Goal: Information Seeking & Learning: Check status

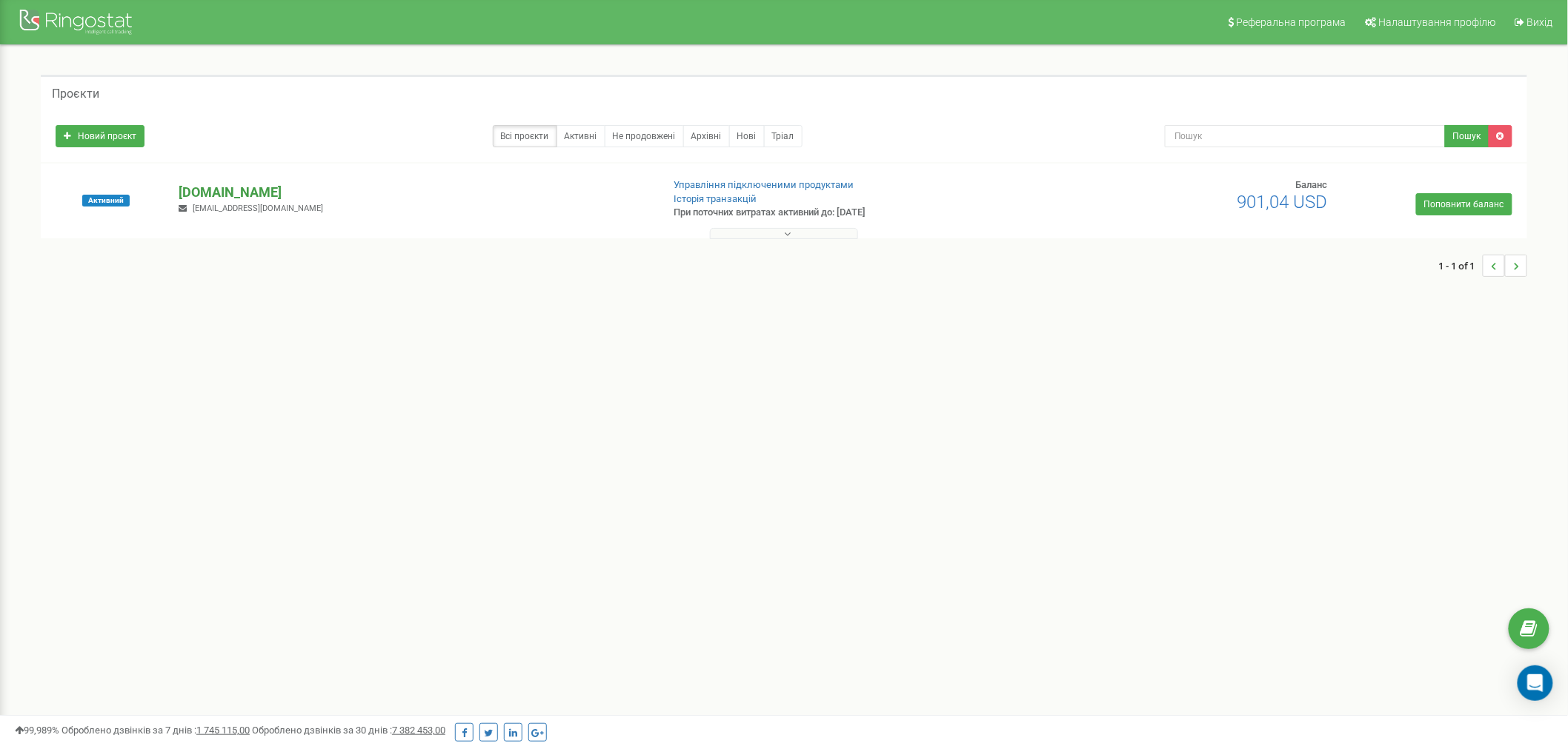
click at [235, 195] on p "[DOMAIN_NAME]" at bounding box center [413, 192] width 471 height 19
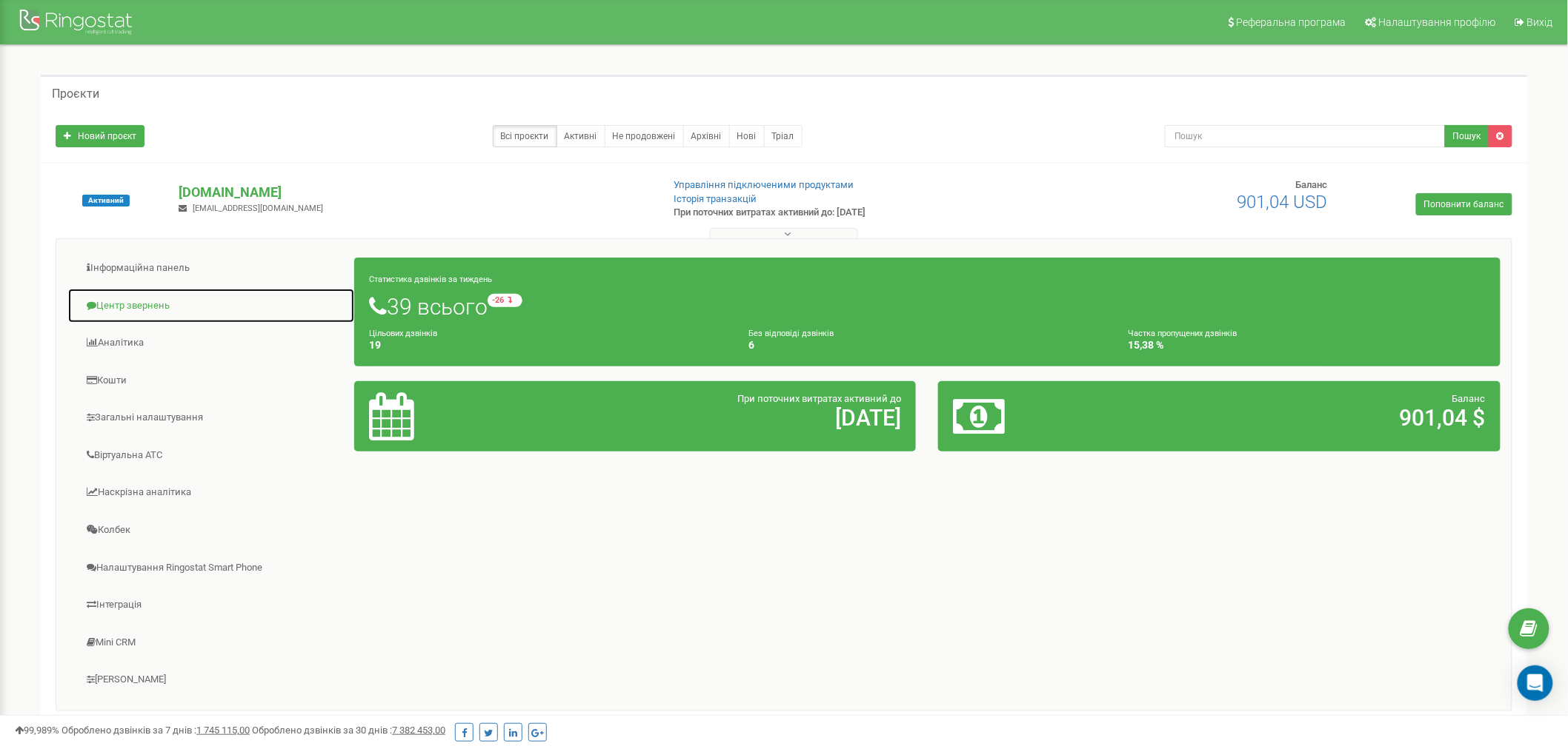
click at [164, 308] on link "Центр звернень" at bounding box center [211, 306] width 288 height 37
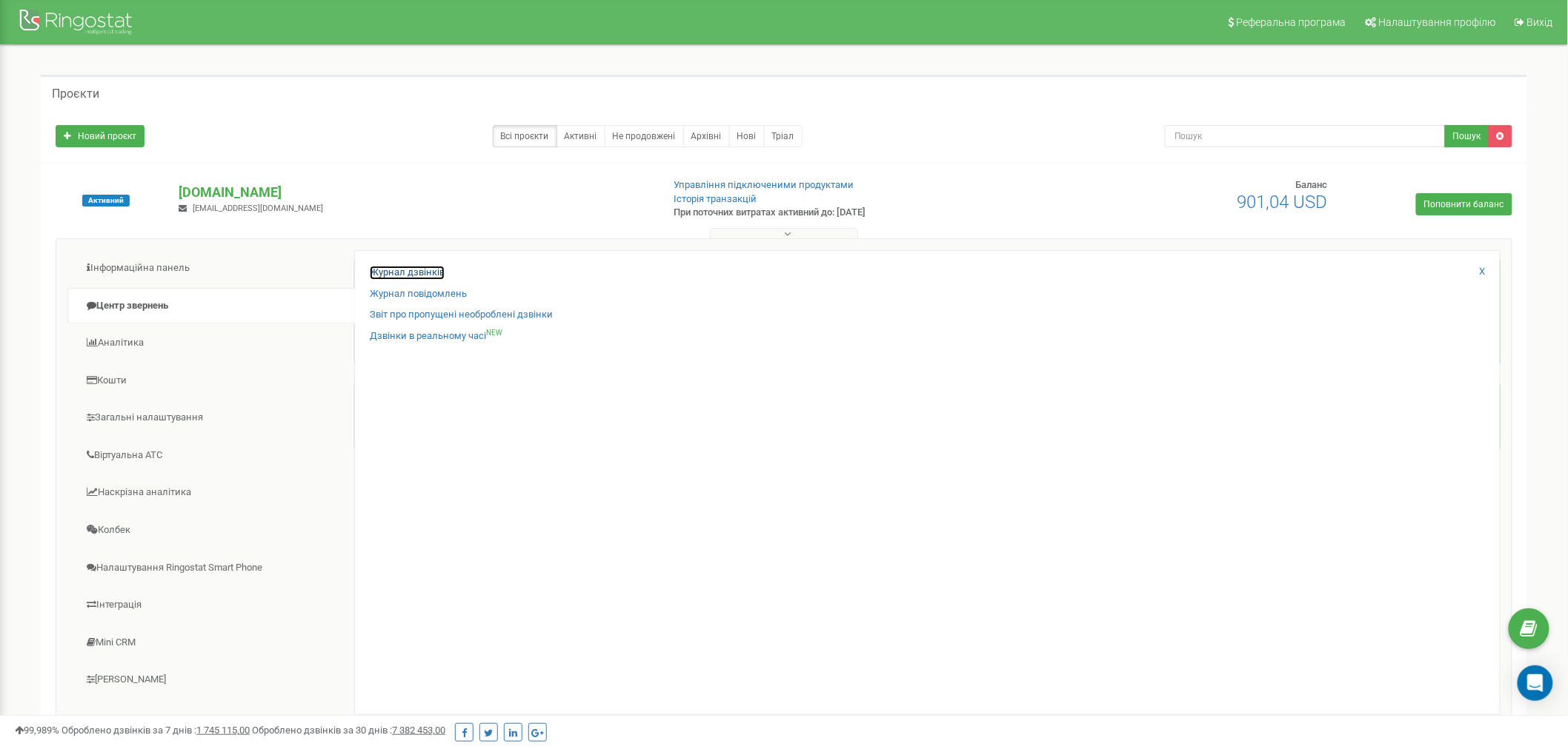
click at [428, 267] on link "Журнал дзвінків" at bounding box center [406, 273] width 74 height 14
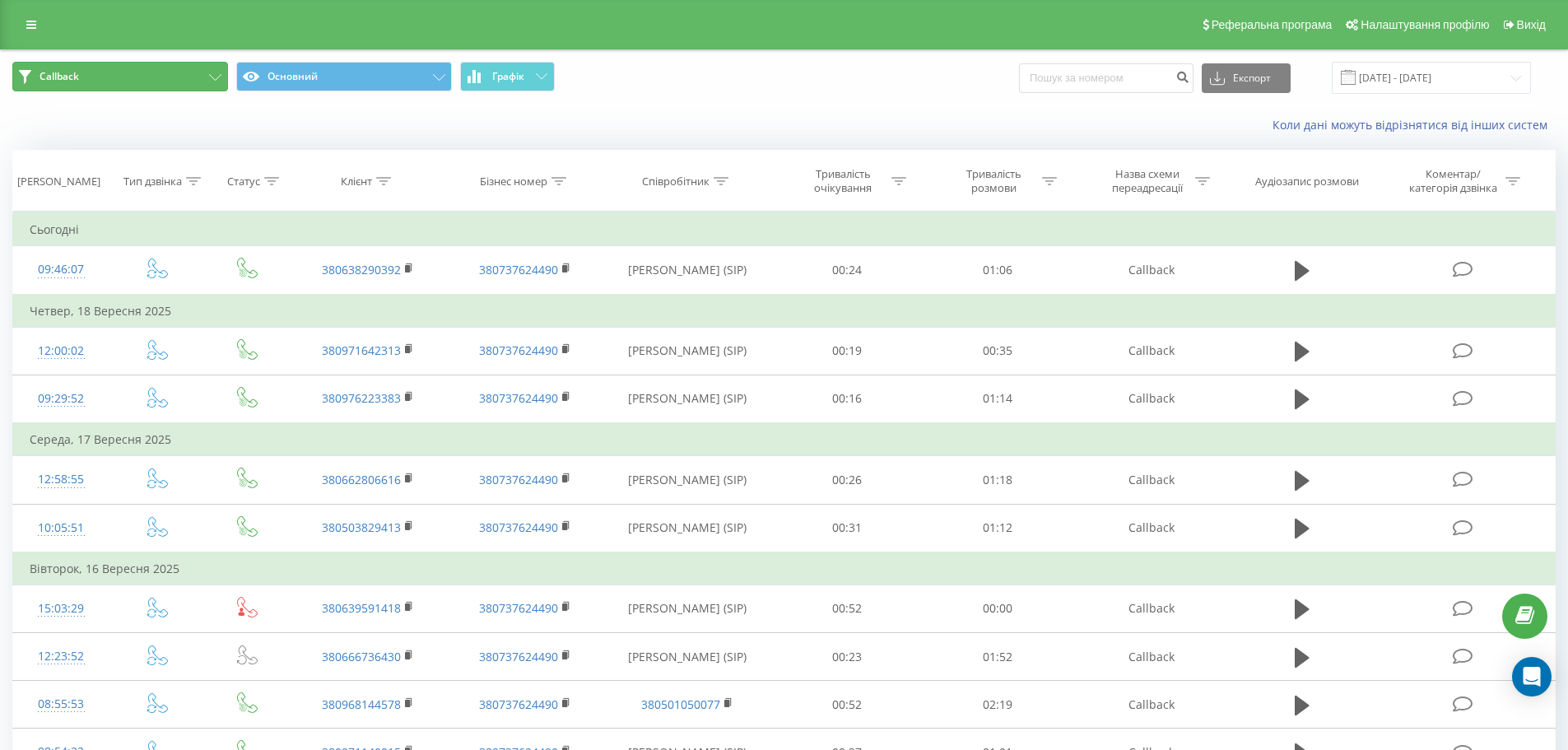
click at [191, 69] on button "Callback" at bounding box center [119, 77] width 216 height 30
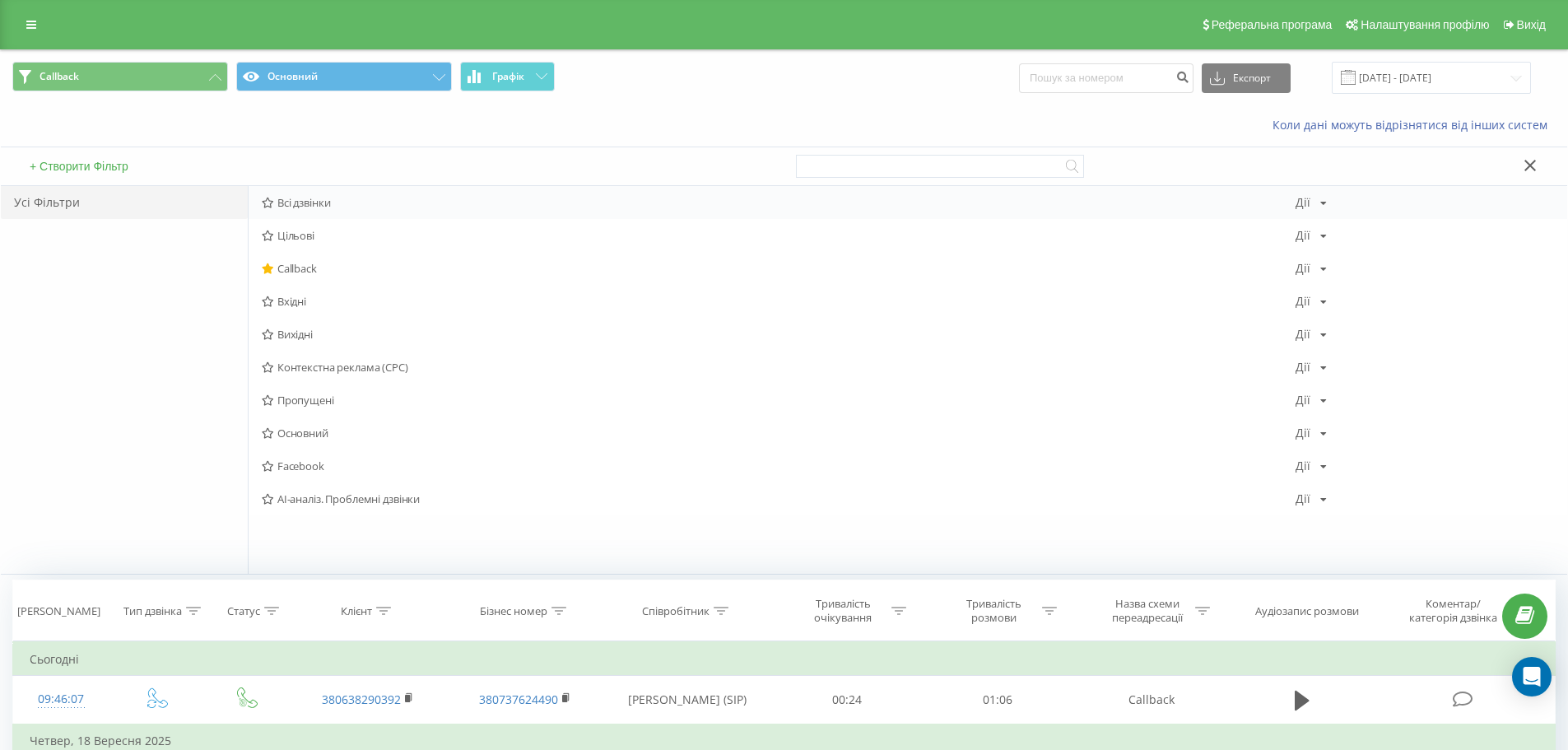
click at [280, 203] on span "Всі дзвінки" at bounding box center [779, 203] width 1033 height 12
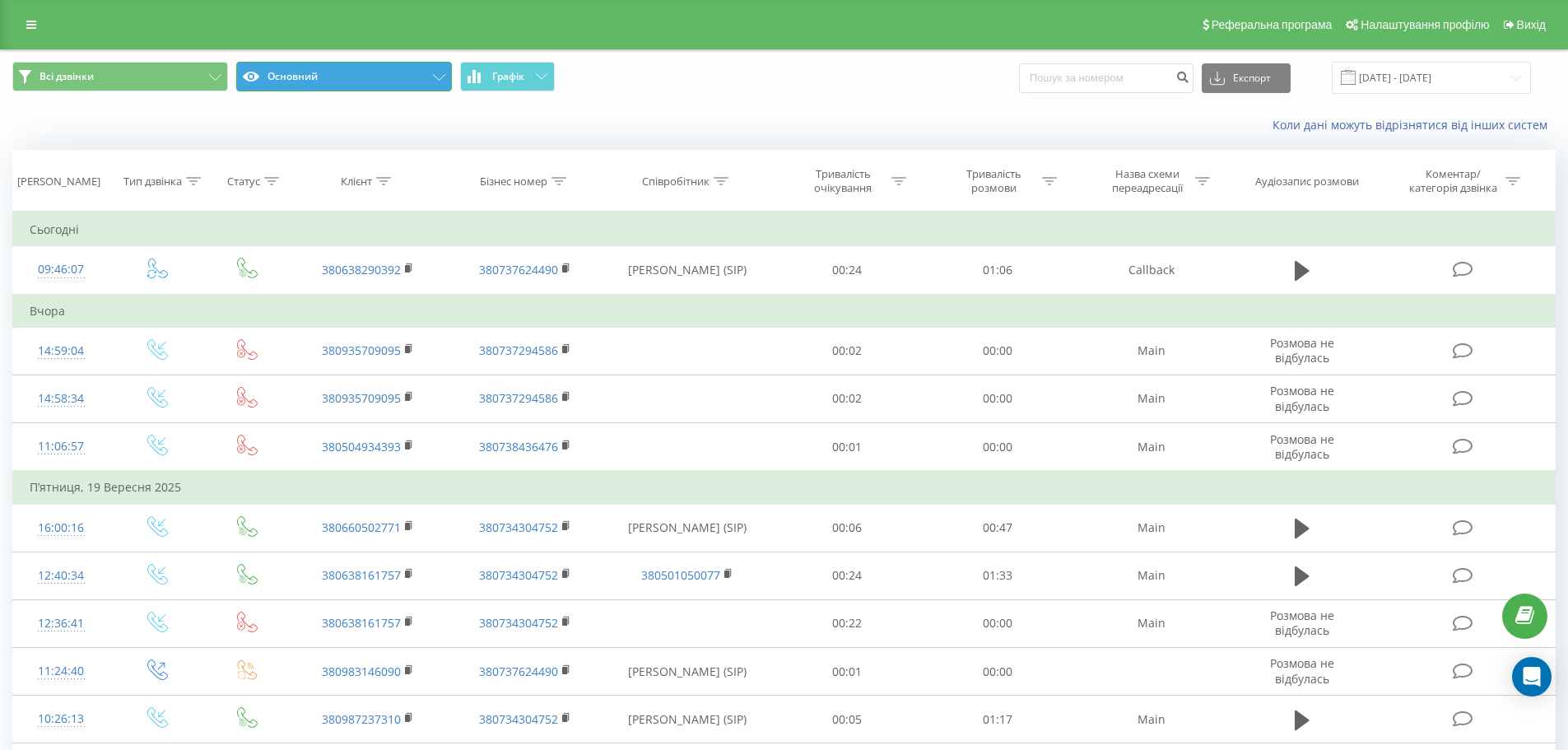
click at [312, 88] on button "Основний" at bounding box center [343, 77] width 216 height 30
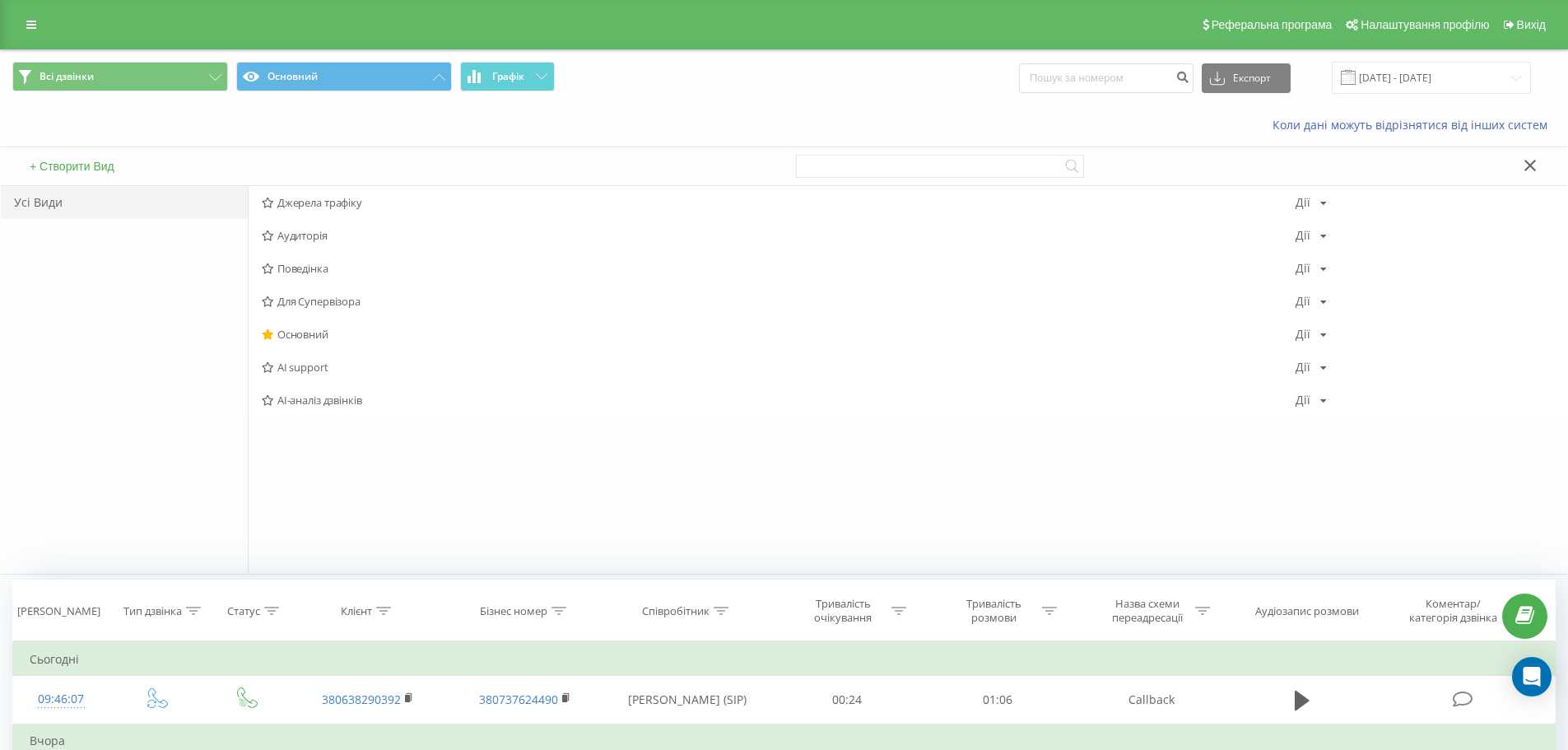
click at [624, 66] on span "Всі дзвінки Основний Графік" at bounding box center [391, 78] width 760 height 32
click at [1532, 163] on icon at bounding box center [1530, 165] width 12 height 12
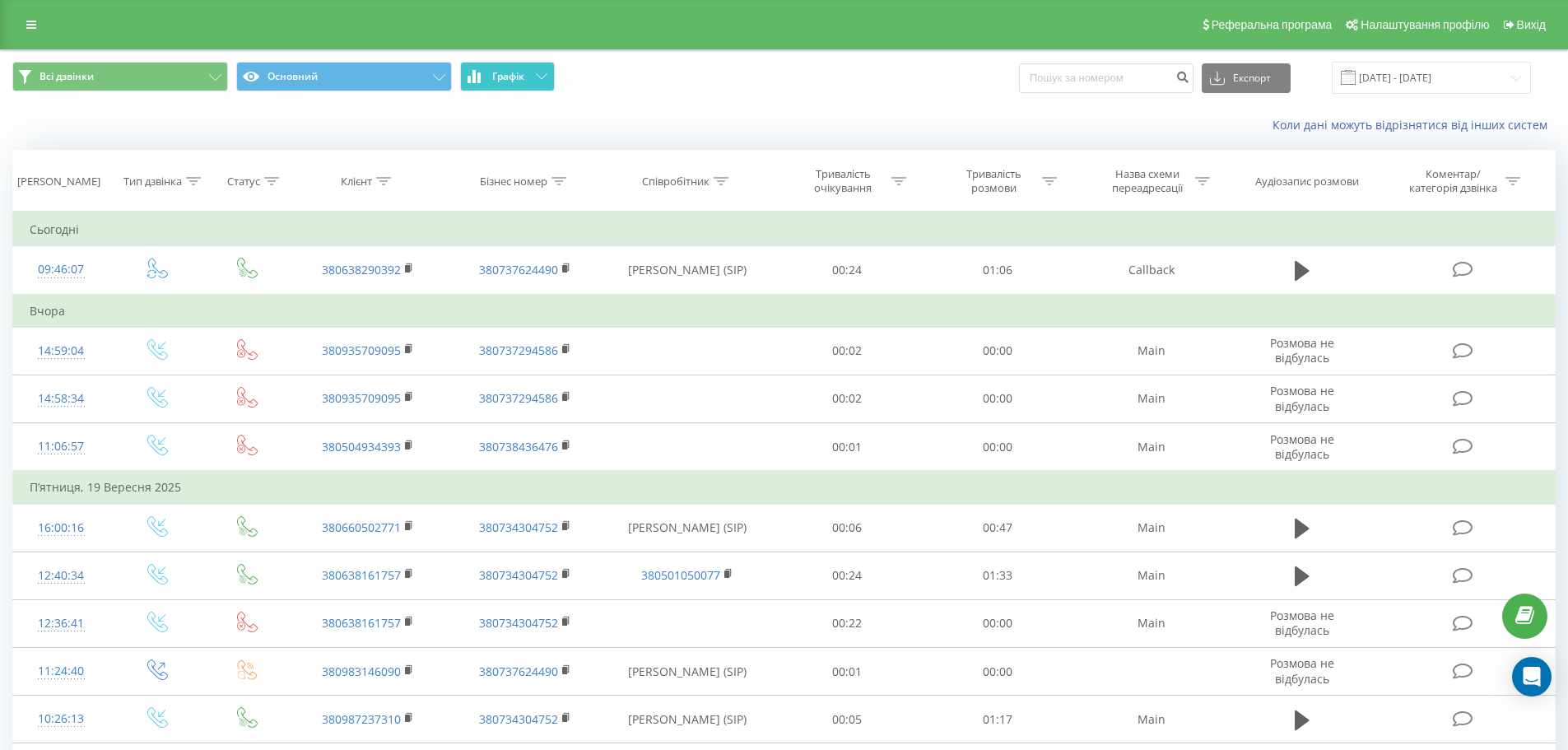
click at [527, 83] on button "Графік" at bounding box center [507, 77] width 95 height 30
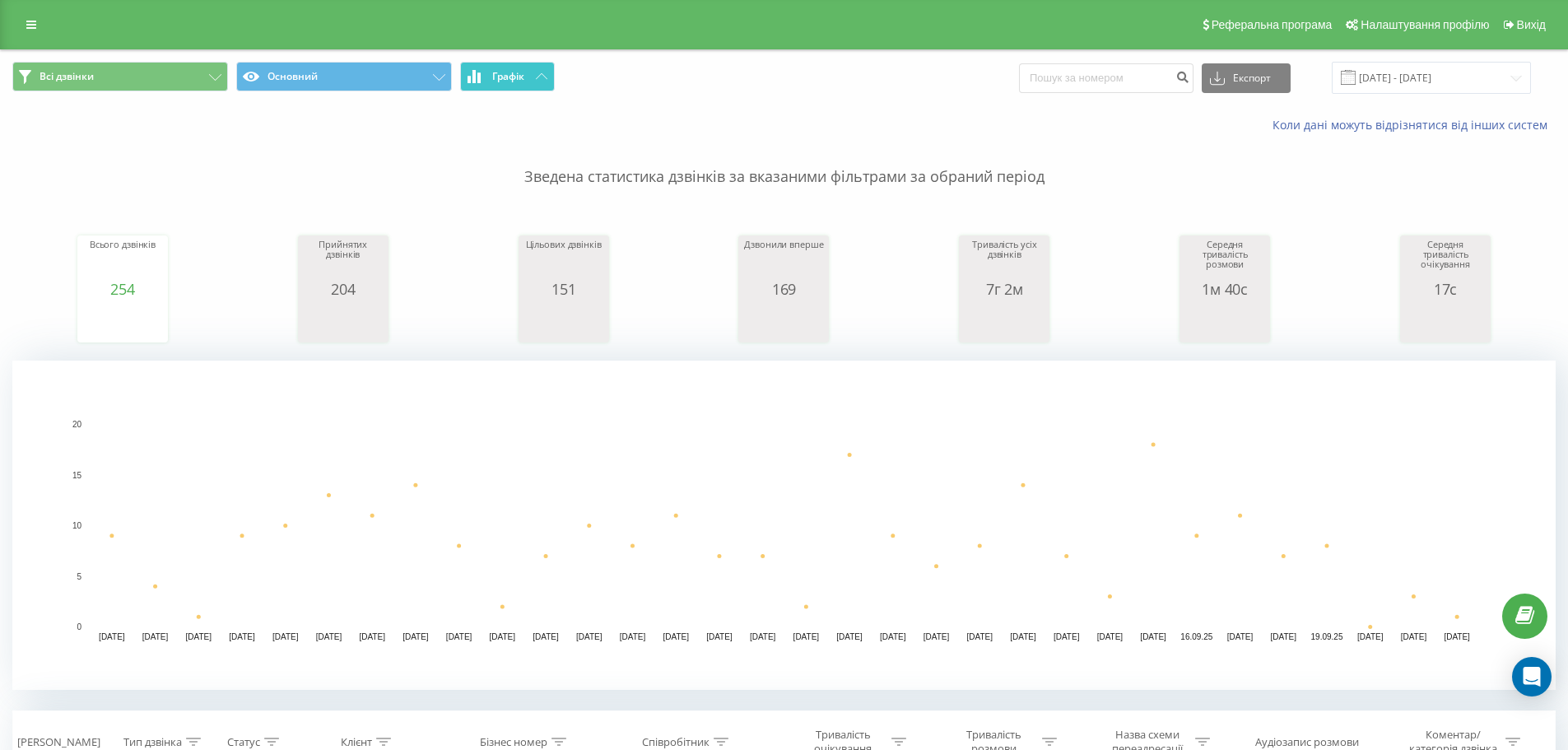
click at [530, 81] on button "Графік" at bounding box center [507, 77] width 95 height 30
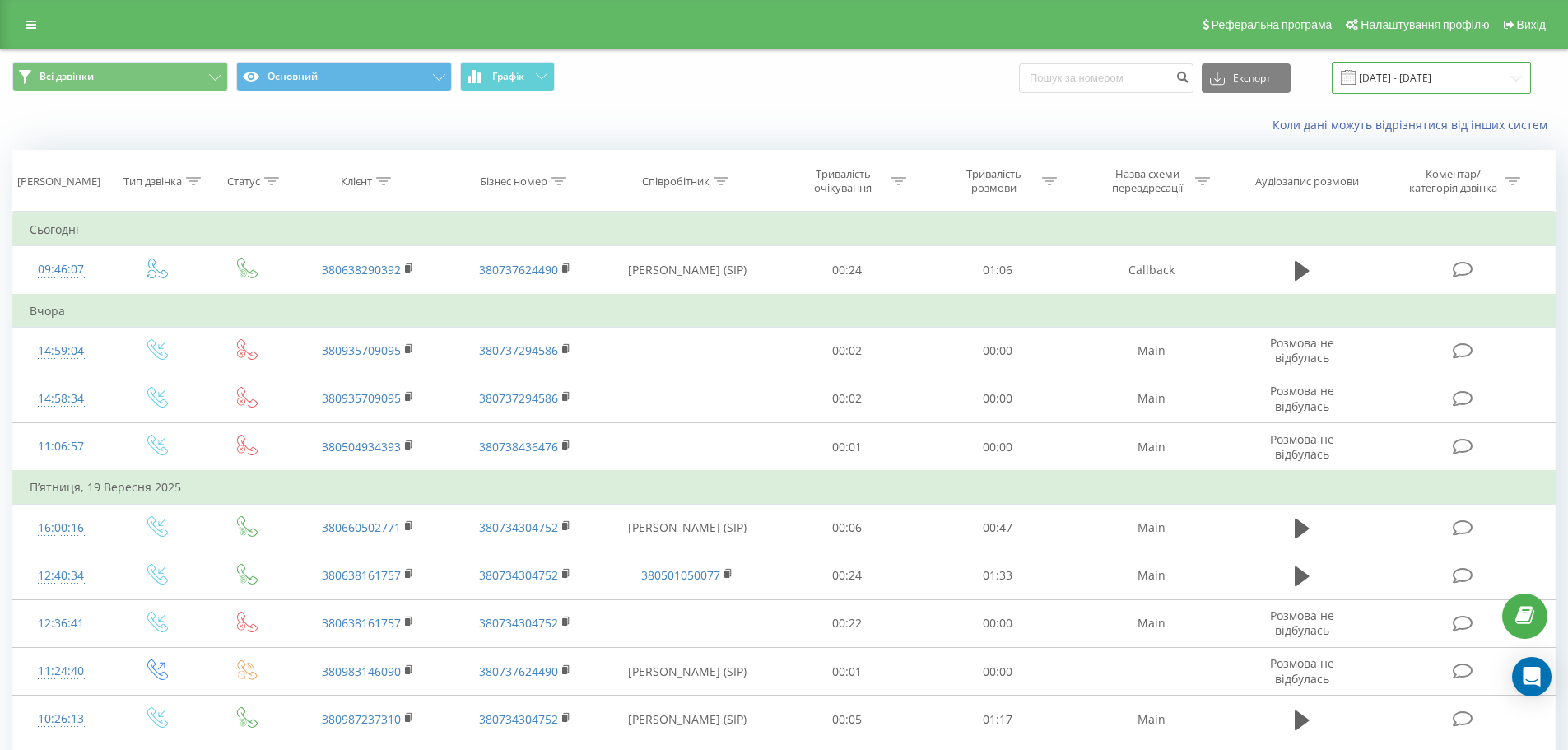
click at [1431, 74] on input "22.08.2025 - 22.09.2025" at bounding box center [1431, 78] width 199 height 32
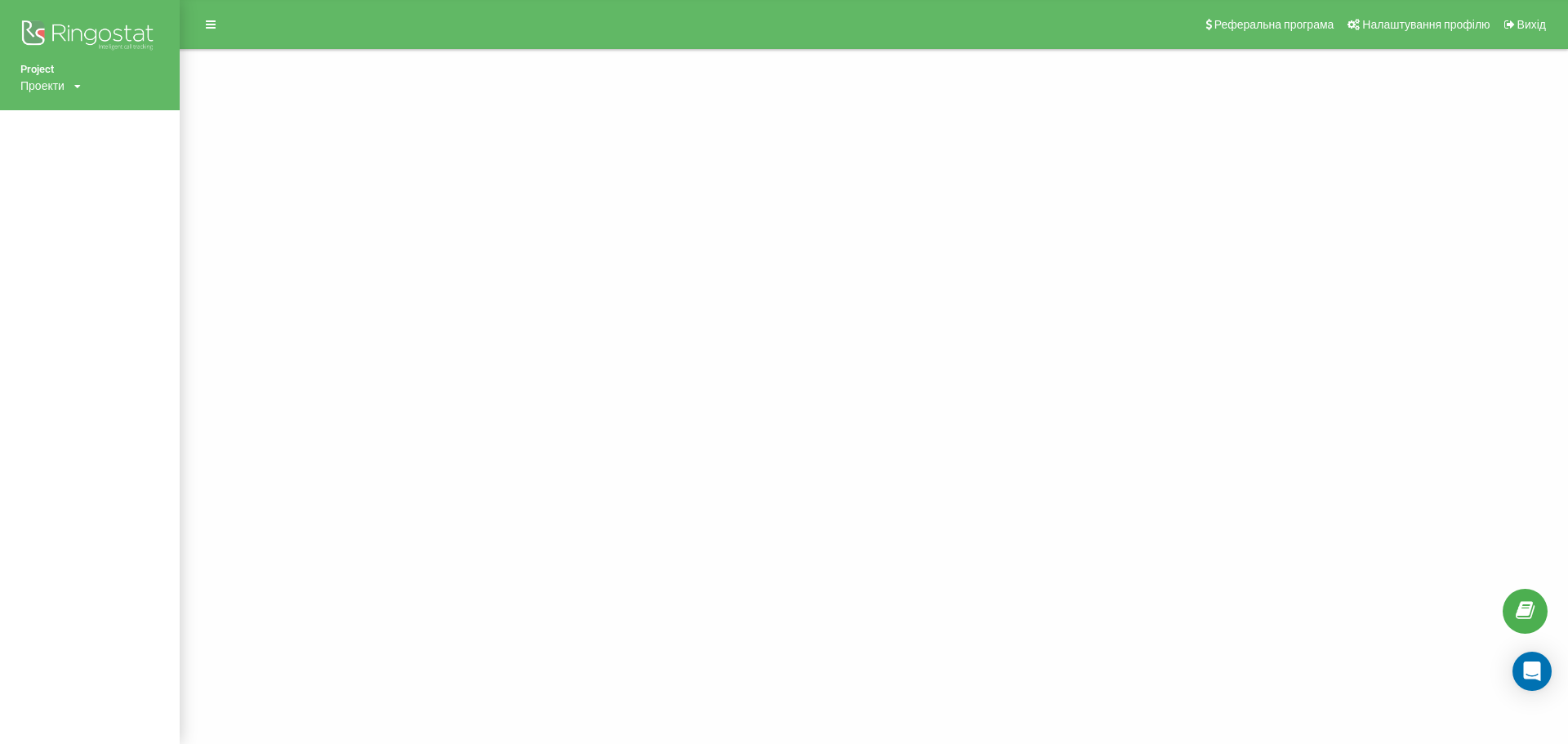
click at [78, 39] on img at bounding box center [90, 37] width 139 height 41
click at [73, 85] on div "Проекти bezpeka-veritas.com.ua" at bounding box center [50, 86] width 60 height 17
click at [77, 119] on div "[DOMAIN_NAME]" at bounding box center [73, 110] width 106 height 31
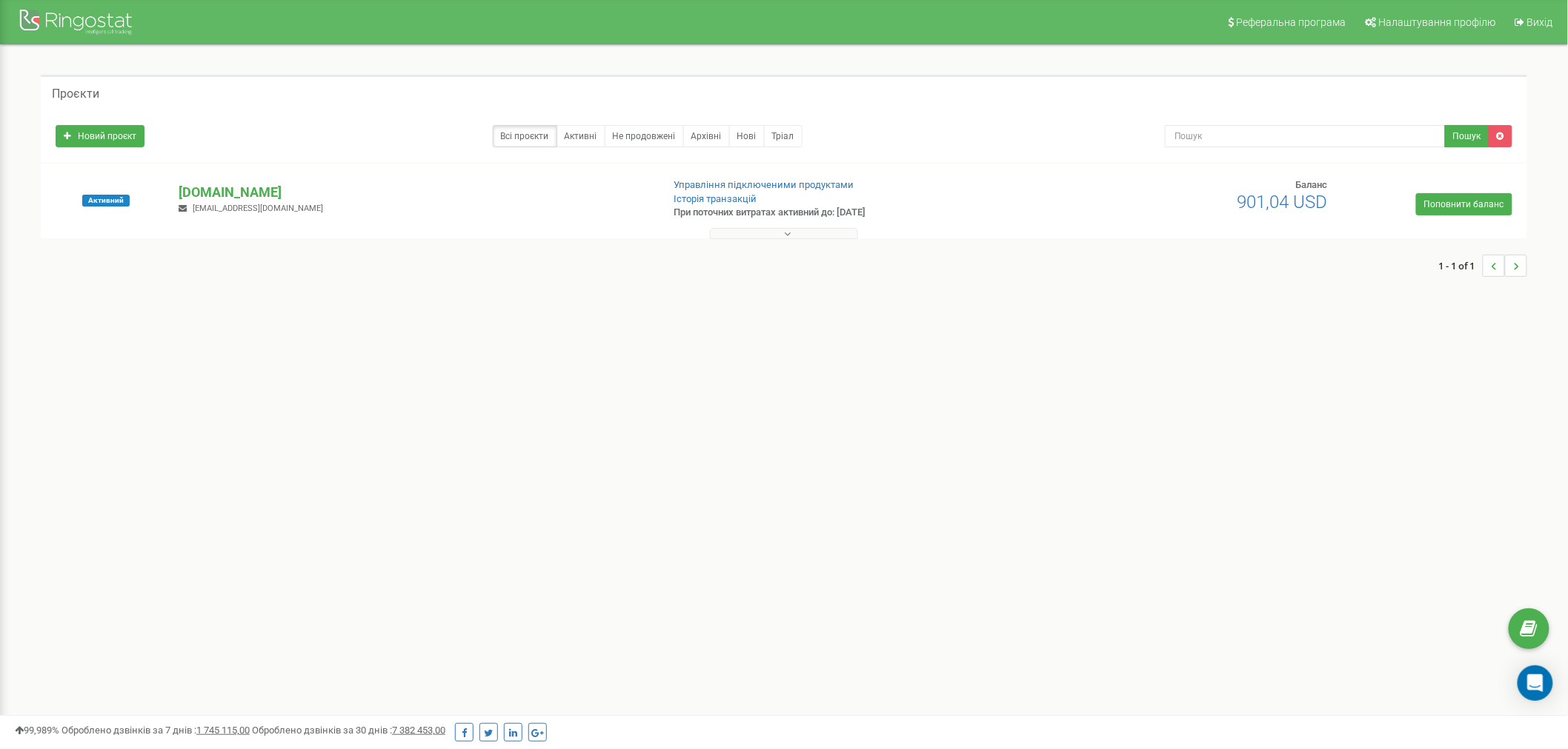
click at [1075, 211] on div "Активний [DOMAIN_NAME] [EMAIL_ADDRESS][DOMAIN_NAME] Управління підключеними про…" at bounding box center [784, 208] width 1479 height 59
click at [787, 234] on icon at bounding box center [786, 234] width 6 height 11
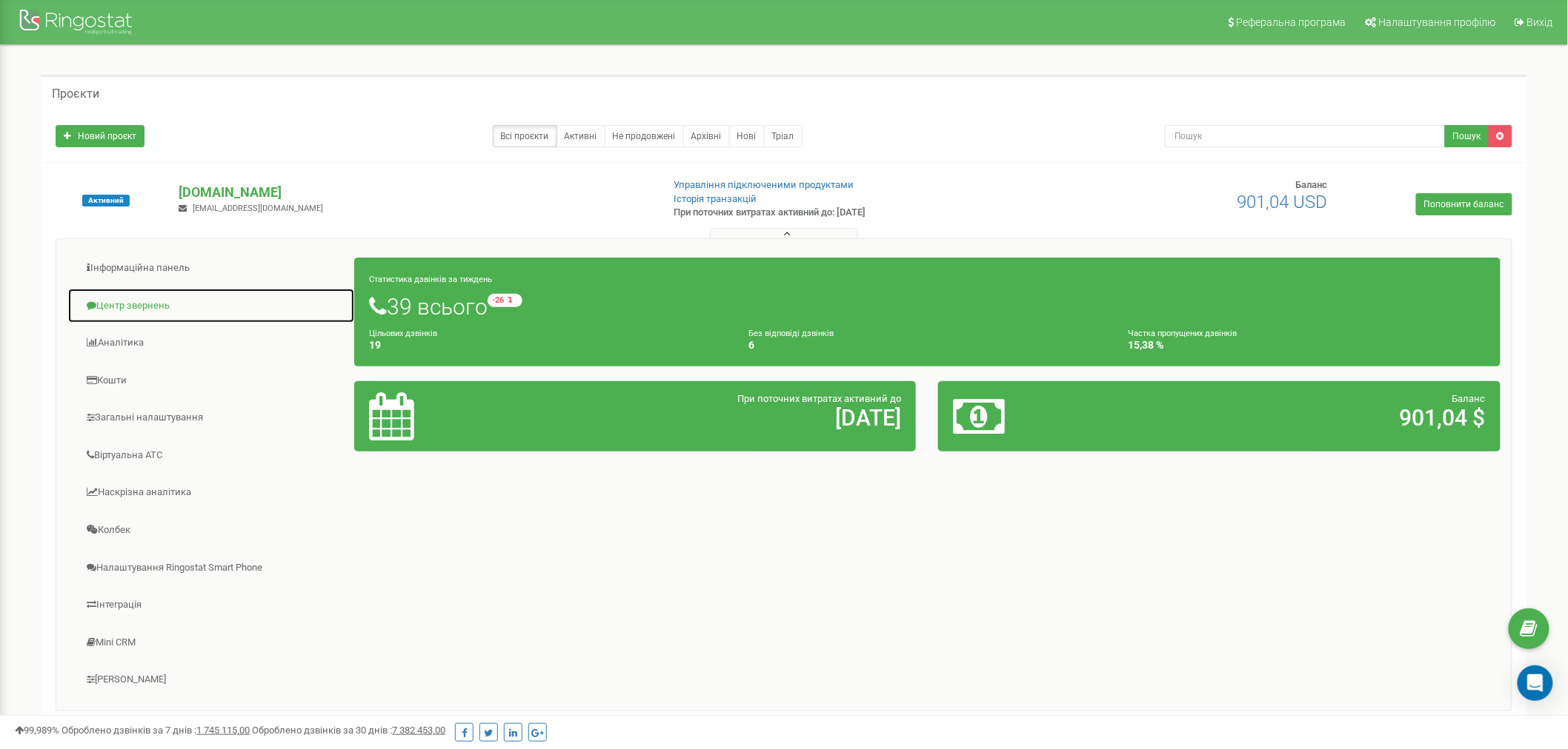
click at [126, 299] on link "Центр звернень" at bounding box center [211, 306] width 288 height 37
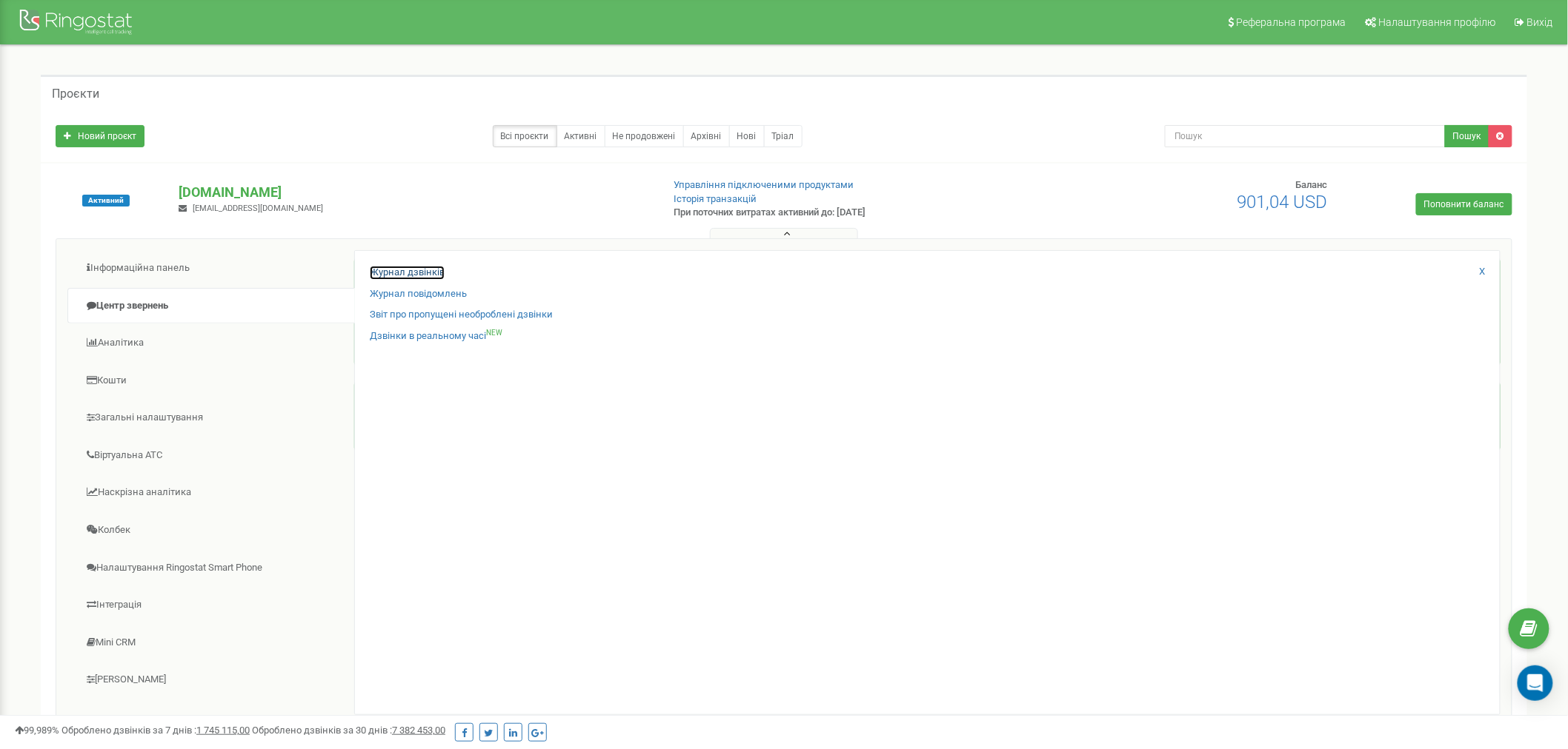
click at [417, 270] on link "Журнал дзвінків" at bounding box center [406, 273] width 74 height 14
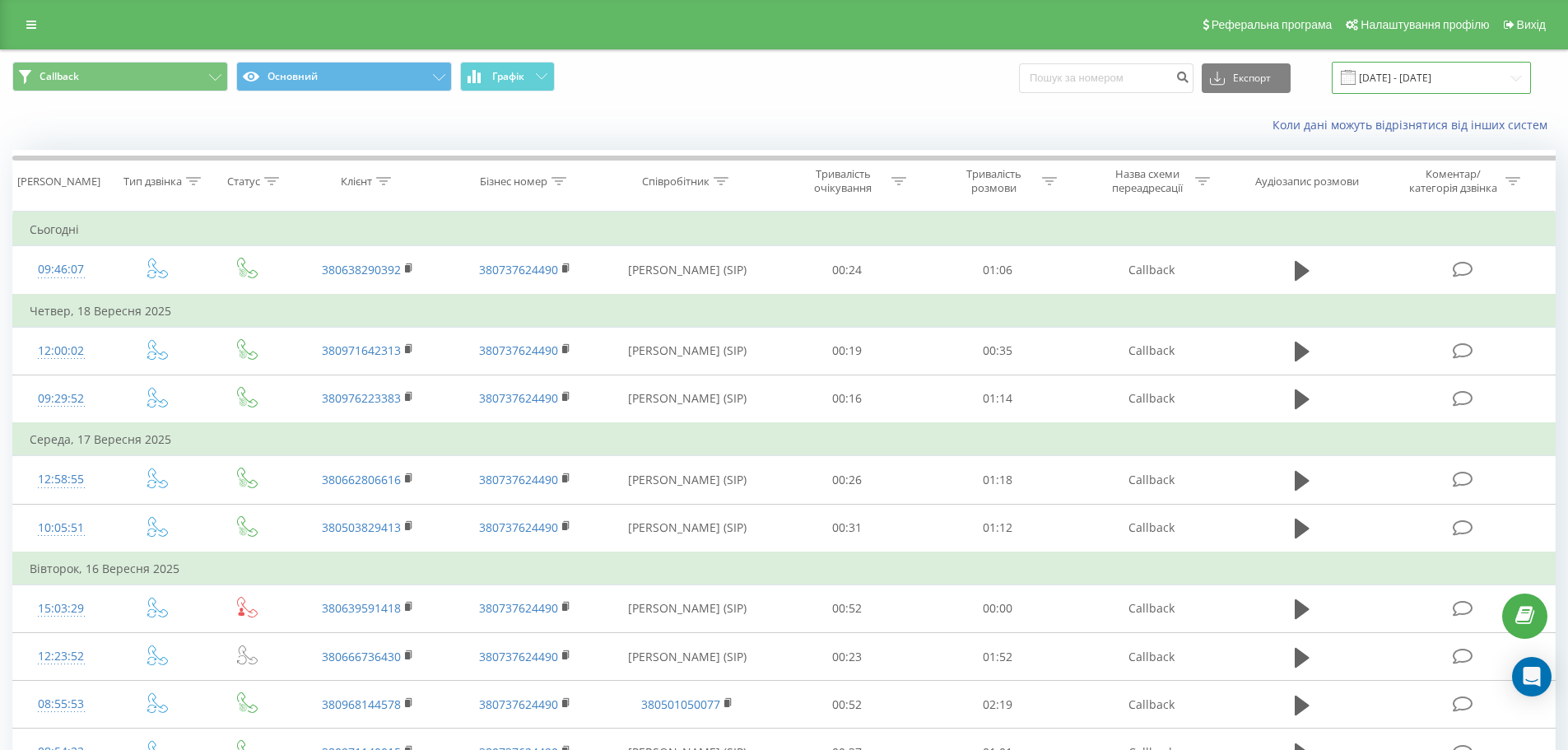
click at [1400, 79] on input "[DATE] - [DATE]" at bounding box center [1431, 78] width 199 height 32
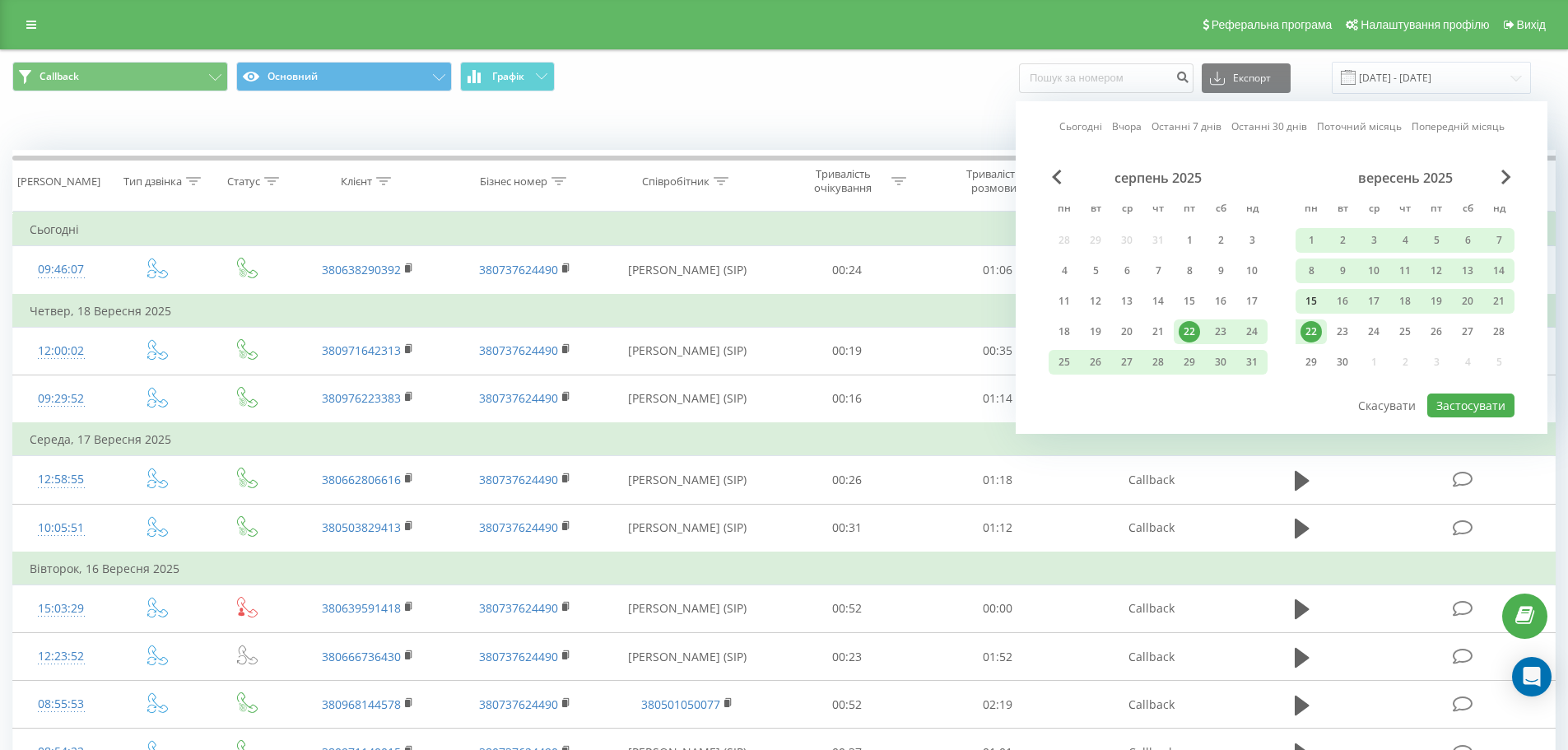
click at [1311, 299] on div "15" at bounding box center [1310, 301] width 21 height 21
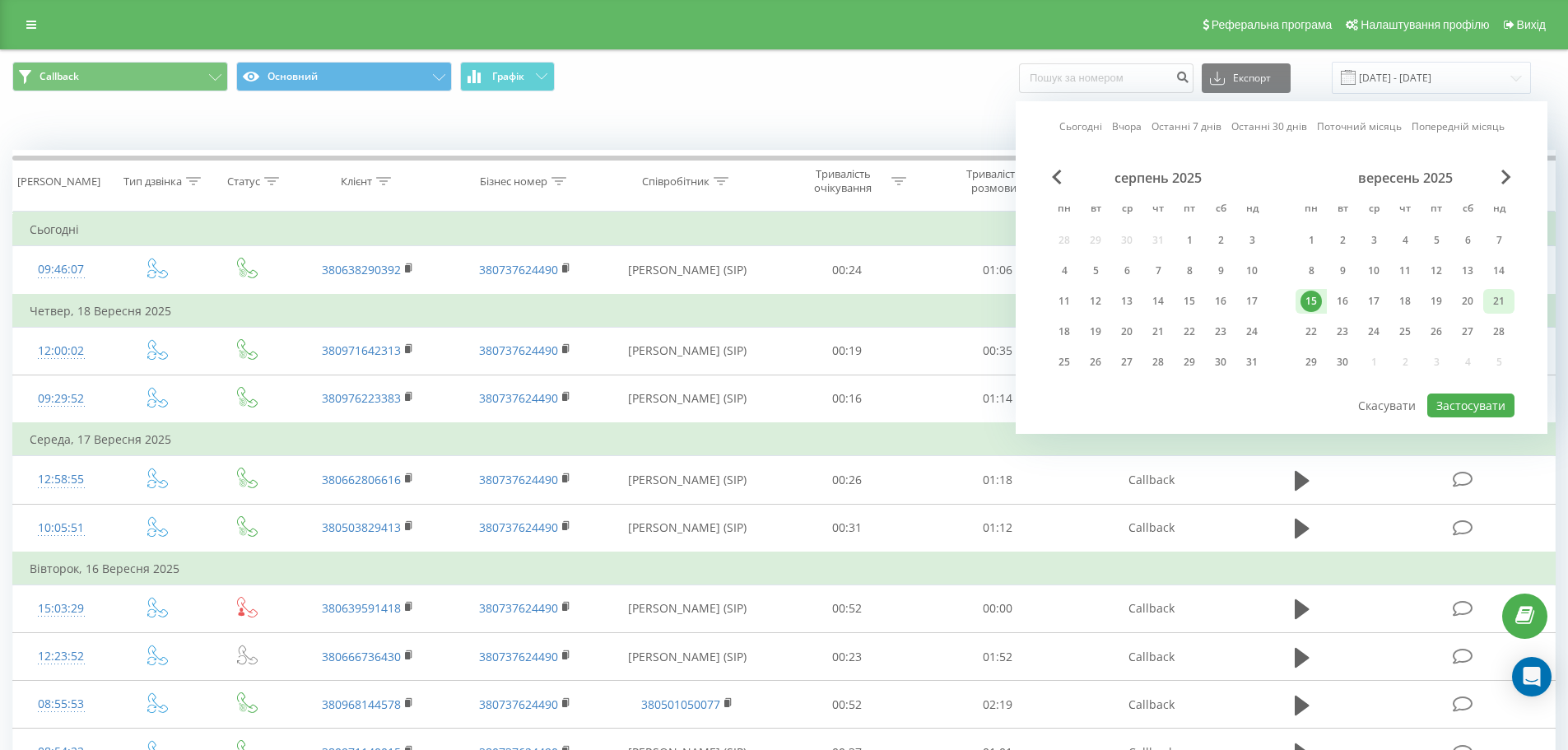
click at [1503, 304] on div "21" at bounding box center [1497, 301] width 21 height 21
click at [1473, 411] on button "Застосувати" at bounding box center [1470, 405] width 88 height 24
type input "15.09.2025 - 21.09.2025"
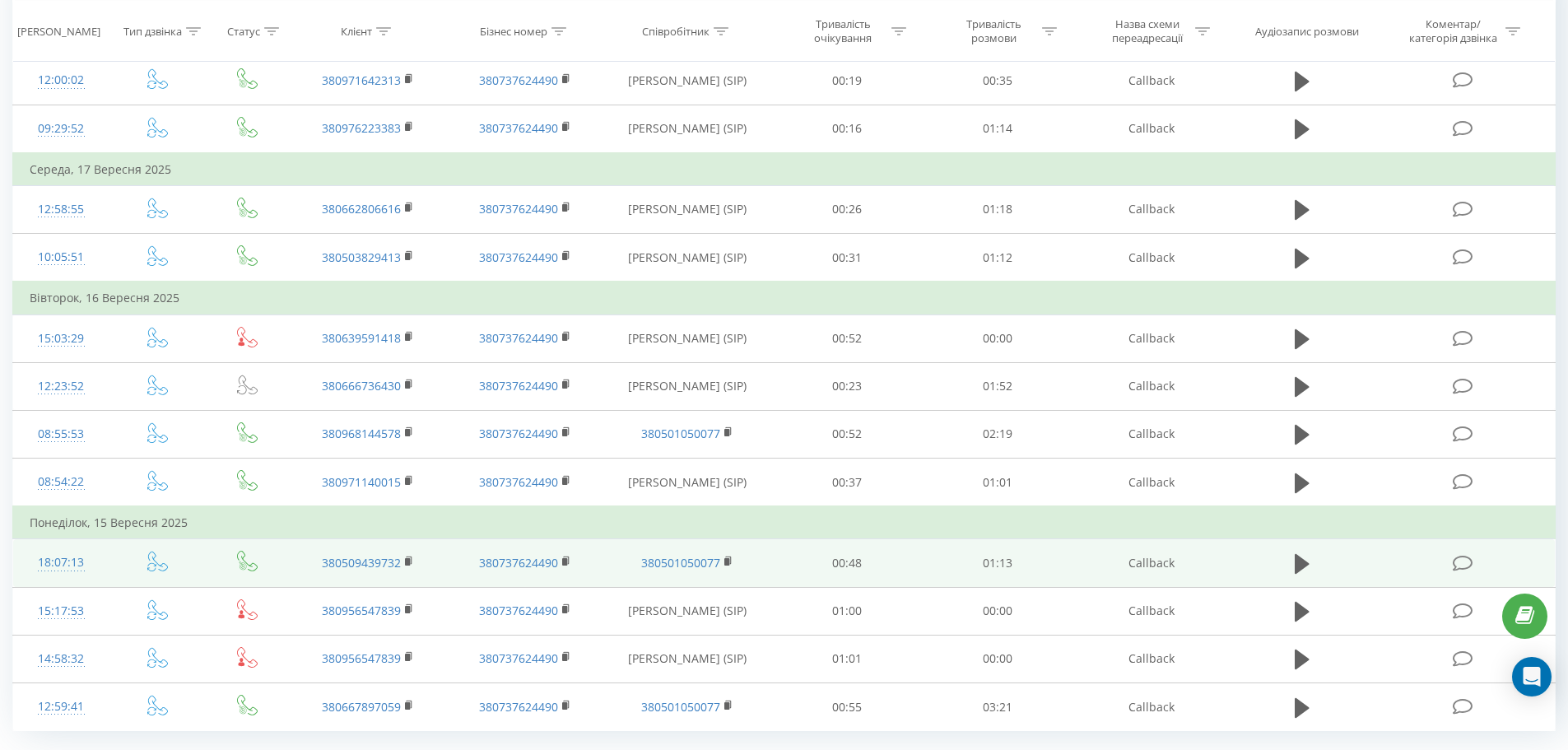
scroll to position [232, 0]
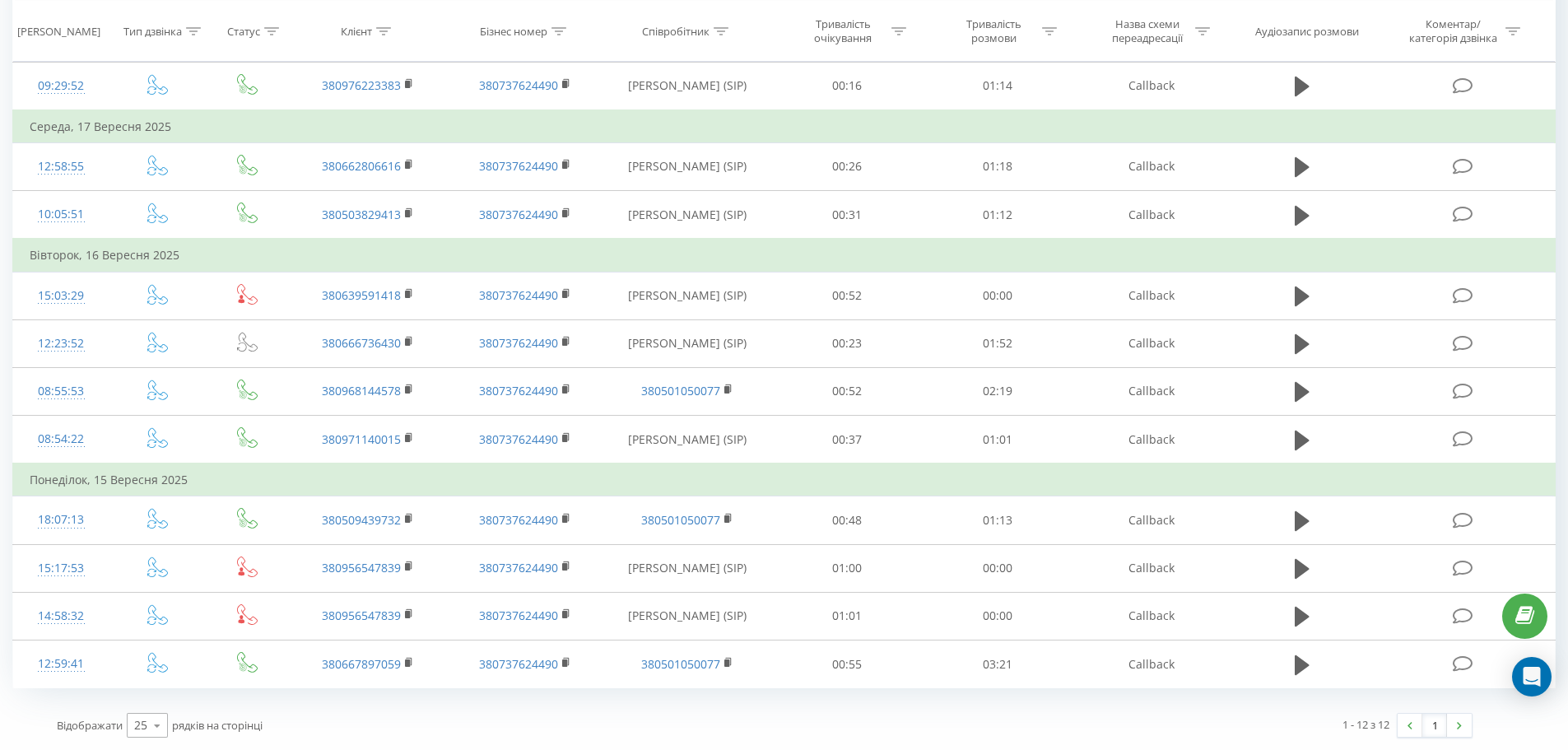
click at [144, 738] on div "Відображати 25 10 25 50 100 рядків на сторінці" at bounding box center [404, 725] width 719 height 48
click at [149, 729] on icon at bounding box center [156, 725] width 25 height 32
click at [136, 702] on span "100" at bounding box center [144, 702] width 20 height 16
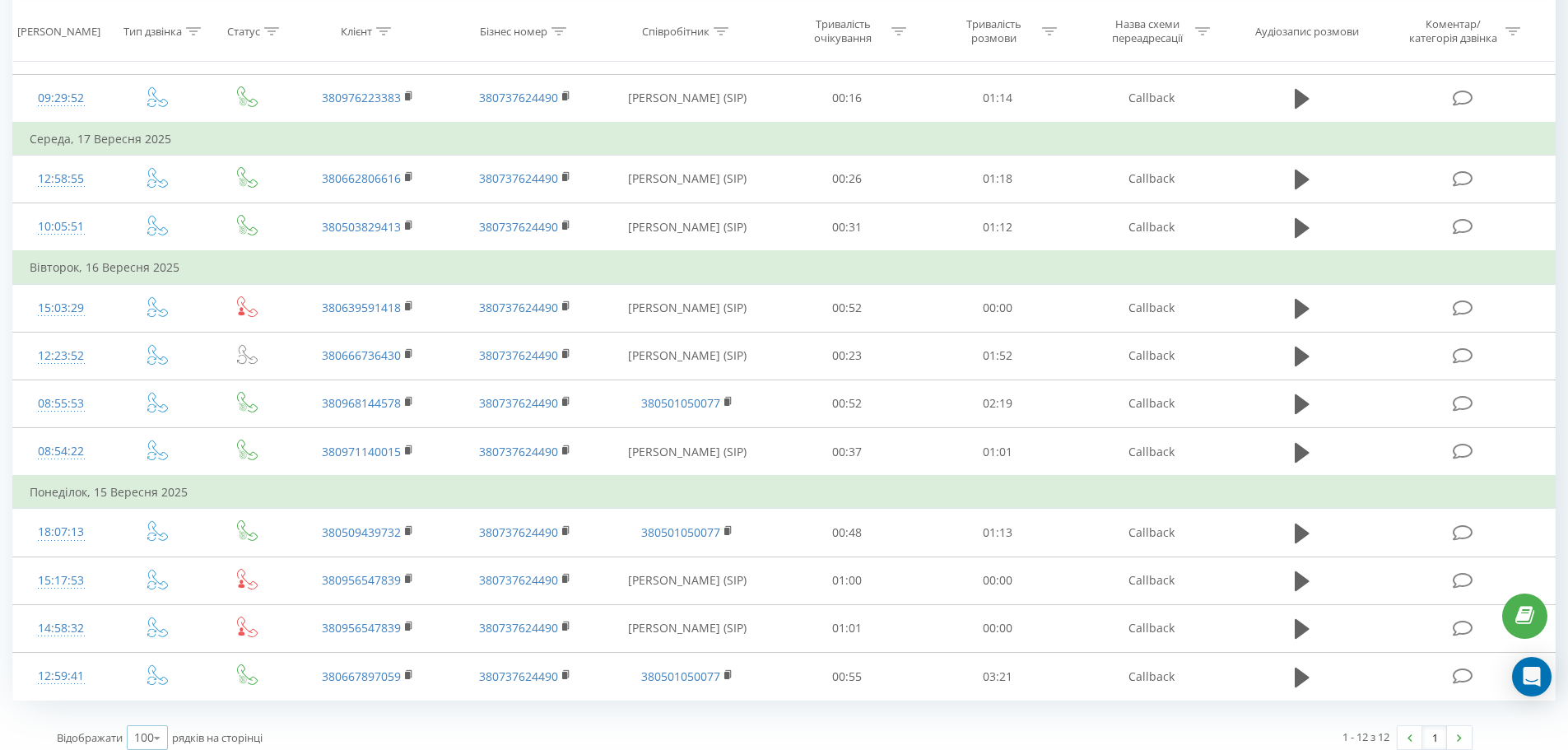
scroll to position [232, 0]
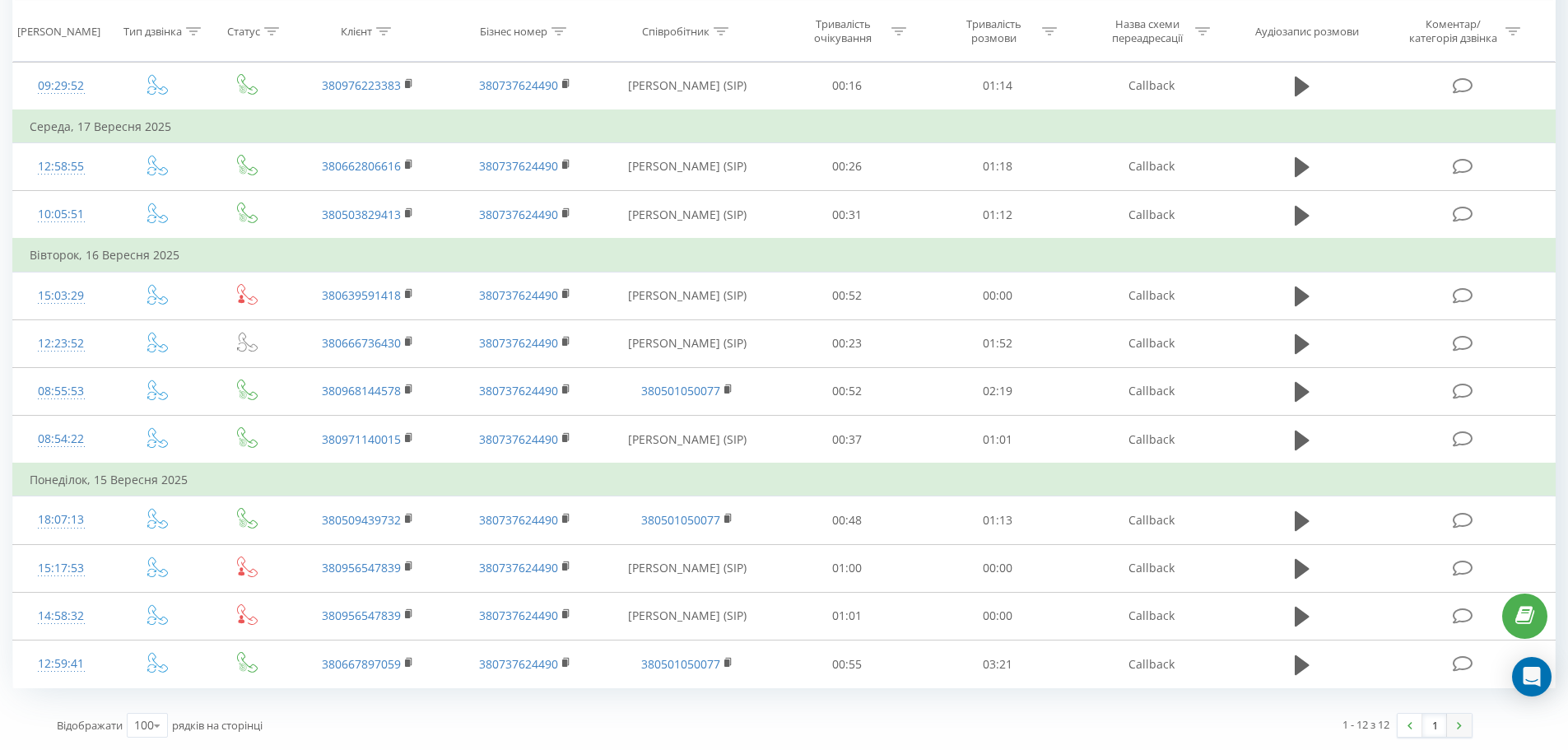
click at [1463, 732] on link at bounding box center [1458, 725] width 25 height 23
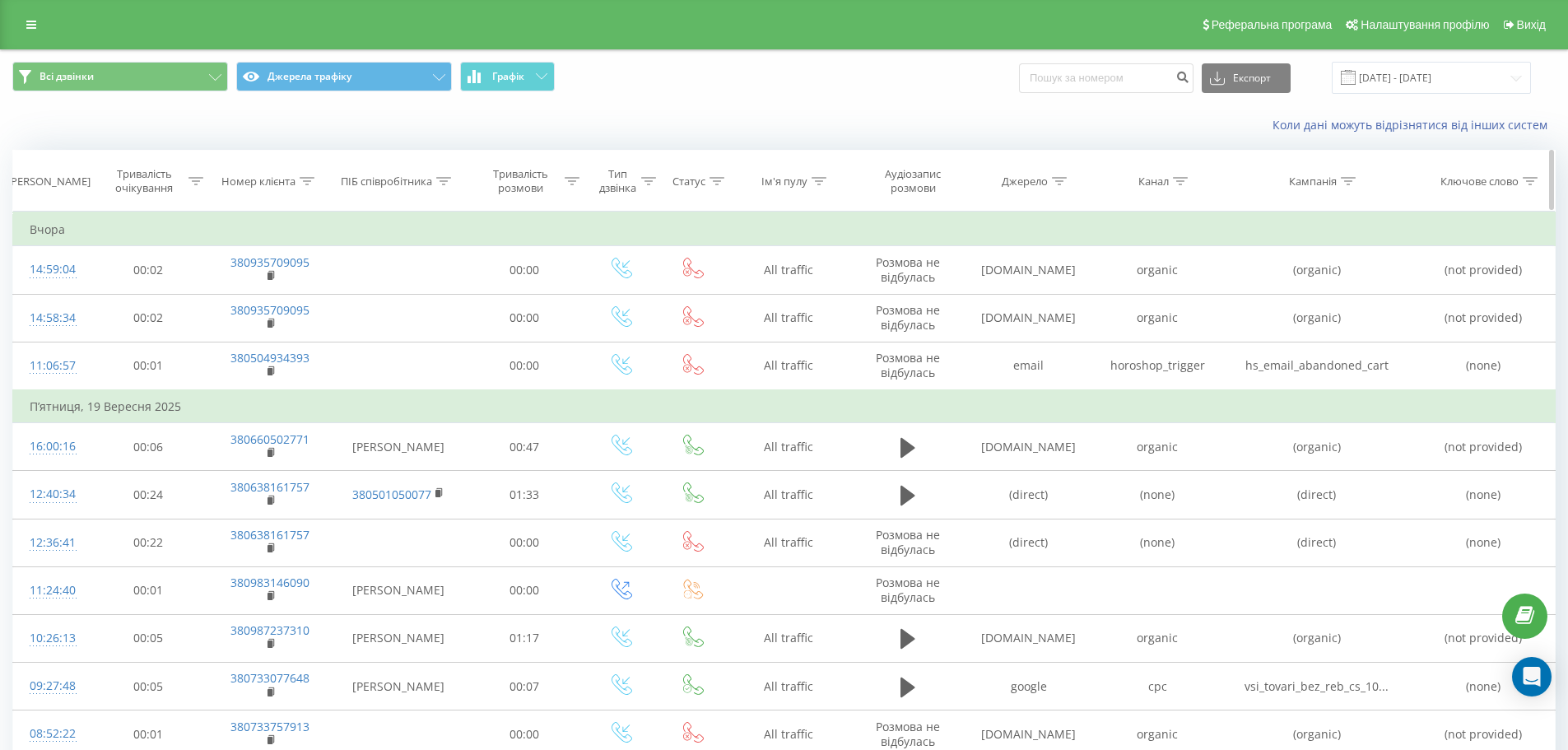
drag, startPoint x: 1099, startPoint y: 709, endPoint x: 1083, endPoint y: 166, distance: 543.2
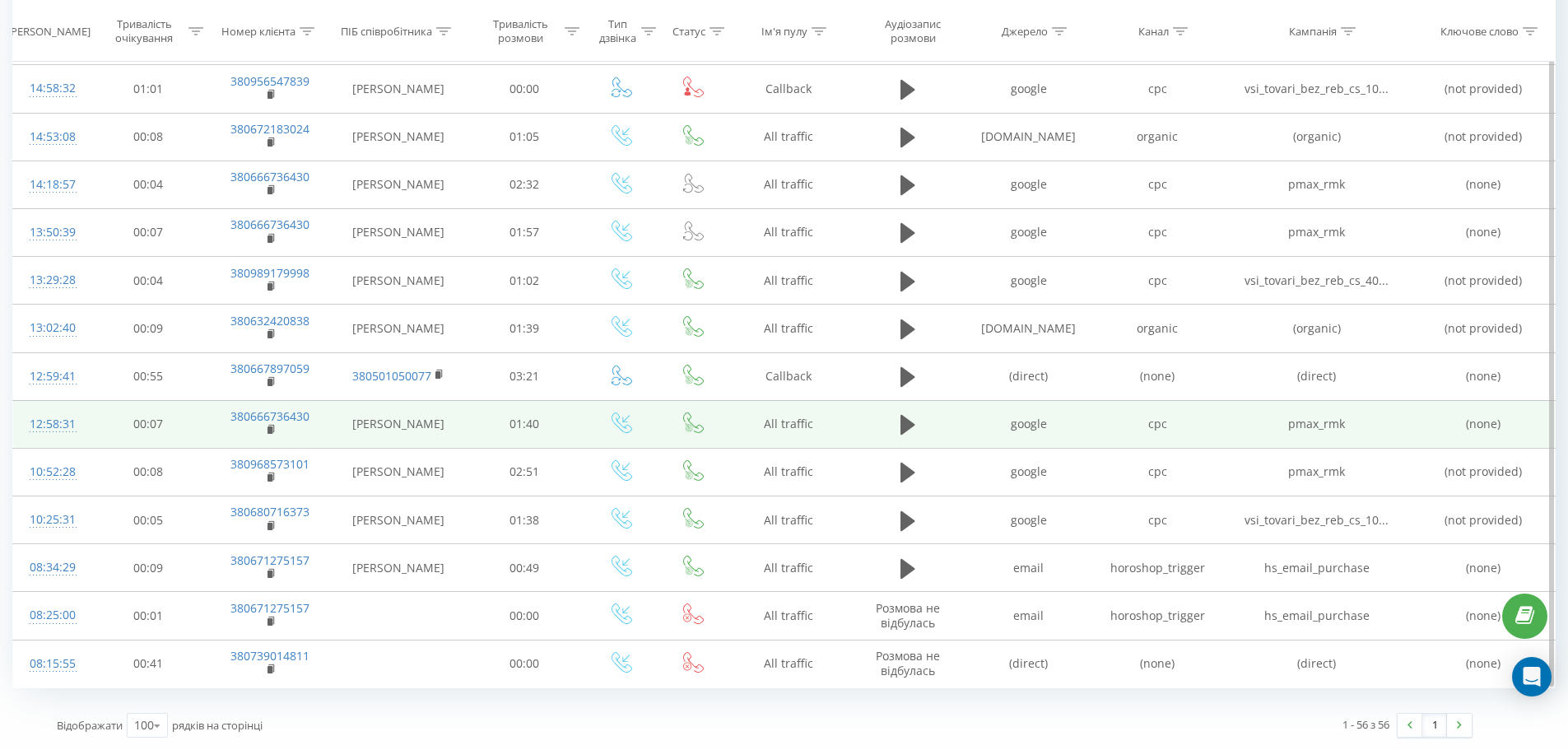
drag, startPoint x: 789, startPoint y: 154, endPoint x: 785, endPoint y: 545, distance: 391.0
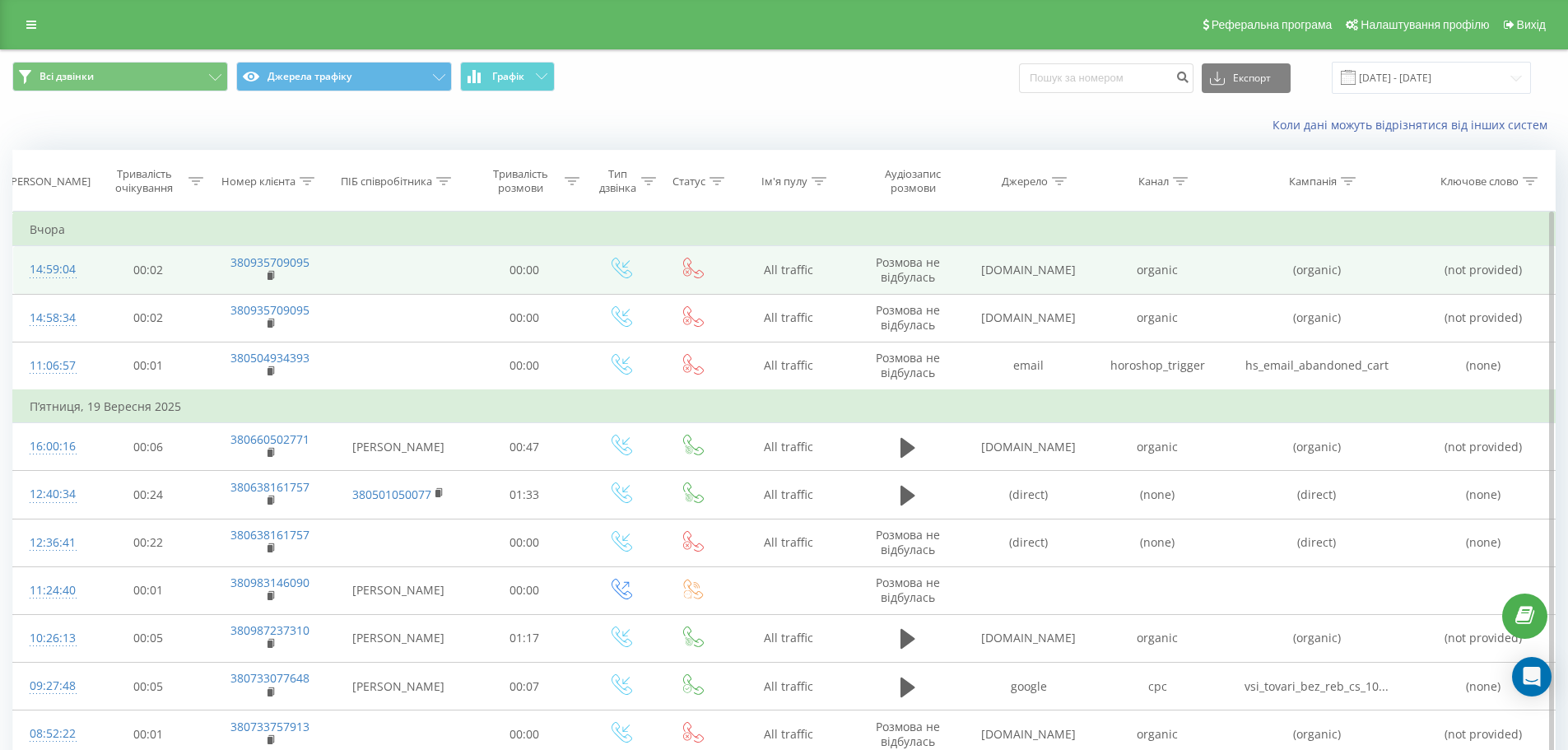
drag, startPoint x: 789, startPoint y: 546, endPoint x: 775, endPoint y: 263, distance: 283.3
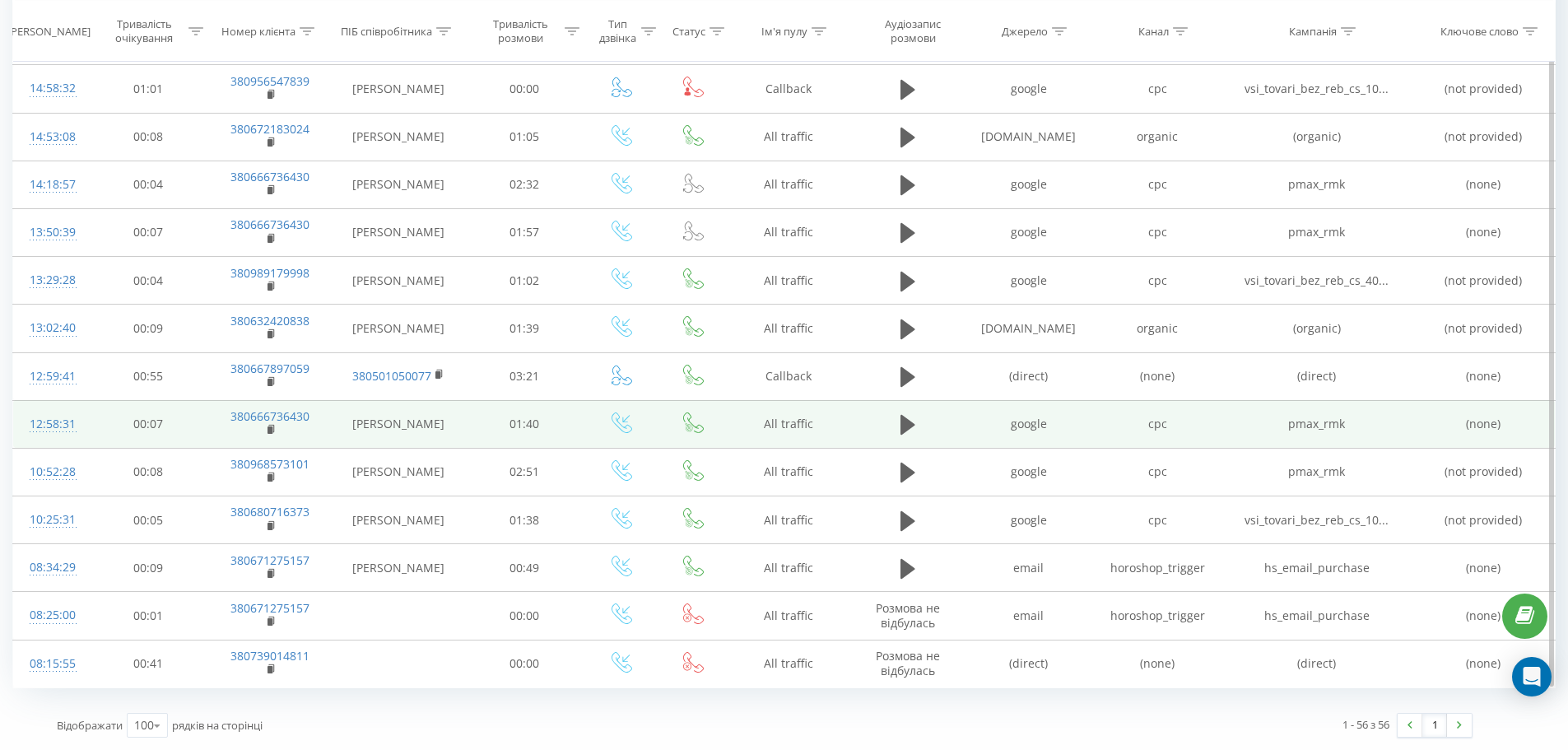
drag, startPoint x: 837, startPoint y: 85, endPoint x: 802, endPoint y: 444, distance: 360.7
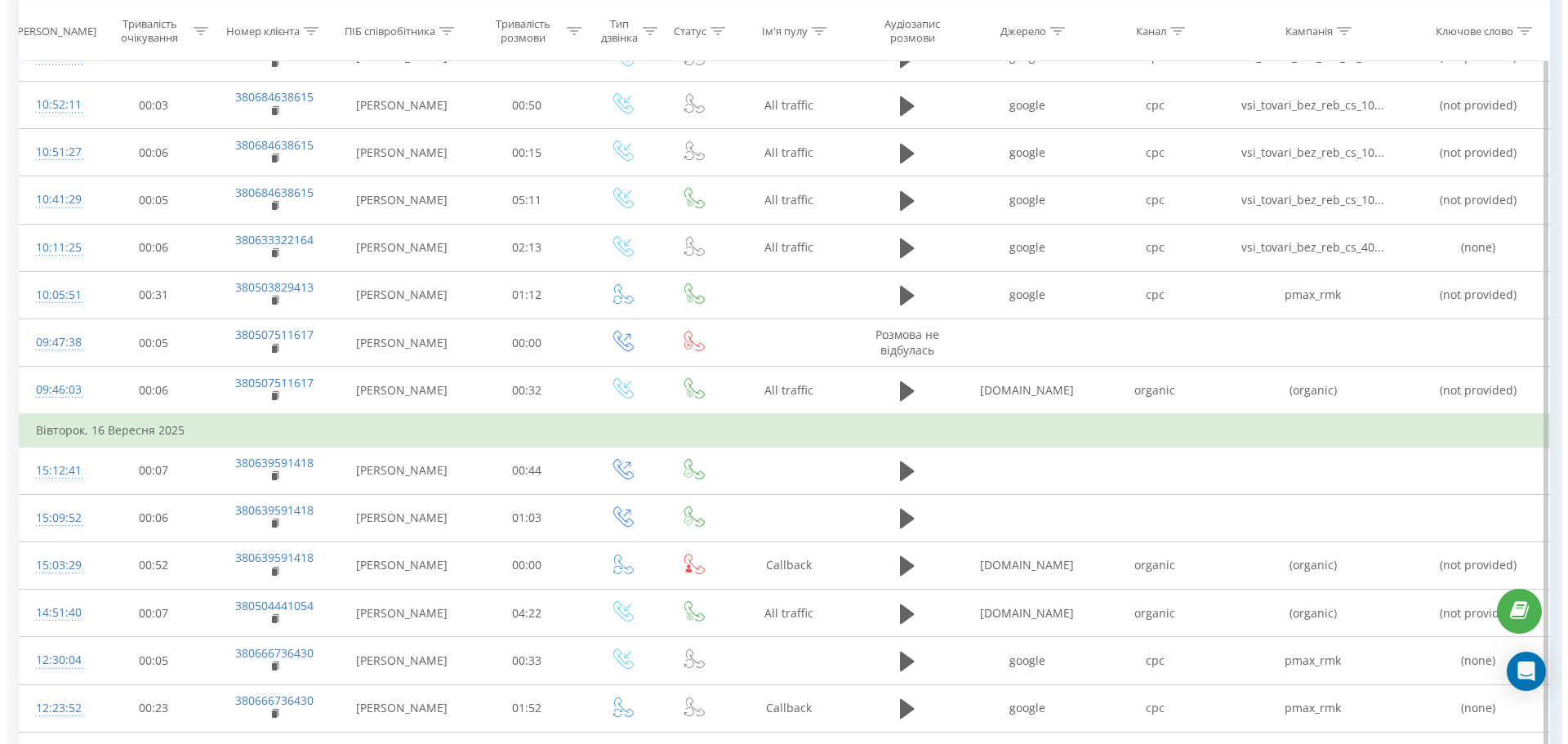
scroll to position [2387, 0]
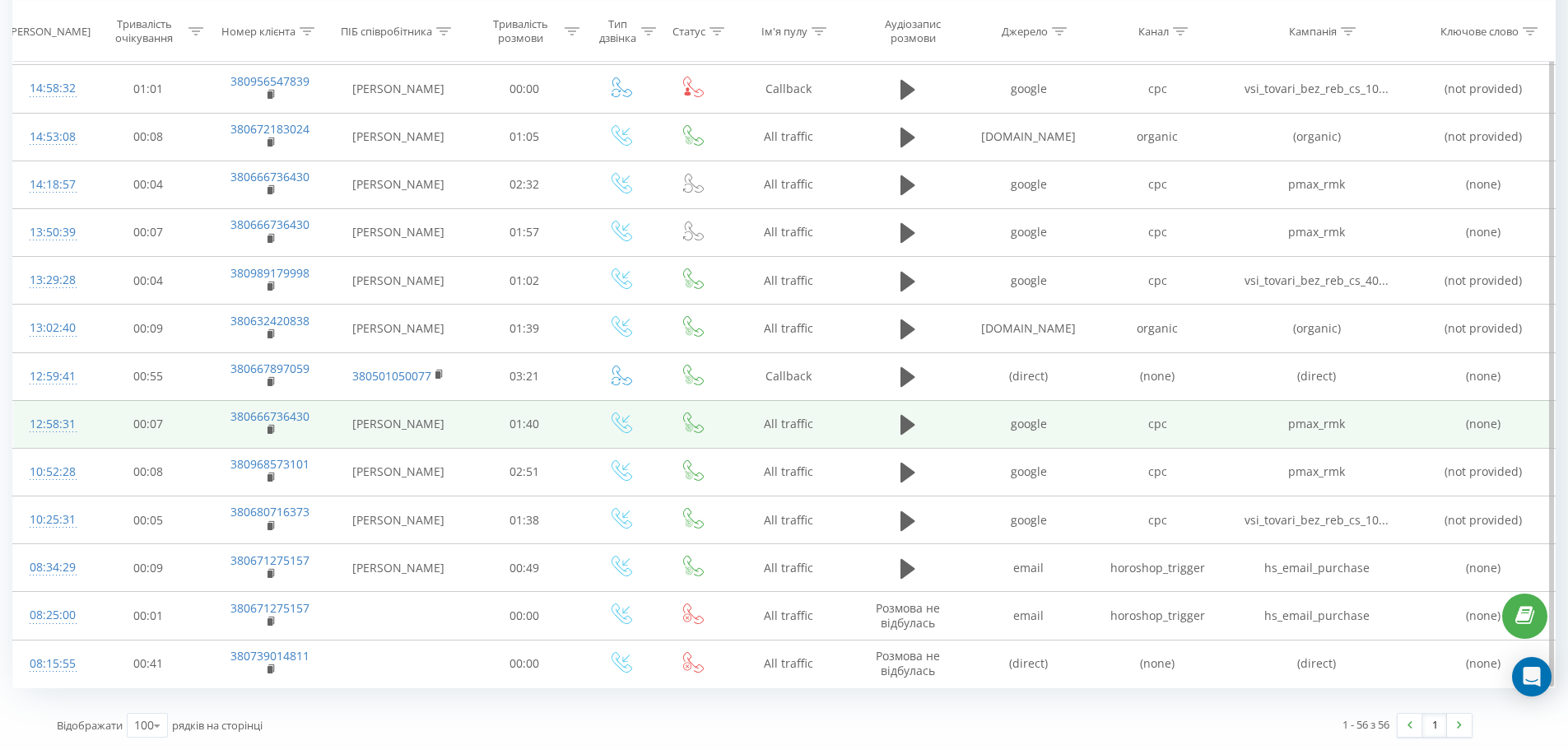
drag, startPoint x: 870, startPoint y: 64, endPoint x: 830, endPoint y: 442, distance: 380.1
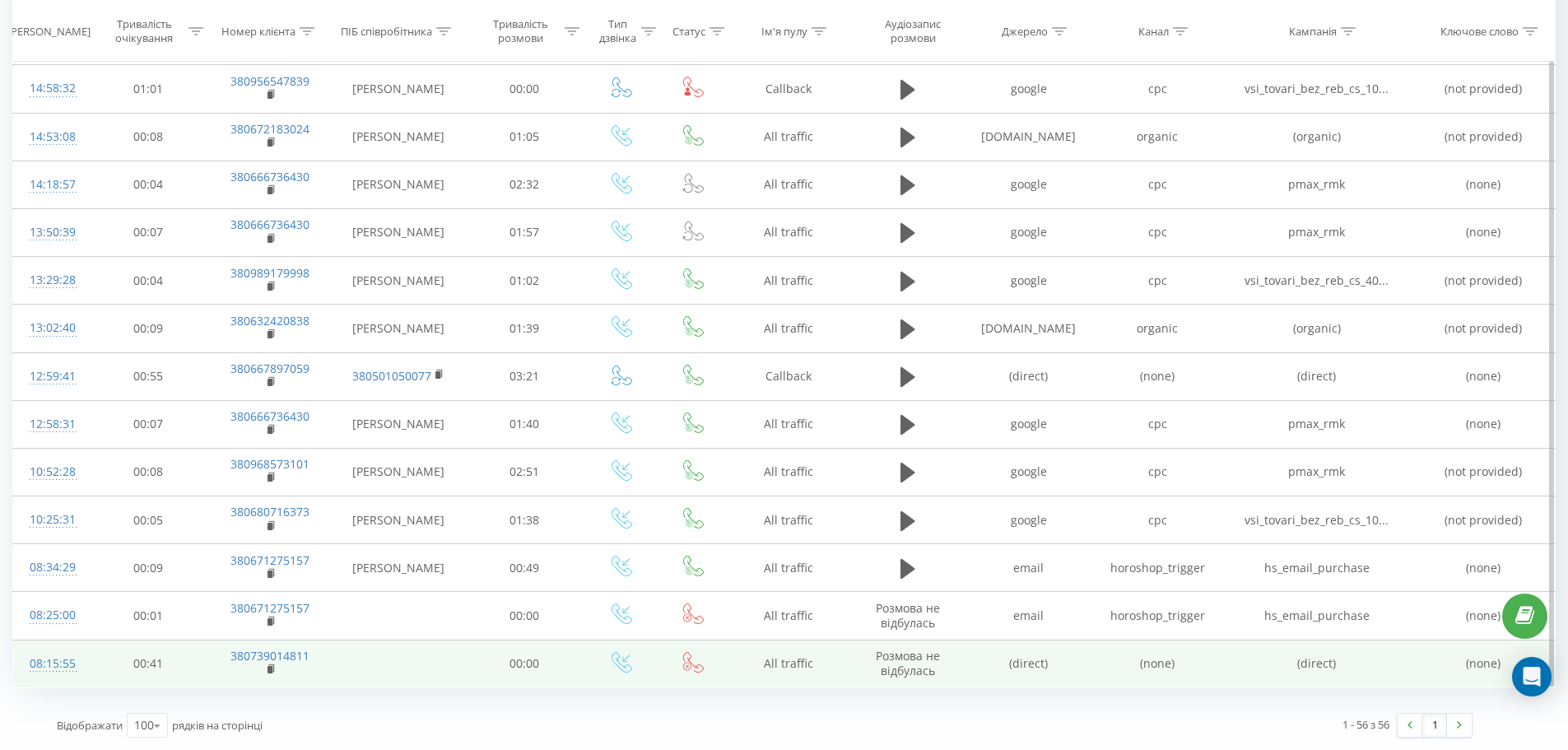
click at [410, 670] on td at bounding box center [398, 663] width 133 height 48
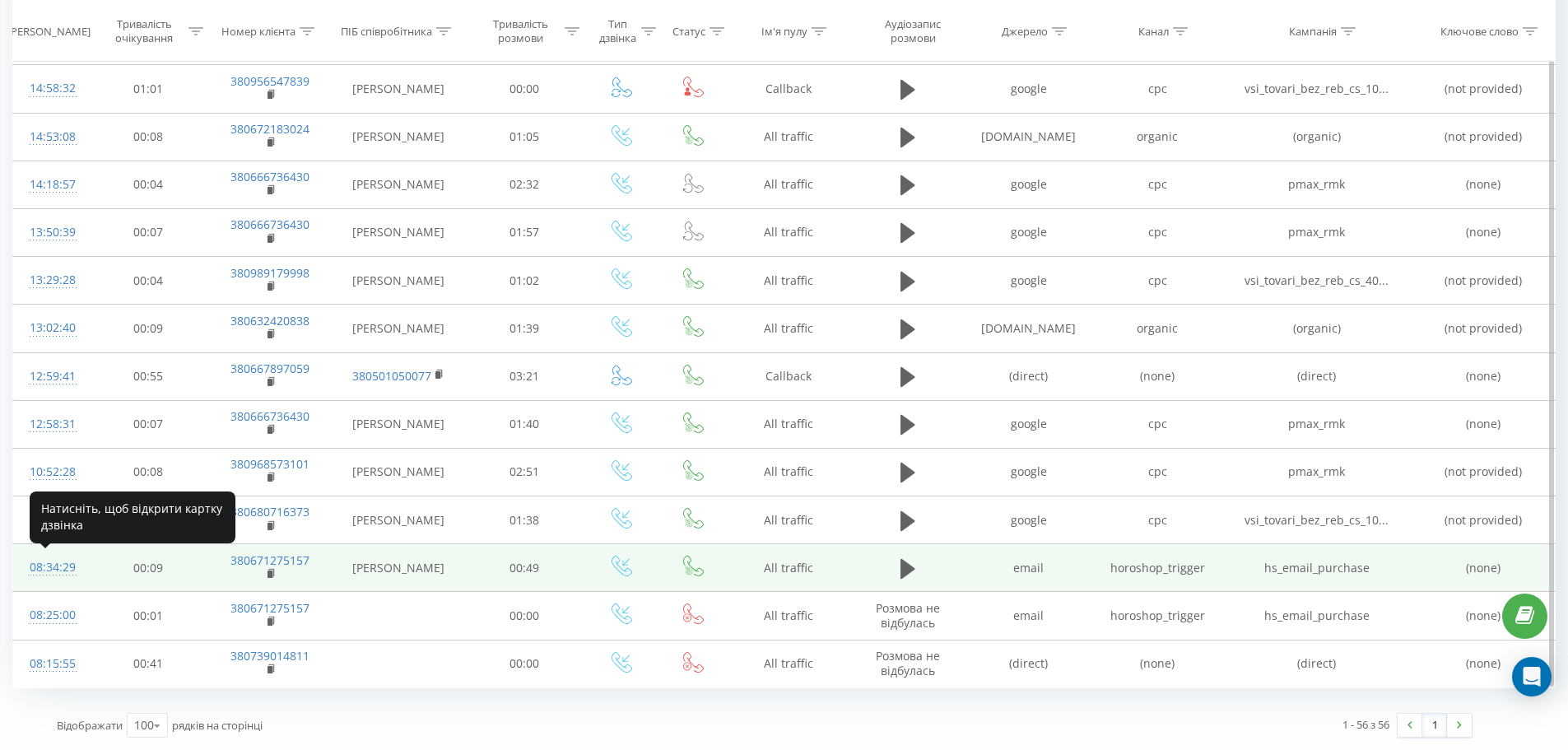
click at [66, 569] on div "08:34:29" at bounding box center [51, 568] width 43 height 32
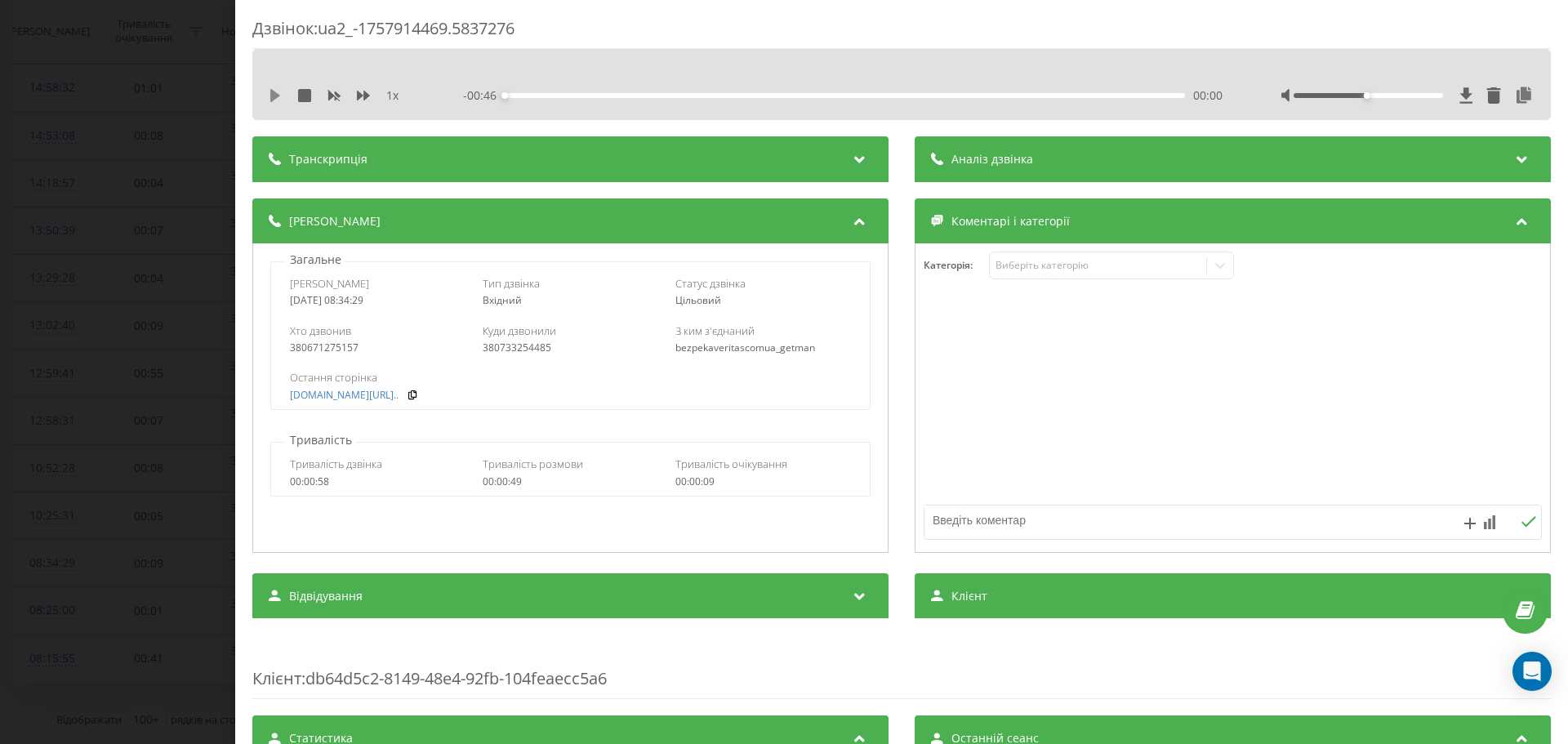
click at [273, 96] on icon at bounding box center [276, 95] width 10 height 13
drag, startPoint x: 1442, startPoint y: 99, endPoint x: 1453, endPoint y: 98, distance: 11.0
click at [1453, 98] on div at bounding box center [1408, 95] width 253 height 17
drag, startPoint x: 1397, startPoint y: 99, endPoint x: 1429, endPoint y: 98, distance: 32.0
click at [1429, 98] on div at bounding box center [1408, 95] width 253 height 17
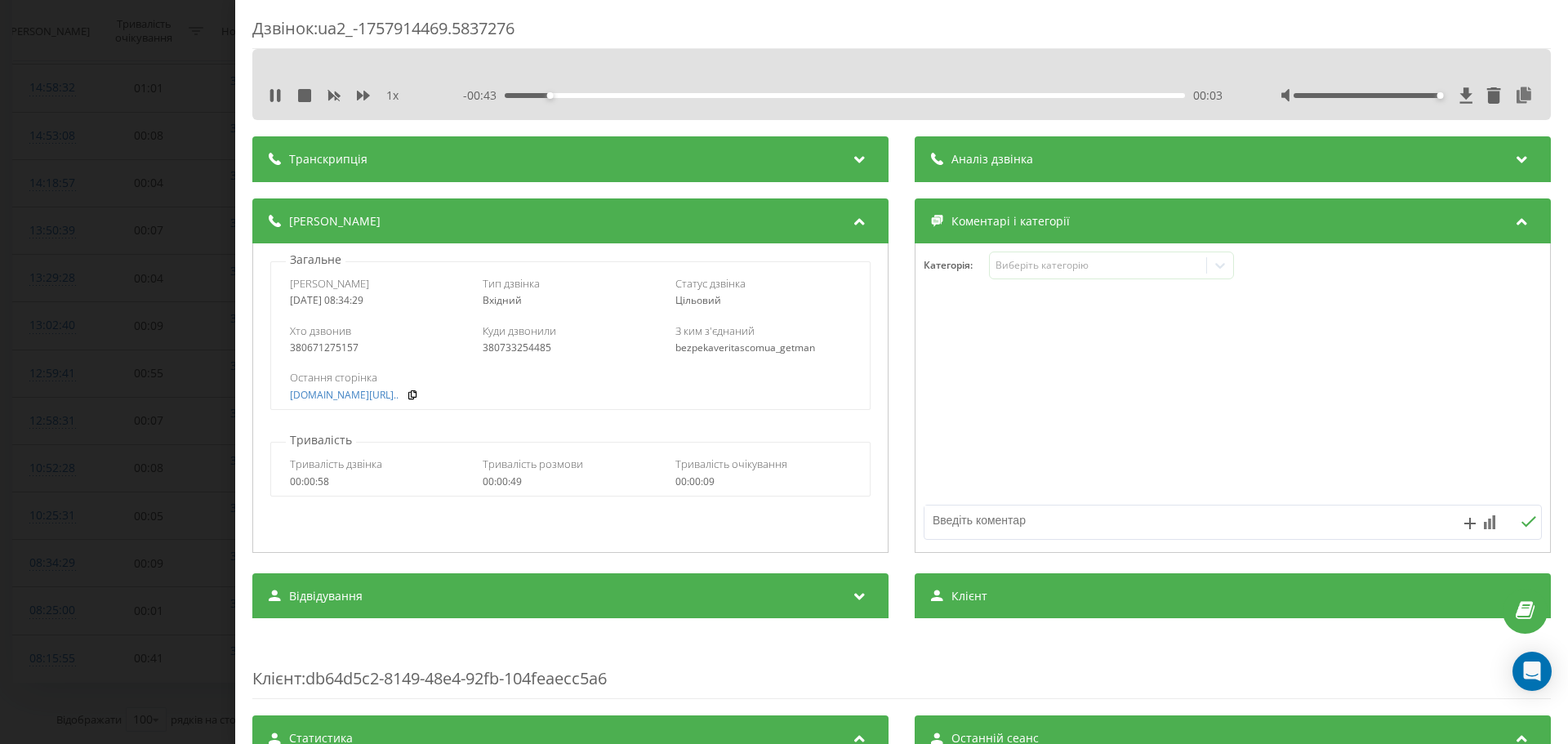
drag, startPoint x: 1359, startPoint y: 98, endPoint x: 1342, endPoint y: 116, distance: 24.8
click at [1449, 99] on div at bounding box center [1408, 95] width 253 height 17
click at [393, 98] on span "1 x" at bounding box center [392, 95] width 12 height 17
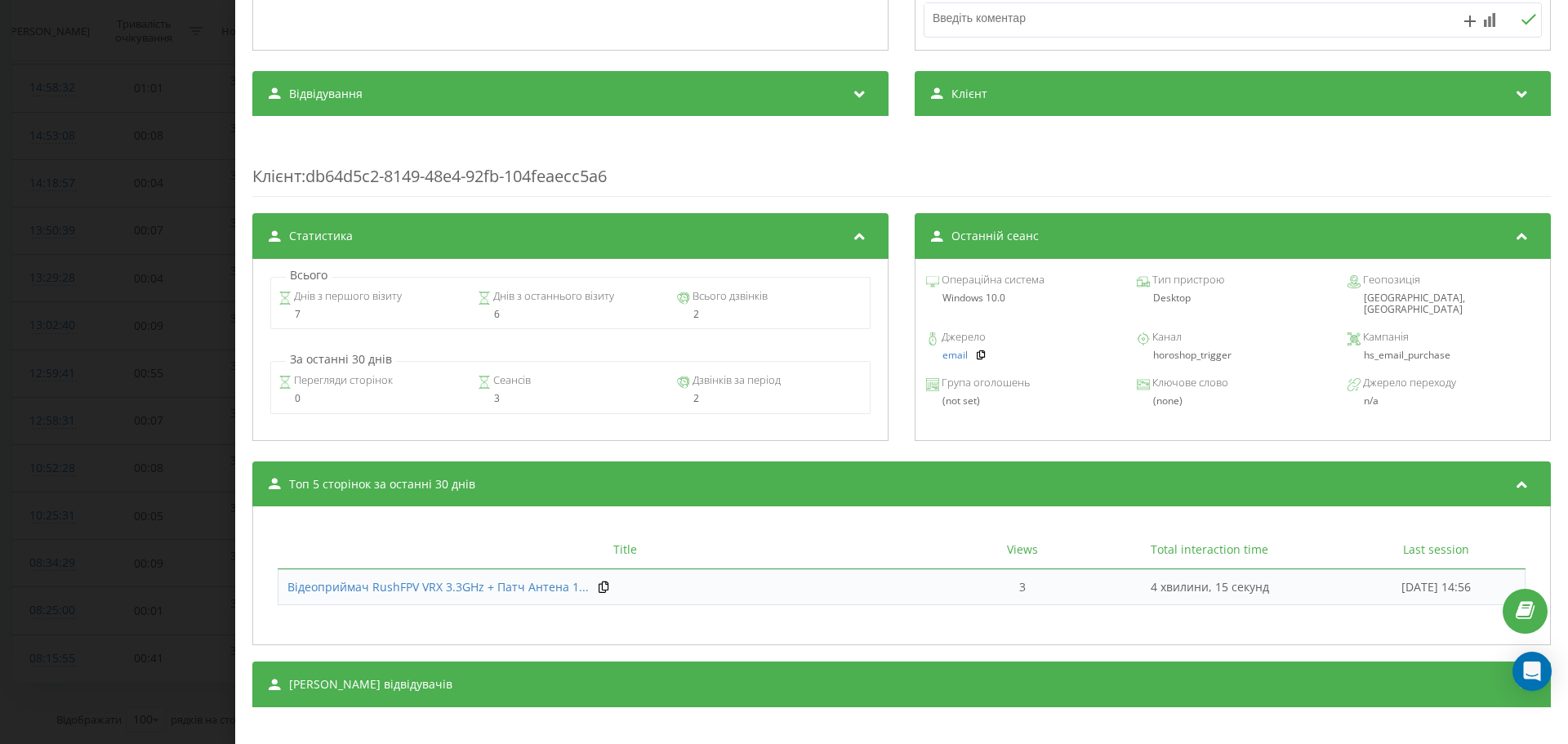
scroll to position [516, 0]
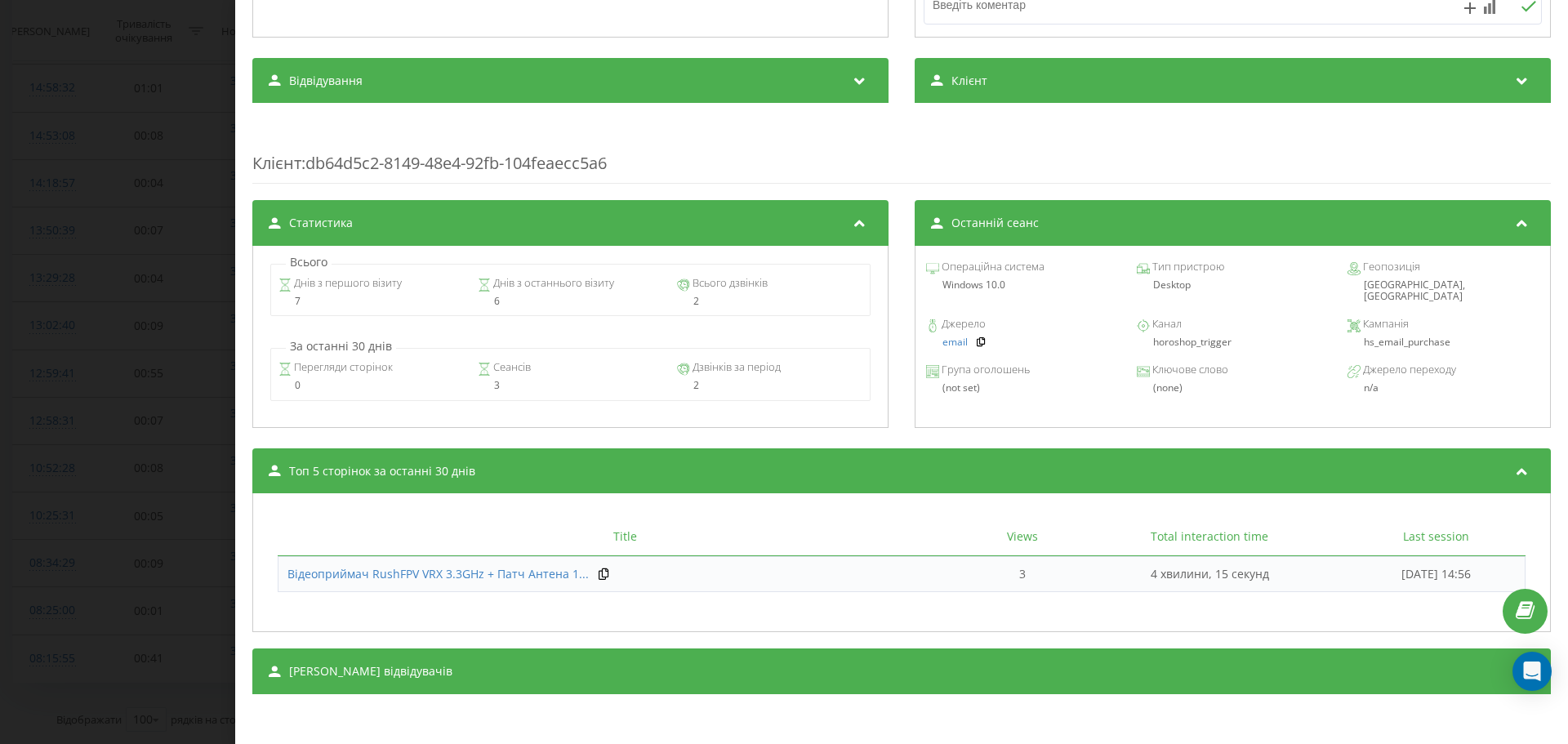
click at [120, 374] on div "Дзвінок : ua2_-1757914469.5837276 1 x - 00:22 00:23 00:23 Транскрипція Для AI-а…" at bounding box center [784, 372] width 1568 height 744
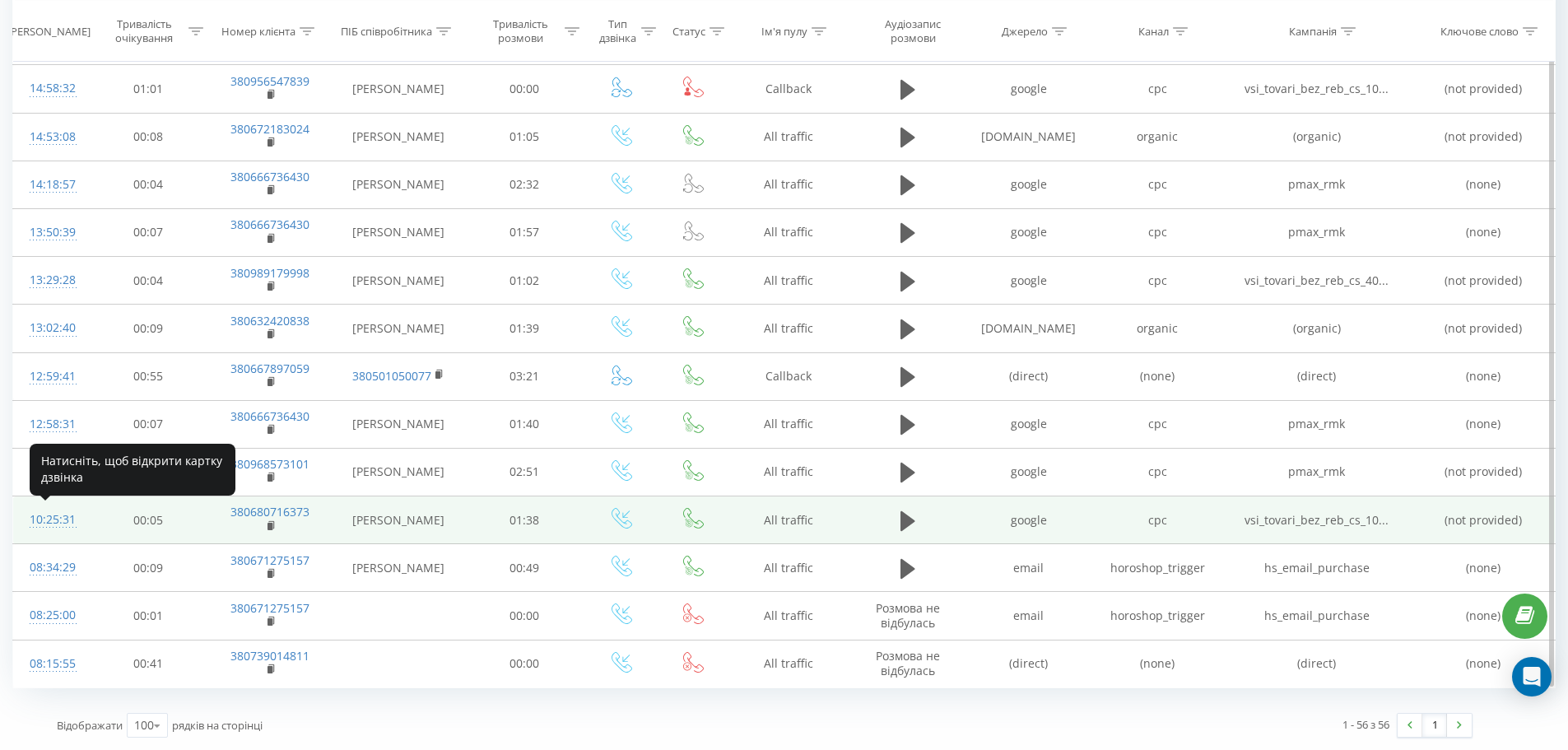
click at [64, 518] on div "10:25:31" at bounding box center [51, 520] width 43 height 32
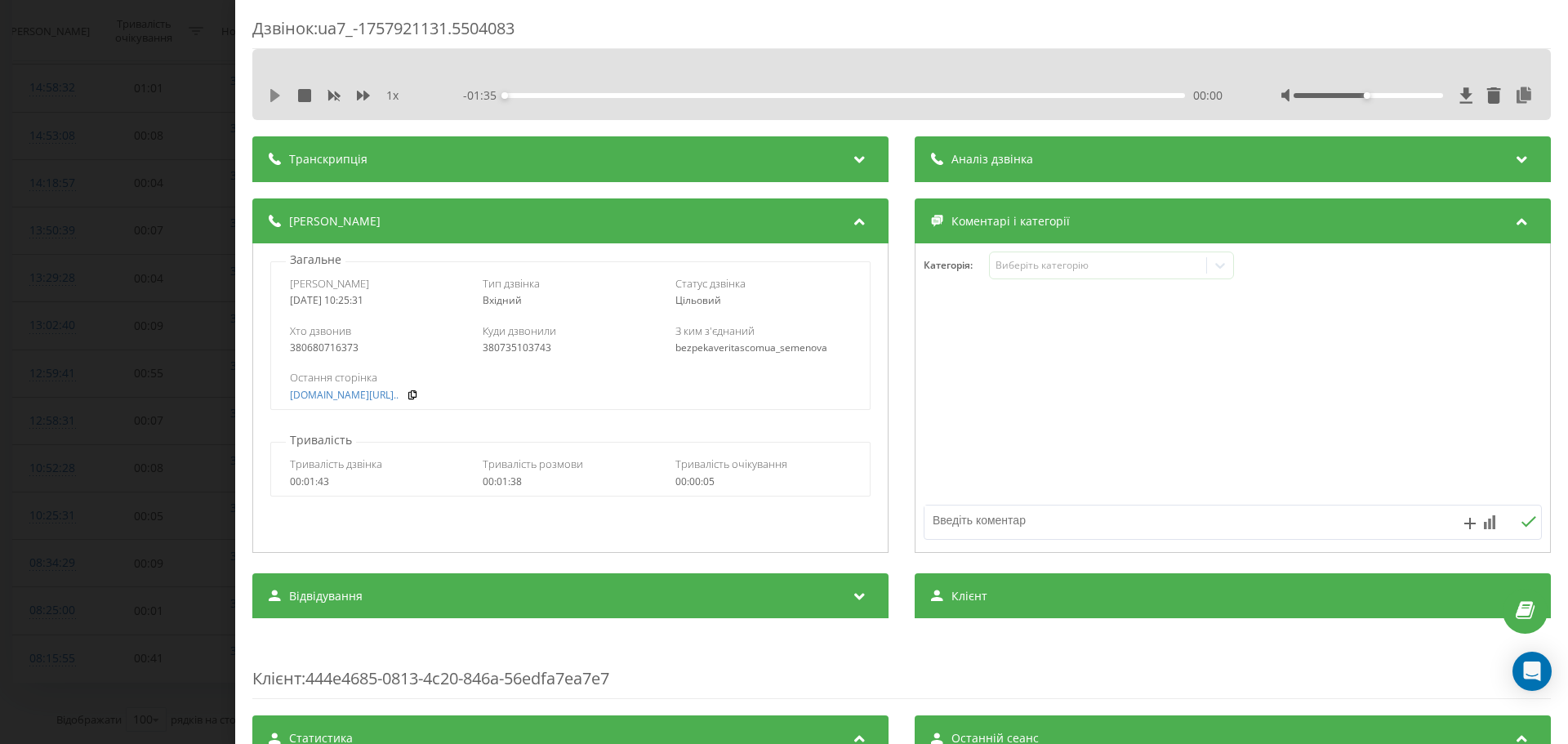
click at [271, 92] on icon at bounding box center [276, 95] width 10 height 13
click at [365, 92] on icon at bounding box center [363, 96] width 13 height 10
drag, startPoint x: 1397, startPoint y: 97, endPoint x: 1444, endPoint y: 97, distance: 47.0
click at [1446, 97] on div at bounding box center [1408, 95] width 253 height 17
drag, startPoint x: 1401, startPoint y: 101, endPoint x: 1371, endPoint y: 102, distance: 30.0
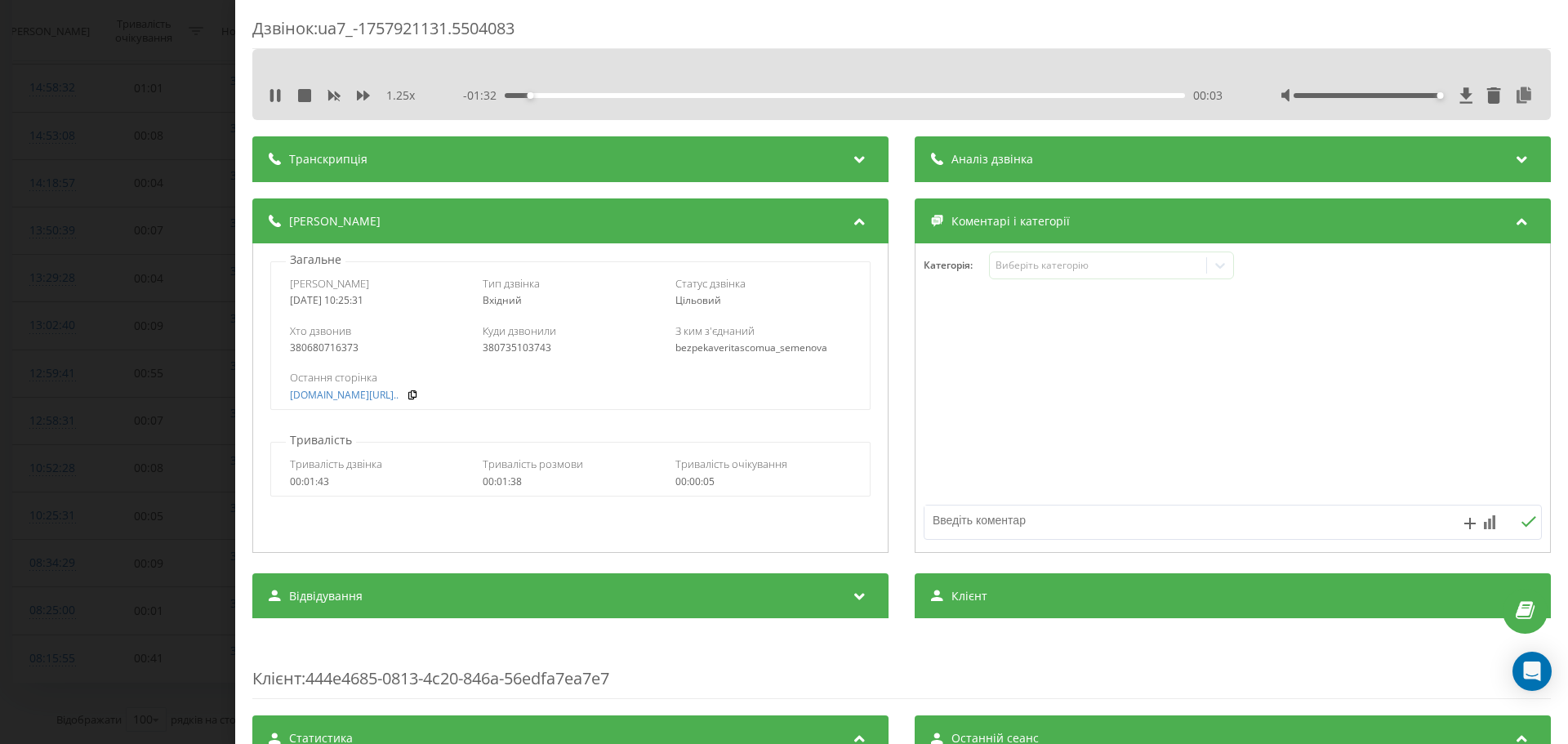
click at [1478, 101] on div at bounding box center [1408, 95] width 253 height 17
click at [418, 395] on icon at bounding box center [413, 394] width 12 height 10
click at [360, 346] on div "380680716373" at bounding box center [377, 348] width 176 height 12
click at [337, 351] on div "380680716373" at bounding box center [377, 348] width 176 height 12
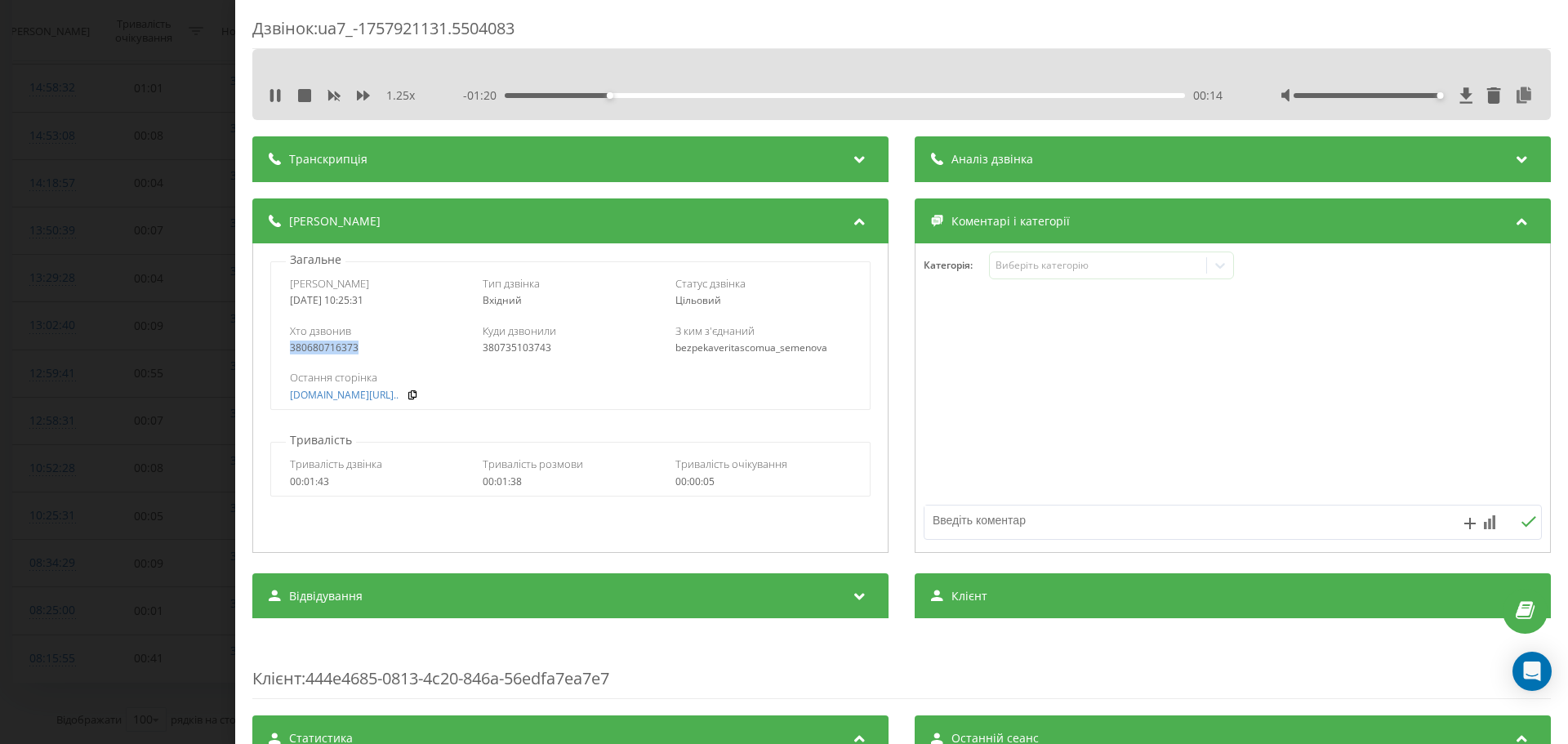
copy div "380680716373"
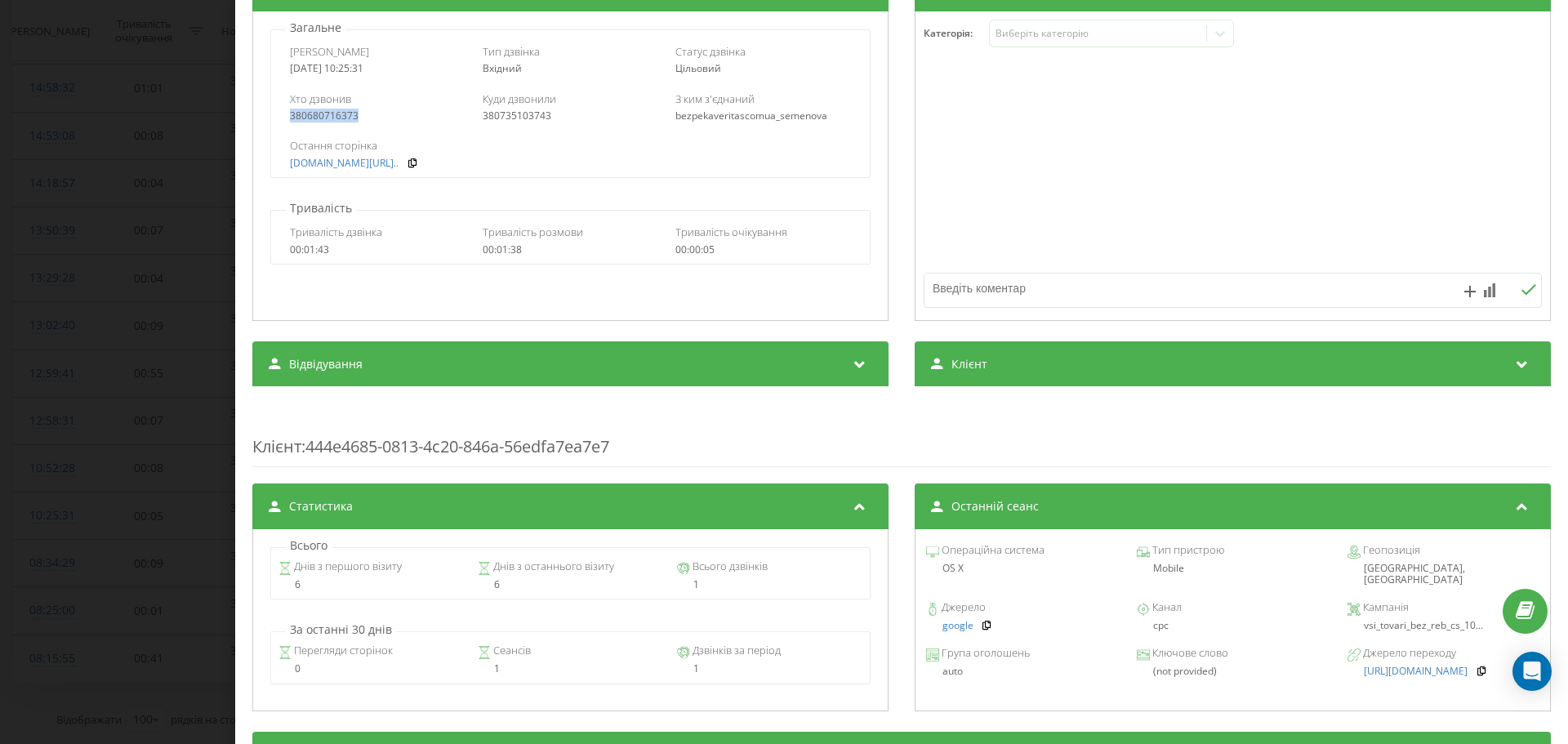
scroll to position [516, 0]
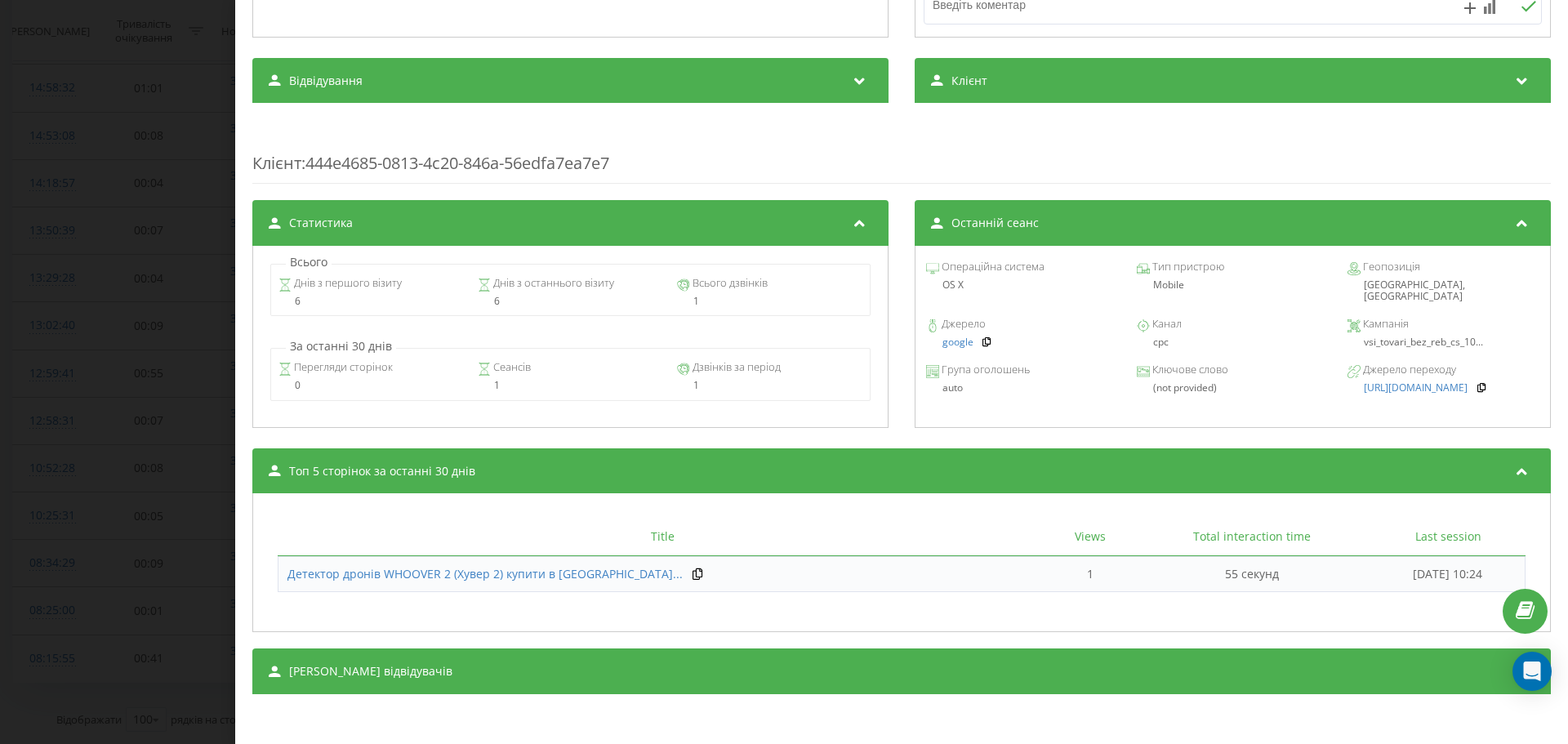
click at [1371, 335] on span "vsi_tovari_bez_reb_cs_10..." at bounding box center [1423, 342] width 120 height 14
copy span "vsi_tovari_bez_reb_cs_10"
click at [140, 365] on div "Дзвінок : ua7_-1757921131.5504083 1.25 x 00:00 01:35 01:35 Транскрипція Для AI-…" at bounding box center [784, 372] width 1568 height 744
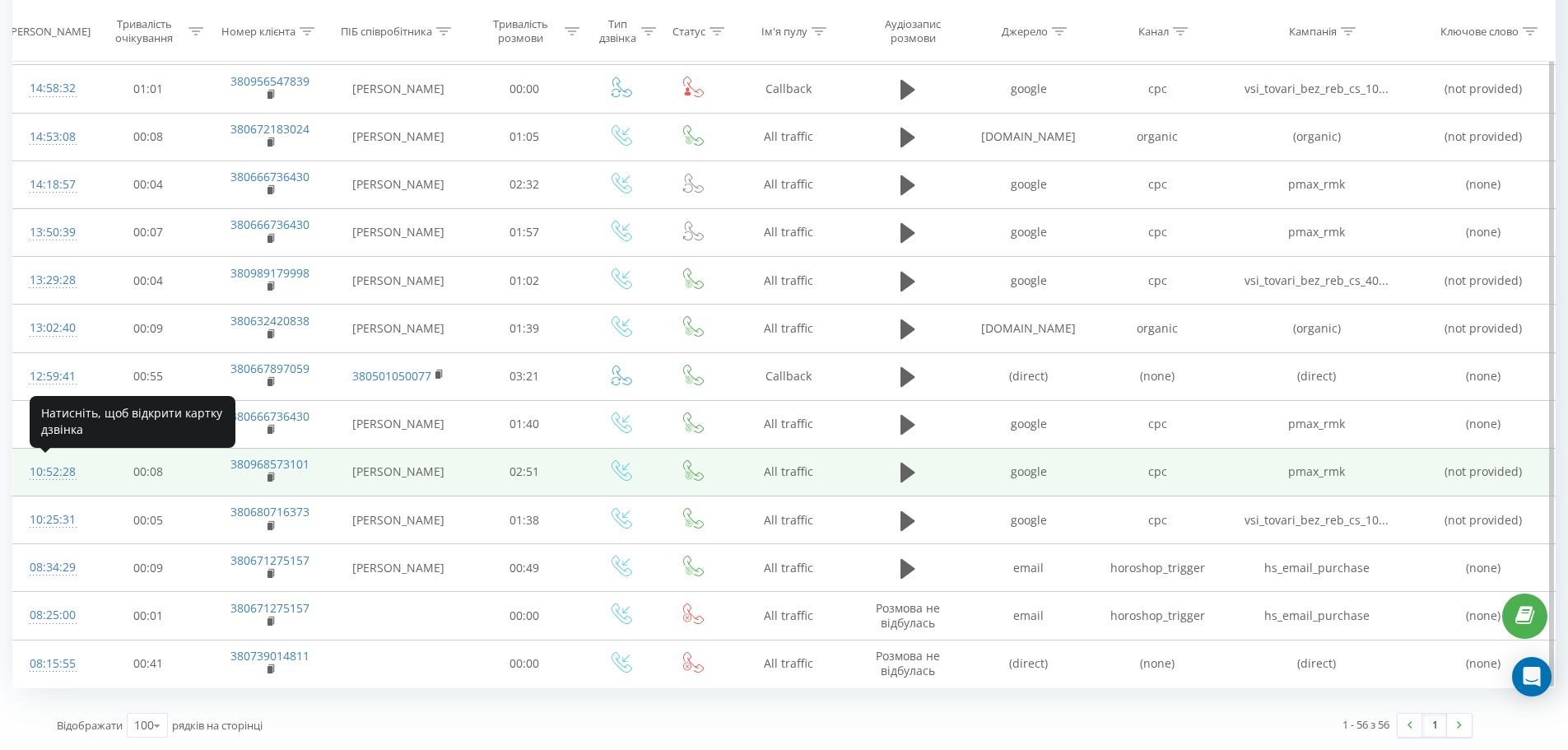
click at [64, 468] on div "10:52:28" at bounding box center [51, 472] width 43 height 32
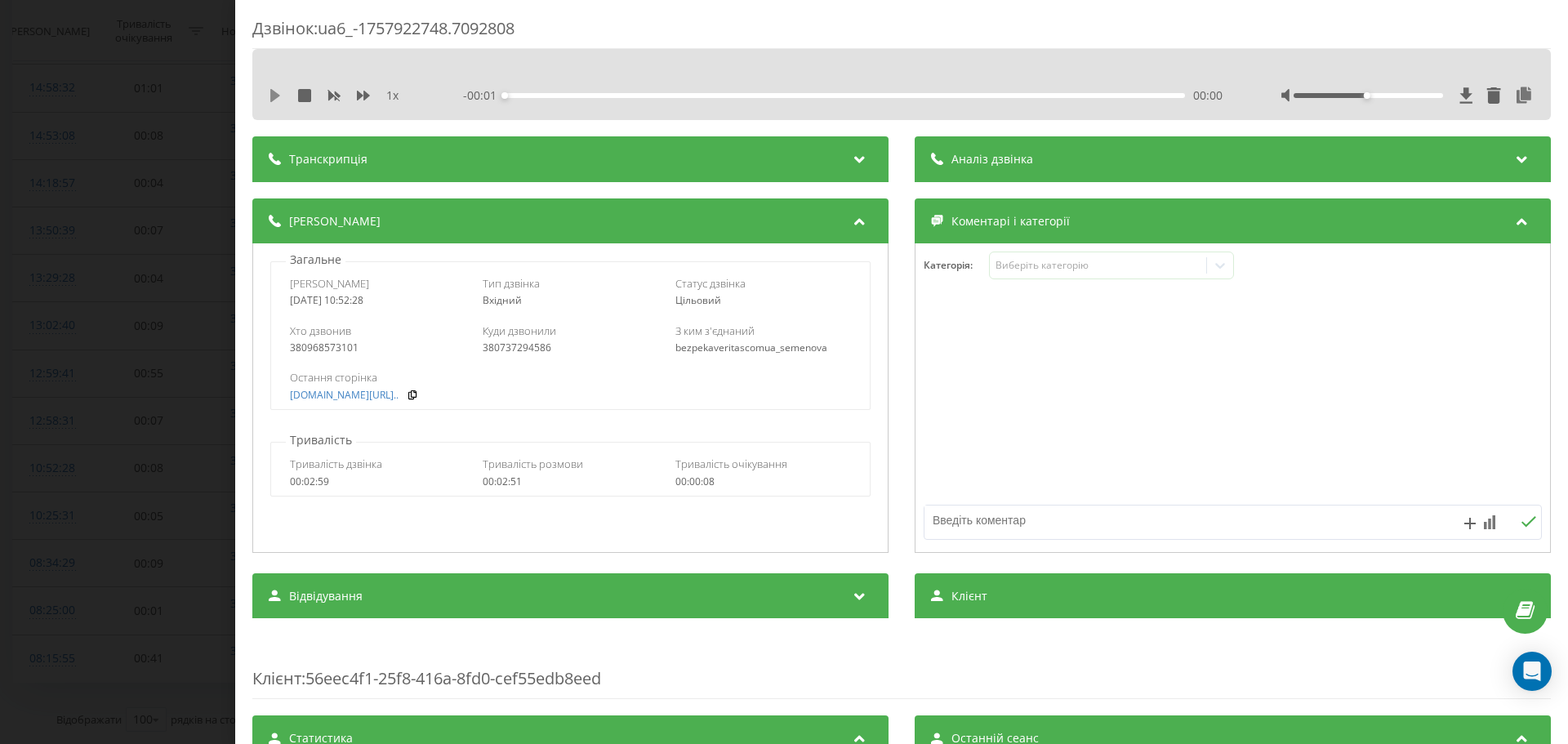
click at [271, 92] on icon at bounding box center [276, 95] width 10 height 13
click at [360, 92] on icon at bounding box center [363, 95] width 13 height 13
click at [346, 344] on div "380968573101" at bounding box center [377, 348] width 176 height 12
copy div "380968573101"
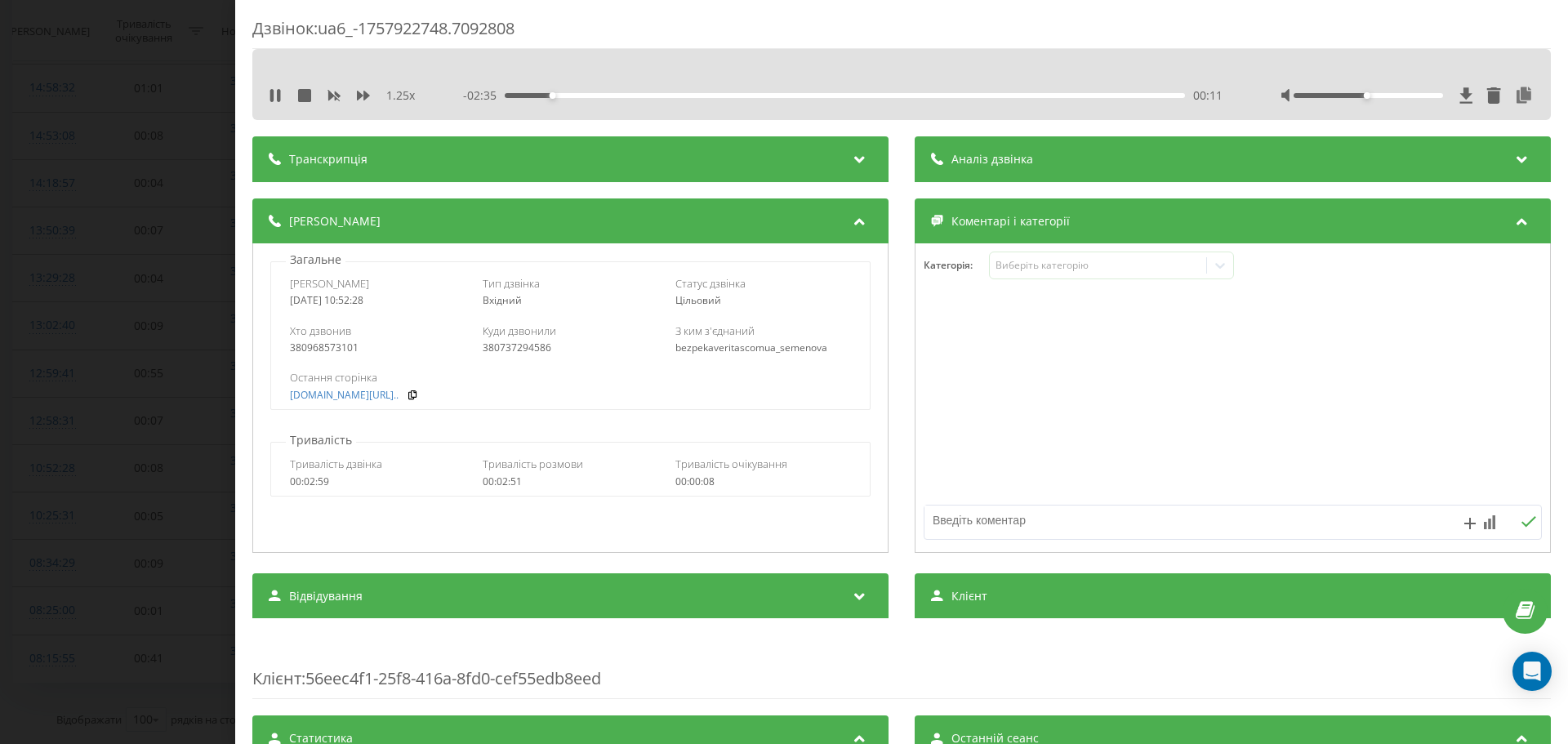
drag, startPoint x: 1363, startPoint y: 100, endPoint x: 1388, endPoint y: 94, distance: 25.7
click at [1404, 99] on div at bounding box center [1408, 95] width 253 height 17
click at [1362, 102] on div at bounding box center [1408, 95] width 253 height 17
drag, startPoint x: 1356, startPoint y: 97, endPoint x: 1452, endPoint y: 106, distance: 96.4
click at [1452, 106] on div "1.25 x - 02:33 00:13 00:13" at bounding box center [901, 95] width 1274 height 25
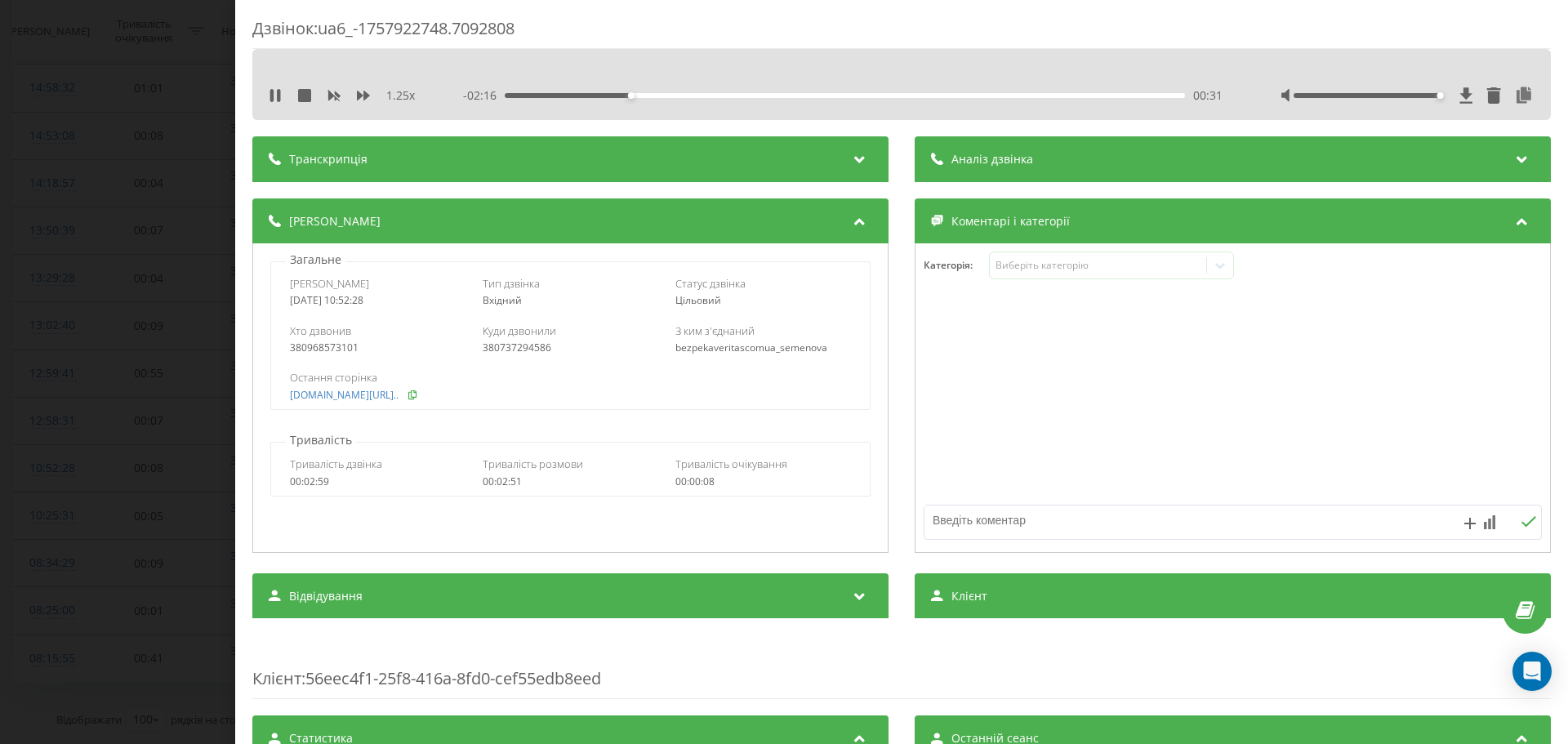
click at [418, 397] on icon at bounding box center [413, 394] width 12 height 10
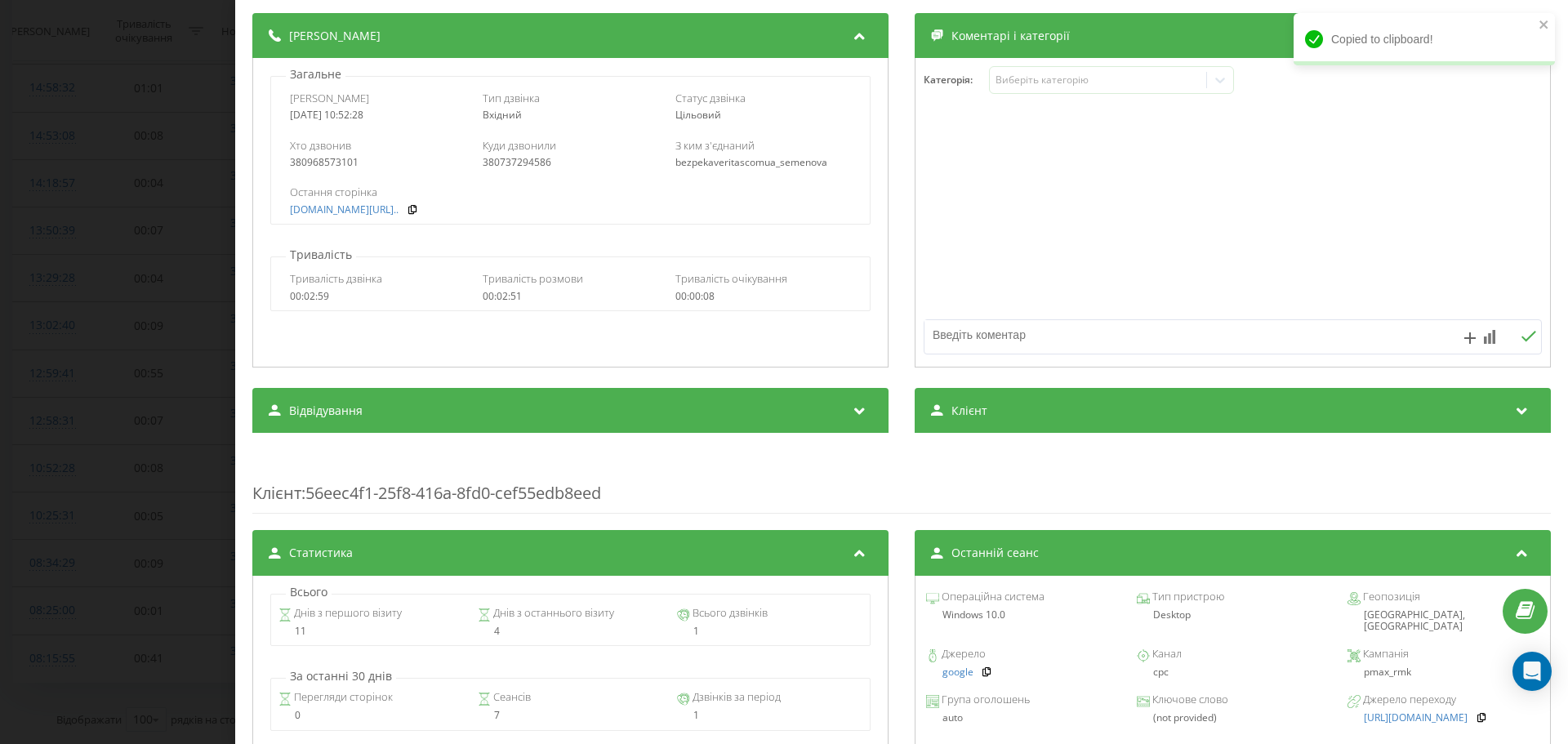
scroll to position [490, 0]
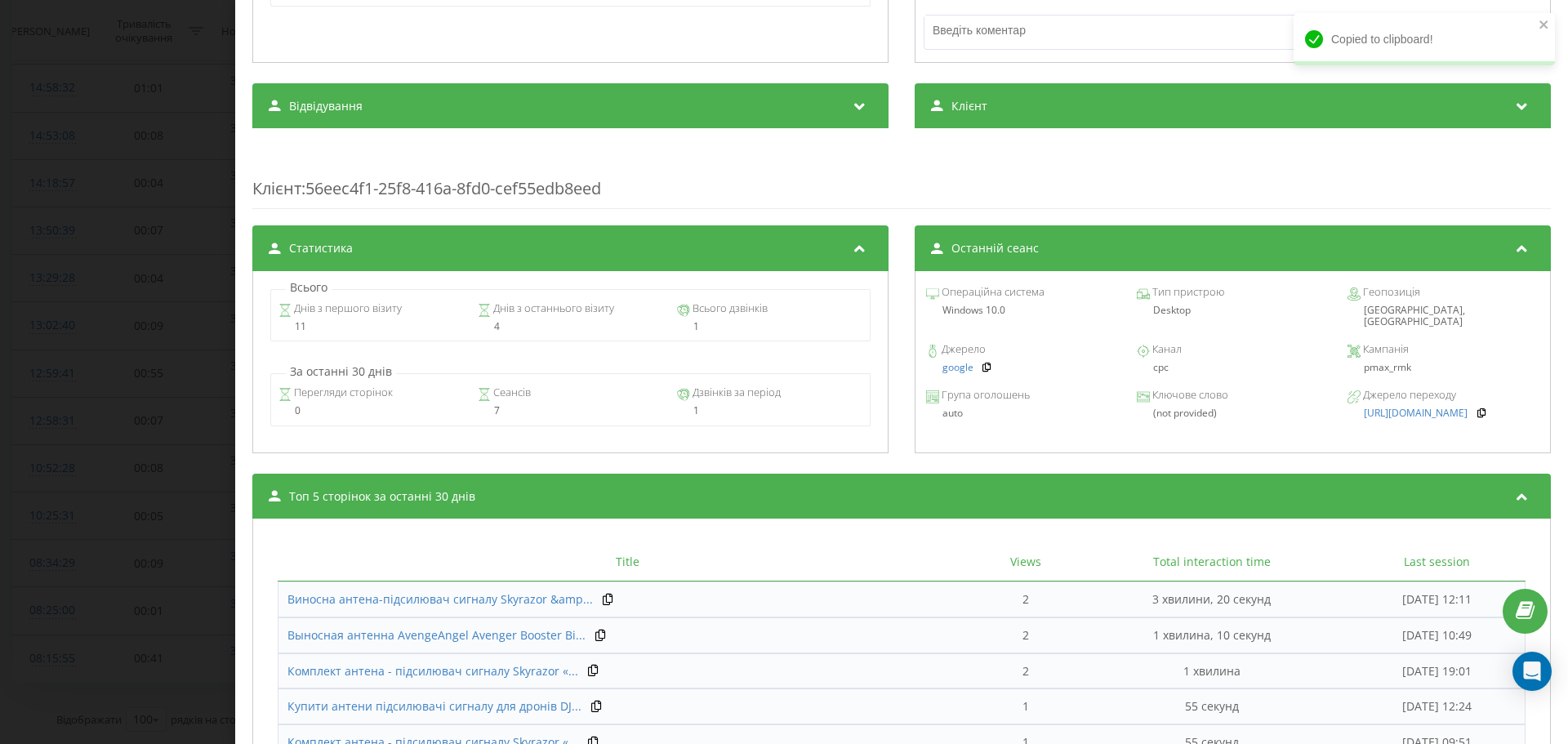
click at [1391, 362] on div "Кампанія pmax_rmk" at bounding box center [1444, 360] width 192 height 30
click at [1389, 362] on div "pmax_rmk" at bounding box center [1444, 368] width 192 height 12
copy div "pmax_rmk"
click at [6, 225] on div "Дзвінок : ua6_-1757922748.7092808 1.25 x 00:00 02:47 02:47 Транскрипція Для AI-…" at bounding box center [784, 372] width 1568 height 744
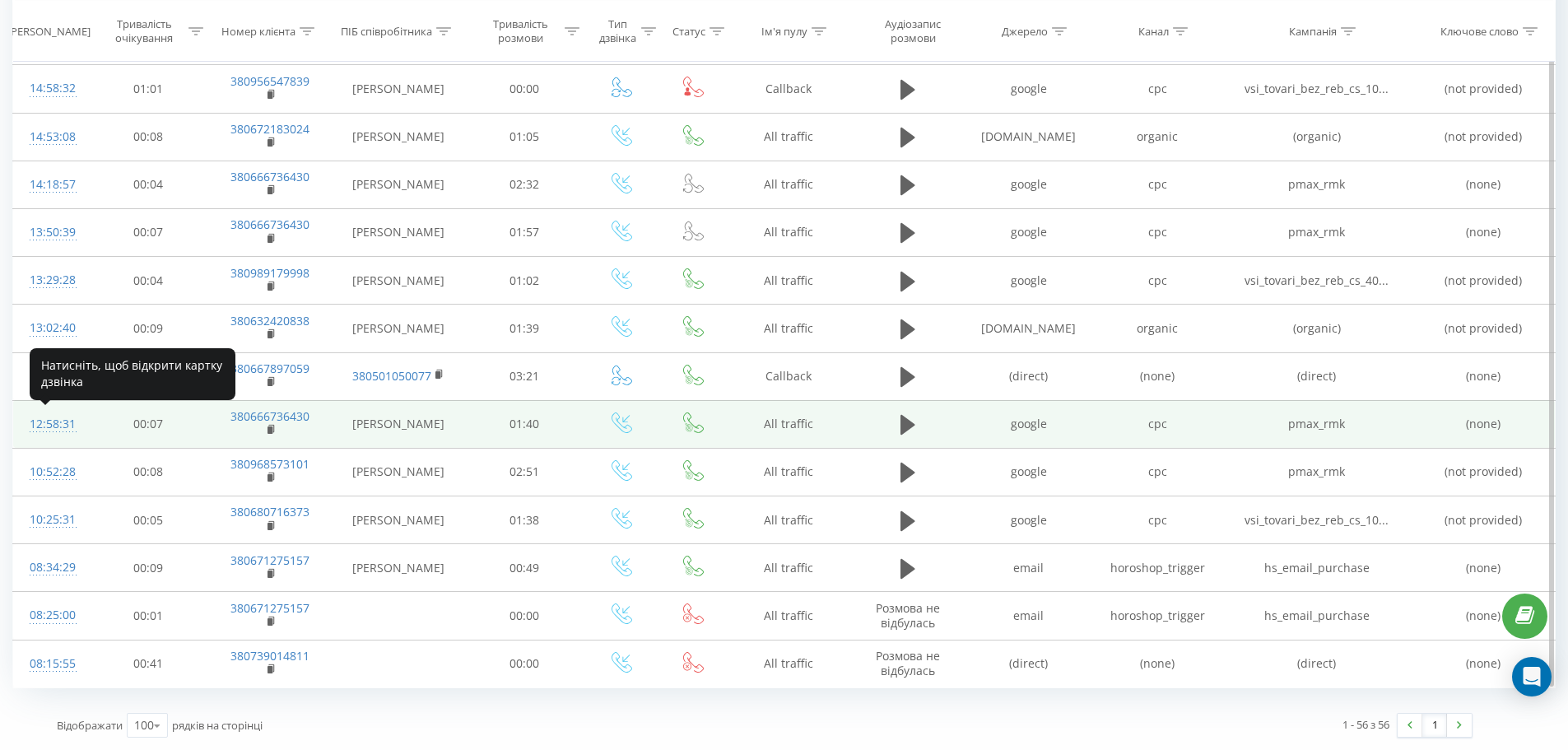
click at [54, 421] on div "12:58:31" at bounding box center [51, 424] width 43 height 32
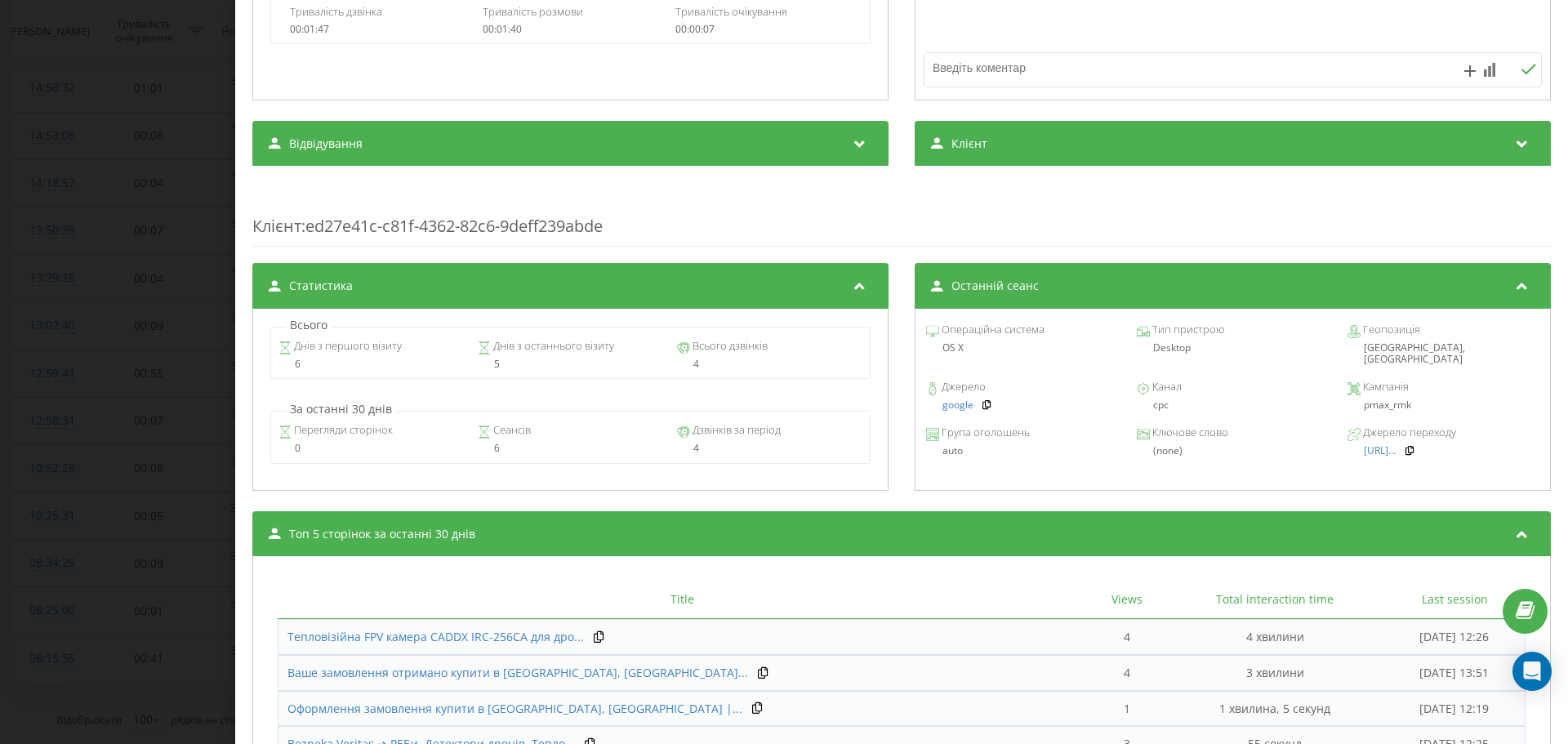
scroll to position [36, 0]
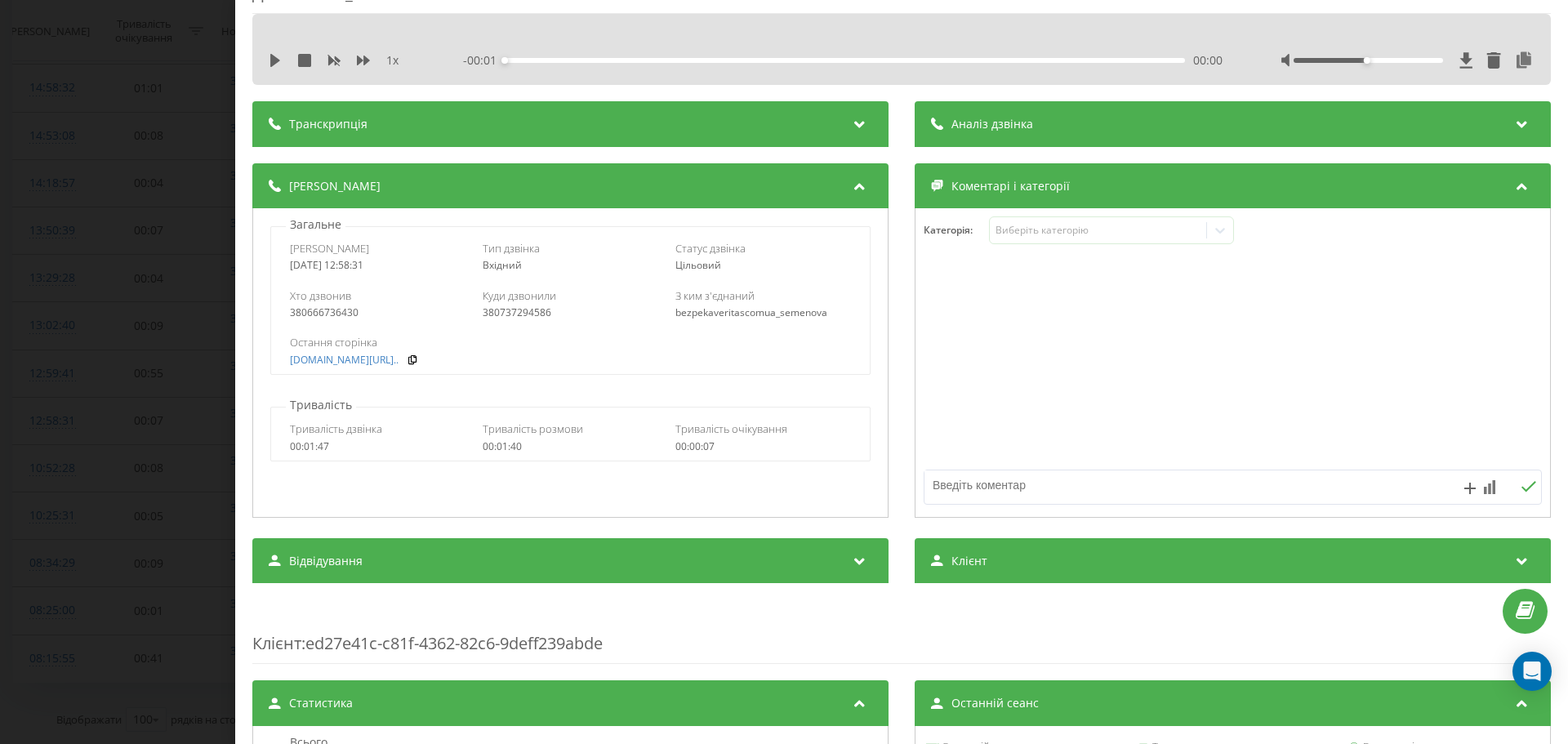
click at [263, 55] on div "1 x - 00:01 00:00 00:00" at bounding box center [901, 49] width 1298 height 71
click at [274, 57] on icon at bounding box center [276, 60] width 10 height 13
click at [363, 62] on icon at bounding box center [363, 60] width 13 height 13
drag, startPoint x: 340, startPoint y: 313, endPoint x: 299, endPoint y: 318, distance: 41.3
click at [299, 318] on div "380666736430" at bounding box center [377, 313] width 176 height 12
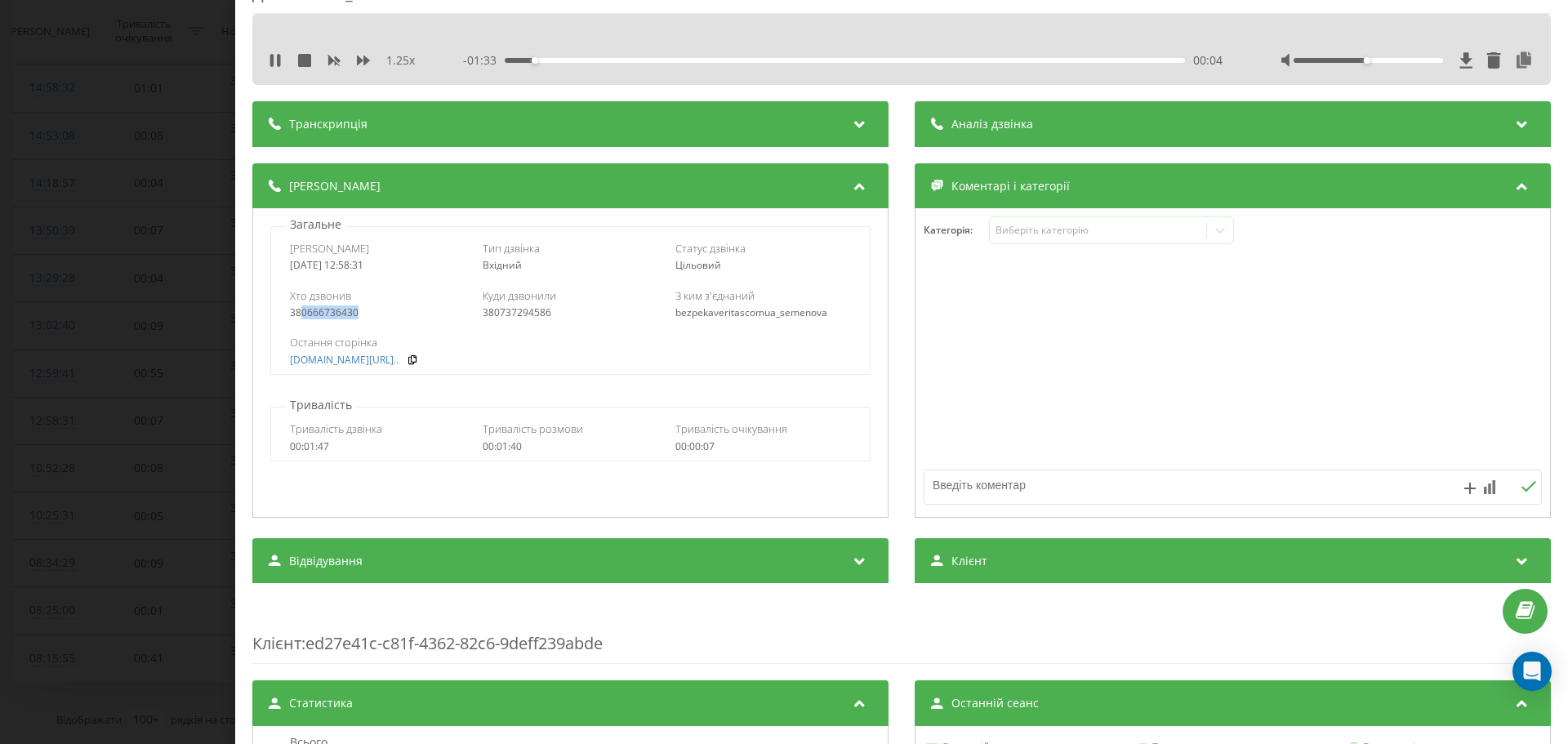
copy div "0666736430"
drag, startPoint x: 1377, startPoint y: 64, endPoint x: 1395, endPoint y: 62, distance: 18.1
click at [1395, 62] on div at bounding box center [1408, 60] width 253 height 17
drag, startPoint x: 1368, startPoint y: 60, endPoint x: 1437, endPoint y: 45, distance: 70.6
click at [1461, 54] on div at bounding box center [1408, 60] width 253 height 17
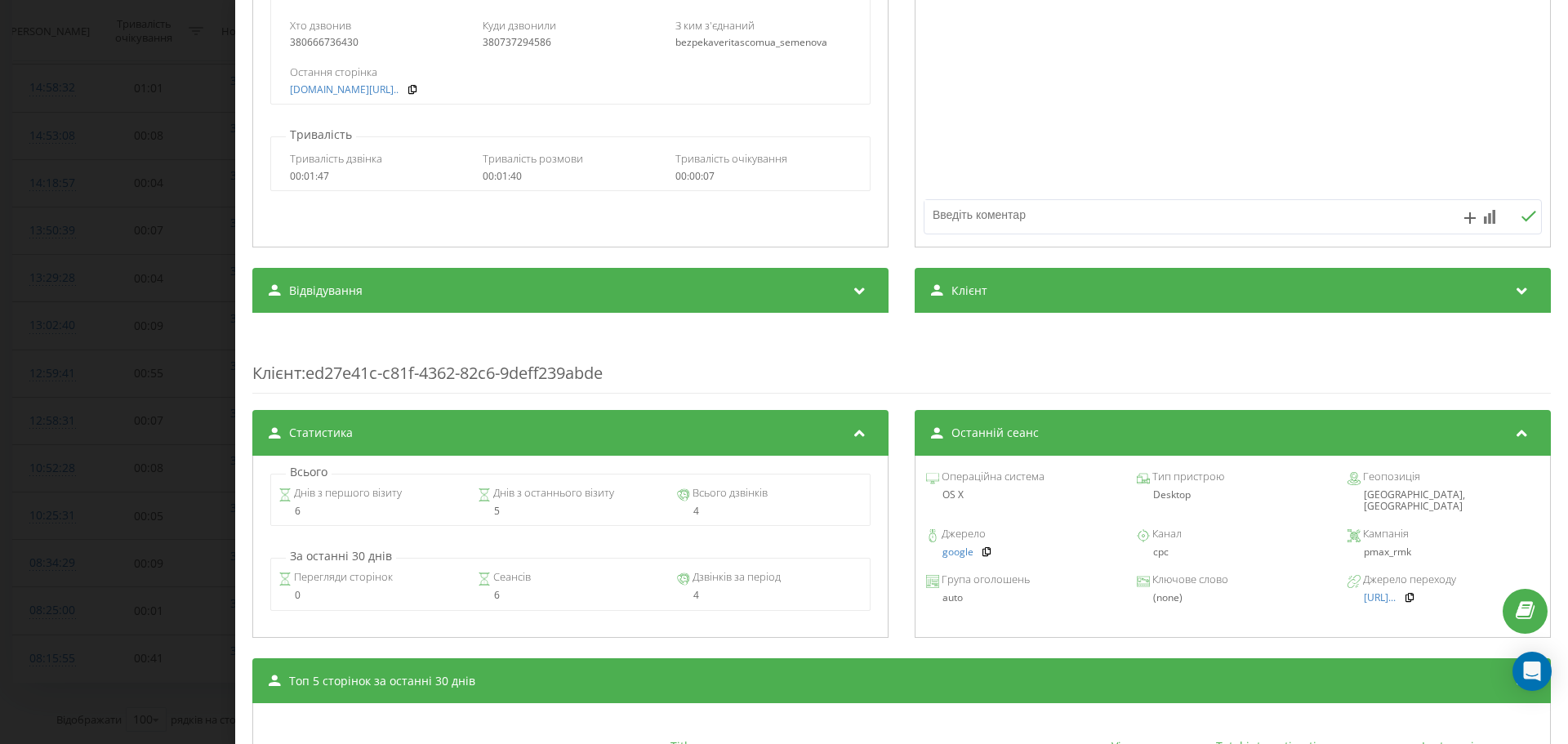
scroll to position [607, 0]
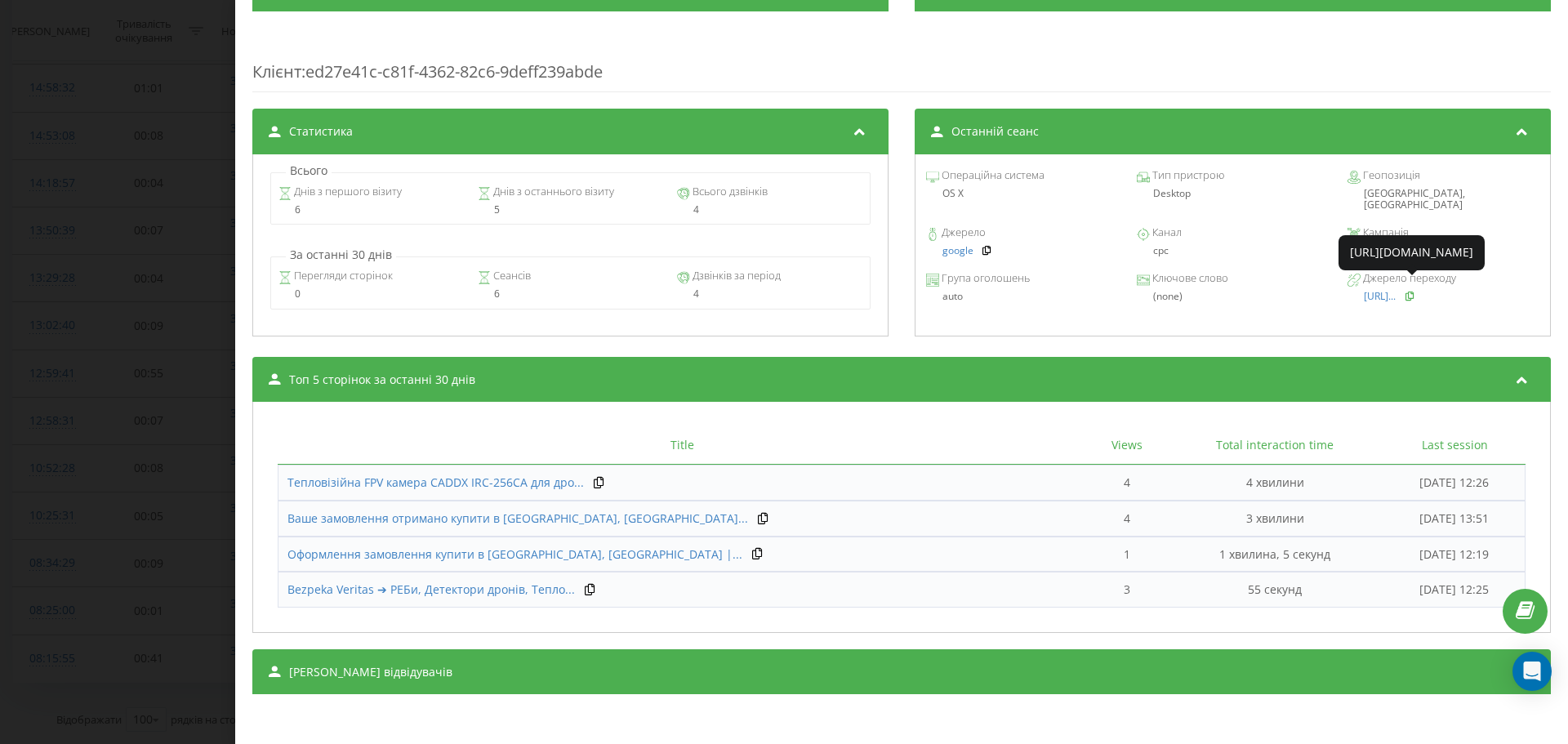
click at [1415, 290] on icon at bounding box center [1410, 295] width 12 height 10
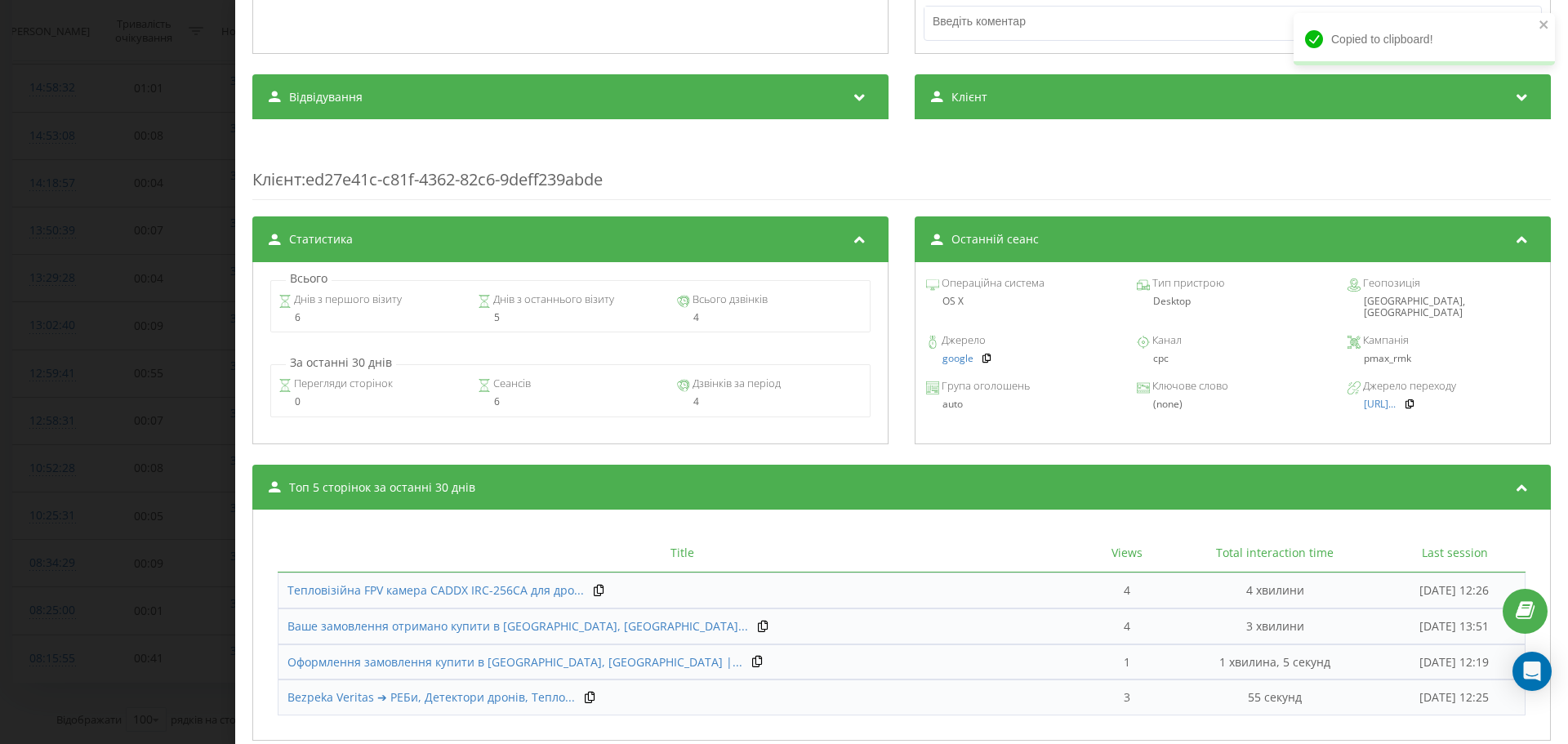
scroll to position [525, 0]
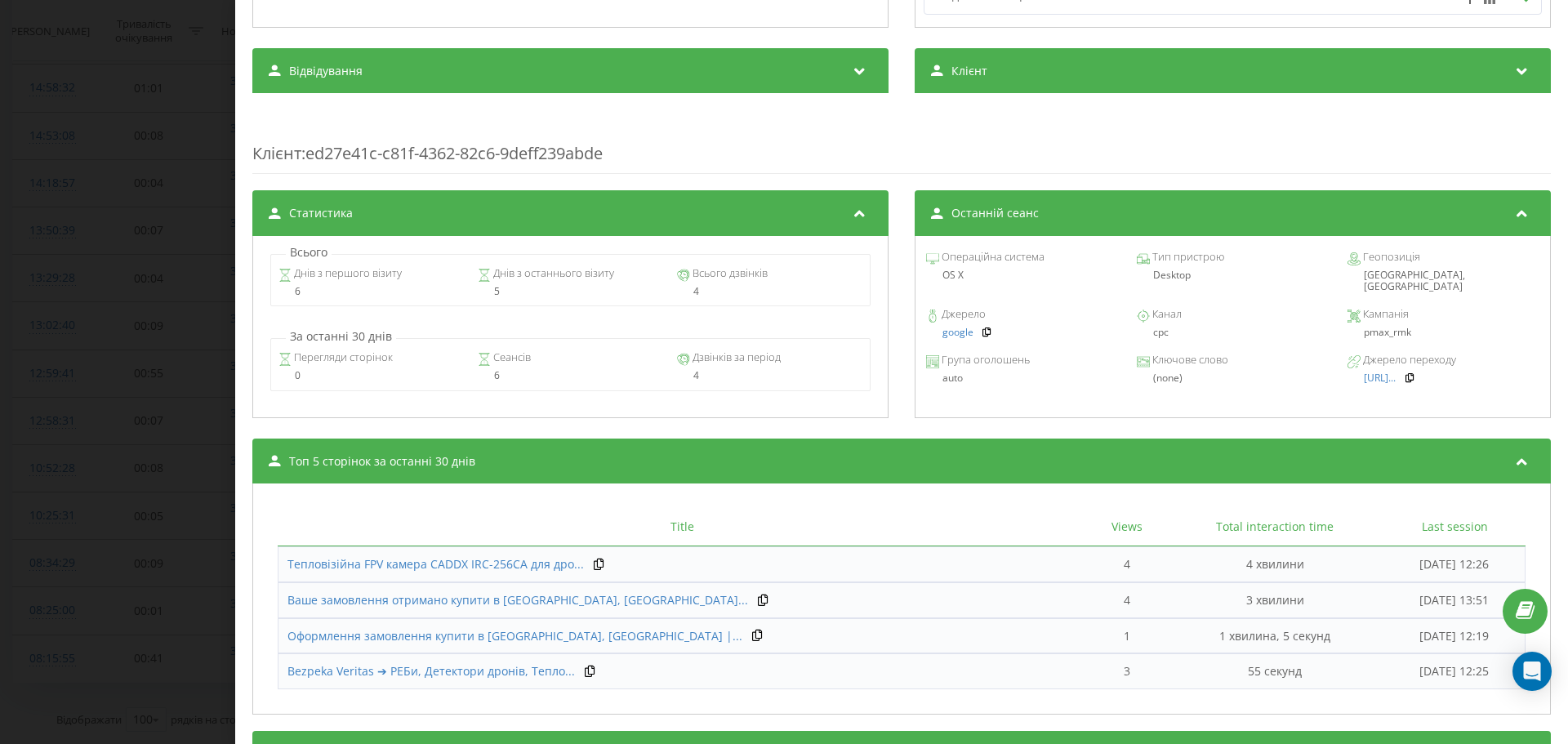
click at [1380, 327] on div "pmax_rmk" at bounding box center [1444, 333] width 192 height 12
copy div "pmax_rmk"
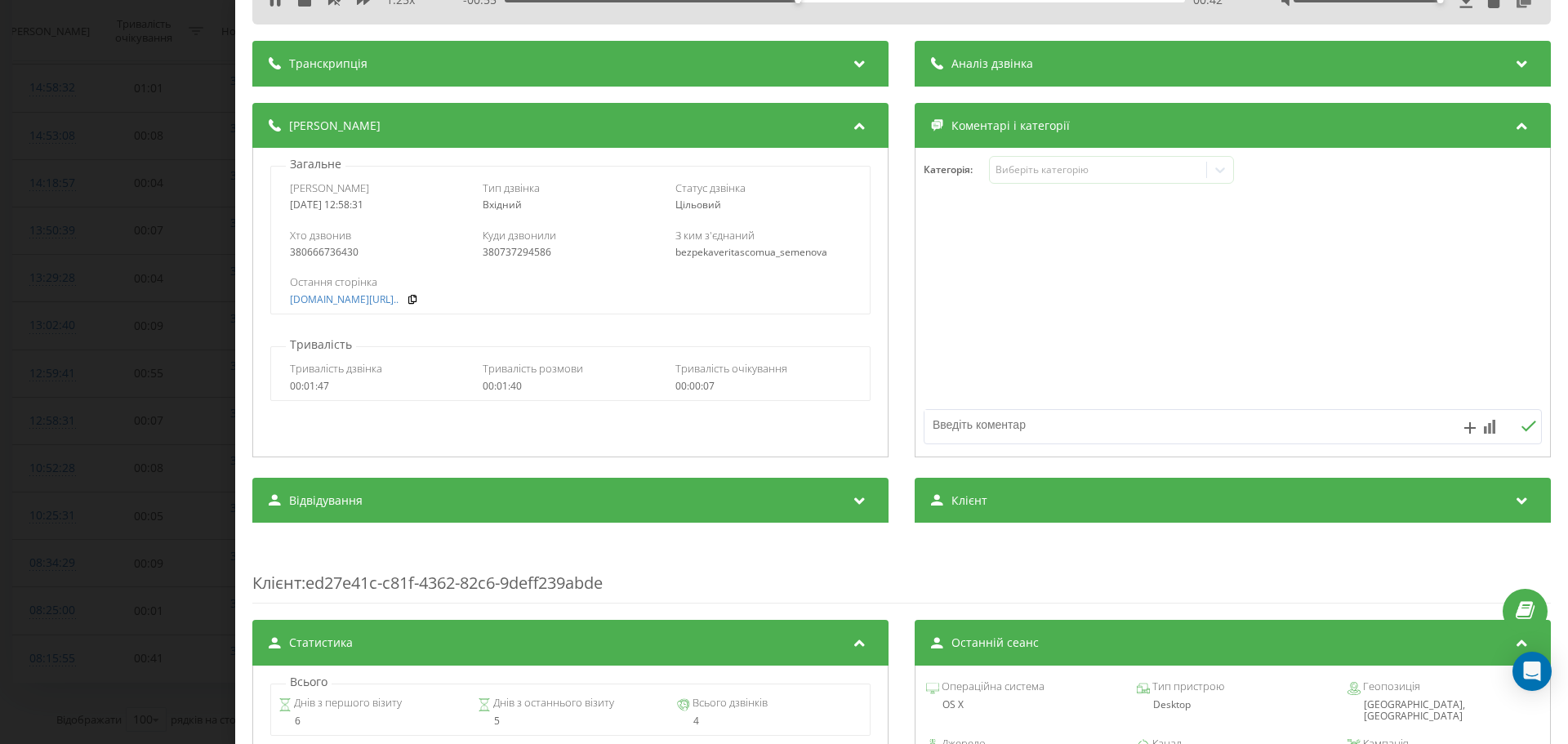
scroll to position [36, 0]
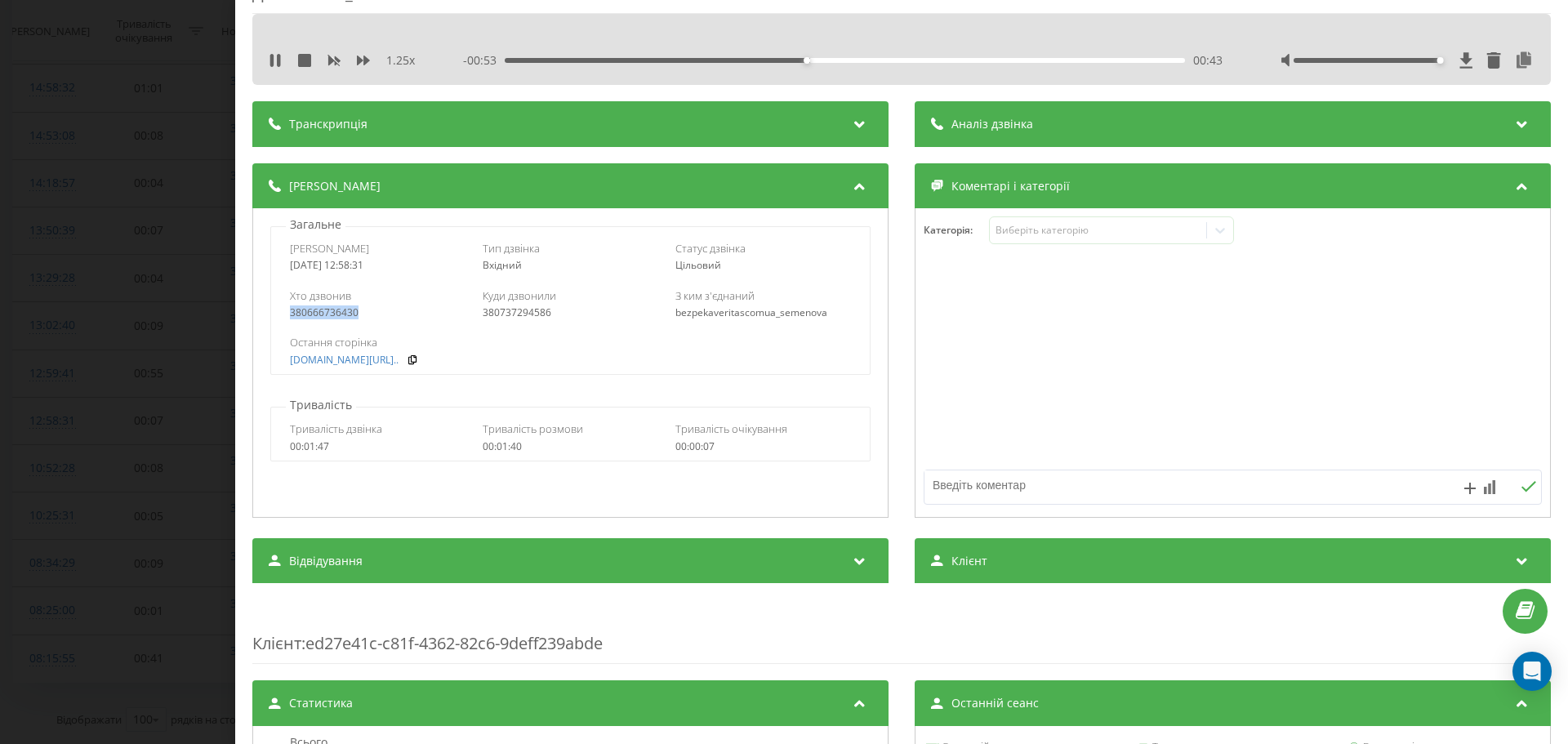
drag, startPoint x: 358, startPoint y: 314, endPoint x: 273, endPoint y: 308, distance: 85.2
click at [273, 308] on div "Хто дзвонив 380666736430 Куди дзвонили 380737294586 З ким з'єднаний bezpekaveri…" at bounding box center [569, 304] width 598 height 47
copy div "380666736430"
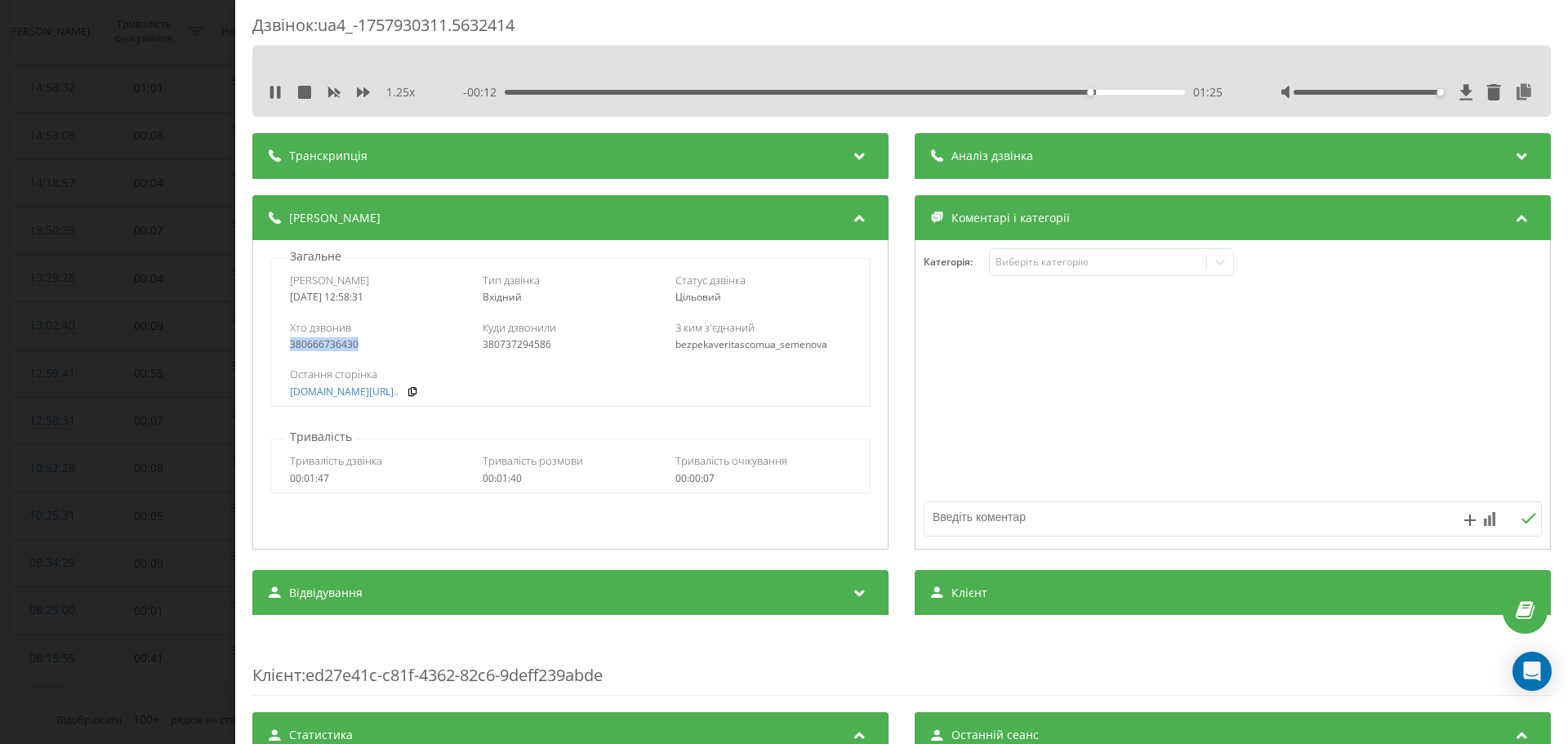
scroll to position [0, 0]
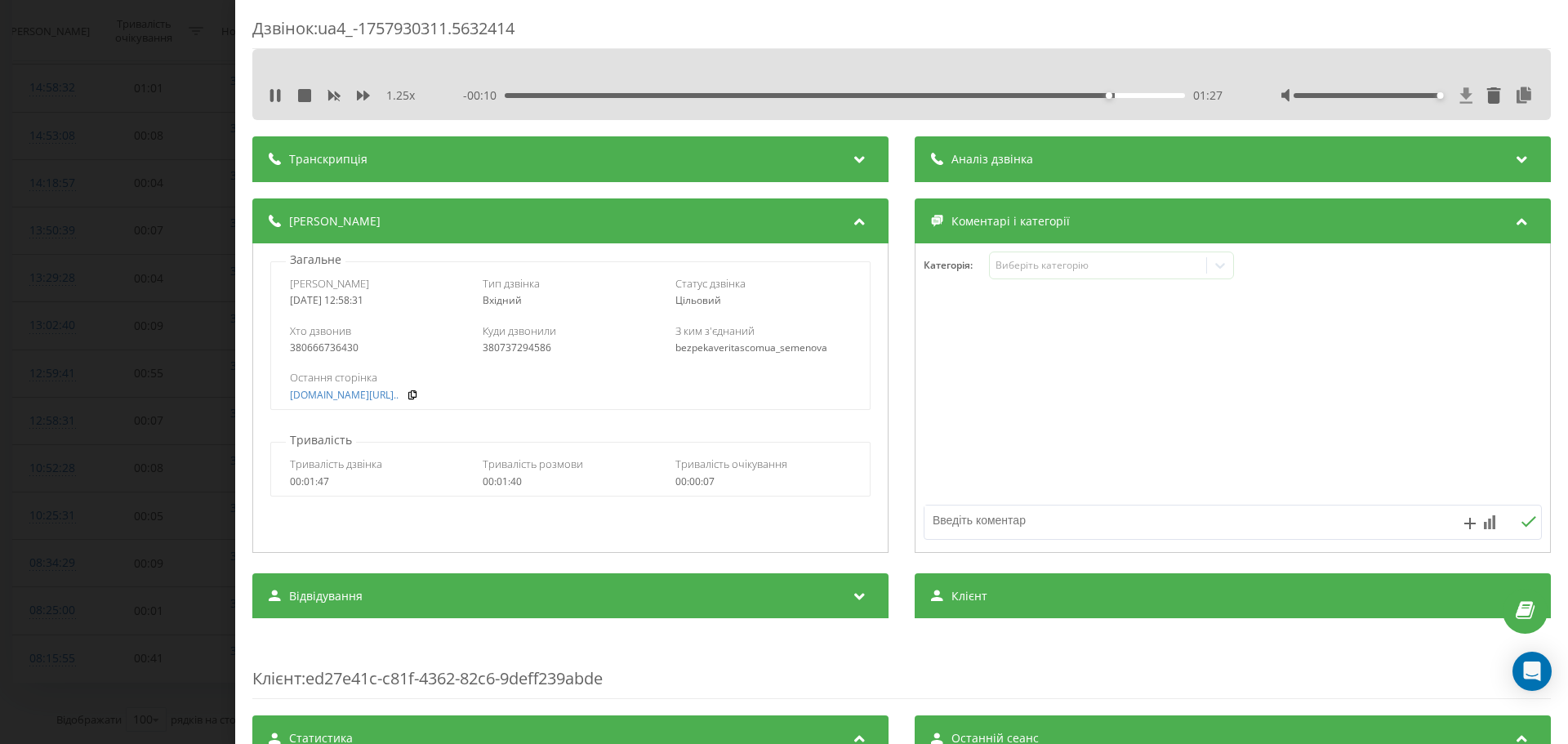
click at [1459, 104] on span at bounding box center [1466, 95] width 14 height 17
click at [169, 175] on div "Дзвінок : ua4_-1757930311.5632414 1.25 x 00:00 01:37 01:37 Транскрипція Для AI-…" at bounding box center [784, 372] width 1568 height 744
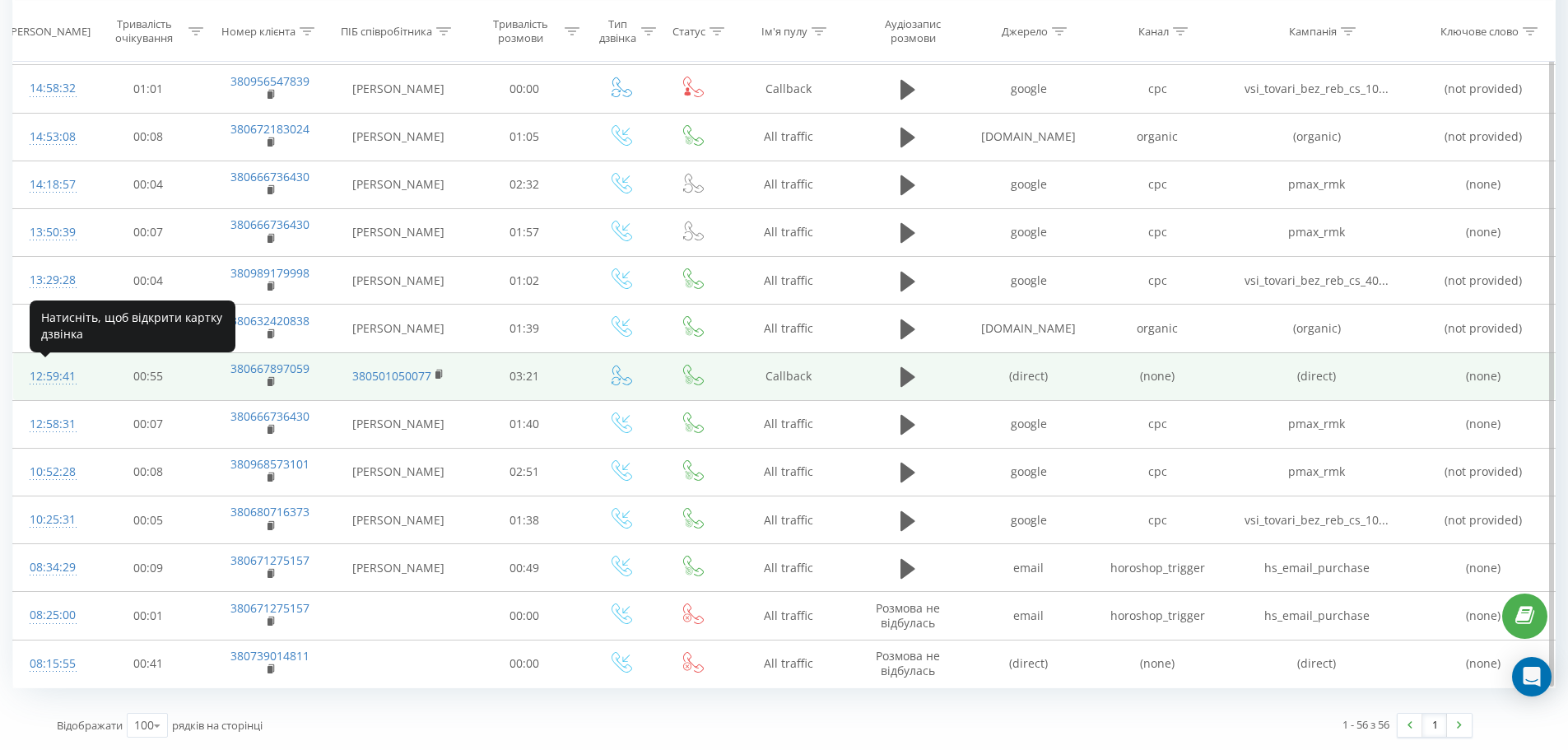
click at [42, 373] on div "12:59:41" at bounding box center [51, 376] width 43 height 32
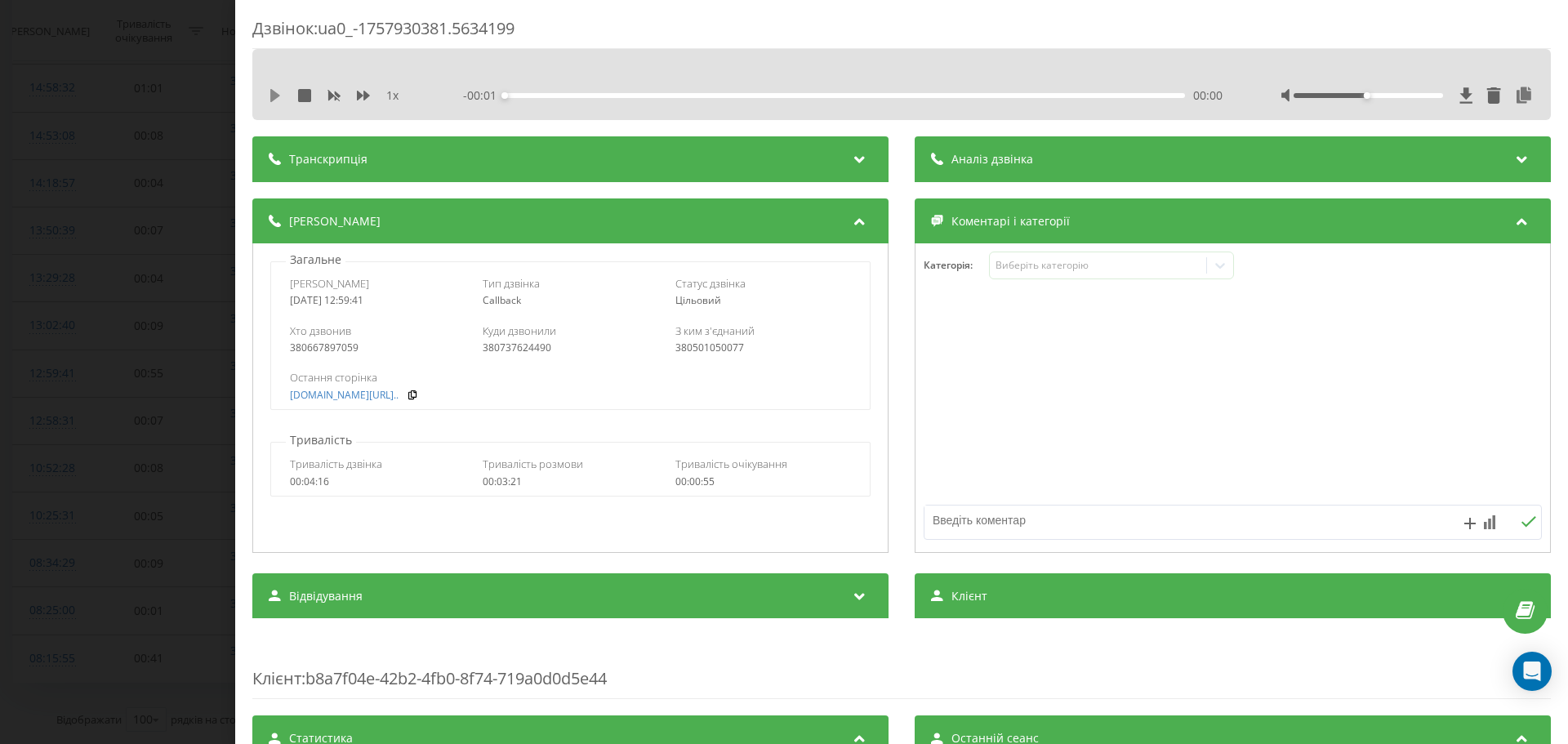
click at [271, 98] on icon at bounding box center [276, 95] width 10 height 13
click at [518, 93] on div "00:03" at bounding box center [516, 95] width 7 height 7
drag, startPoint x: 518, startPoint y: 93, endPoint x: 533, endPoint y: 91, distance: 15.1
click at [533, 91] on div "- 03:41 00:10 00:10" at bounding box center [843, 95] width 760 height 17
drag, startPoint x: 535, startPoint y: 91, endPoint x: 547, endPoint y: 91, distance: 12.0
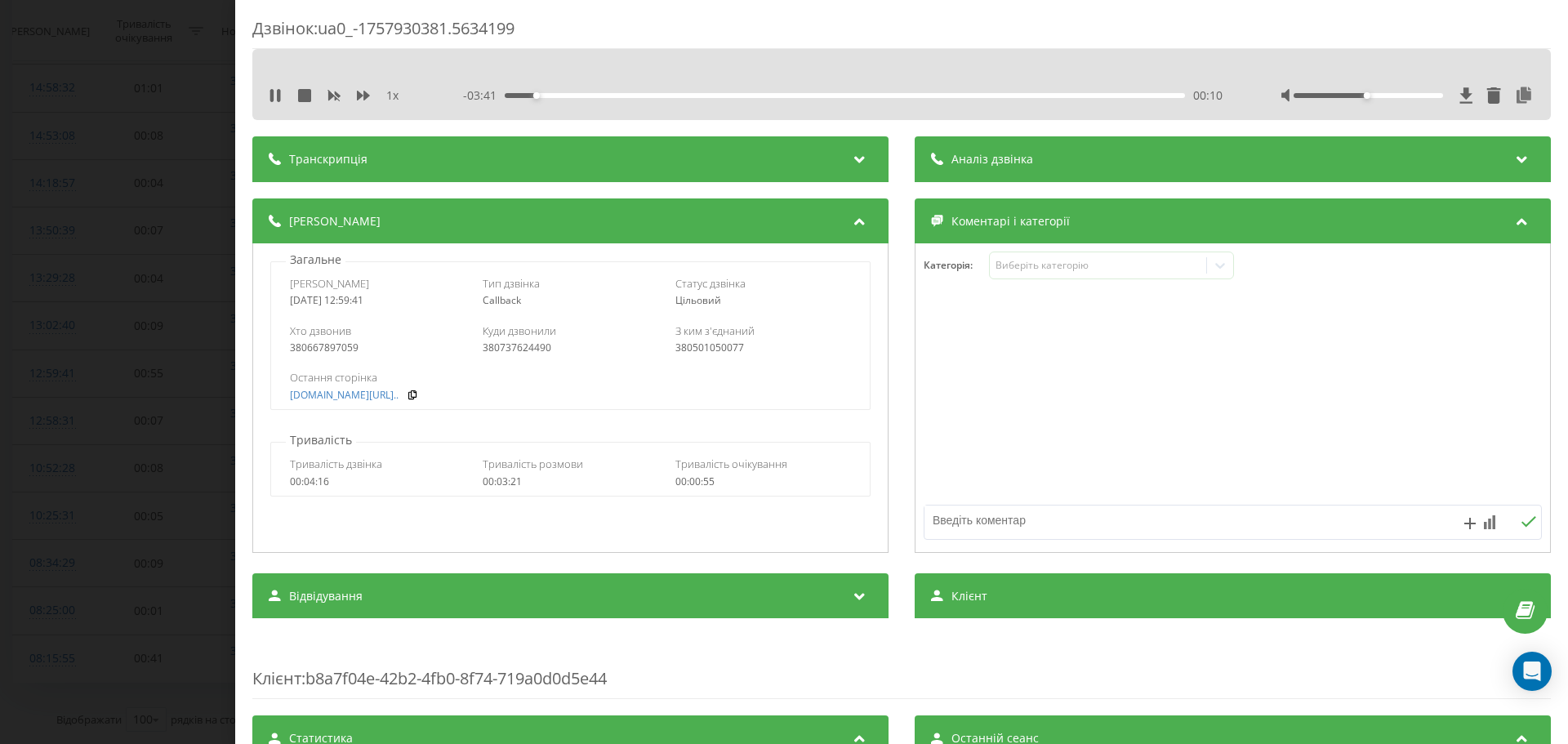
click at [547, 91] on div "- 03:41 00:10 00:10" at bounding box center [843, 95] width 760 height 17
drag, startPoint x: 548, startPoint y: 91, endPoint x: 565, endPoint y: 91, distance: 17.0
click at [565, 91] on div "- 03:40 00:11 00:11" at bounding box center [843, 95] width 760 height 17
drag, startPoint x: 548, startPoint y: 97, endPoint x: 565, endPoint y: 98, distance: 17.0
click at [565, 98] on div "00:21" at bounding box center [845, 95] width 681 height 5
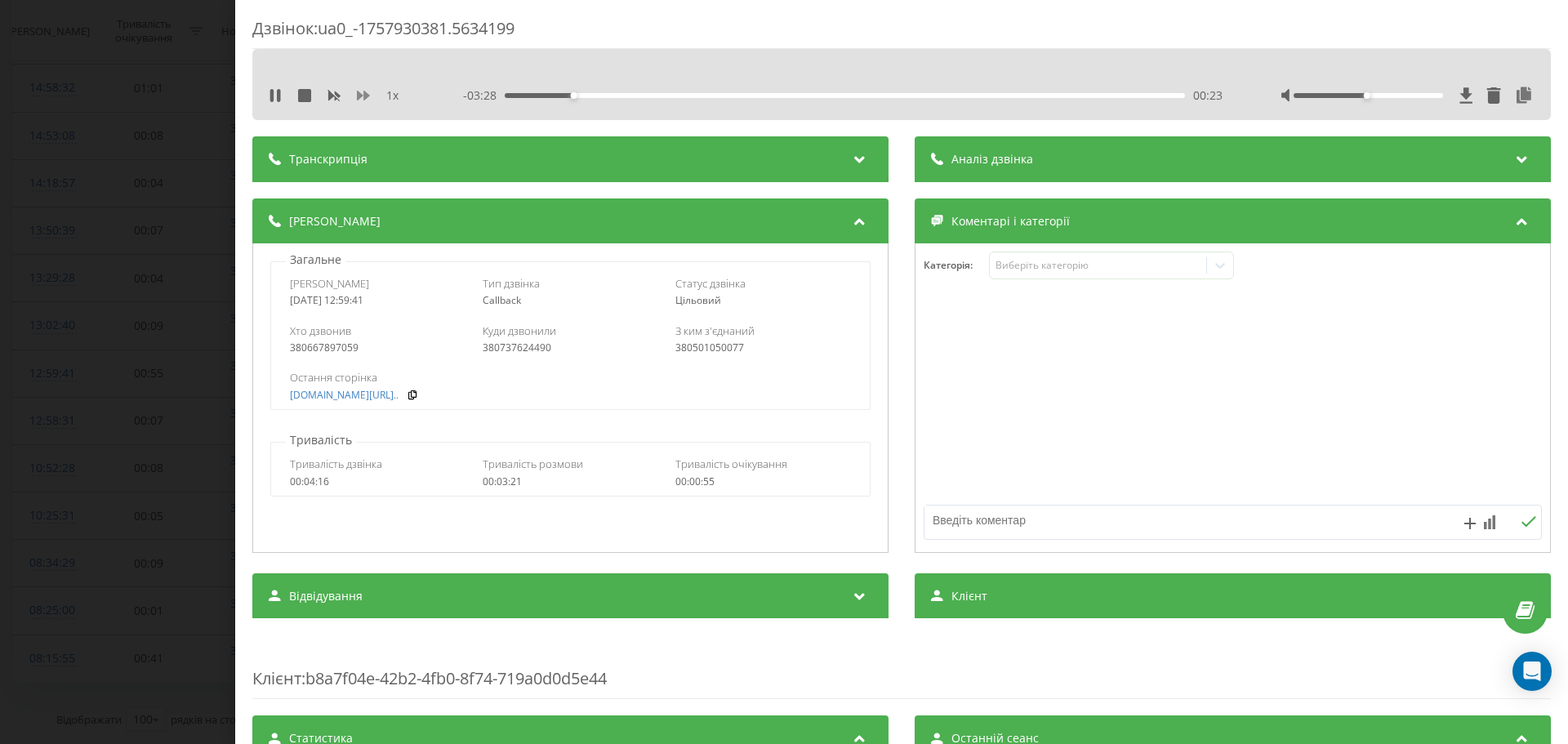
click at [367, 95] on icon at bounding box center [363, 96] width 13 height 10
click at [334, 95] on rect at bounding box center [335, 95] width 7 height 7
click at [371, 96] on div "1 x" at bounding box center [345, 95] width 152 height 17
click at [362, 94] on icon at bounding box center [363, 95] width 13 height 13
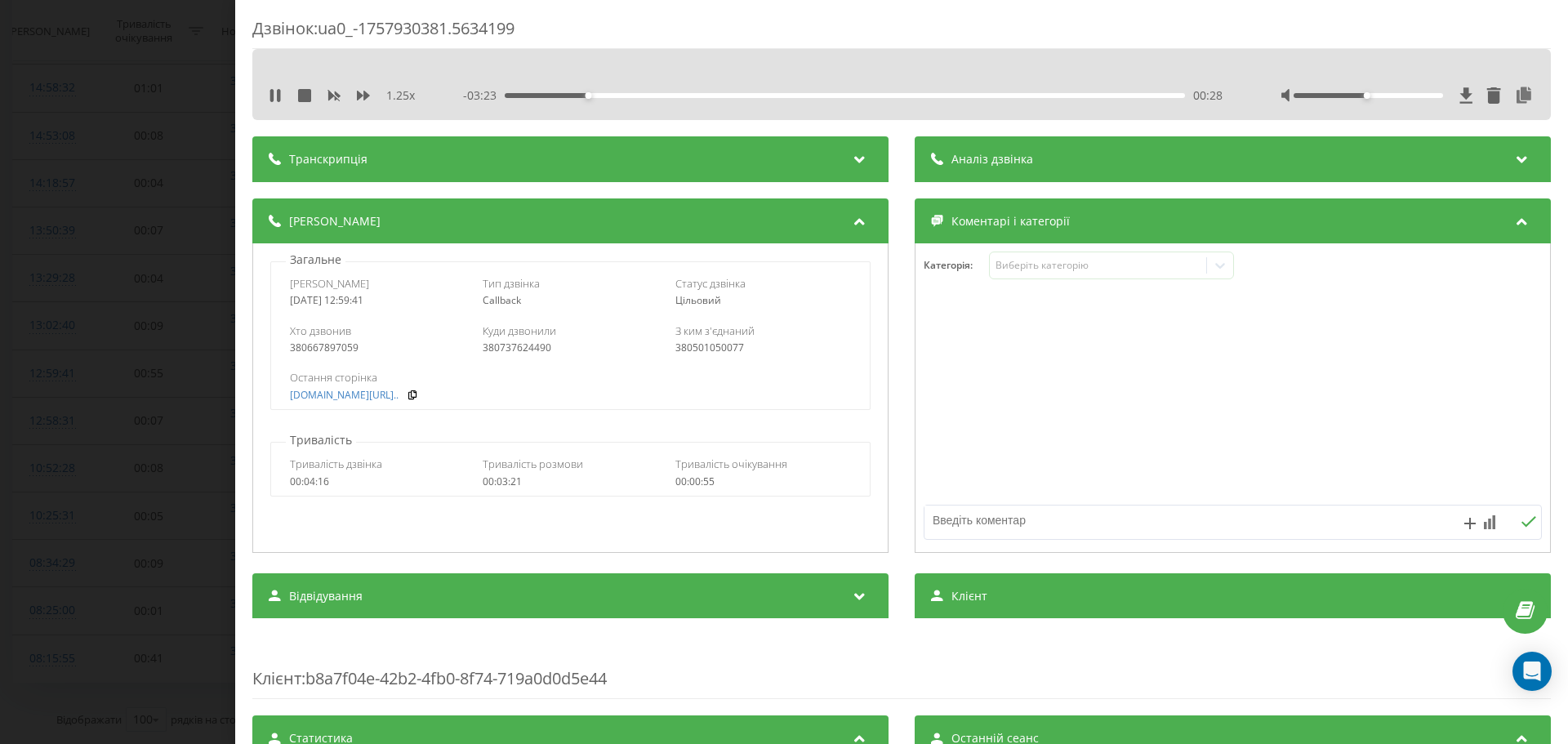
drag, startPoint x: 1357, startPoint y: 95, endPoint x: 1437, endPoint y: 98, distance: 80.1
click at [1437, 98] on div at bounding box center [1408, 95] width 253 height 17
click at [613, 91] on div "- 03:22 00:29 00:29" at bounding box center [843, 95] width 760 height 17
click at [610, 95] on div "00:29" at bounding box center [845, 95] width 681 height 5
drag, startPoint x: 357, startPoint y: 348, endPoint x: 298, endPoint y: 346, distance: 59.0
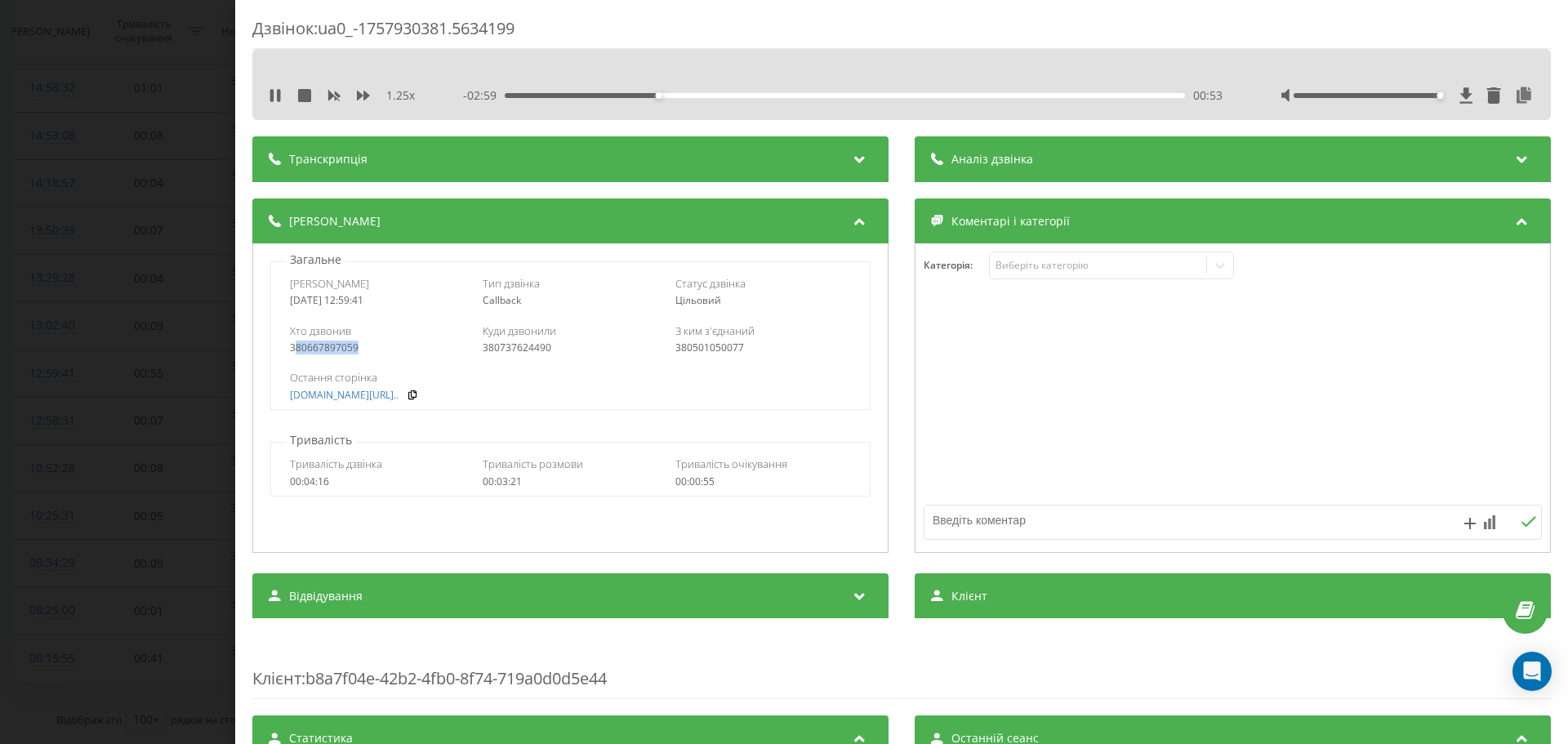
click at [298, 346] on div "380667897059" at bounding box center [377, 348] width 176 height 12
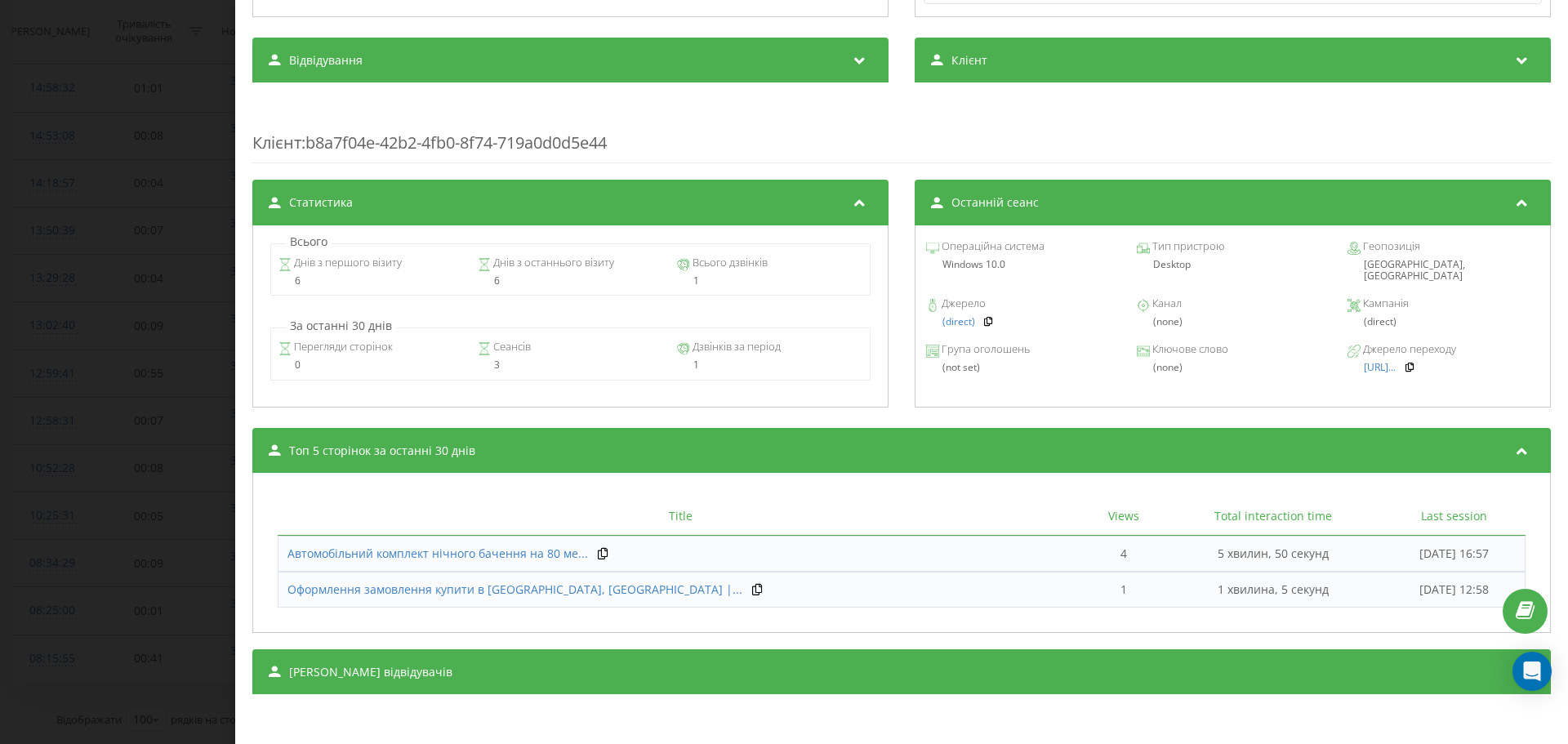
click at [0, 368] on div "Дзвінок : ua0_-1757930381.5634199 1.25 x - 02:56 00:56 00:56 Транскрипція Для A…" at bounding box center [784, 372] width 1568 height 744
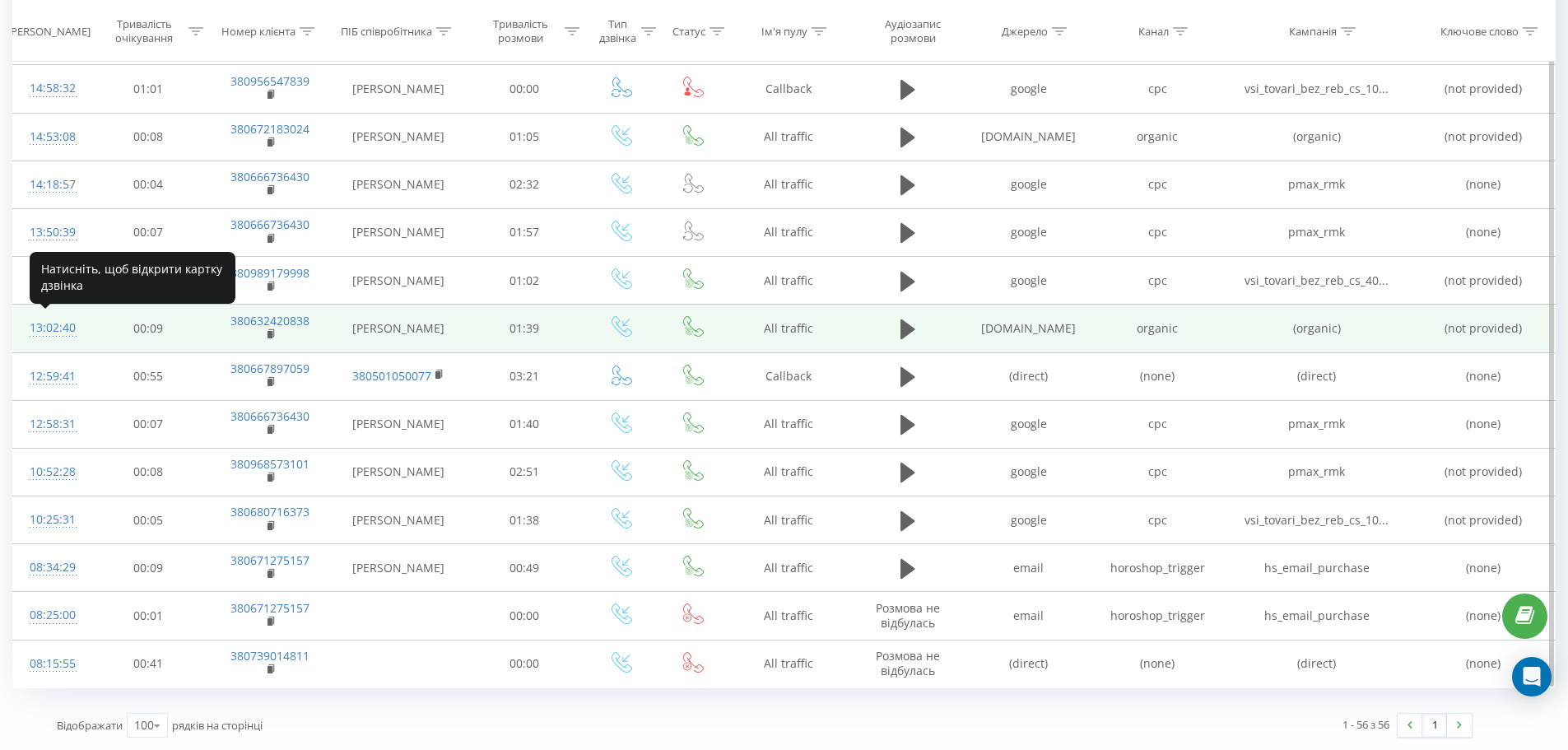
click at [59, 327] on div "13:02:40" at bounding box center [51, 328] width 43 height 32
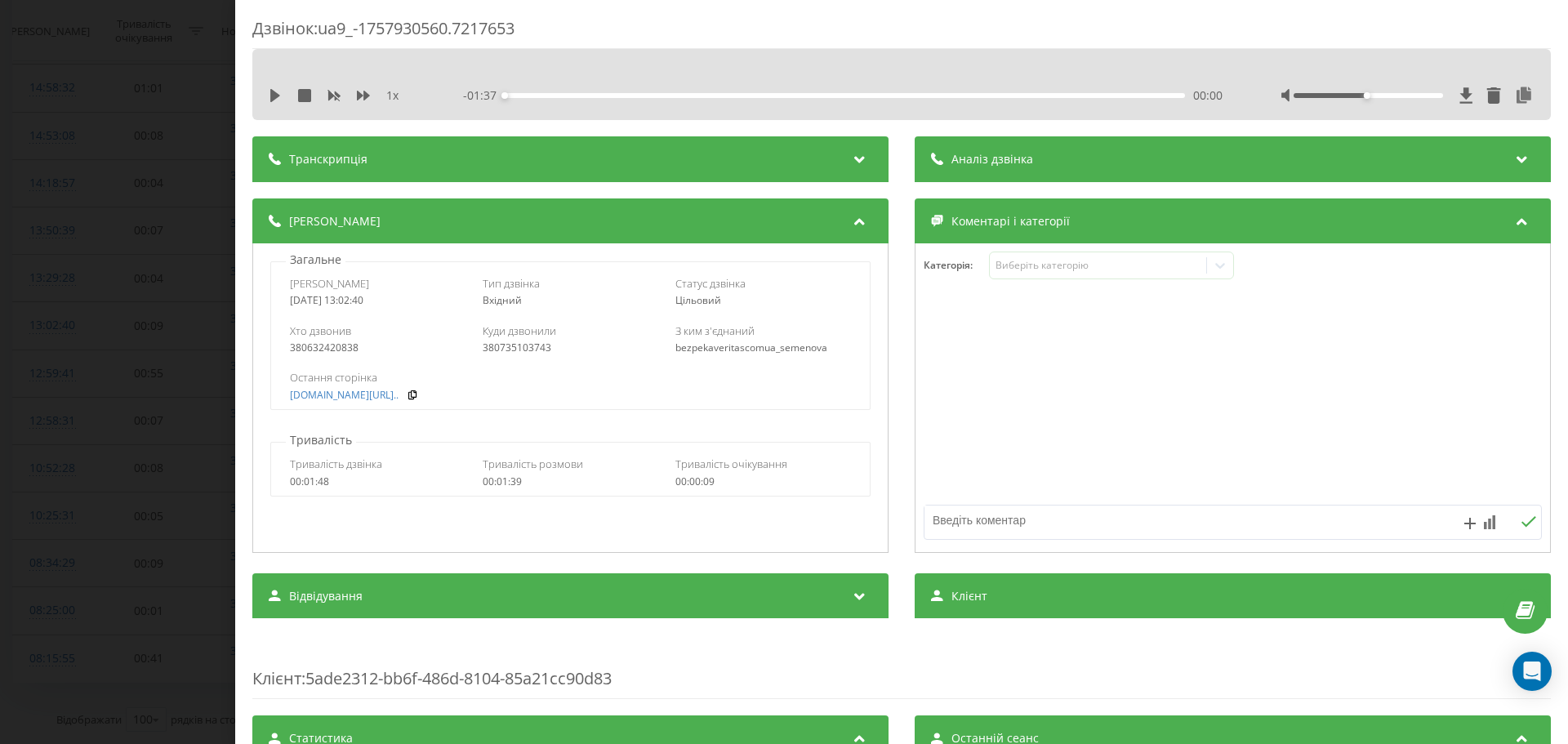
click at [282, 92] on div "1 x" at bounding box center [345, 95] width 152 height 17
click at [271, 92] on icon at bounding box center [275, 95] width 13 height 13
click at [366, 96] on icon at bounding box center [363, 96] width 13 height 10
drag, startPoint x: 1363, startPoint y: 97, endPoint x: 1476, endPoint y: 91, distance: 113.2
click at [1481, 89] on div at bounding box center [1408, 95] width 253 height 17
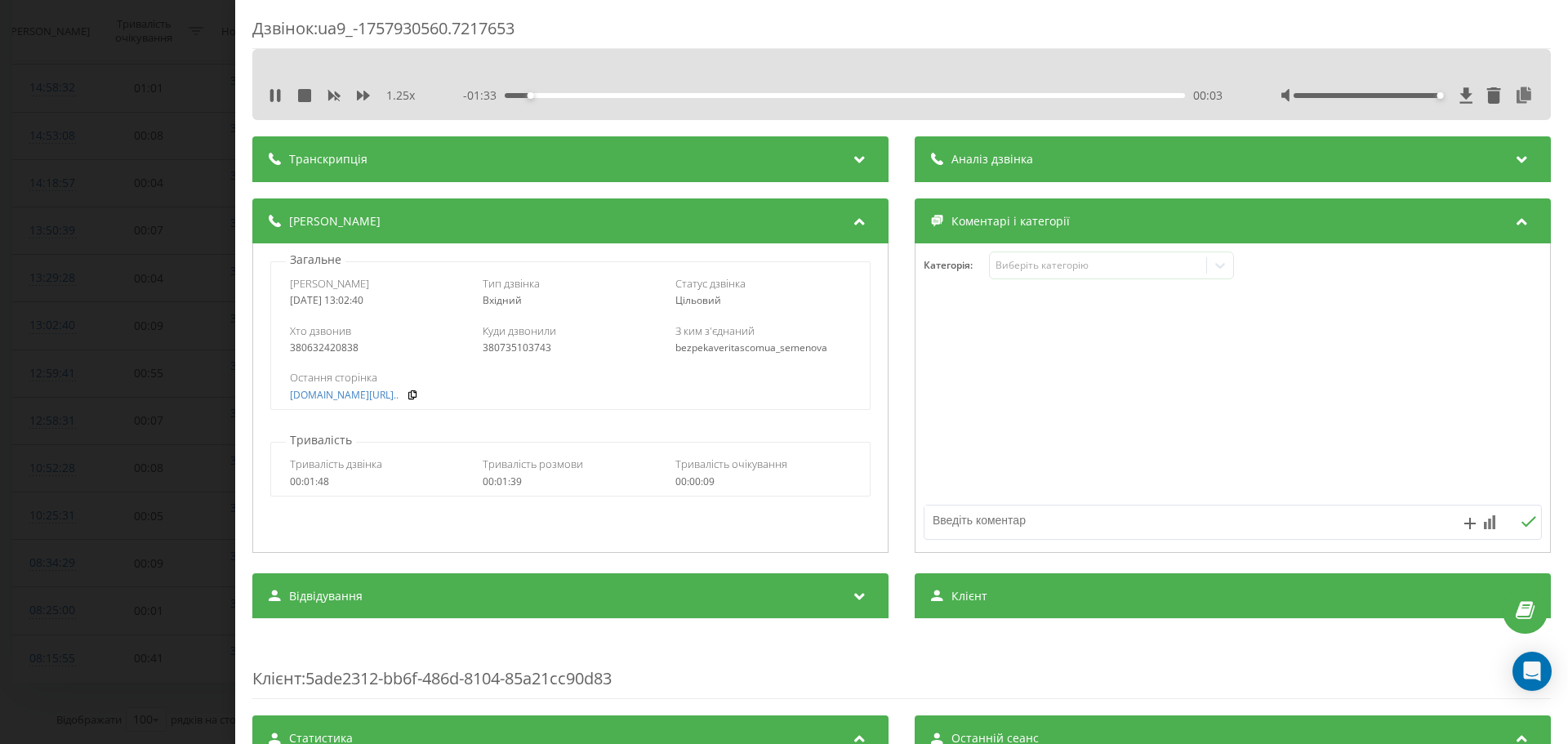
scroll to position [490, 0]
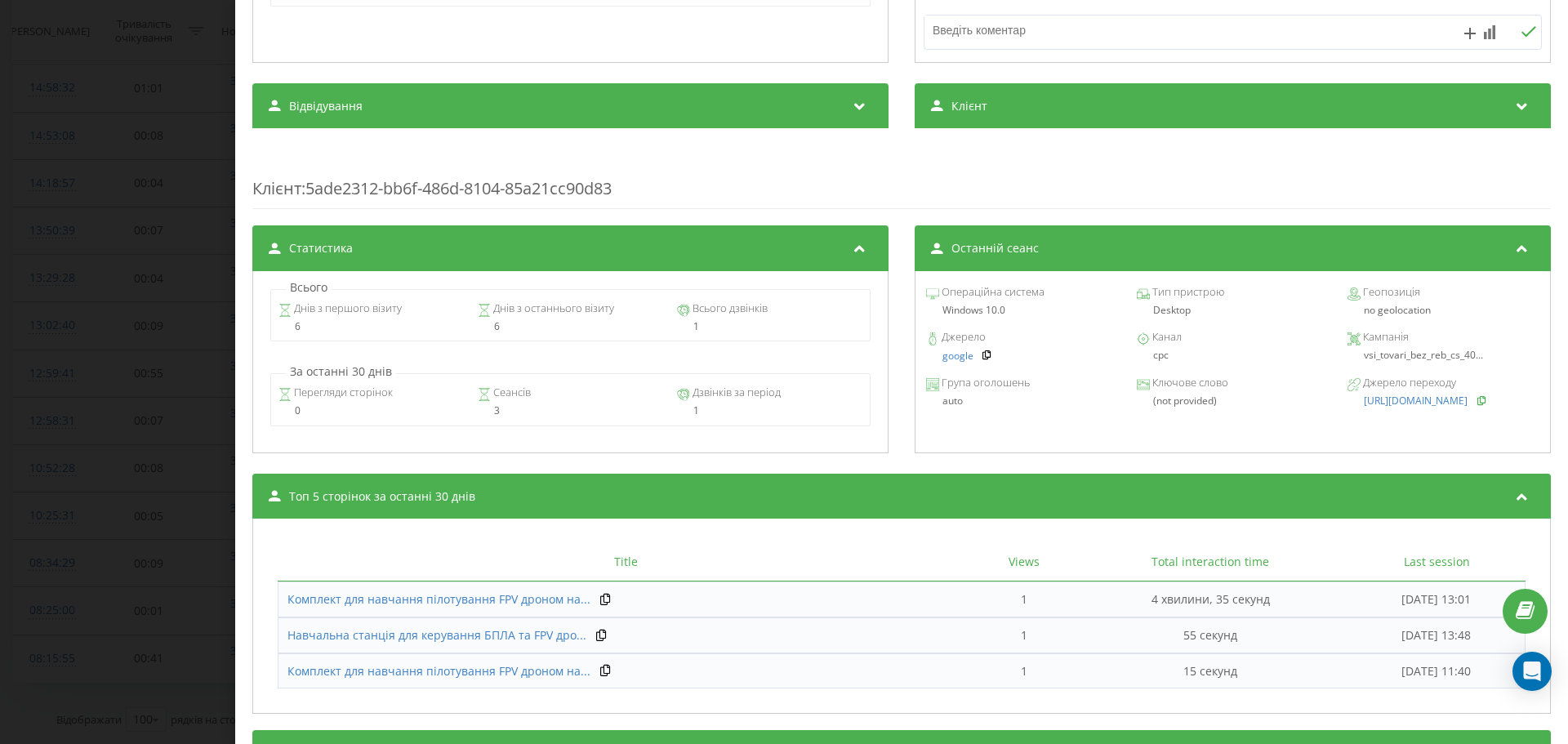
click at [1486, 405] on icon at bounding box center [1482, 400] width 12 height 10
click at [1407, 356] on span "vsi_tovari_bez_reb_cs_40..." at bounding box center [1423, 355] width 120 height 14
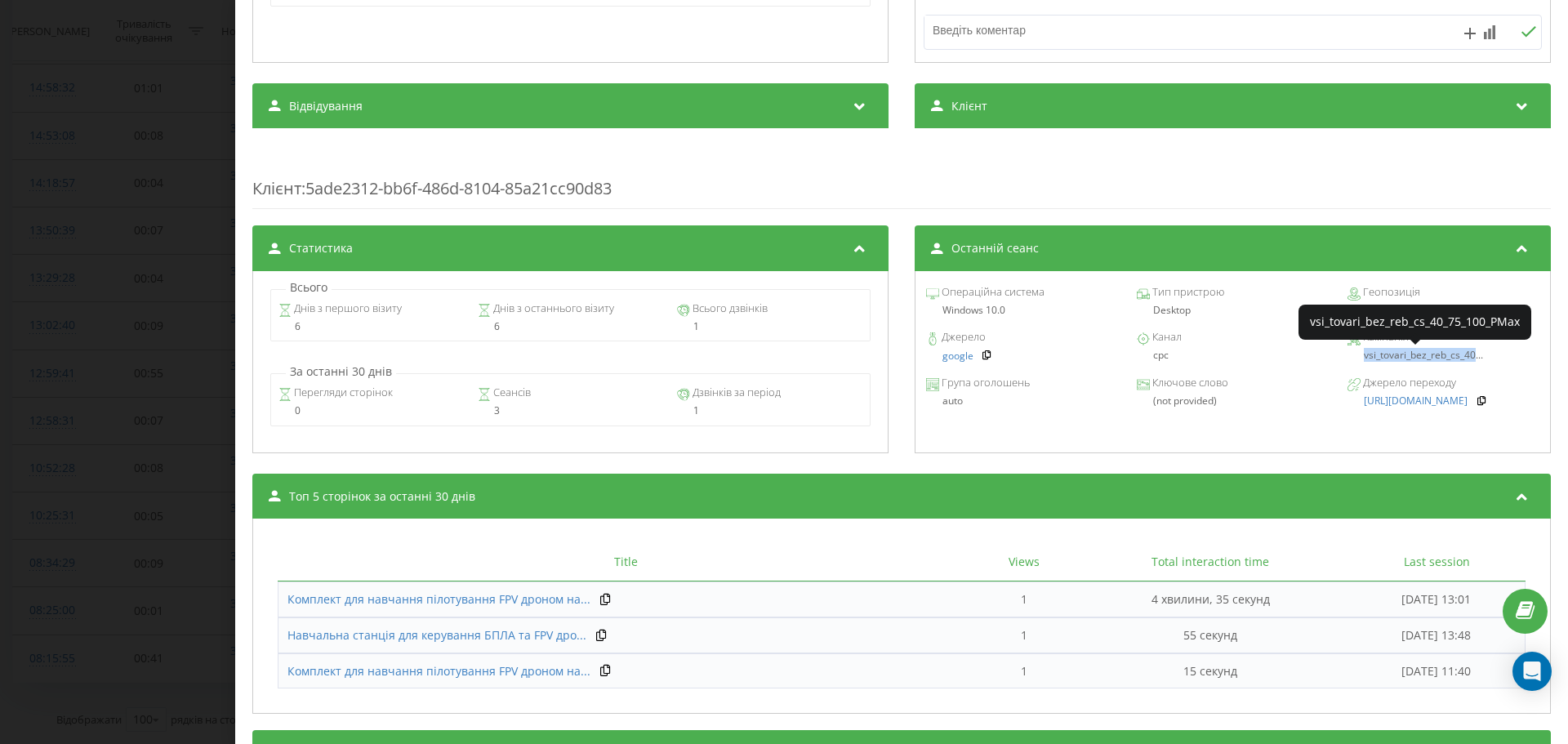
click at [1407, 356] on span "vsi_tovari_bez_reb_cs_40..." at bounding box center [1423, 355] width 120 height 14
copy span "vsi_tovari_bez_reb_cs_40"
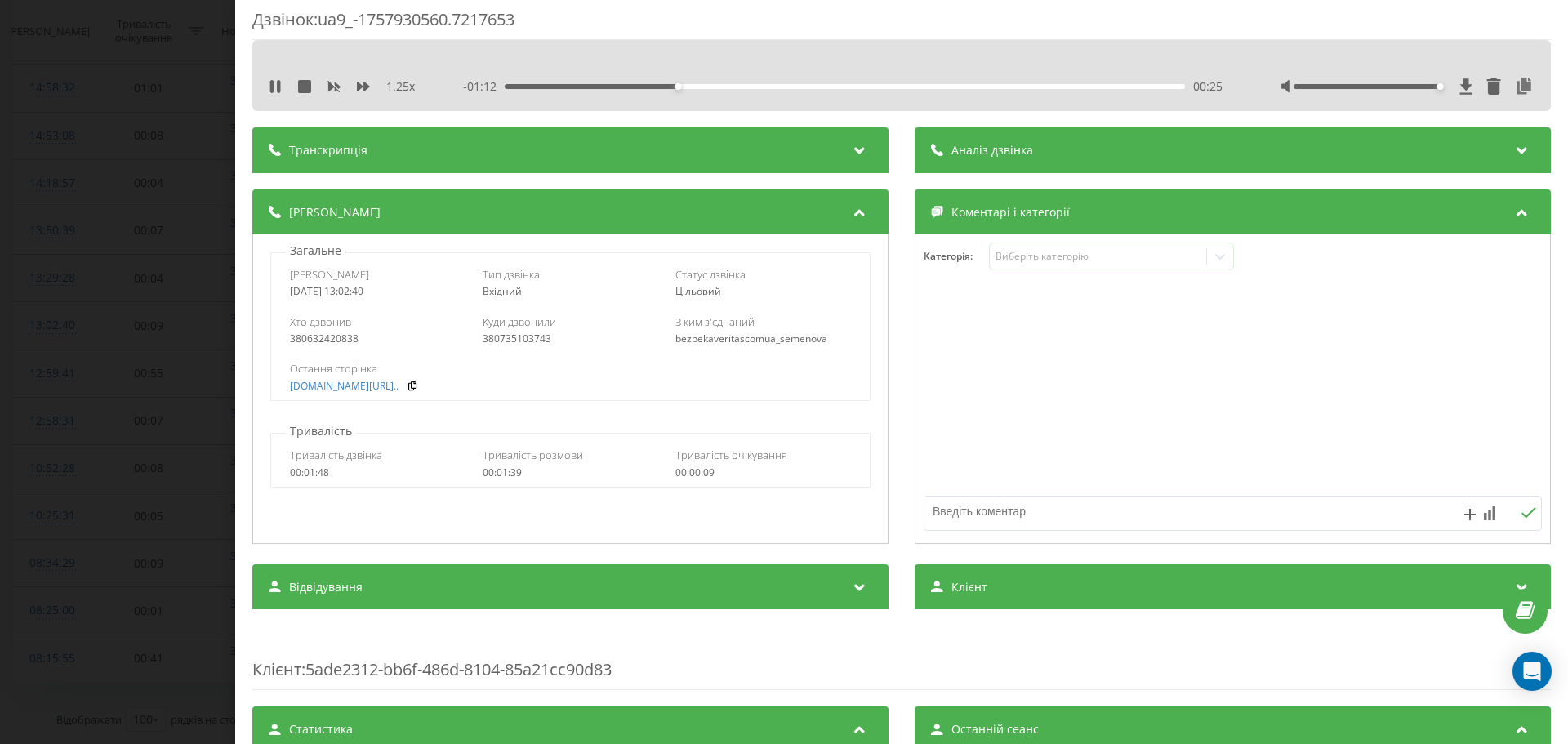
scroll to position [0, 0]
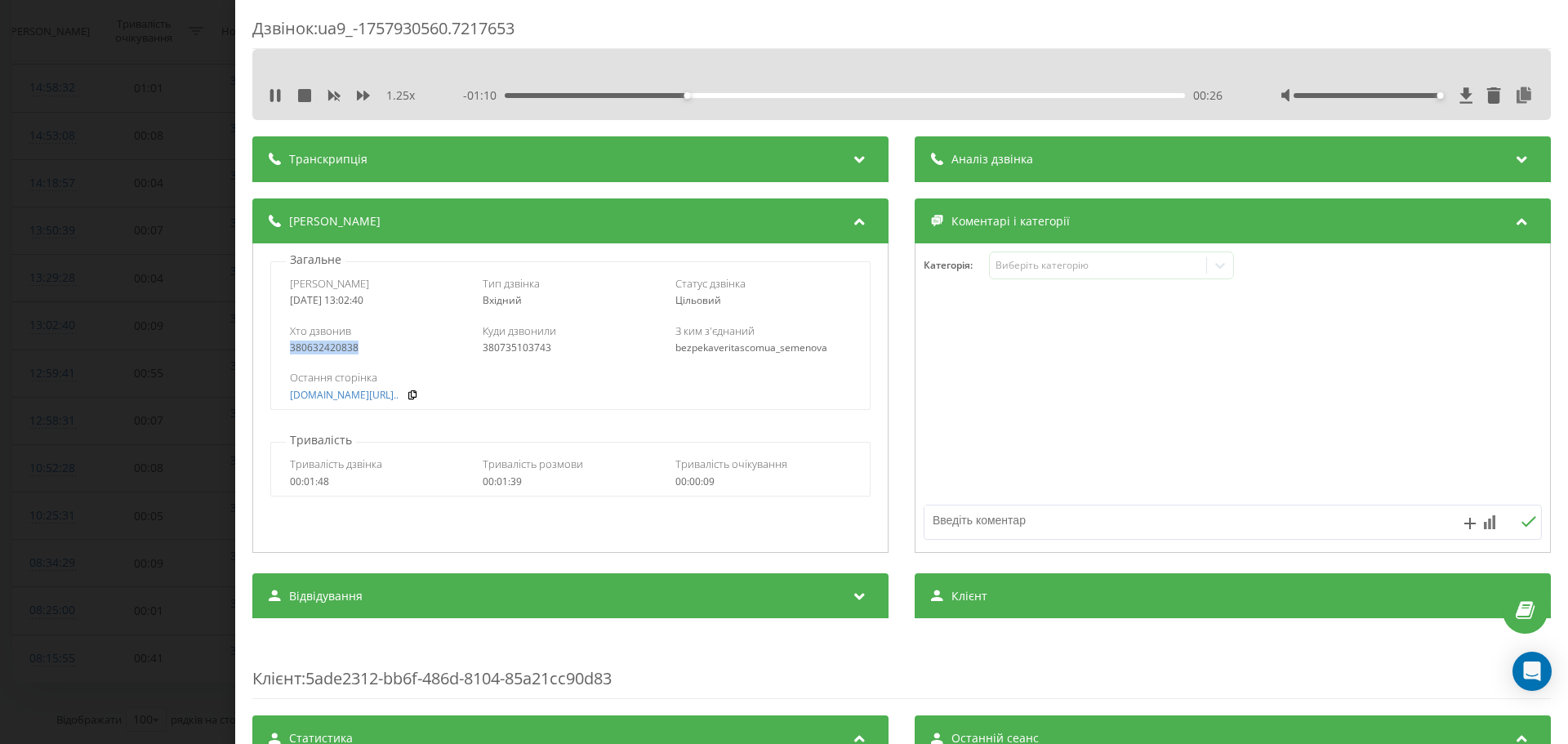
drag, startPoint x: 363, startPoint y: 345, endPoint x: 288, endPoint y: 351, distance: 75.2
click at [284, 350] on div "Хто дзвонив 380632420838 Куди дзвонили 380735103743 З ким з'єднаний bezpekaveri…" at bounding box center [569, 339] width 598 height 47
copy div "380632420838"
click at [368, 341] on div "Хто дзвонив 380632420838" at bounding box center [377, 338] width 176 height 31
click at [365, 342] on div "380632420838" at bounding box center [377, 348] width 176 height 12
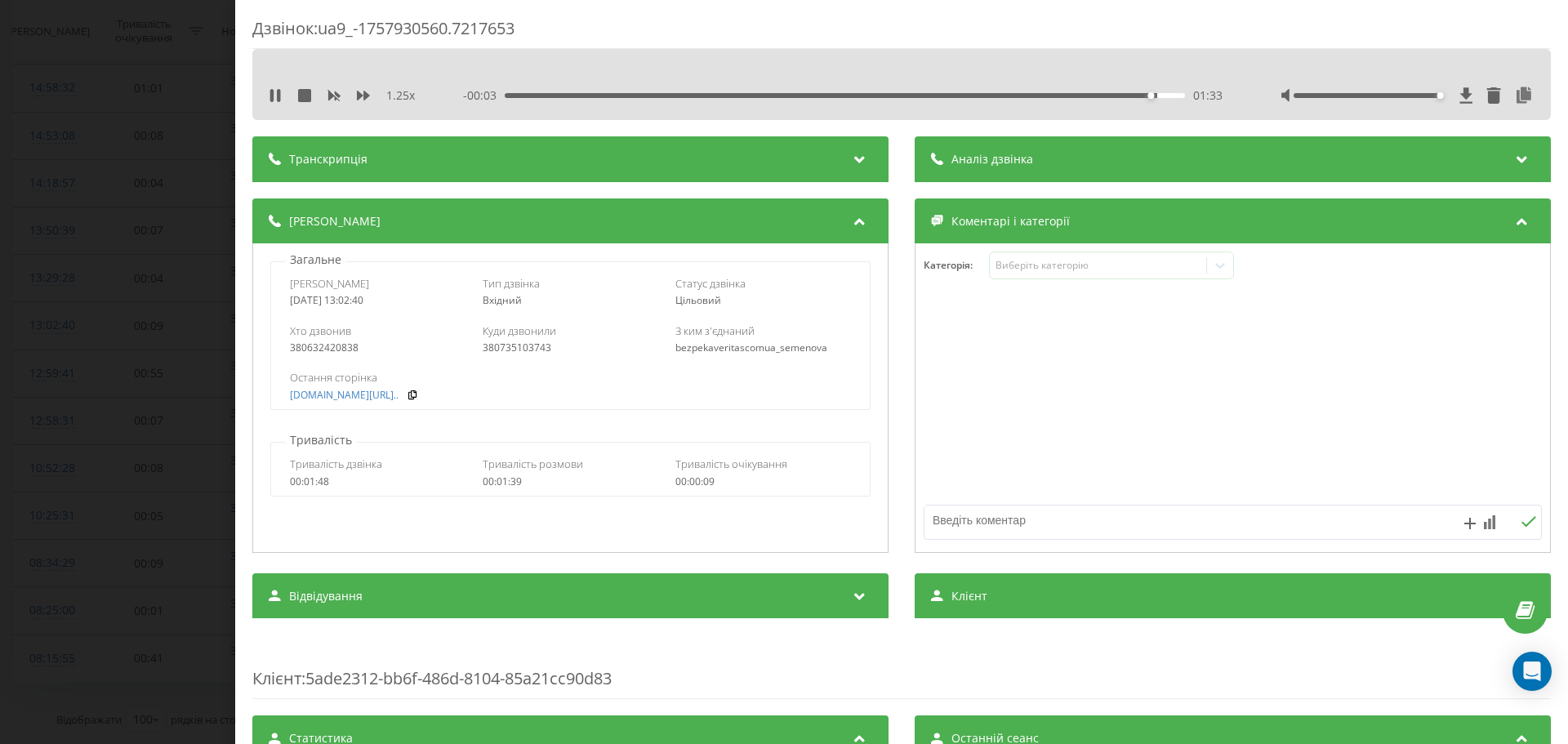
click at [339, 351] on div "380632420838" at bounding box center [377, 348] width 176 height 12
drag, startPoint x: 356, startPoint y: 346, endPoint x: 303, endPoint y: 352, distance: 53.3
click at [303, 352] on div "380632420838" at bounding box center [377, 348] width 176 height 12
copy div "0632420838"
click at [1459, 100] on icon at bounding box center [1466, 95] width 14 height 17
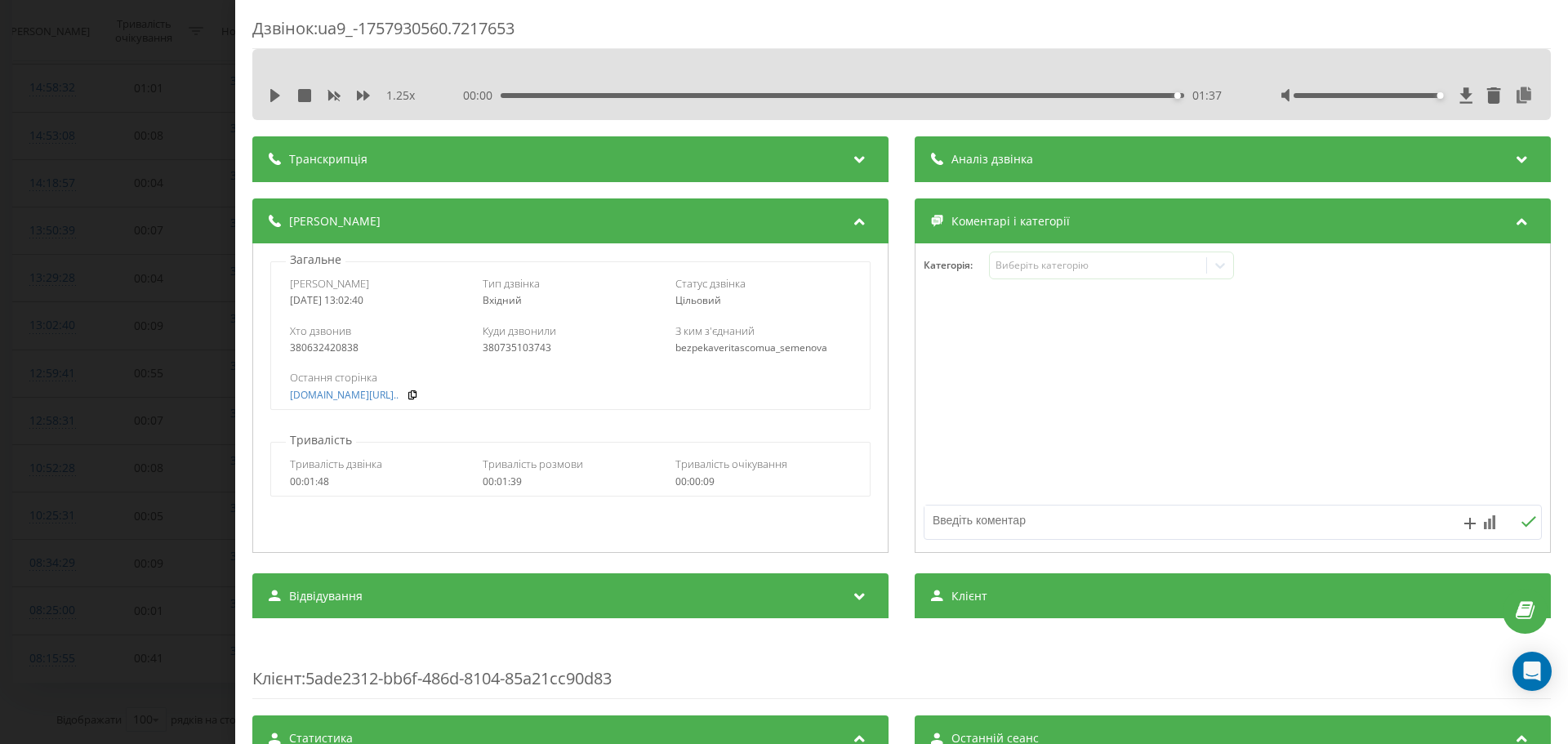
click at [1269, 379] on div at bounding box center [1233, 398] width 634 height 196
click at [281, 250] on div "Загальне Дата дзвінка 2025-09-15 13:02:40 Тип дзвінка Вхідний Статус дзвінка Ці…" at bounding box center [570, 397] width 636 height 309
drag, startPoint x: 91, startPoint y: 281, endPoint x: 375, endPoint y: 332, distance: 288.5
click at [383, 336] on div "Дзвінок : ua9_-1757930560.7217653 1.25 x 00:00 01:37 01:37 Транскрипція Для AI-…" at bounding box center [784, 372] width 1568 height 744
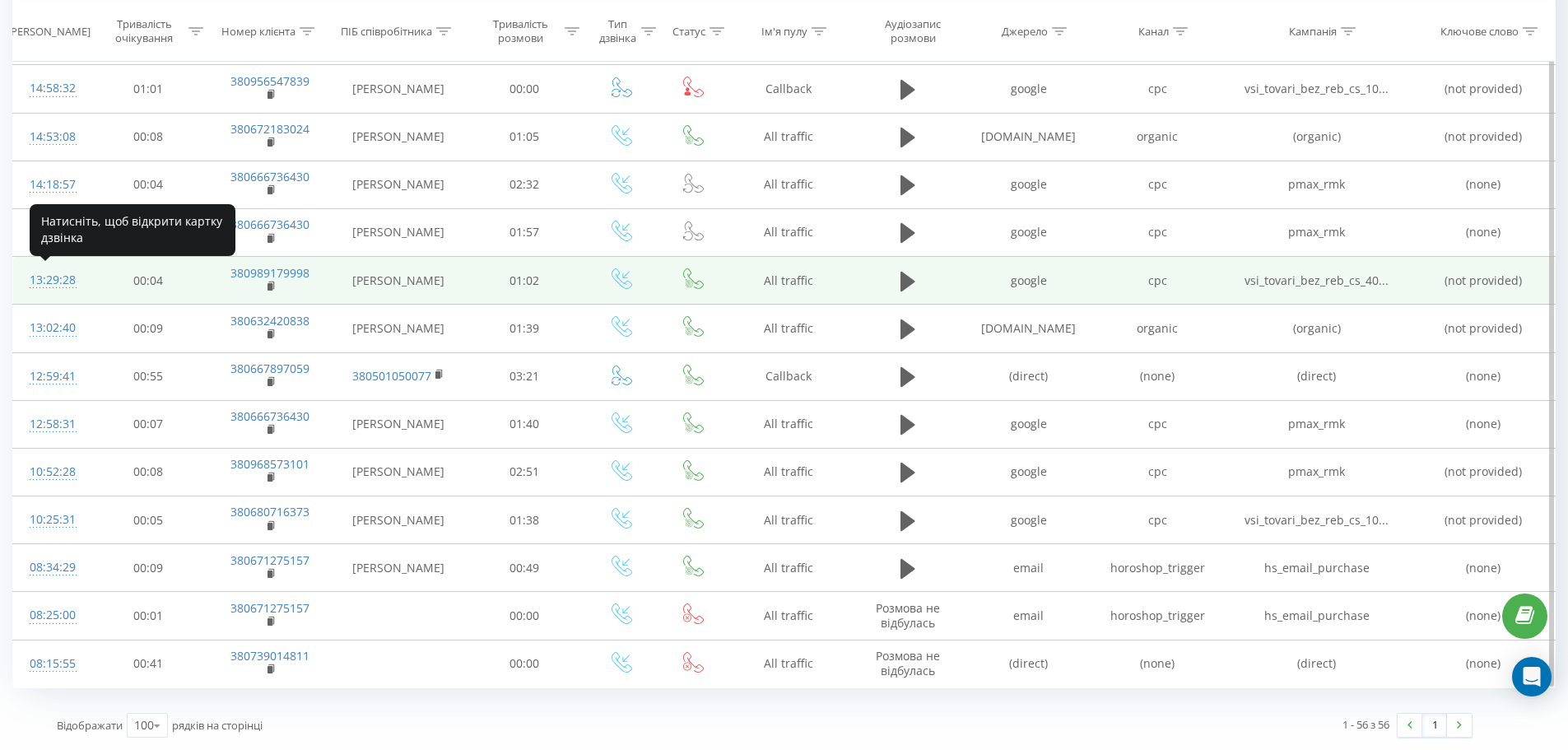
click at [60, 280] on div "13:29:28" at bounding box center [51, 280] width 43 height 32
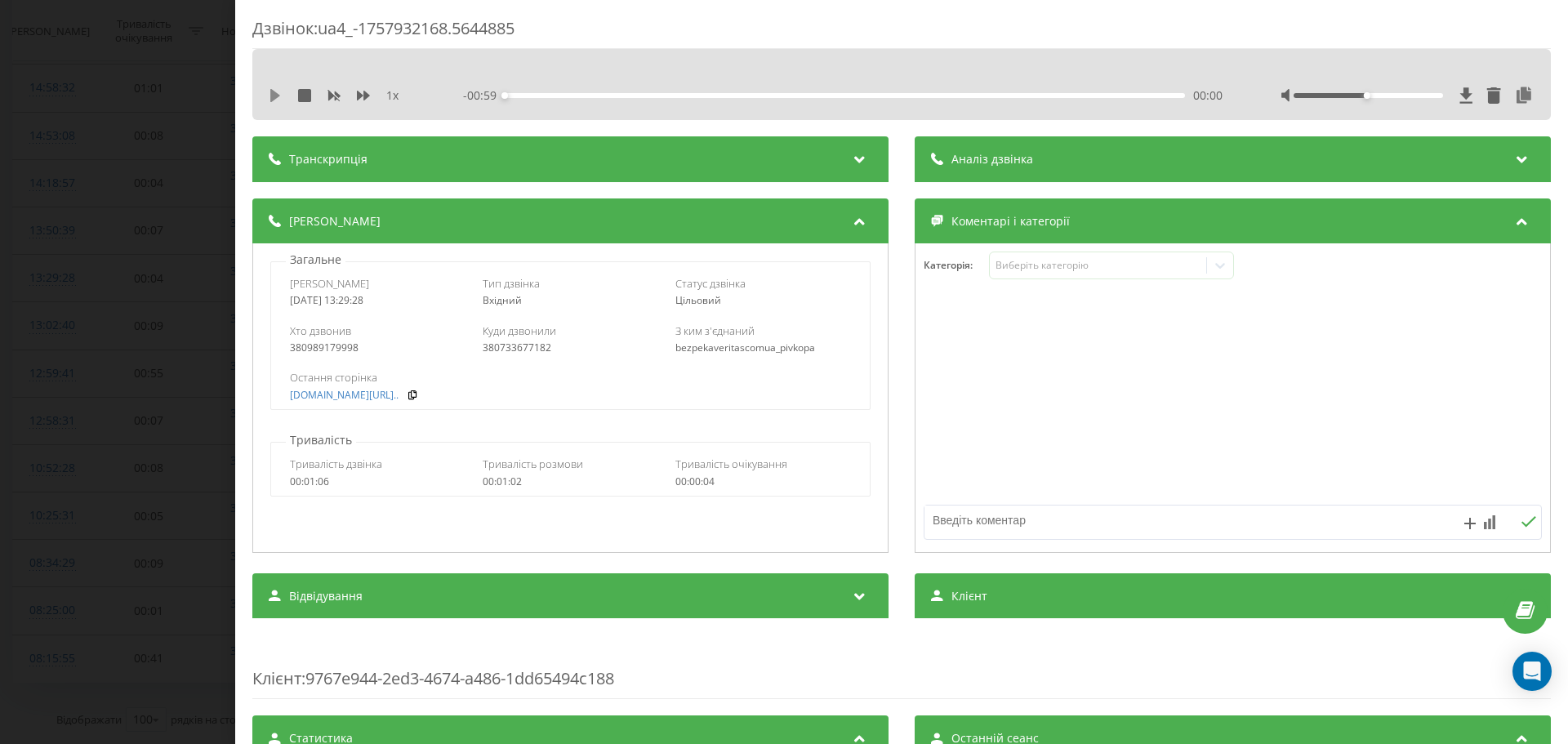
click at [279, 98] on icon at bounding box center [275, 95] width 13 height 13
click at [362, 92] on icon at bounding box center [363, 95] width 13 height 13
drag, startPoint x: 356, startPoint y: 353, endPoint x: 291, endPoint y: 352, distance: 65.0
click at [291, 352] on div "380989179998" at bounding box center [377, 348] width 176 height 12
click at [1419, 97] on div at bounding box center [1408, 95] width 253 height 17
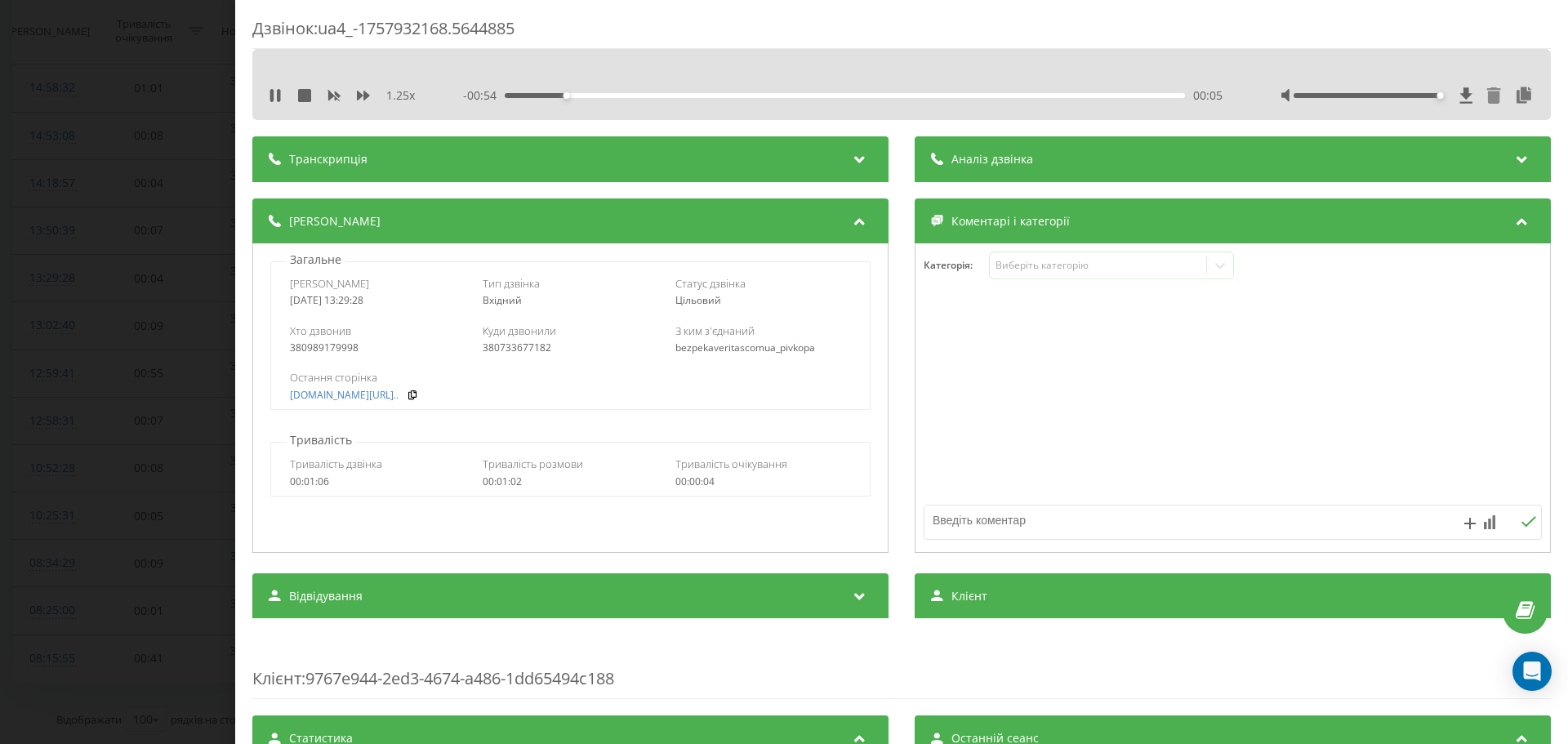
drag, startPoint x: 1363, startPoint y: 97, endPoint x: 1473, endPoint y: 100, distance: 110.0
click at [1474, 100] on div at bounding box center [1408, 95] width 253 height 17
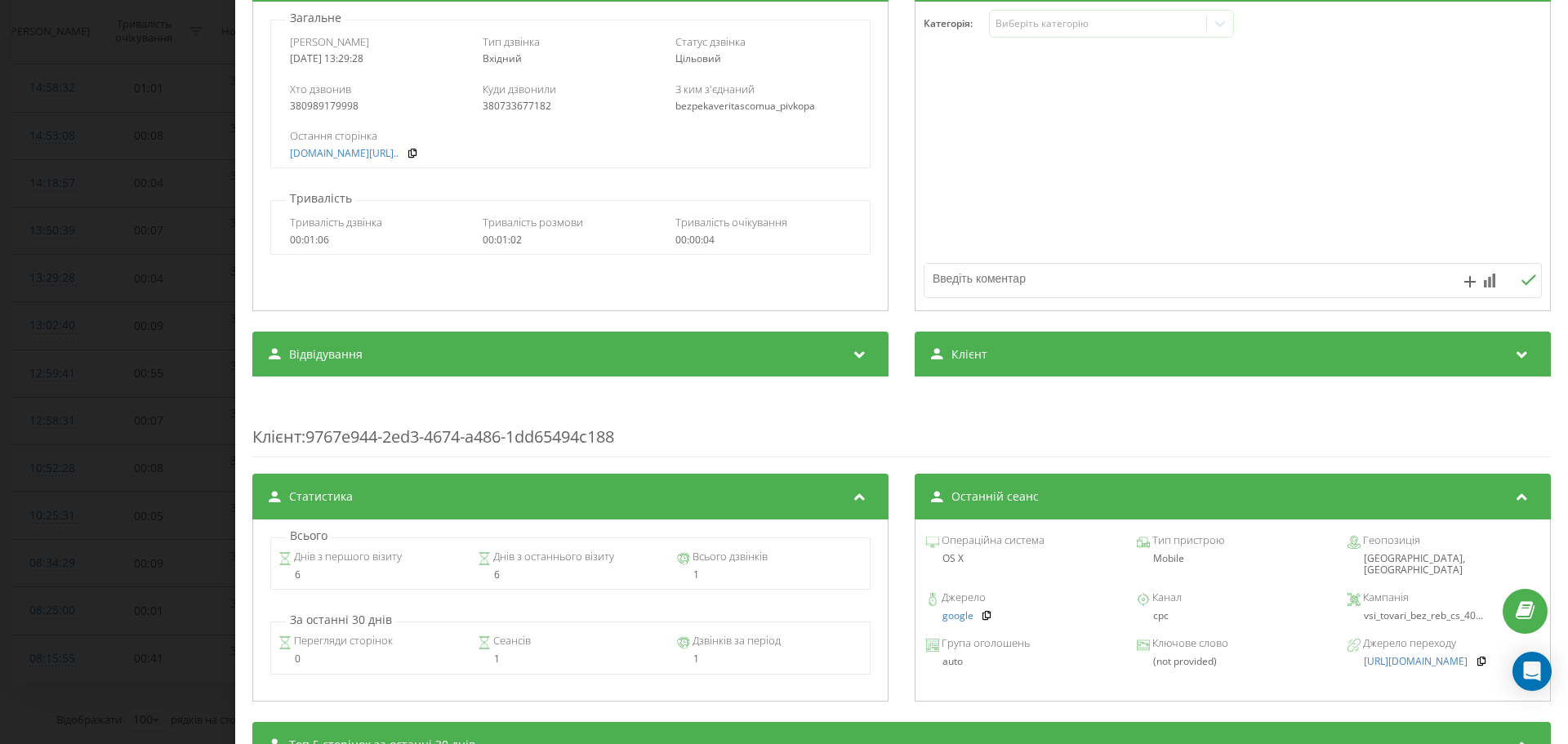
scroll to position [516, 0]
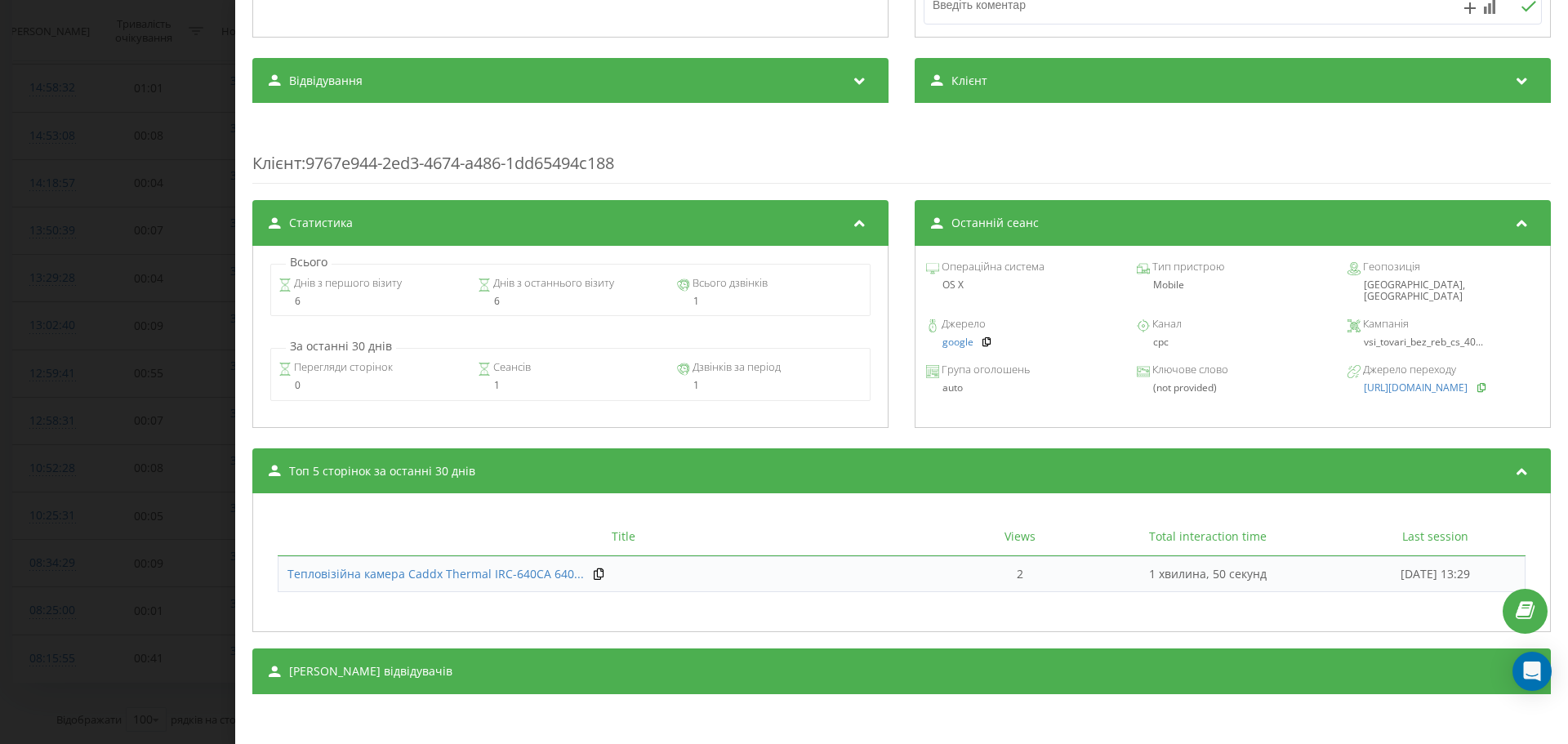
click at [1485, 382] on icon at bounding box center [1482, 387] width 12 height 10
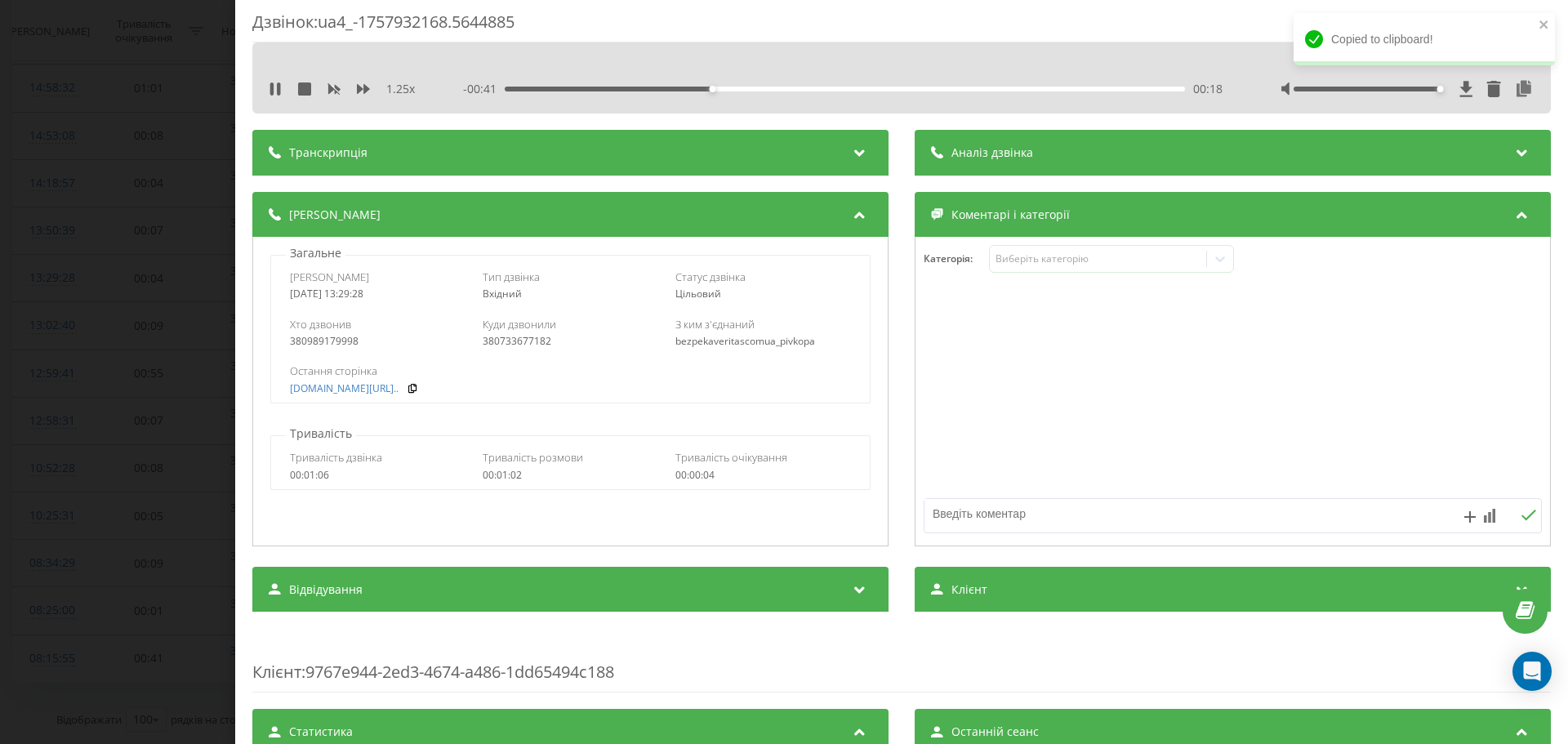
scroll to position [0, 0]
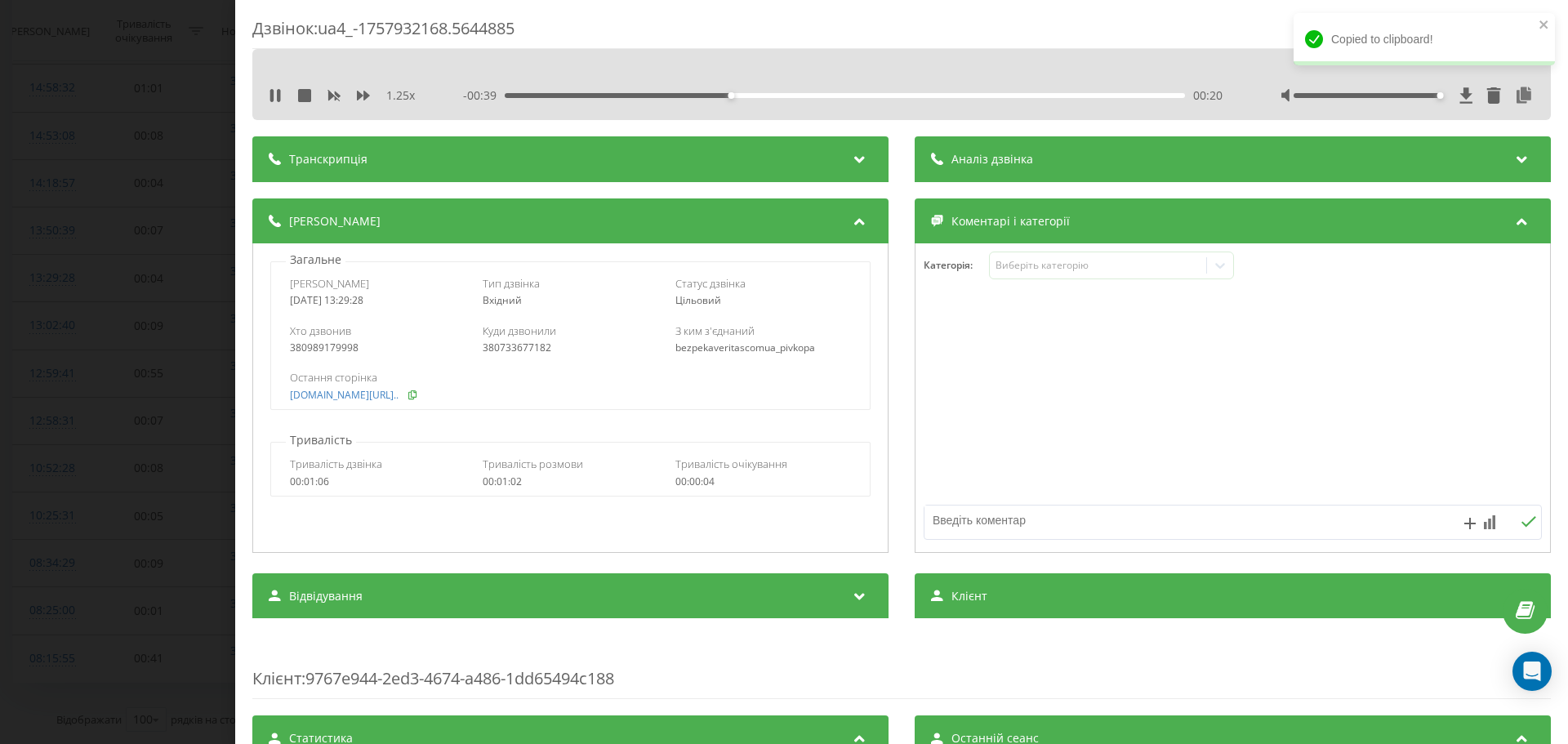
click at [418, 394] on icon at bounding box center [413, 394] width 12 height 10
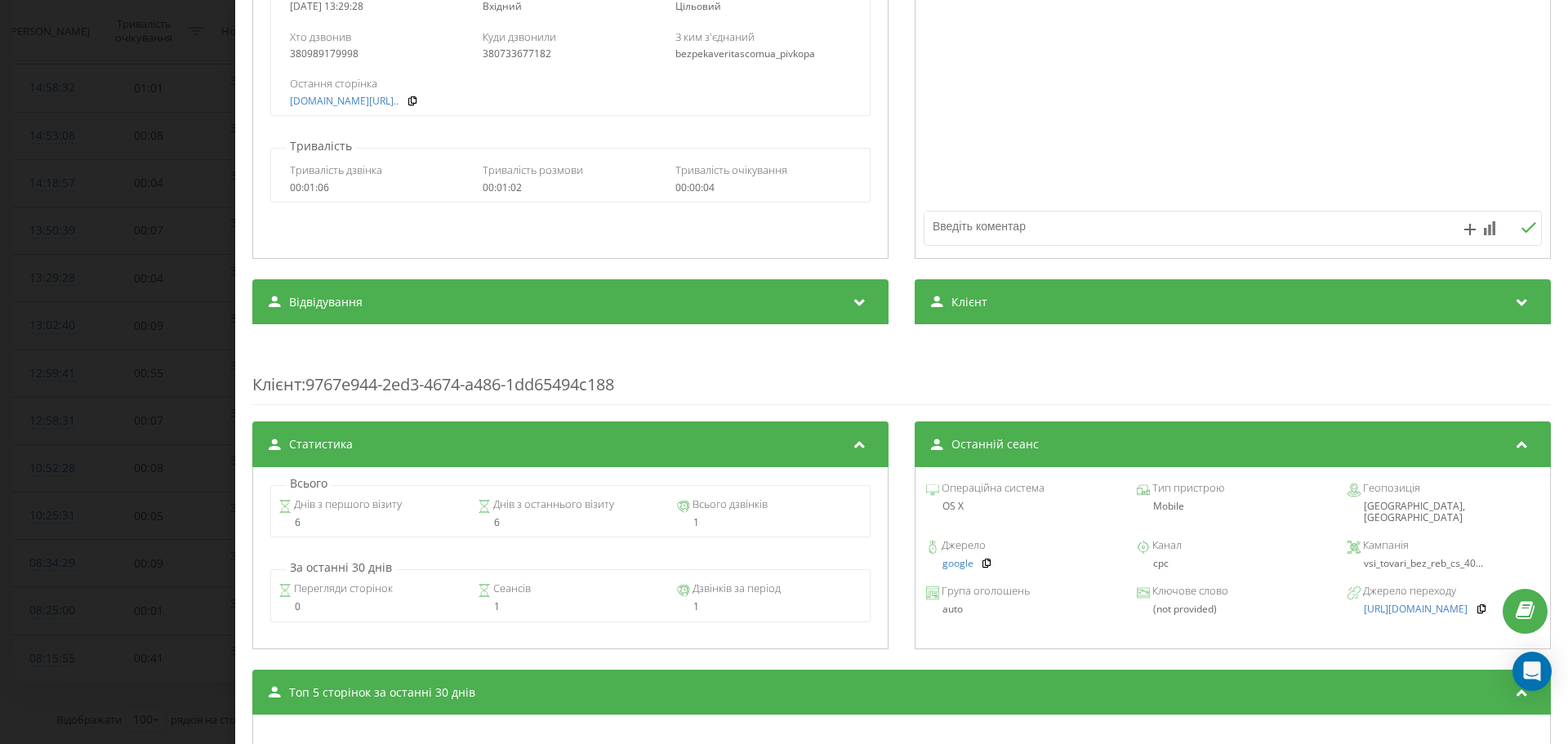
scroll to position [516, 0]
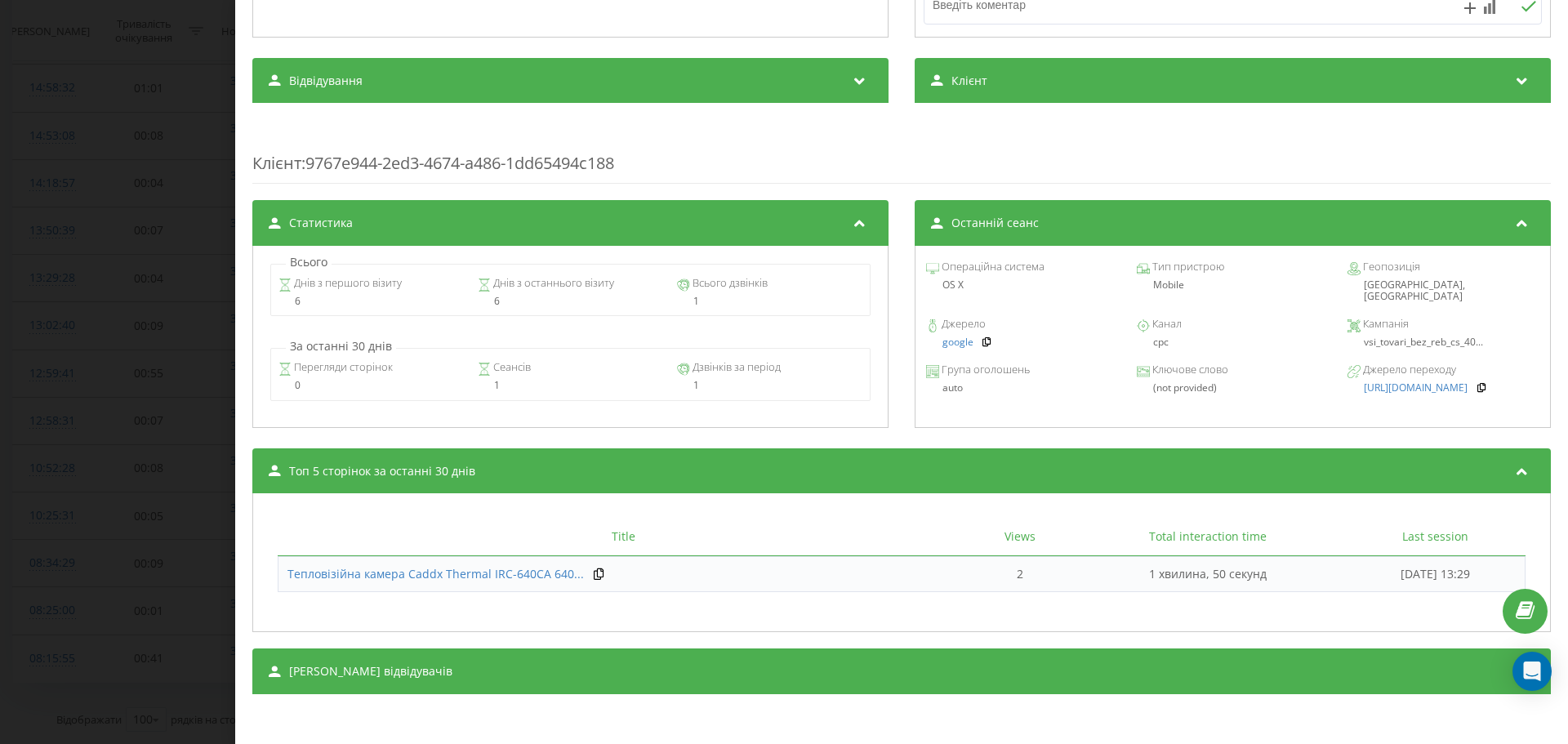
click at [1394, 342] on div "Джерело google Канал cpc Кампанія vsi_tovari_bez_reb_cs_40..." at bounding box center [1233, 334] width 619 height 45
click at [1406, 335] on span "vsi_tovari_bez_reb_cs_40..." at bounding box center [1423, 342] width 120 height 14
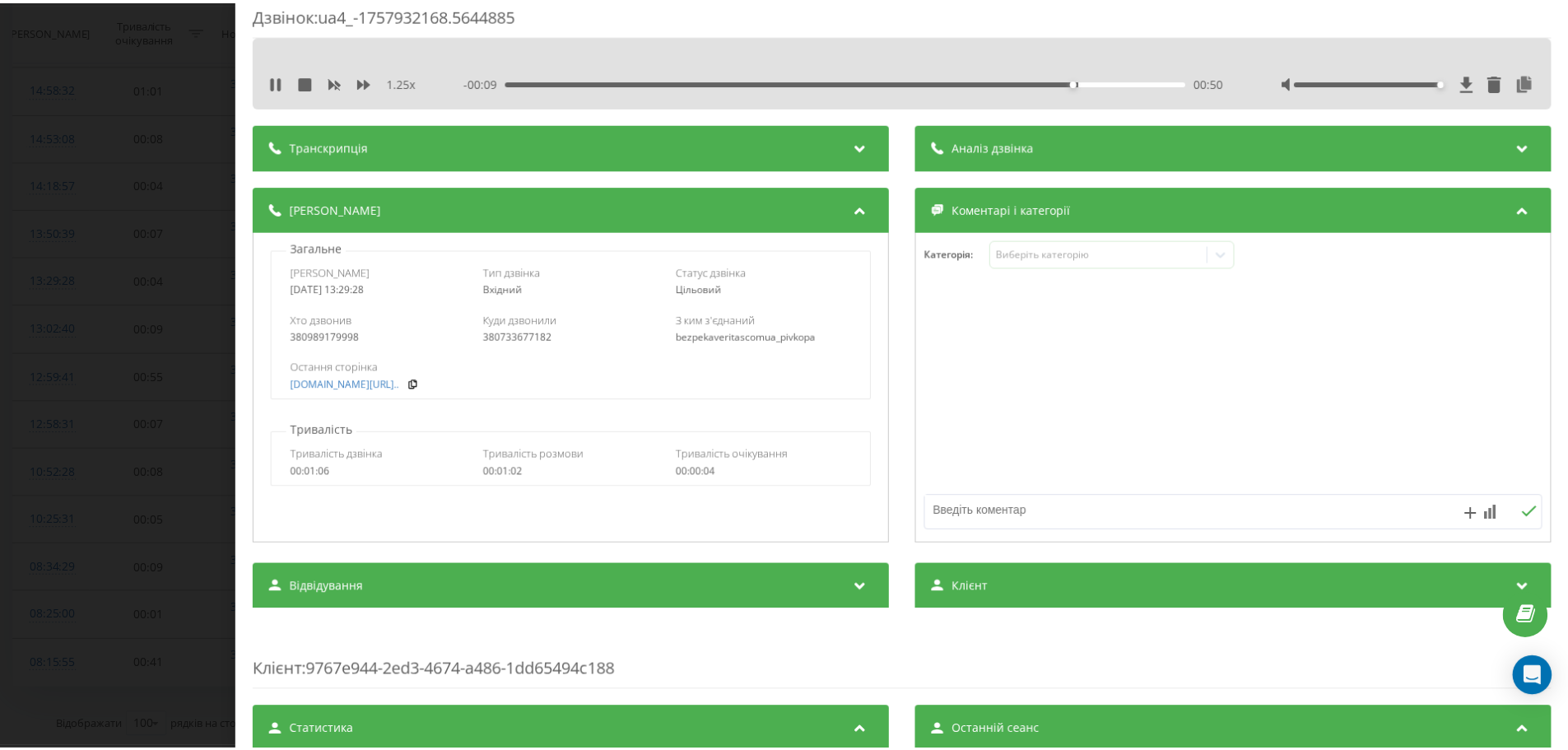
scroll to position [0, 0]
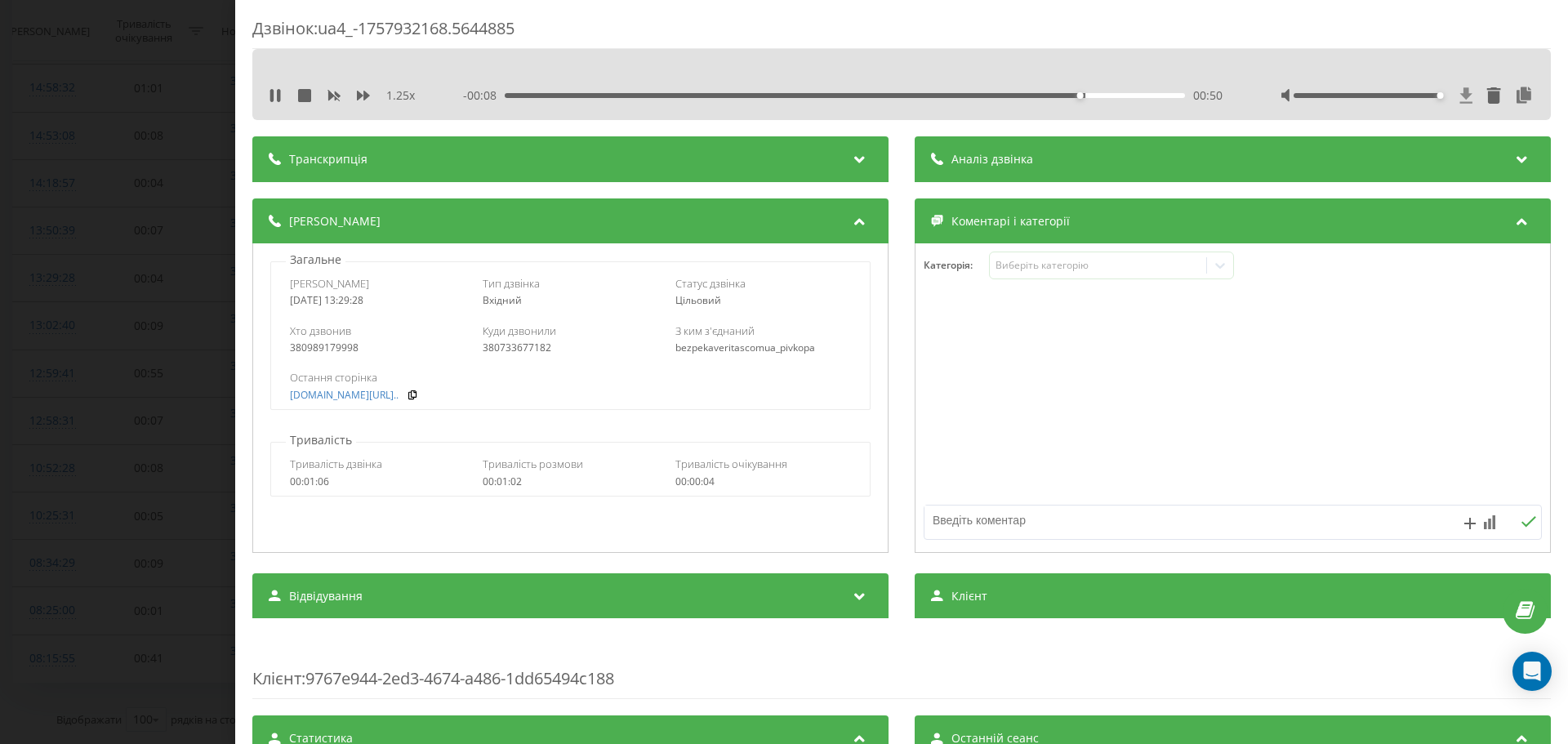
click at [1460, 96] on icon at bounding box center [1466, 95] width 12 height 16
click at [318, 344] on div "380989179998" at bounding box center [377, 348] width 176 height 12
drag, startPoint x: 318, startPoint y: 344, endPoint x: 264, endPoint y: 356, distance: 55.3
click at [318, 344] on div "380989179998" at bounding box center [377, 348] width 176 height 12
click at [177, 348] on div "Дзвінок : ua4_-1757932168.5644885 1.25 x 00:00 00:59 00:59 Транскрипція Для AI-…" at bounding box center [784, 372] width 1568 height 744
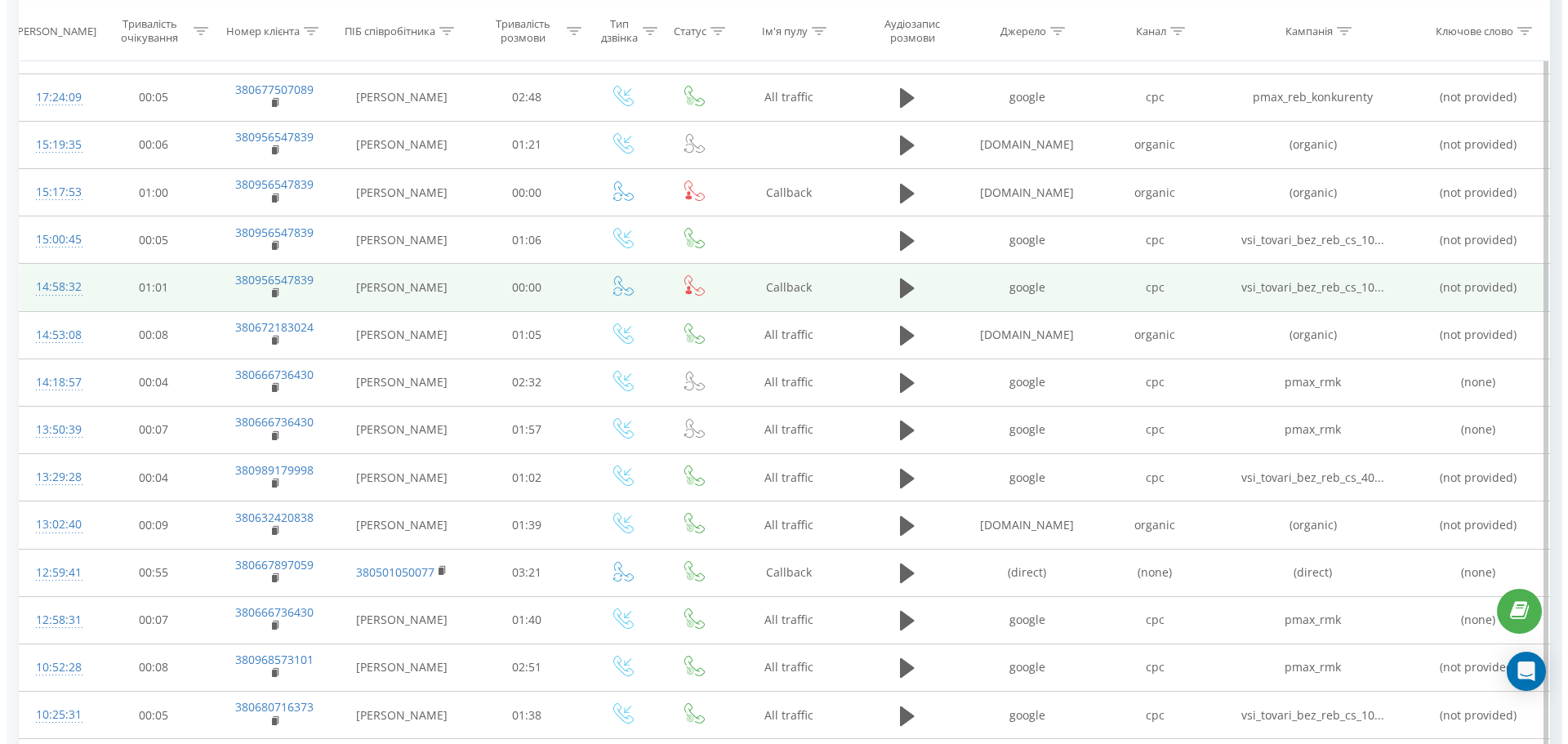
scroll to position [2060, 0]
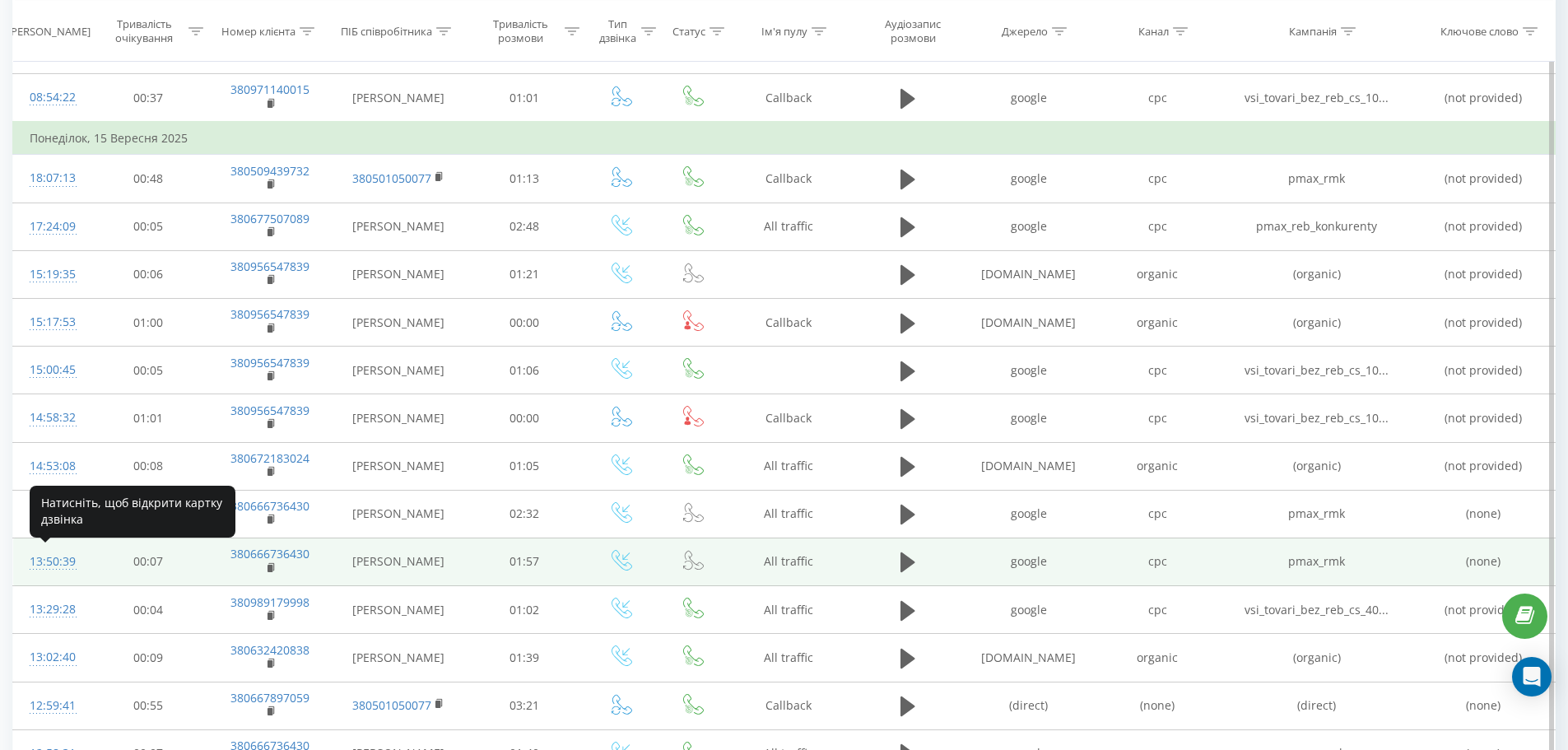
click at [47, 564] on div "13:50:39" at bounding box center [51, 562] width 43 height 32
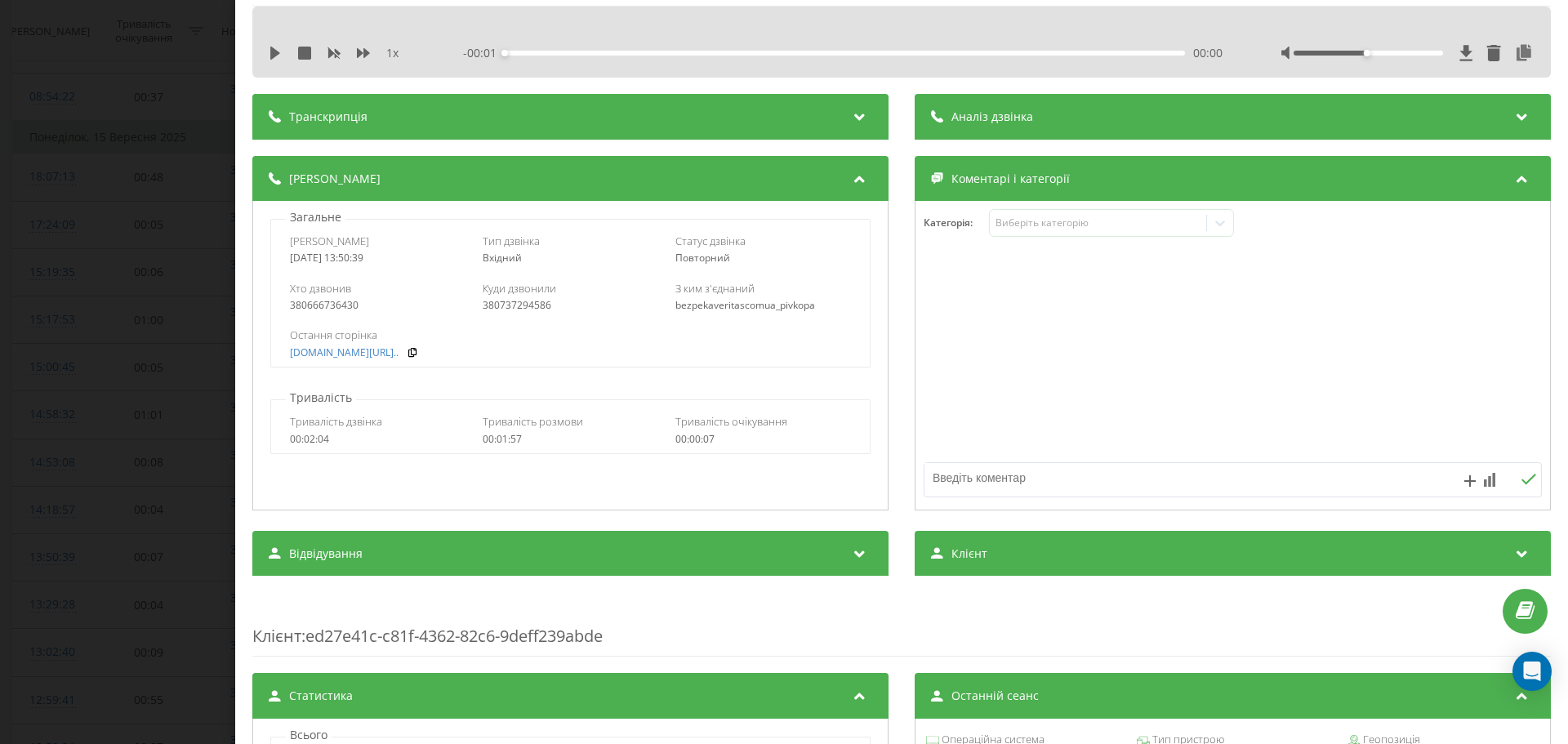
scroll to position [36, 0]
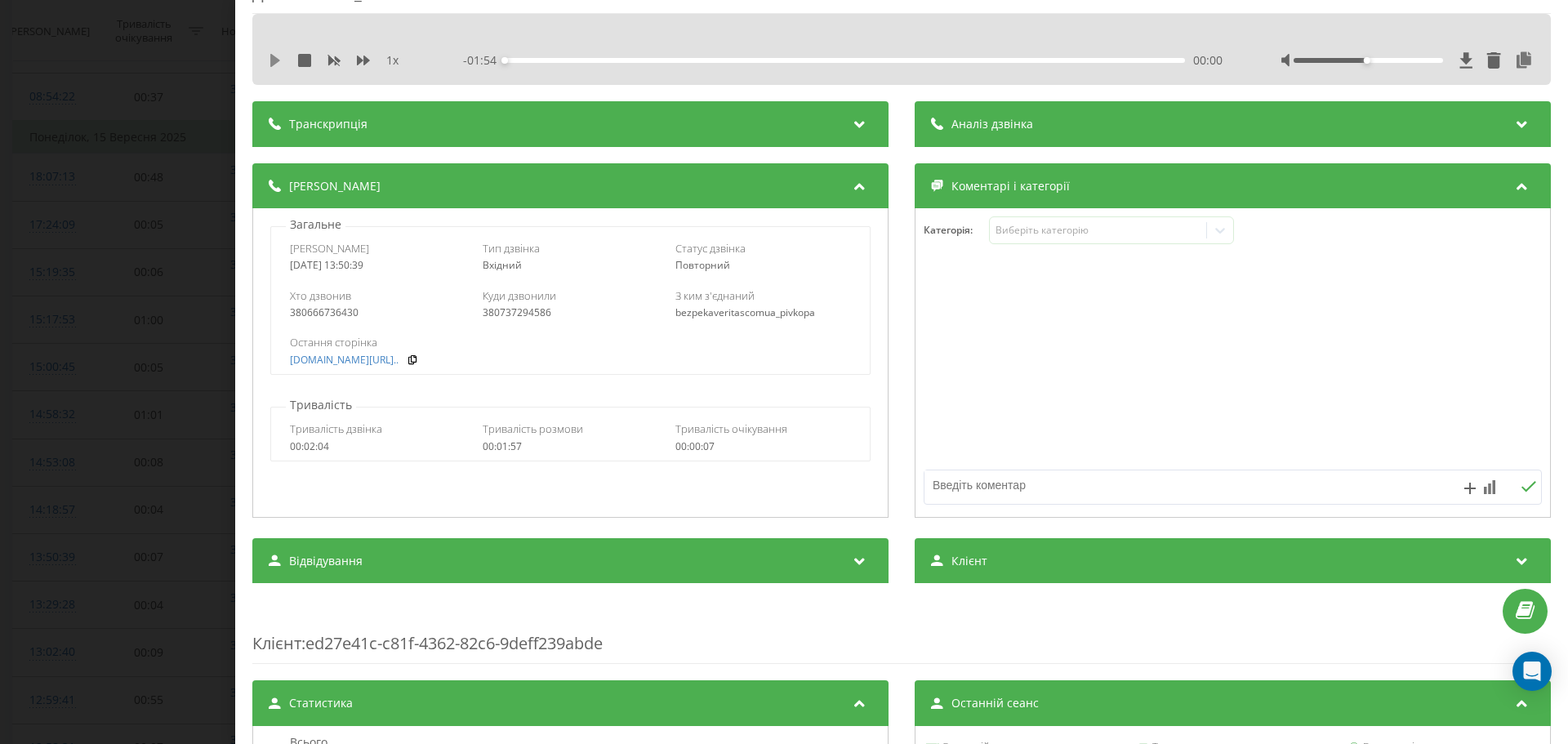
click at [274, 64] on icon at bounding box center [276, 60] width 10 height 13
click at [367, 59] on icon at bounding box center [363, 60] width 13 height 10
drag, startPoint x: 1386, startPoint y: 53, endPoint x: 1439, endPoint y: 52, distance: 53.0
click at [1439, 52] on div at bounding box center [1408, 60] width 253 height 17
drag, startPoint x: 1364, startPoint y: 61, endPoint x: 1417, endPoint y: 84, distance: 57.8
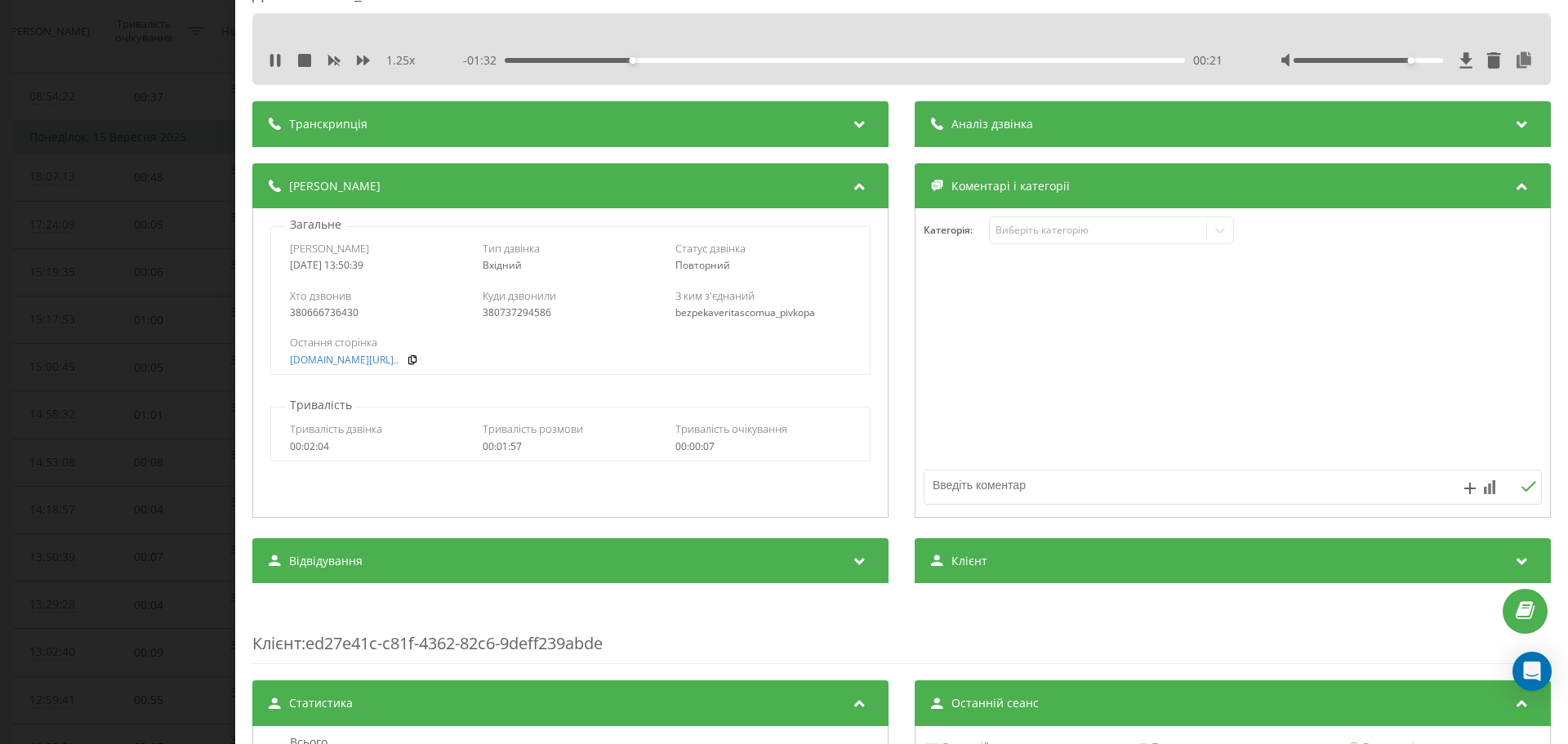
click at [1452, 61] on div at bounding box center [1408, 60] width 253 height 17
drag, startPoint x: 388, startPoint y: 314, endPoint x: 289, endPoint y: 318, distance: 99.1
click at [289, 318] on div "380666736430" at bounding box center [377, 313] width 176 height 12
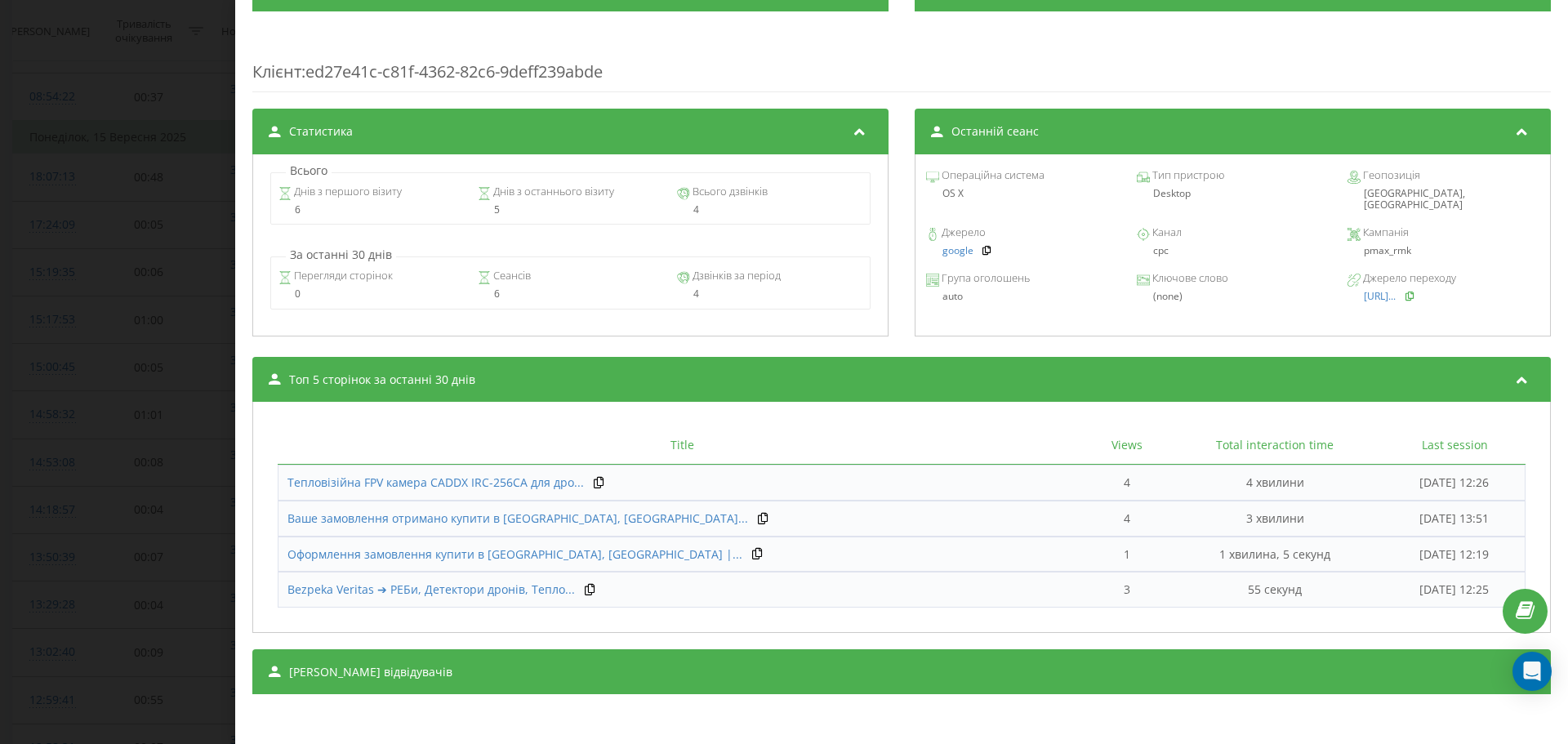
click at [1415, 290] on icon at bounding box center [1410, 295] width 12 height 10
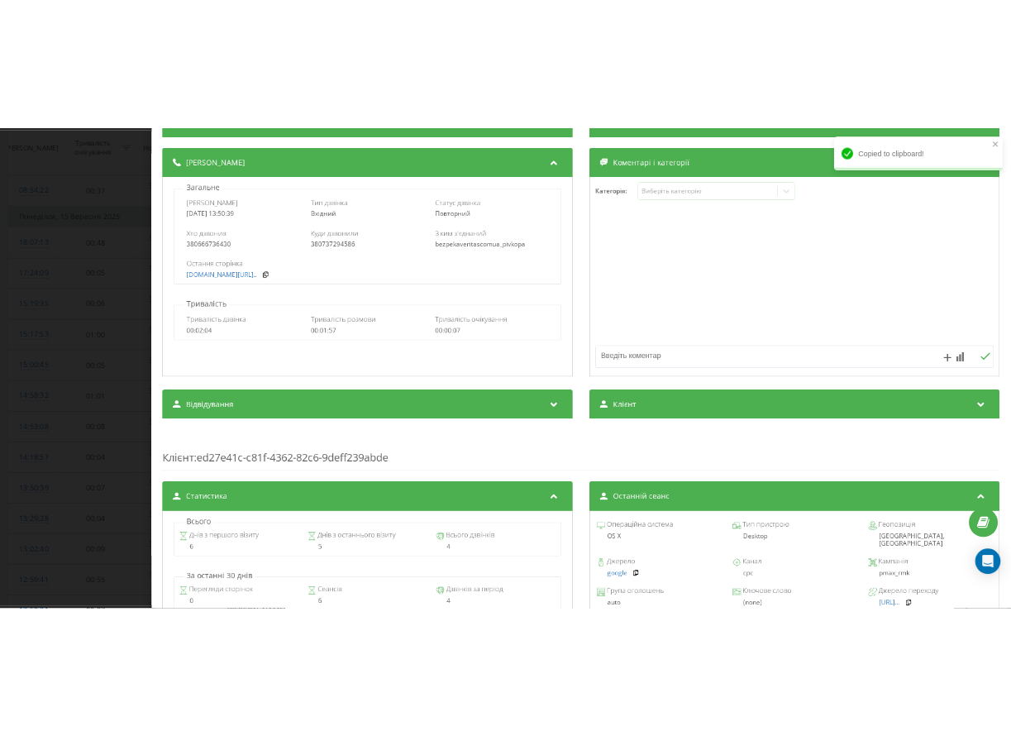
scroll to position [118, 0]
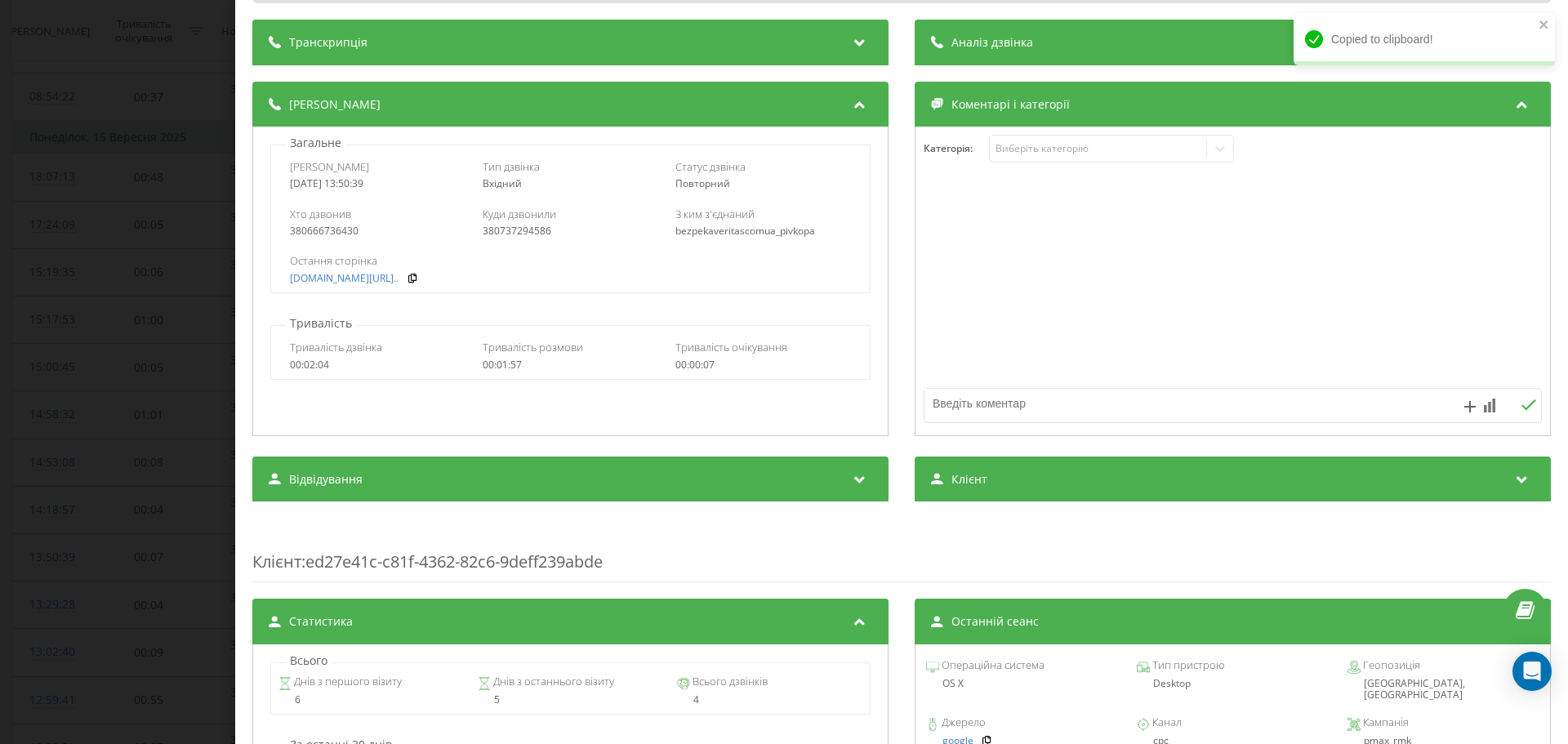
click at [421, 276] on div "bezpeka-veritas.com.ua/c..." at bounding box center [569, 279] width 560 height 12
click at [418, 278] on icon at bounding box center [413, 278] width 12 height 10
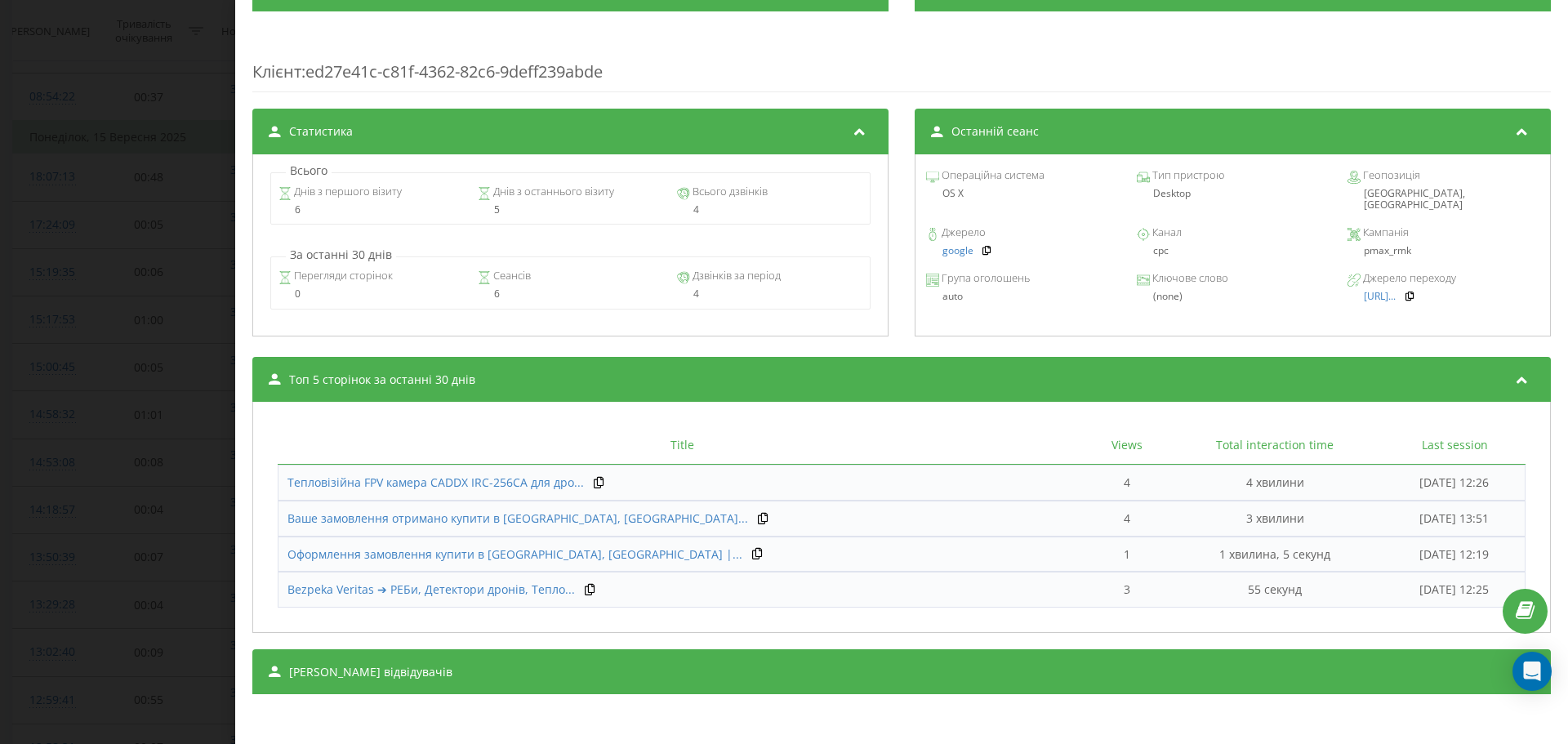
scroll to position [607, 0]
click at [1377, 245] on div "pmax_rmk" at bounding box center [1444, 251] width 192 height 12
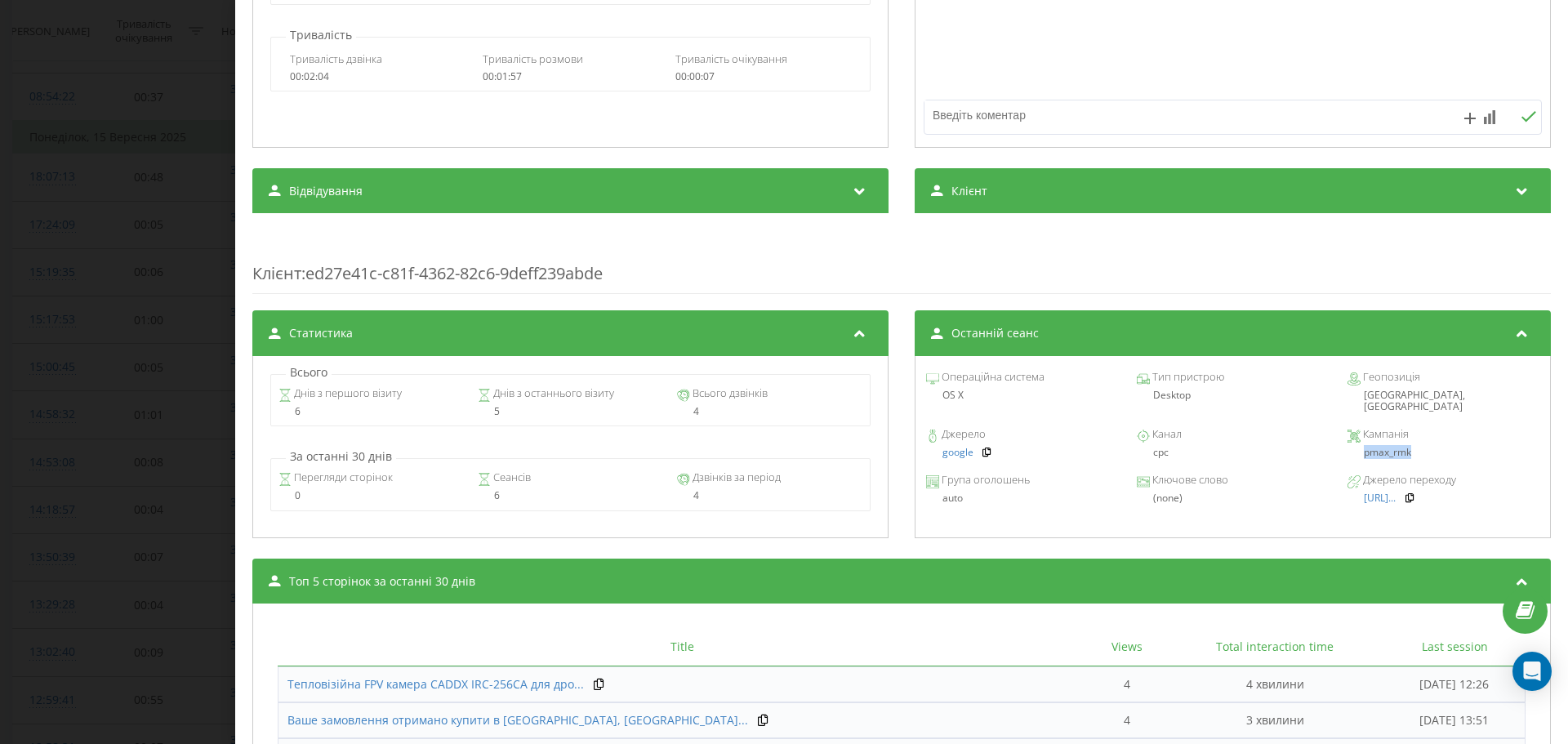
scroll to position [36, 0]
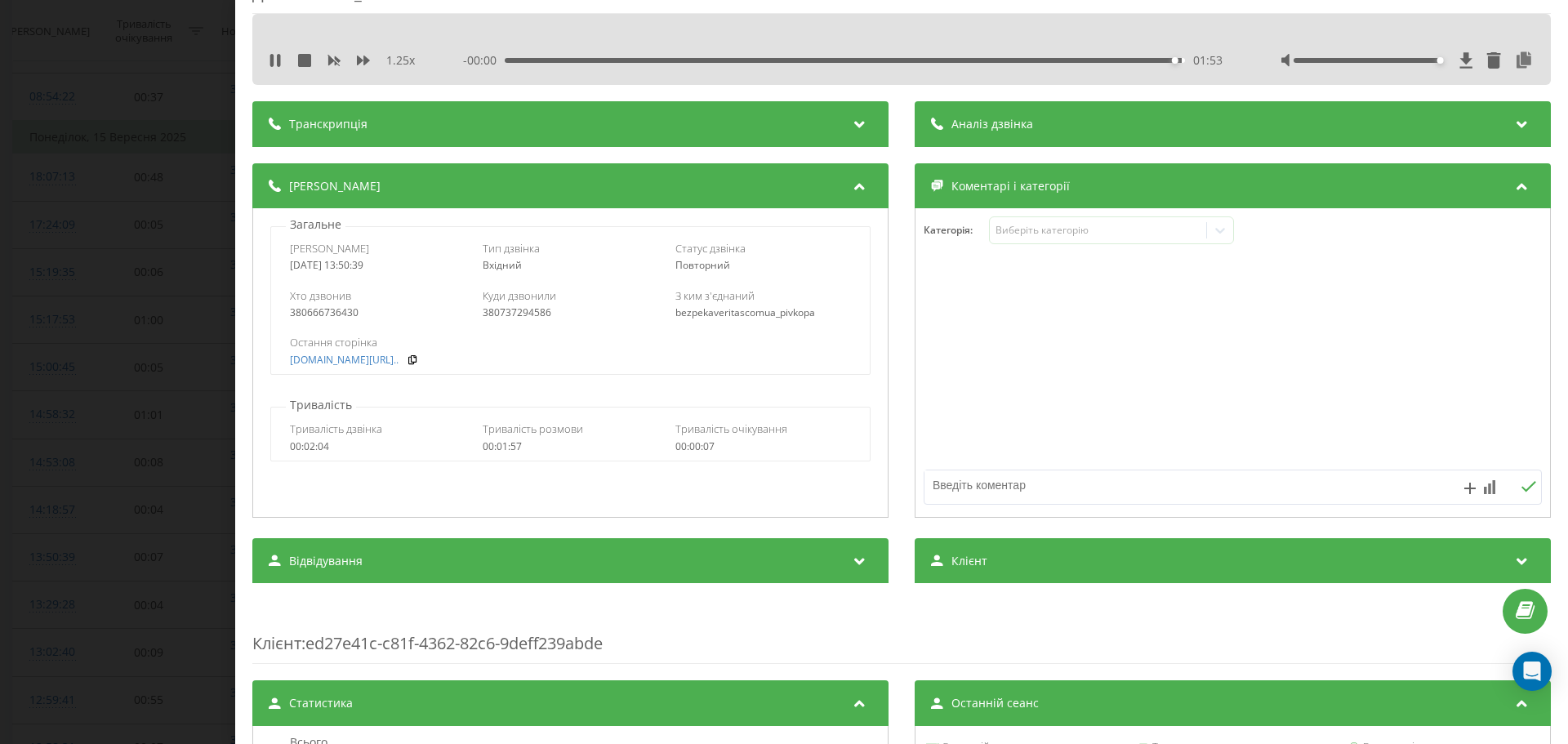
click at [332, 318] on div "380666736430" at bounding box center [377, 313] width 176 height 12
click at [111, 429] on div "Дзвінок : ua10_-1757933439.5823122 1.25 x 00:00 01:54 01:54 Транскрипція Для AI…" at bounding box center [784, 372] width 1568 height 744
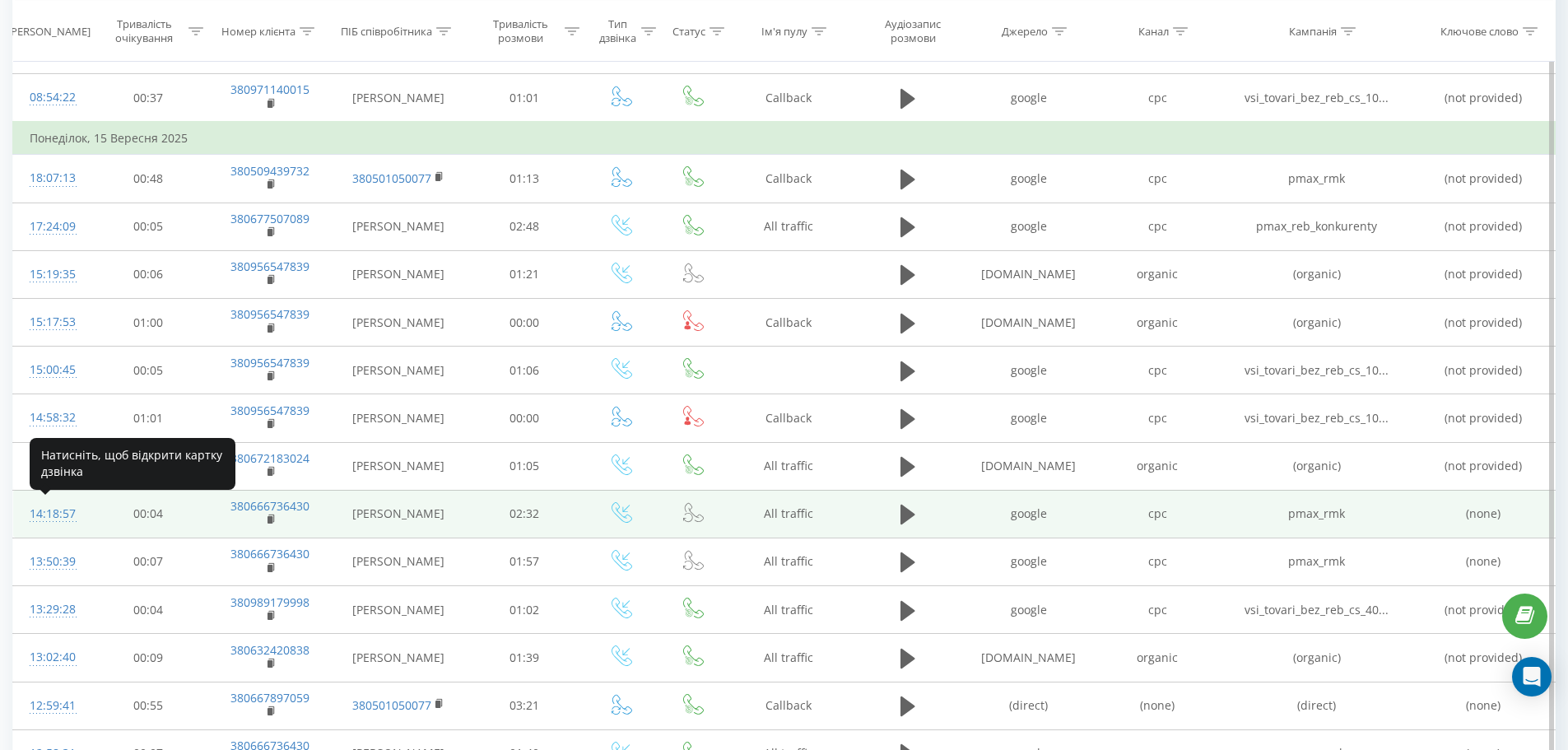
click at [50, 510] on div "14:18:57" at bounding box center [51, 514] width 43 height 32
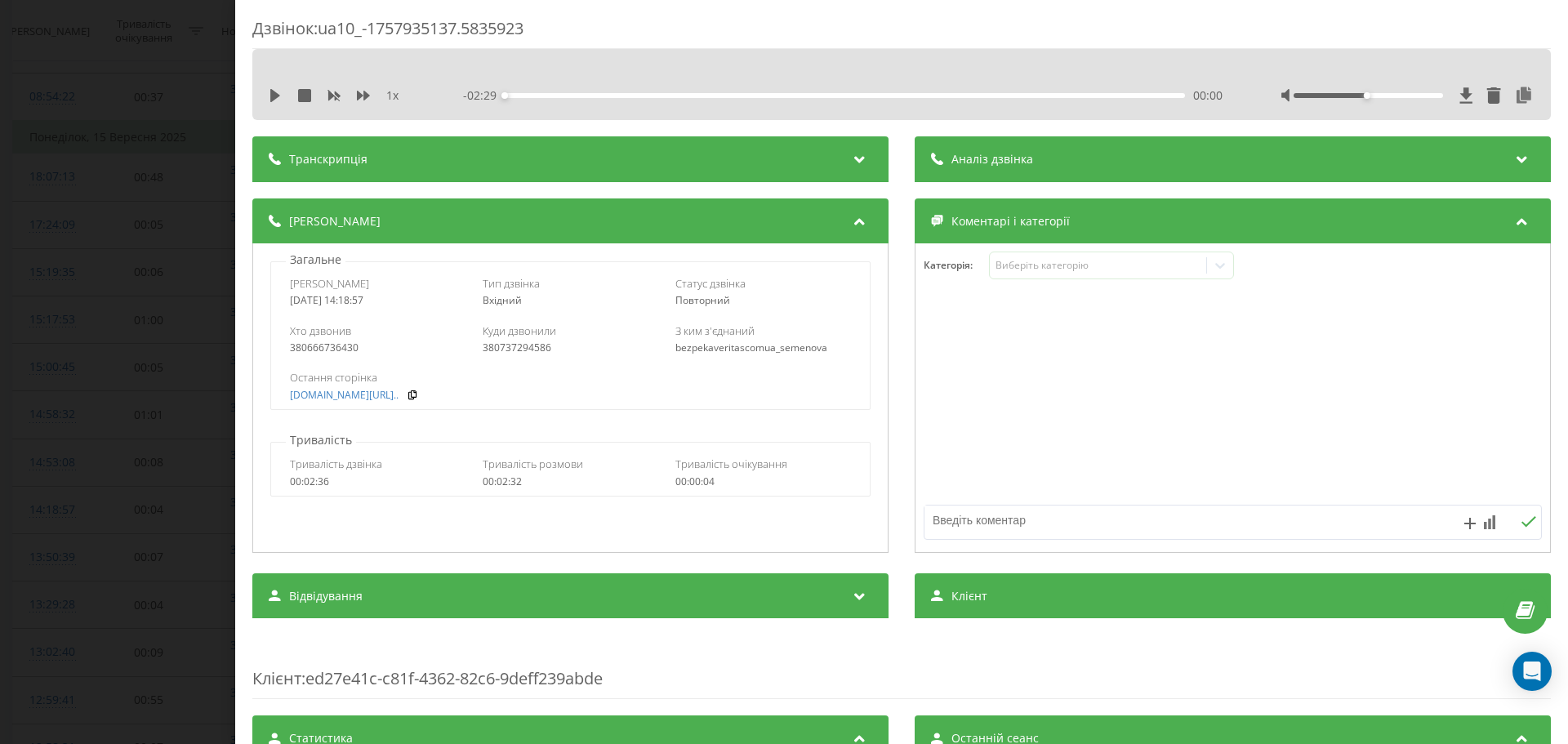
click at [265, 93] on div "1 x - 02:29 00:00 00:00" at bounding box center [901, 95] width 1274 height 25
click at [271, 96] on icon at bounding box center [275, 95] width 13 height 13
click at [362, 96] on icon at bounding box center [363, 96] width 13 height 10
drag, startPoint x: 523, startPoint y: 98, endPoint x: 553, endPoint y: 99, distance: 30.0
click at [553, 99] on div "- 02:25 00:04 00:04" at bounding box center [843, 95] width 760 height 17
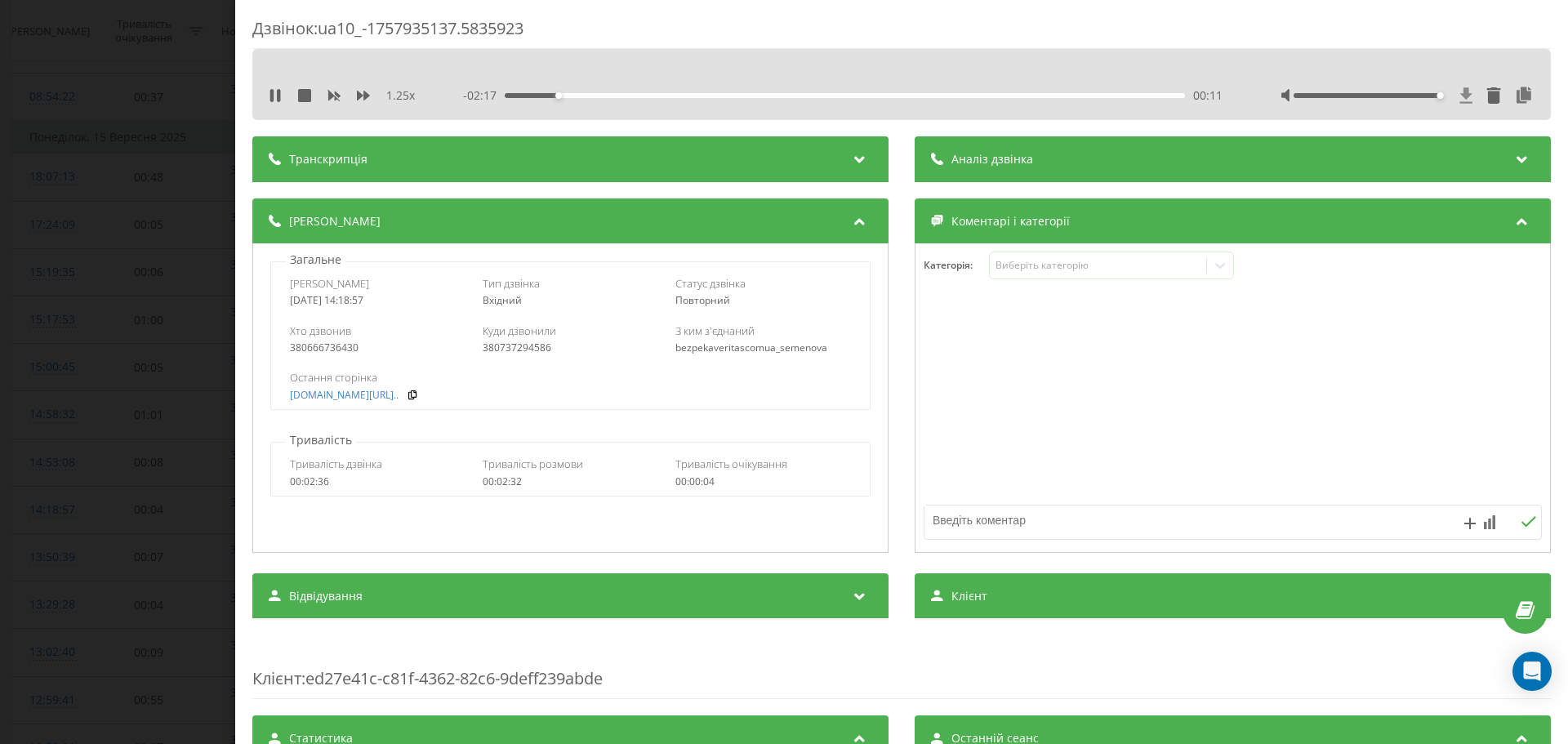
drag, startPoint x: 1356, startPoint y: 95, endPoint x: 1449, endPoint y: 92, distance: 93.0
click at [1449, 92] on div at bounding box center [1408, 95] width 253 height 17
click at [1362, 351] on div at bounding box center [1233, 398] width 634 height 196
click at [176, 276] on div "Дзвінок : ua10_-1757935137.5835923 1.25 x - 01:30 00:59 00:59 Транскрипція Для …" at bounding box center [784, 372] width 1568 height 744
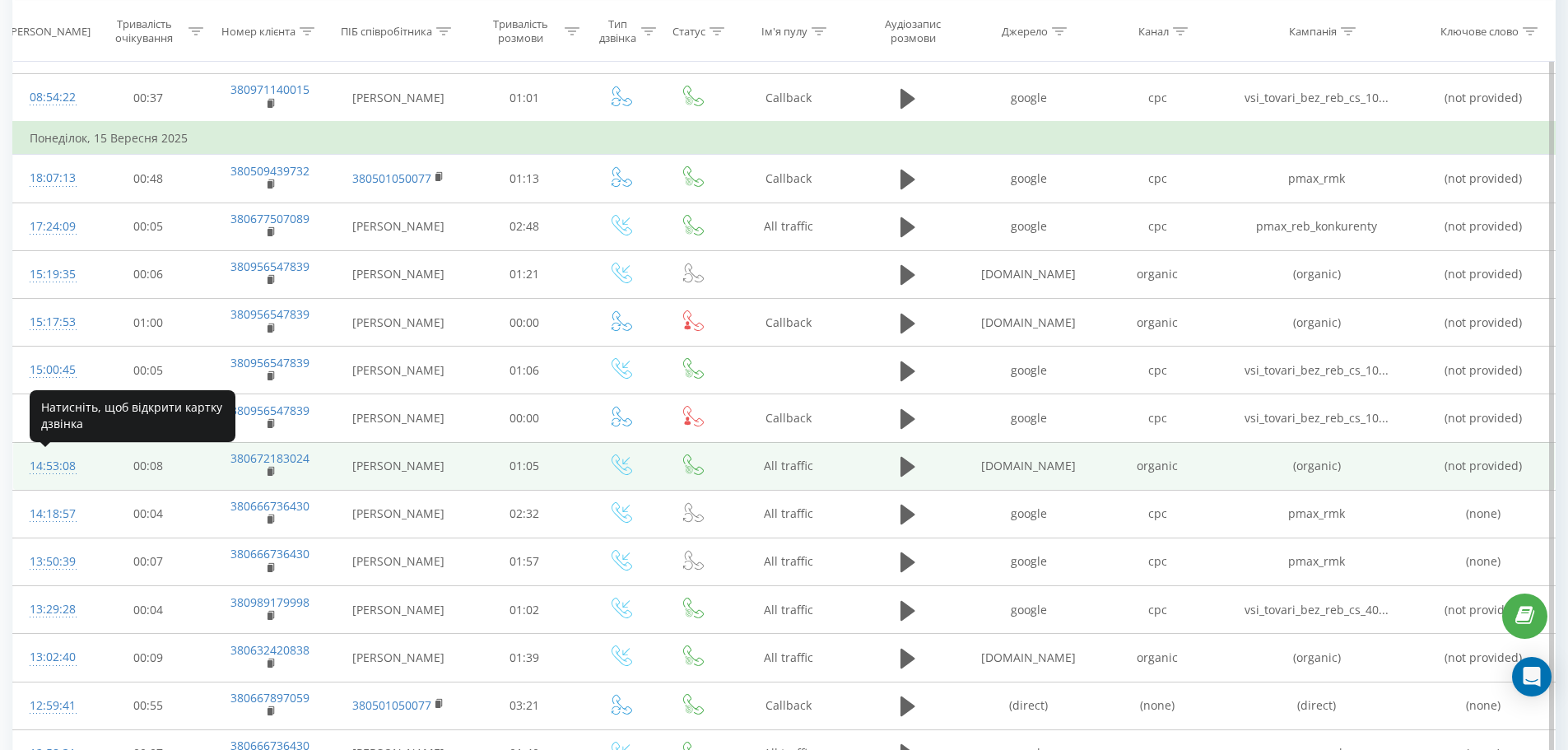
click at [58, 468] on div "14:53:08" at bounding box center [51, 466] width 43 height 32
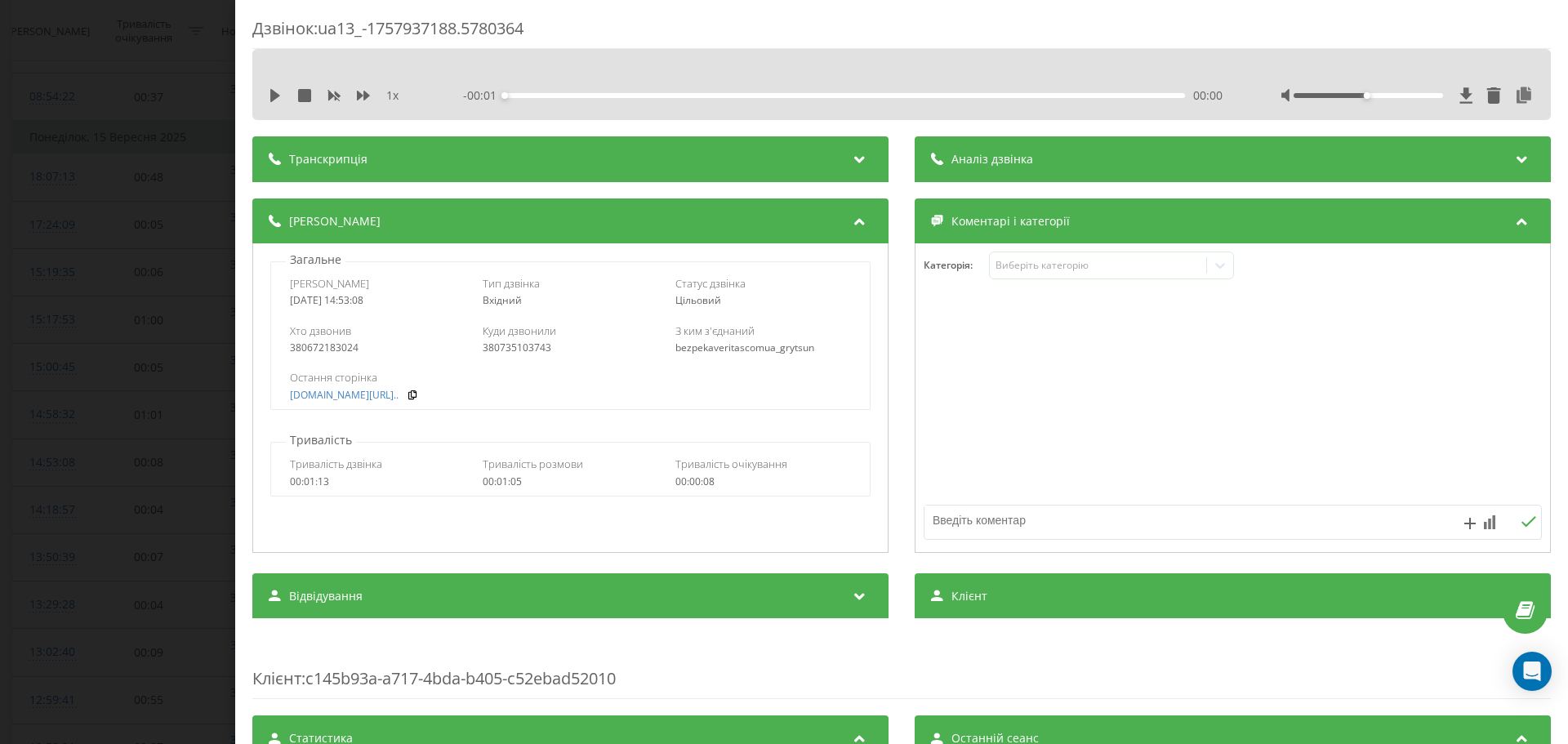
scroll to position [536, 0]
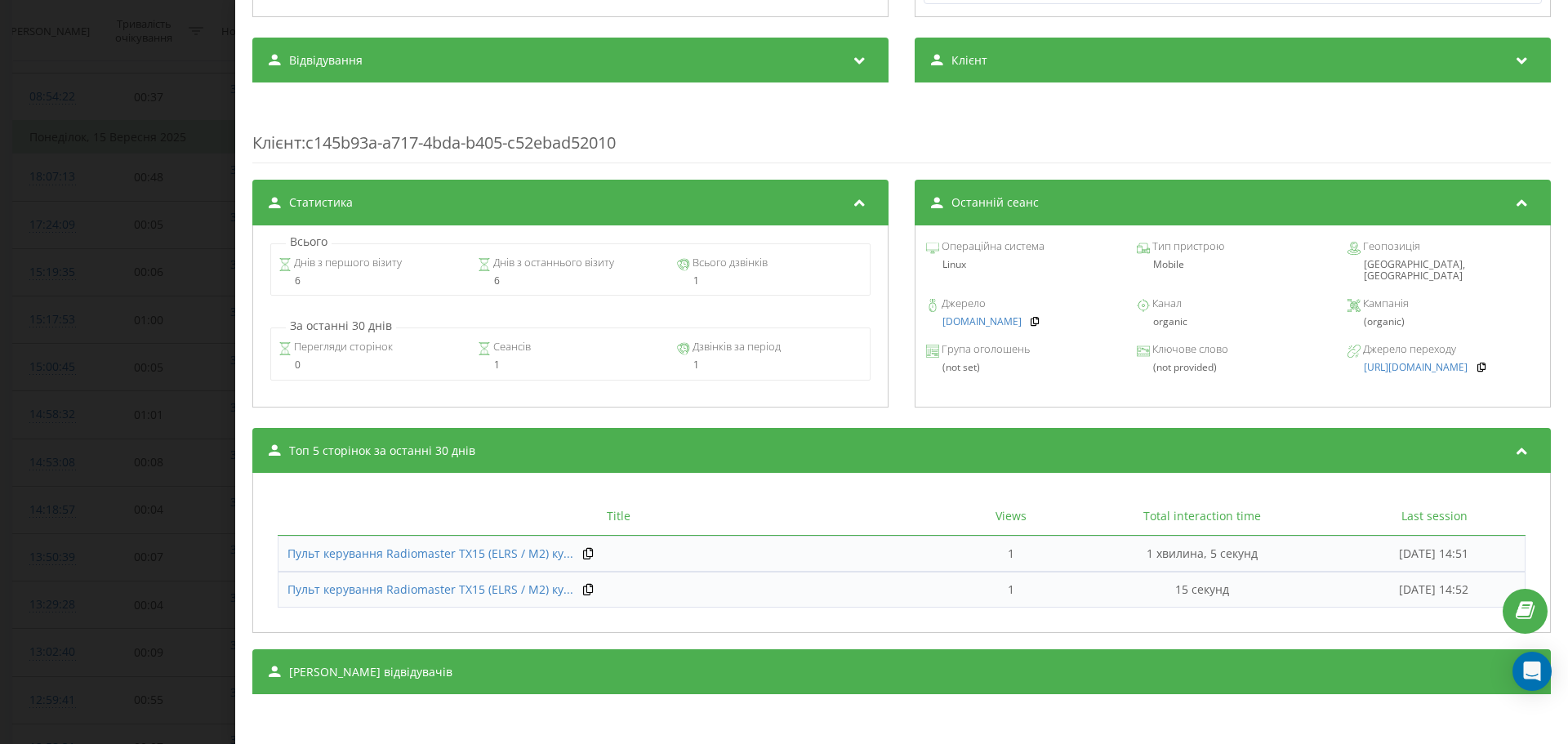
click at [43, 306] on div "Дзвінок : ua13_-1757937188.5780364 1 x - 00:01 00:00 00:00 Транскрипція Для AI-…" at bounding box center [784, 372] width 1568 height 744
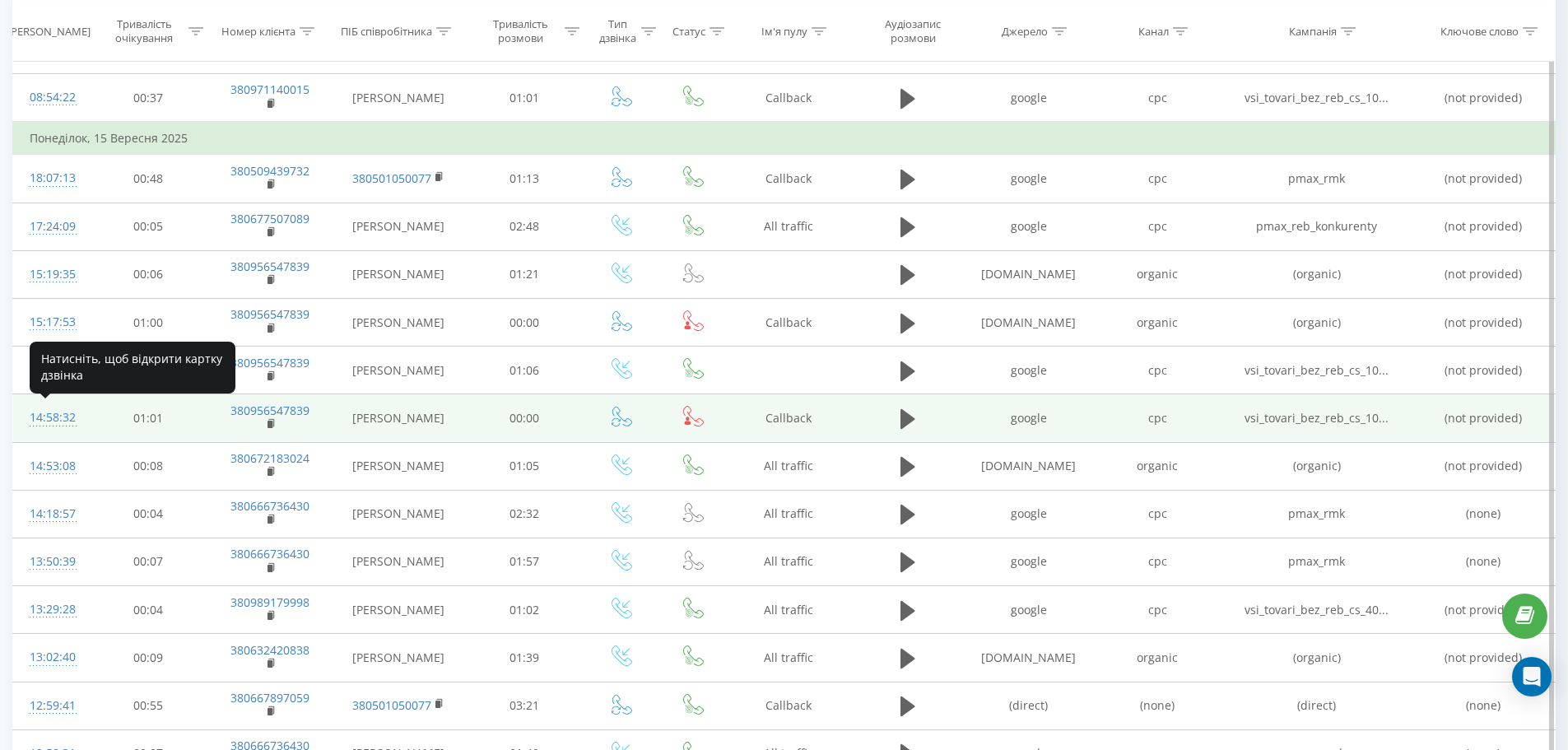
click at [71, 413] on div "14:58:32" at bounding box center [51, 417] width 43 height 32
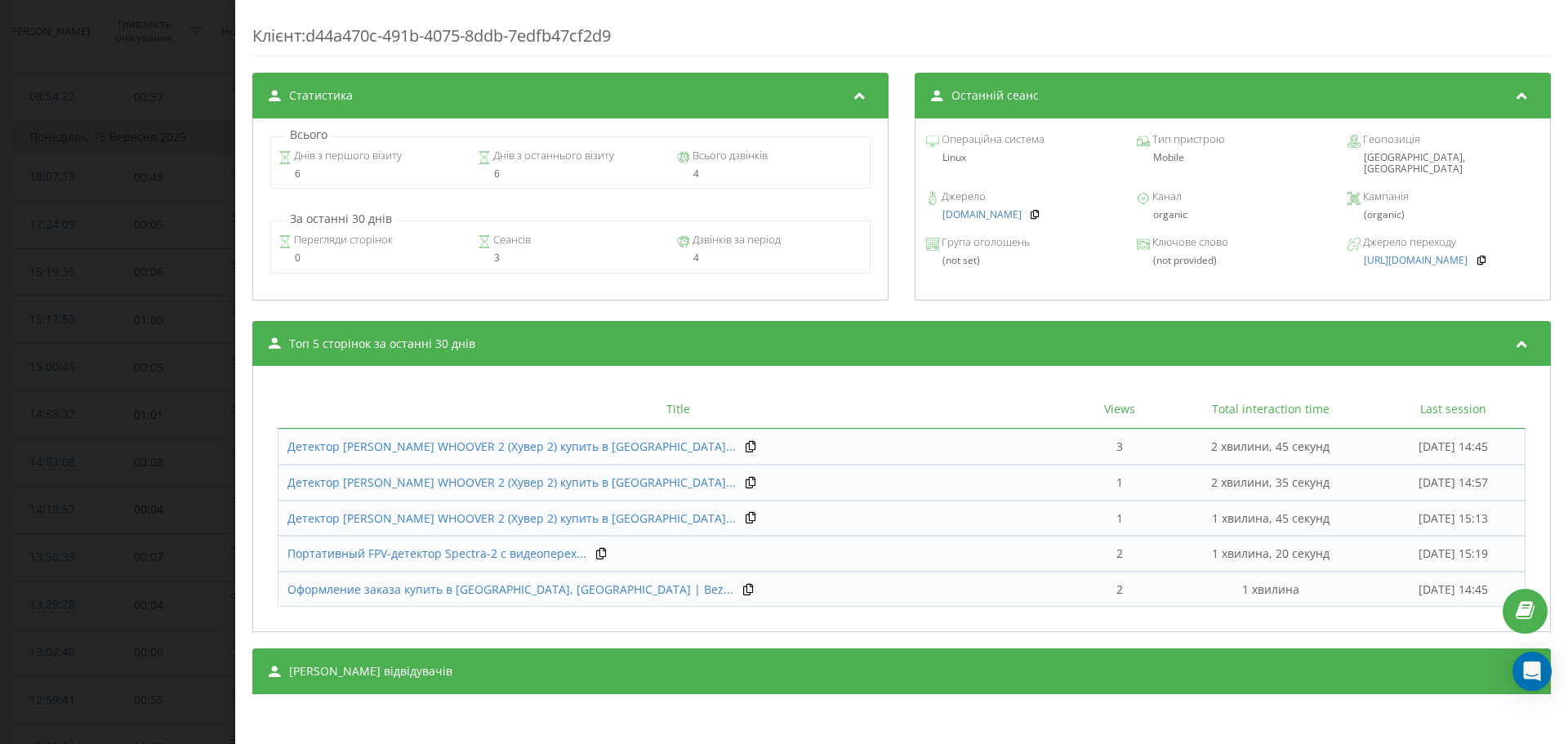
scroll to position [643, 0]
click at [56, 345] on div "Дзвінок : ua5_-1757937512.6172148 1 x - 00:01 00:00 00:00 Транскрипція Для AI-а…" at bounding box center [784, 372] width 1568 height 744
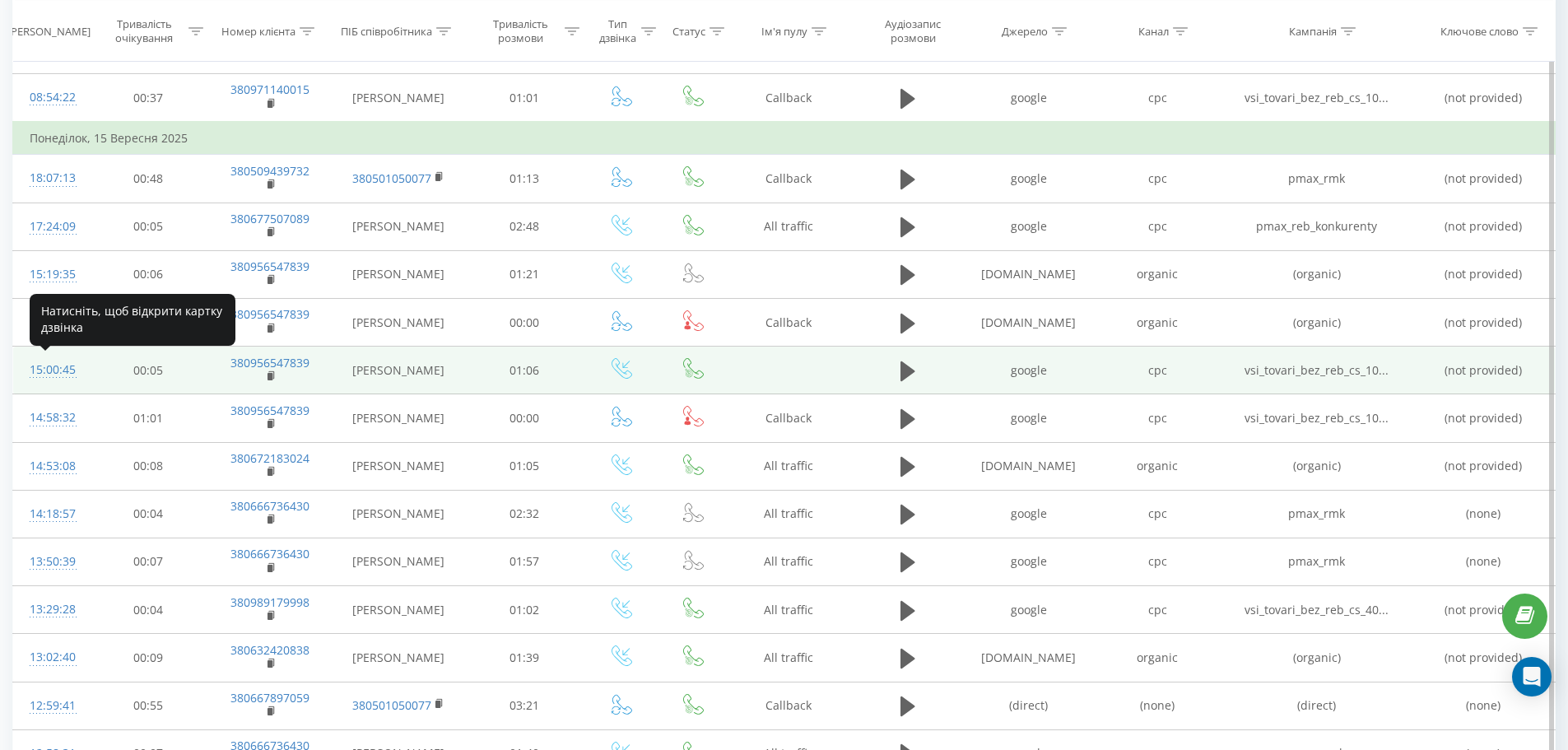
click at [50, 373] on div "15:00:45" at bounding box center [51, 370] width 43 height 32
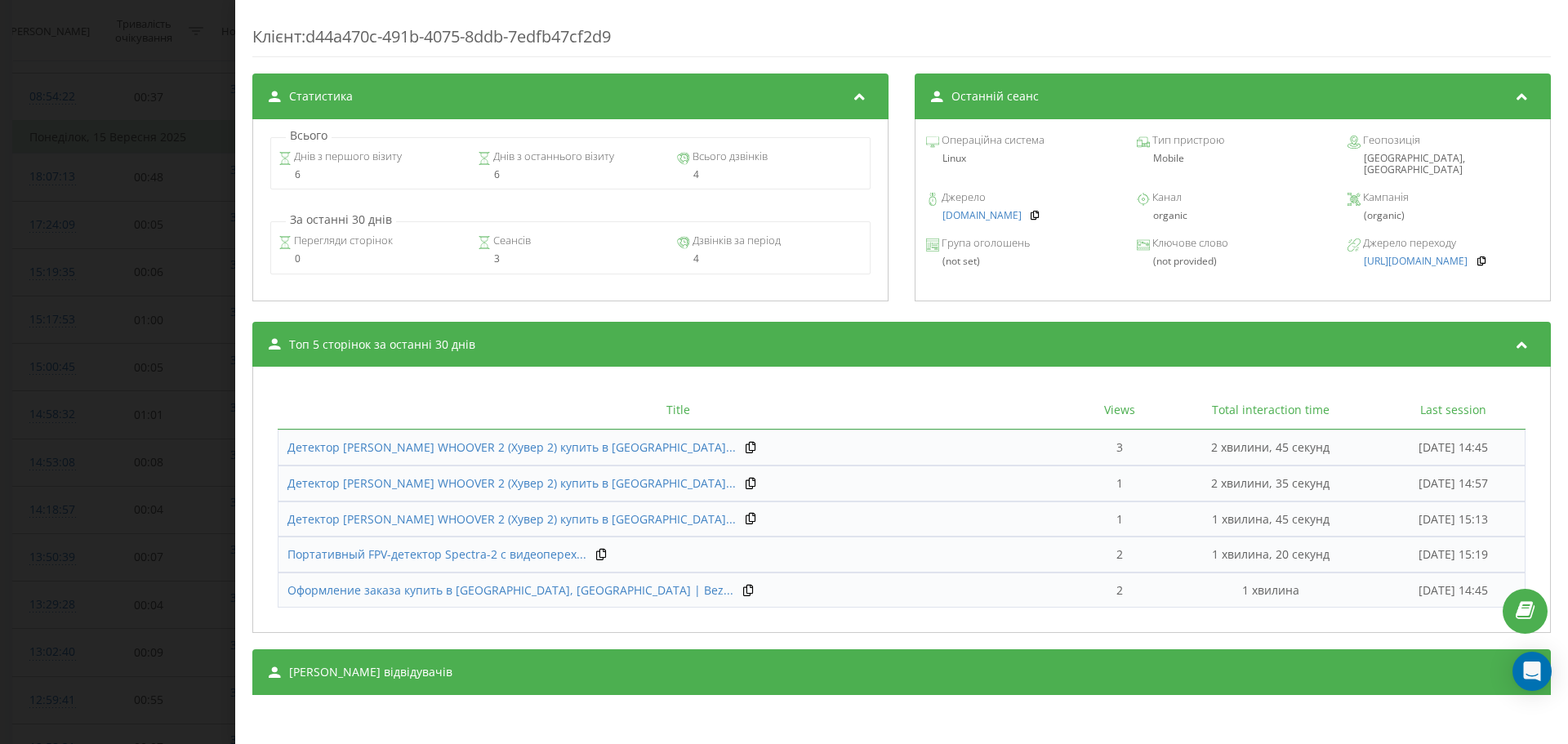
scroll to position [643, 0]
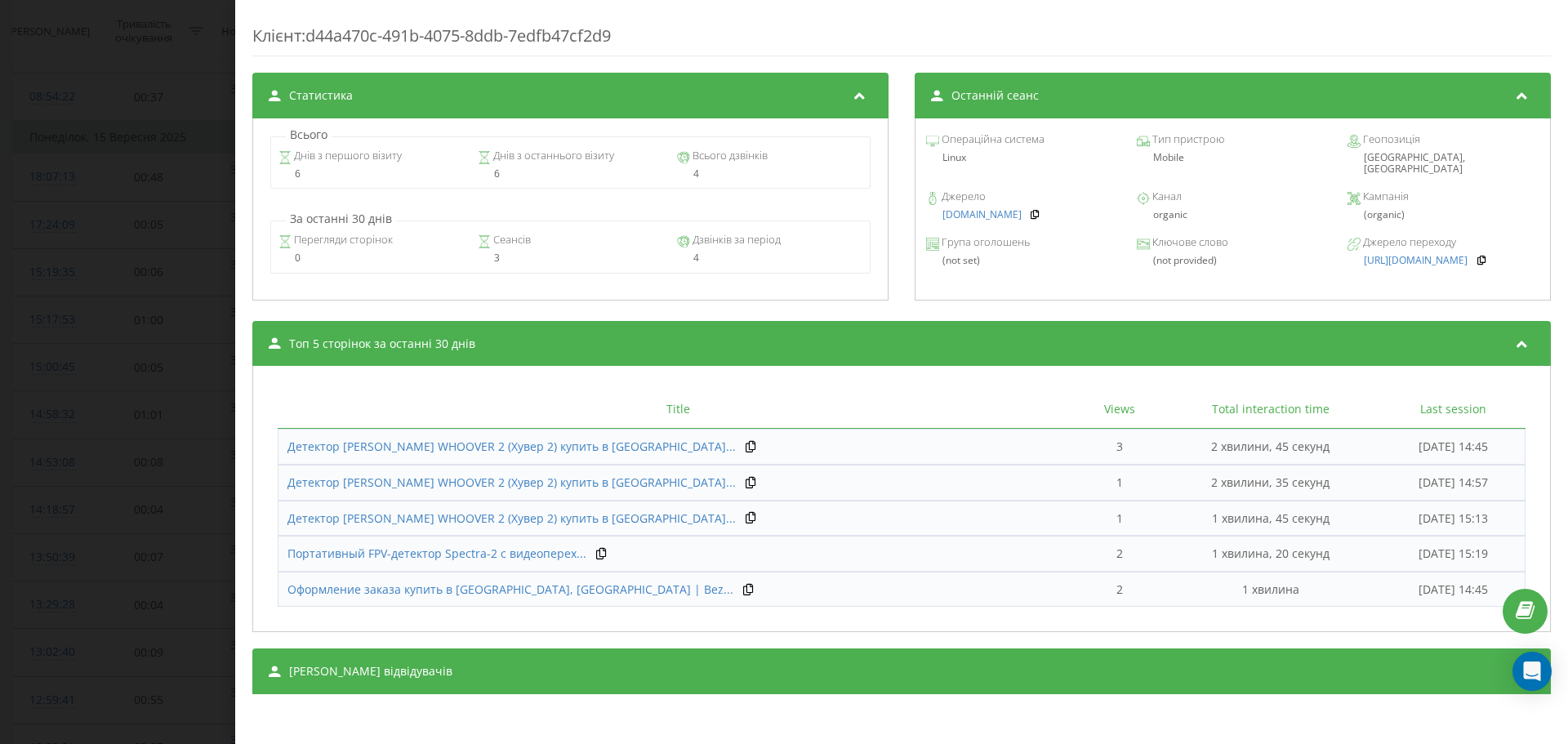
click at [115, 339] on div "Дзвінок : ua9_-1757937645.7279937 1 x - 00:01 00:00 00:00 Транскрипція Для AI-а…" at bounding box center [784, 372] width 1568 height 744
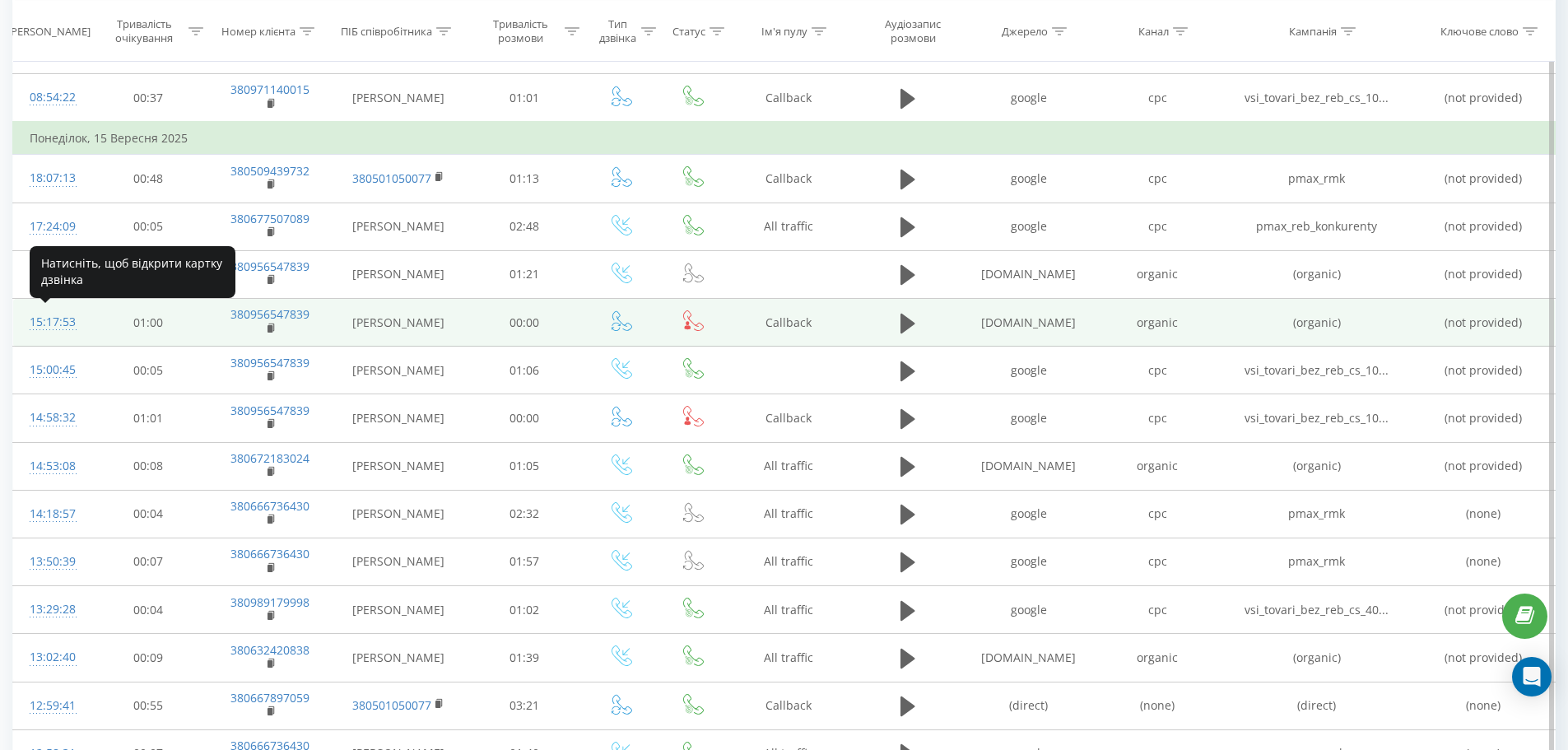
click at [42, 321] on div "15:17:53" at bounding box center [51, 322] width 43 height 32
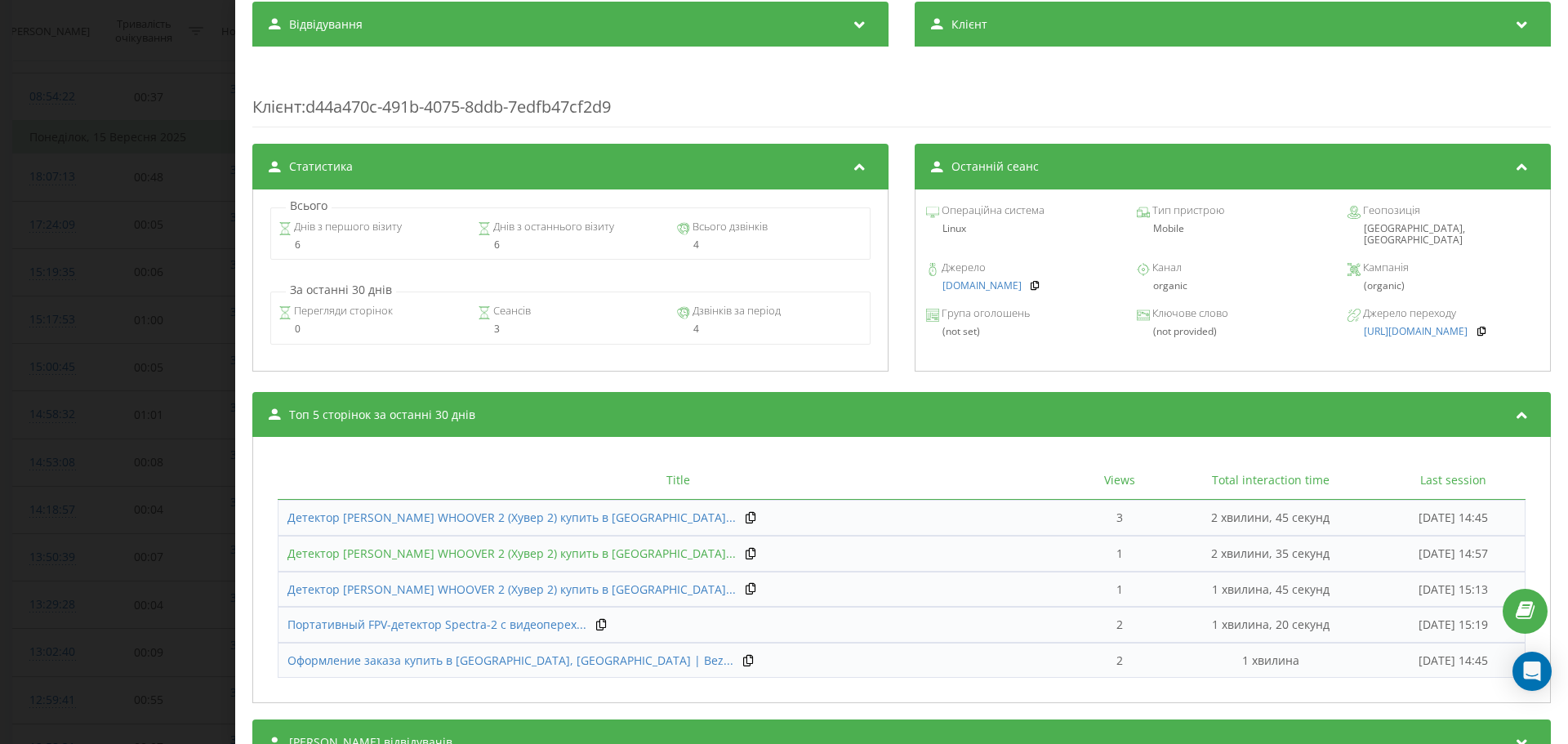
scroll to position [643, 0]
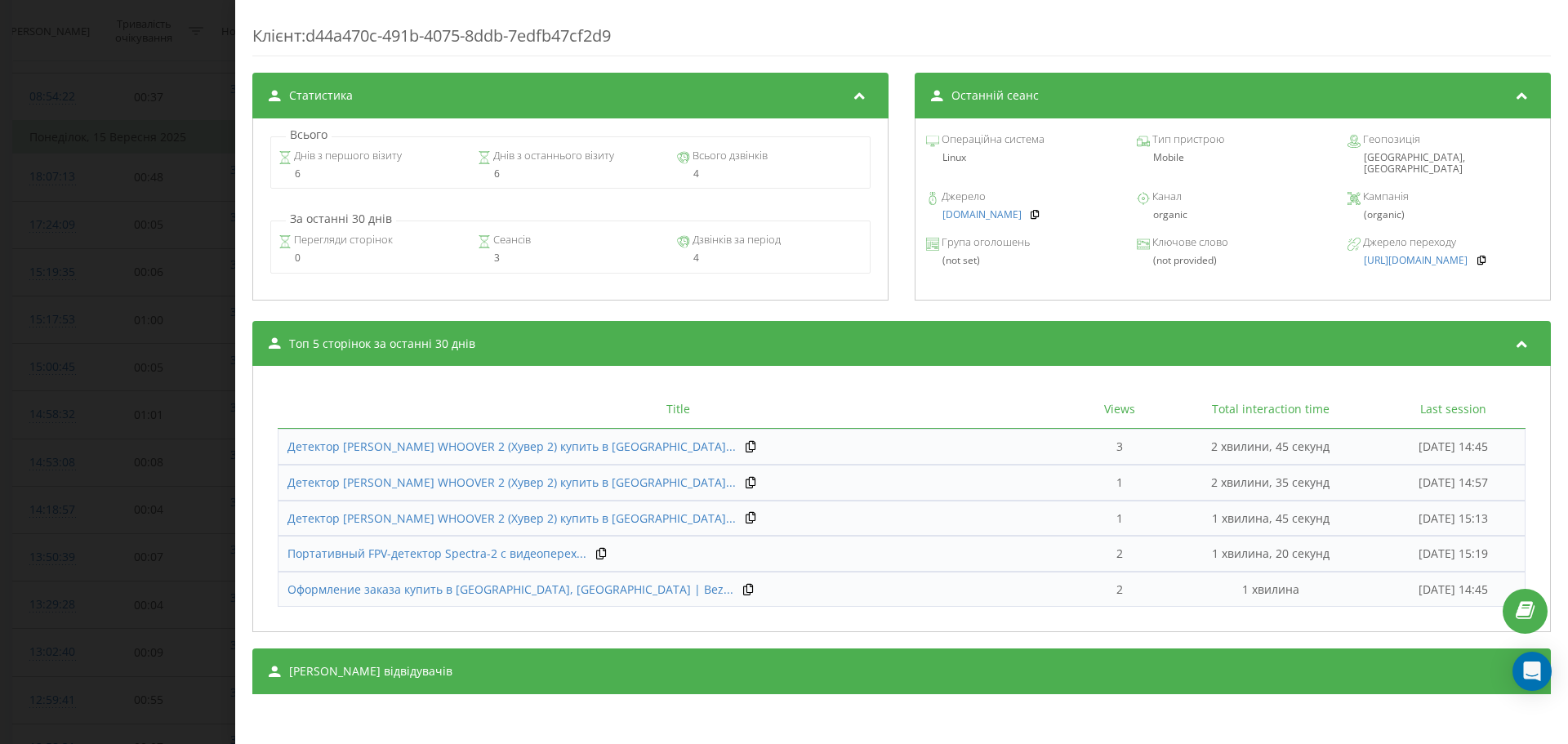
click at [41, 325] on div "Дзвінок : ua4_-1757938673.5682380 1 x - 00:01 00:00 00:00 Транскрипція Для AI-а…" at bounding box center [784, 372] width 1568 height 744
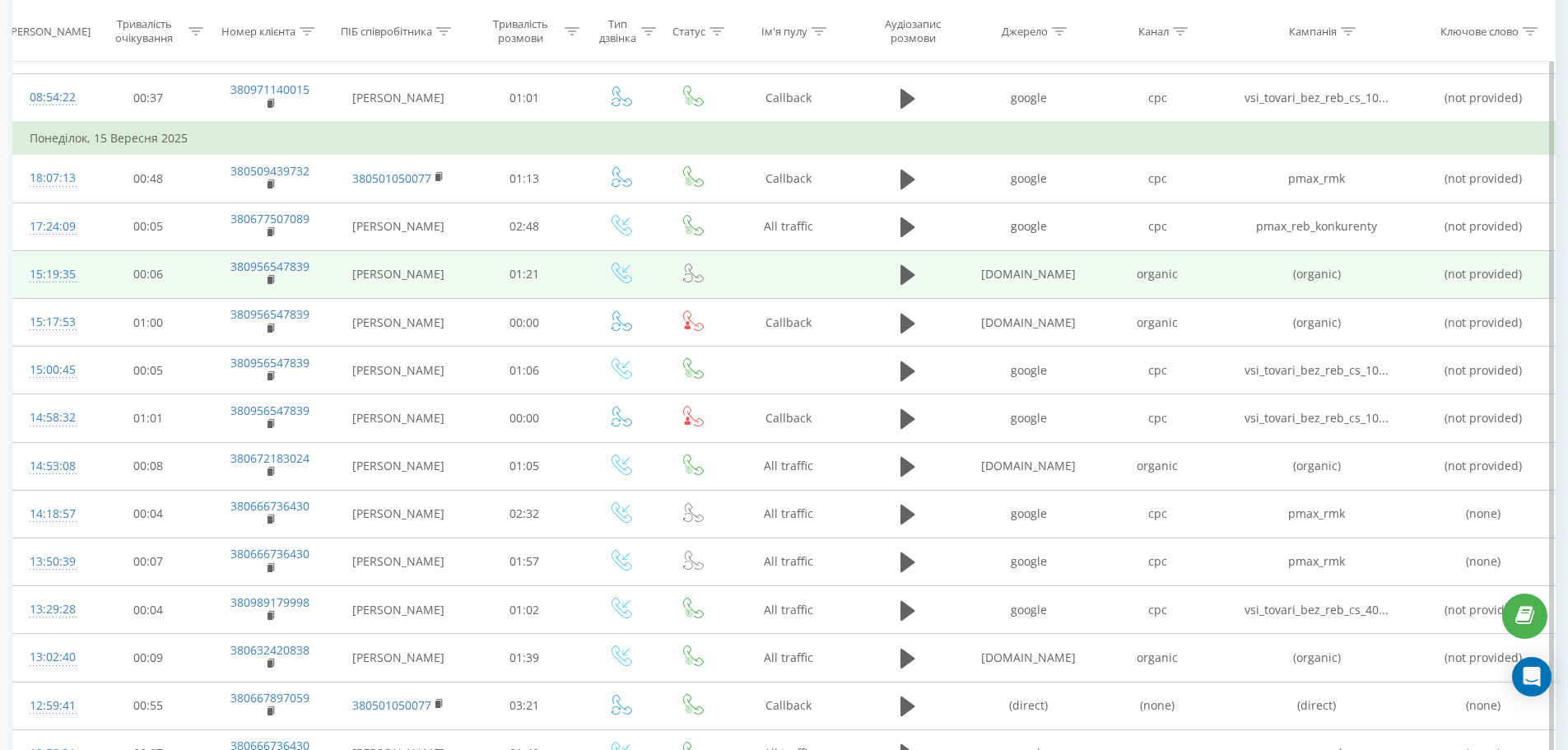
click at [51, 278] on div "15:19:35" at bounding box center [51, 275] width 43 height 32
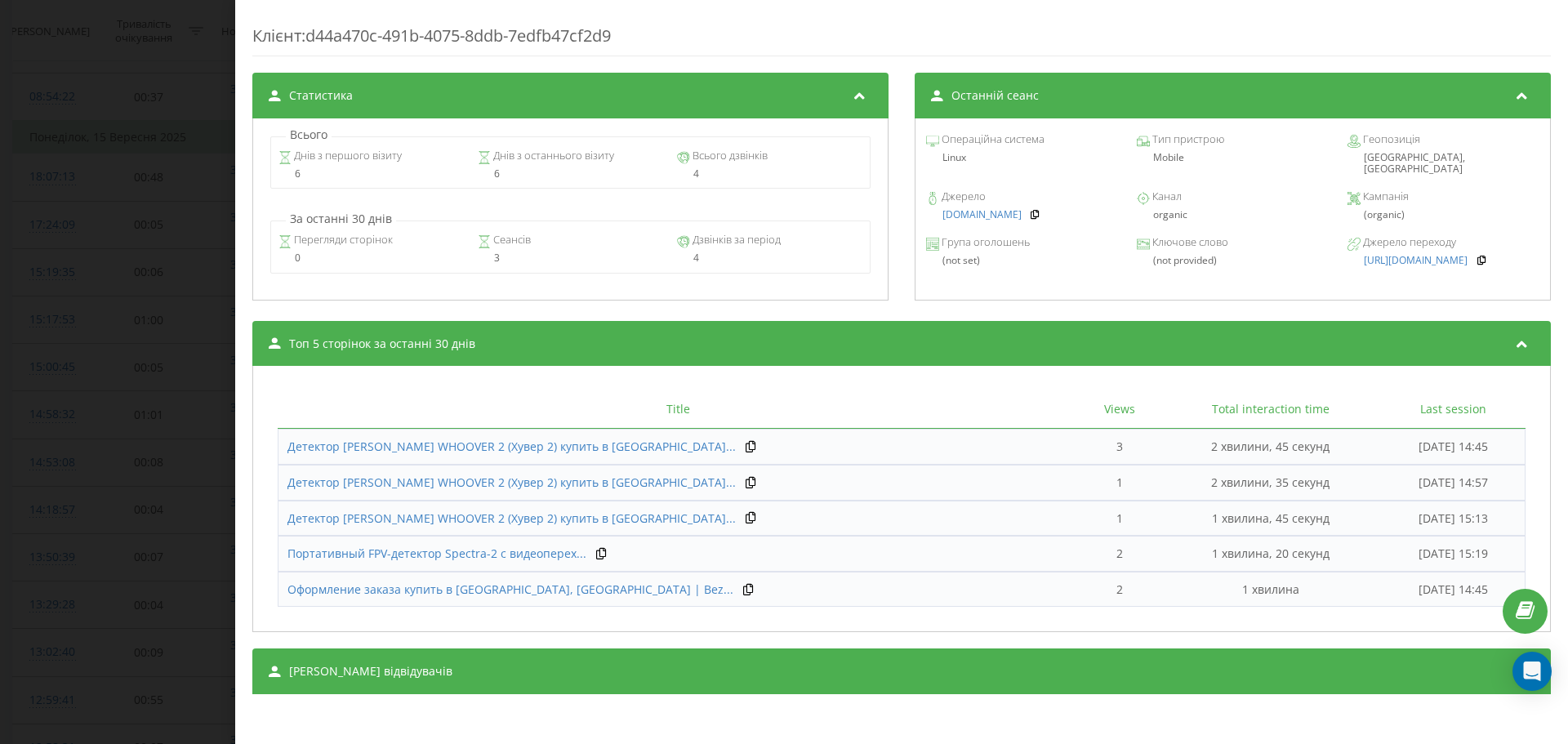
scroll to position [643, 0]
click at [180, 356] on div "Дзвінок : ua1_-1757938775.5509450 1 x - 00:01 00:00 00:00 Транскрипція Для AI-а…" at bounding box center [784, 372] width 1568 height 744
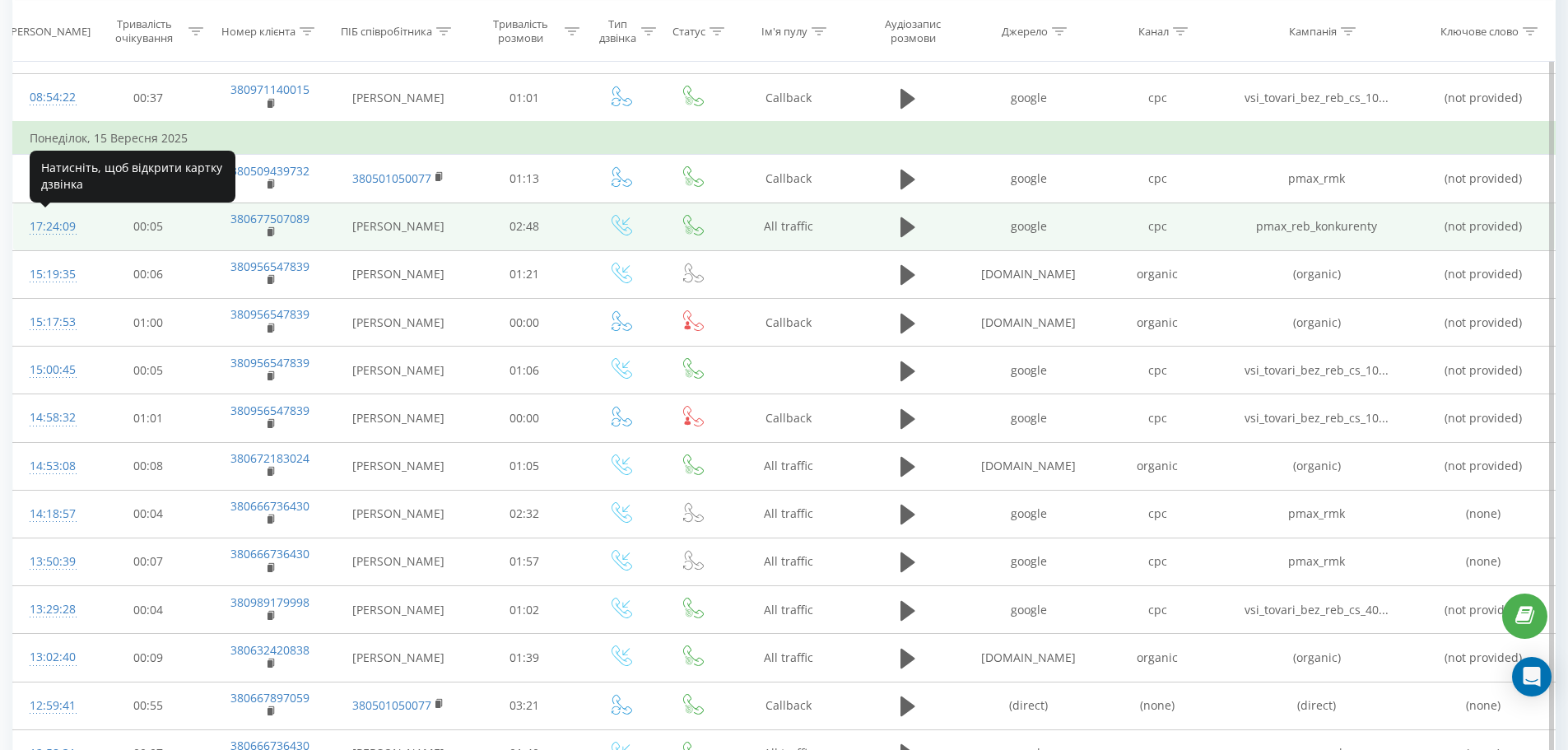
click at [55, 231] on div "17:24:09" at bounding box center [51, 227] width 43 height 32
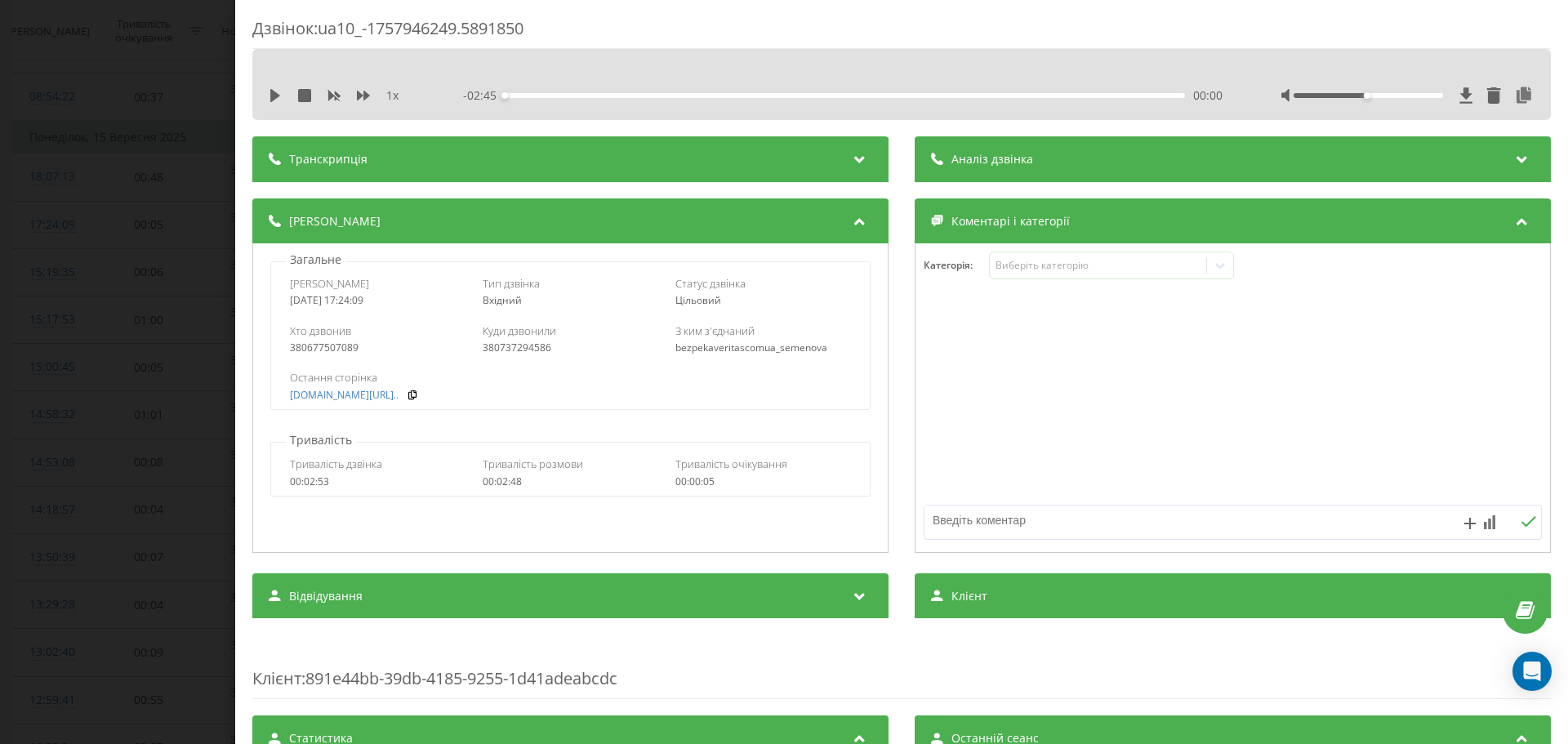
click at [276, 97] on icon at bounding box center [276, 95] width 10 height 13
click at [356, 97] on div "1 x" at bounding box center [345, 95] width 152 height 17
click at [363, 94] on icon at bounding box center [363, 95] width 13 height 13
drag, startPoint x: 1372, startPoint y: 97, endPoint x: 1500, endPoint y: 92, distance: 128.1
click at [1500, 92] on div at bounding box center [1408, 95] width 253 height 17
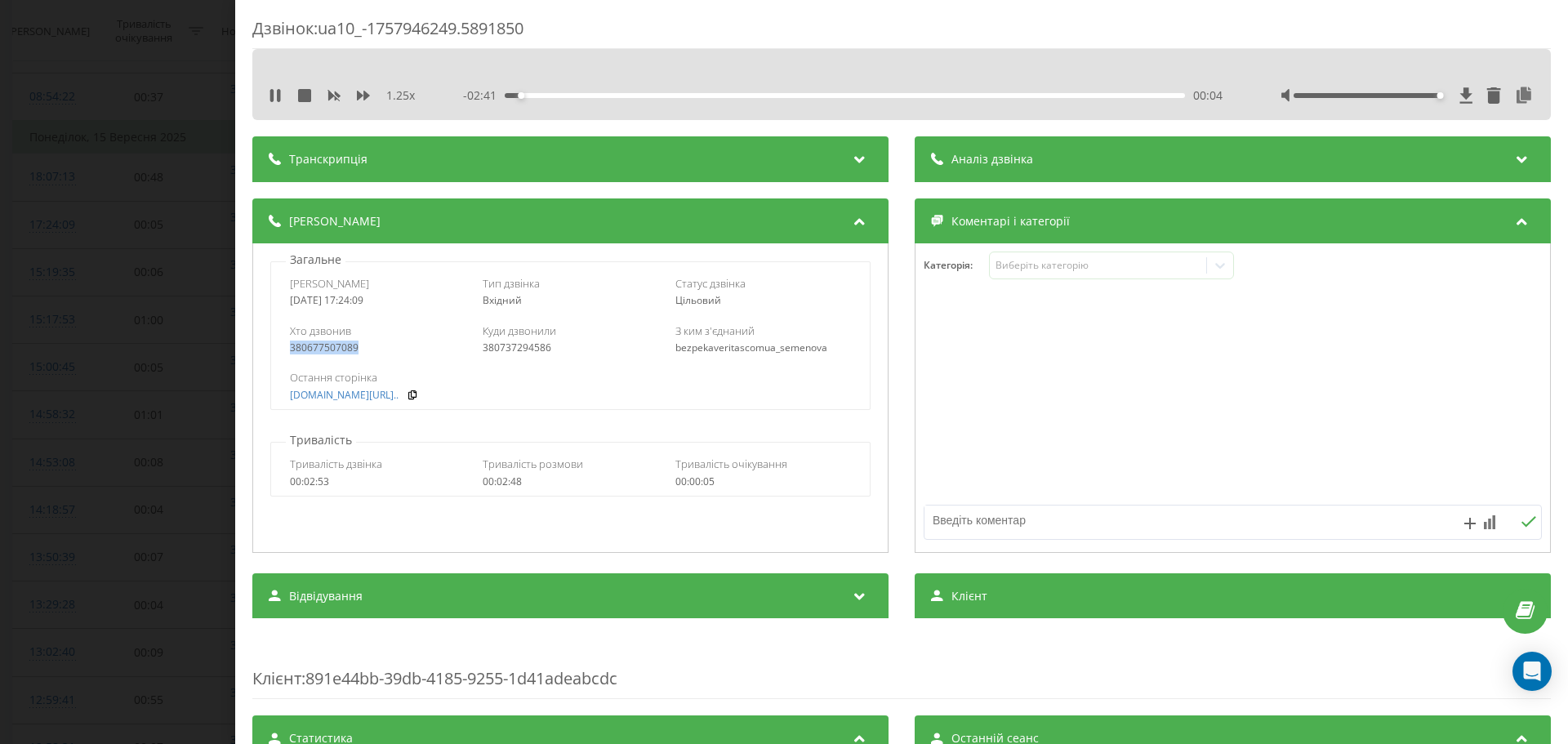
drag, startPoint x: 342, startPoint y: 350, endPoint x: 311, endPoint y: 351, distance: 31.0
click at [289, 351] on div "380677507089" at bounding box center [377, 348] width 176 height 12
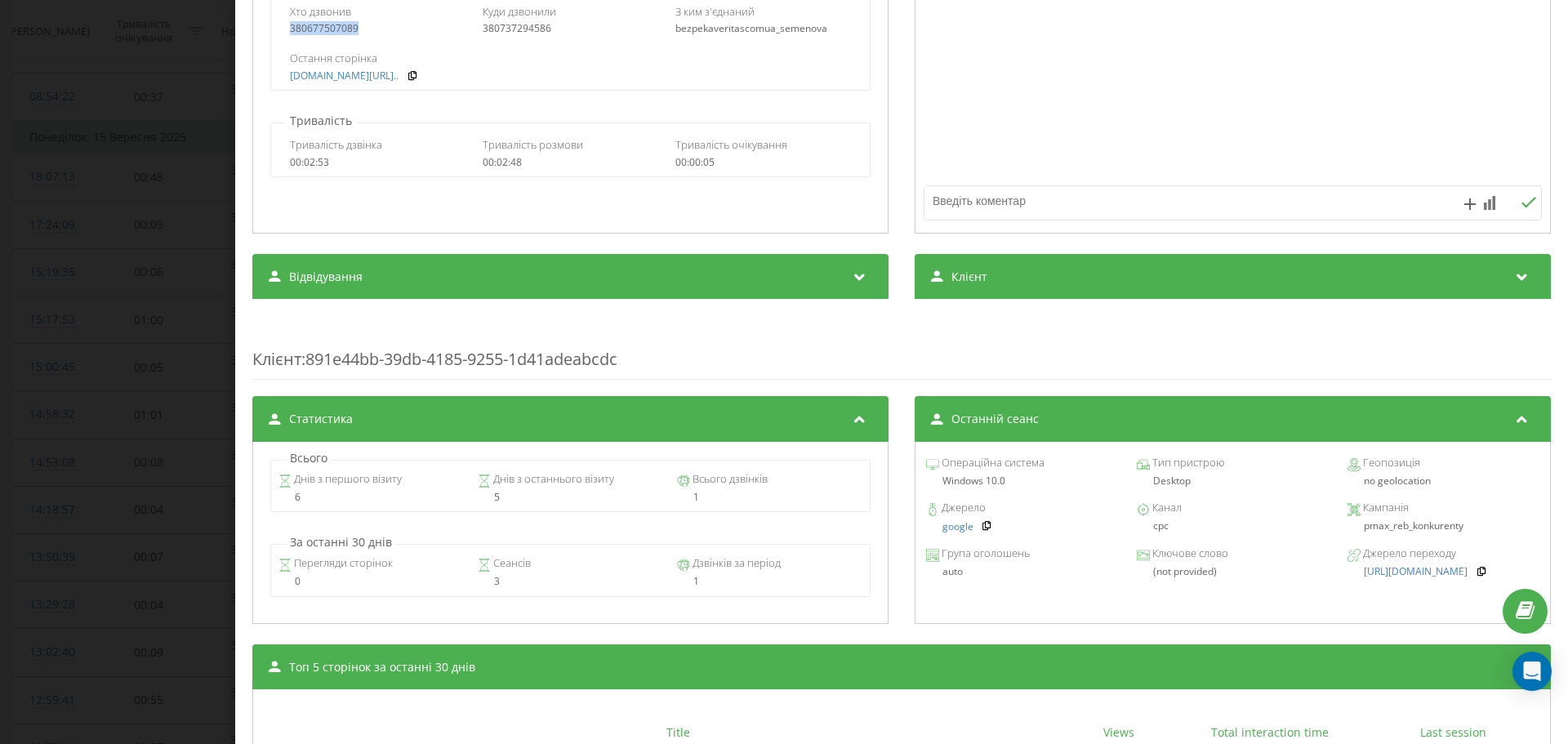
scroll to position [536, 0]
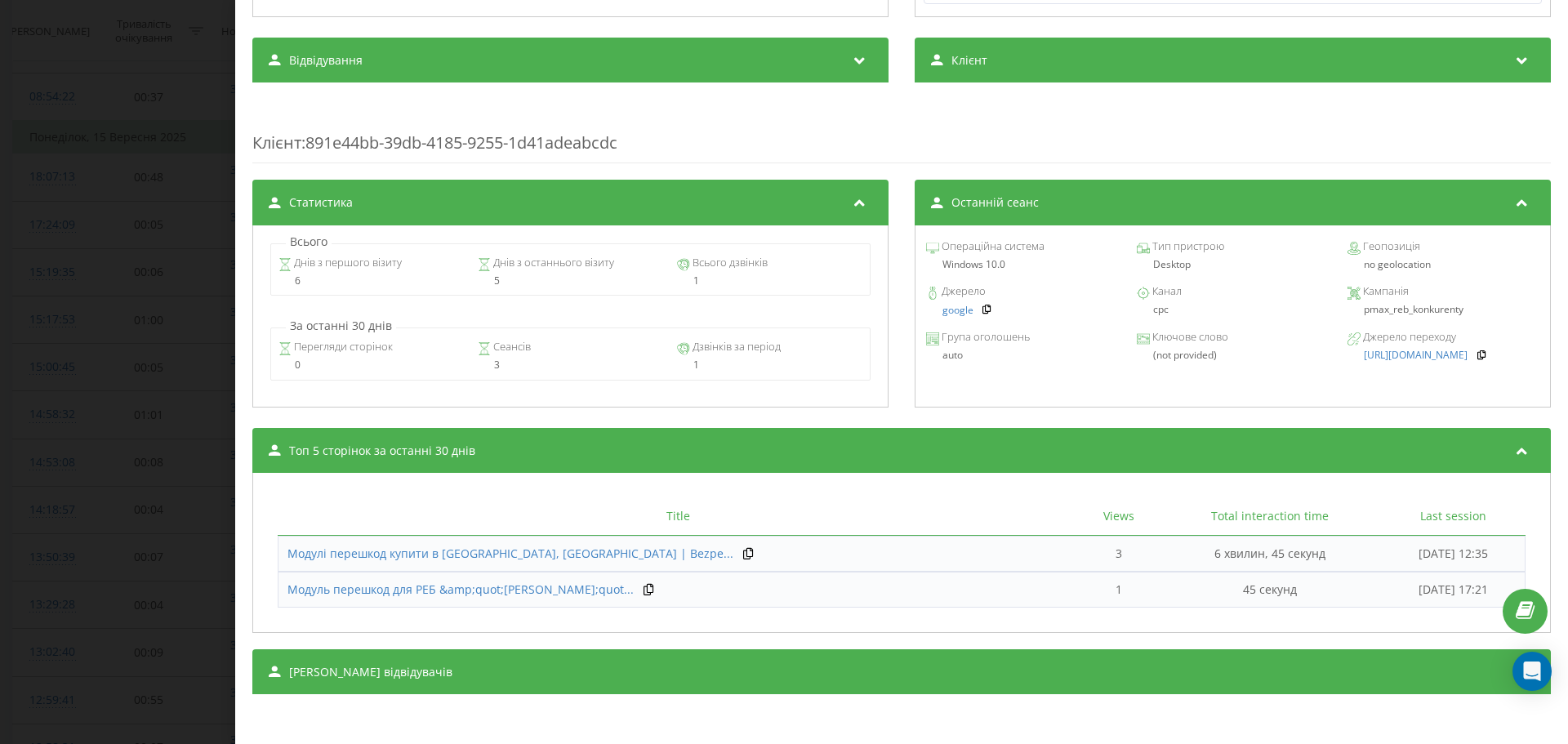
click at [1419, 303] on div "pmax_reb_konkurenty" at bounding box center [1444, 309] width 192 height 12
drag, startPoint x: 1481, startPoint y: 361, endPoint x: 1270, endPoint y: 396, distance: 213.9
click at [1312, 397] on div "Операційна система Windows 10.0 Тип пристрою Desktop Геопозиція no geolocation …" at bounding box center [1233, 316] width 636 height 182
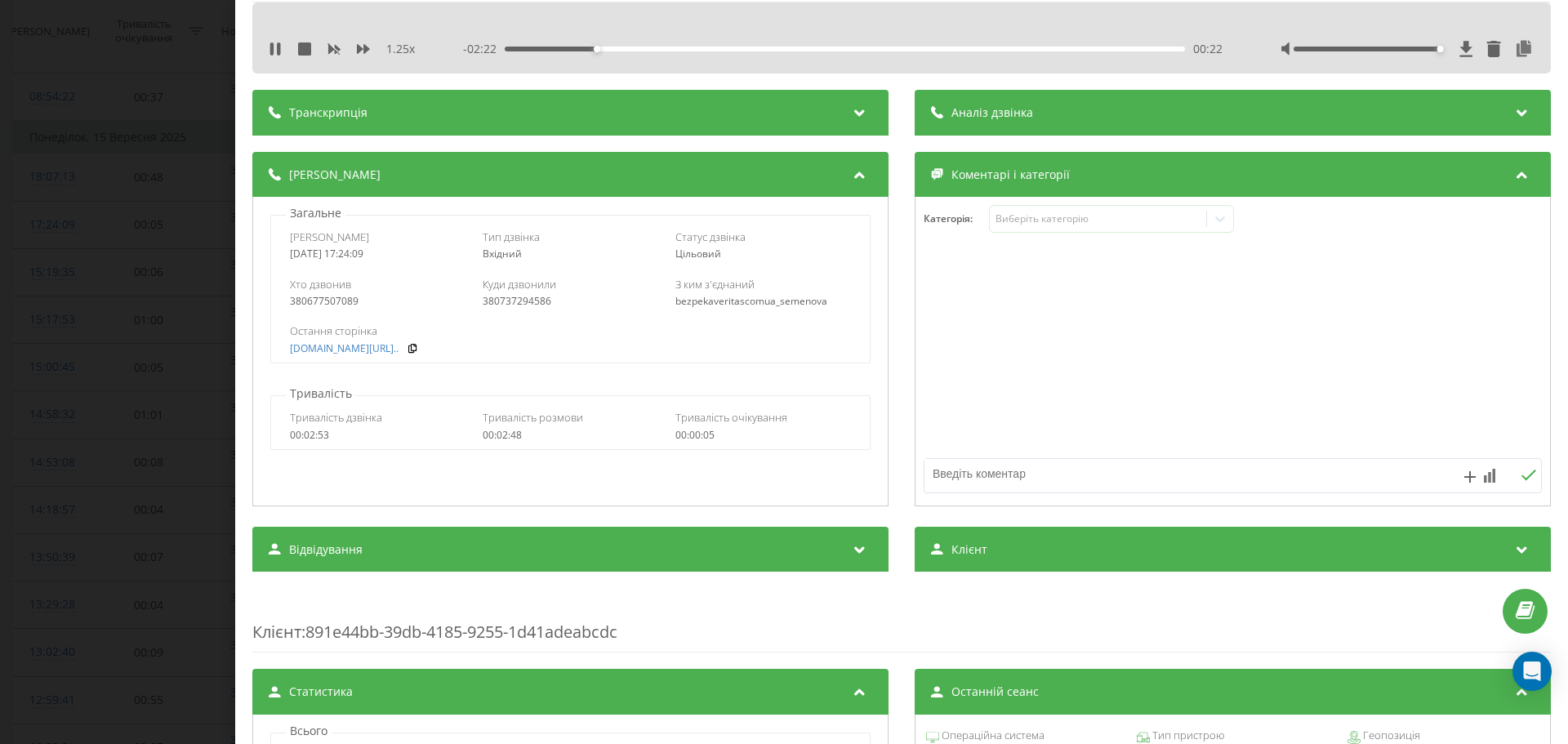
scroll to position [45, 0]
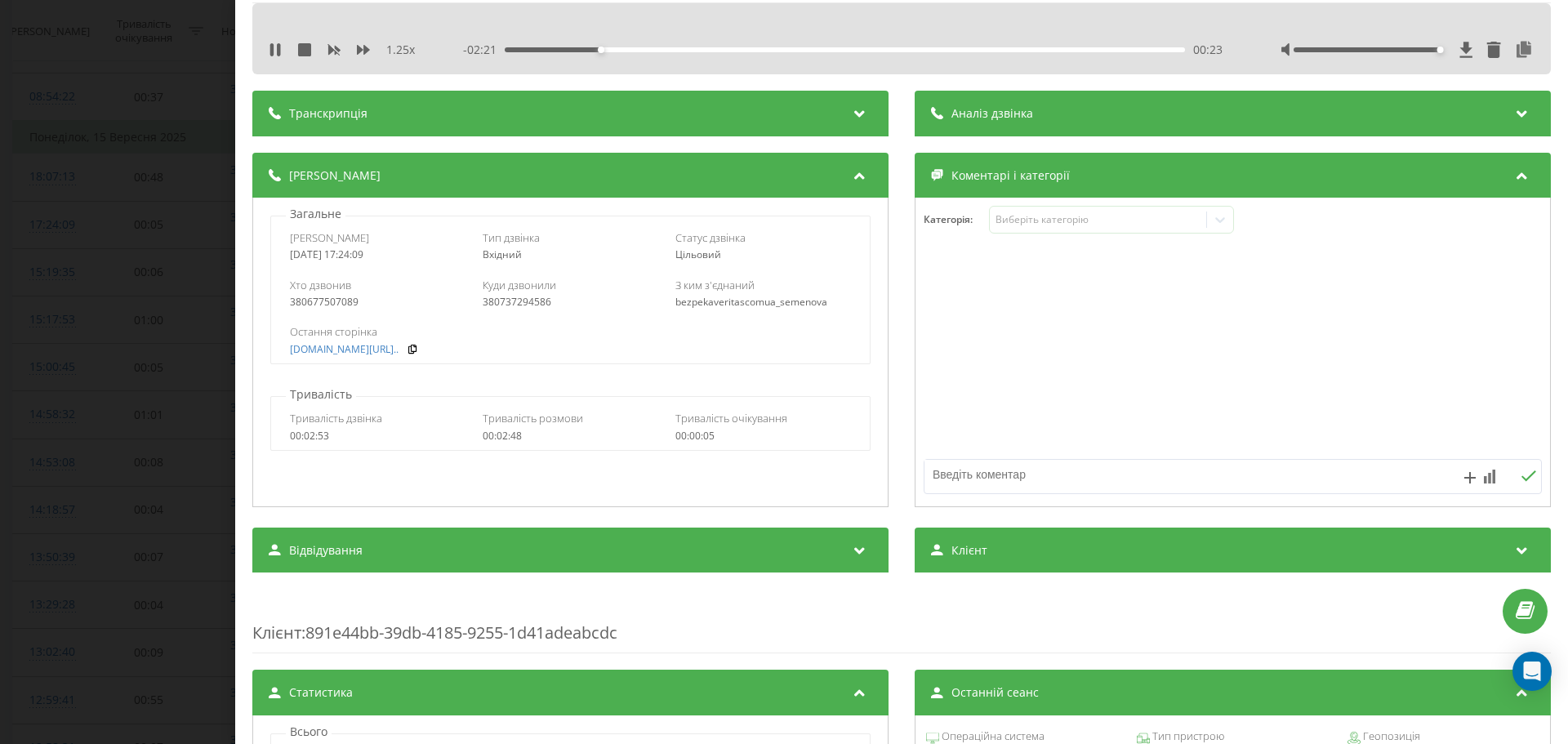
click at [425, 351] on div "bezpeka-veritas.com.ua/m..." at bounding box center [569, 350] width 560 height 12
click at [418, 349] on icon at bounding box center [413, 349] width 12 height 10
click at [1459, 44] on icon at bounding box center [1466, 49] width 14 height 17
click at [331, 291] on span "Хто дзвонив" at bounding box center [320, 285] width 61 height 15
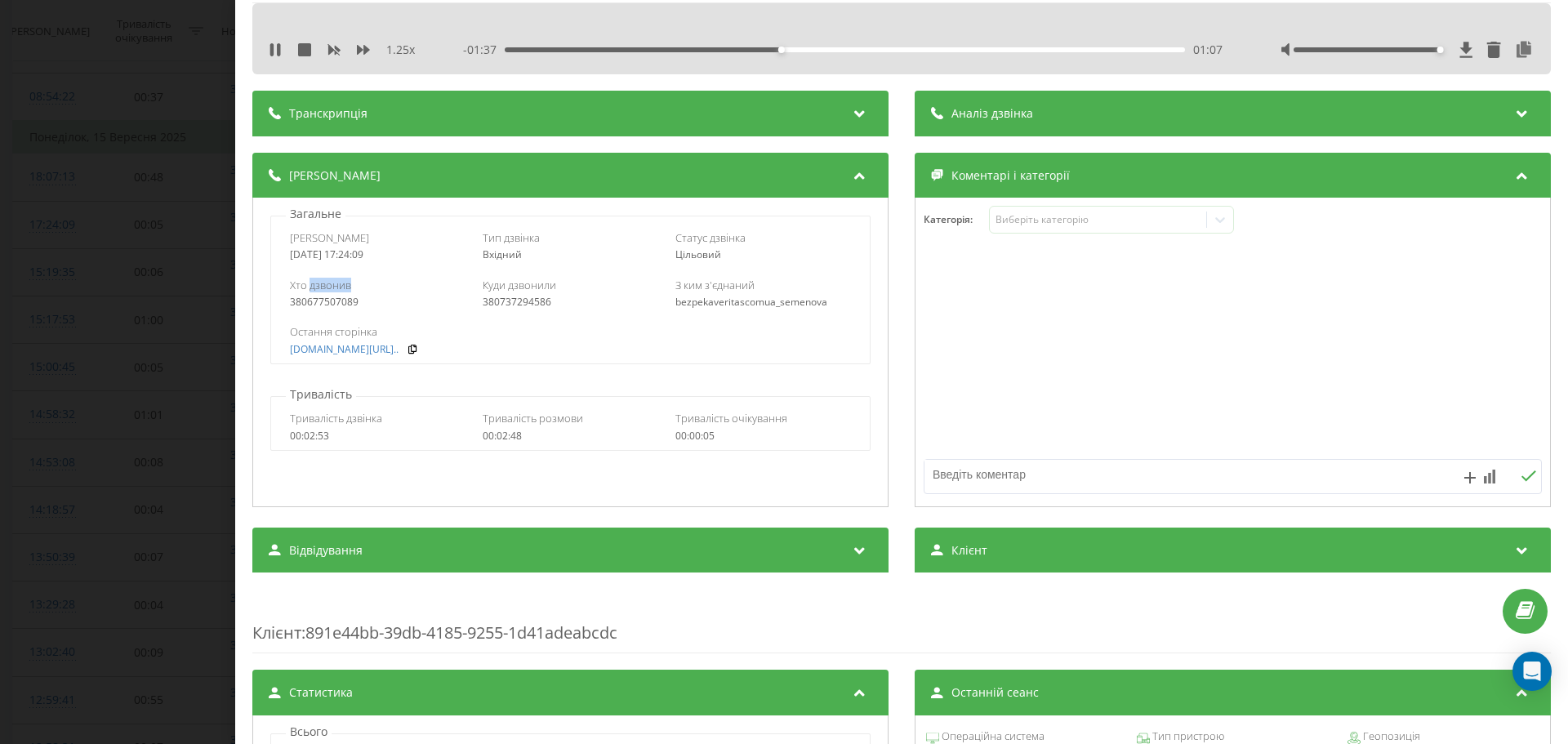
click at [320, 293] on div at bounding box center [320, 293] width 0 height 0
click at [352, 289] on div "Хто дзвонив" at bounding box center [377, 285] width 176 height 15
click at [346, 299] on div "380677507089" at bounding box center [377, 302] width 176 height 12
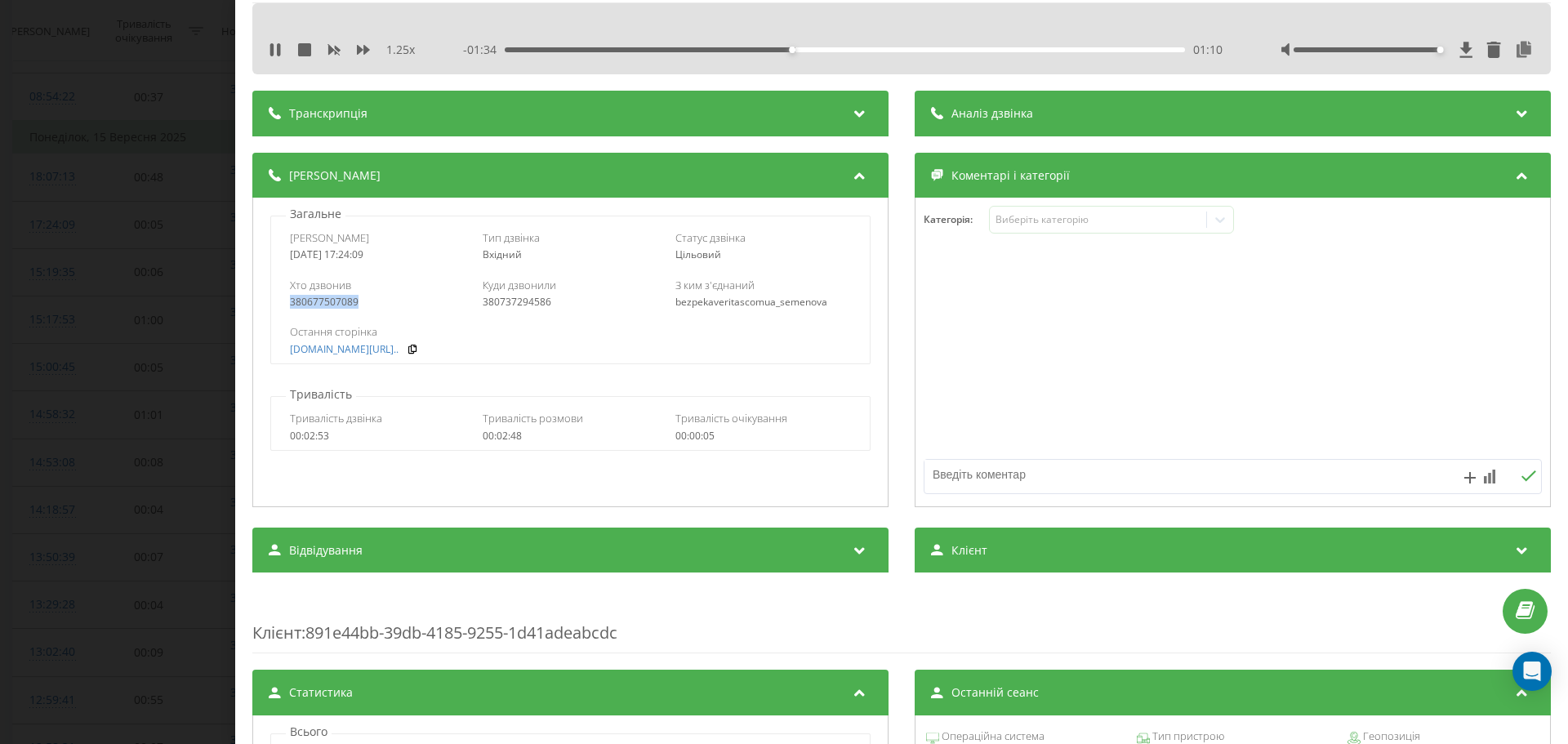
click at [168, 313] on div "Дзвінок : ua10_-1757946249.5891850 1.25 x - 01:34 01:10 01:10 Транскрипція Для …" at bounding box center [784, 372] width 1568 height 744
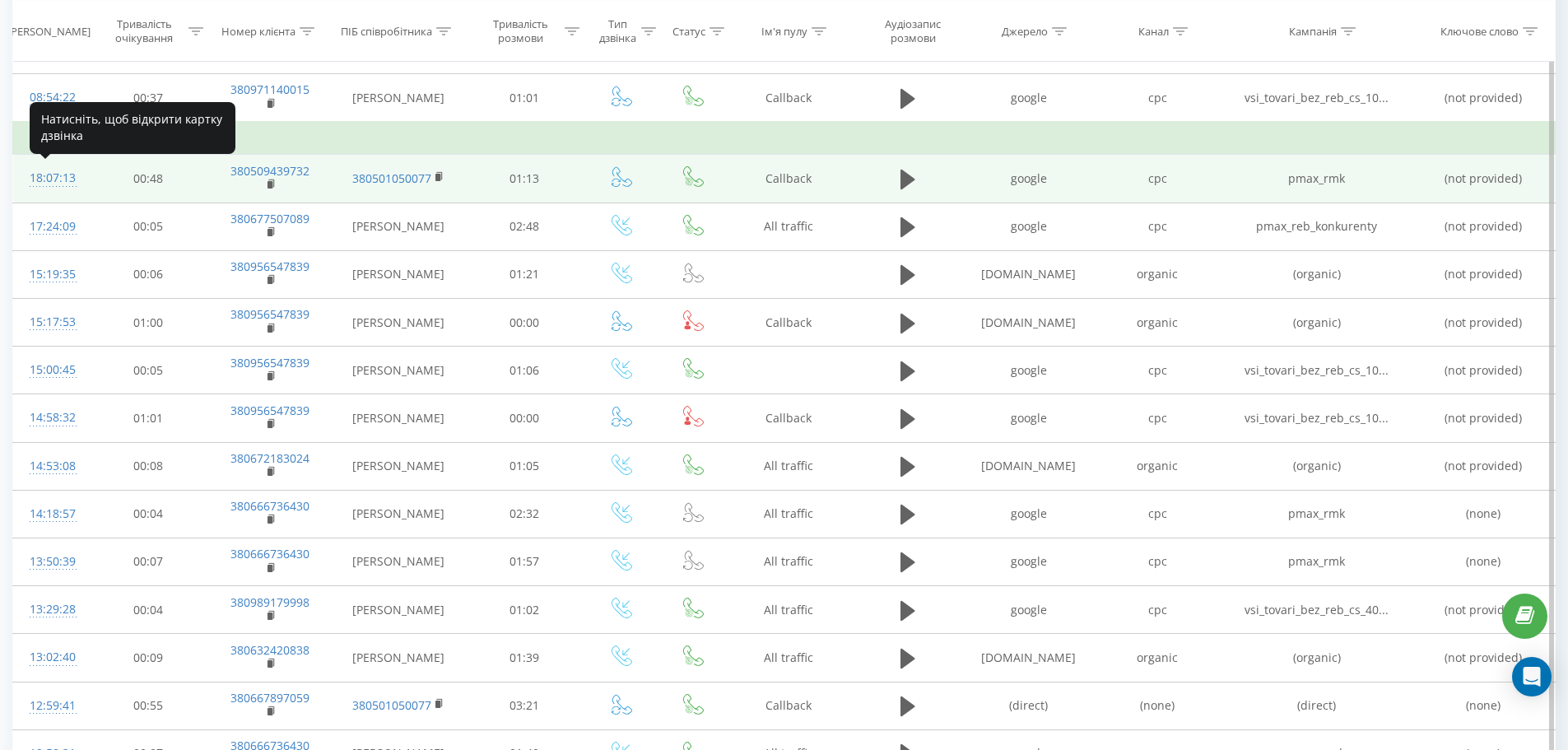
click at [59, 179] on div "18:07:13" at bounding box center [51, 178] width 43 height 32
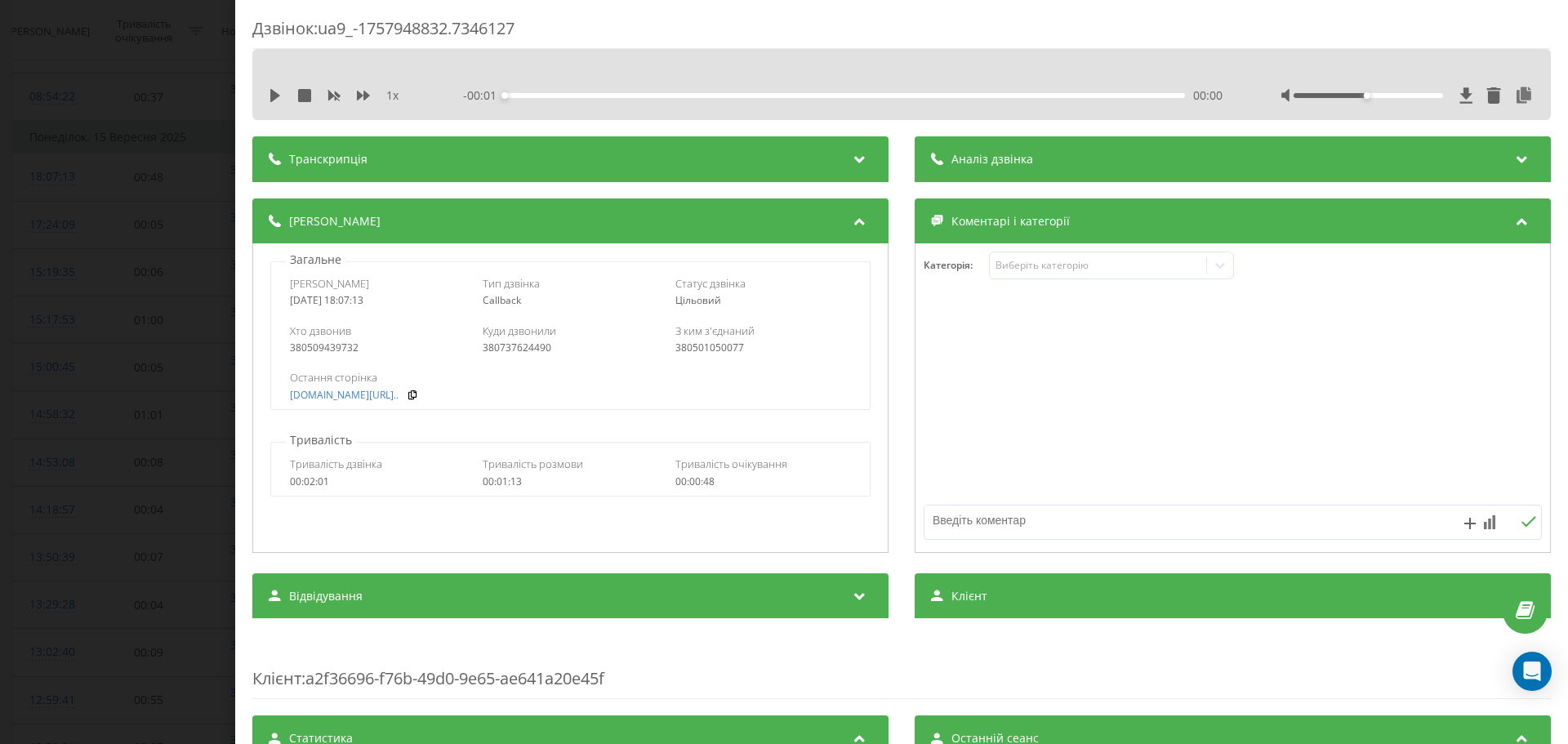
click at [264, 85] on div "1 x - 00:01 00:00 00:00" at bounding box center [901, 85] width 1298 height 71
click at [267, 88] on div "1 x - 00:01 00:00 00:00" at bounding box center [901, 95] width 1274 height 25
click at [280, 95] on icon at bounding box center [275, 95] width 13 height 13
click at [366, 94] on icon at bounding box center [363, 96] width 13 height 10
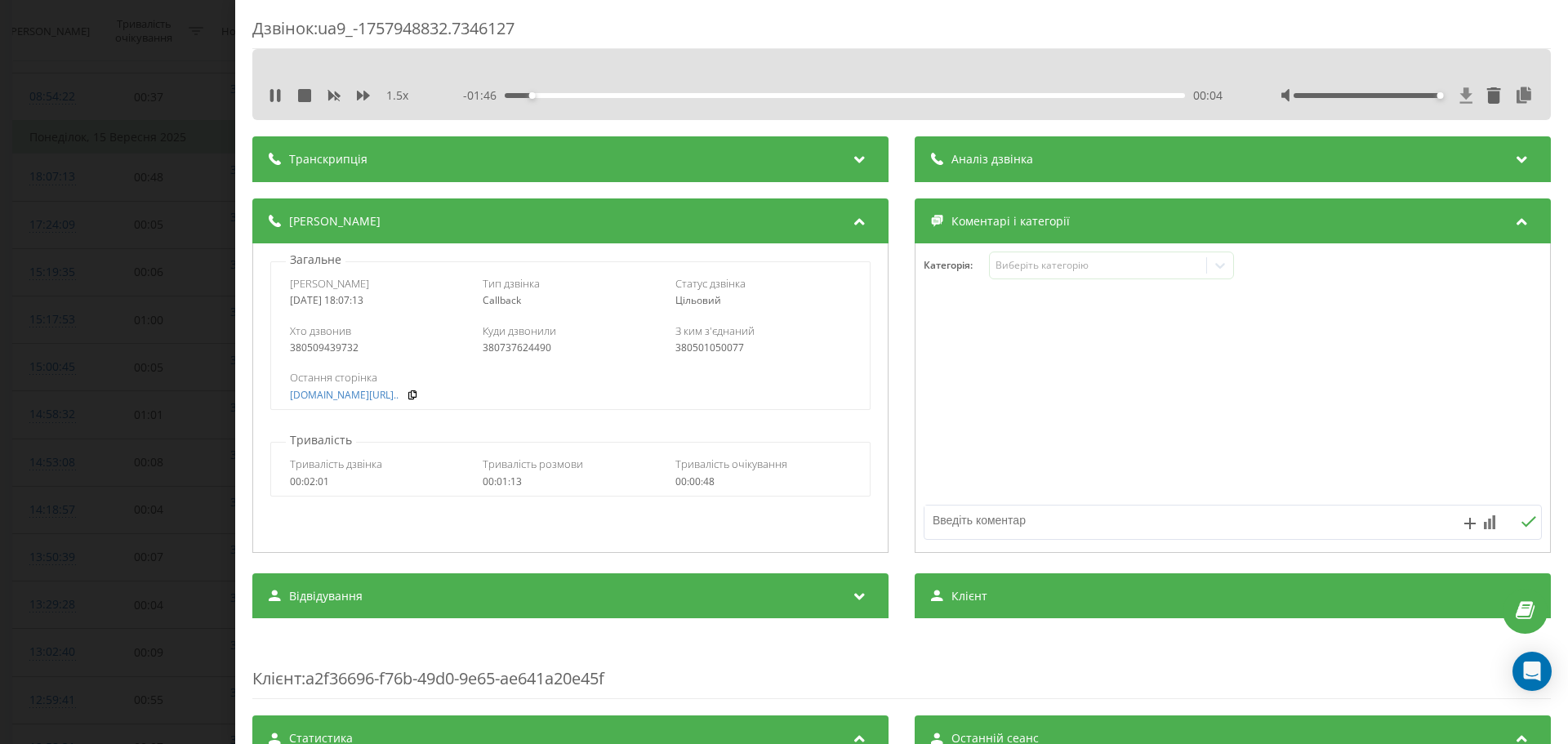
drag, startPoint x: 1363, startPoint y: 93, endPoint x: 1454, endPoint y: 92, distance: 91.0
click at [1454, 92] on div at bounding box center [1408, 95] width 253 height 17
drag, startPoint x: 357, startPoint y: 347, endPoint x: 467, endPoint y: 324, distance: 112.4
click at [288, 353] on div "Хто дзвонив 380509439732 Куди дзвонили 380737624490 З ким з'єднаний 380501050077" at bounding box center [569, 339] width 598 height 47
click at [418, 393] on icon at bounding box center [413, 394] width 12 height 10
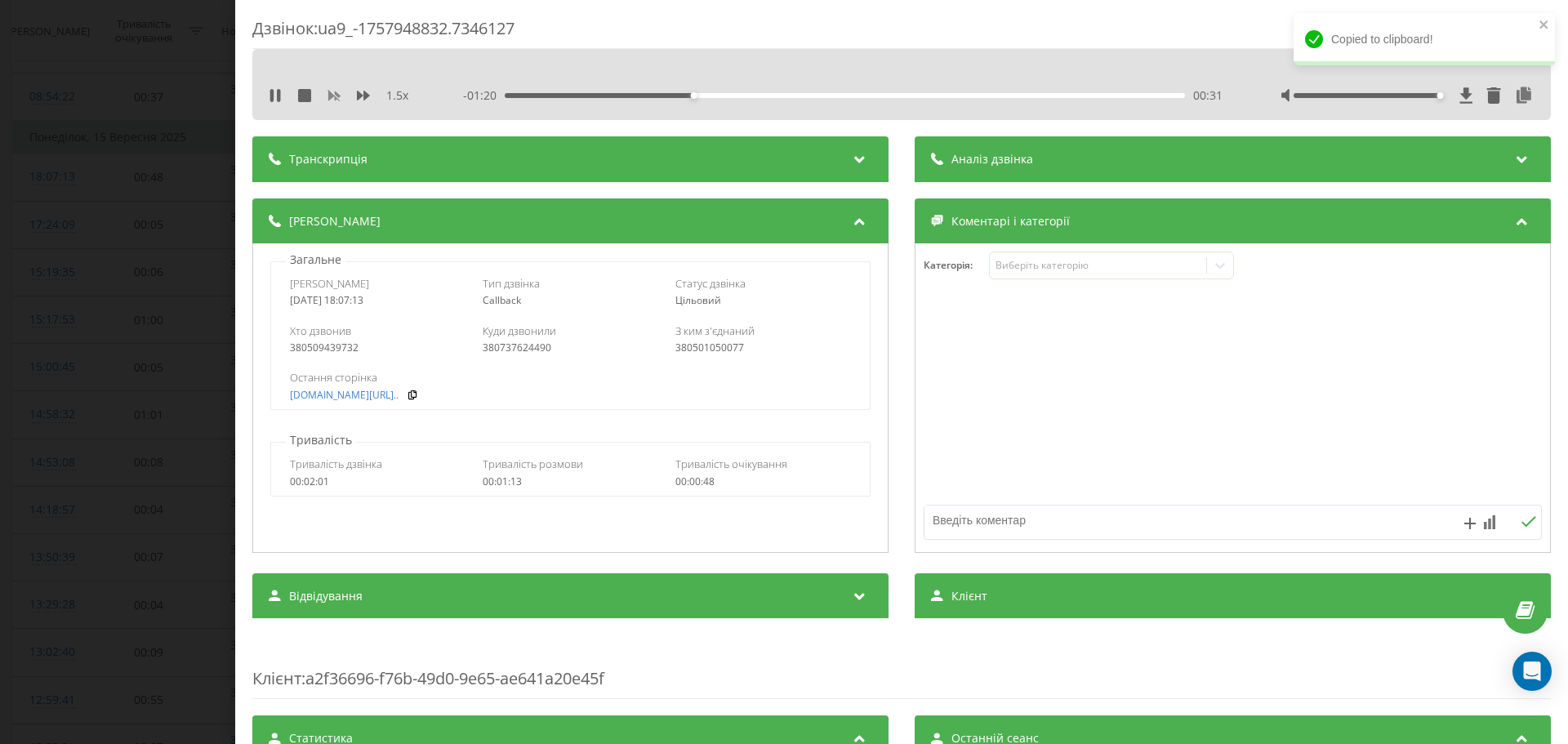
drag, startPoint x: 333, startPoint y: 96, endPoint x: 358, endPoint y: 90, distance: 25.7
click at [334, 96] on rect at bounding box center [333, 96] width 12 height 12
click at [358, 90] on icon at bounding box center [363, 95] width 13 height 13
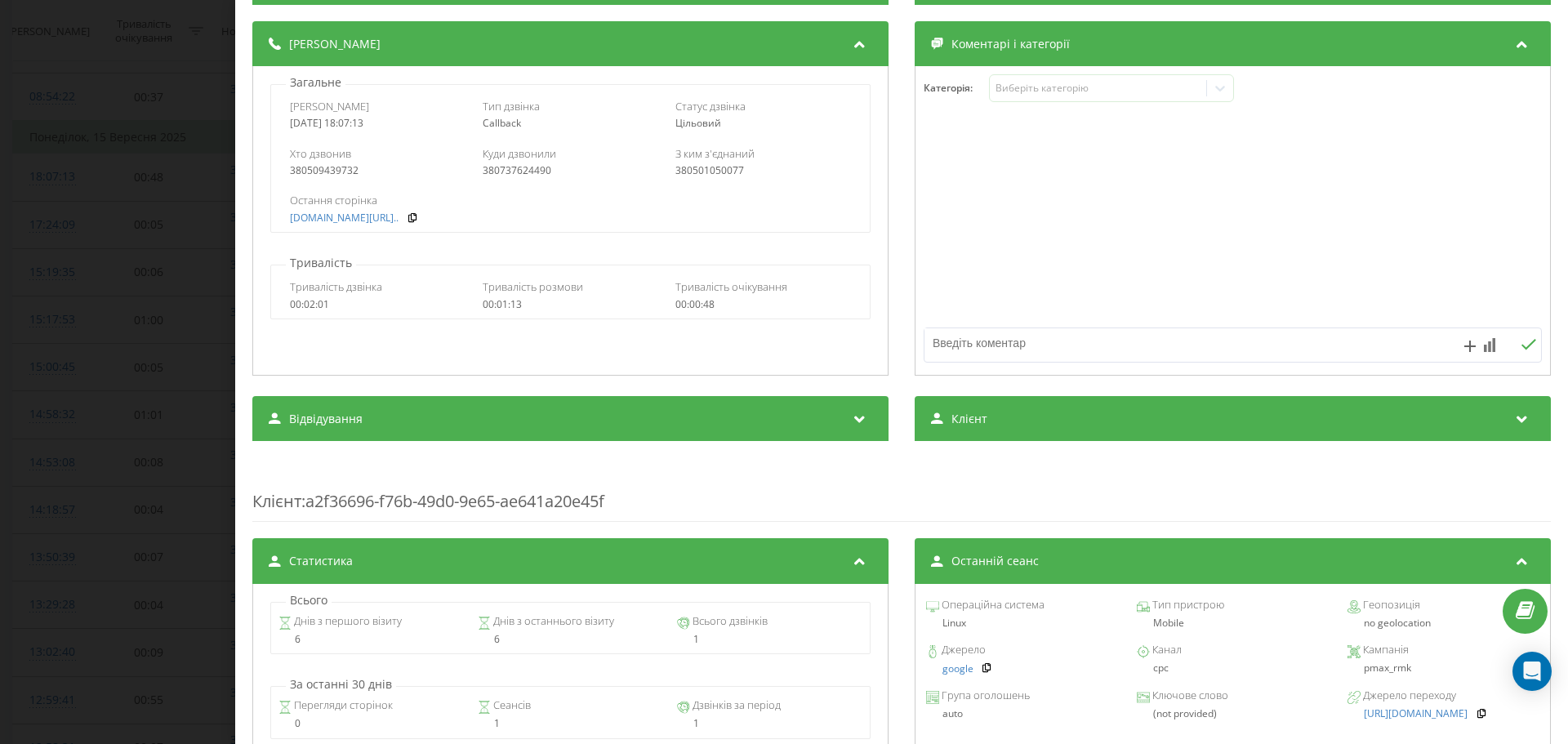
scroll to position [516, 0]
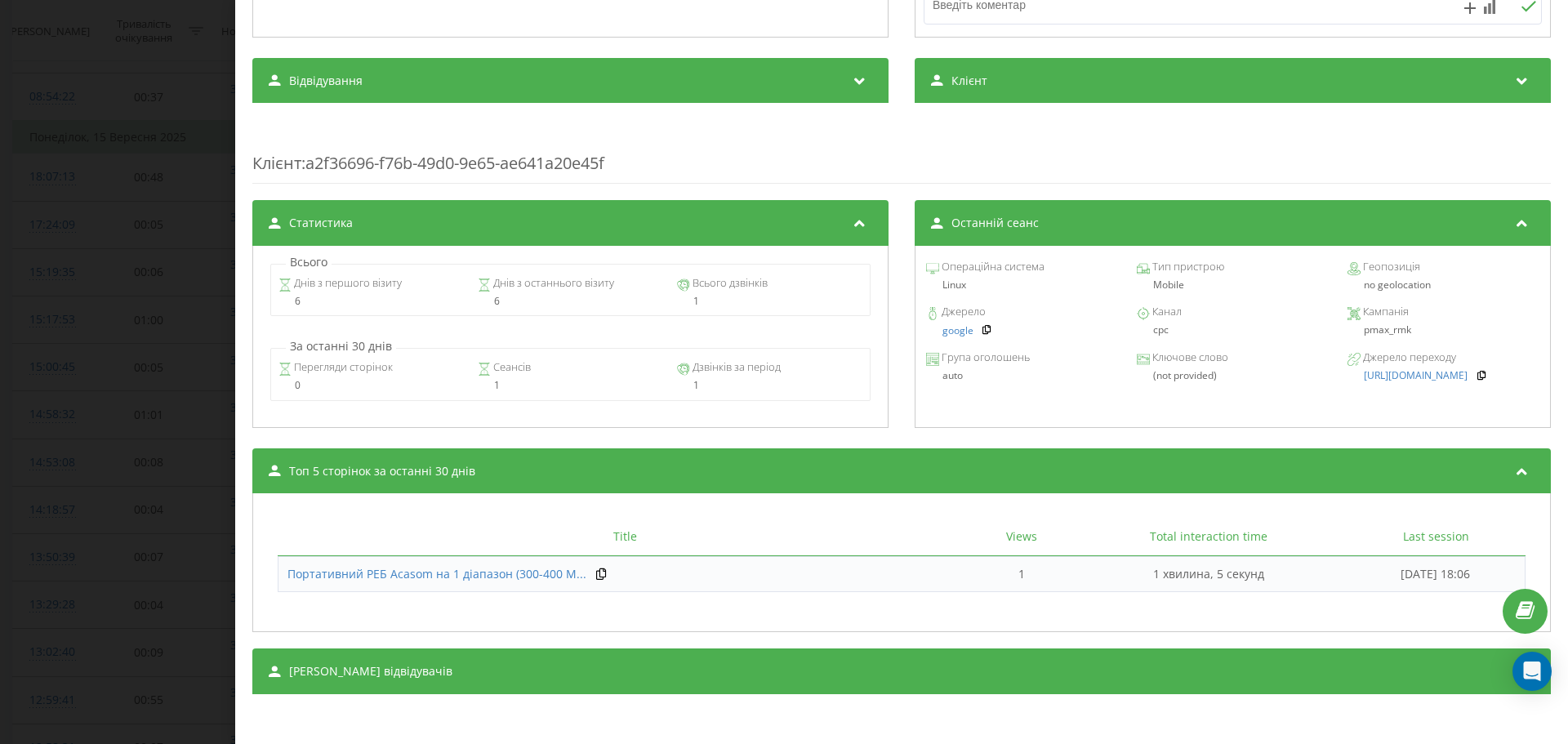
click at [1372, 332] on div "pmax_rmk" at bounding box center [1444, 330] width 192 height 12
click at [1371, 335] on div "pmax_rmk" at bounding box center [1444, 330] width 192 height 12
click at [1372, 334] on div "pmax_rmk" at bounding box center [1444, 330] width 192 height 12
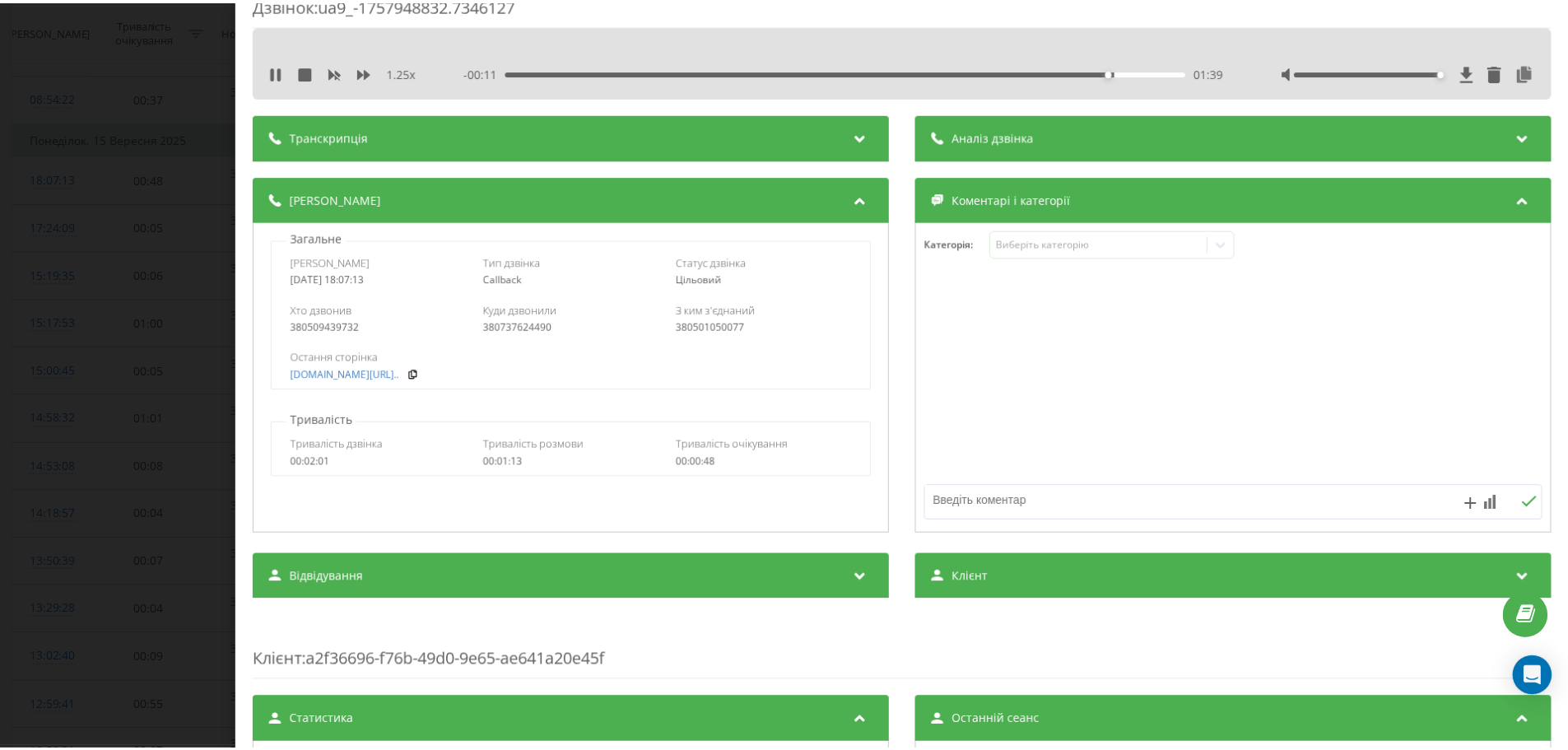
scroll to position [0, 0]
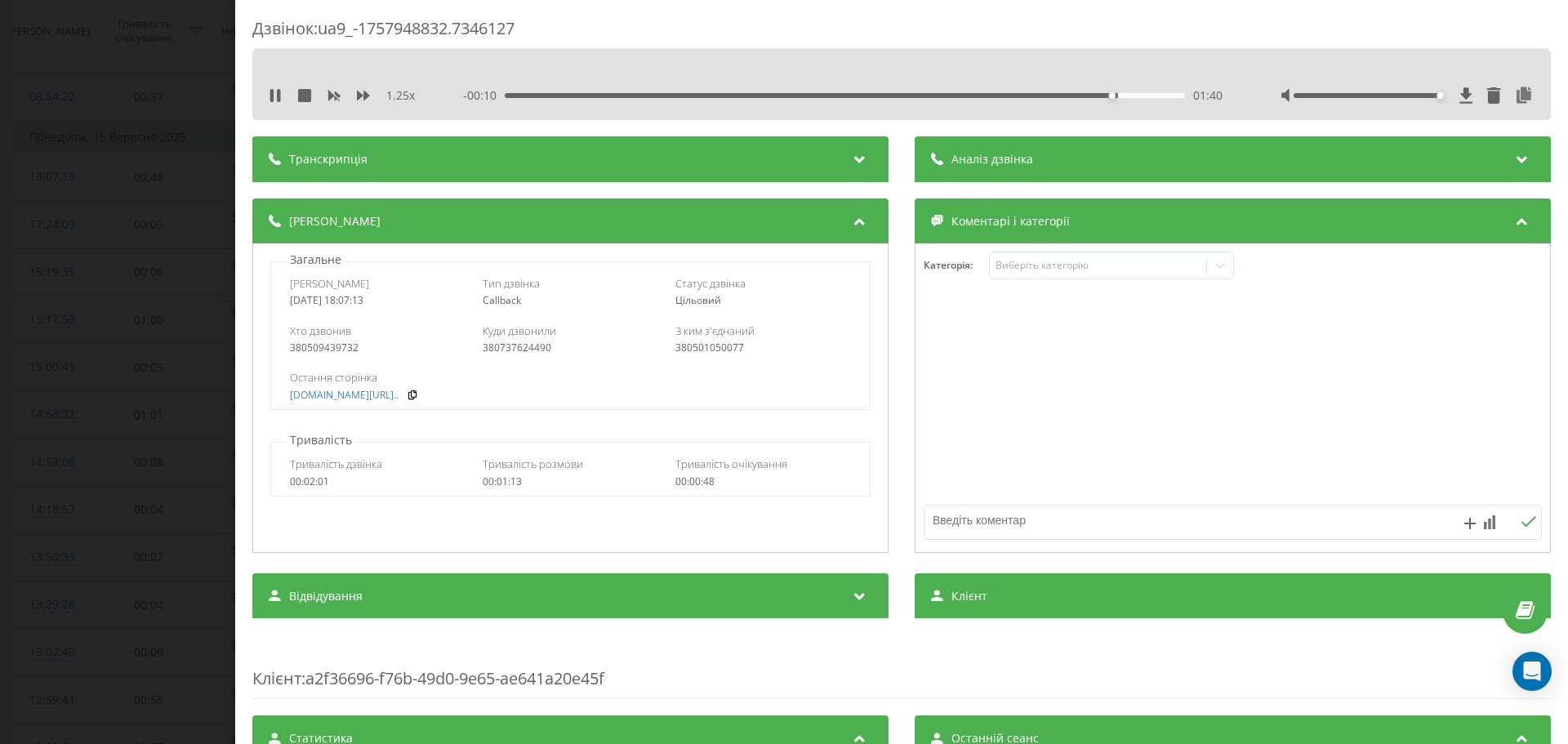
click at [1446, 95] on div at bounding box center [1408, 95] width 253 height 17
click at [1459, 92] on icon at bounding box center [1466, 95] width 14 height 17
click at [130, 209] on div "Дзвінок : ua9_-1757948832.7346127 1.25 x 00:00 01:51 01:51 Транскрипція Для AI-…" at bounding box center [784, 372] width 1568 height 744
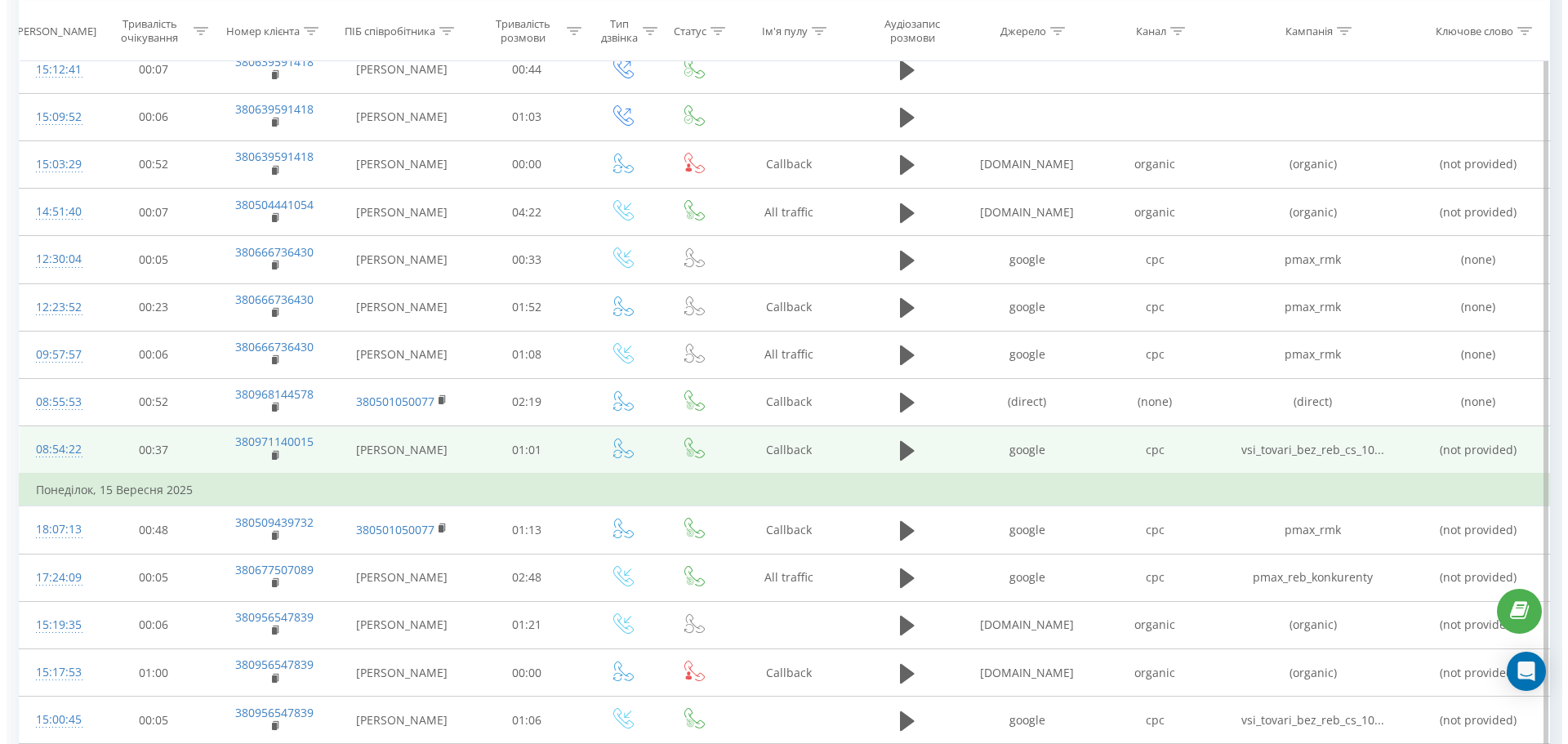
scroll to position [1652, 0]
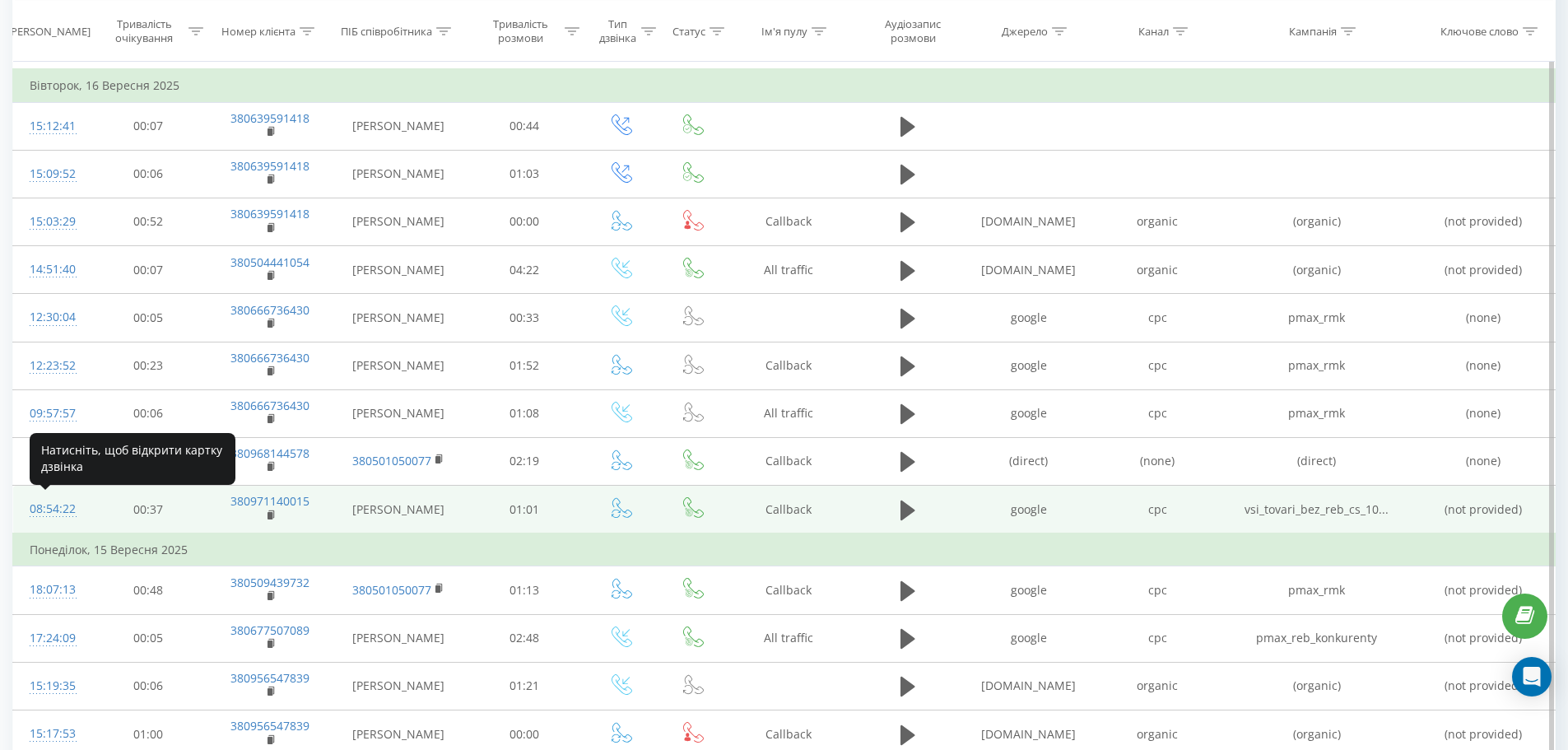
click at [64, 512] on div "08:54:22" at bounding box center [51, 509] width 43 height 32
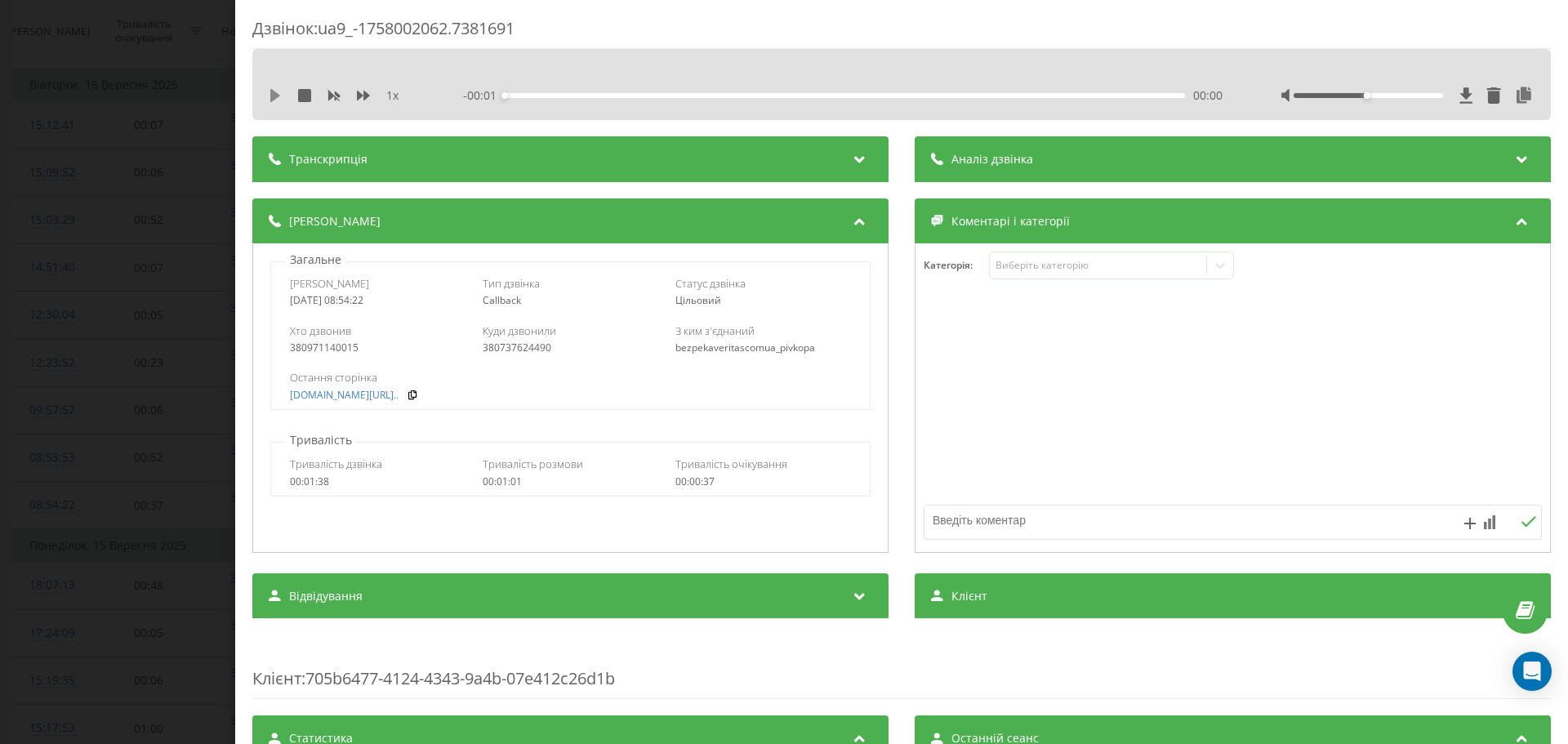
click at [277, 91] on icon at bounding box center [275, 95] width 13 height 13
click at [361, 93] on icon at bounding box center [363, 95] width 13 height 13
drag, startPoint x: 361, startPoint y: 351, endPoint x: 289, endPoint y: 353, distance: 72.0
click at [289, 353] on div "380971140015" at bounding box center [377, 348] width 176 height 12
click at [432, 404] on div "Остання сторінка bezpeka-veritas.com.ua/r..." at bounding box center [569, 385] width 598 height 47
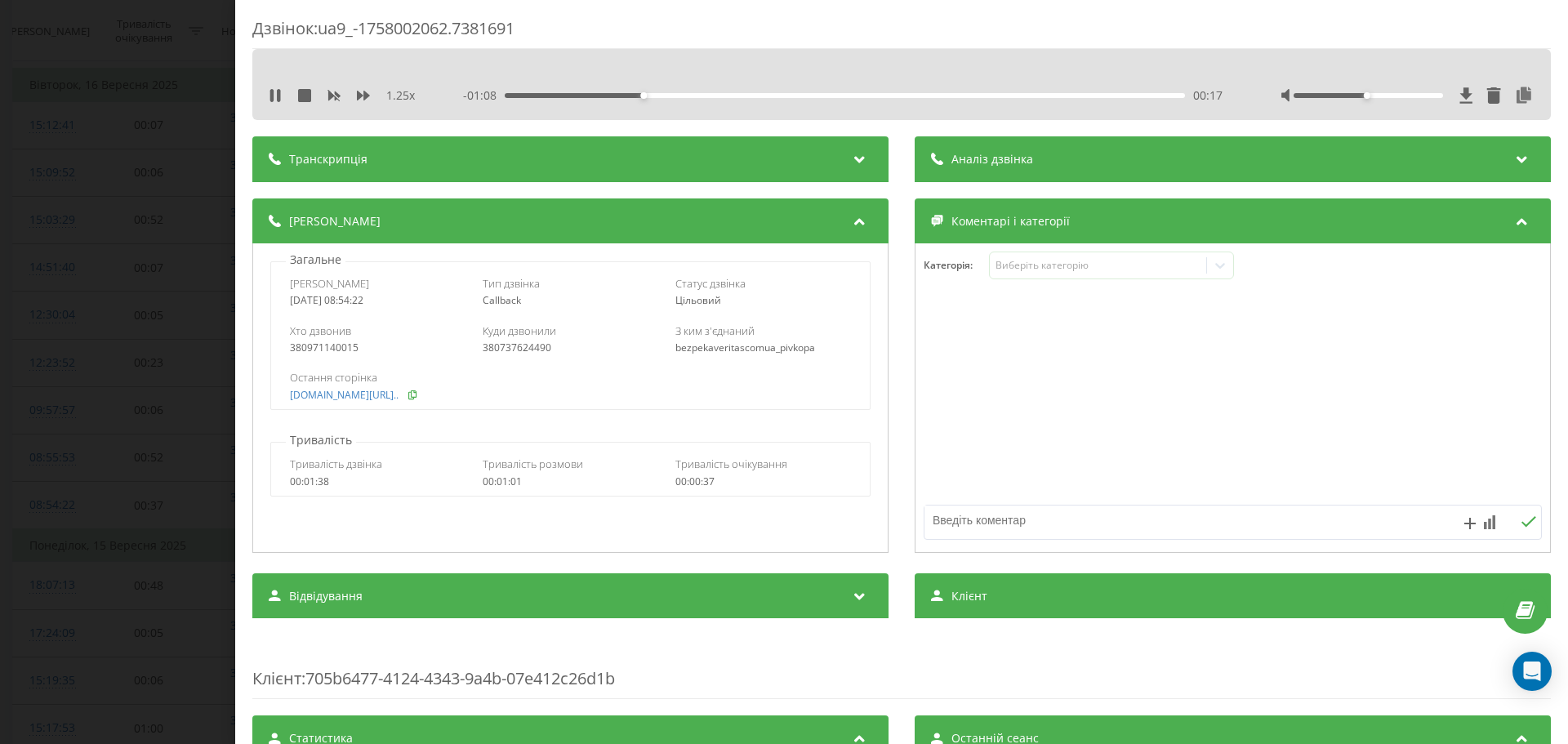
click at [418, 395] on icon at bounding box center [413, 394] width 12 height 10
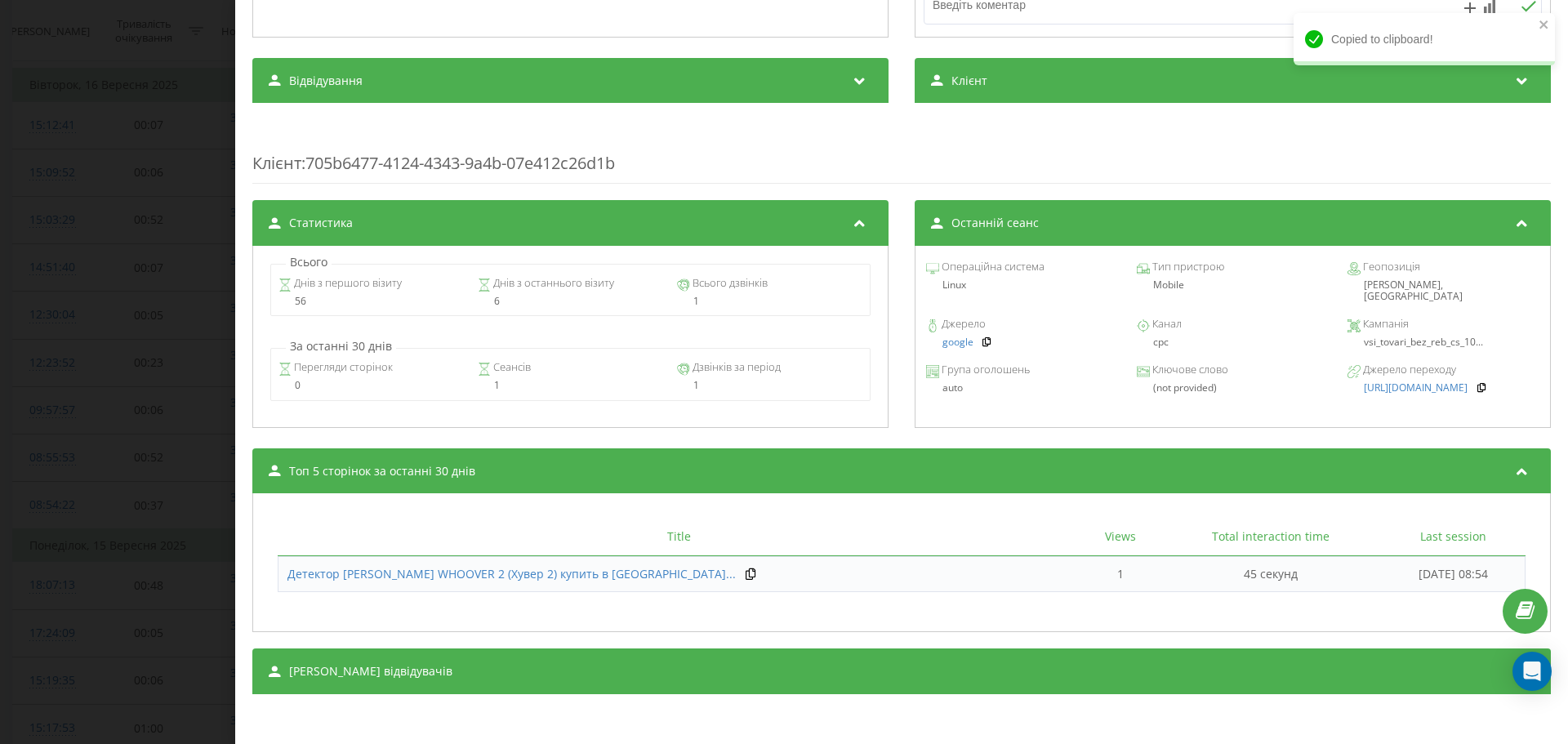
click at [1413, 335] on span "vsi_tovari_bez_reb_cs_10..." at bounding box center [1423, 342] width 120 height 14
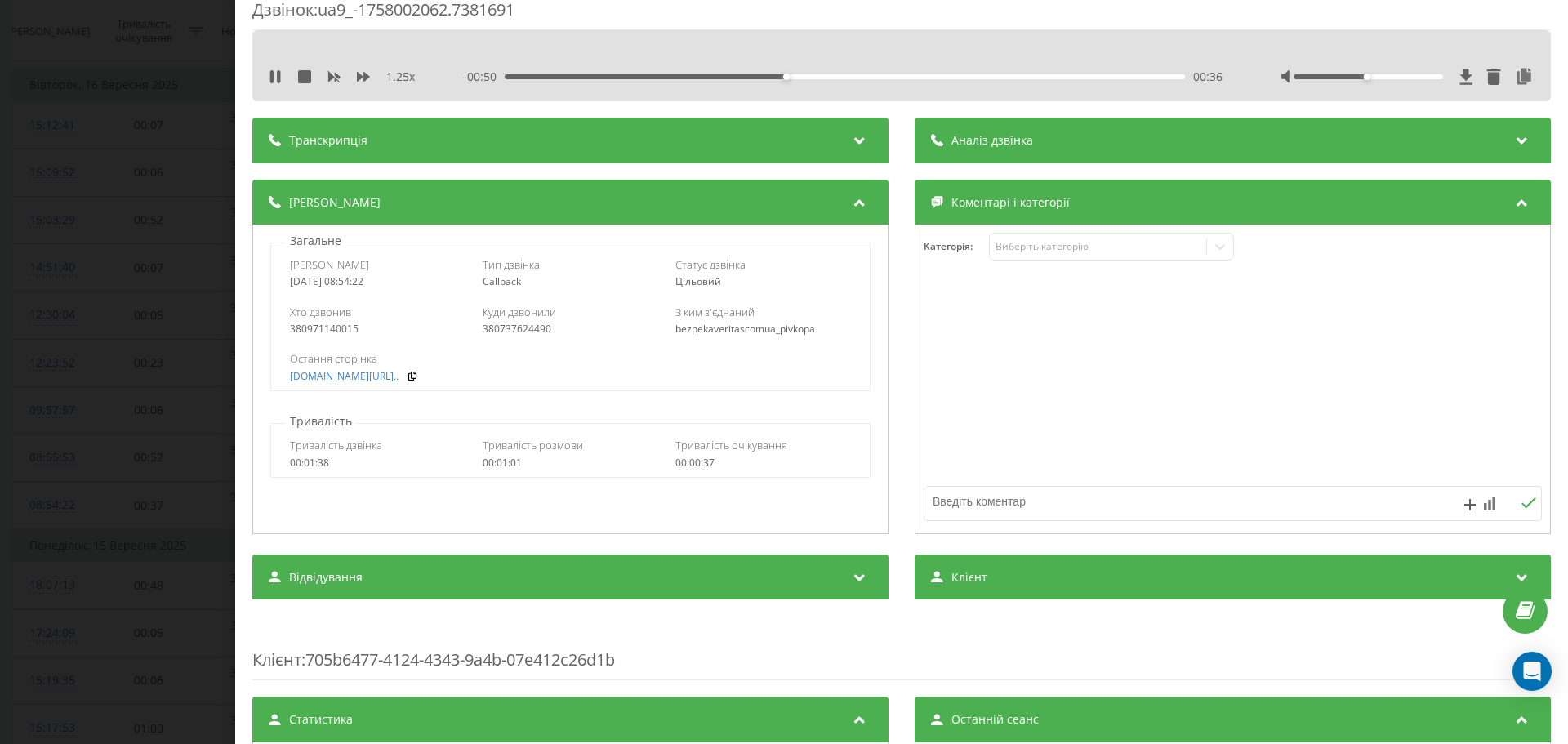
scroll to position [0, 0]
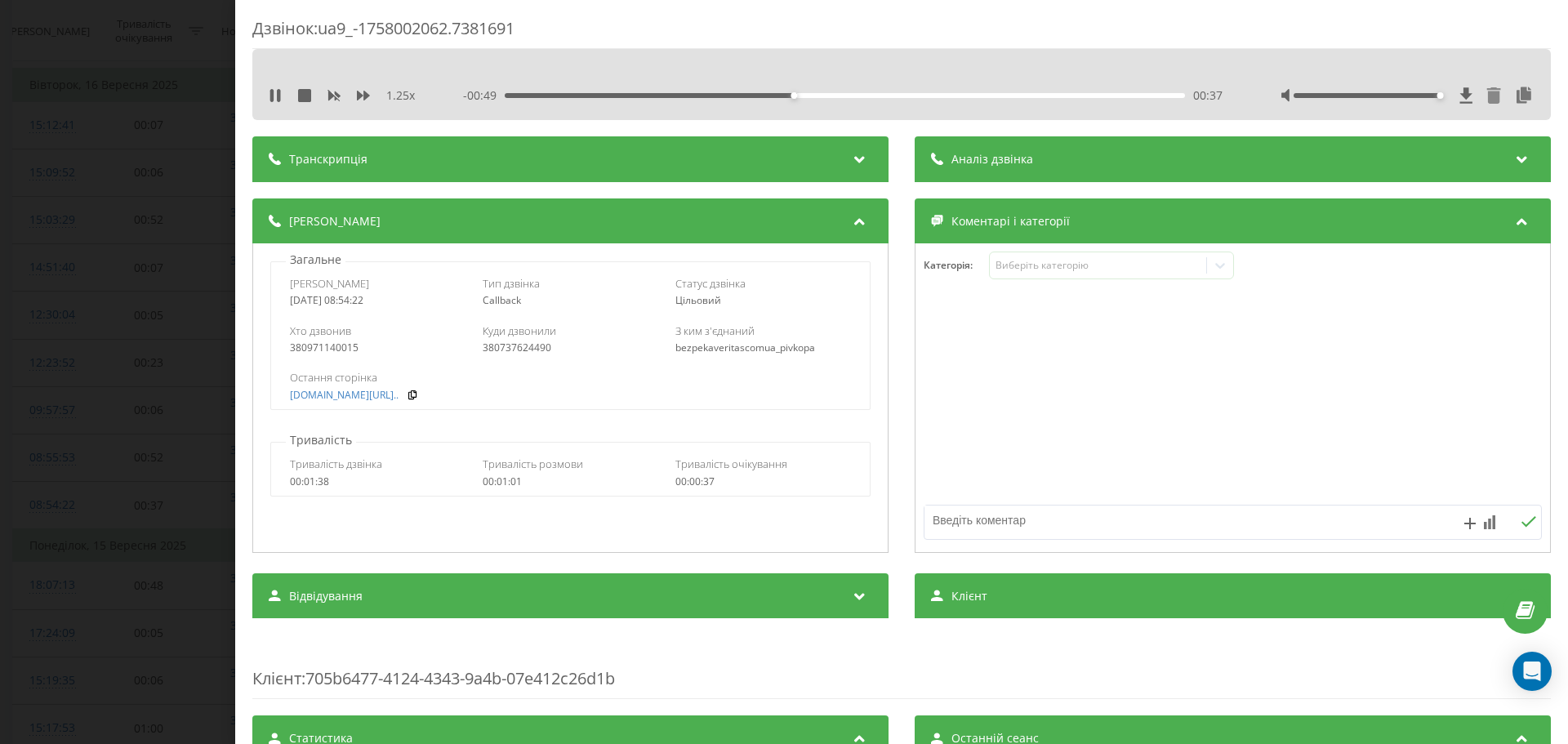
drag, startPoint x: 1362, startPoint y: 97, endPoint x: 1479, endPoint y: 97, distance: 117.0
click at [1479, 97] on div at bounding box center [1408, 95] width 253 height 17
click at [121, 271] on div "Дзвінок : ua9_-1758002062.7381691 1.25 x 00:00 01:26 01:26 Транскрипція Для AI-…" at bounding box center [784, 372] width 1568 height 744
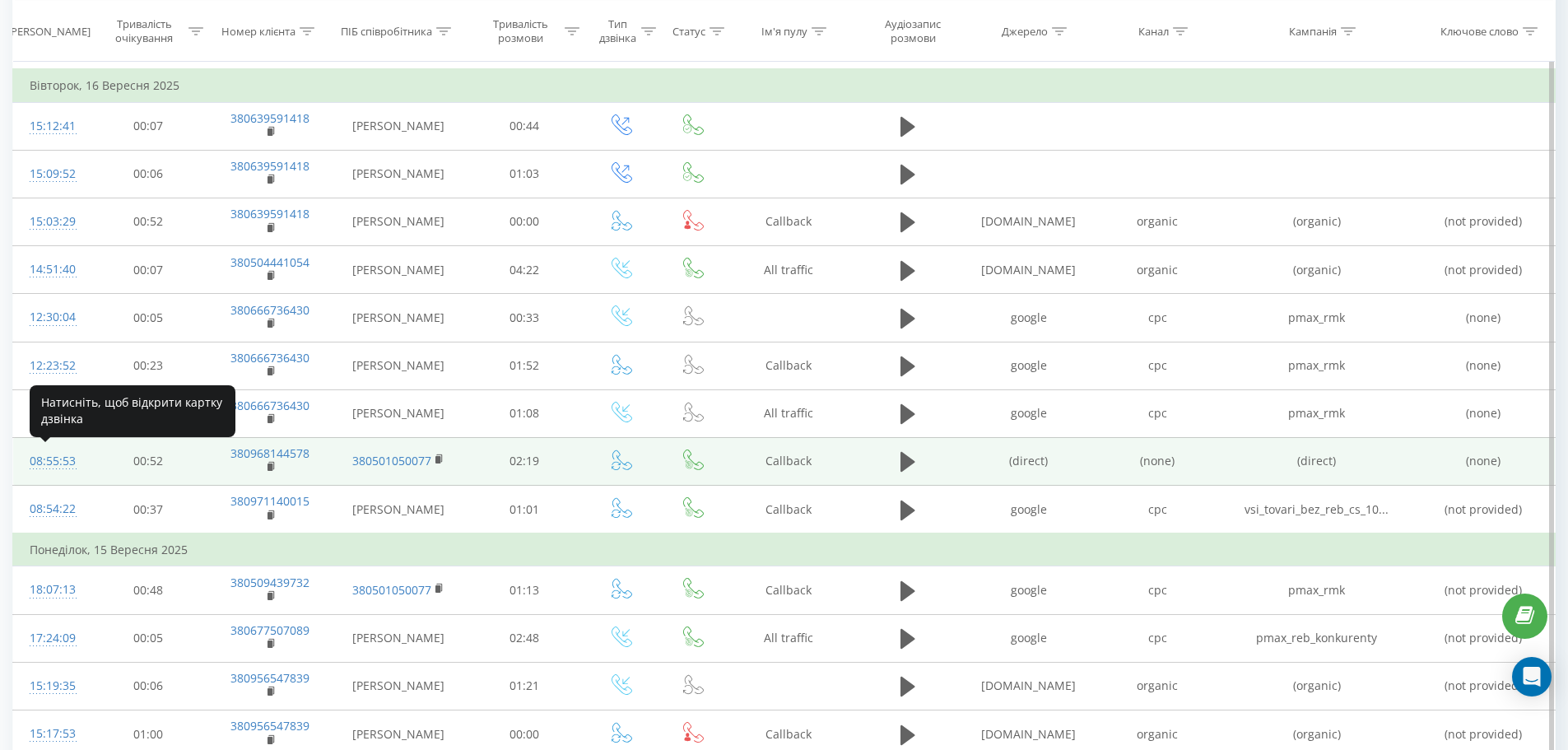
click at [50, 463] on div "08:55:53" at bounding box center [51, 461] width 43 height 32
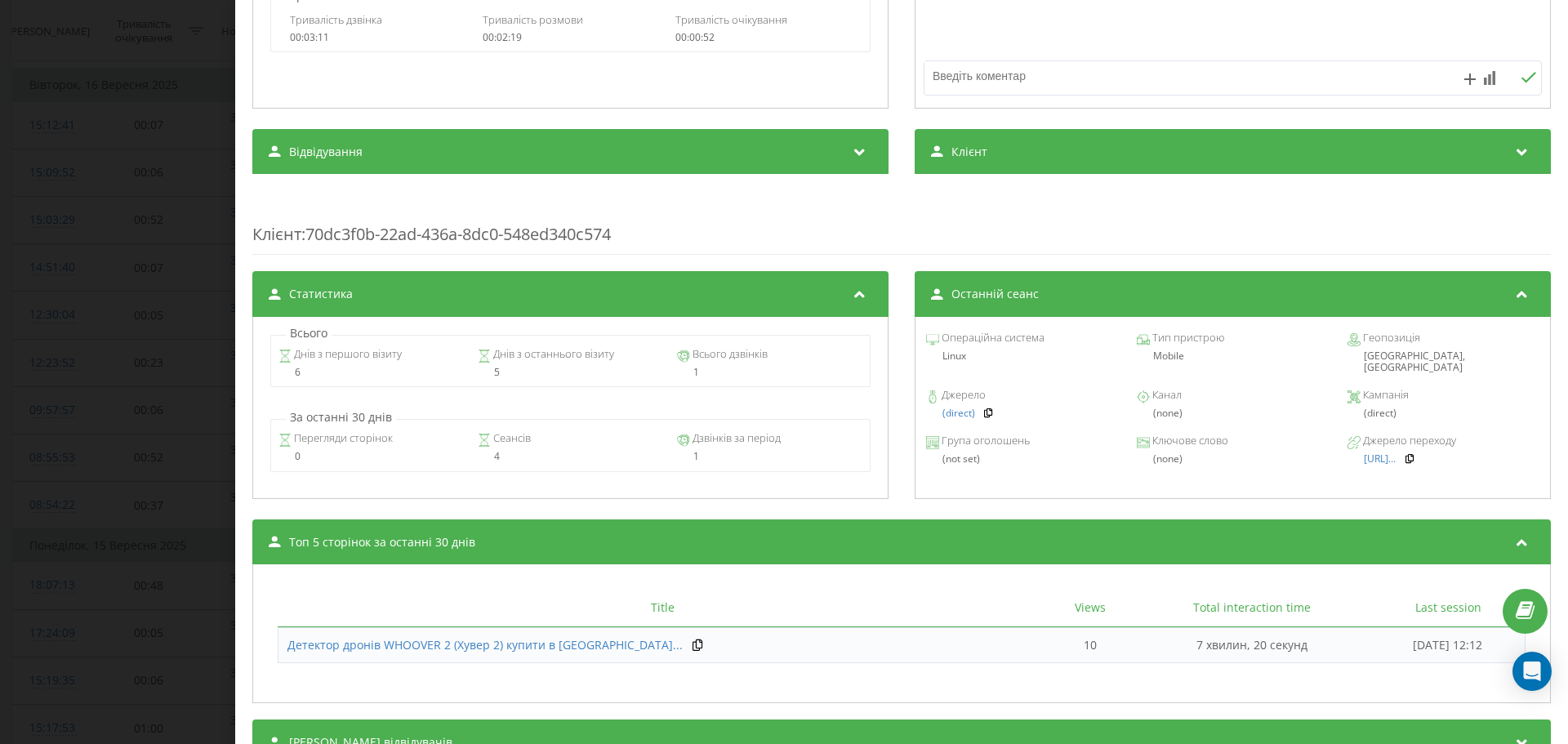
scroll to position [516, 0]
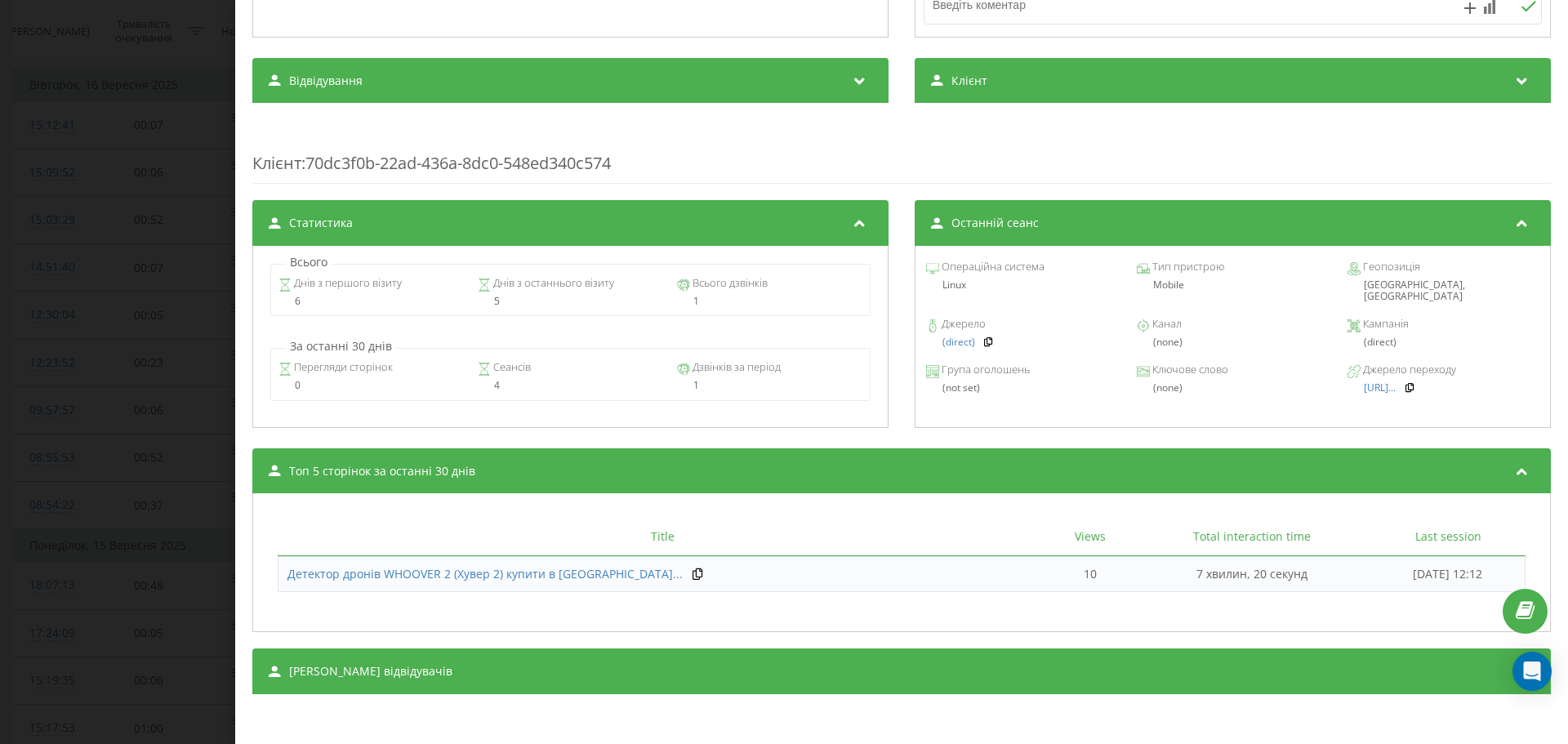
click at [1, 342] on div "Дзвінок : ua7_-1758002153.5693289 1 x - 00:01 00:00 00:00 Транскрипція Для AI-а…" at bounding box center [784, 372] width 1568 height 744
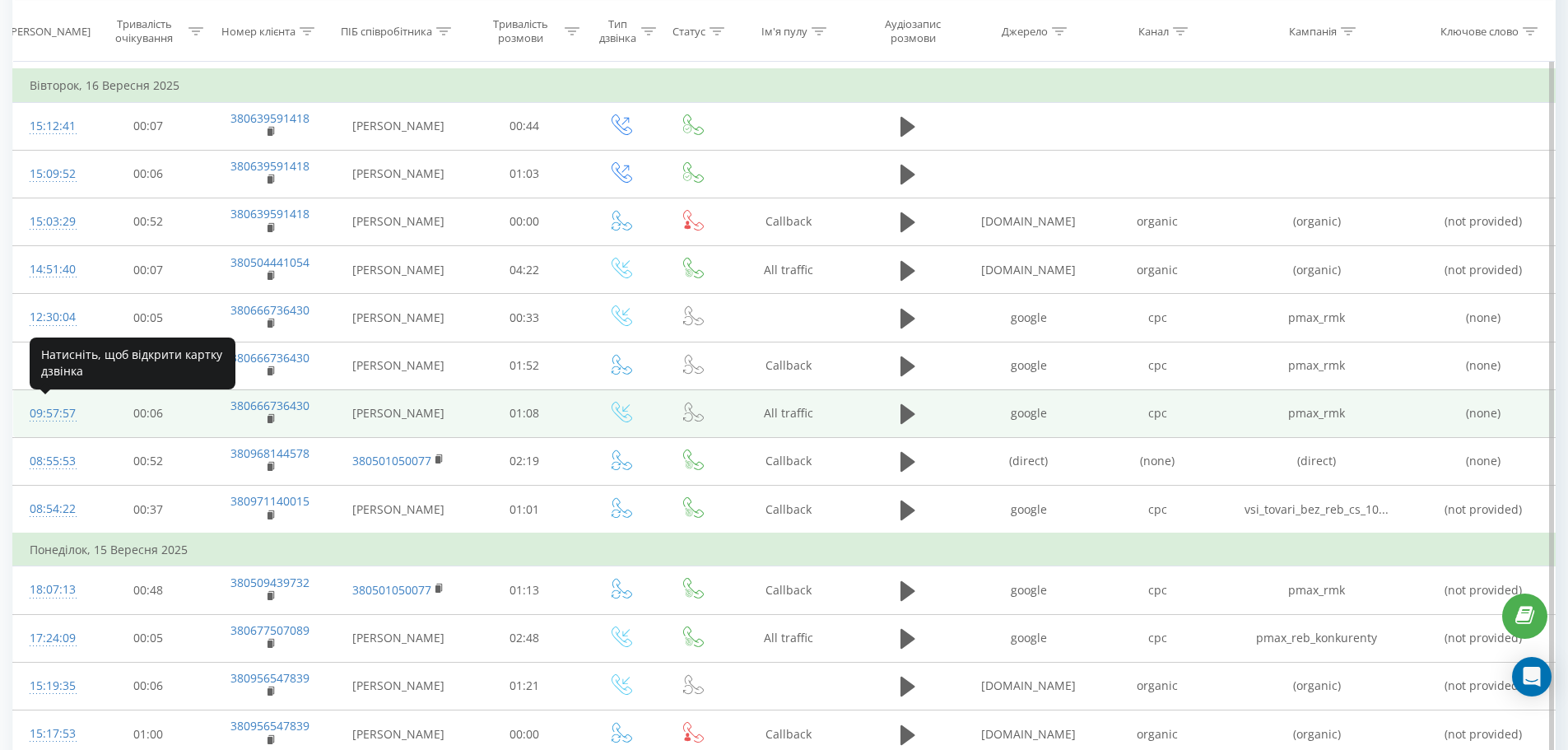
click at [53, 415] on div "09:57:57" at bounding box center [51, 413] width 43 height 32
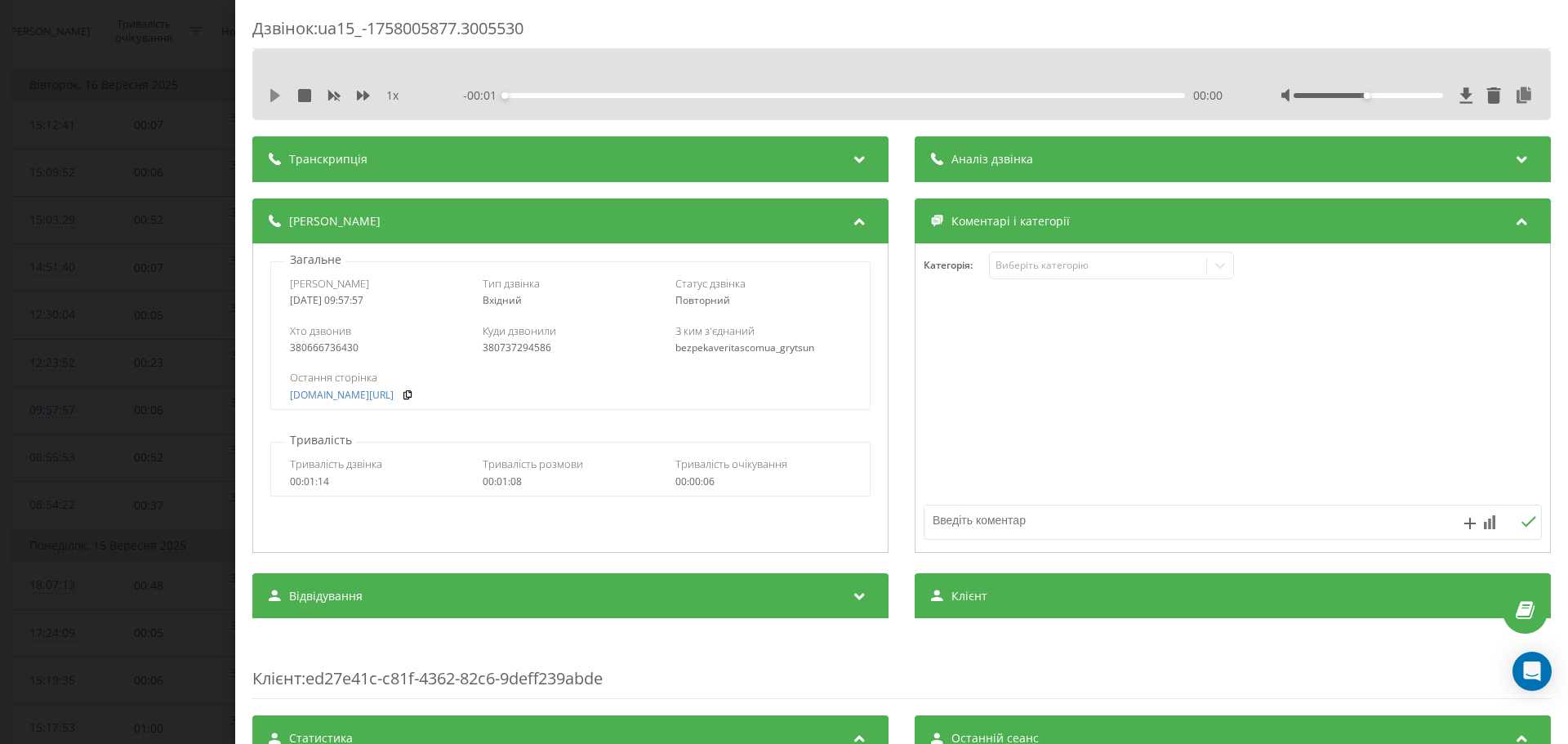
drag, startPoint x: 281, startPoint y: 91, endPoint x: 371, endPoint y: 100, distance: 90.4
click at [281, 92] on icon at bounding box center [275, 95] width 13 height 13
click at [361, 94] on icon at bounding box center [363, 96] width 13 height 10
click at [1307, 342] on div at bounding box center [1233, 398] width 634 height 196
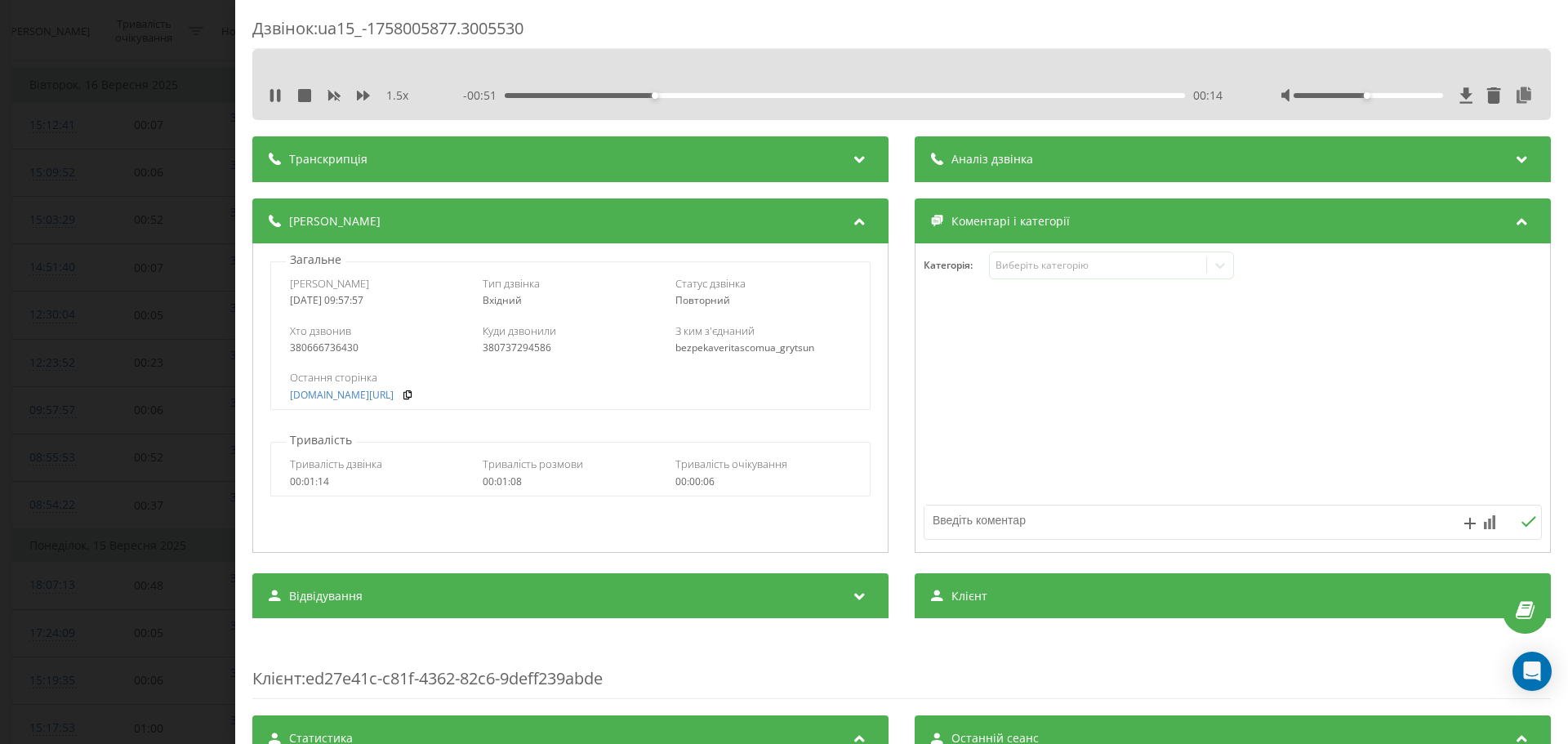
click at [327, 355] on div "Хто дзвонив 380666736430 Куди дзвонили 380737294586 З ким з'єднаний bezpekaveri…" at bounding box center [569, 339] width 598 height 47
click at [327, 354] on div "380666736430" at bounding box center [377, 348] width 176 height 12
click at [327, 352] on div "380666736430" at bounding box center [377, 348] width 176 height 12
click at [340, 349] on div "380666736430" at bounding box center [377, 348] width 176 height 12
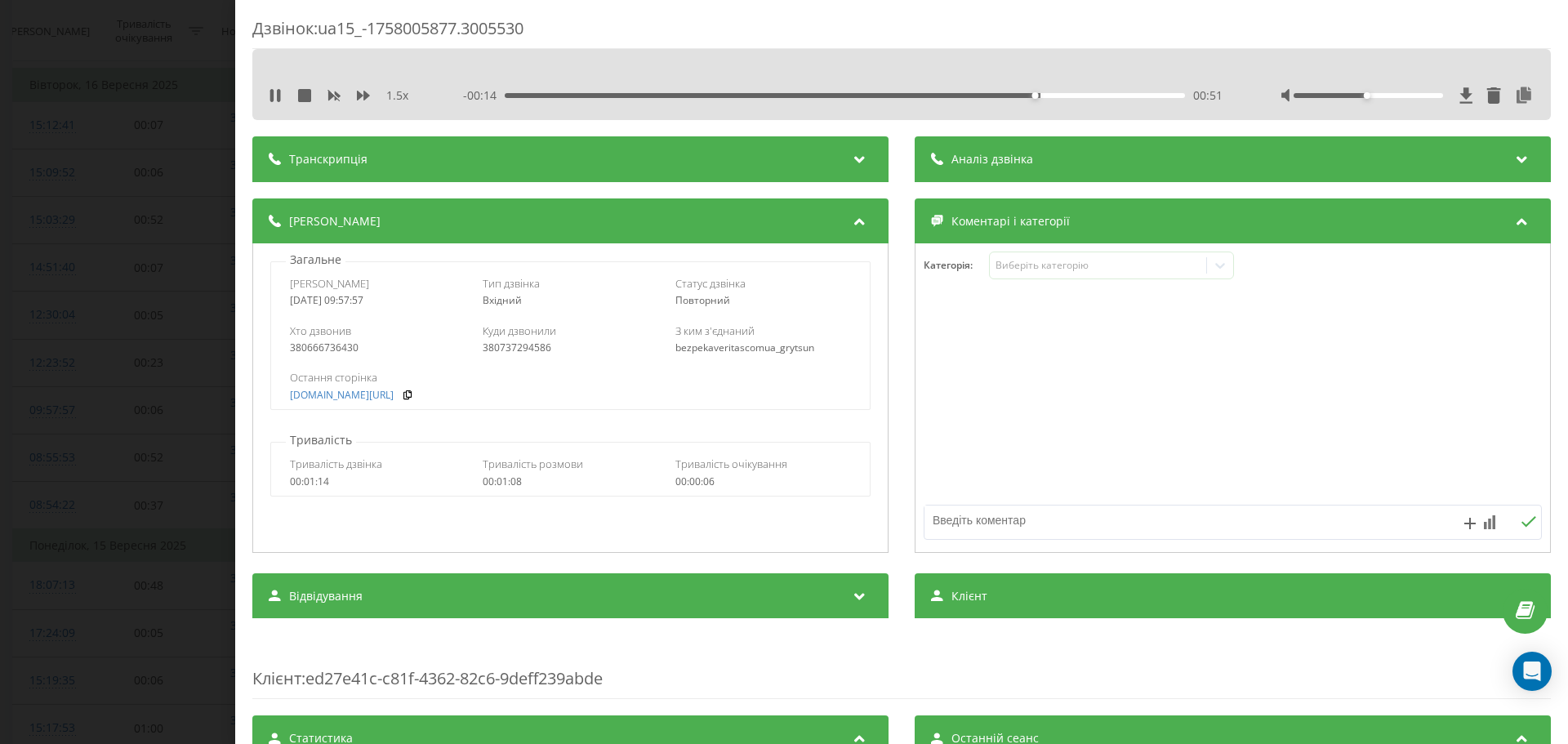
drag, startPoint x: 419, startPoint y: 393, endPoint x: 450, endPoint y: 381, distance: 33.2
click at [413, 393] on icon at bounding box center [408, 394] width 12 height 10
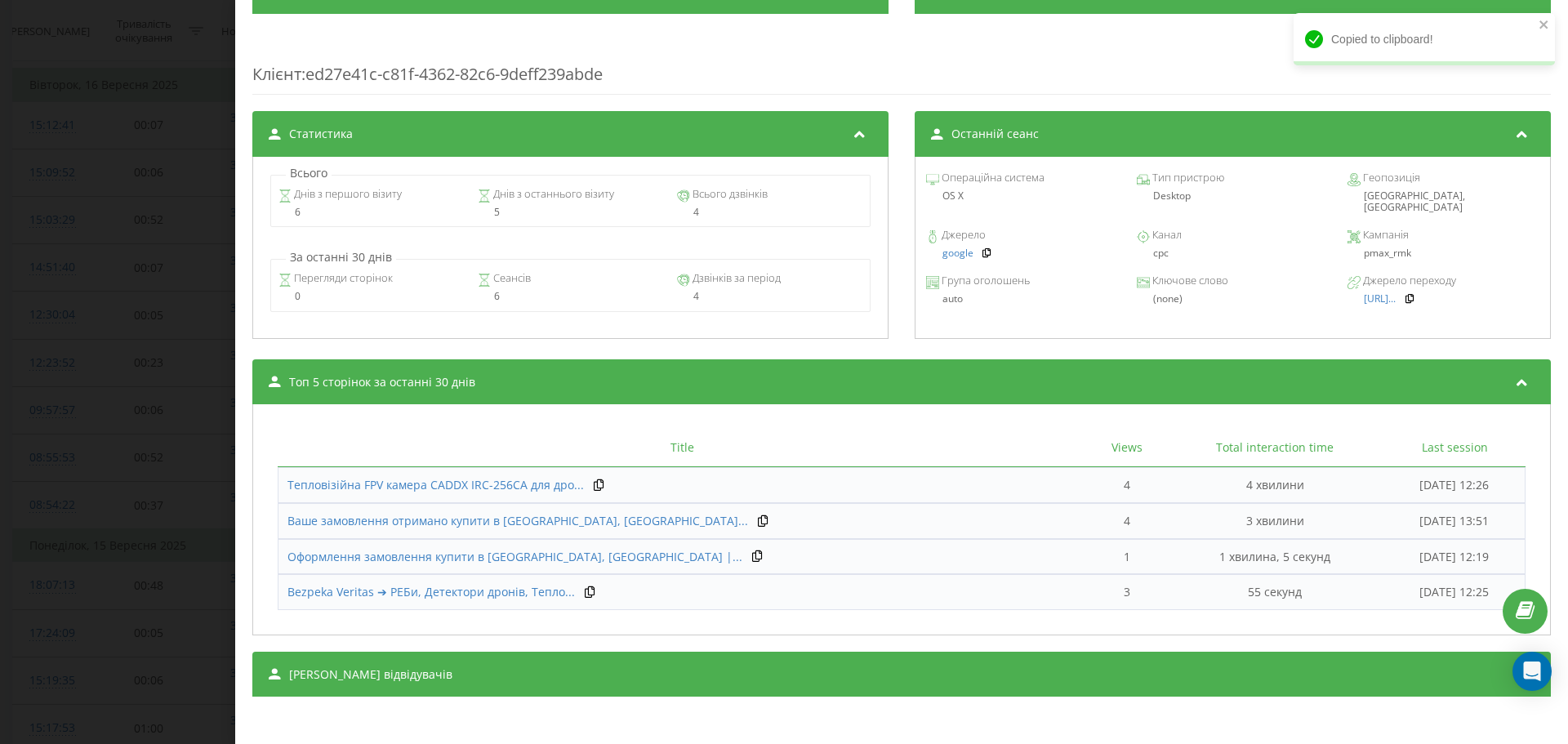
scroll to position [607, 0]
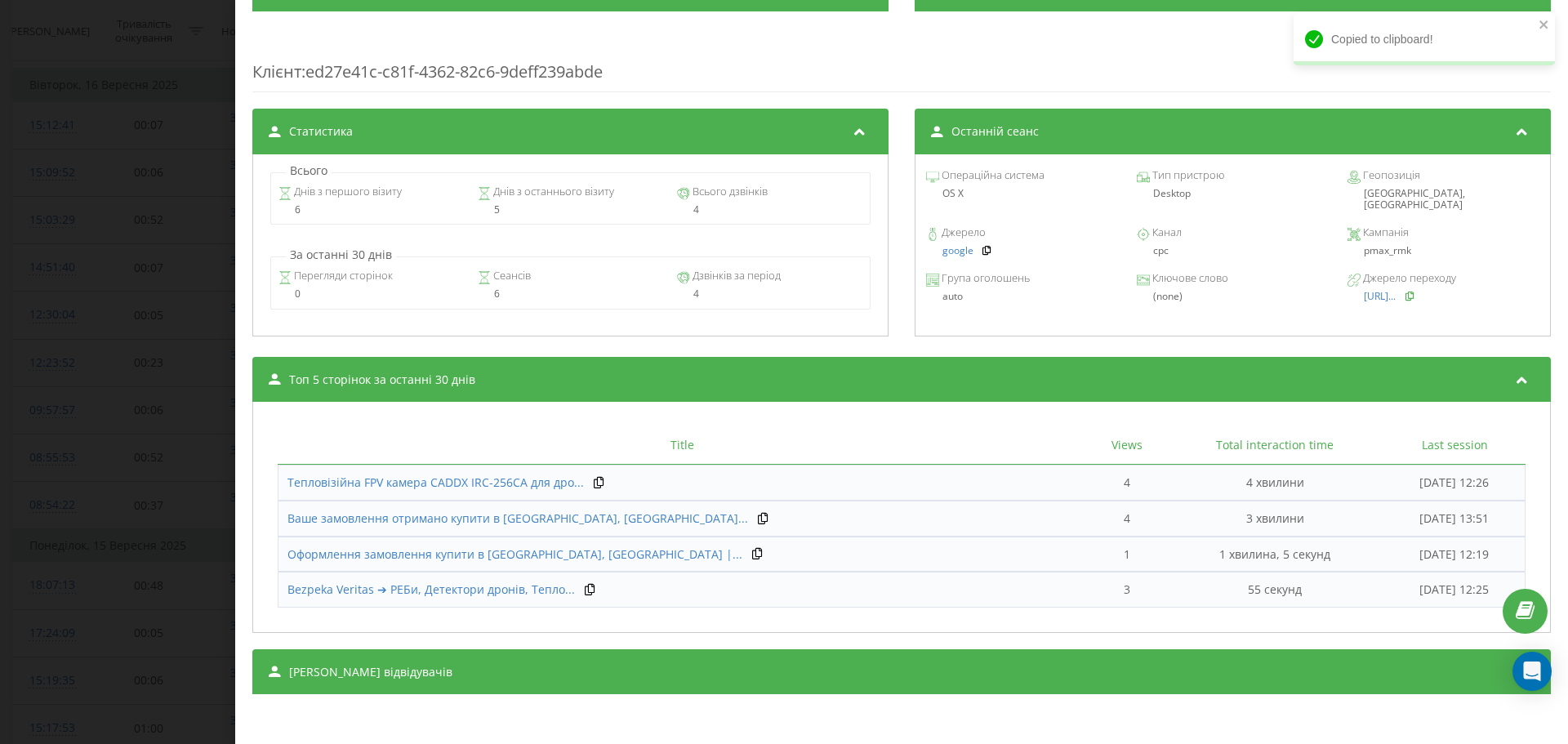
click at [1415, 290] on icon at bounding box center [1410, 295] width 12 height 10
click at [1353, 245] on div "pmax_rmk" at bounding box center [1444, 251] width 192 height 12
click at [131, 329] on div "Дзвінок : ua15_-1758005877.3005530 1.5 x 00:00 01:05 01:05 Транскрипція Для AI-…" at bounding box center [784, 372] width 1568 height 744
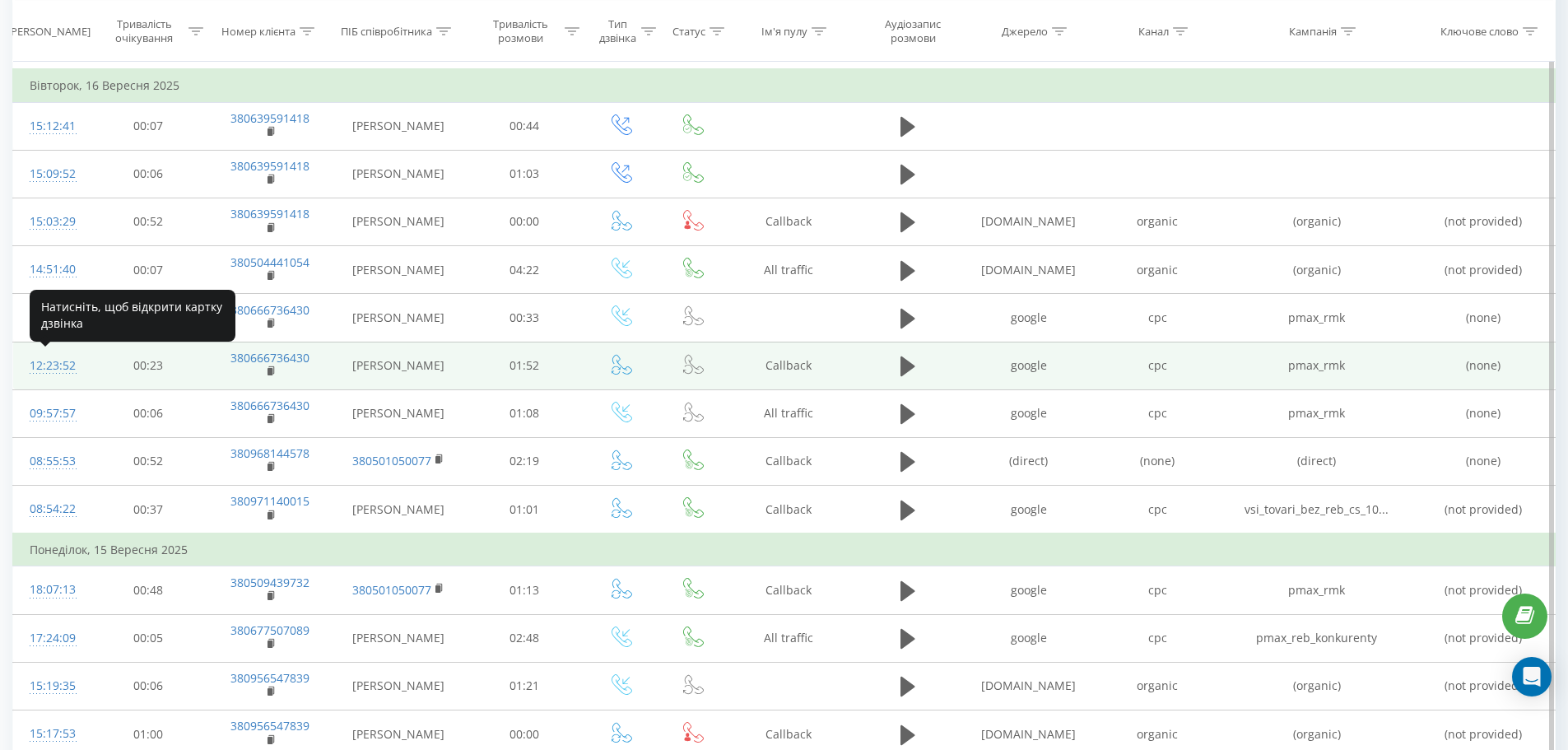
click at [50, 366] on div "12:23:52" at bounding box center [51, 366] width 43 height 32
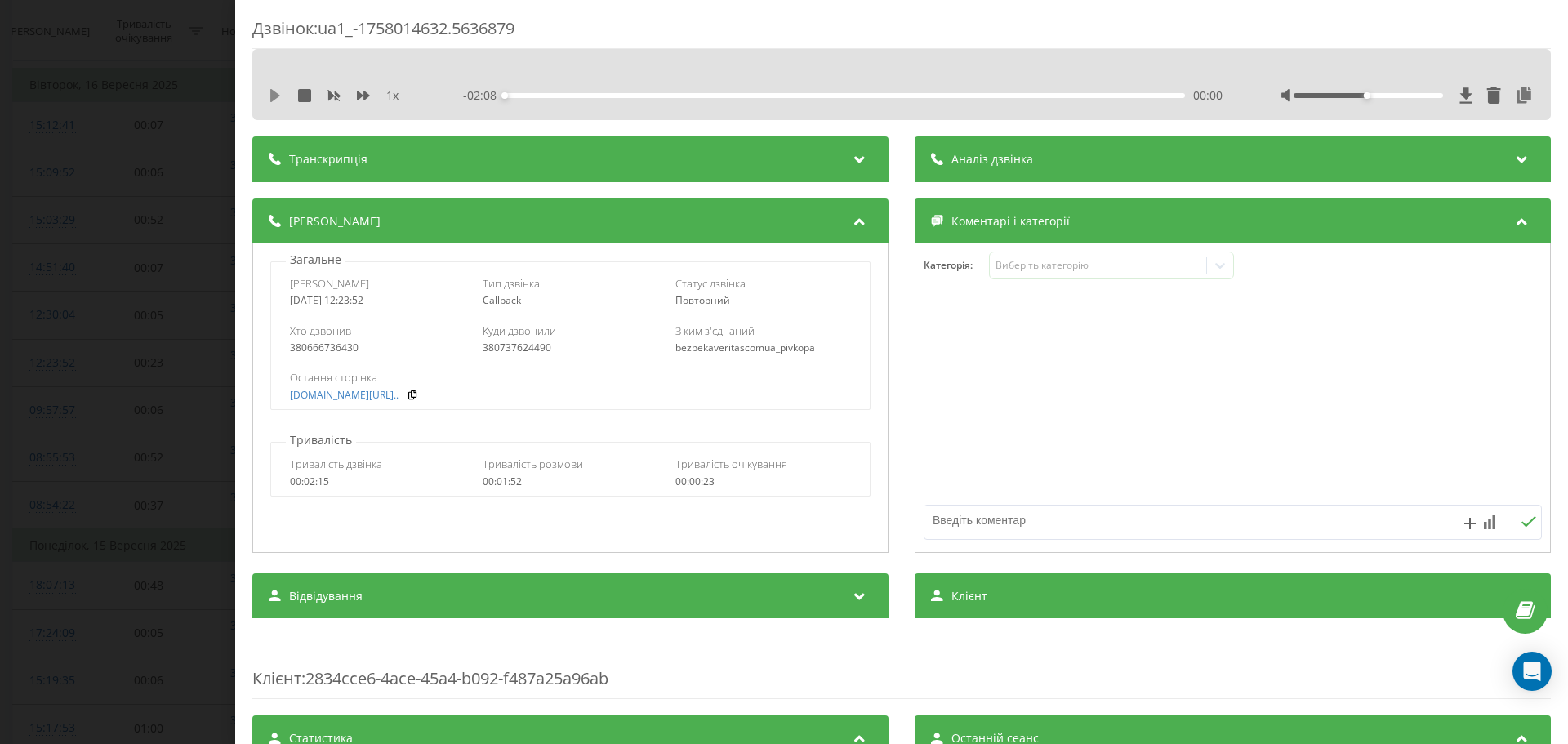
click at [270, 92] on icon at bounding box center [275, 95] width 13 height 13
click at [370, 92] on div "1 x" at bounding box center [345, 95] width 152 height 17
click at [365, 96] on icon at bounding box center [363, 96] width 13 height 10
click at [346, 349] on div "380666736430" at bounding box center [377, 348] width 176 height 12
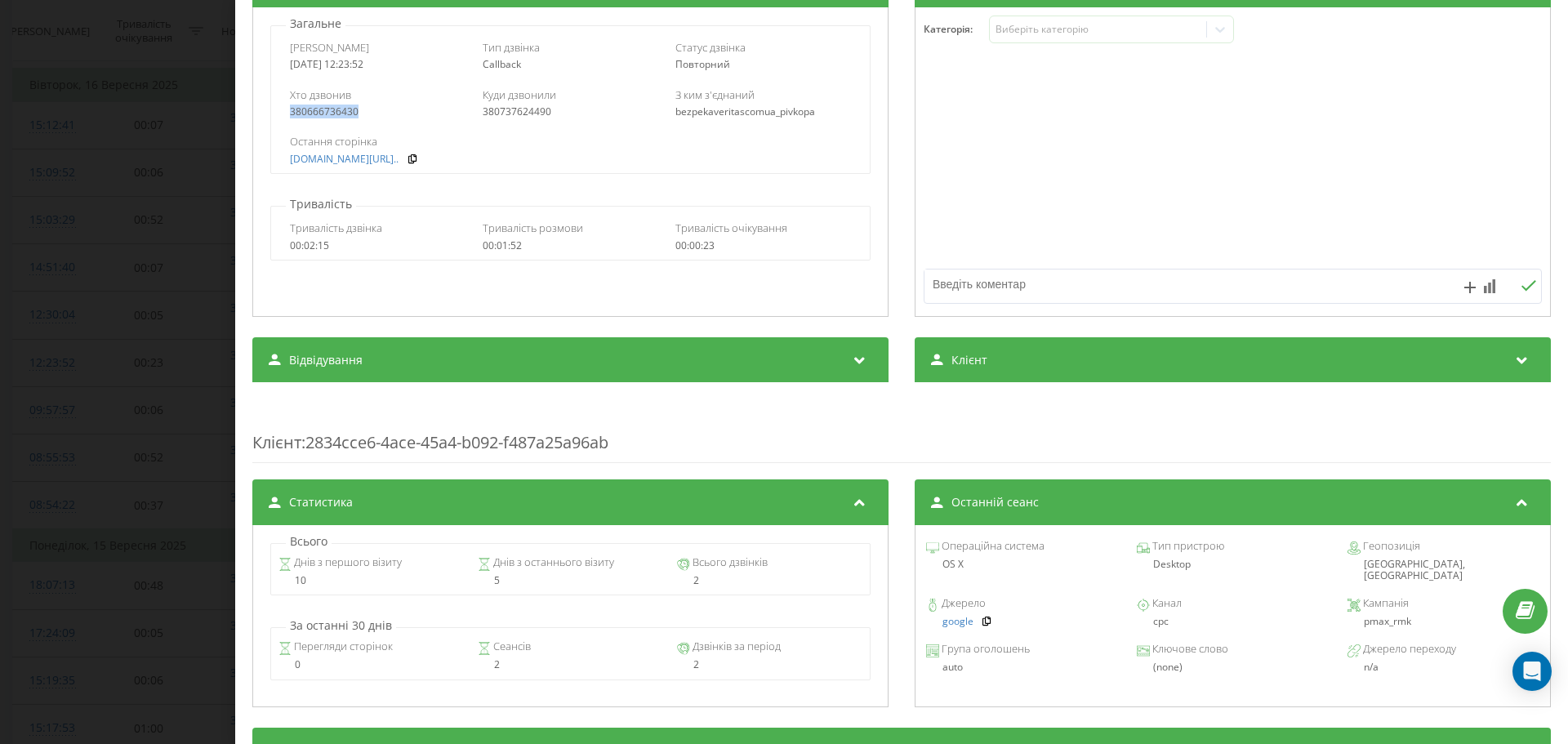
scroll to position [516, 0]
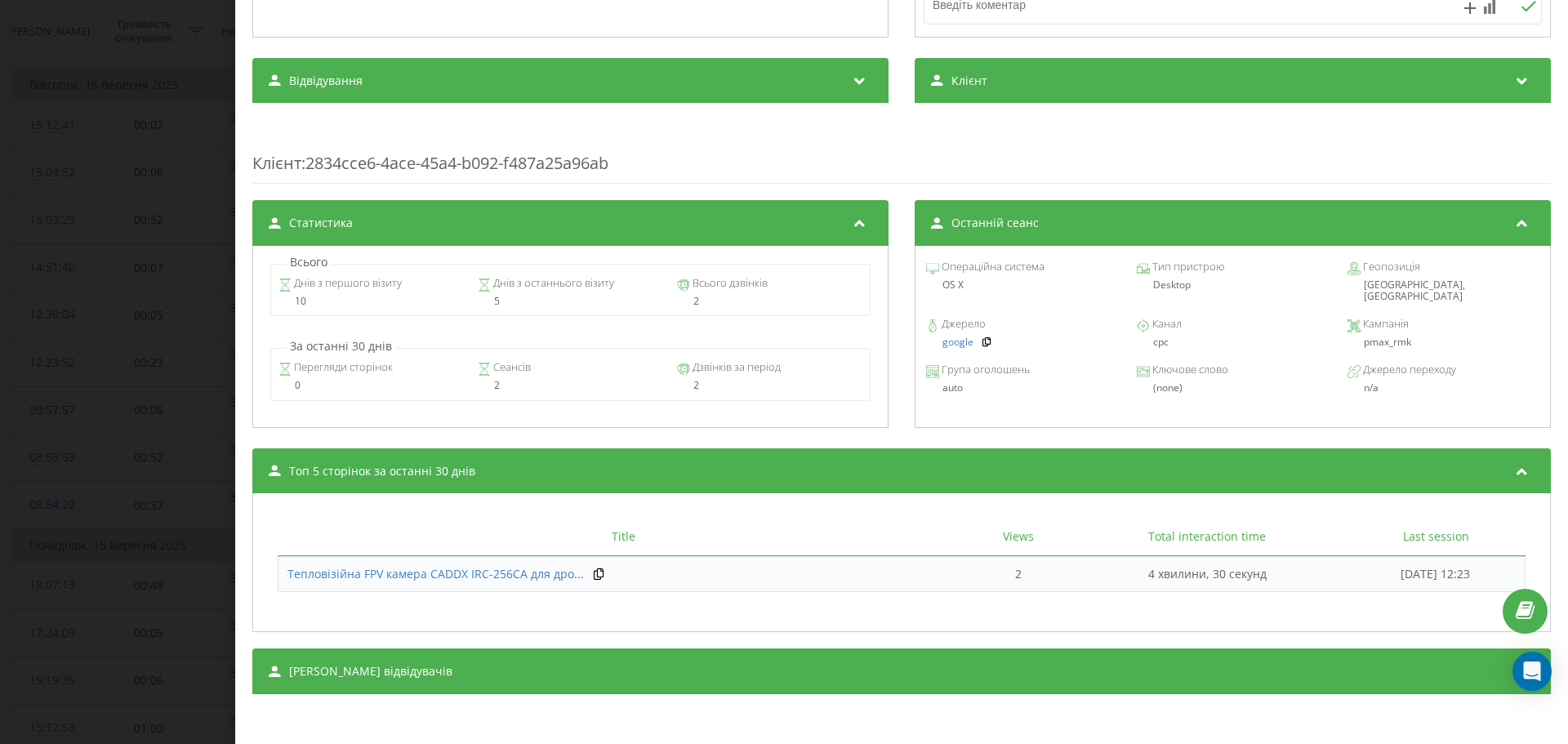
click at [1380, 337] on div "pmax_rmk" at bounding box center [1444, 343] width 192 height 12
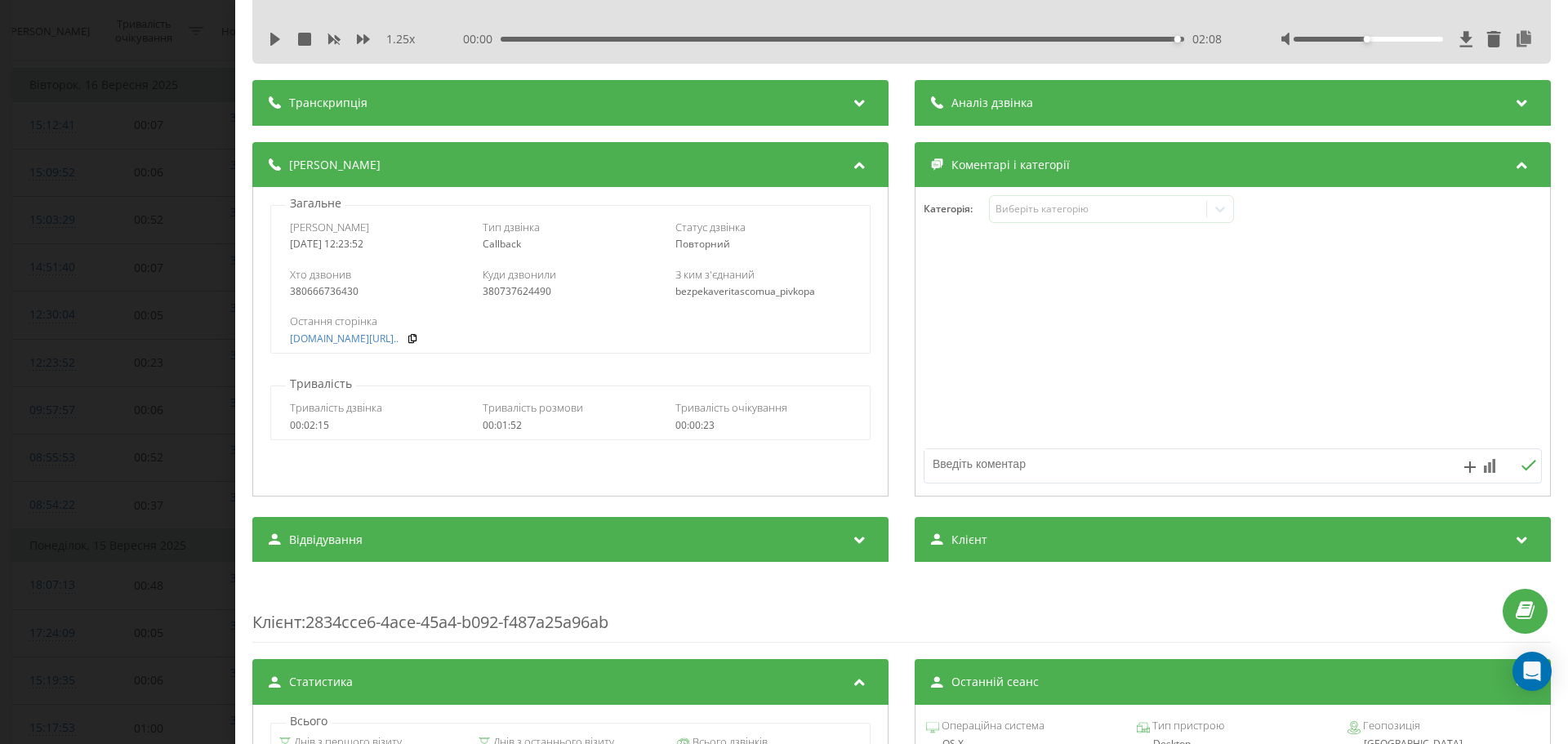
scroll to position [0, 0]
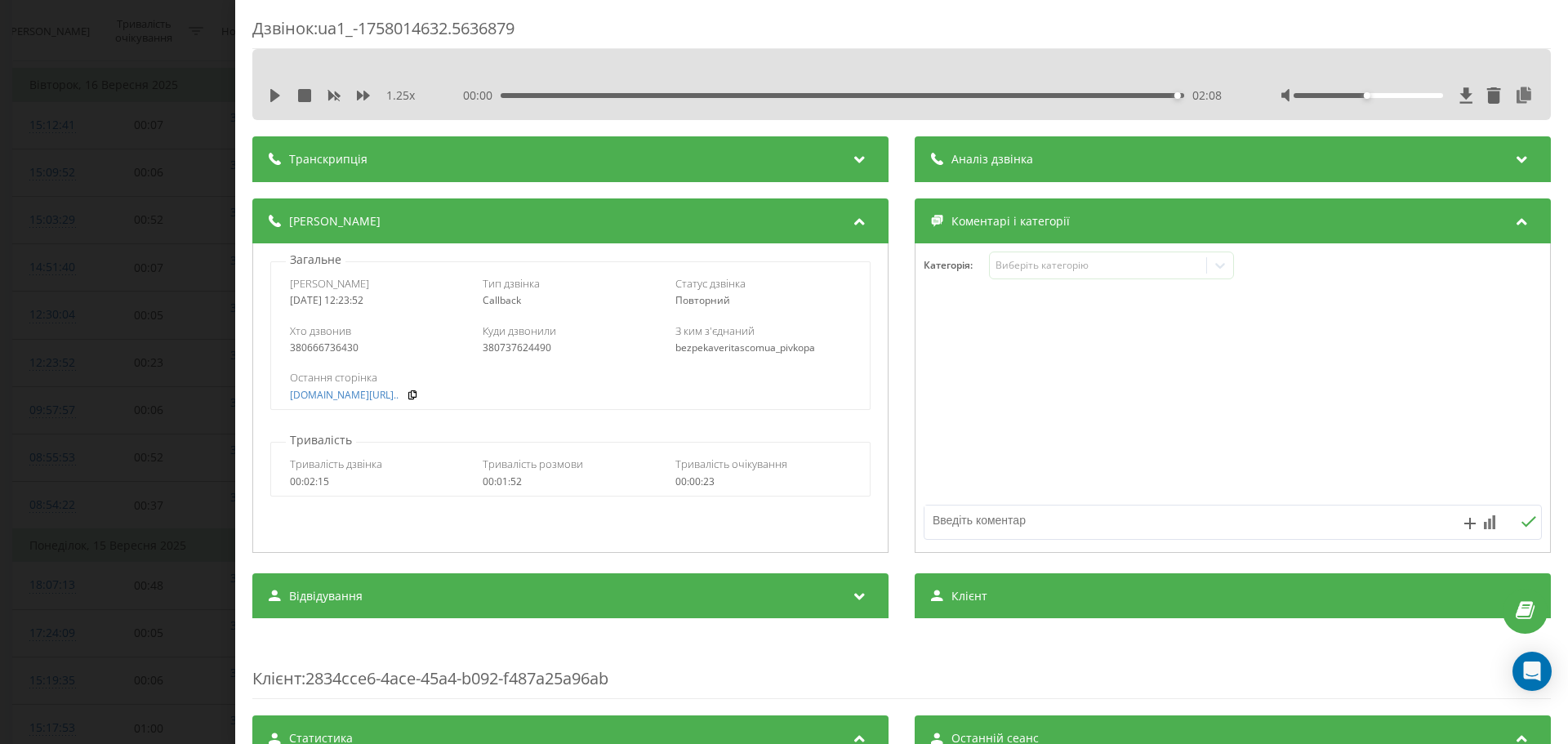
click at [307, 358] on div "Хто дзвонив 380666736430 Куди дзвонили 380737624490 З ким з'єднаний bezpekaveri…" at bounding box center [569, 339] width 598 height 47
click at [318, 345] on div "380666736430" at bounding box center [377, 348] width 176 height 12
click at [186, 337] on div "Дзвінок : ua1_-1758014632.5636879 1.25 x 00:00 02:08 02:08 Транскрипція Для AI-…" at bounding box center [784, 372] width 1568 height 744
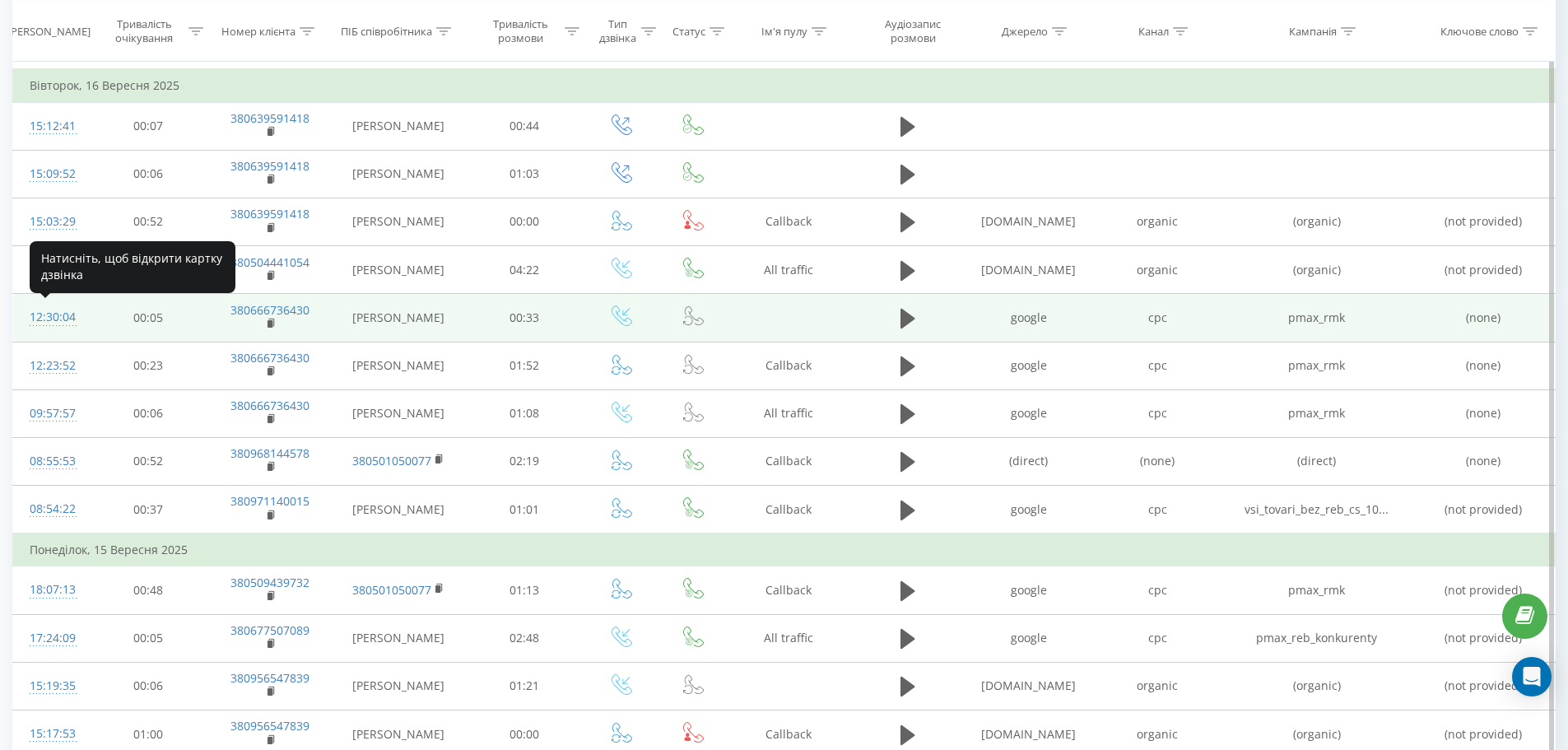
click at [59, 318] on div "12:30:04" at bounding box center [51, 318] width 43 height 32
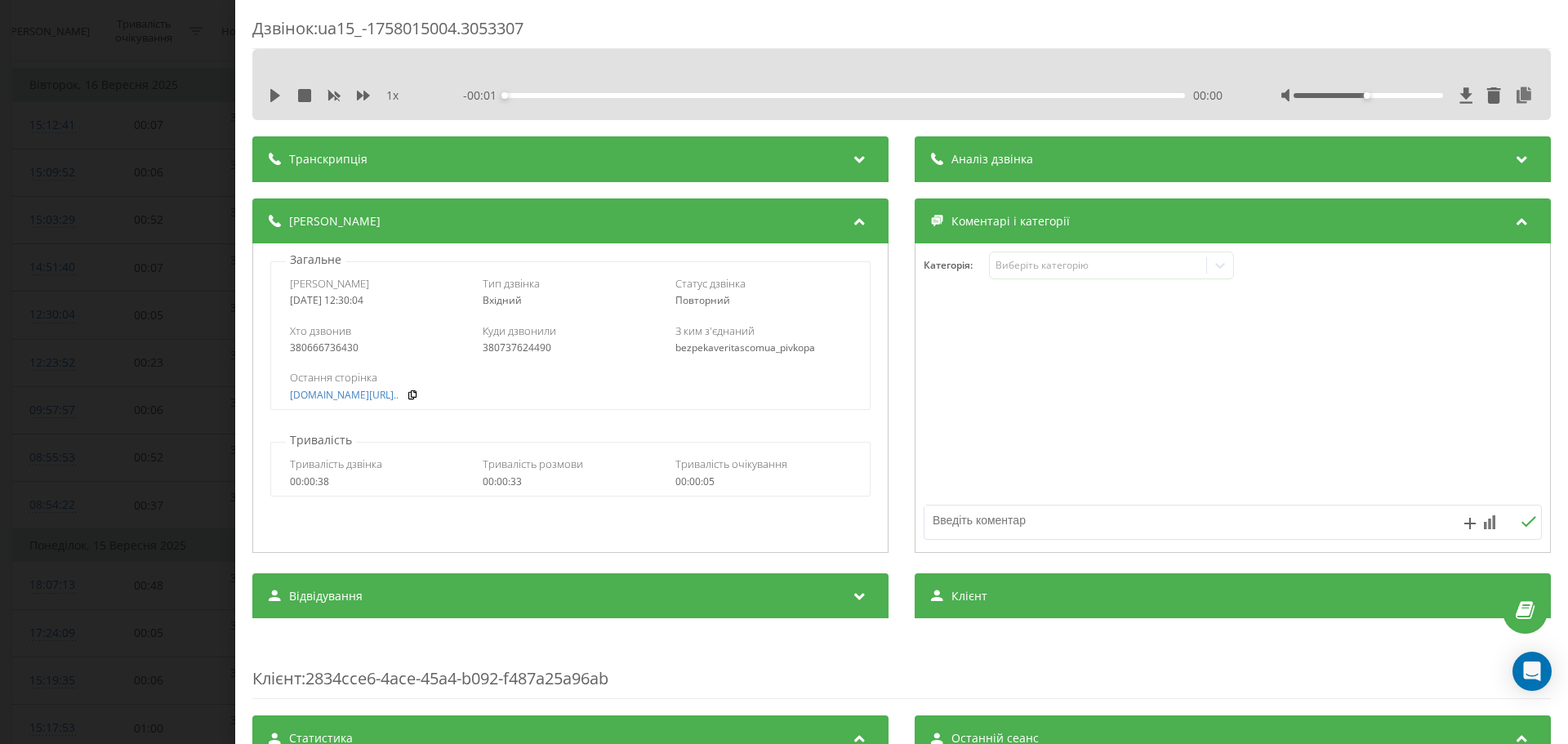
click at [283, 97] on div "1 x" at bounding box center [345, 95] width 152 height 17
click at [276, 97] on icon at bounding box center [276, 95] width 10 height 13
click at [365, 92] on icon at bounding box center [363, 96] width 13 height 10
drag, startPoint x: 602, startPoint y: 97, endPoint x: 695, endPoint y: 97, distance: 93.0
click at [685, 97] on div "00:08" at bounding box center [845, 95] width 681 height 5
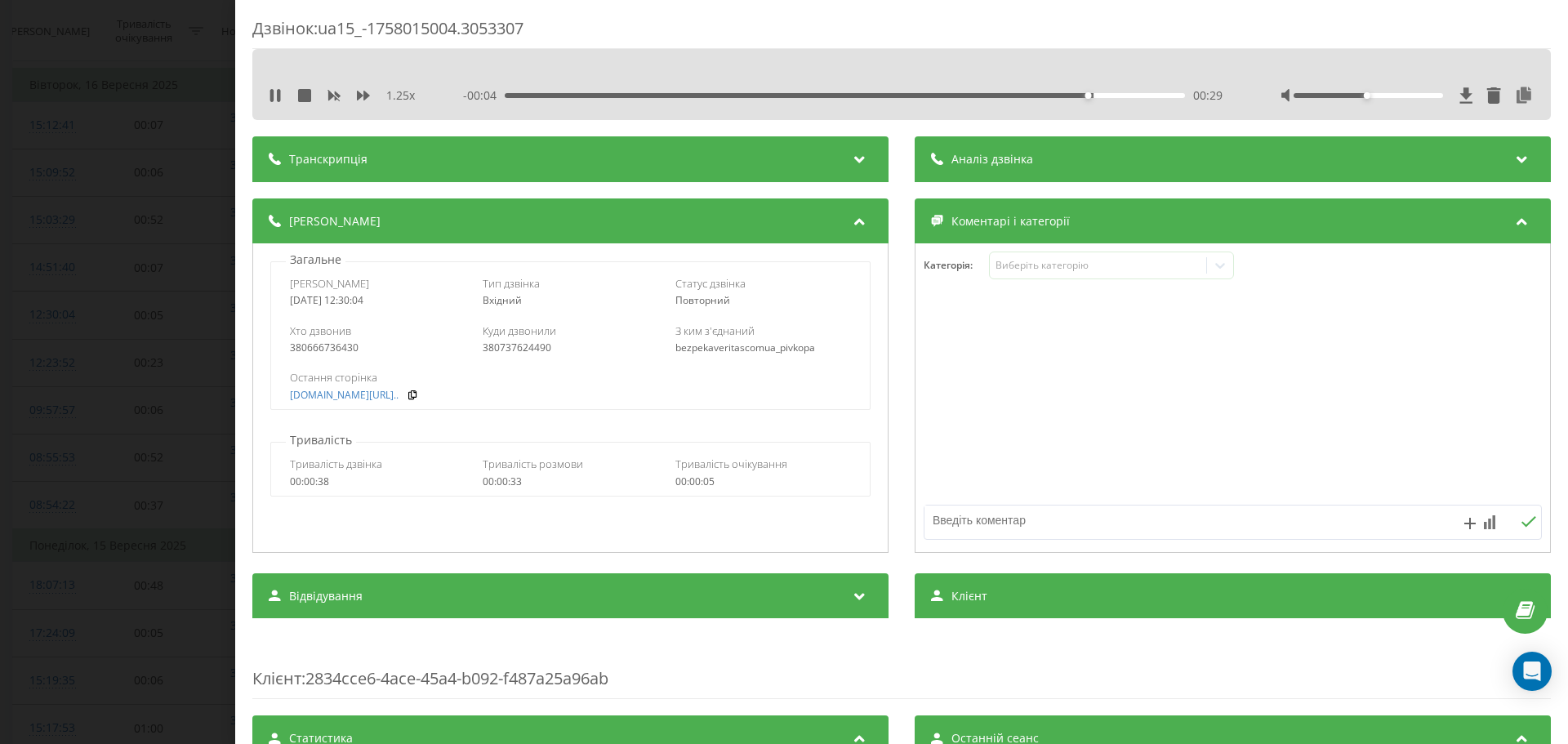
click at [87, 326] on div "Дзвінок : ua15_-1758015004.3053307 1.25 x - 00:04 00:29 00:29 Транскрипція Для …" at bounding box center [784, 372] width 1568 height 744
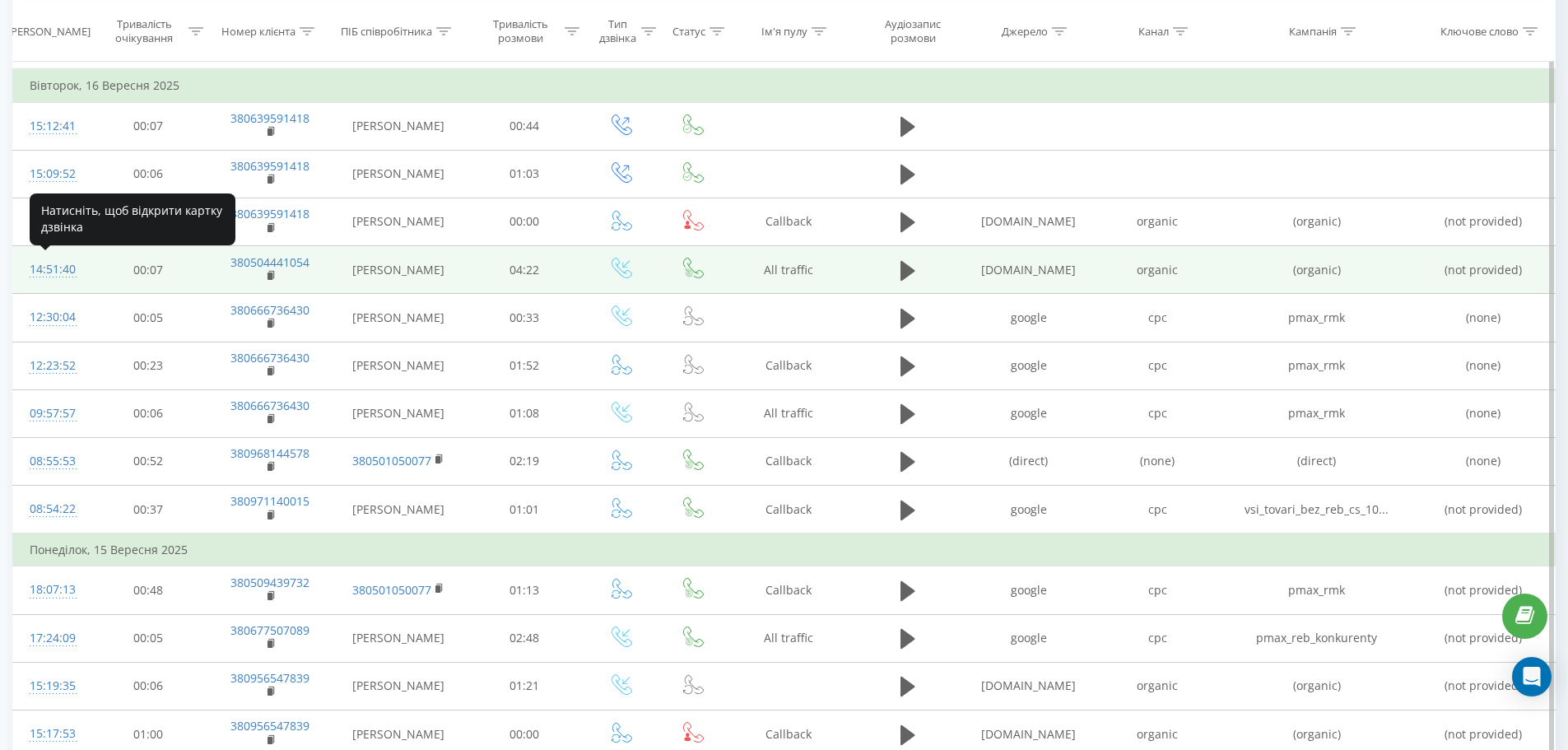
click at [46, 273] on div "14:51:40" at bounding box center [51, 270] width 43 height 32
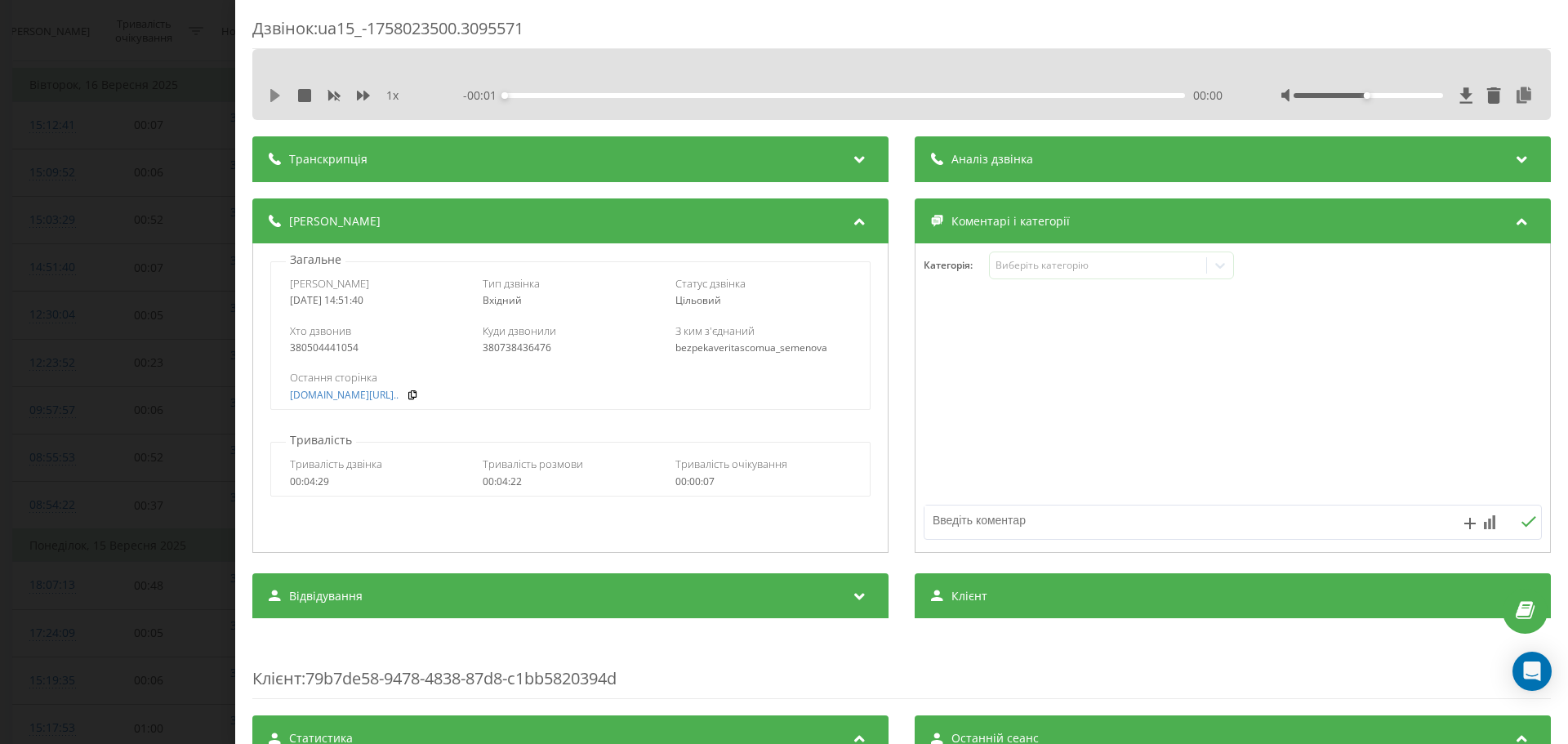
click at [279, 97] on icon at bounding box center [276, 95] width 10 height 13
click at [365, 92] on icon at bounding box center [363, 96] width 13 height 10
click at [345, 344] on div "380504441054" at bounding box center [377, 348] width 176 height 12
drag, startPoint x: 1386, startPoint y: 97, endPoint x: 1451, endPoint y: 85, distance: 66.1
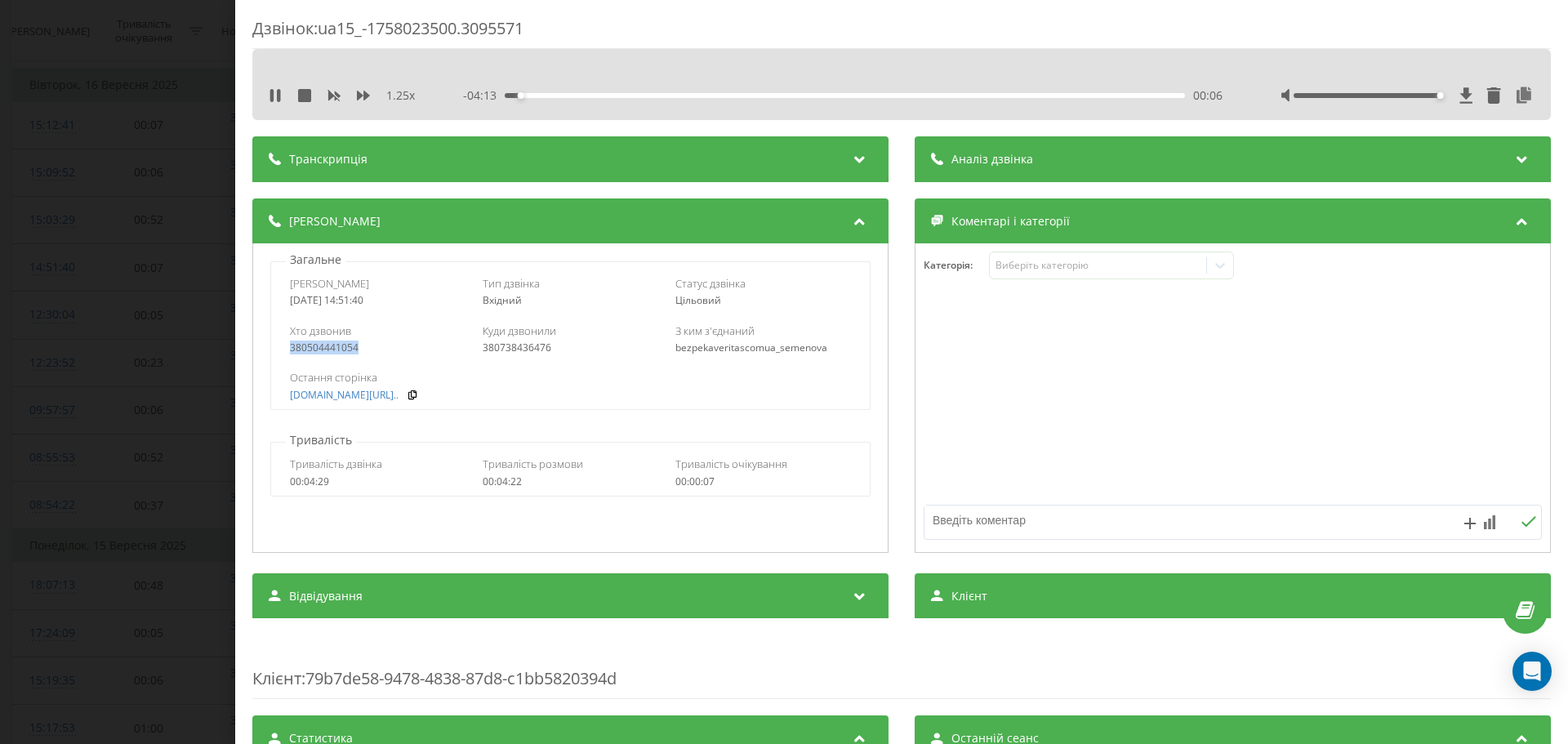
click at [1456, 93] on div at bounding box center [1408, 95] width 253 height 17
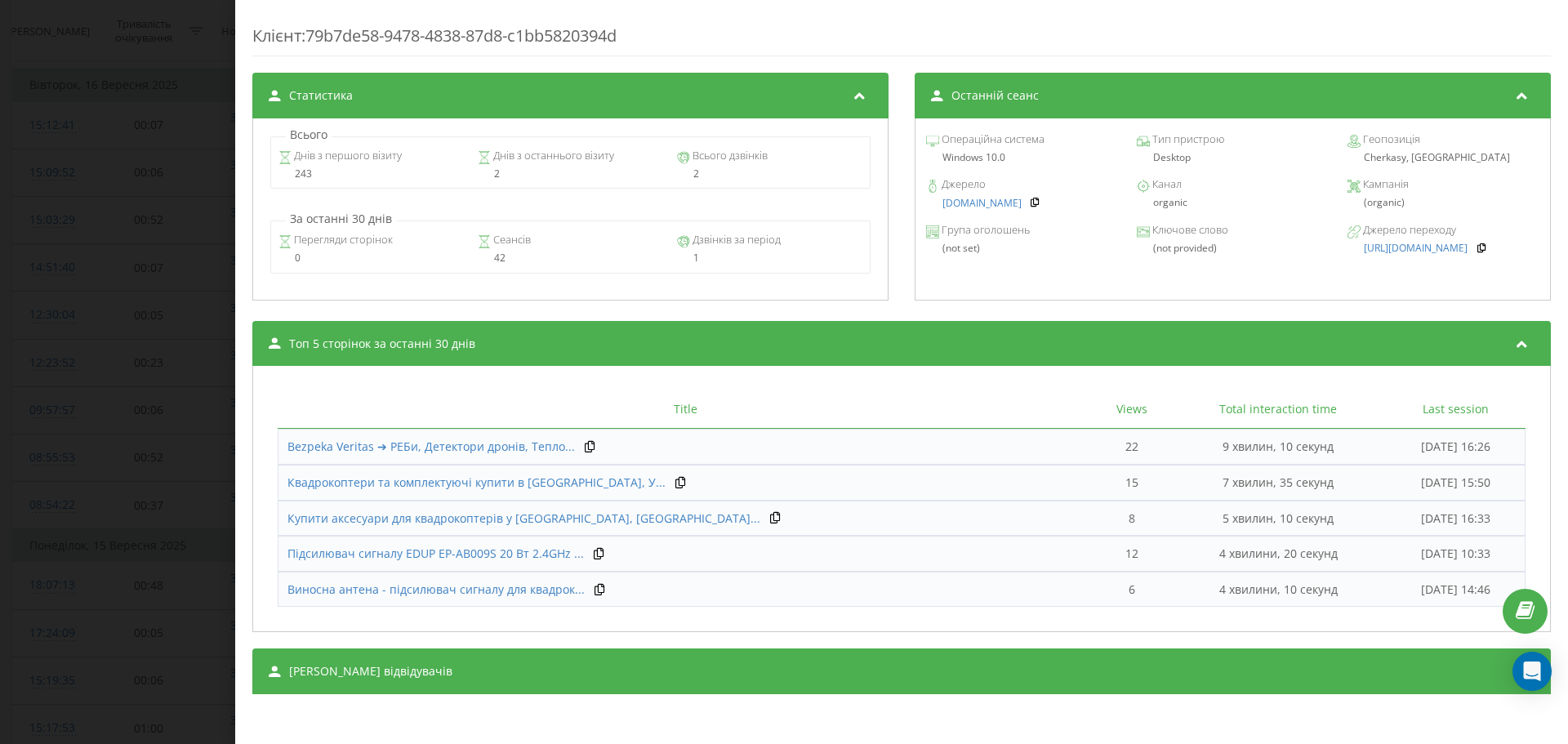
click at [118, 518] on div "Дзвінок : ua15_-1758023500.3095571 1.25 x - 03:57 00:22 00:22 Транскрипція Для …" at bounding box center [784, 372] width 1568 height 744
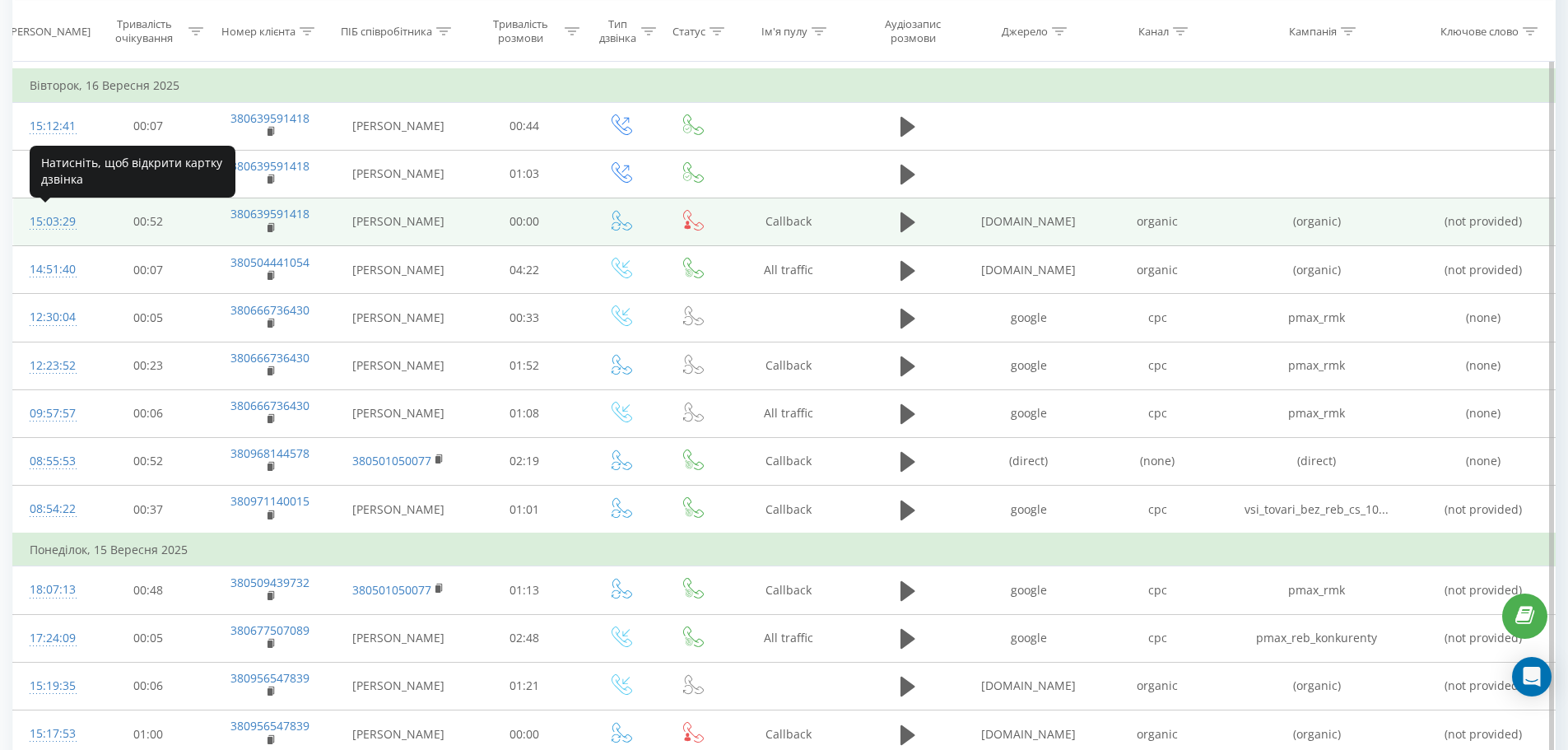
click at [63, 225] on div "15:03:29" at bounding box center [51, 222] width 43 height 32
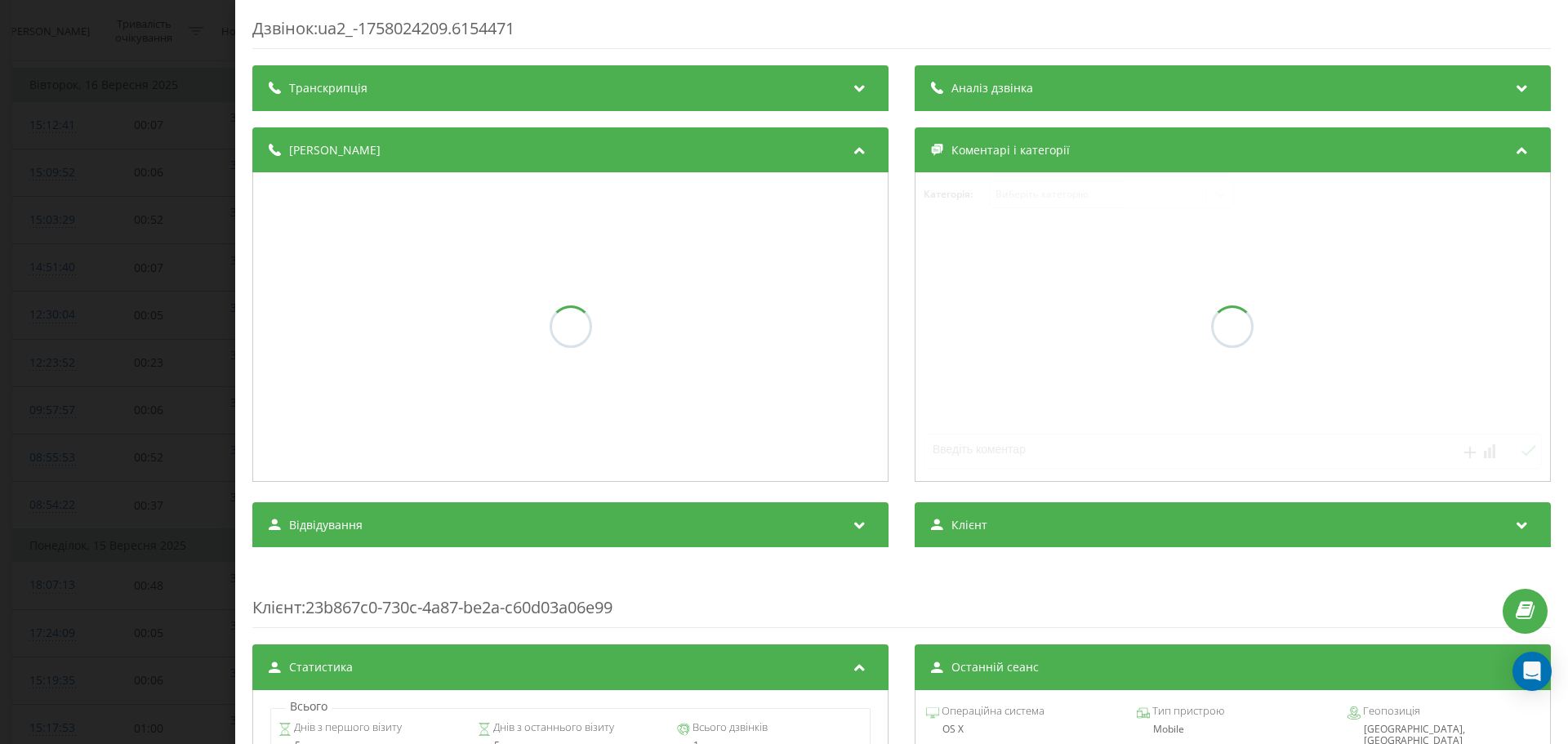
click at [169, 314] on div "Дзвінок : ua2_-1758024209.6154471 Транскрипція Аналіз дзвінка Деталі дзвінка Ко…" at bounding box center [784, 372] width 1568 height 744
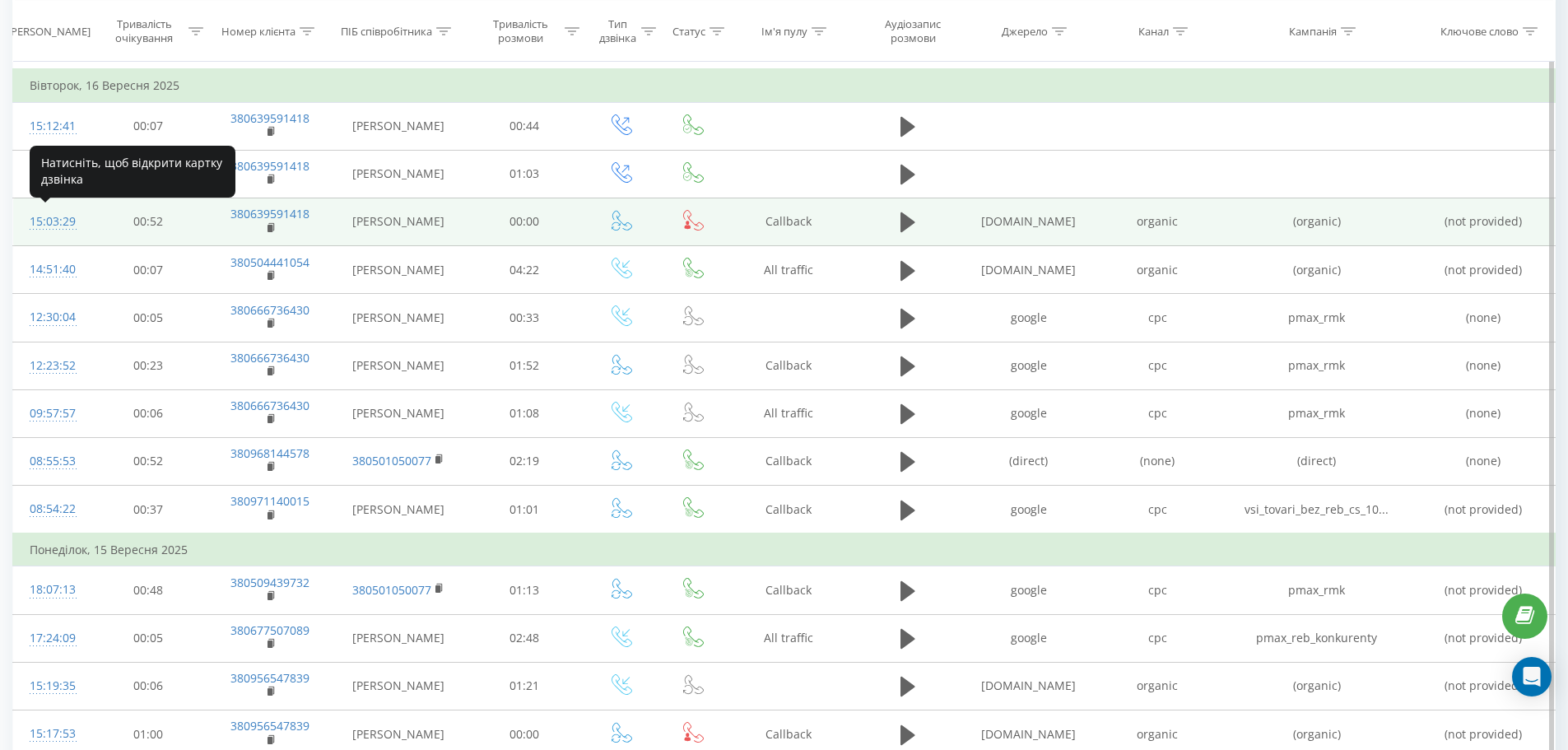
click at [50, 221] on div "15:03:29" at bounding box center [51, 222] width 43 height 32
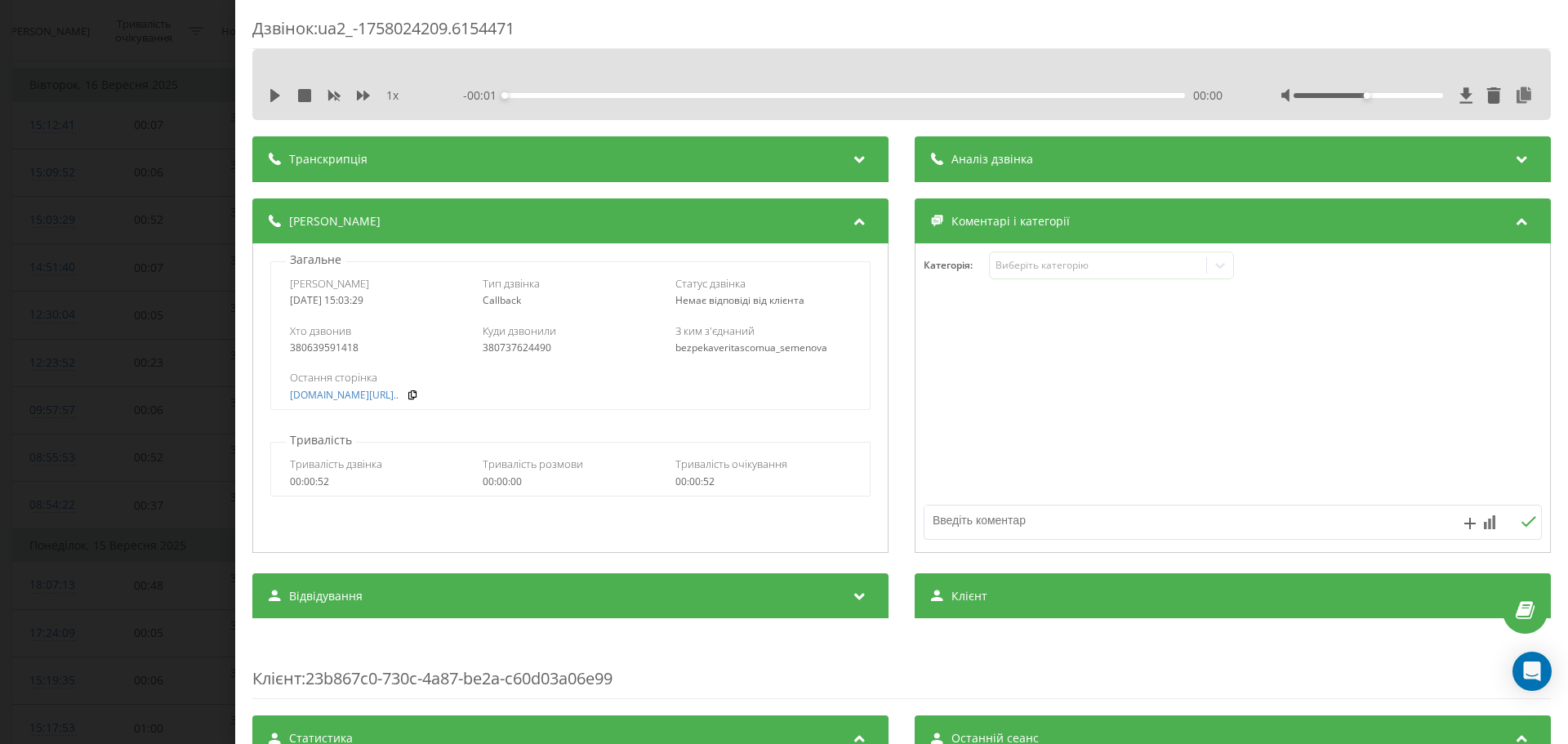
scroll to position [516, 0]
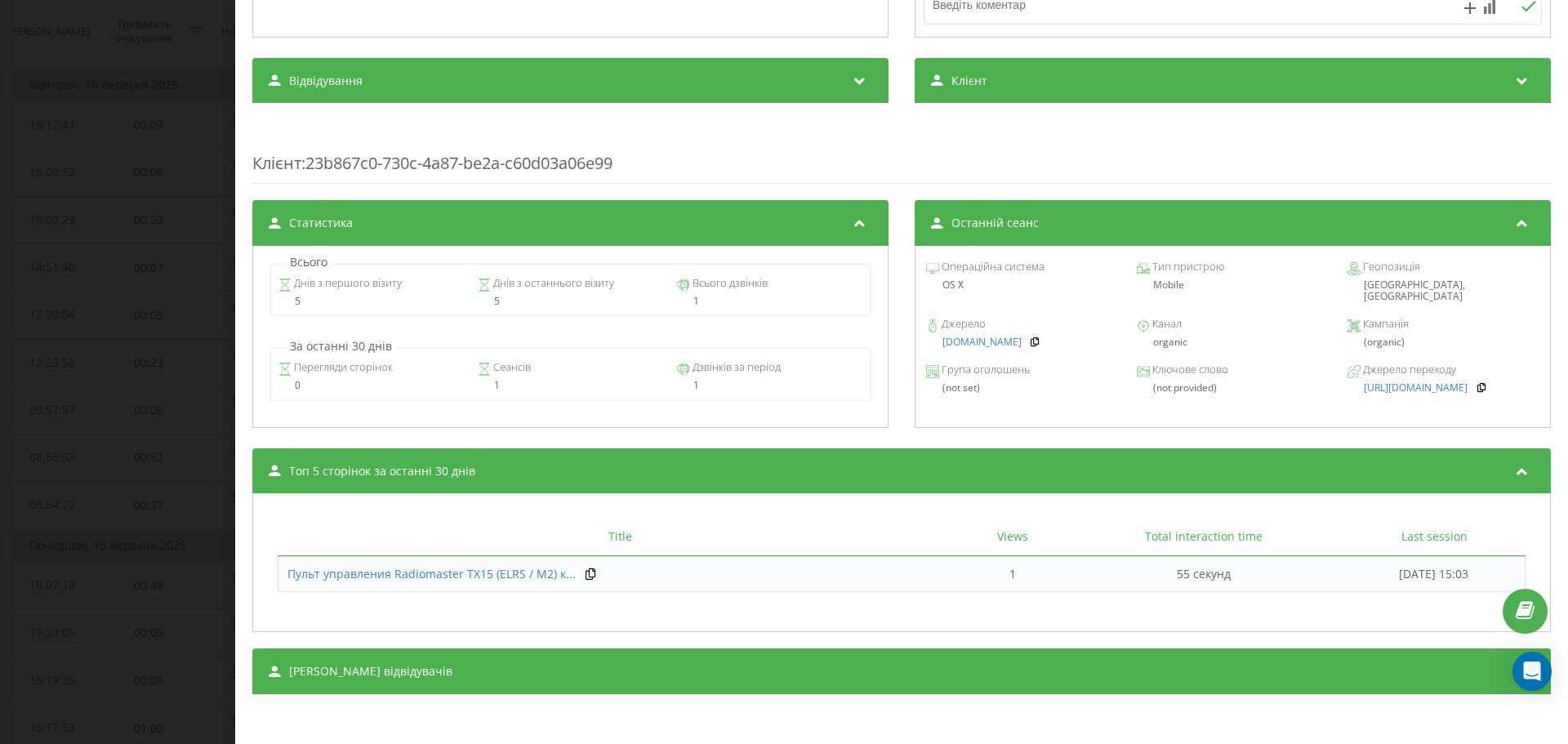
click at [93, 253] on div "Дзвінок : ua2_-1758024209.6154471 1 x - 00:45 00:00 00:00 Транскрипція Для AI-а…" at bounding box center [784, 372] width 1568 height 744
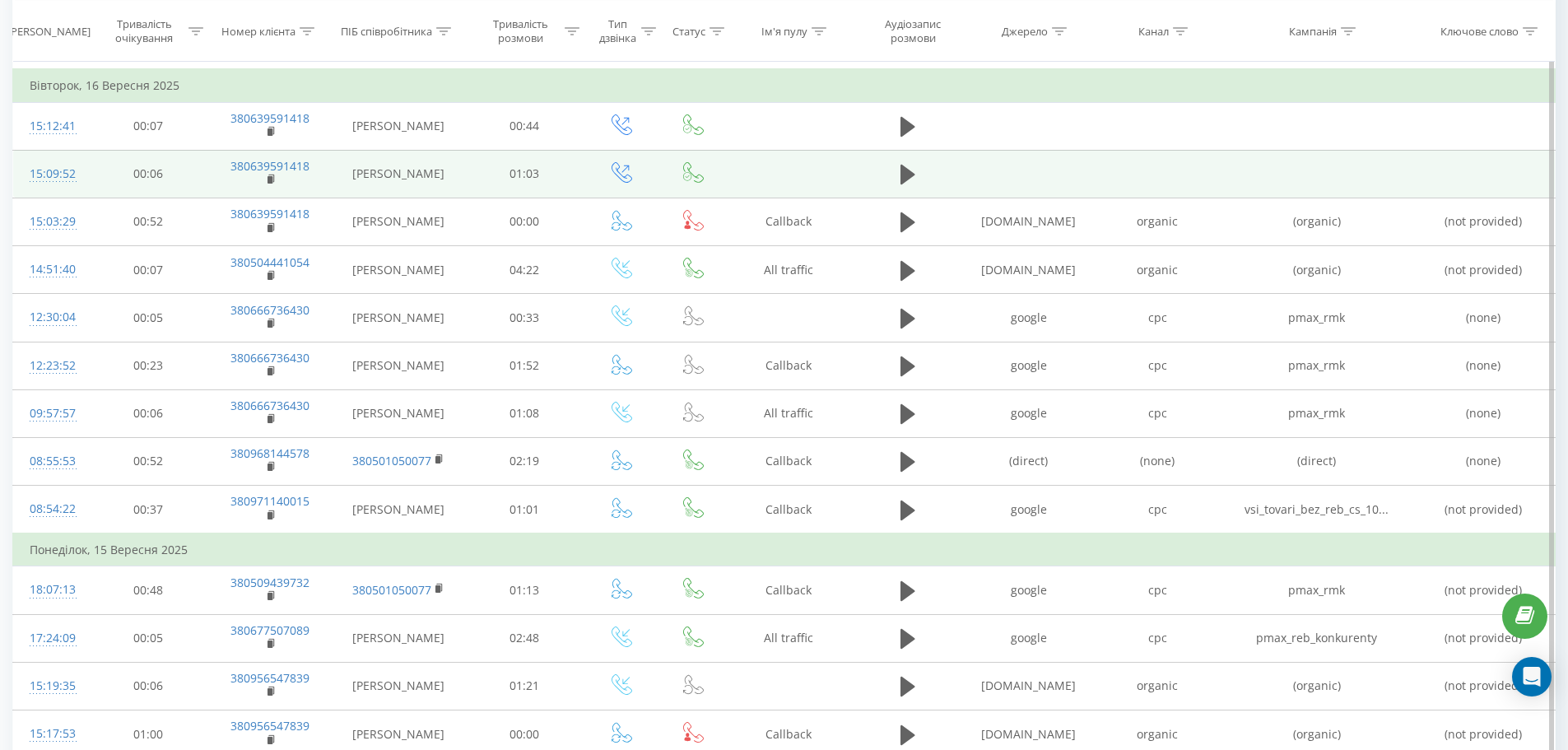
click at [63, 173] on div "15:09:52" at bounding box center [51, 174] width 43 height 32
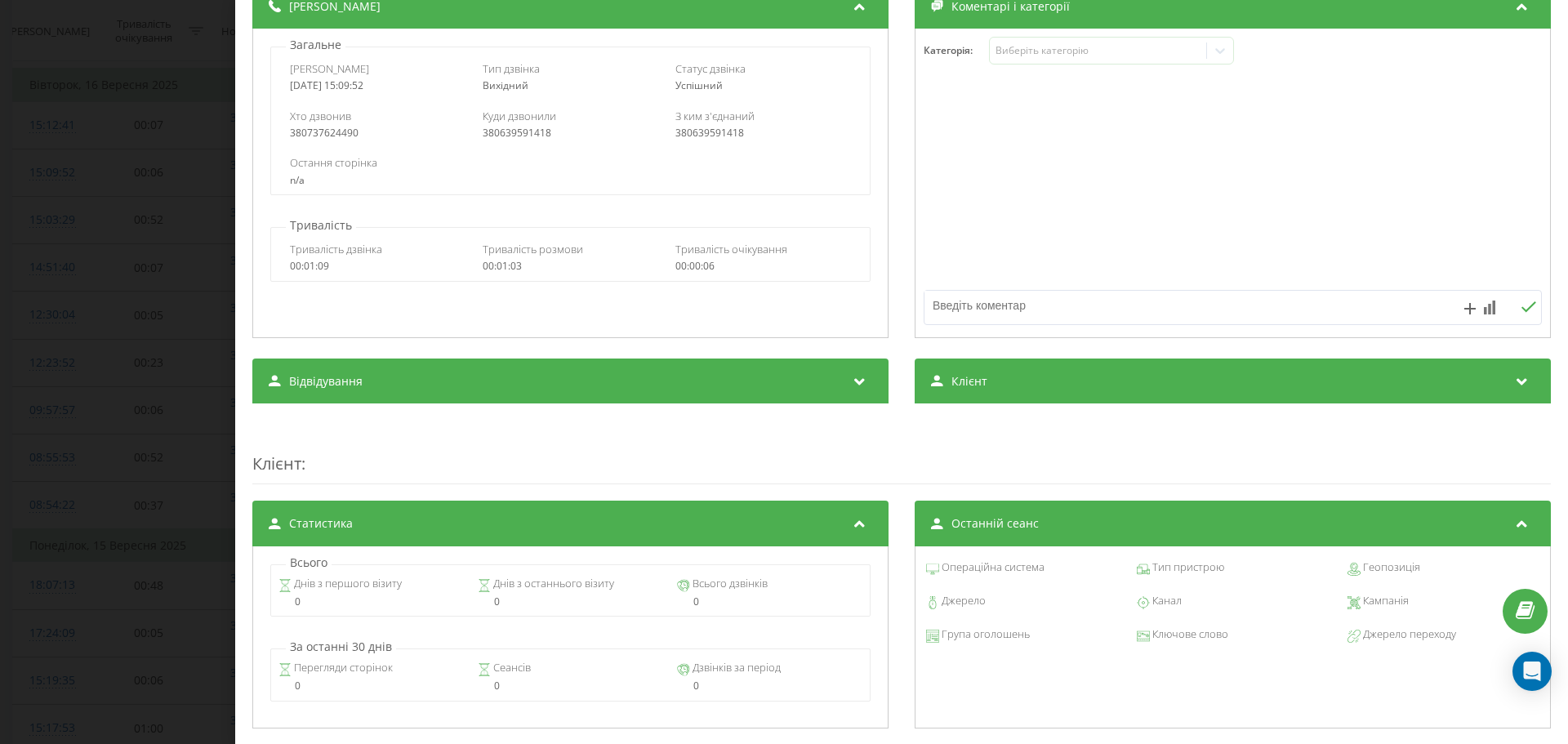
scroll to position [516, 0]
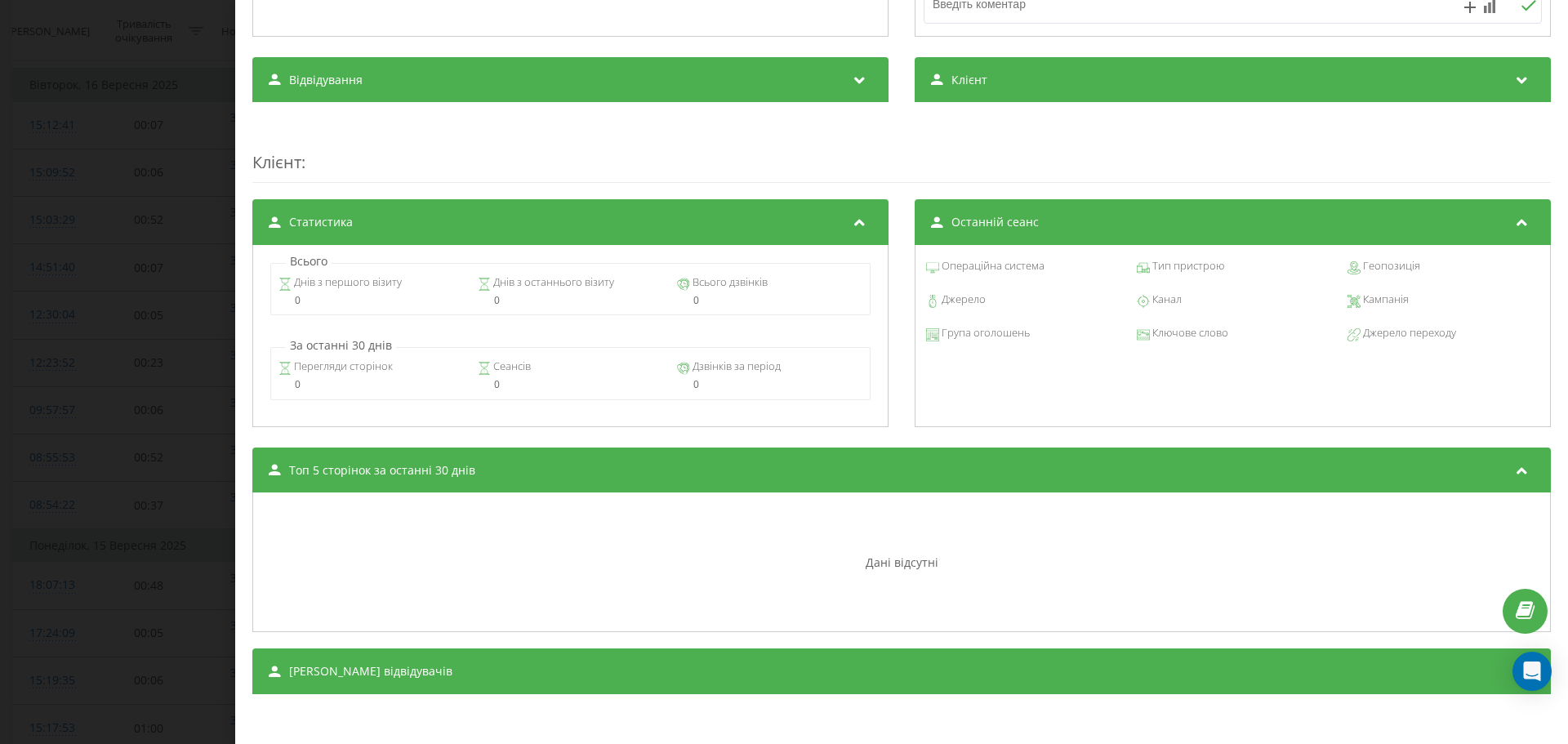
click at [68, 250] on div "Дзвінок : ua10_-1758024592.6044294 1 x - 00:59 00:00 00:00 Транскрипція Для AI-…" at bounding box center [784, 372] width 1568 height 744
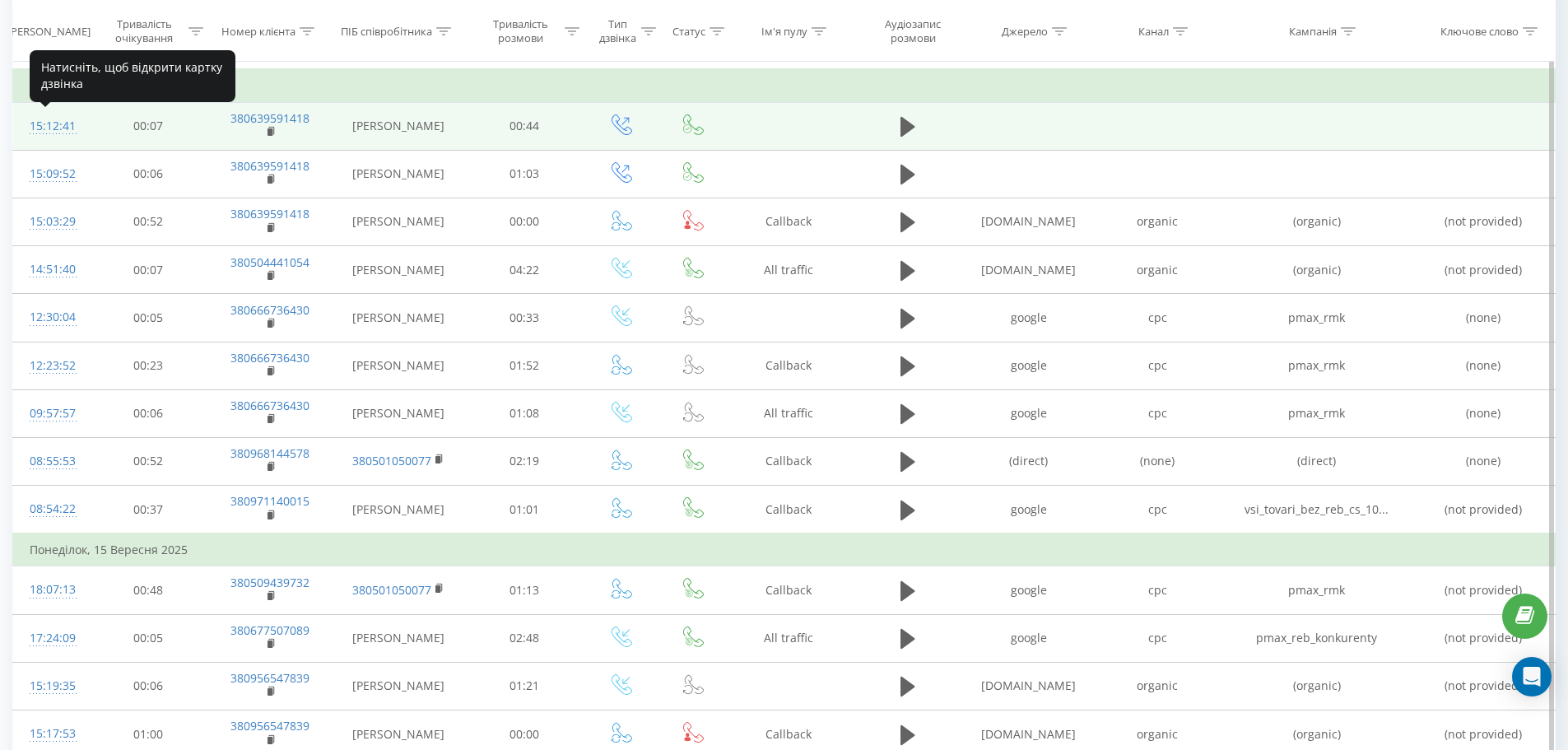
click at [50, 121] on div "15:12:41" at bounding box center [51, 126] width 43 height 32
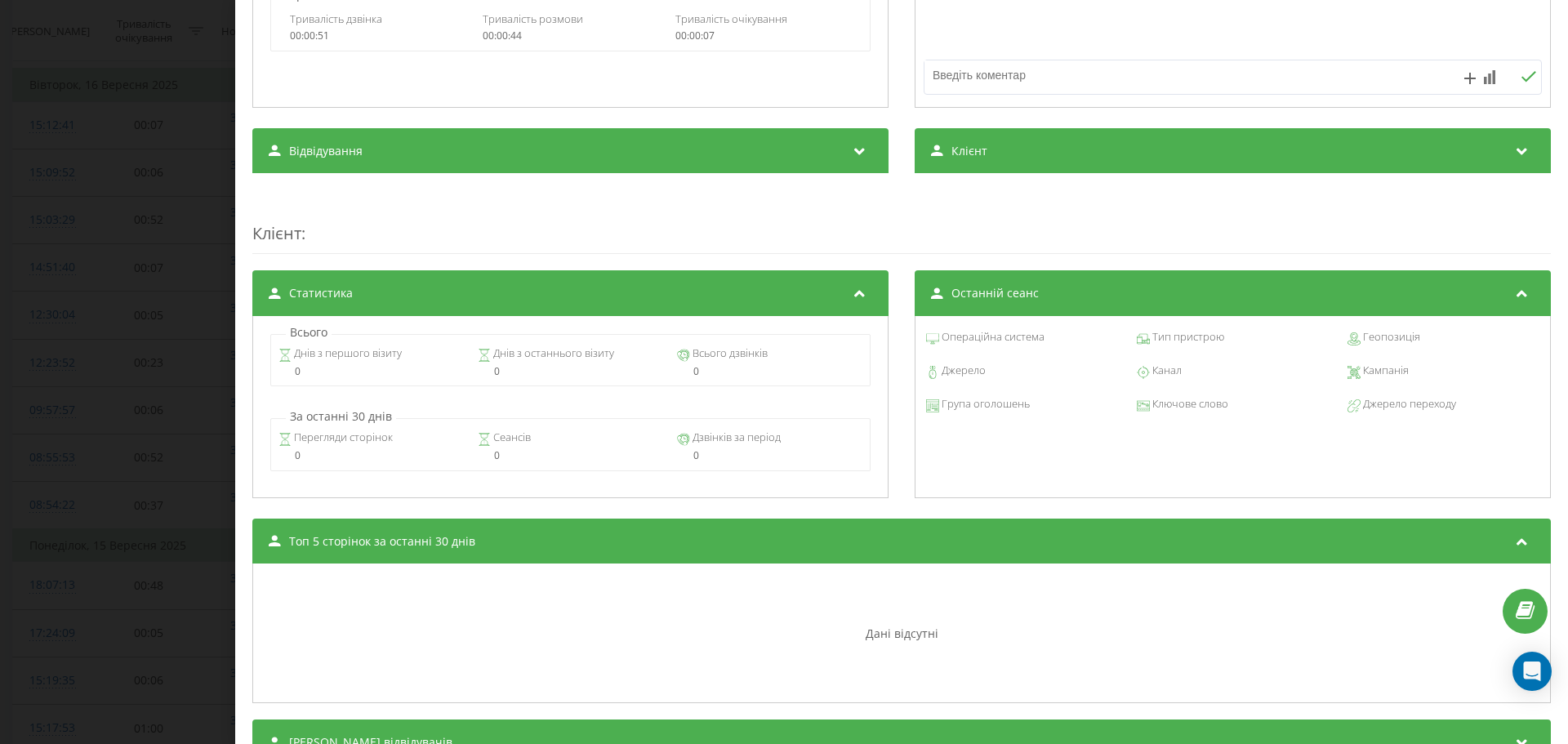
scroll to position [71, 0]
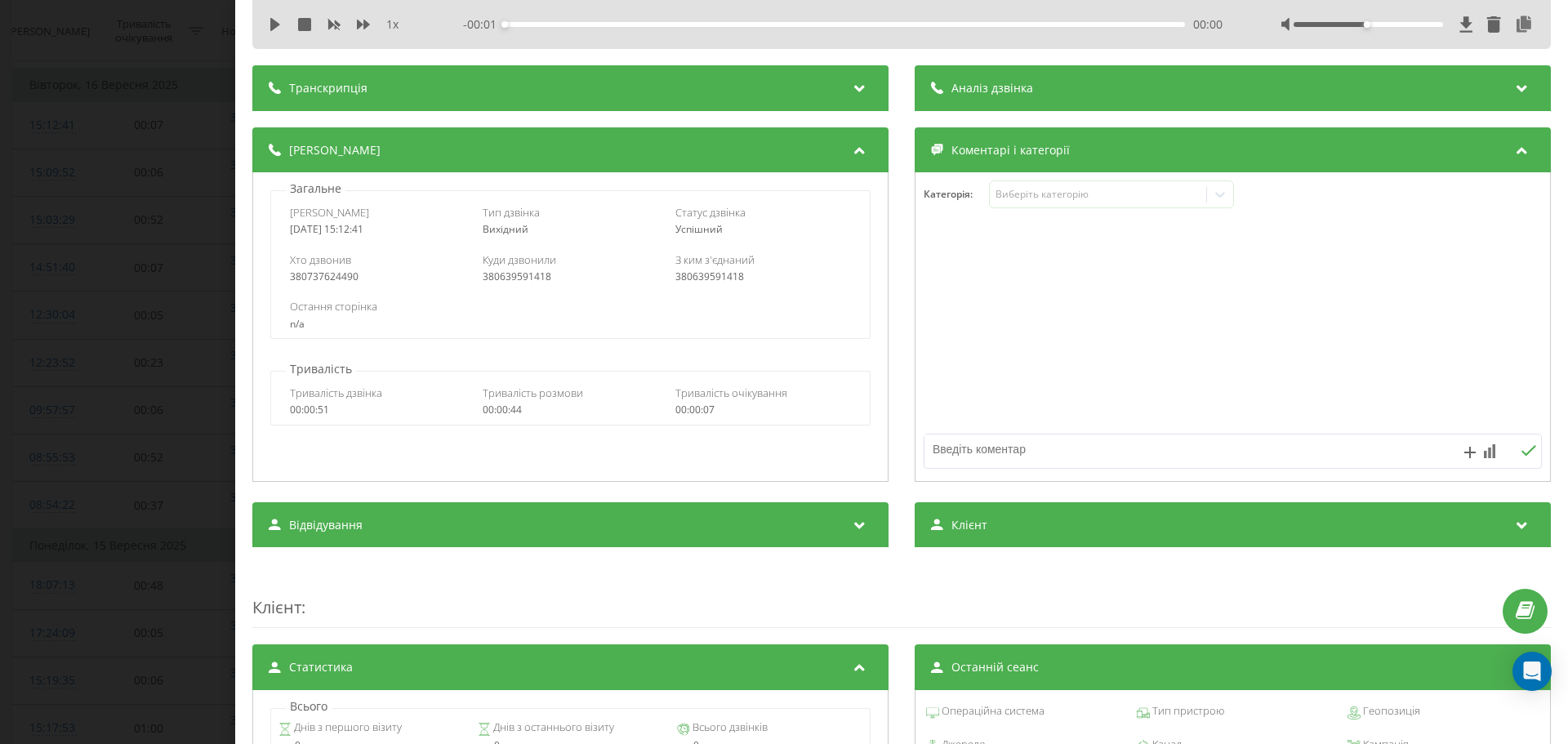
drag, startPoint x: 270, startPoint y: 23, endPoint x: 289, endPoint y: 26, distance: 19.2
click at [272, 24] on icon at bounding box center [275, 24] width 13 height 13
click at [361, 24] on icon at bounding box center [363, 25] width 13 height 10
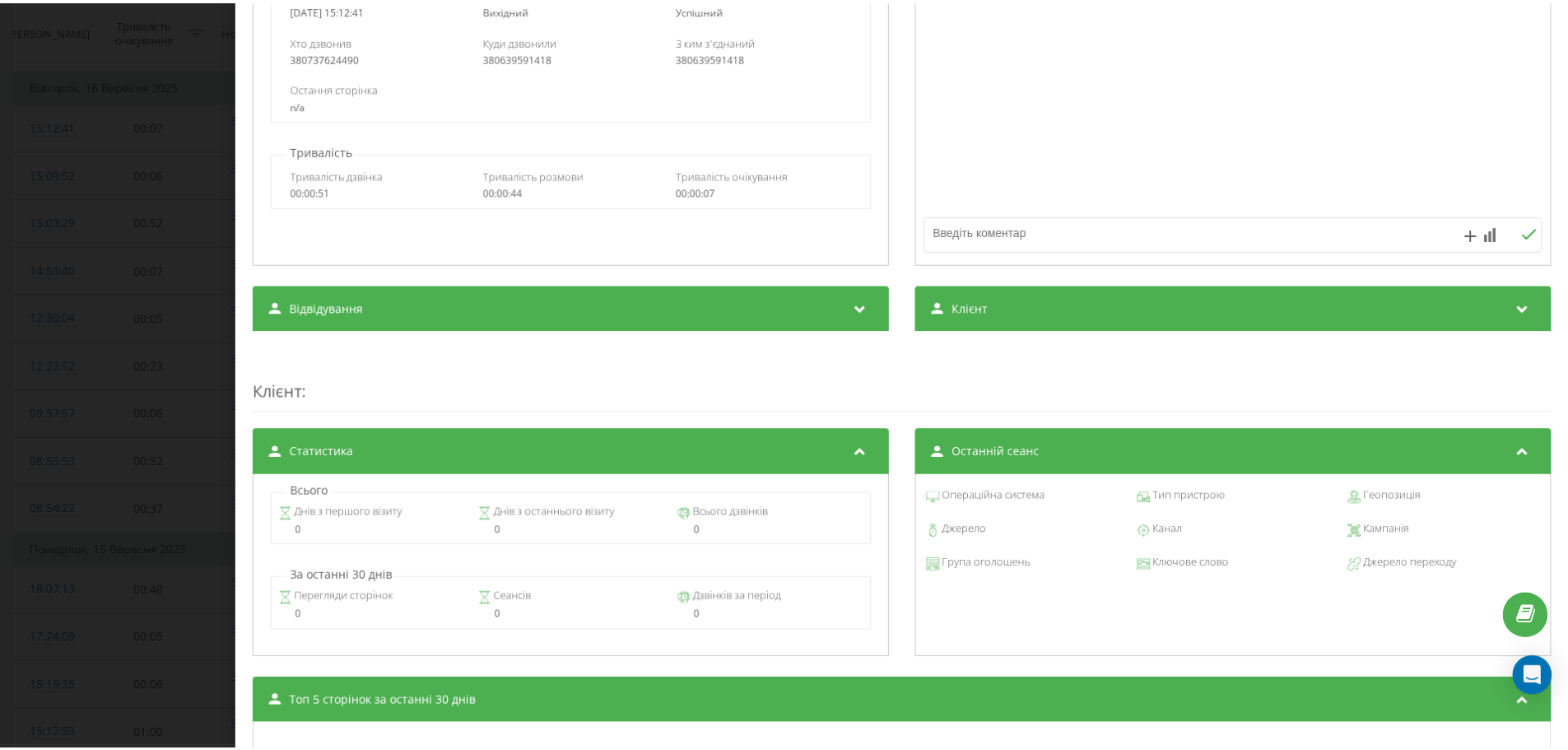
scroll to position [520, 0]
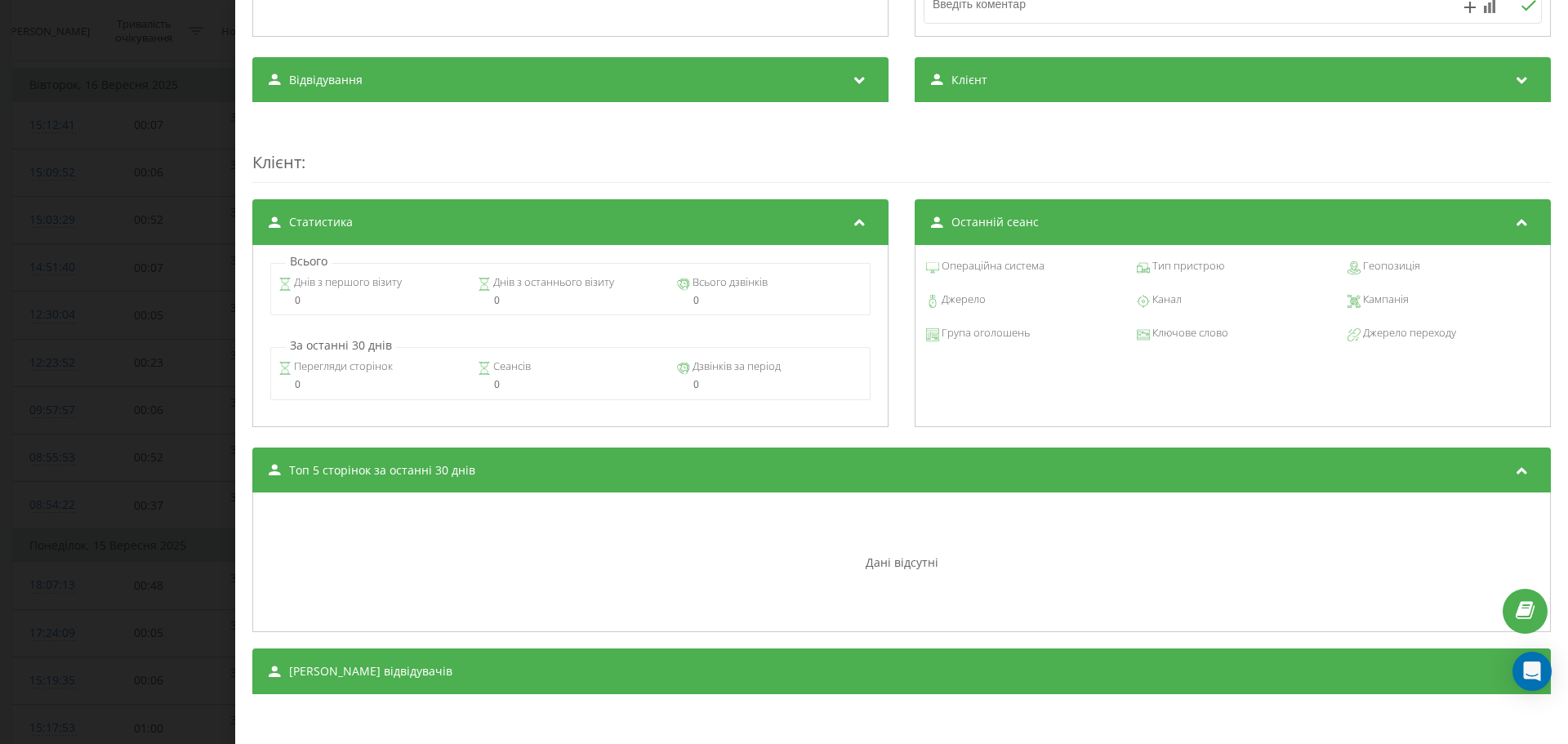
click at [116, 317] on div "Дзвінок : ua10_-1758024761.6045156 1.25 x - 00:40 00:01 00:01 Транскрипція Для …" at bounding box center [784, 372] width 1568 height 744
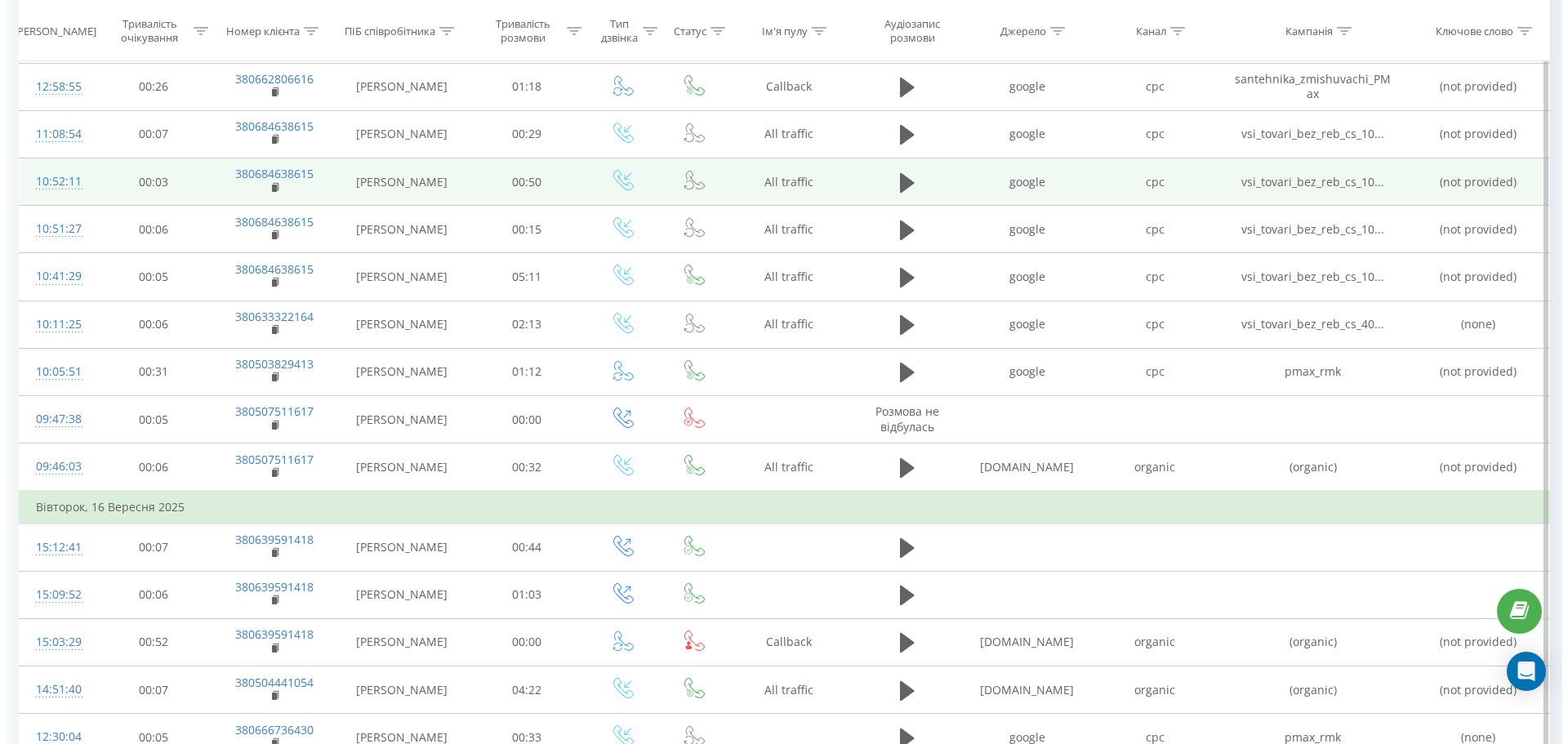
scroll to position [1244, 0]
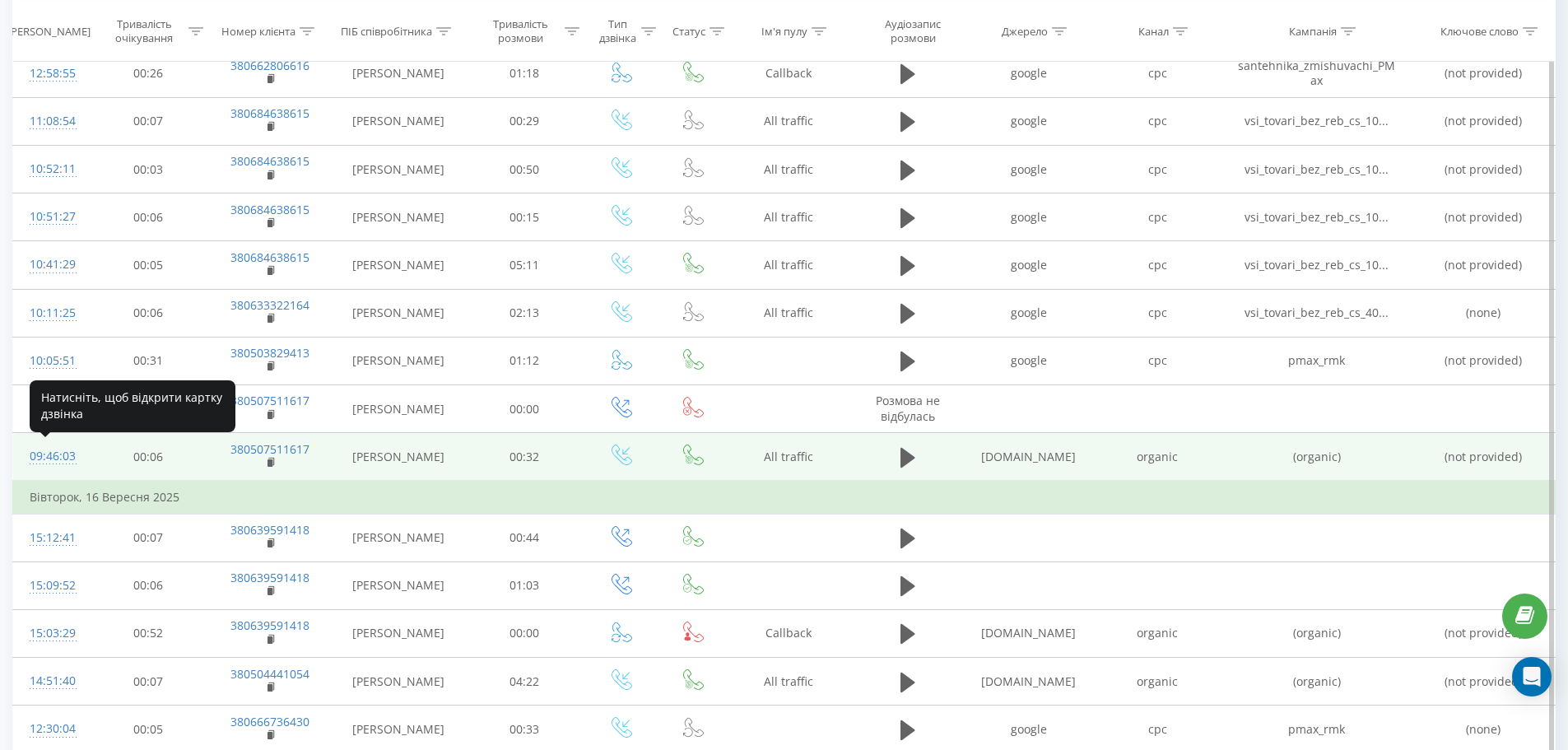
click at [55, 455] on div "09:46:03" at bounding box center [51, 456] width 43 height 32
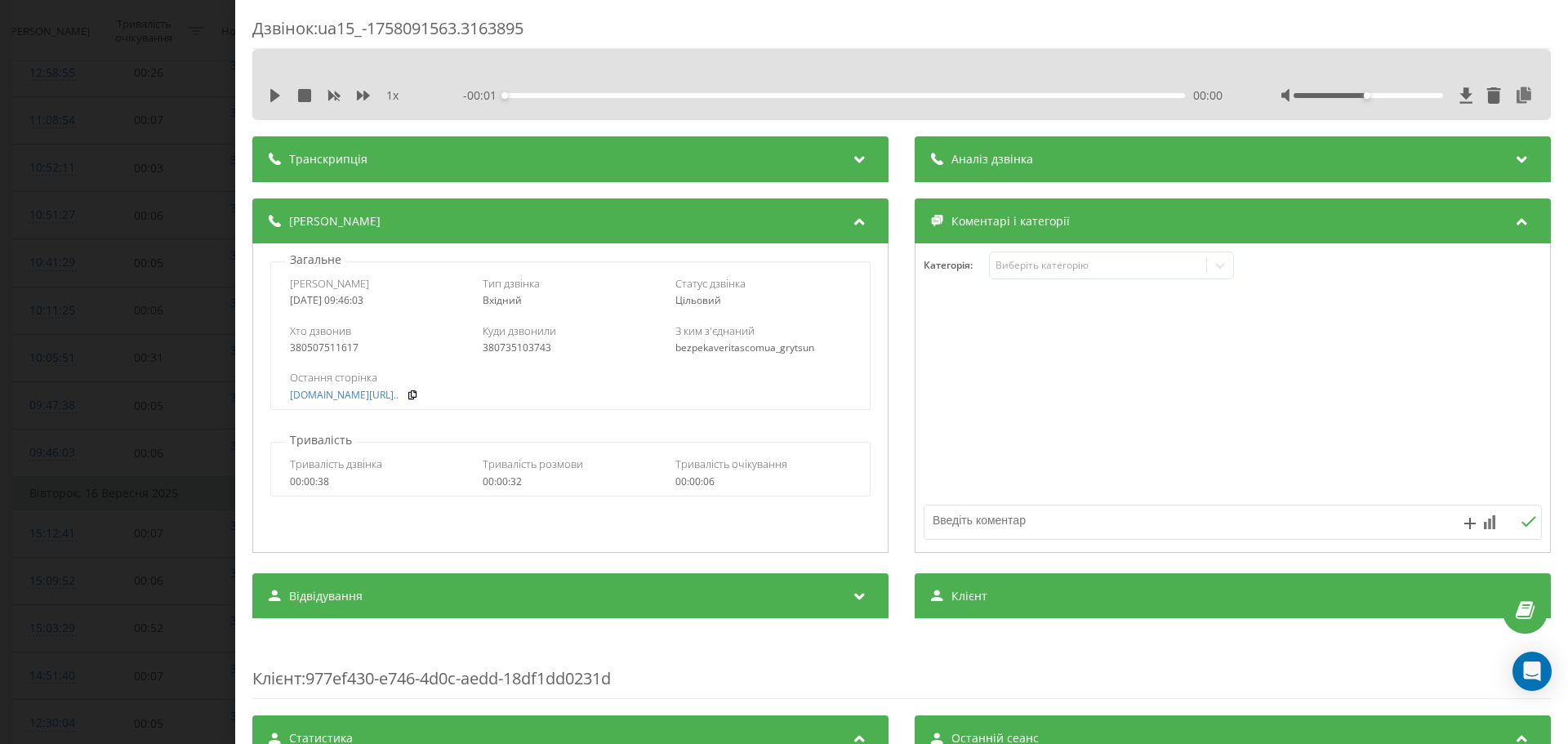
click at [263, 100] on div "1 x - 00:01 00:00 00:00" at bounding box center [901, 85] width 1298 height 71
drag, startPoint x: 276, startPoint y: 96, endPoint x: 356, endPoint y: 98, distance: 80.0
click at [280, 97] on icon at bounding box center [275, 95] width 13 height 13
click at [364, 97] on icon at bounding box center [363, 95] width 13 height 13
click at [143, 270] on div "Дзвінок : ua15_-1758091563.3163895 1.25 x - 00:27 00:02 00:02 Транскрипція Для …" at bounding box center [784, 372] width 1568 height 744
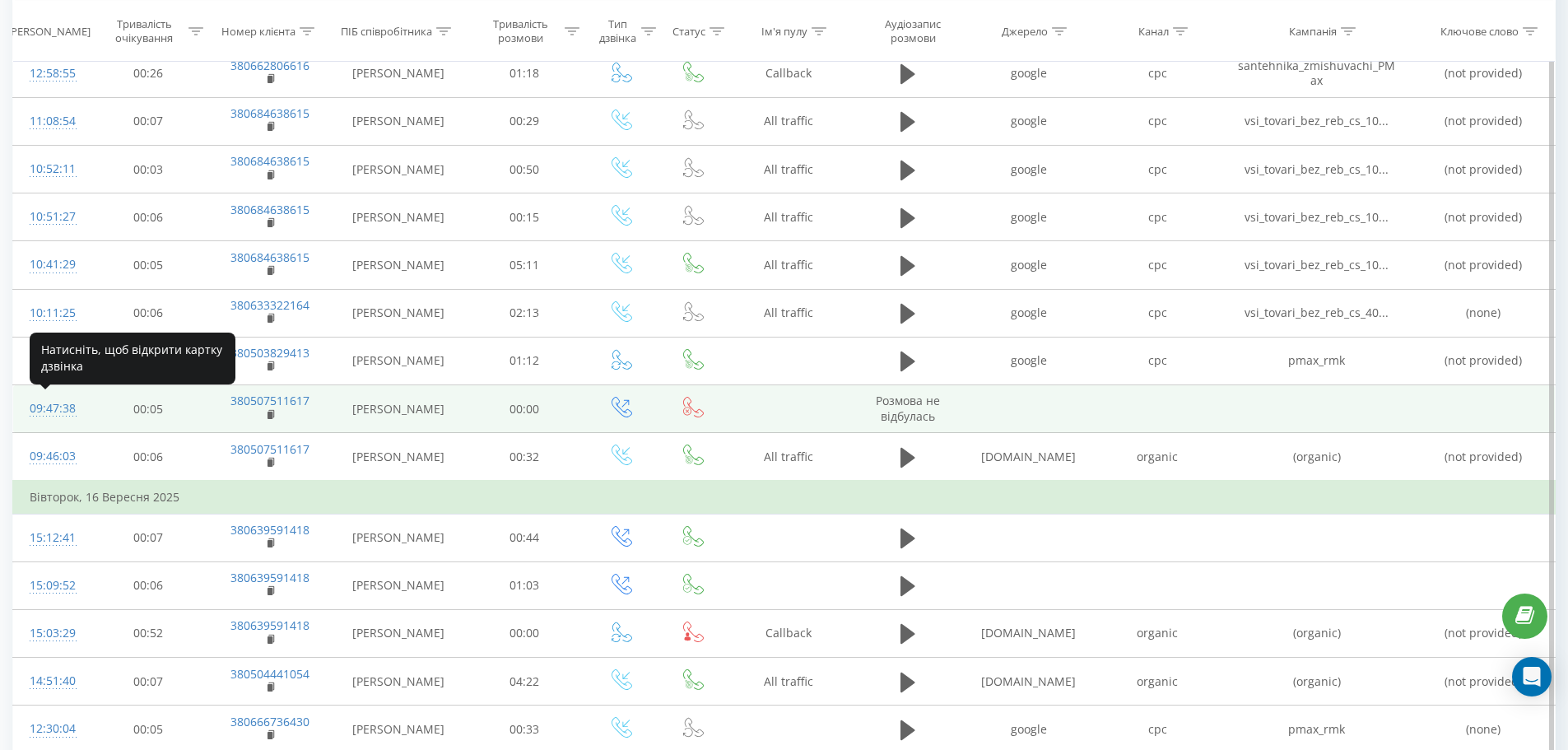
click at [41, 415] on div "09:47:38" at bounding box center [51, 408] width 43 height 32
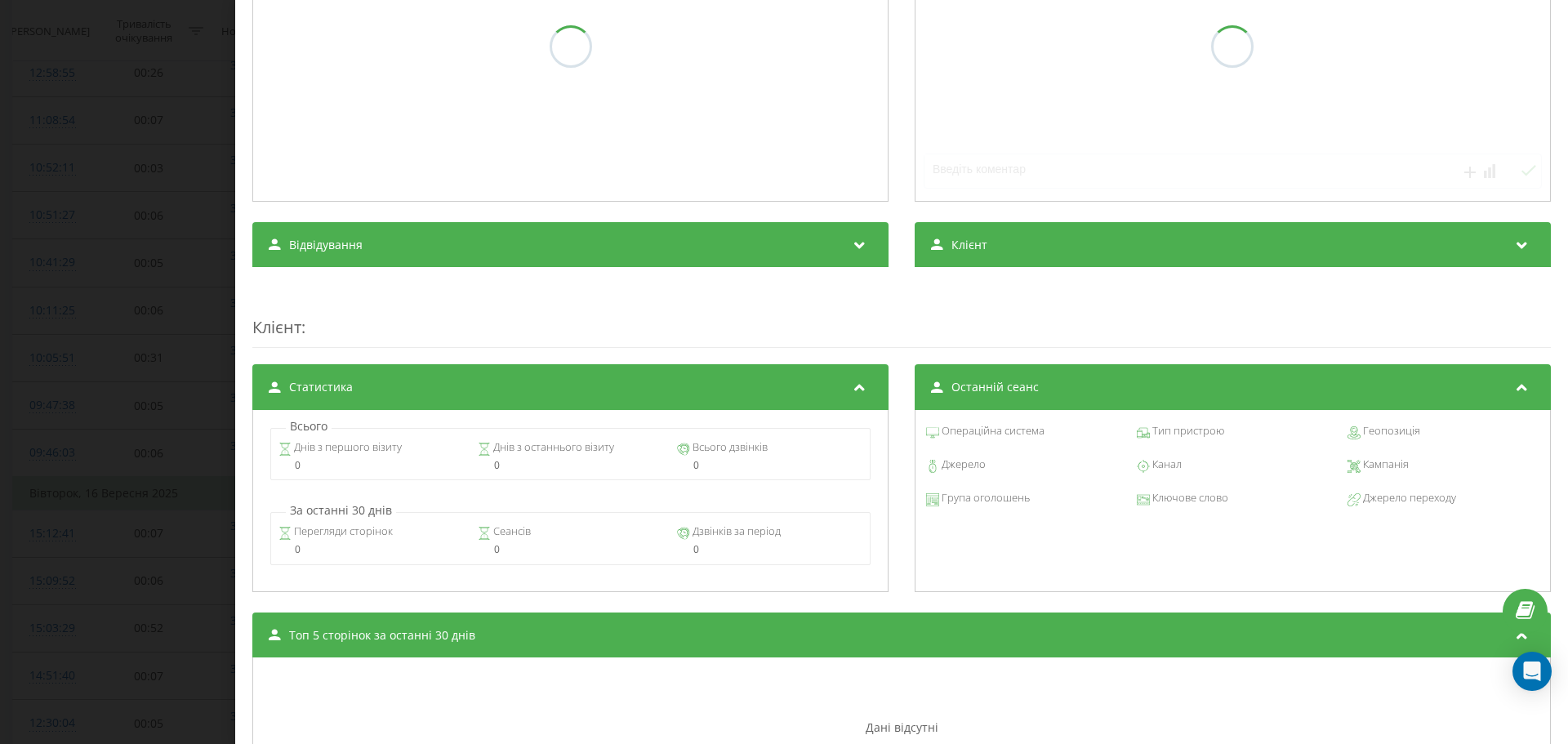
scroll to position [445, 0]
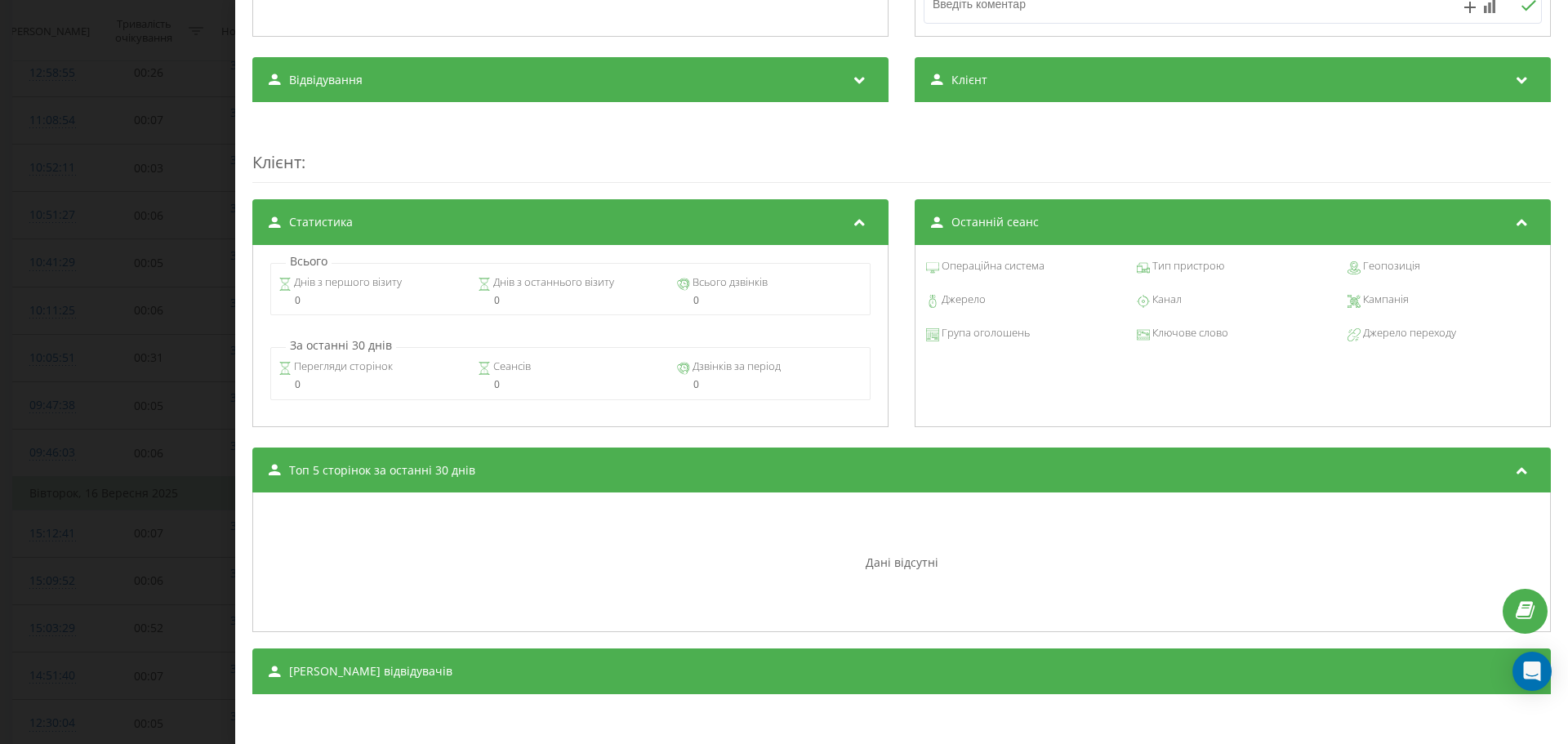
click at [0, 400] on div "Дзвінок : ua10_-1758091658.6134262 Транскрипція Для AI-аналізу майбутніх дзвінк…" at bounding box center [784, 372] width 1568 height 744
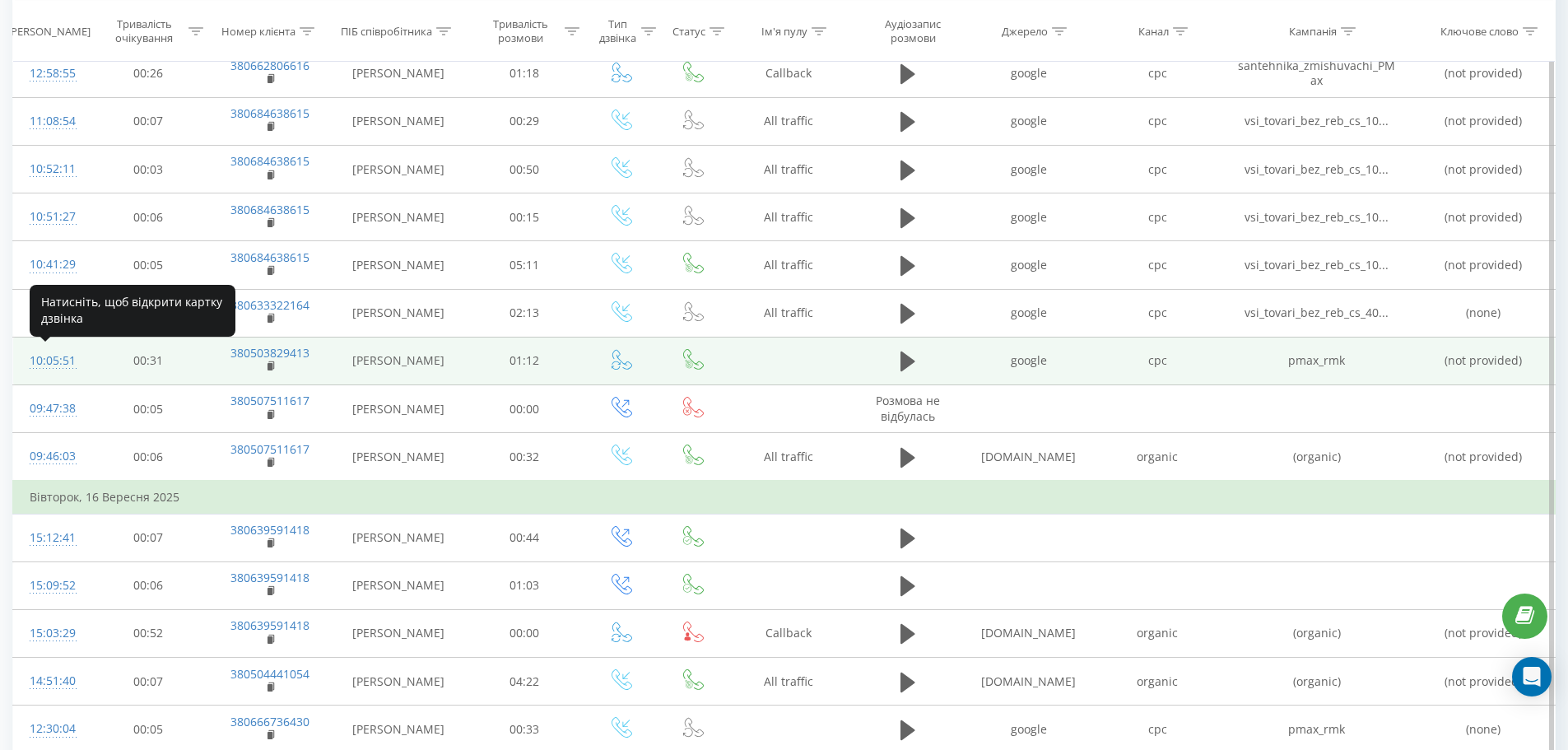
click at [51, 361] on div "10:05:51" at bounding box center [51, 361] width 43 height 32
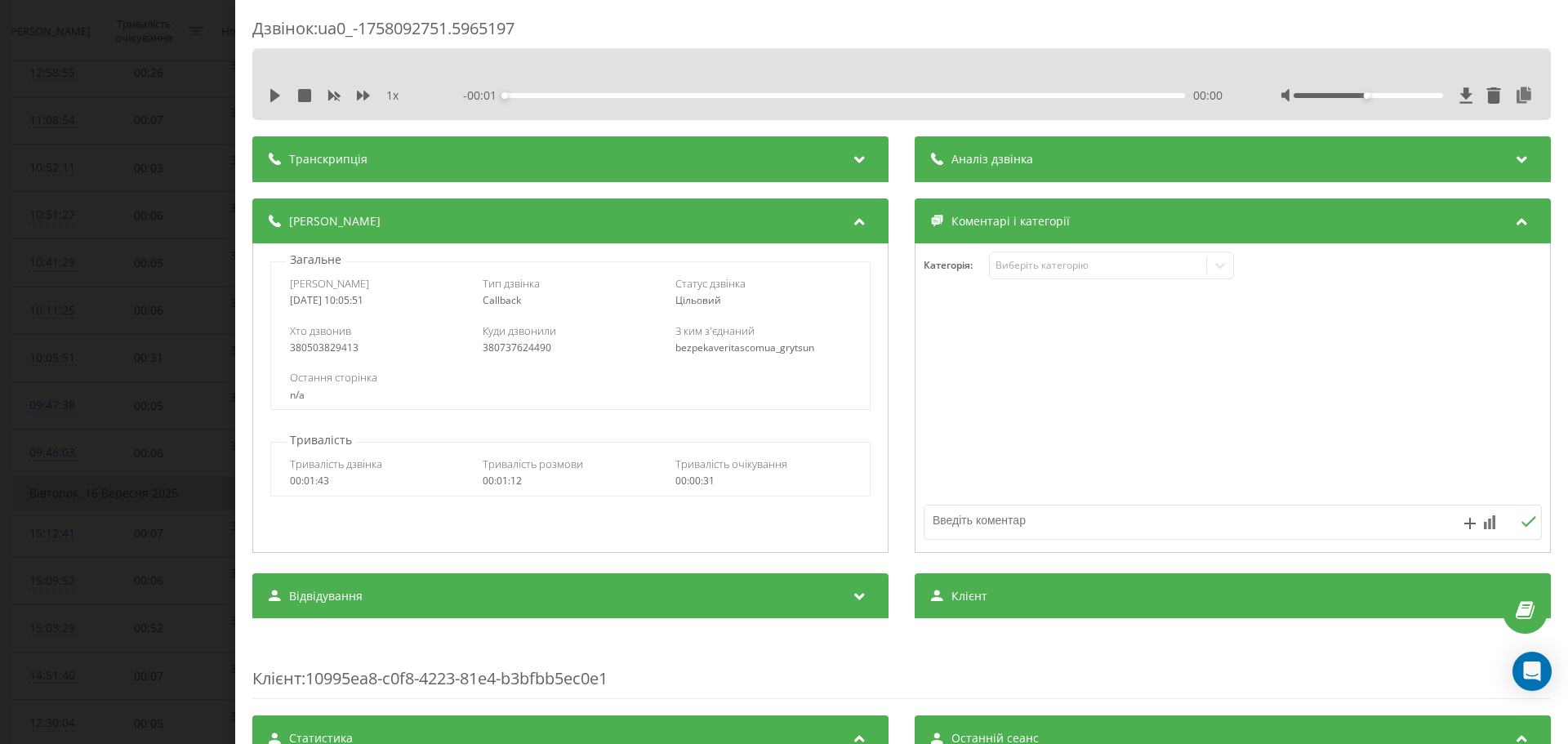
drag, startPoint x: 269, startPoint y: 91, endPoint x: 376, endPoint y: 98, distance: 107.2
click at [273, 92] on icon at bounding box center [275, 95] width 13 height 13
click at [361, 97] on icon at bounding box center [363, 96] width 13 height 10
drag, startPoint x: 1362, startPoint y: 92, endPoint x: 1385, endPoint y: 89, distance: 23.2
click at [1486, 99] on div at bounding box center [1408, 95] width 253 height 17
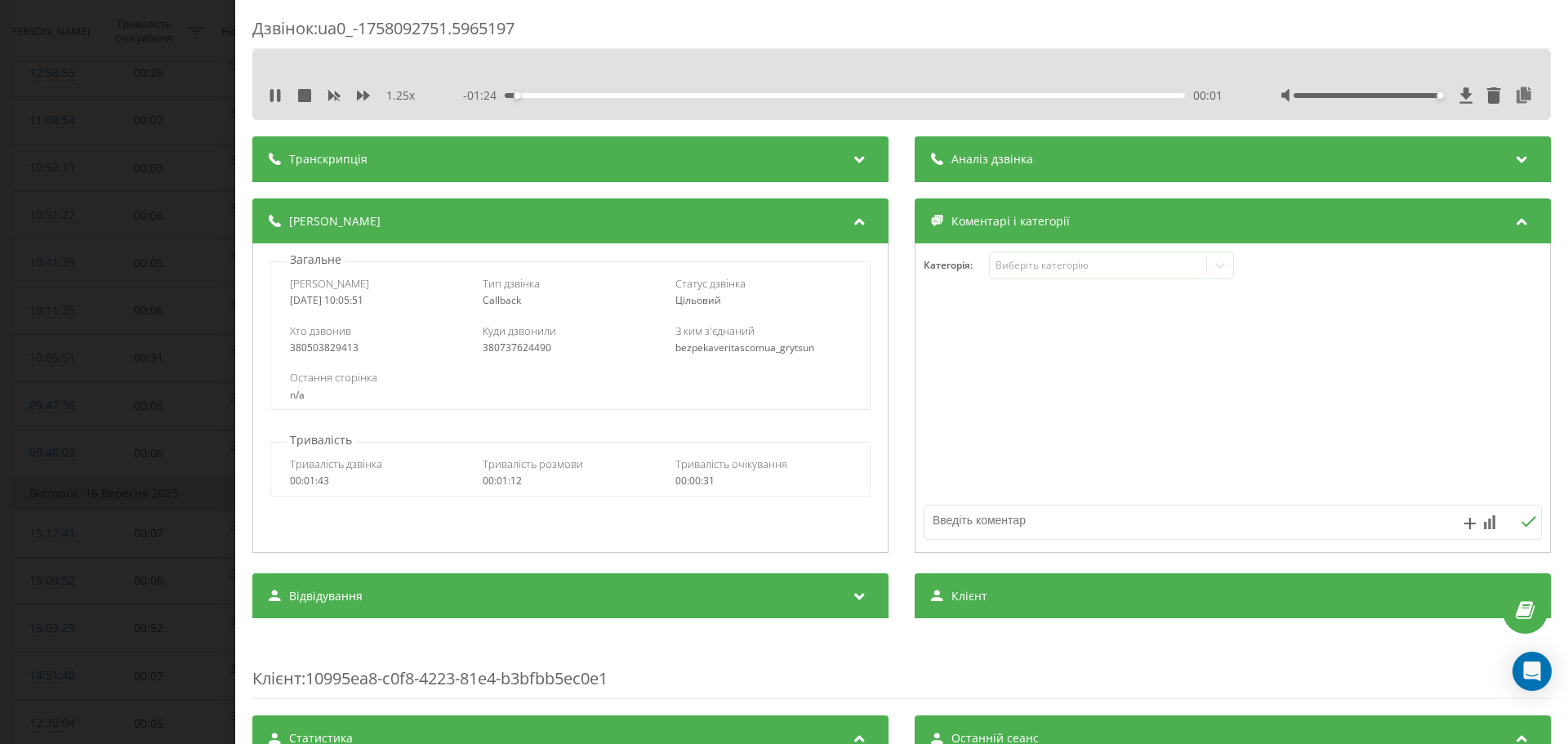
drag, startPoint x: 1362, startPoint y: 93, endPoint x: 1476, endPoint y: 84, distance: 114.4
click at [1471, 79] on div "1.25 x - 01:24 00:01 00:01" at bounding box center [901, 85] width 1298 height 71
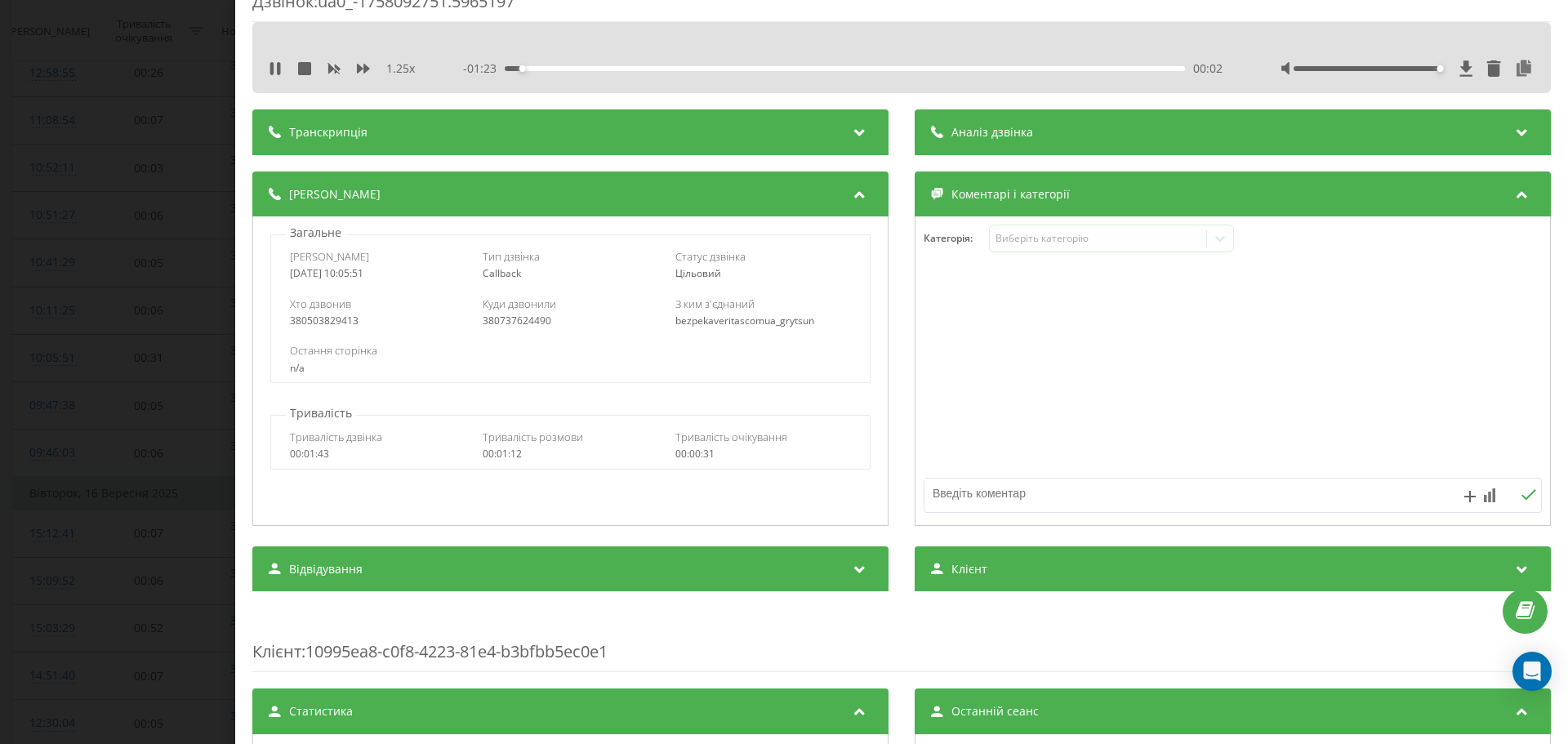
scroll to position [82, 0]
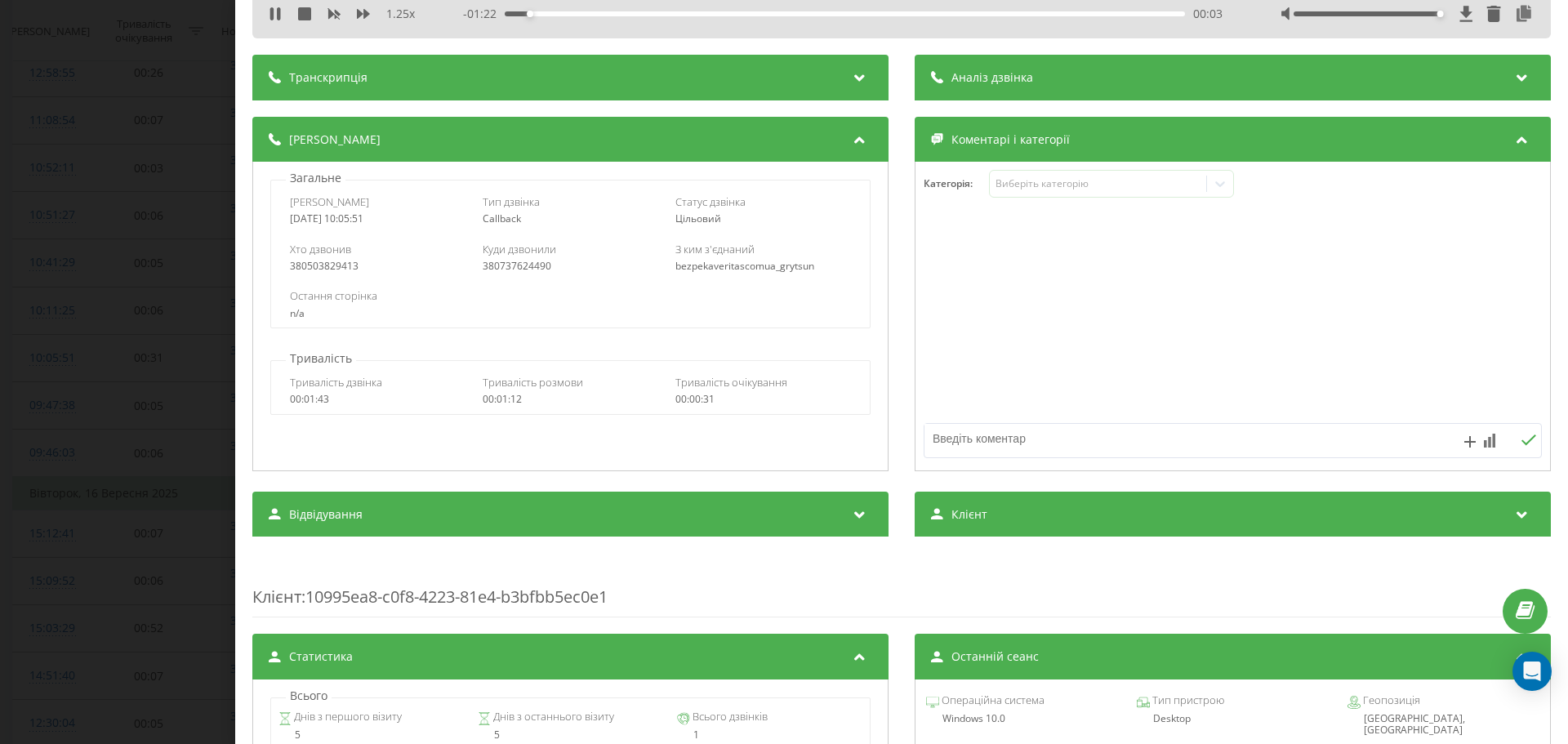
click at [318, 269] on div "380503829413" at bounding box center [377, 267] width 176 height 12
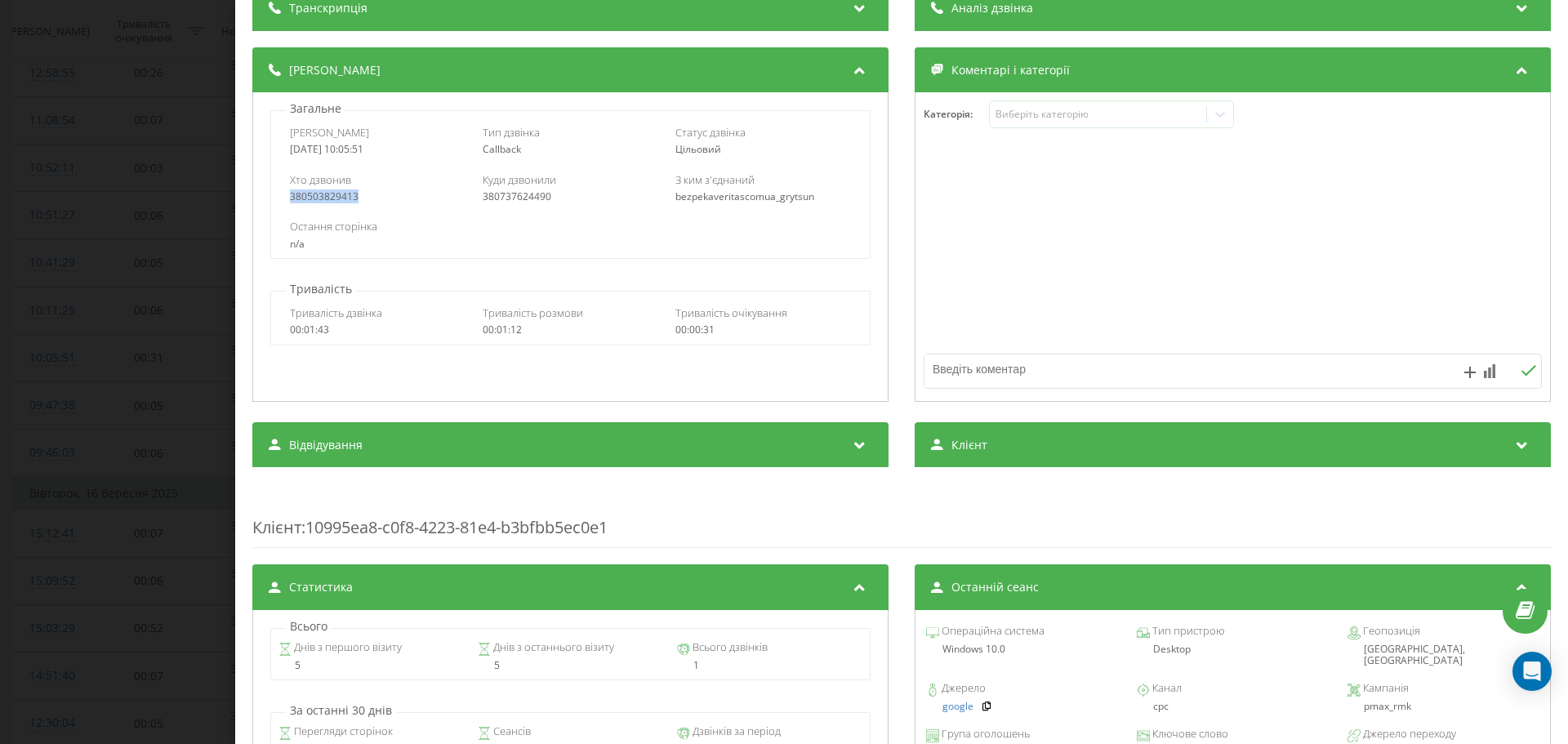
scroll to position [408, 0]
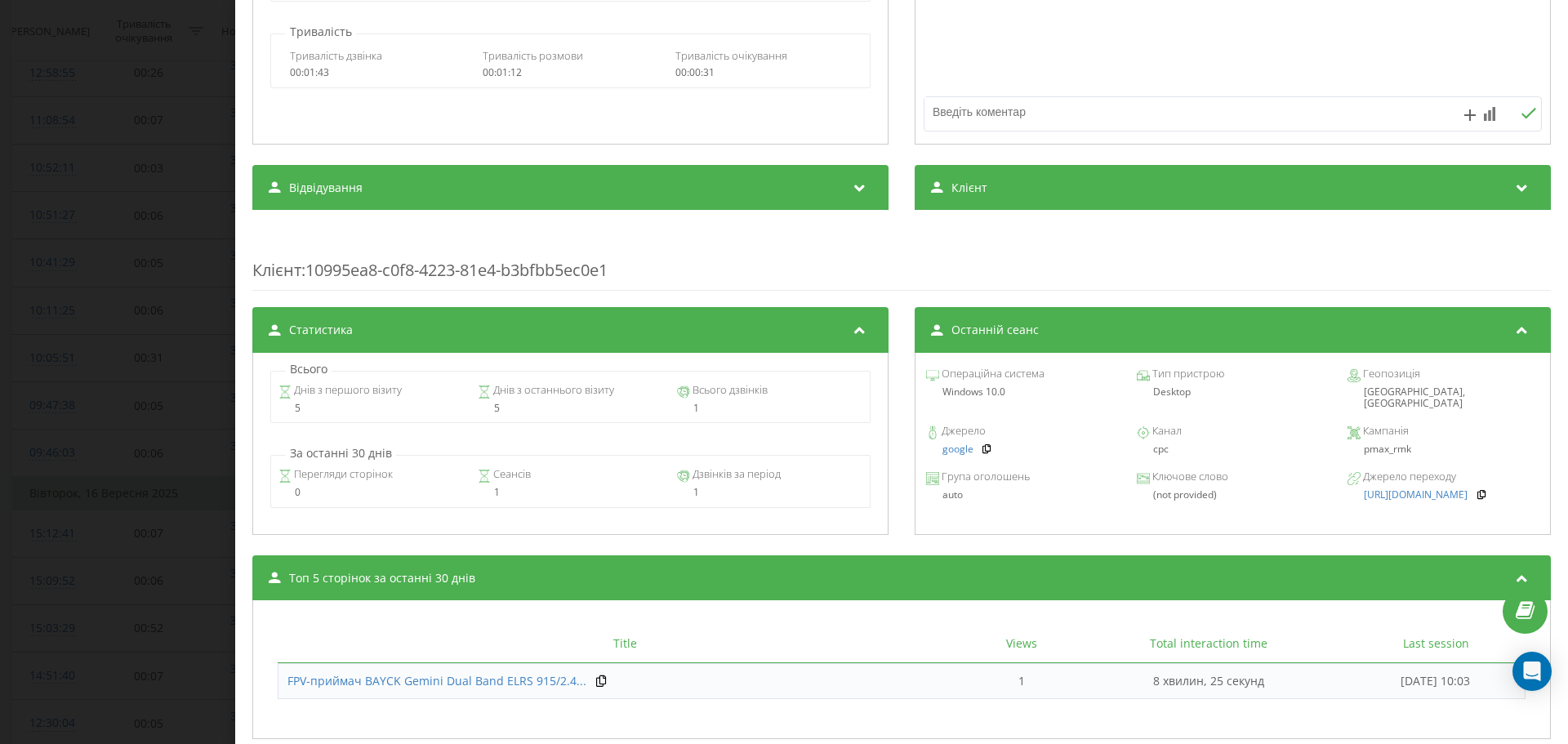
click at [1374, 444] on div "pmax_rmk" at bounding box center [1444, 450] width 192 height 12
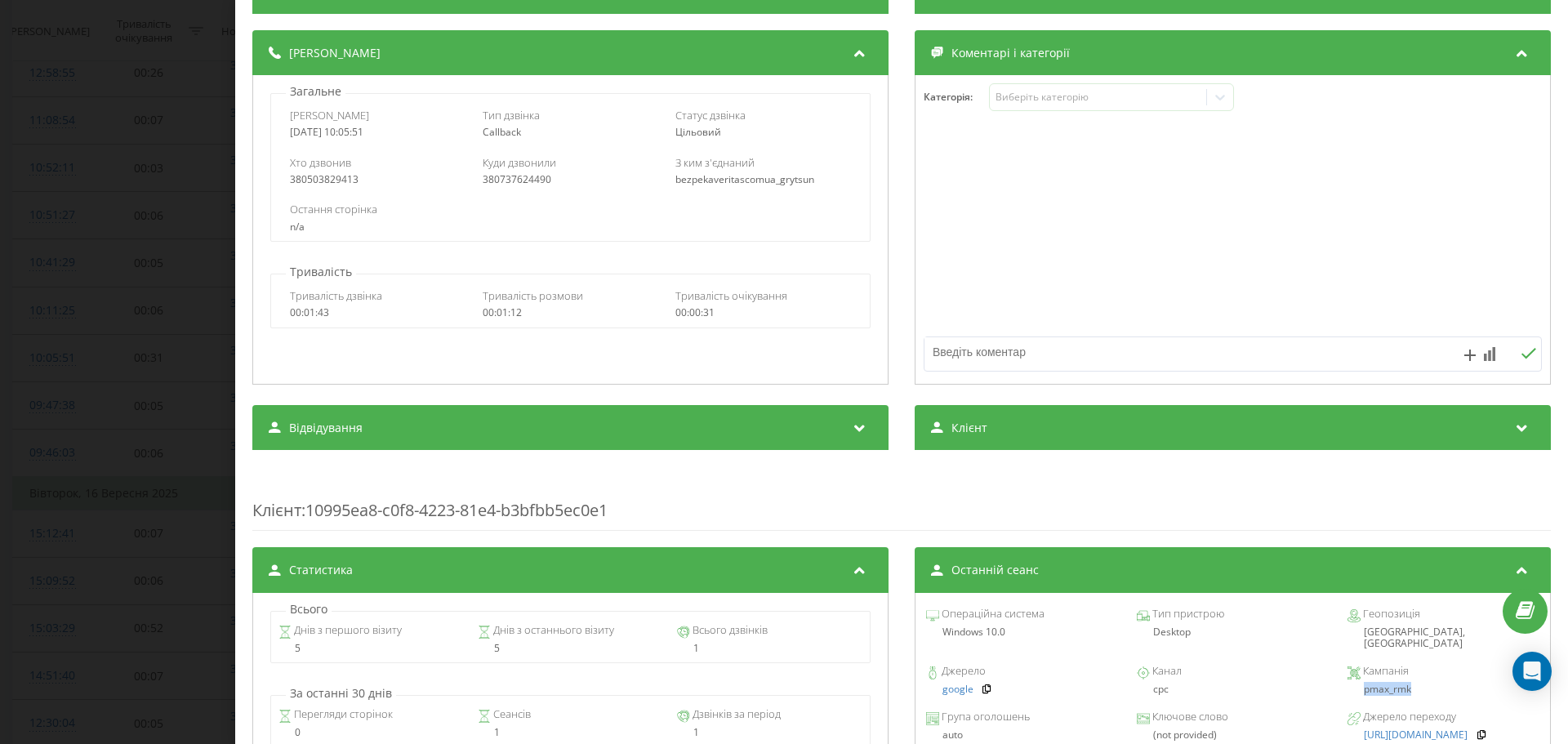
scroll to position [490, 0]
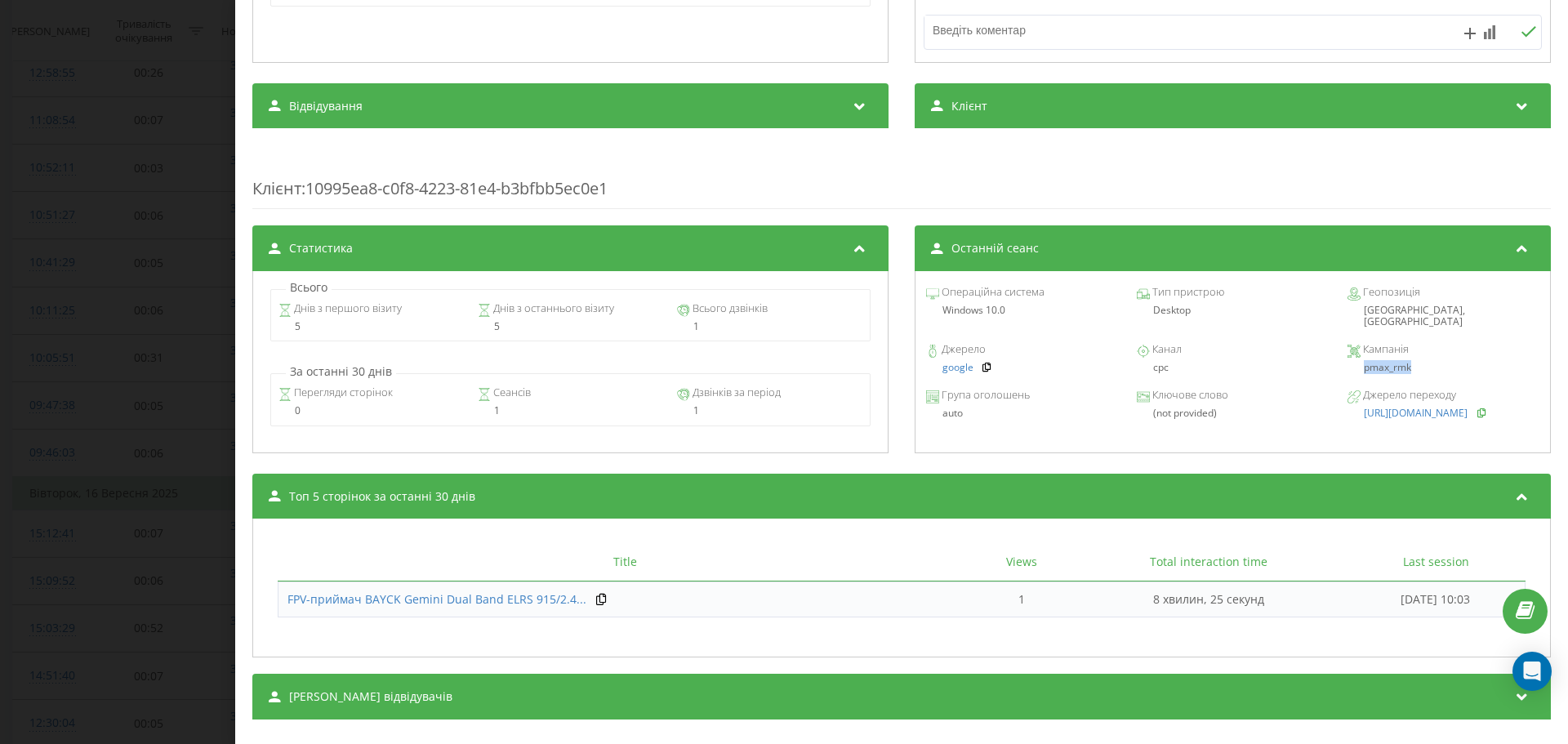
click at [1481, 407] on button at bounding box center [1483, 413] width 15 height 12
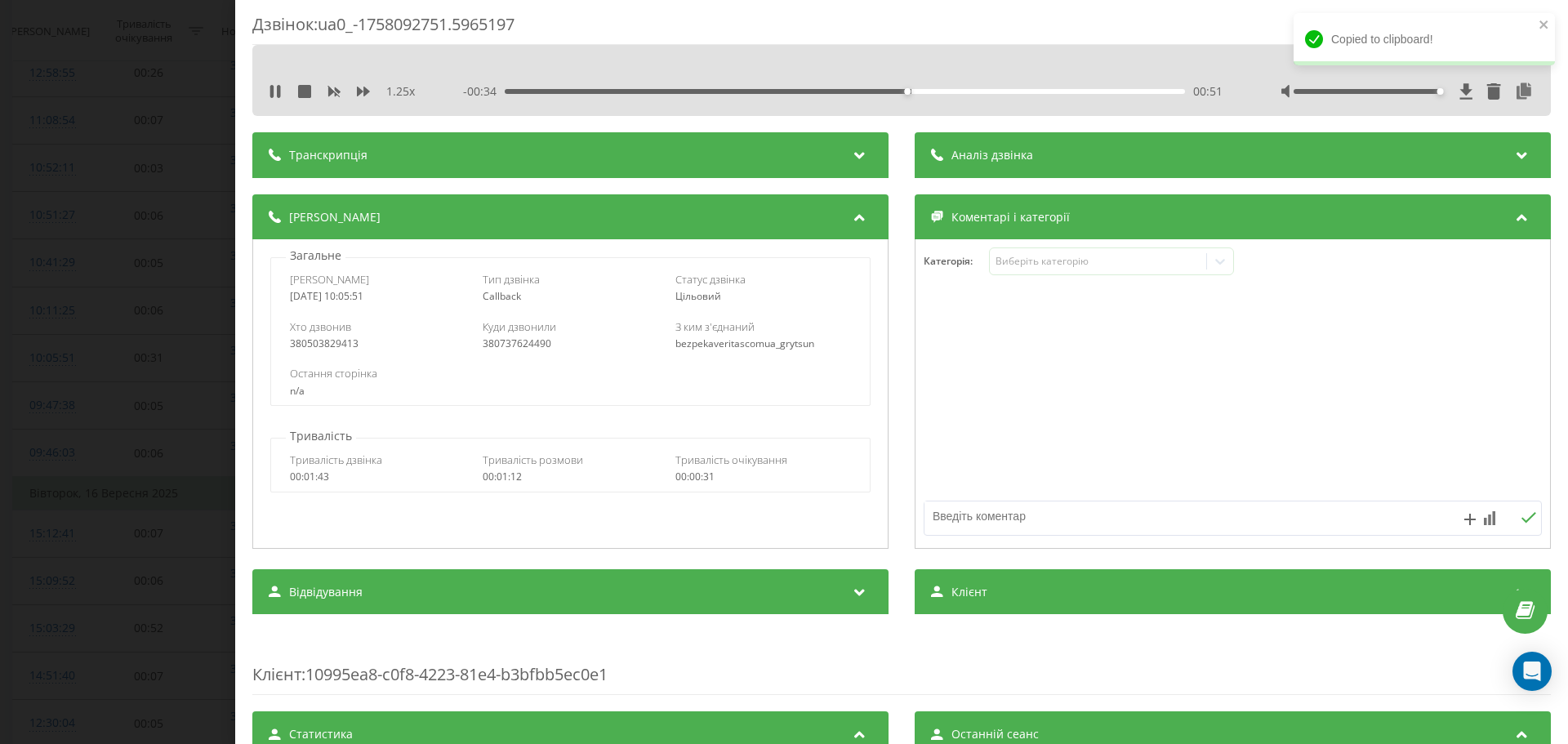
scroll to position [0, 0]
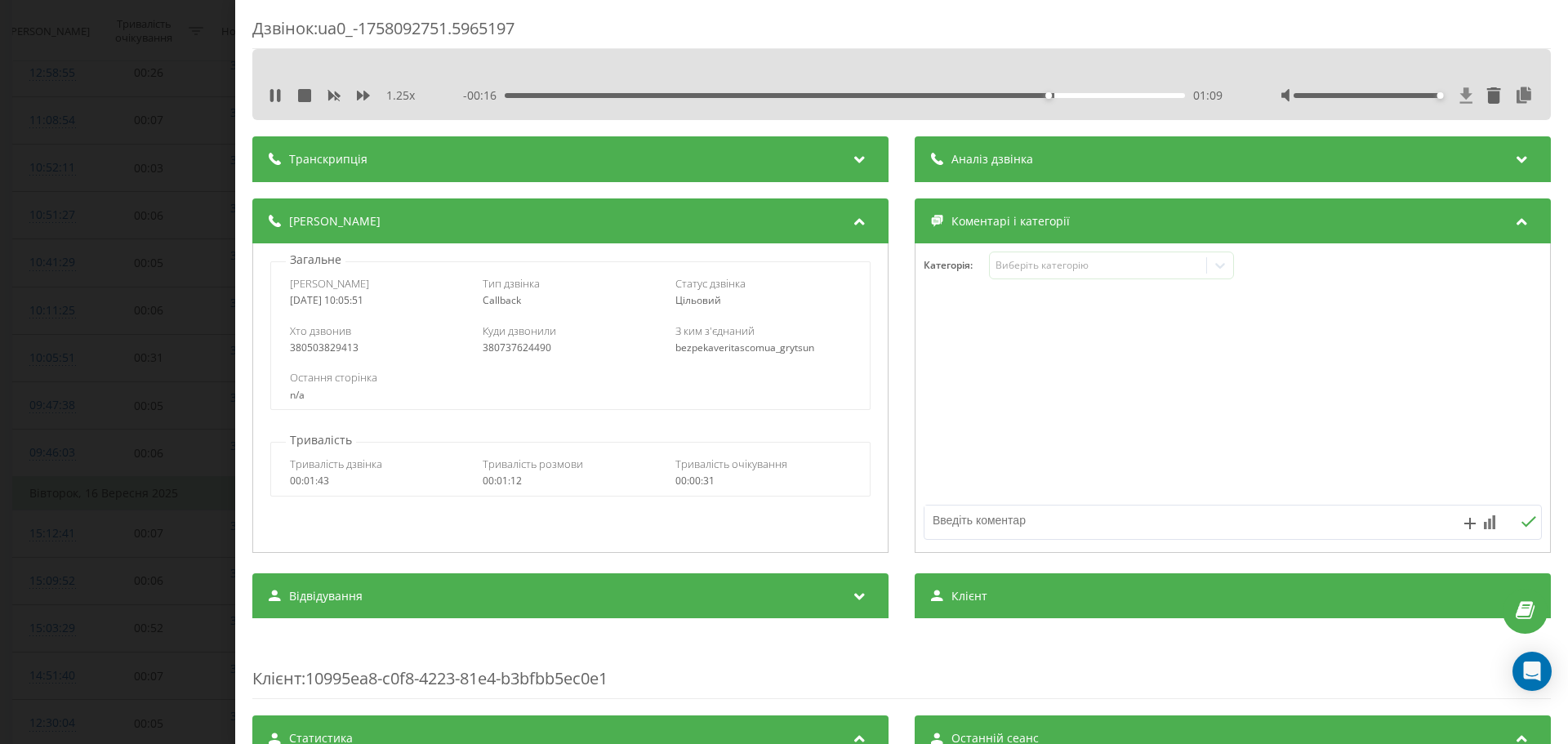
click at [1459, 100] on icon at bounding box center [1466, 95] width 14 height 17
click at [124, 527] on div "Дзвінок : ua0_-1758092751.5965197 1.25 x 00:00 01:25 01:25 Транскрипція Для AI-…" at bounding box center [784, 372] width 1568 height 744
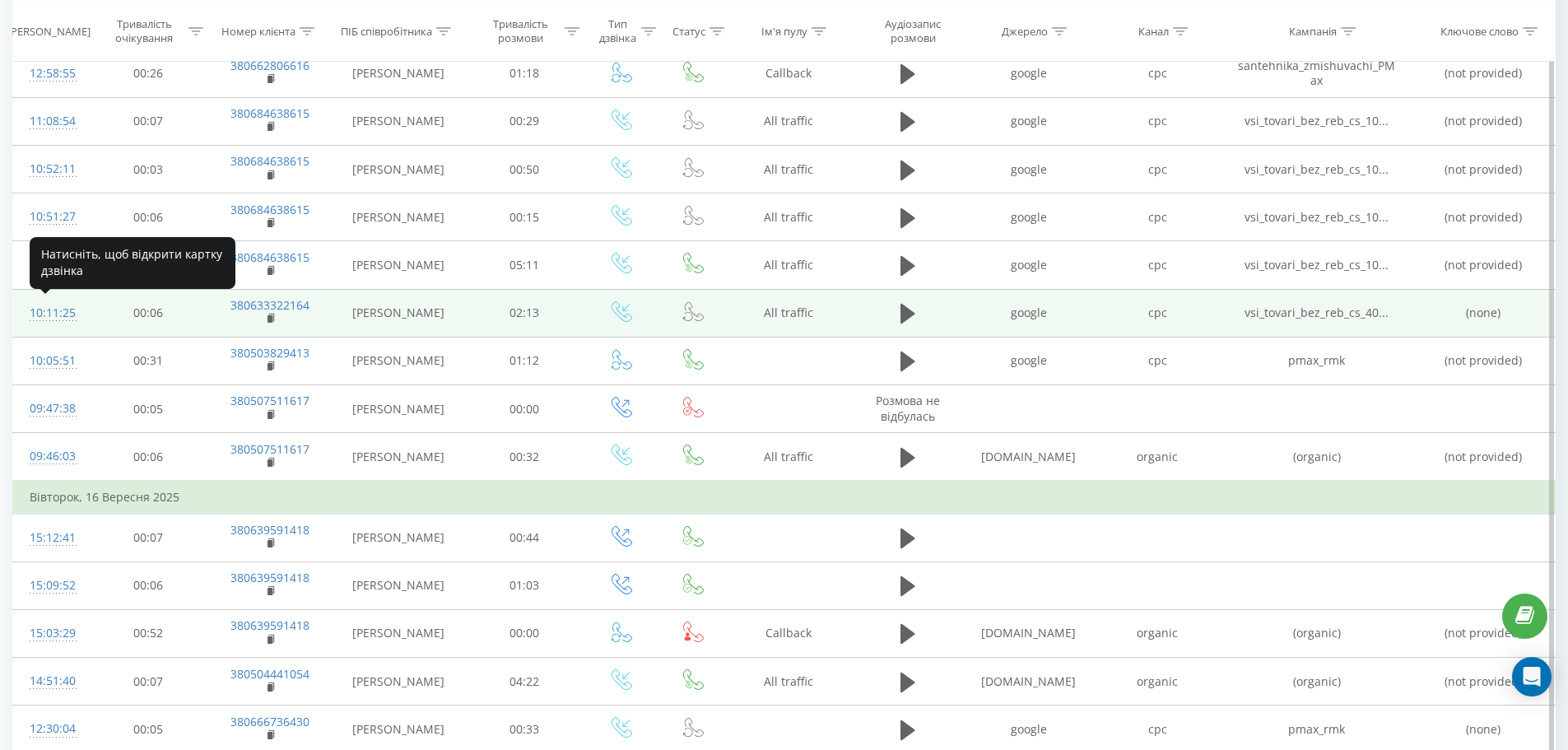
click at [62, 315] on div "10:11:25" at bounding box center [51, 313] width 43 height 32
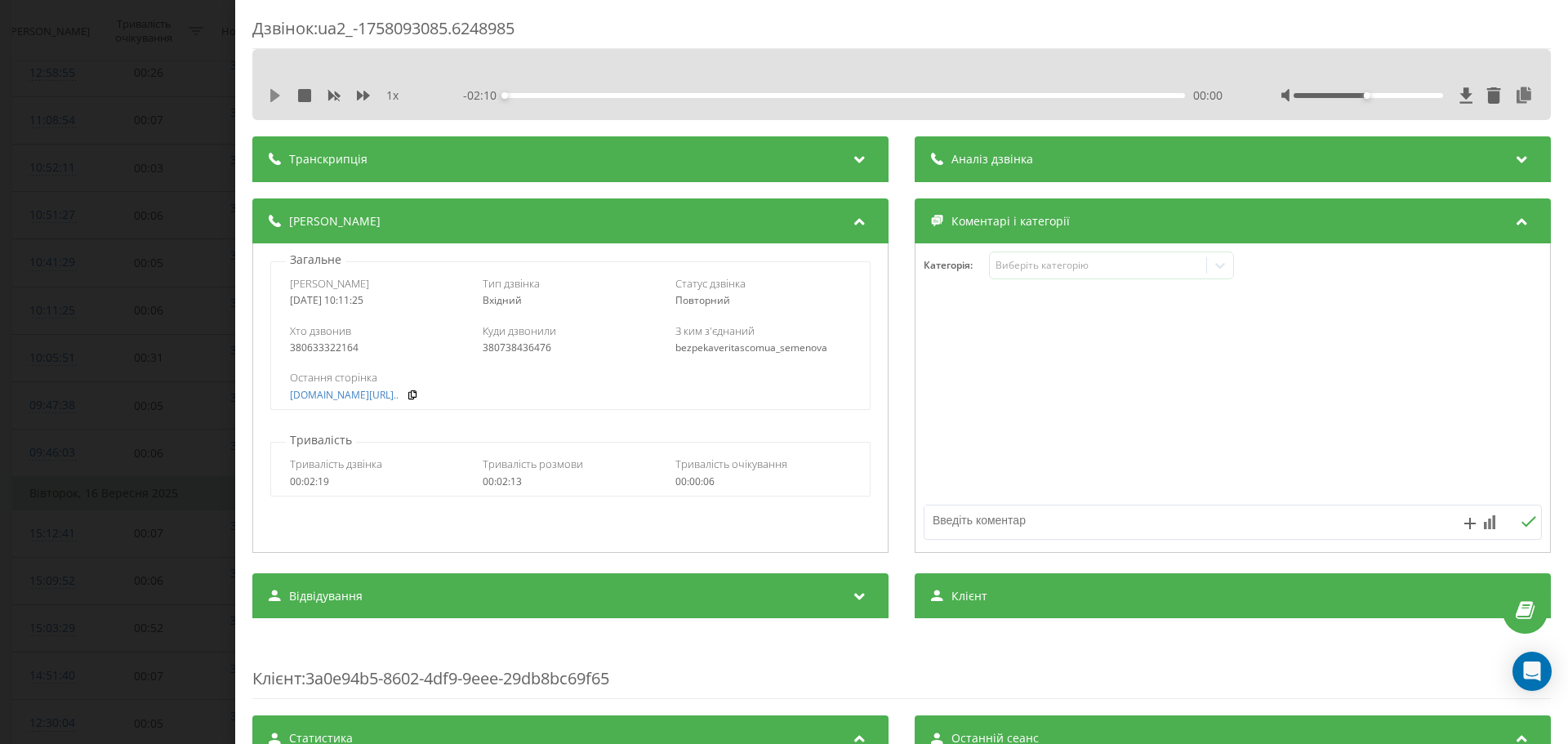
drag, startPoint x: 276, startPoint y: 98, endPoint x: 432, endPoint y: 102, distance: 156.1
click at [276, 98] on icon at bounding box center [276, 95] width 10 height 13
click at [372, 97] on div "1 x" at bounding box center [345, 95] width 152 height 17
click at [367, 95] on icon at bounding box center [363, 96] width 13 height 10
click at [334, 346] on div "380633322164" at bounding box center [377, 348] width 176 height 12
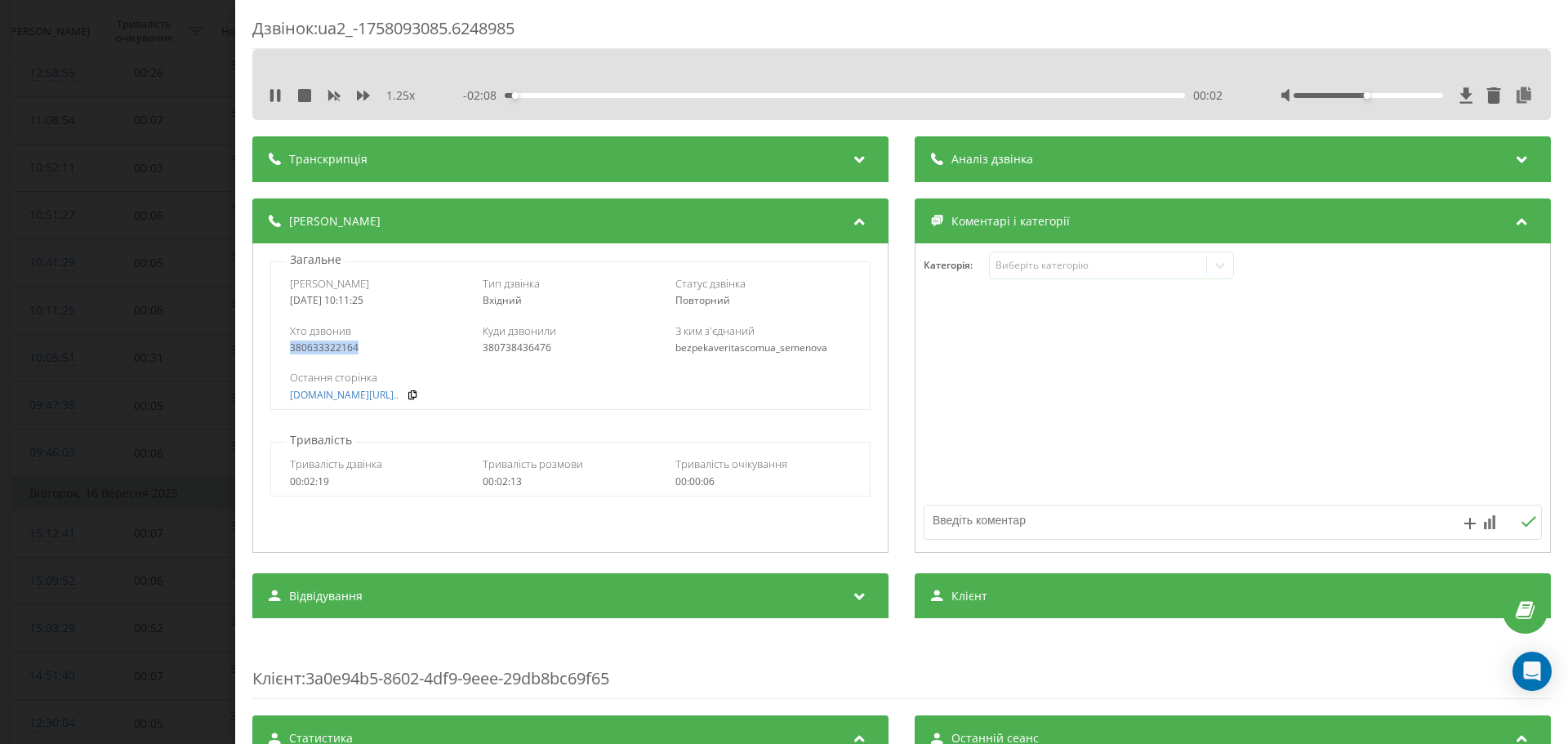
click at [334, 346] on div "380633322164" at bounding box center [377, 348] width 176 height 12
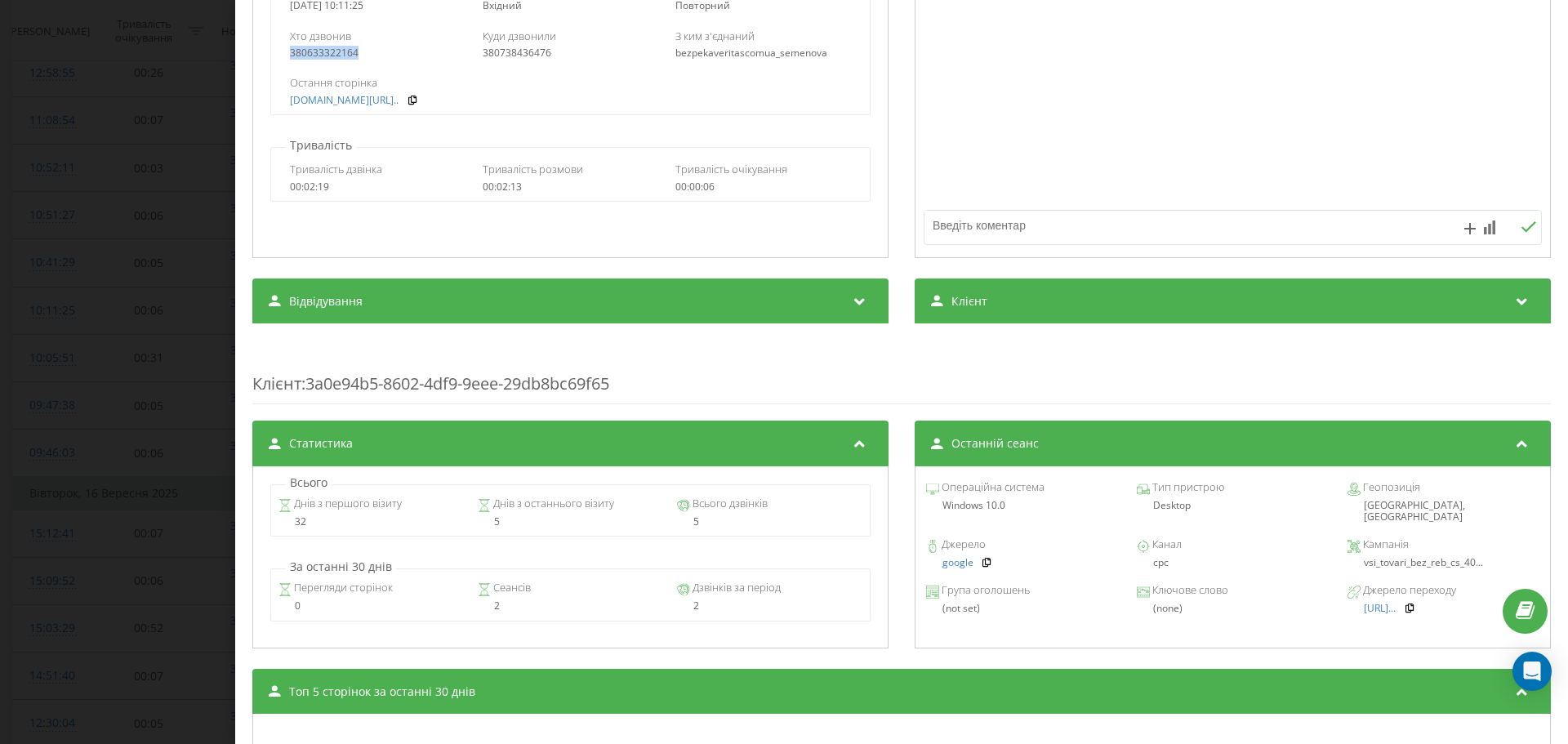
scroll to position [516, 0]
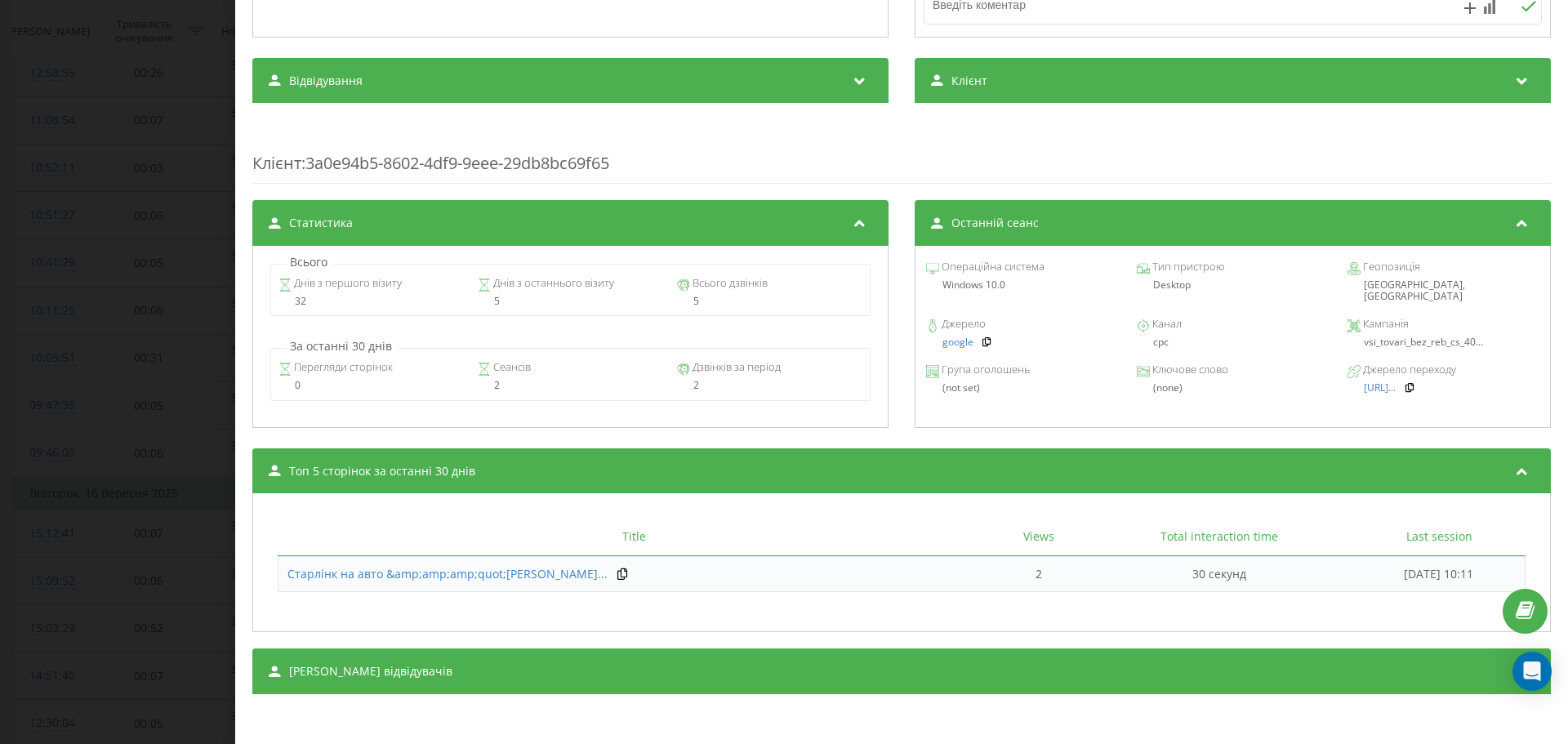
click at [1406, 335] on span "vsi_tovari_bez_reb_cs_40..." at bounding box center [1423, 342] width 120 height 14
click at [1415, 382] on icon at bounding box center [1410, 387] width 12 height 10
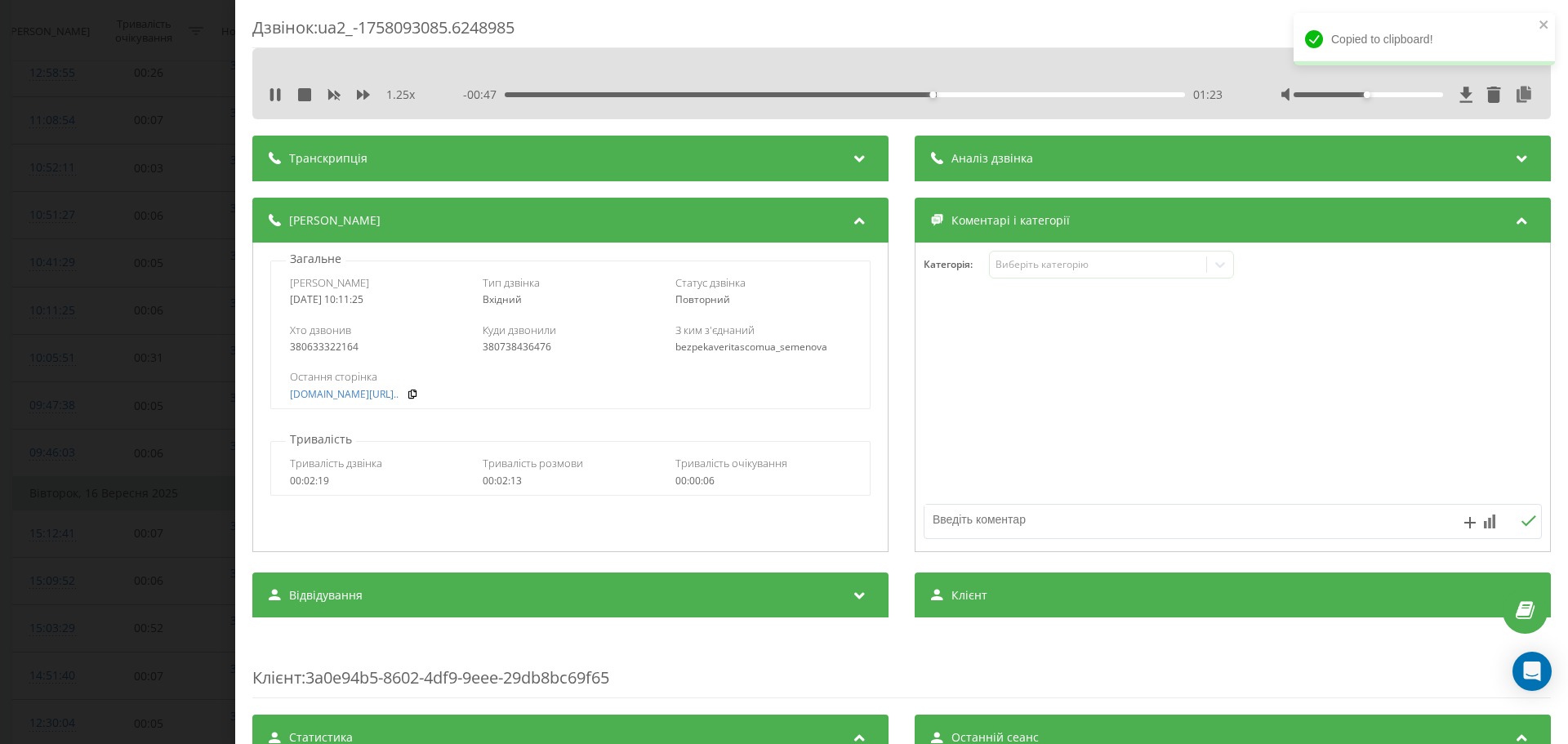
scroll to position [0, 0]
click at [1459, 92] on icon at bounding box center [1466, 95] width 14 height 17
click at [313, 344] on div "380633322164" at bounding box center [377, 348] width 176 height 12
click at [144, 357] on div "Дзвінок : ua2_-1758093085.6248985 1.25 x - 00:08 02:02 02:02 Транскрипція Для A…" at bounding box center [784, 372] width 1568 height 744
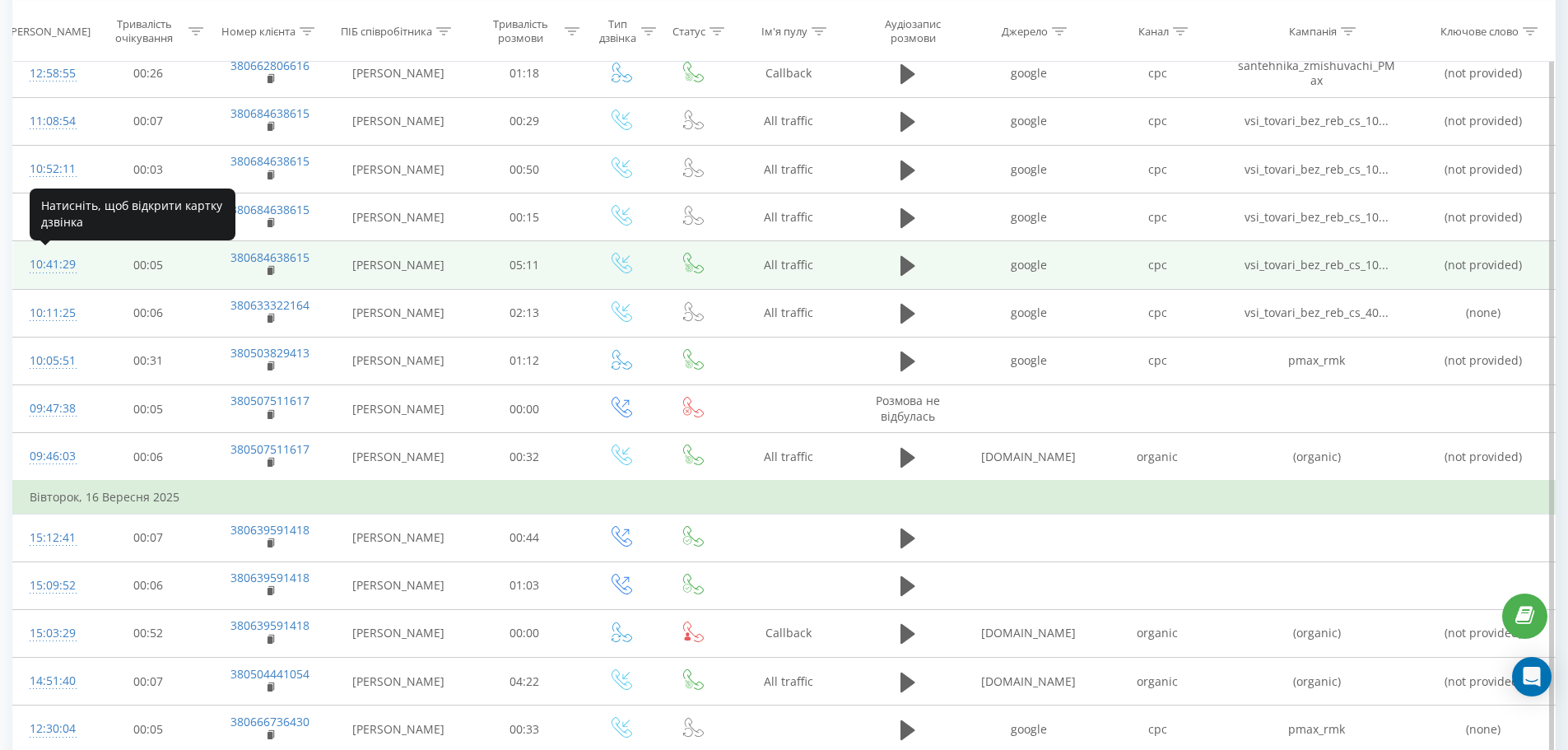
click at [46, 259] on div "10:41:29" at bounding box center [51, 265] width 43 height 32
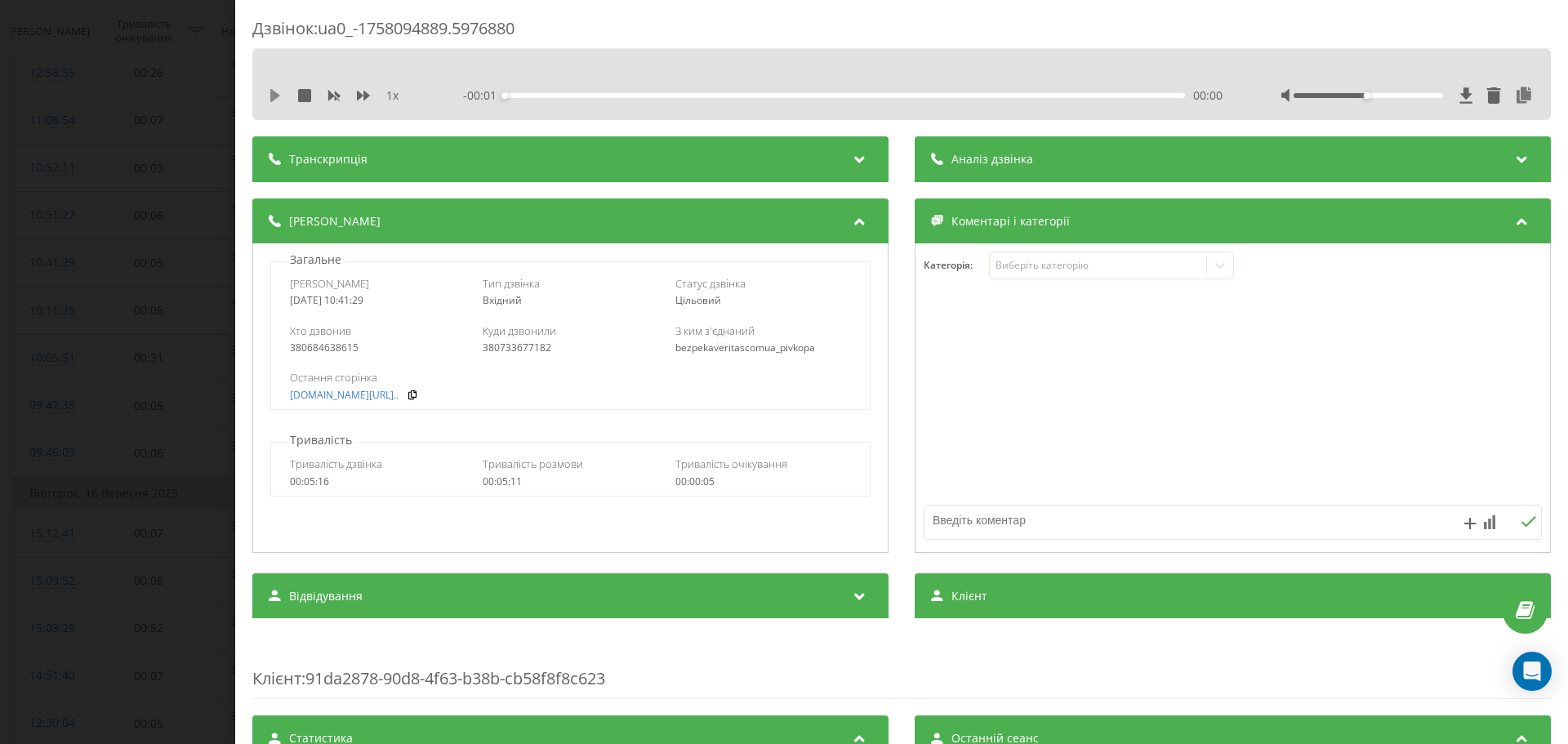
click at [280, 97] on icon at bounding box center [275, 95] width 13 height 13
click at [357, 97] on icon at bounding box center [363, 96] width 13 height 10
drag, startPoint x: 1388, startPoint y: 105, endPoint x: 1395, endPoint y: 92, distance: 14.8
click at [1433, 93] on div "1.25 x - 05:07 00:00 00:00" at bounding box center [901, 95] width 1274 height 25
drag, startPoint x: 1405, startPoint y: 92, endPoint x: 1367, endPoint y: 88, distance: 38.2
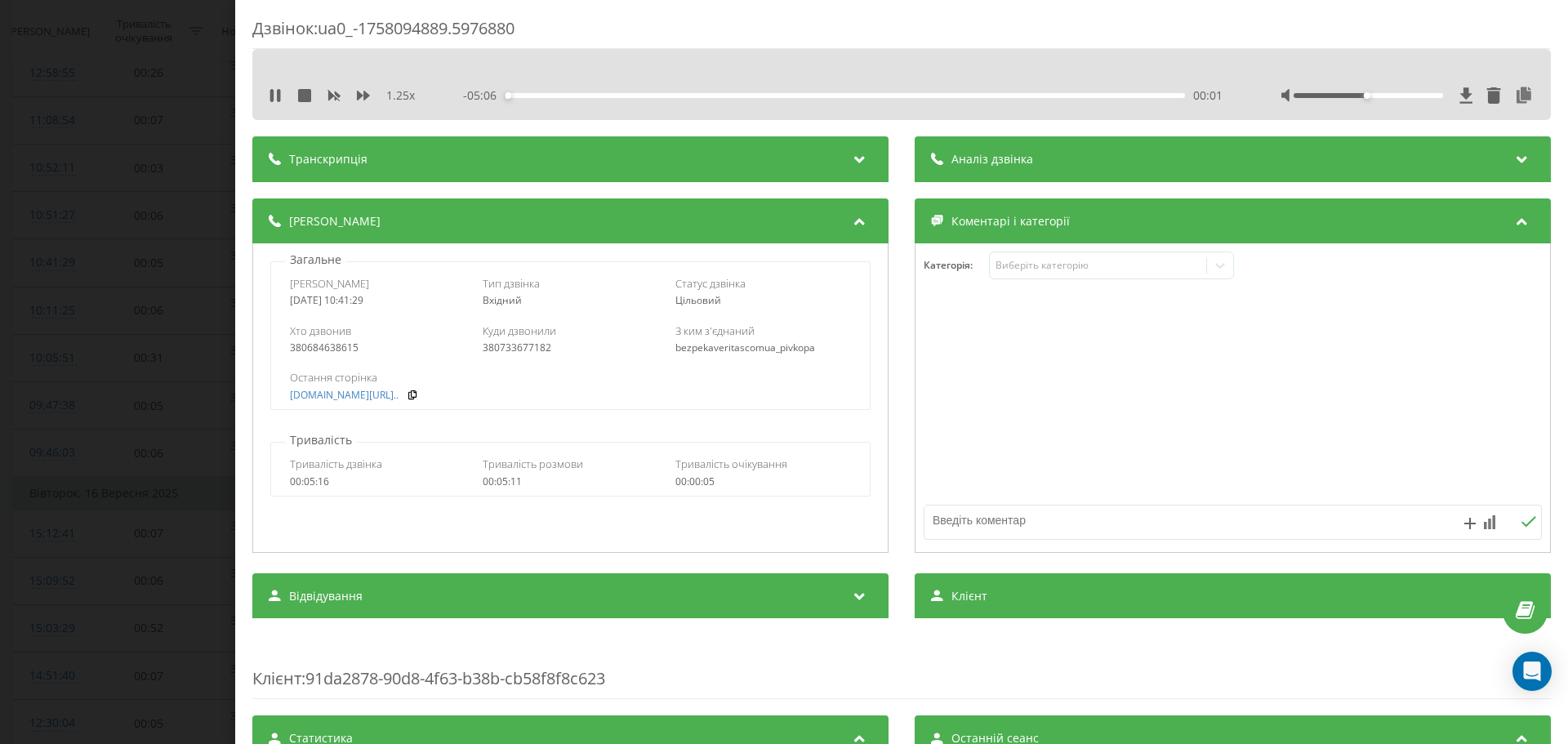
click at [1450, 91] on div at bounding box center [1408, 95] width 253 height 17
drag, startPoint x: 1361, startPoint y: 91, endPoint x: 1462, endPoint y: 97, distance: 101.2
click at [1462, 98] on div at bounding box center [1408, 95] width 253 height 17
drag, startPoint x: 1371, startPoint y: 94, endPoint x: 1526, endPoint y: 100, distance: 155.1
click at [1525, 100] on div "1.25 x - 05:06 00:02 00:02" at bounding box center [901, 95] width 1274 height 25
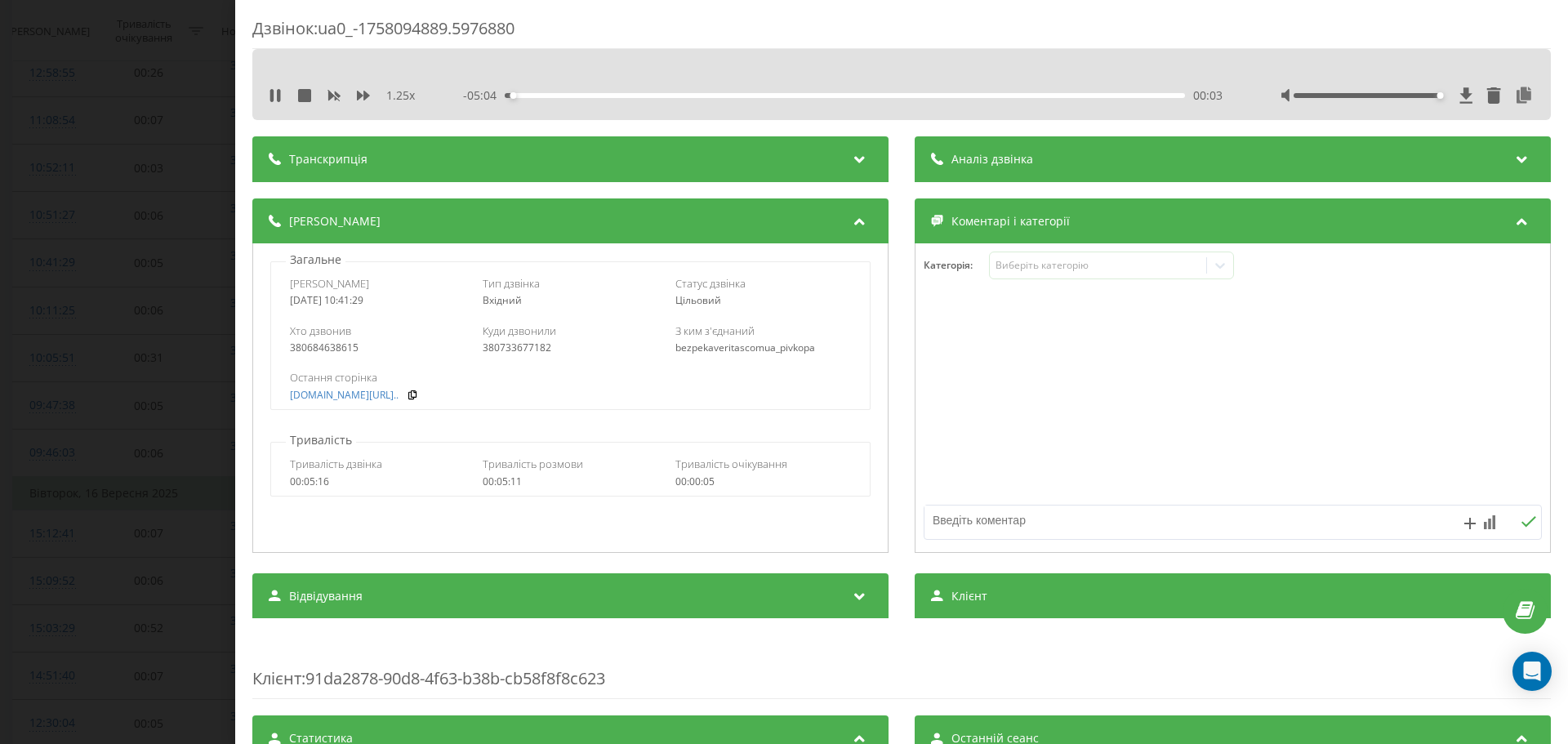
click at [334, 351] on div "380684638615" at bounding box center [377, 348] width 176 height 12
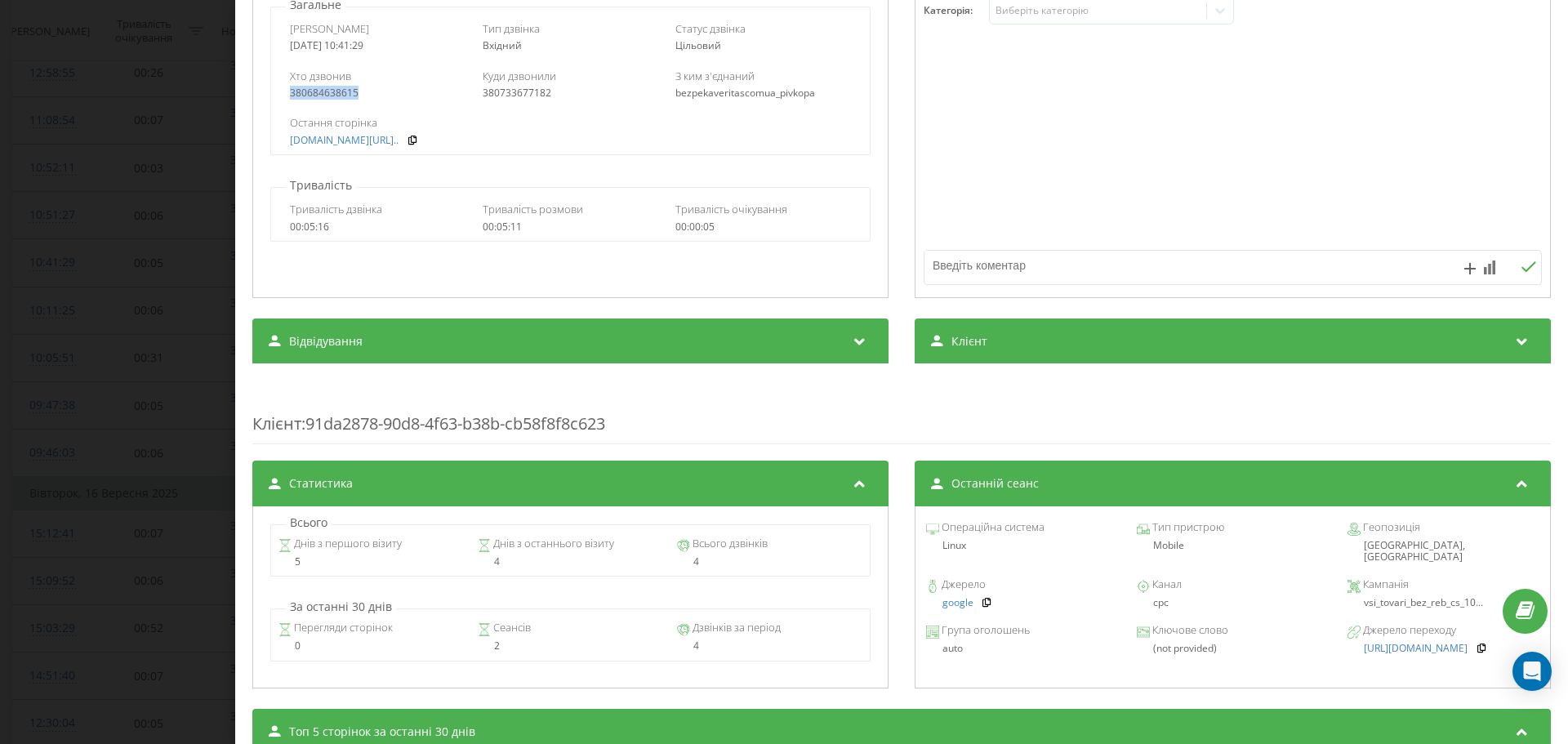
scroll to position [516, 0]
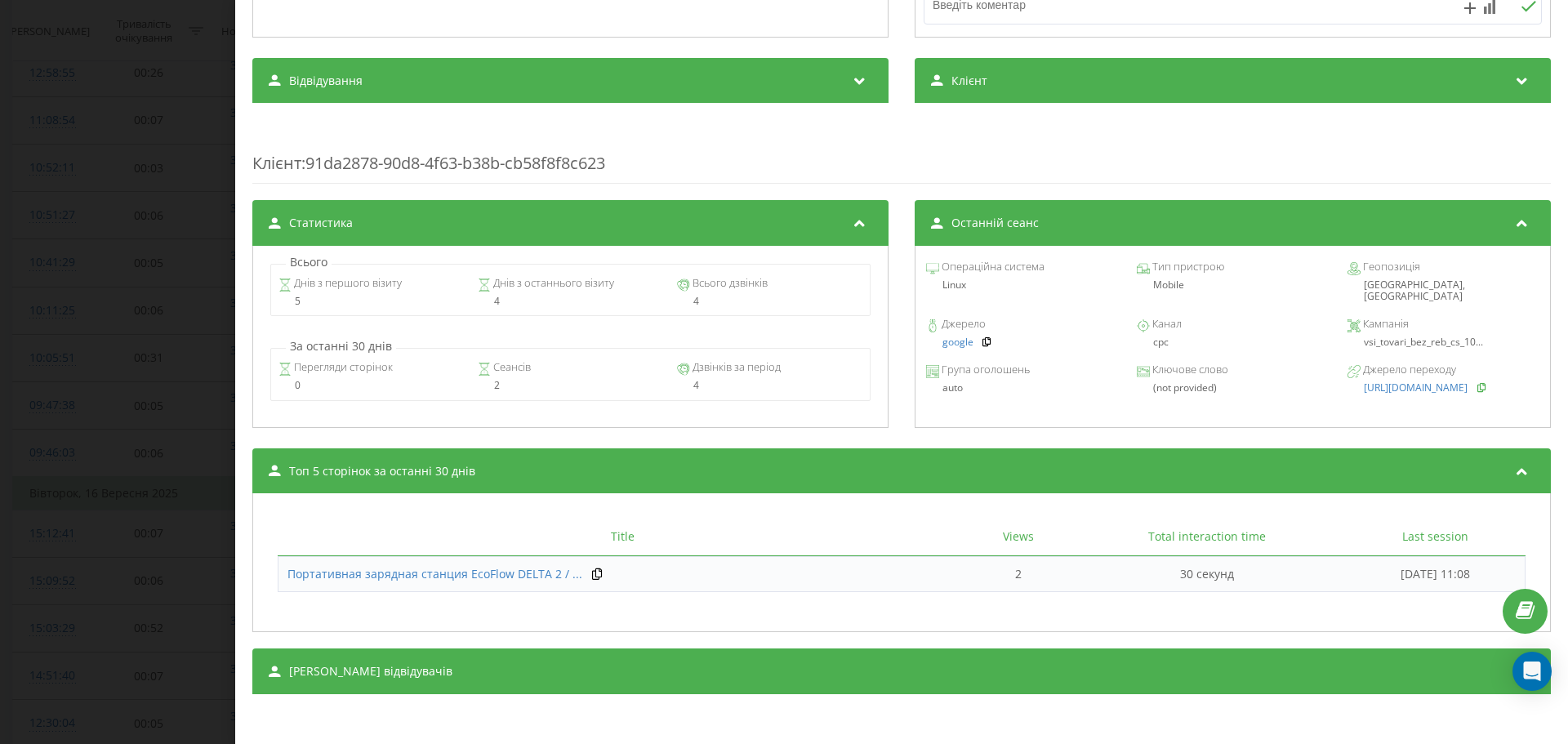
click at [1479, 382] on icon at bounding box center [1482, 387] width 12 height 10
click at [1425, 335] on span "vsi_tovari_bez_reb_cs_10..." at bounding box center [1423, 342] width 120 height 14
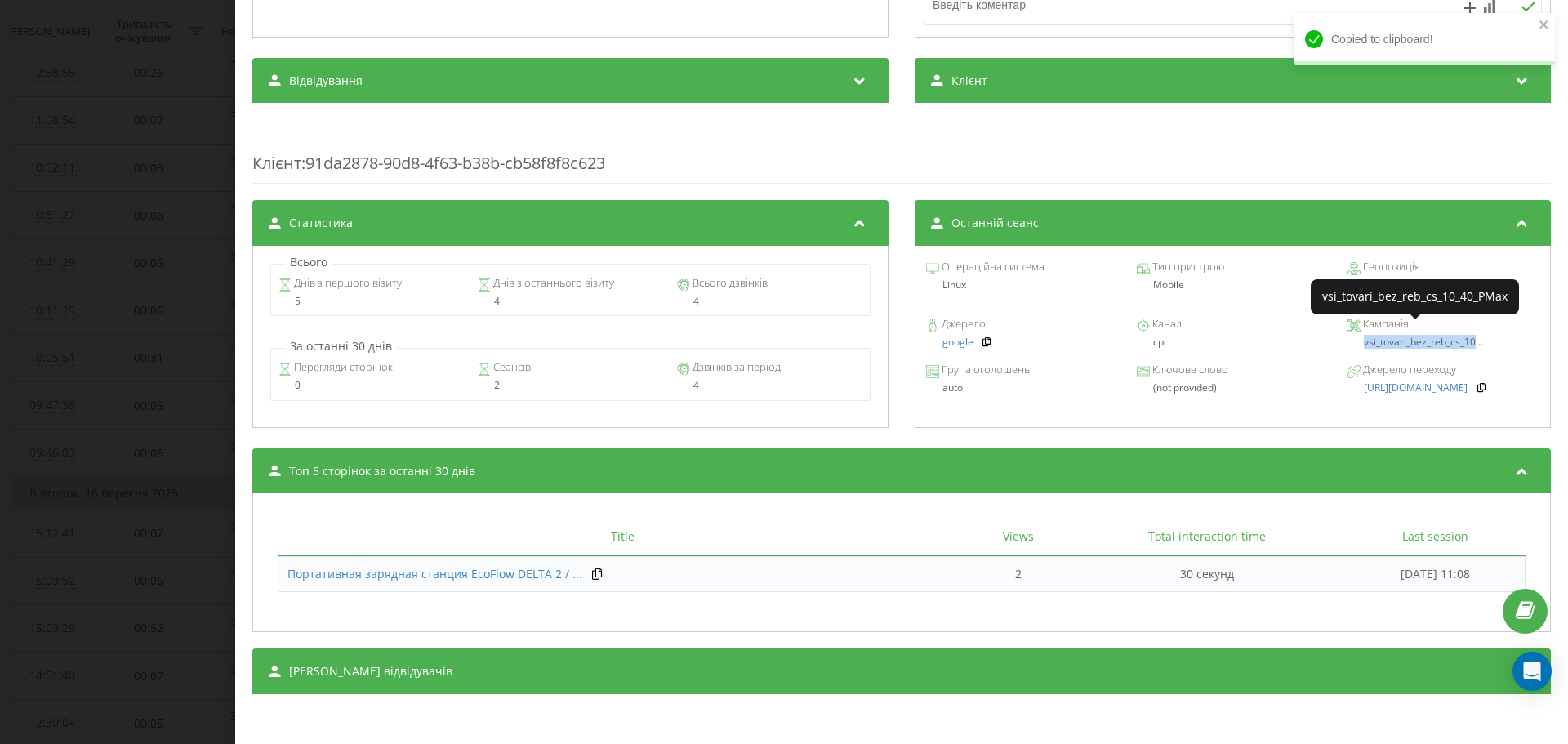
click at [1425, 335] on span "vsi_tovari_bez_reb_cs_10..." at bounding box center [1423, 342] width 120 height 14
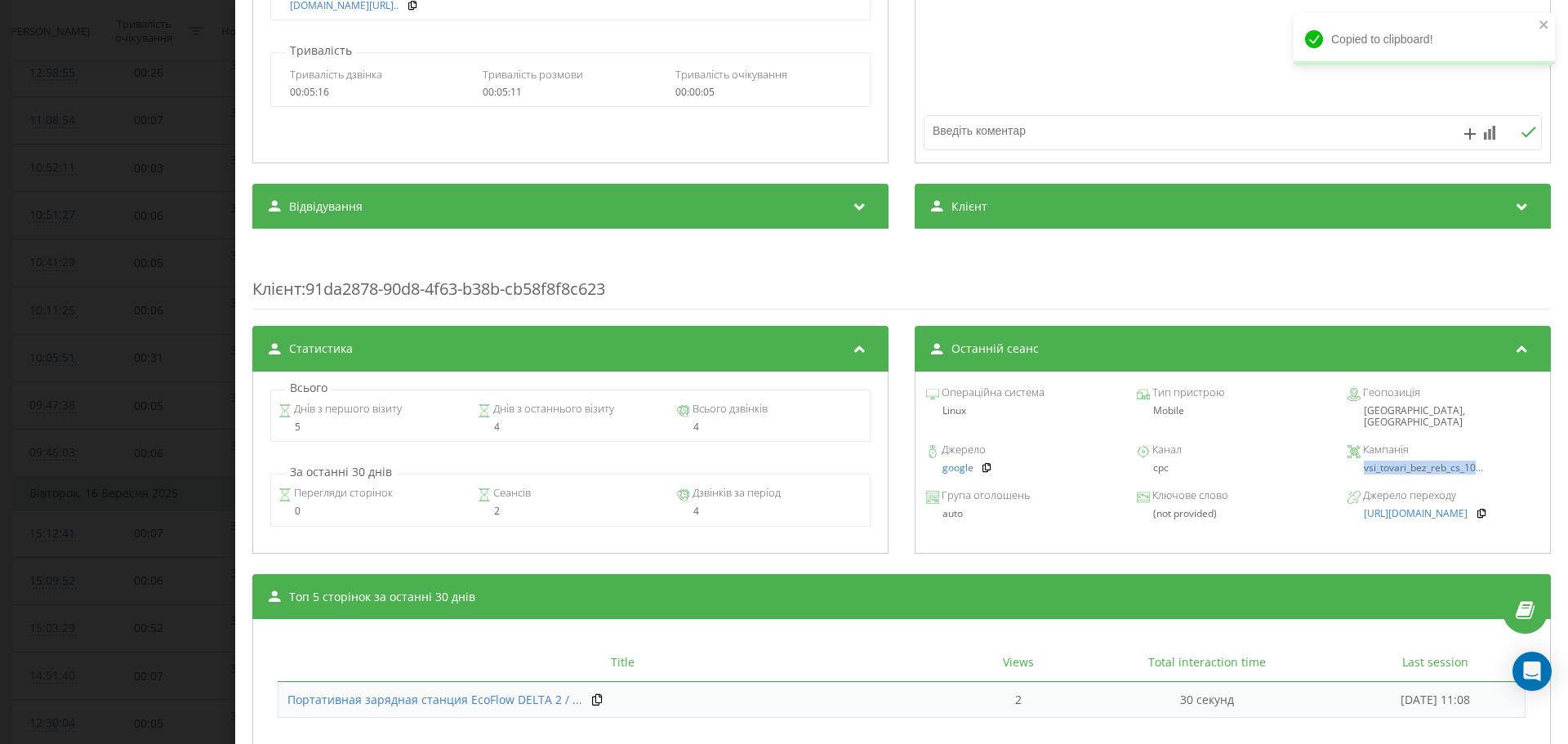
scroll to position [26, 0]
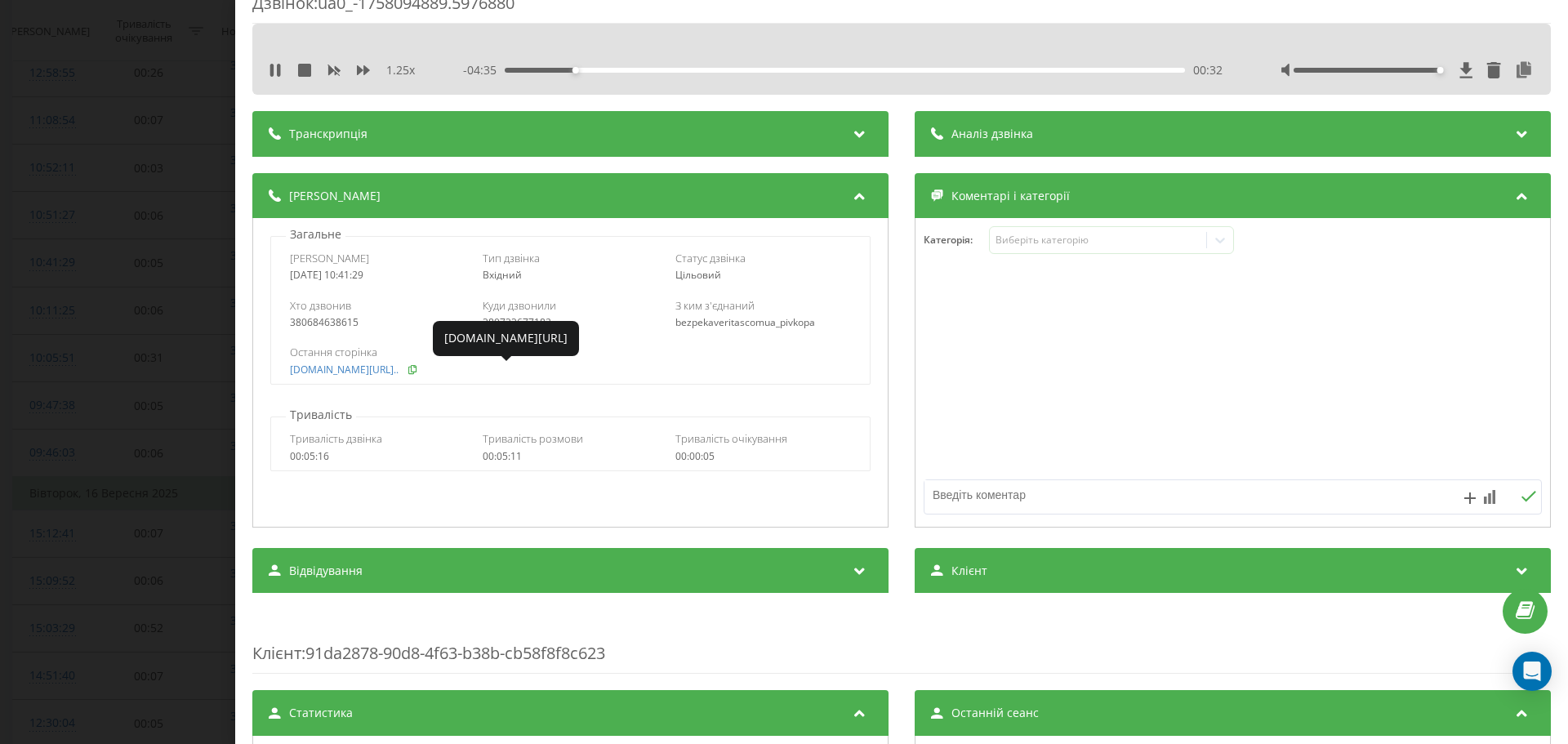
click at [418, 374] on icon at bounding box center [413, 370] width 12 height 10
click at [335, 320] on div "380684638615" at bounding box center [377, 323] width 176 height 12
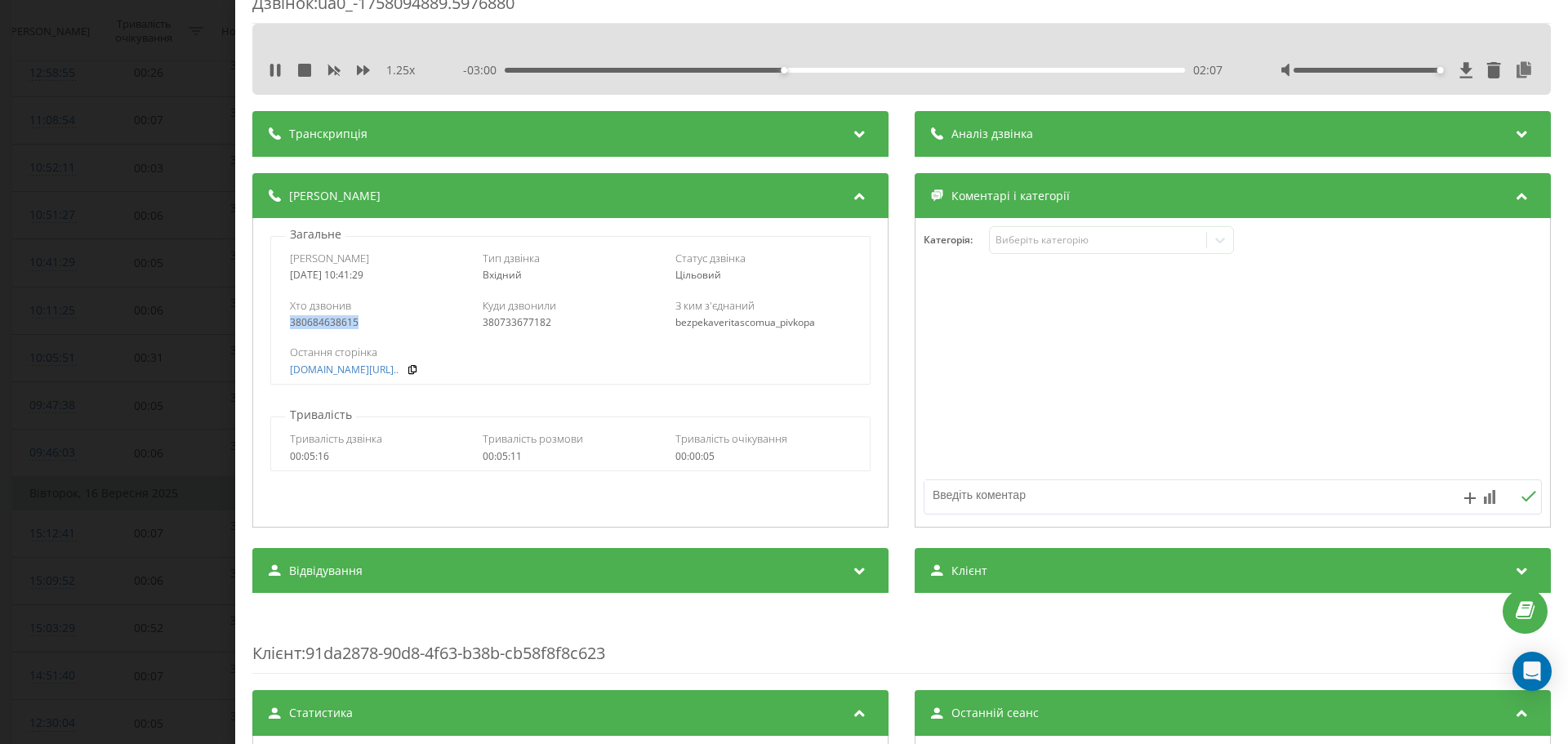
click at [335, 320] on div "380684638615" at bounding box center [377, 323] width 176 height 12
click at [1460, 68] on icon at bounding box center [1466, 70] width 12 height 16
click at [122, 290] on div "Дзвінок : ua0_-1758094889.5976880 1.25 x - 02:10 02:57 02:57 Транскрипція Для A…" at bounding box center [784, 372] width 1568 height 744
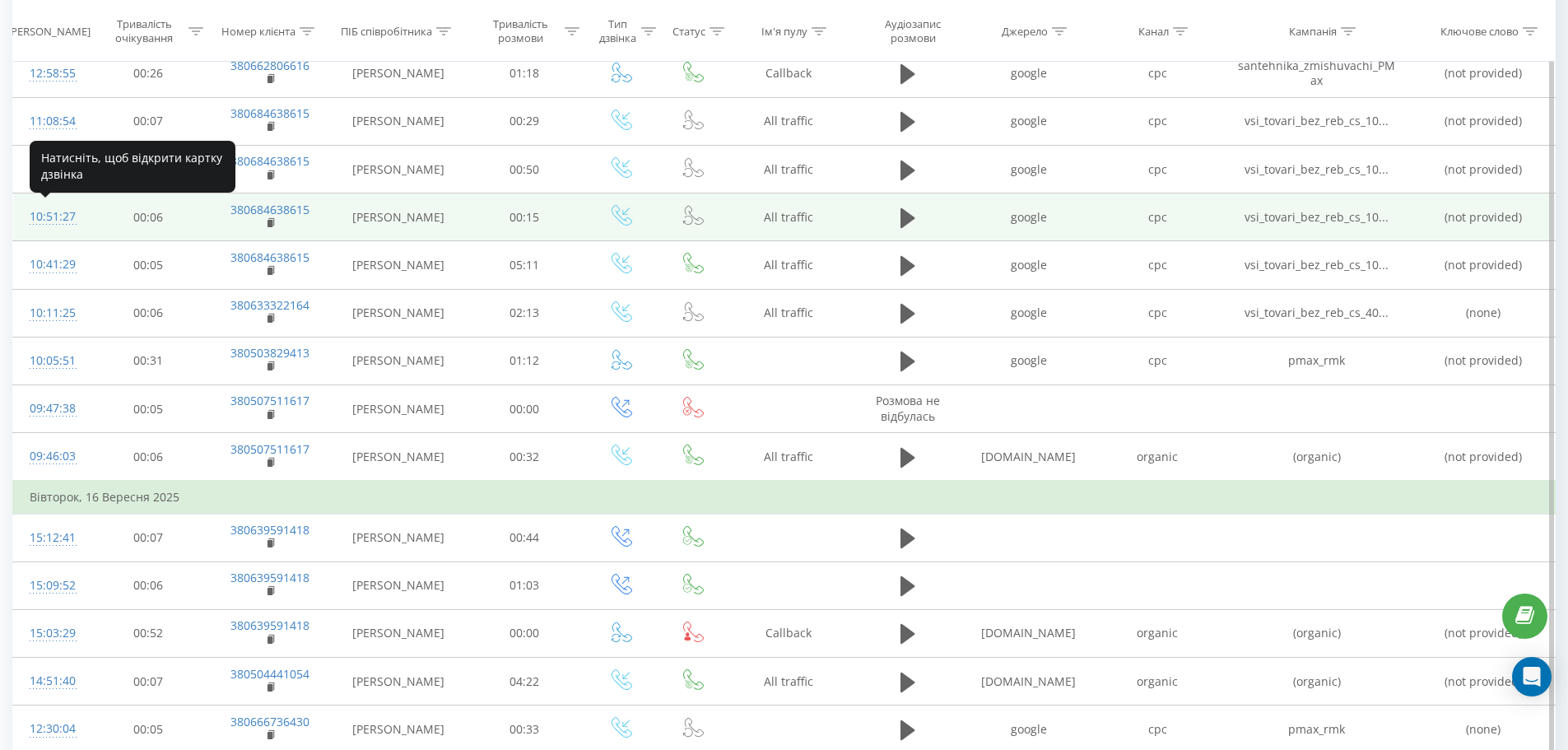
click at [45, 211] on div "10:51:27" at bounding box center [51, 217] width 43 height 32
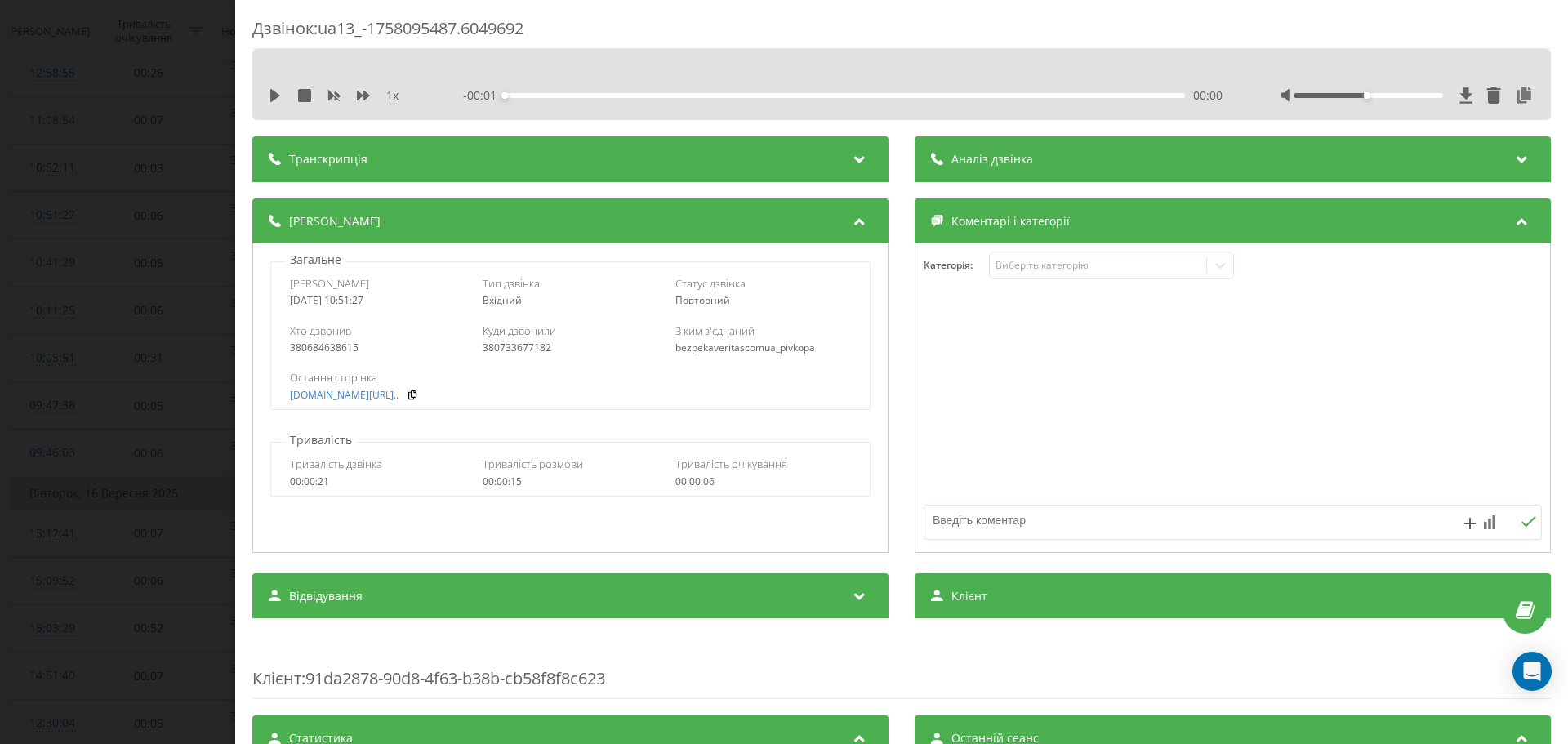
click at [282, 99] on div "1 x" at bounding box center [345, 95] width 152 height 17
click at [279, 97] on icon at bounding box center [275, 95] width 13 height 13
click at [121, 182] on div "Дзвінок : ua13_-1758095487.6049692 1 x - 00:12 00:00 00:00 Транскрипція Для AI-…" at bounding box center [784, 372] width 1568 height 744
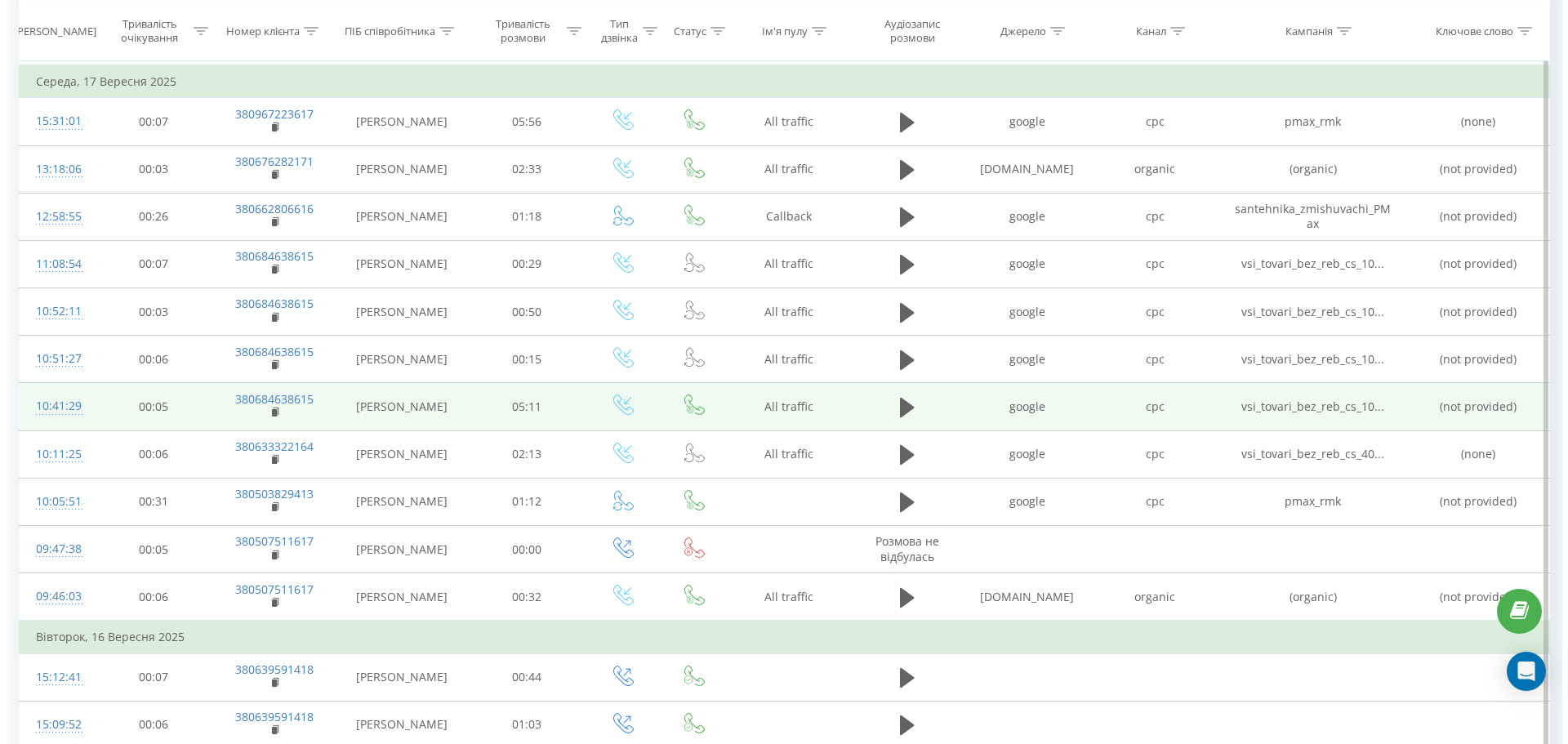
scroll to position [1081, 0]
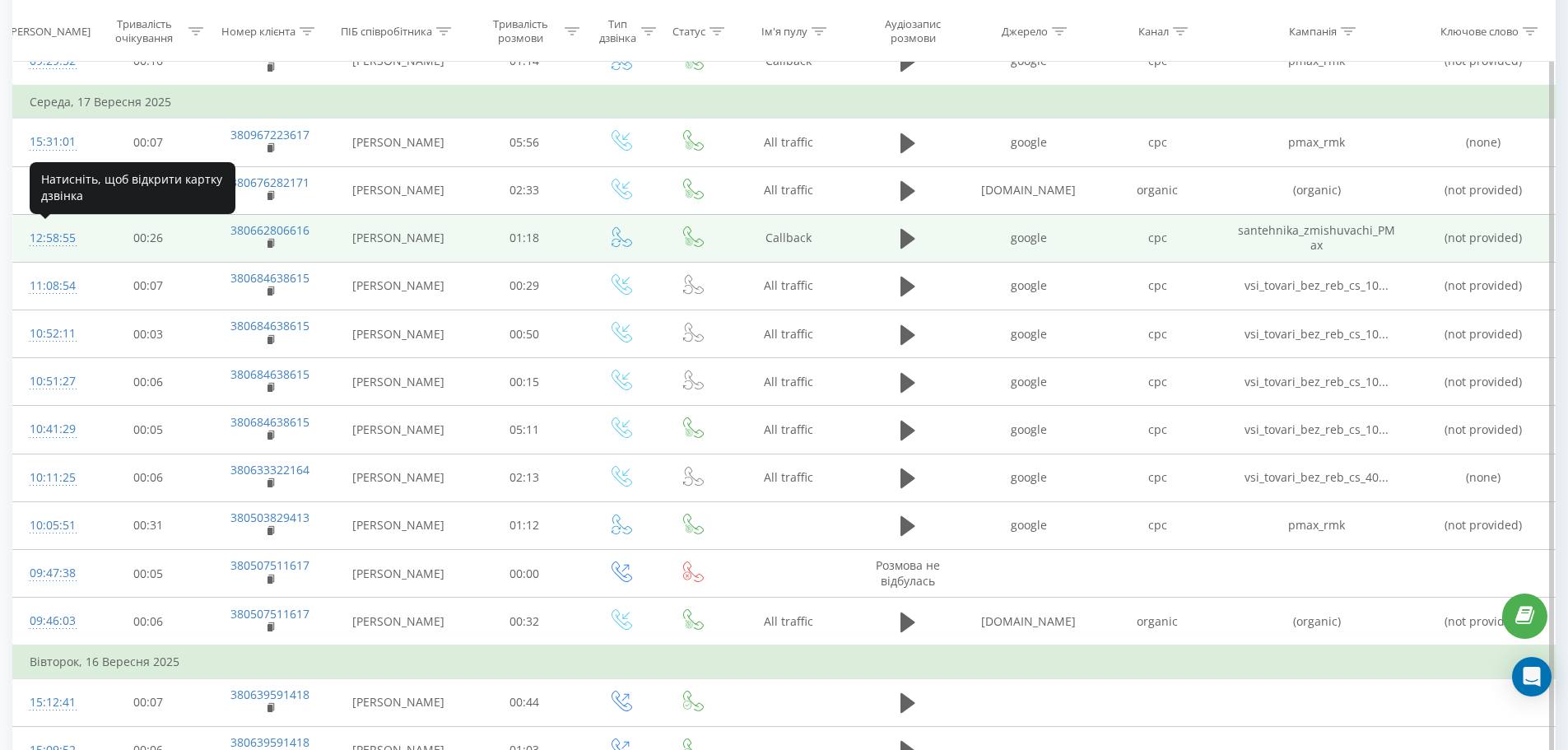
click at [69, 236] on div "12:58:55" at bounding box center [51, 238] width 43 height 32
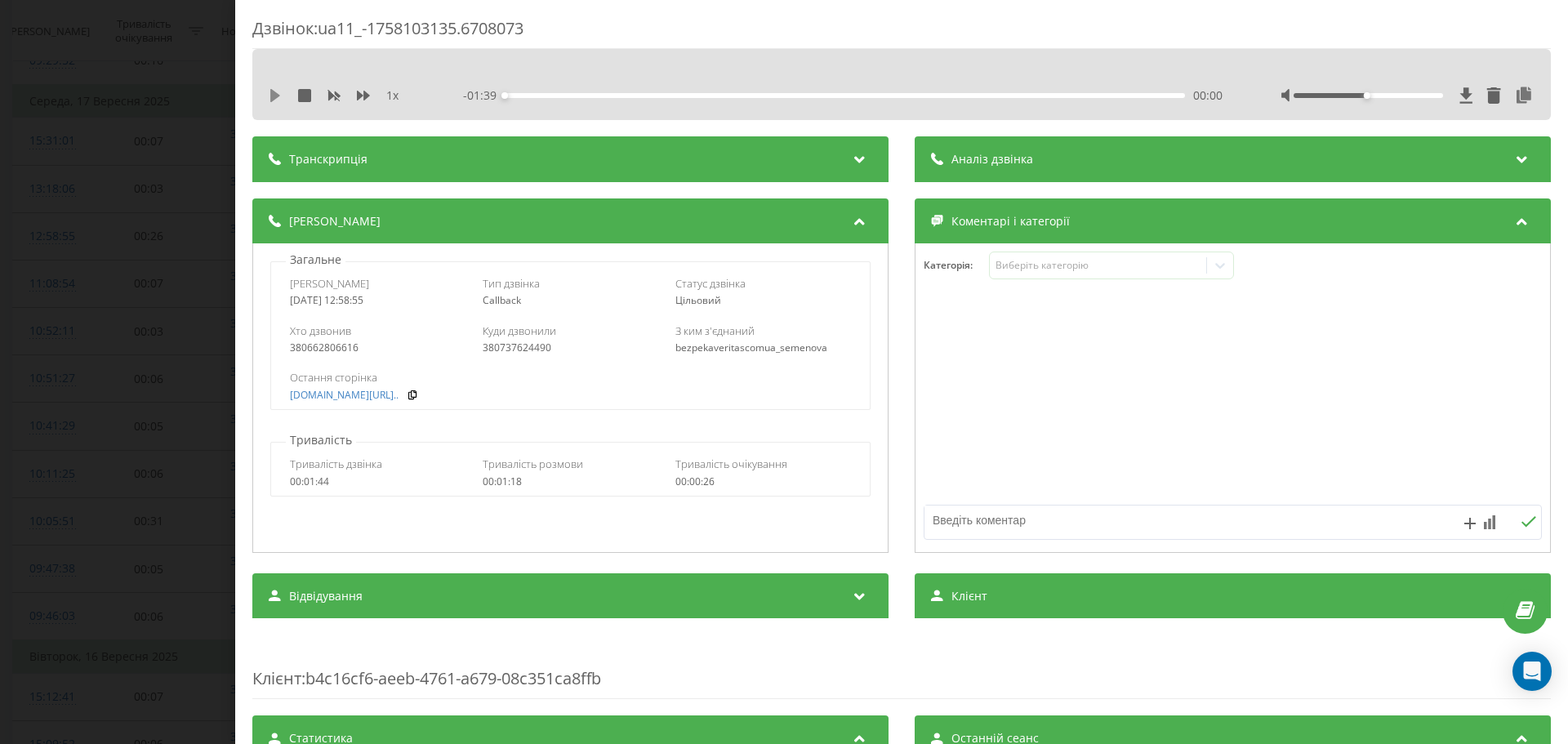
click at [281, 96] on icon at bounding box center [275, 95] width 13 height 13
click at [371, 97] on div "1 x" at bounding box center [345, 95] width 152 height 17
click at [361, 92] on icon at bounding box center [363, 95] width 13 height 13
click at [343, 344] on div "380662806616" at bounding box center [377, 348] width 176 height 12
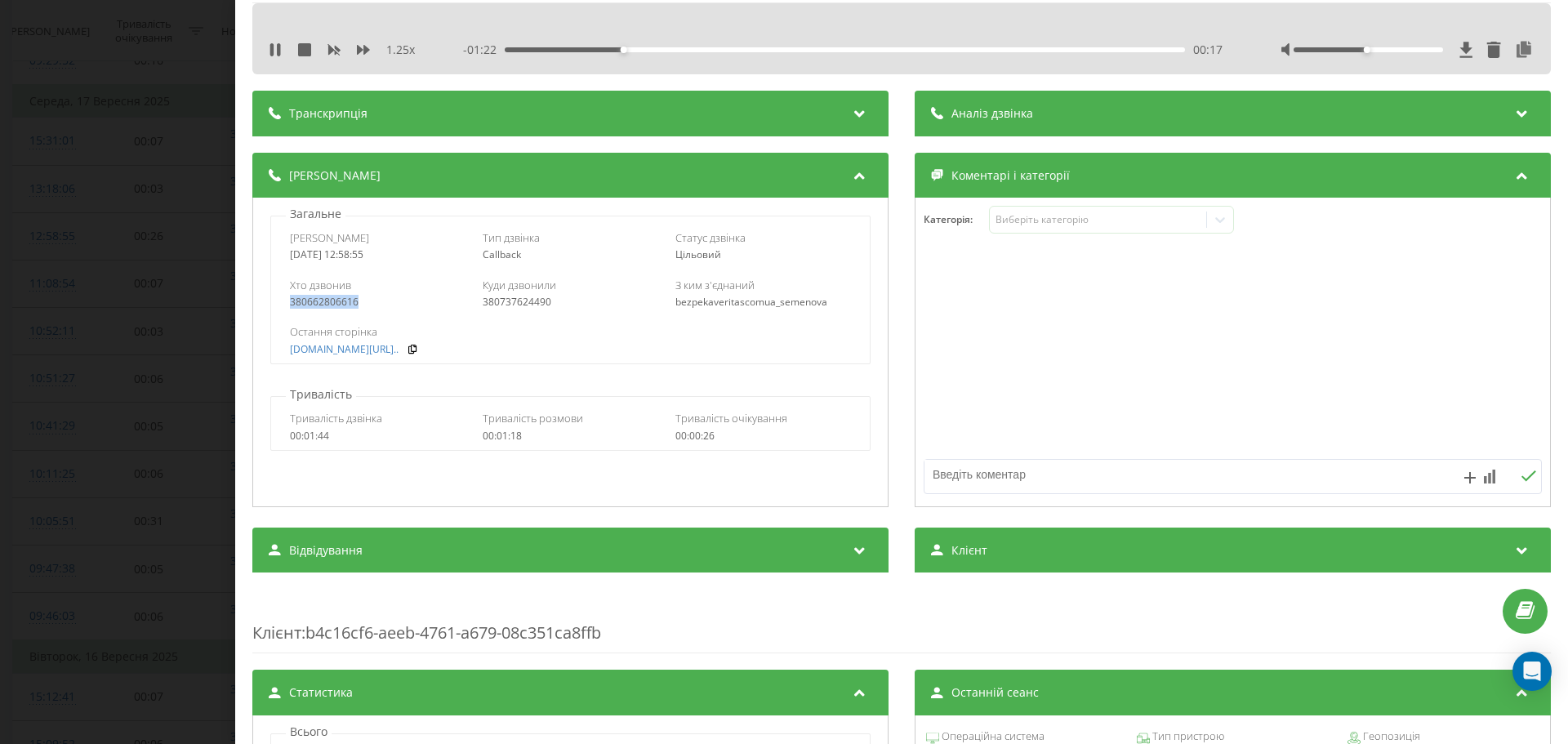
scroll to position [36, 0]
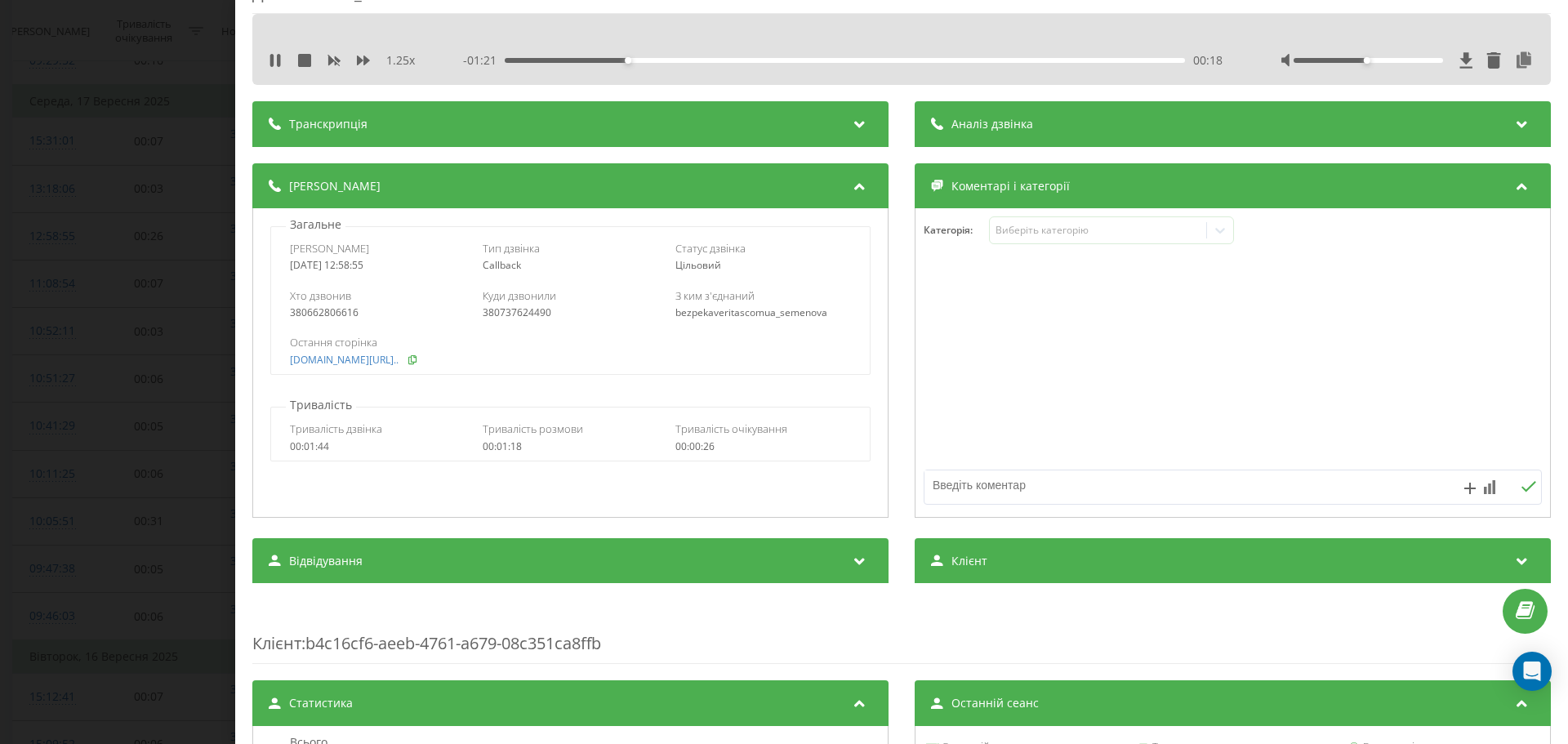
click at [418, 355] on icon at bounding box center [413, 360] width 12 height 10
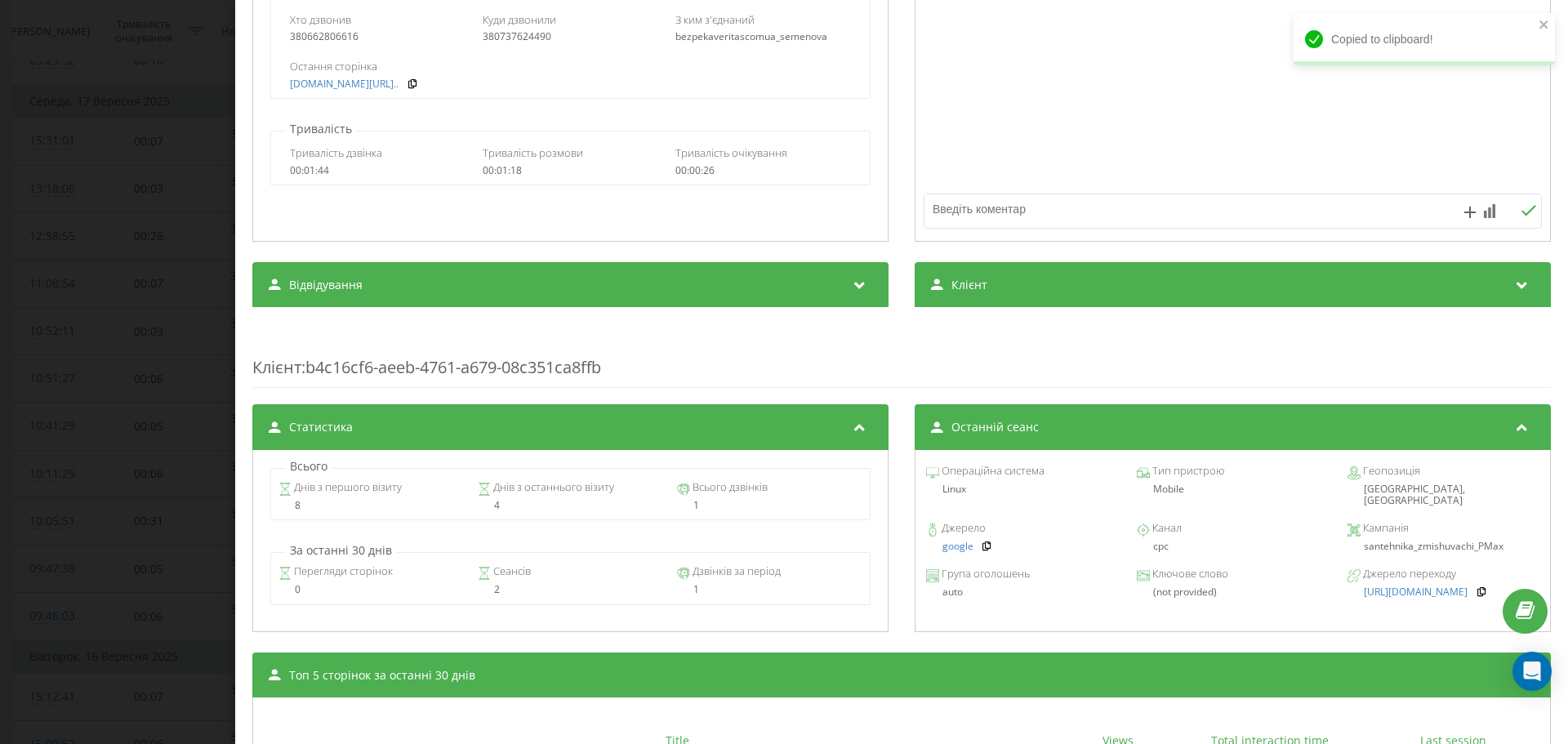
scroll to position [607, 0]
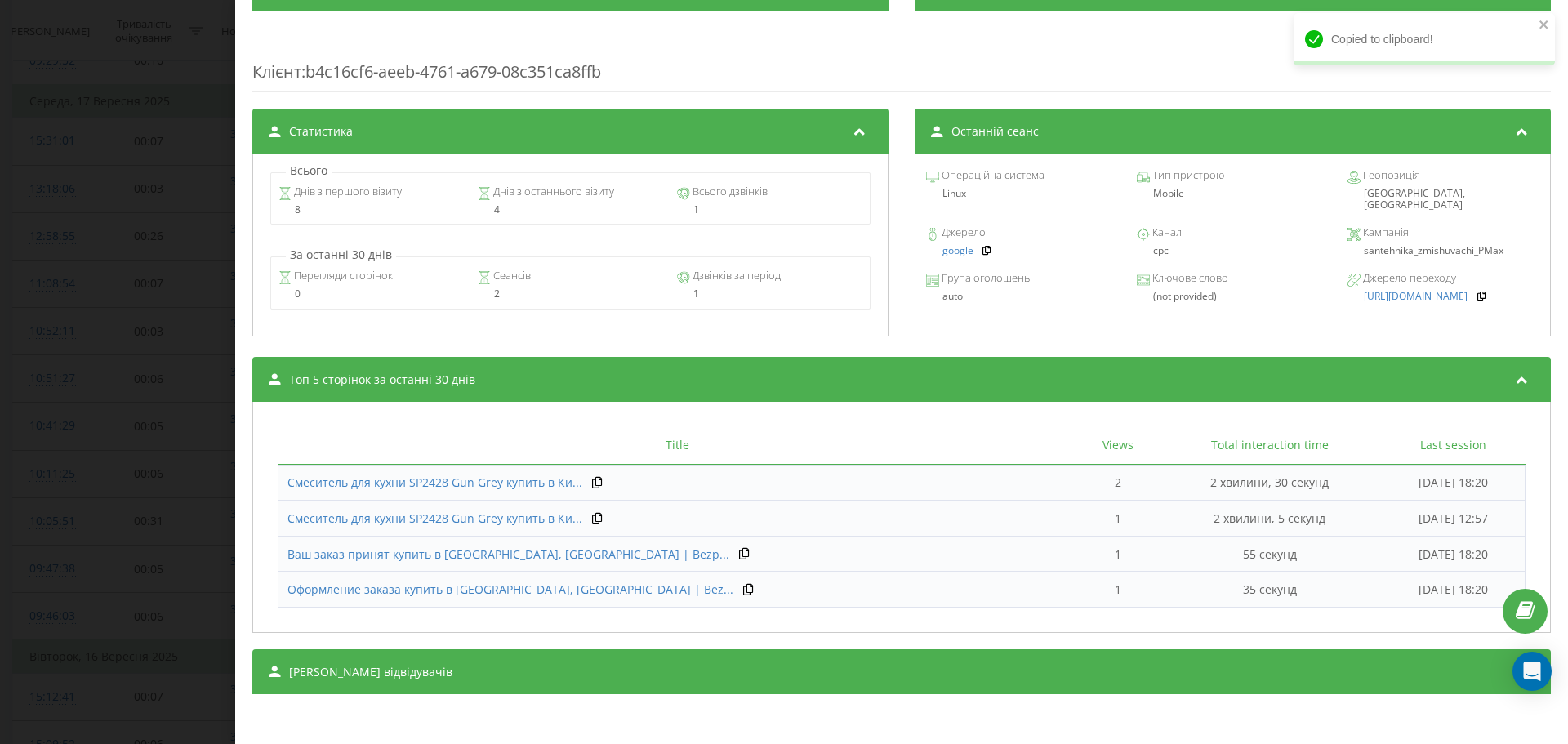
click at [1460, 243] on span "santehnika_zmishuvachi_PMax" at bounding box center [1433, 250] width 139 height 14
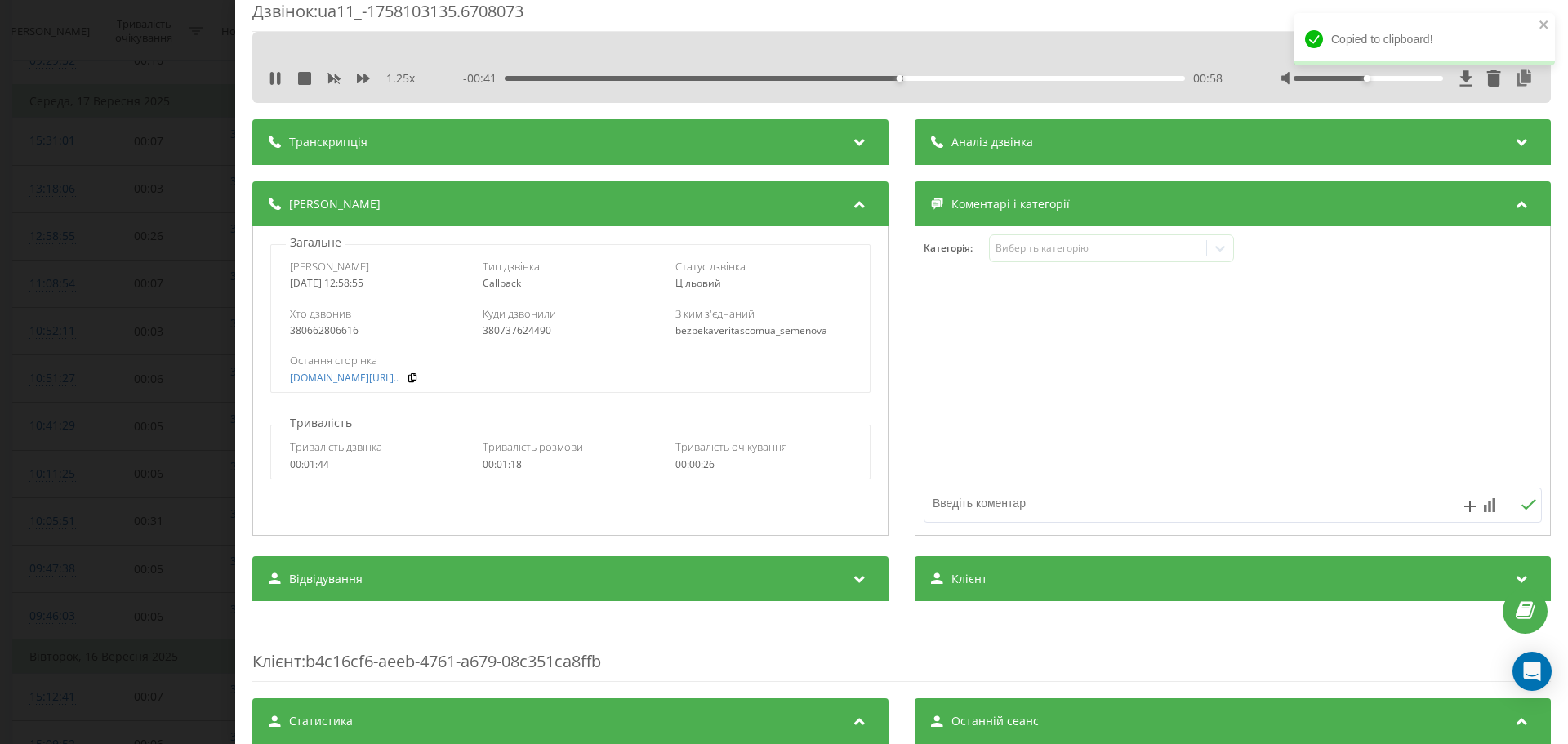
scroll to position [0, 0]
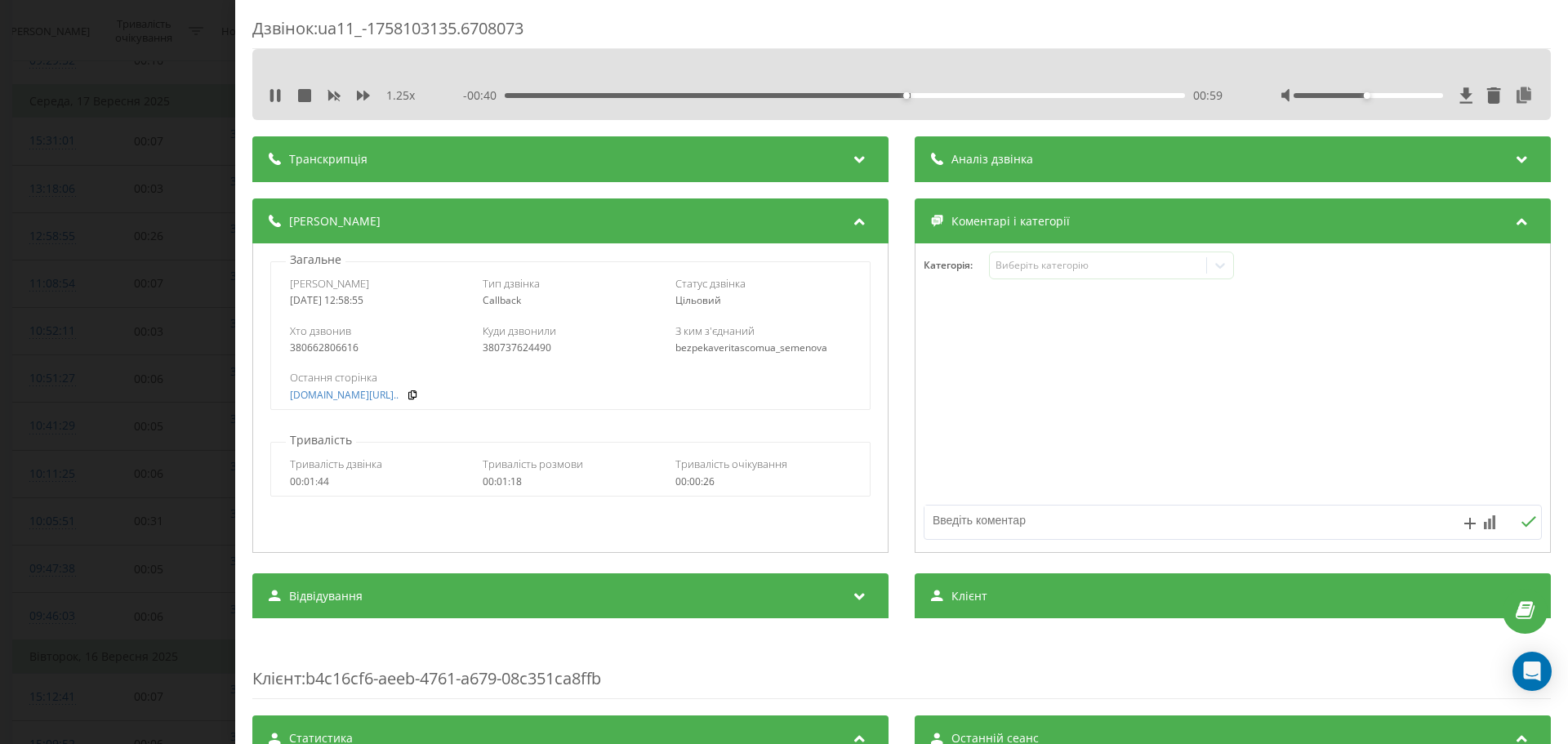
click at [321, 351] on div "380662806616" at bounding box center [377, 348] width 176 height 12
click at [185, 339] on div "Дзвінок : ua11_-1758103135.6708073 1.25 x - 00:39 01:00 01:00 Транскрипція Для …" at bounding box center [784, 372] width 1568 height 744
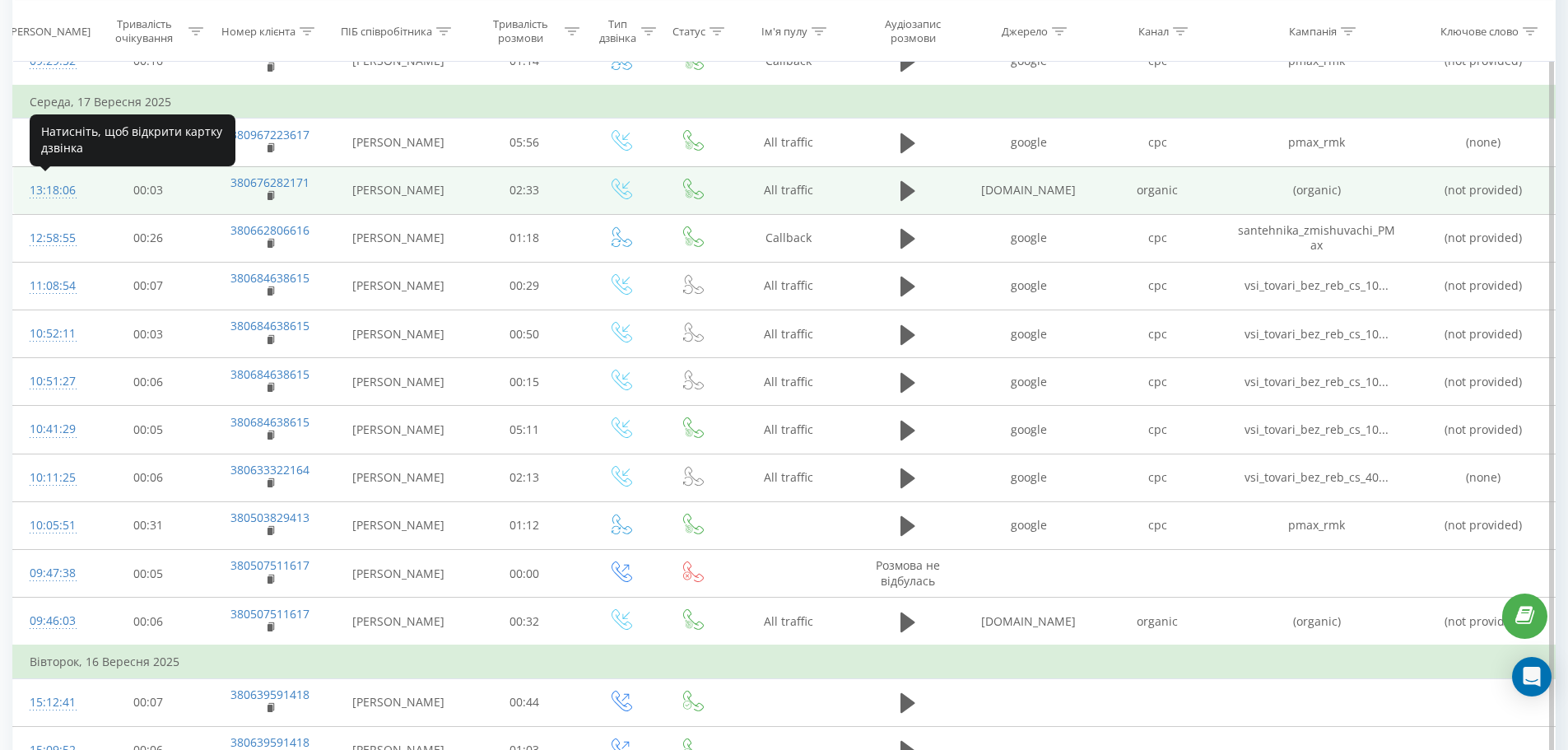
click at [58, 192] on div "13:18:06" at bounding box center [51, 190] width 43 height 32
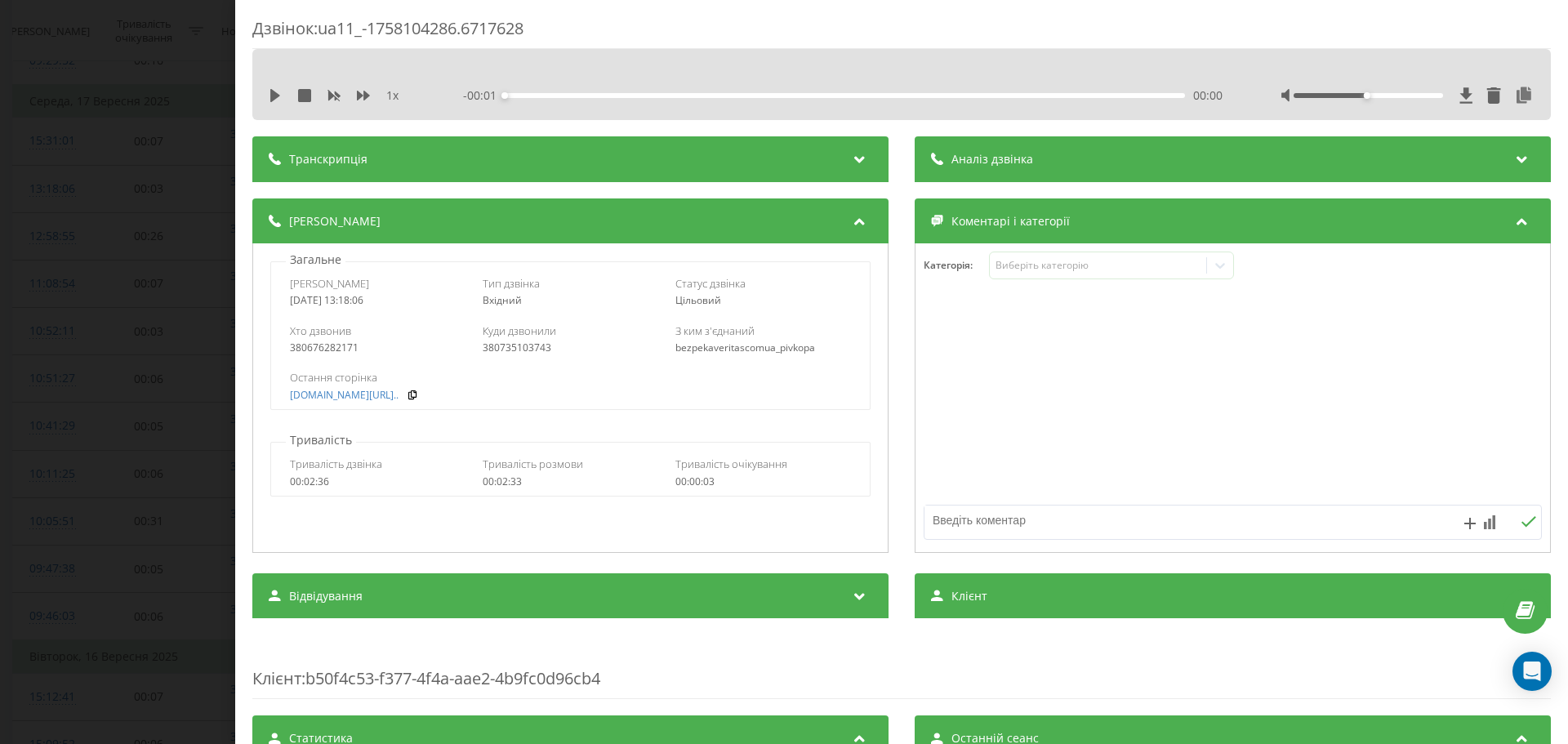
drag, startPoint x: 276, startPoint y: 97, endPoint x: 289, endPoint y: 97, distance: 13.0
click at [280, 97] on icon at bounding box center [275, 95] width 13 height 13
click at [364, 92] on icon at bounding box center [363, 95] width 13 height 13
click at [334, 354] on div "380676282171" at bounding box center [377, 348] width 176 height 12
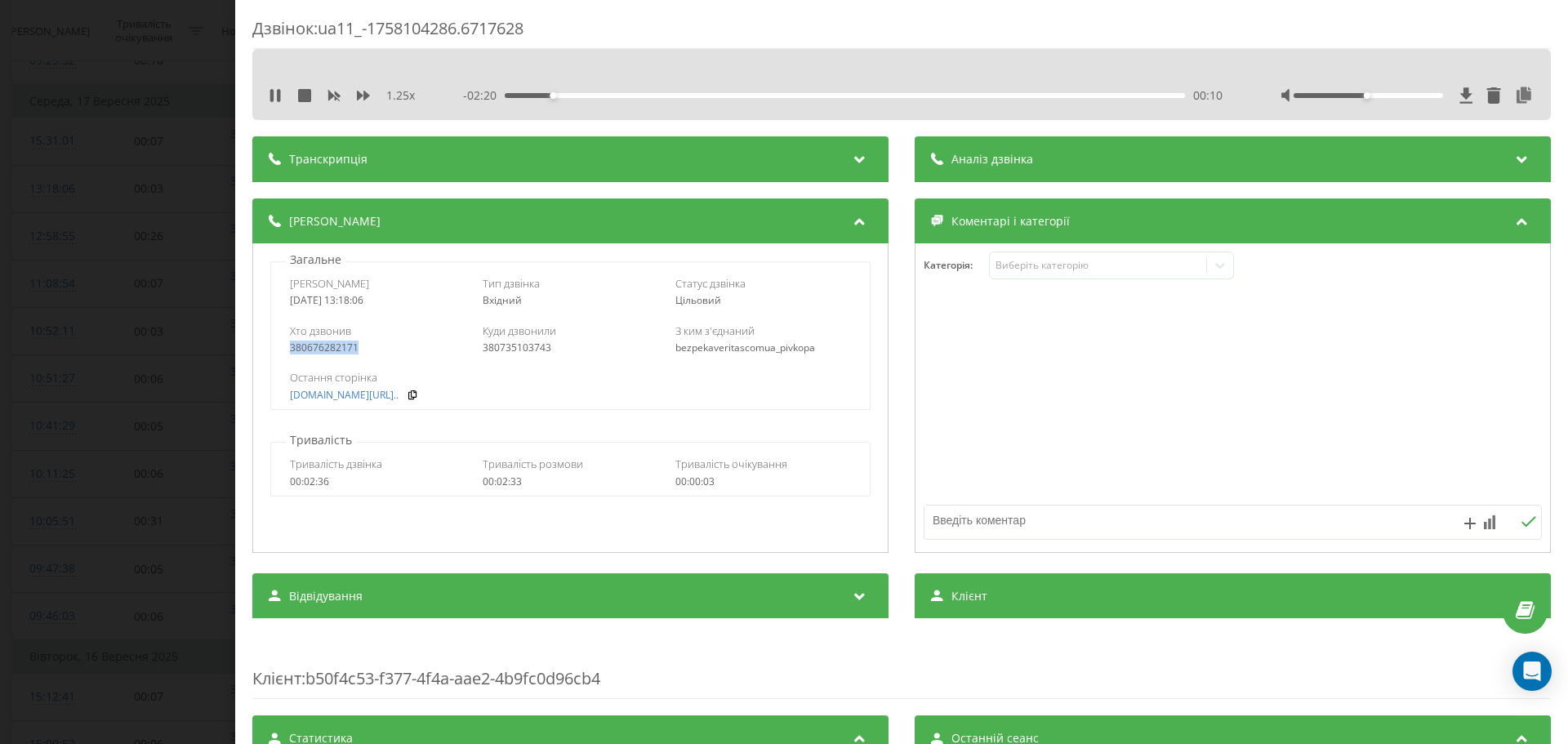
scroll to position [490, 0]
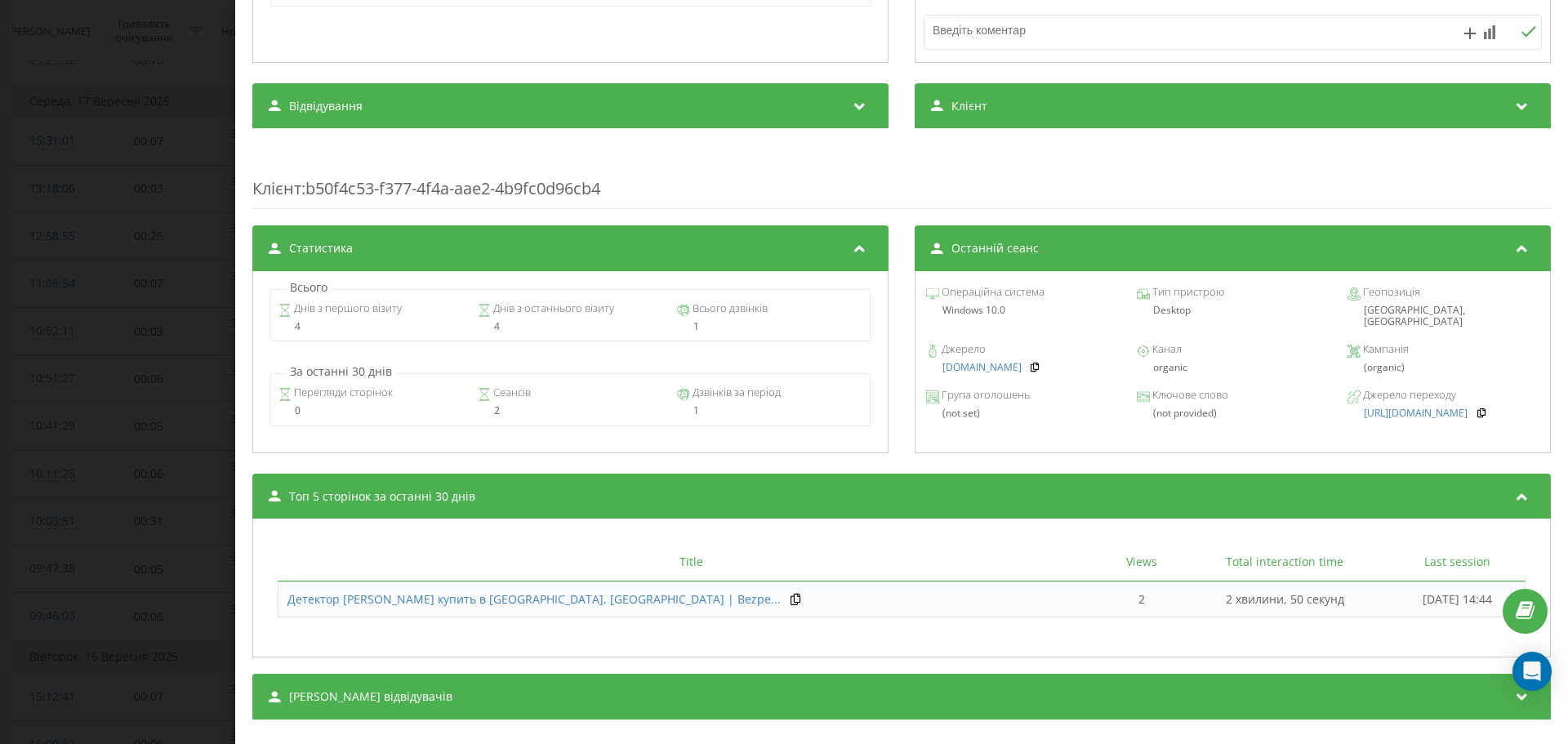
click at [148, 422] on div "Дзвінок : ua11_-1758104286.6717628 1.25 x - 02:12 00:18 00:18 Транскрипція Для …" at bounding box center [784, 372] width 1568 height 744
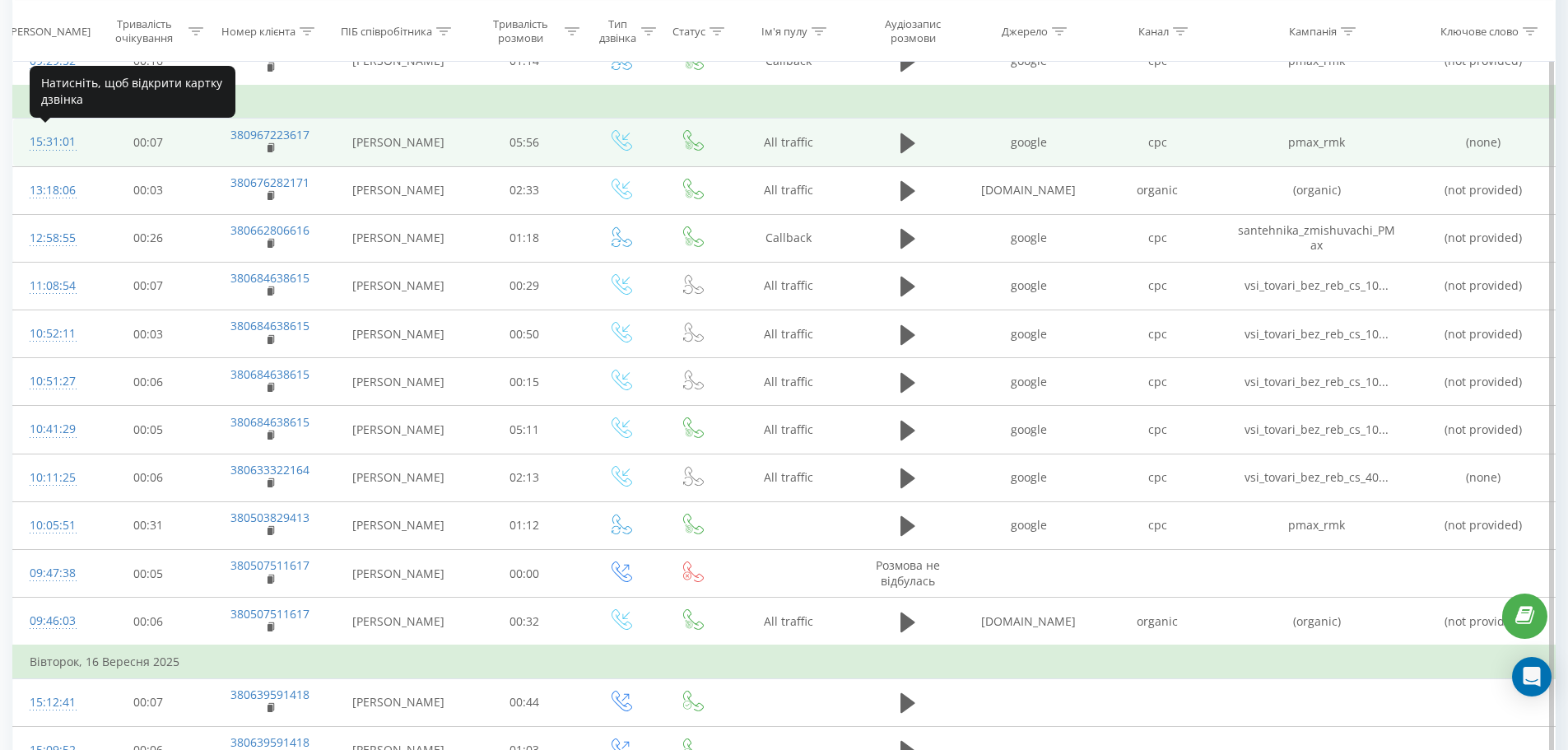
click at [63, 142] on div "15:31:01" at bounding box center [51, 141] width 43 height 32
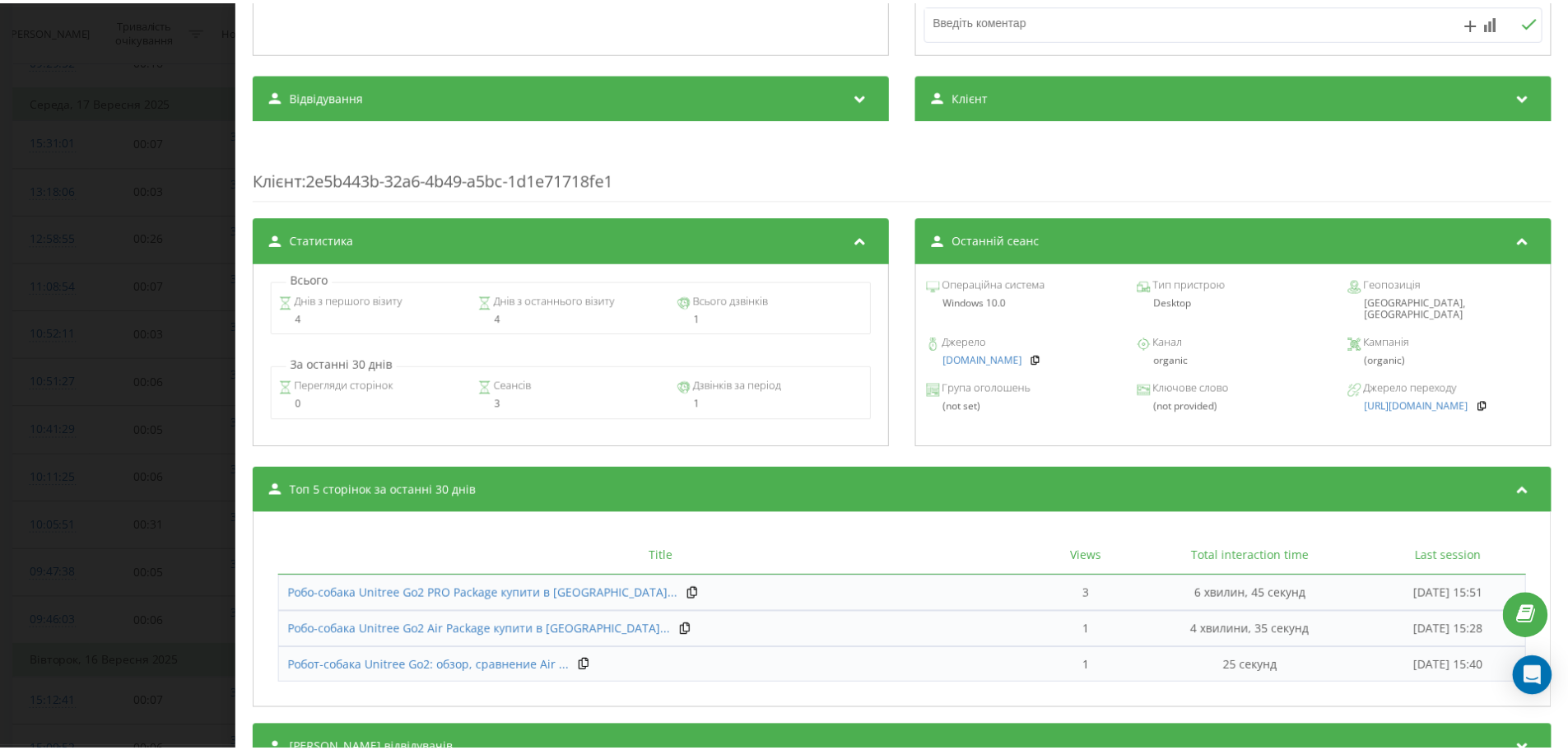
scroll to position [577, 0]
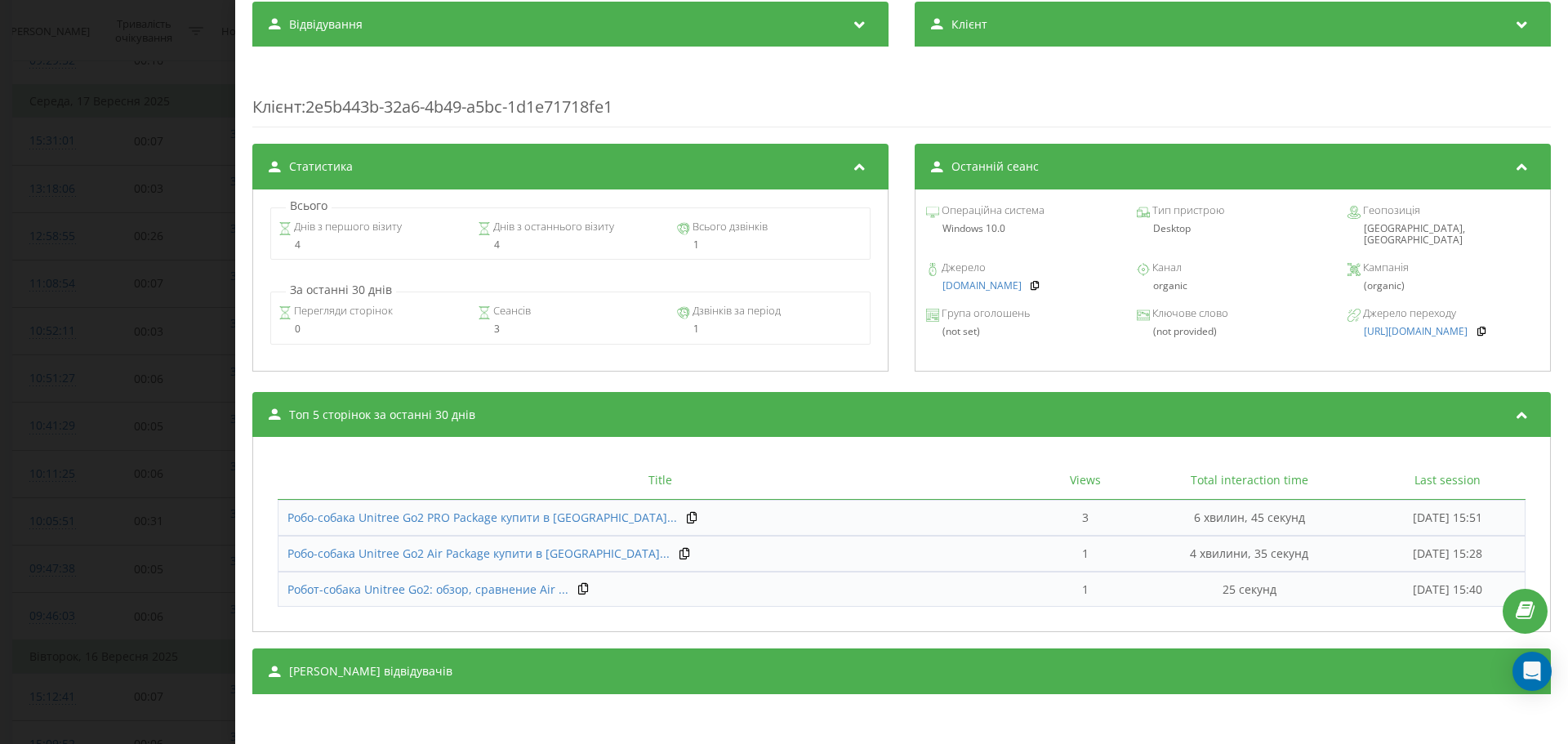
click at [133, 372] on div "Дзвінок : ua5_-1758112261.6585262 1 x - 00:01 00:00 00:00 Транскрипція Для AI-а…" at bounding box center [784, 372] width 1568 height 744
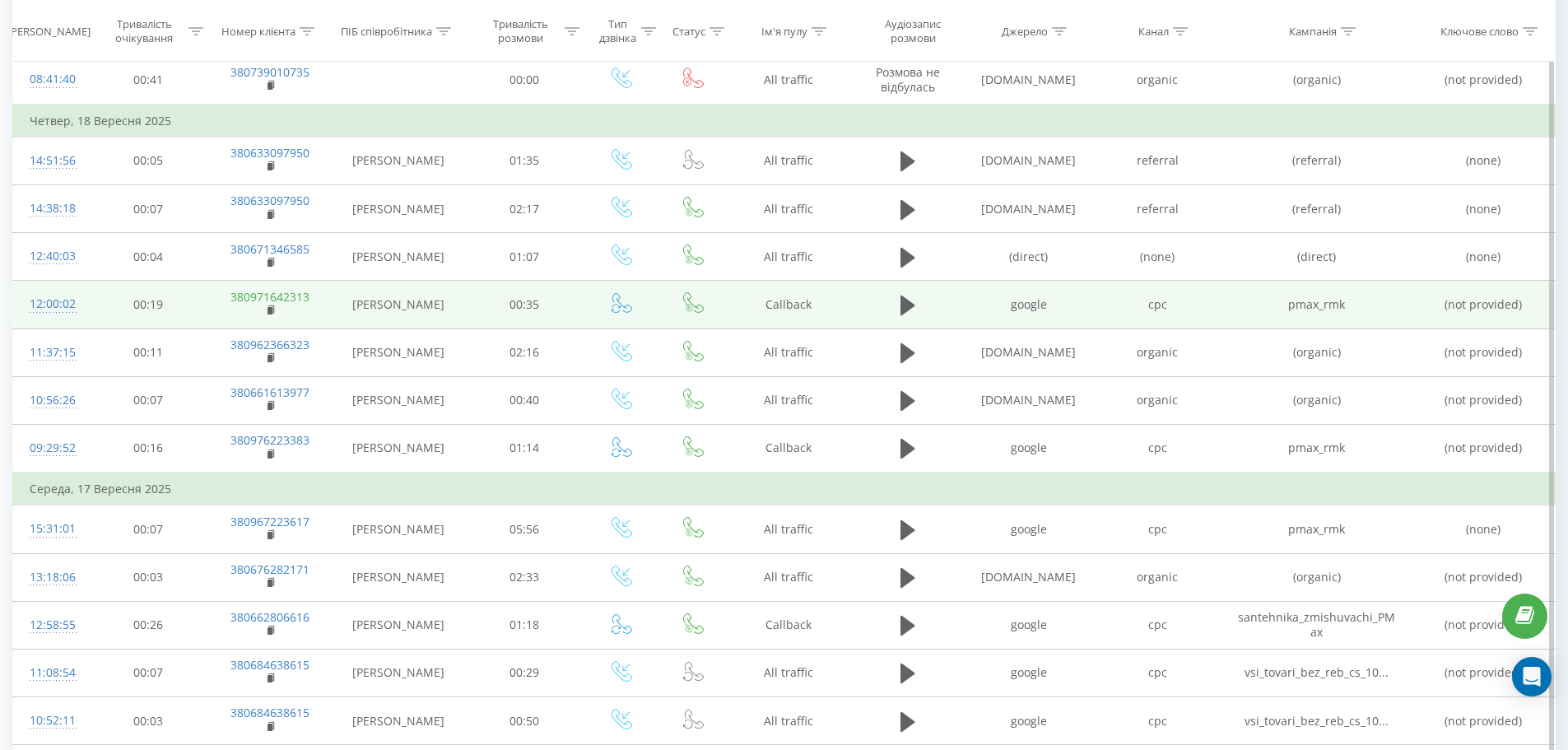
scroll to position [741, 0]
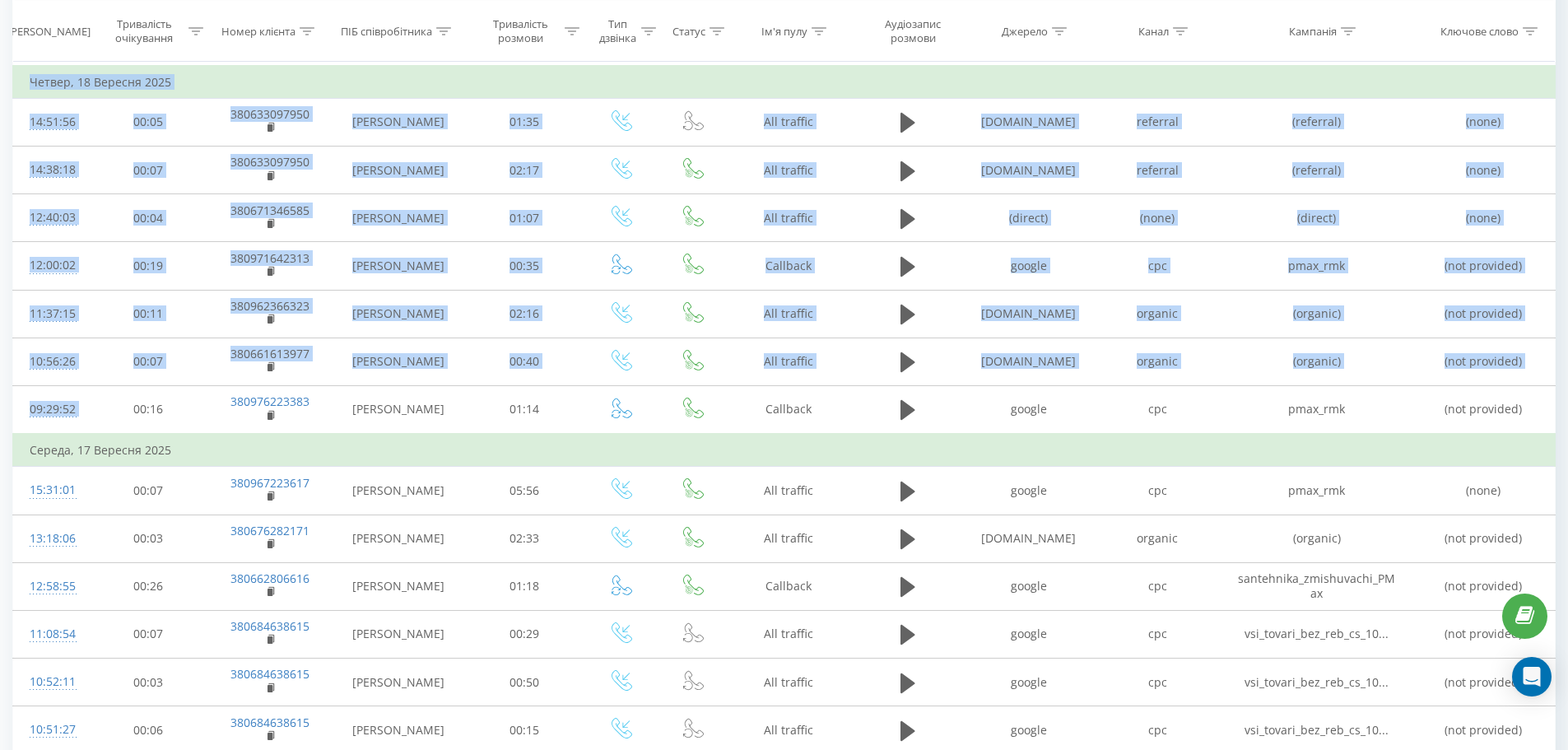
drag, startPoint x: 91, startPoint y: 407, endPoint x: 7, endPoint y: 414, distance: 84.3
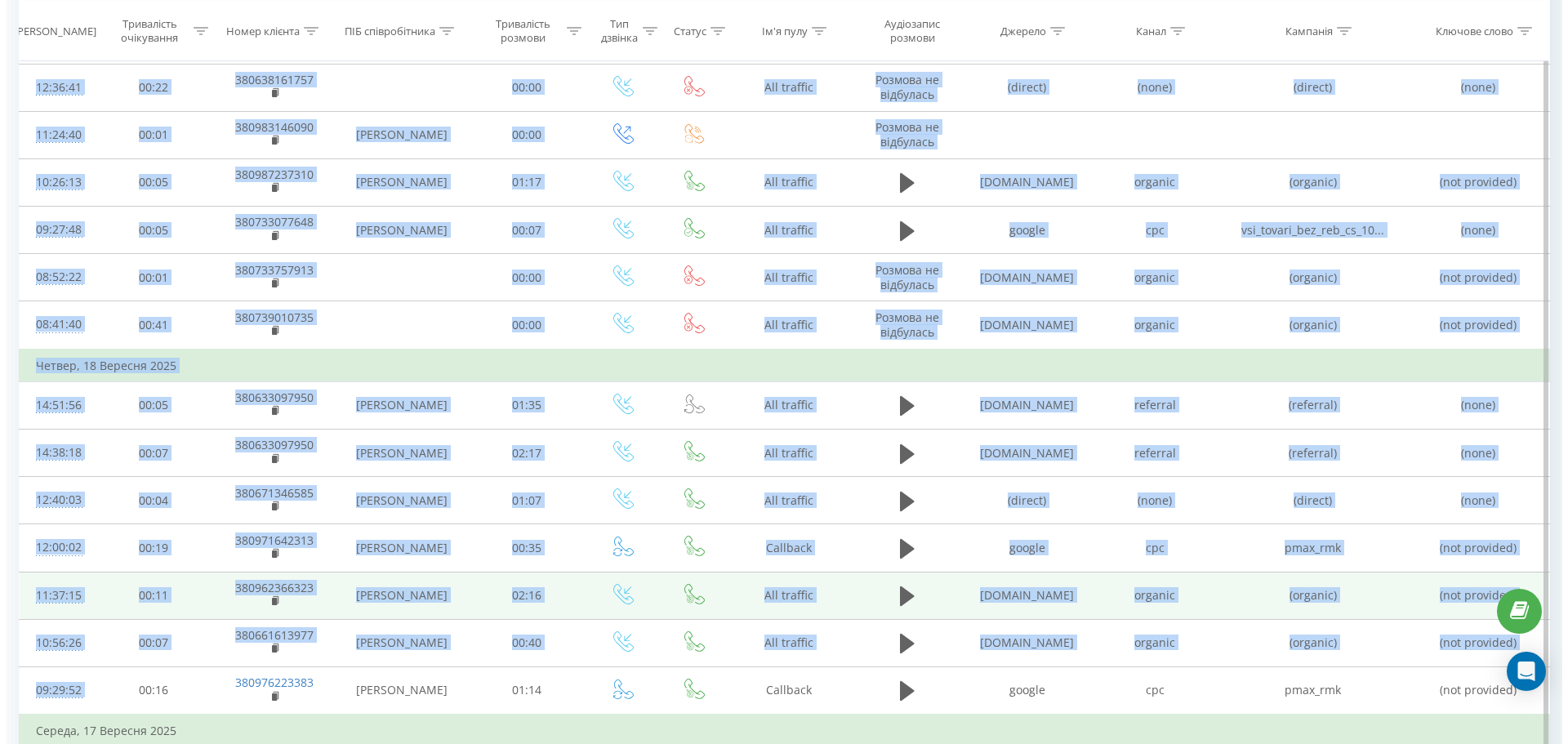
scroll to position [653, 0]
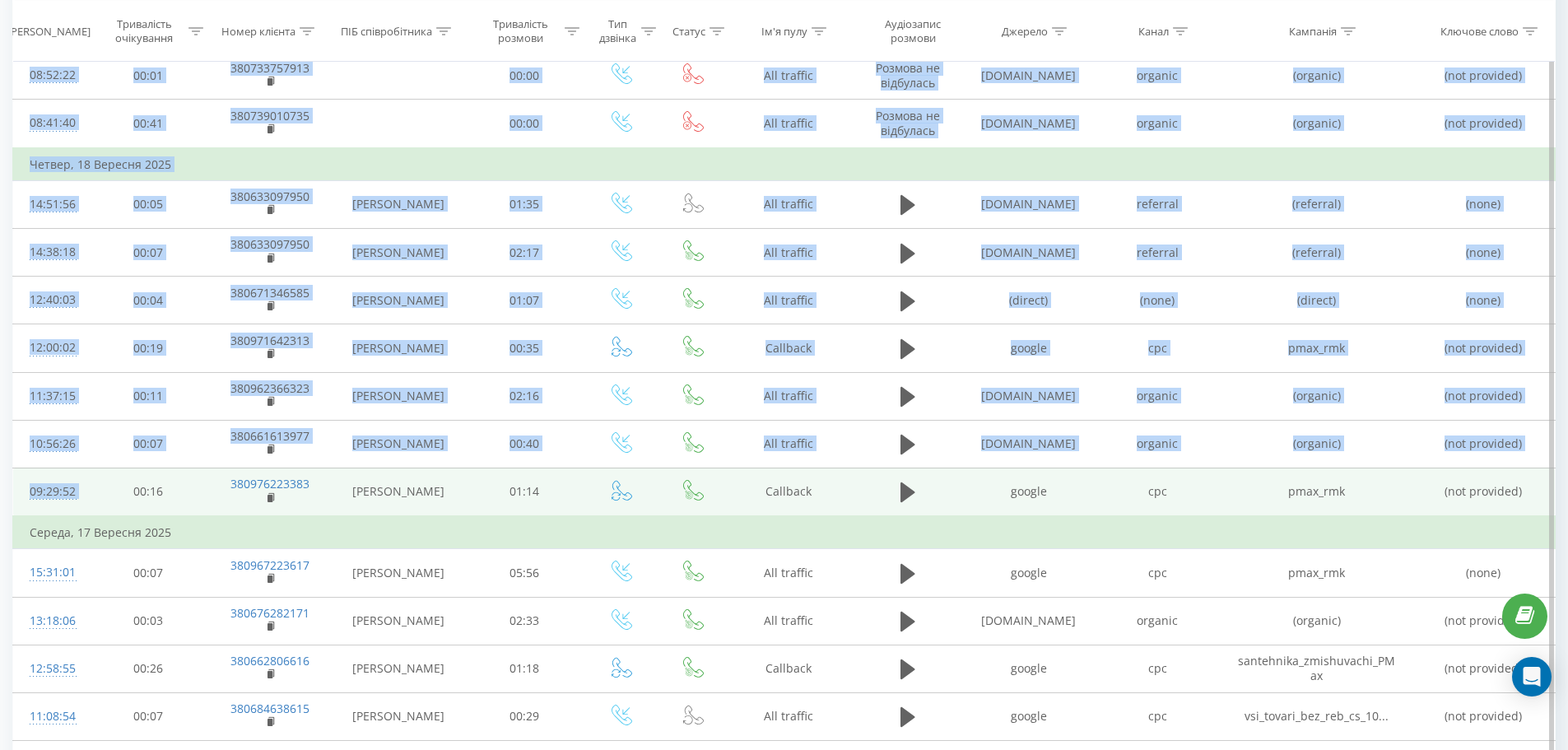
click at [97, 495] on td "00:16" at bounding box center [148, 491] width 119 height 49
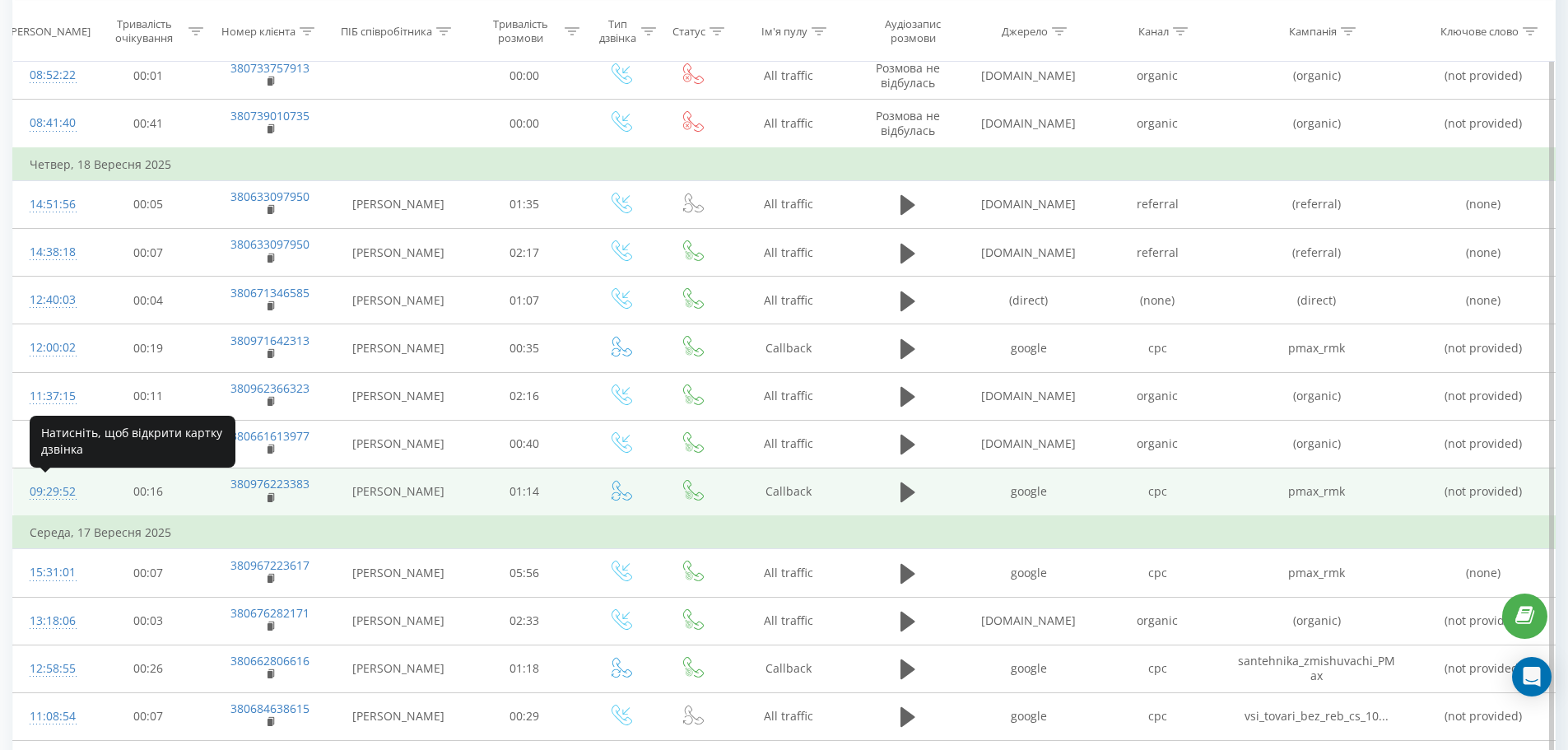
click at [54, 491] on div "09:29:52" at bounding box center [51, 492] width 43 height 32
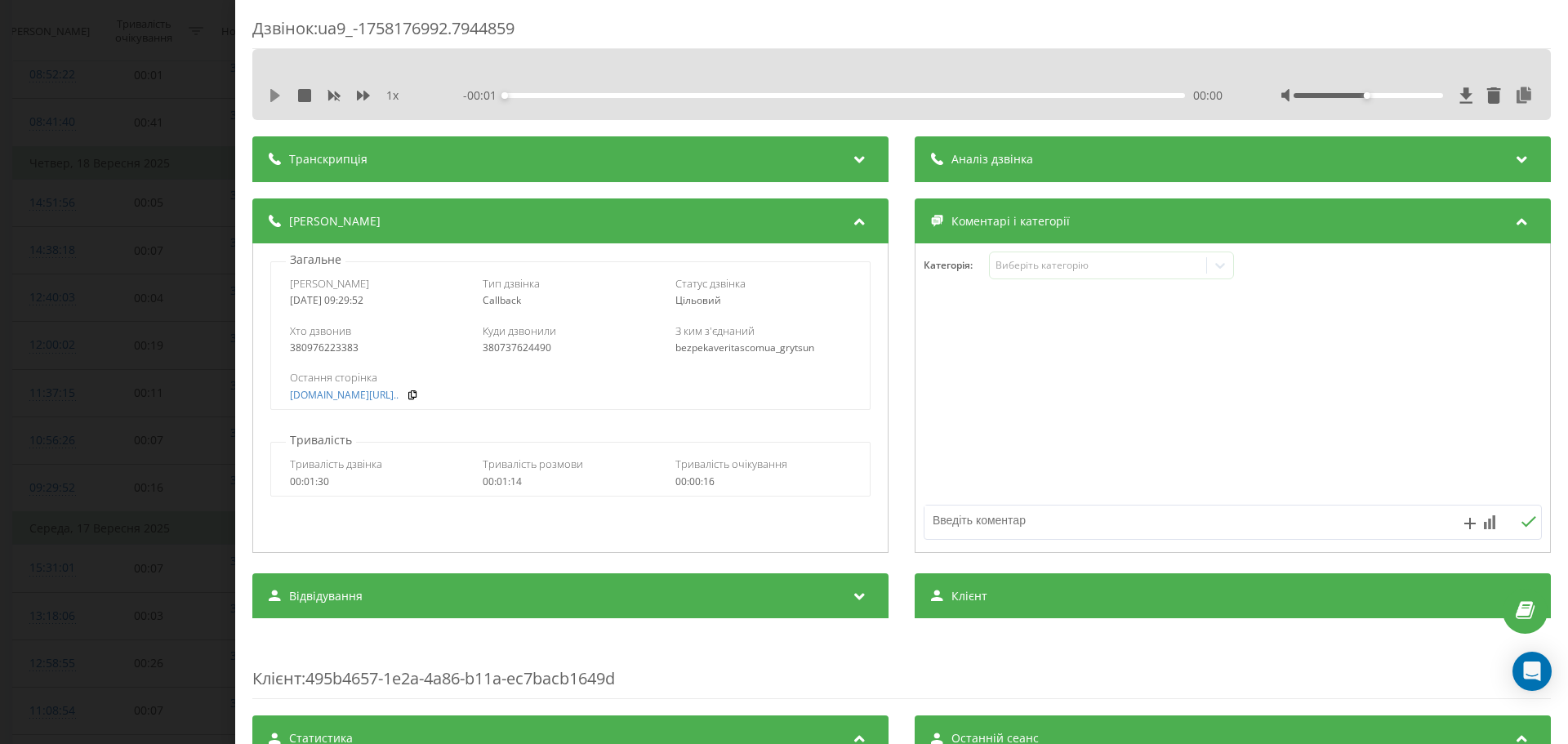
drag, startPoint x: 271, startPoint y: 100, endPoint x: 418, endPoint y: 97, distance: 147.0
click at [273, 100] on icon at bounding box center [275, 95] width 13 height 13
click at [370, 95] on div "1 x" at bounding box center [345, 95] width 152 height 17
click at [325, 346] on div "380976223383" at bounding box center [377, 348] width 176 height 12
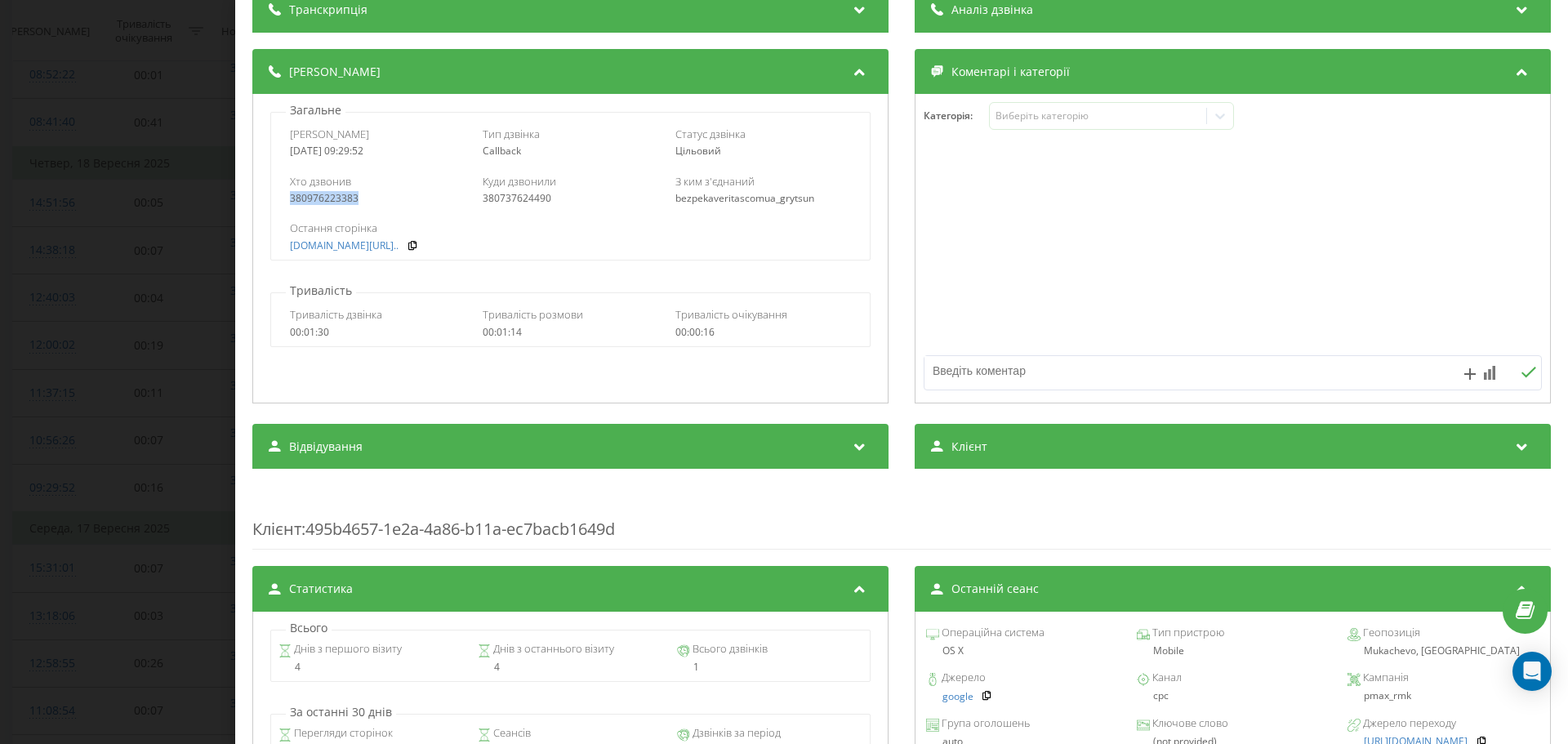
scroll to position [536, 0]
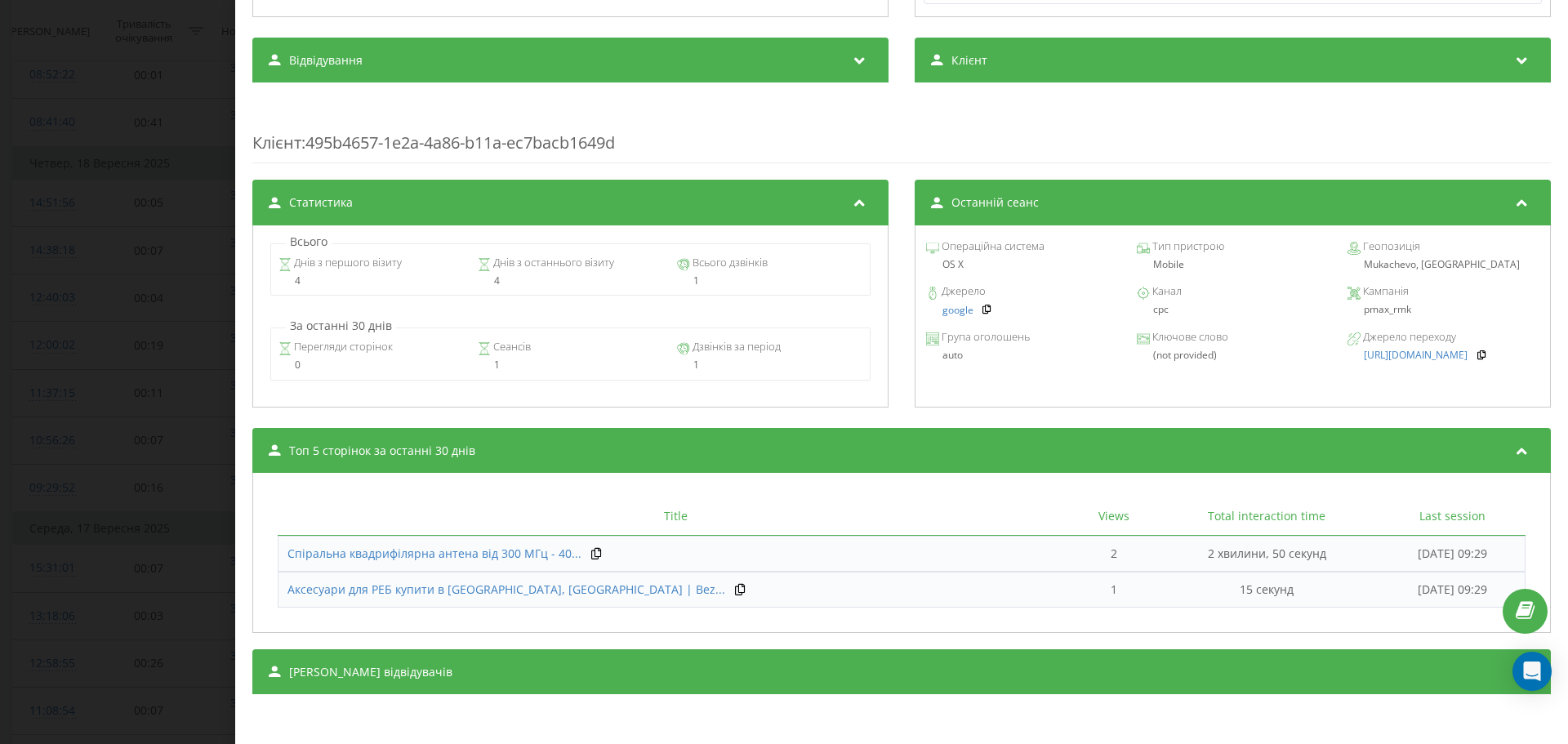
click at [1380, 308] on div "pmax_rmk" at bounding box center [1444, 309] width 192 height 12
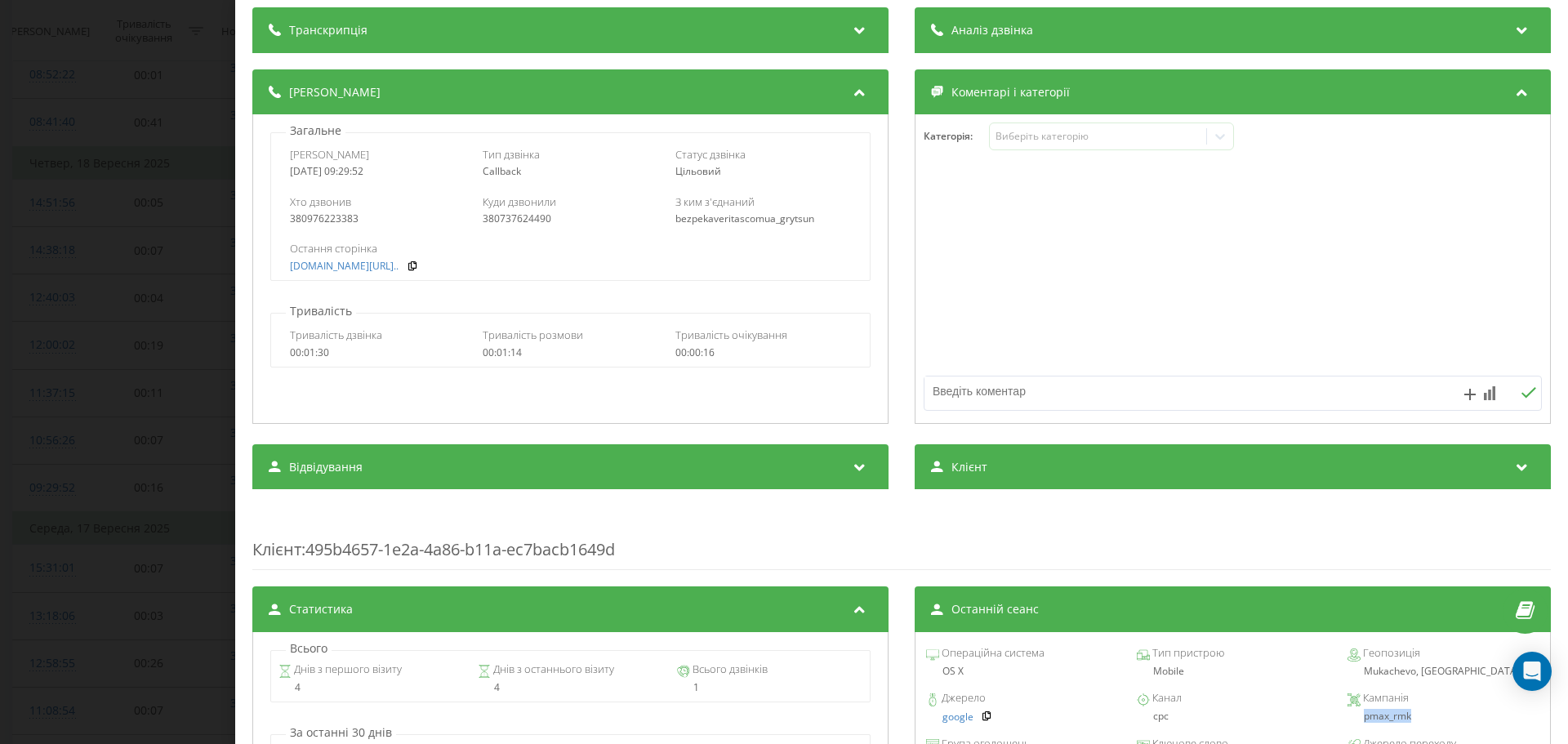
scroll to position [127, 0]
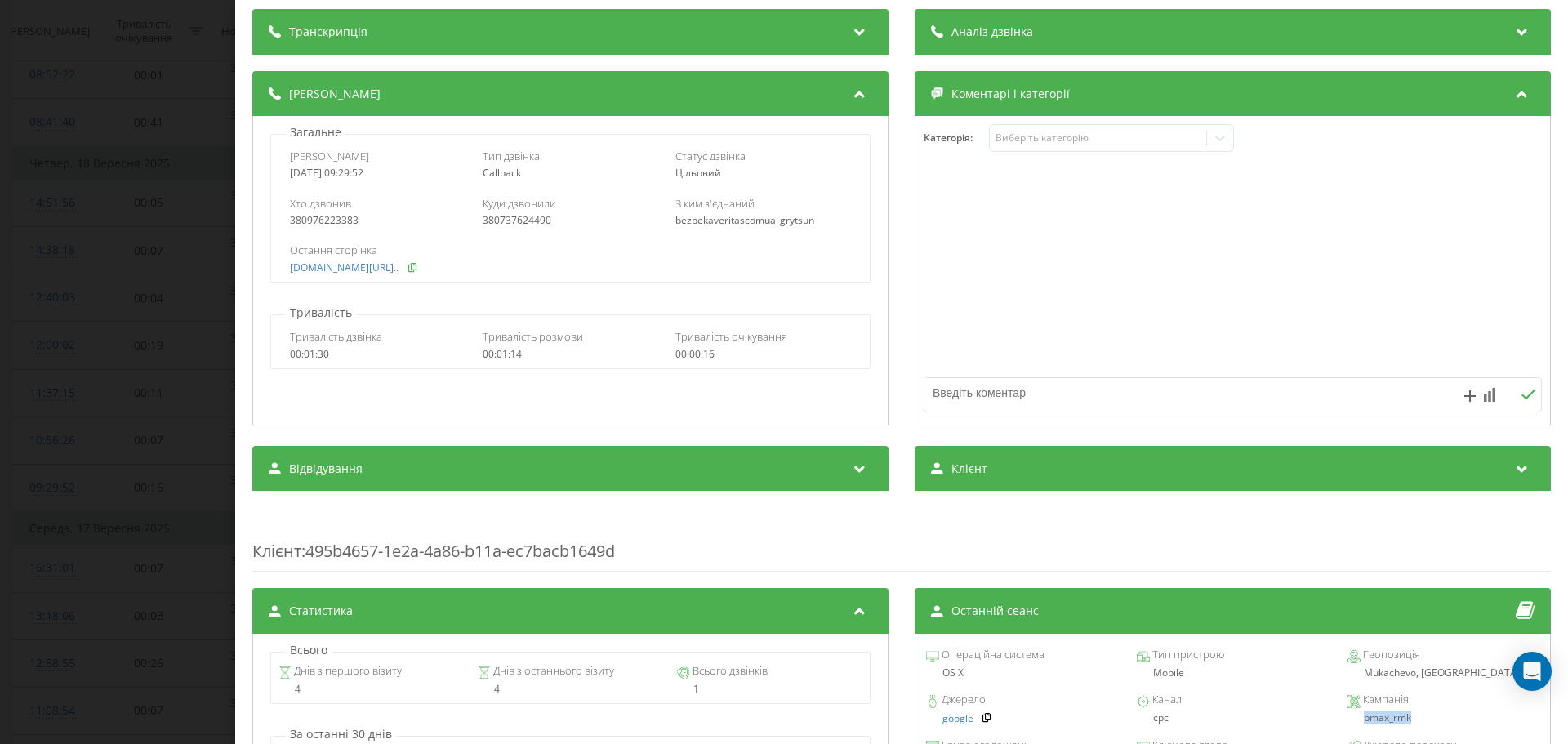
click at [422, 274] on button at bounding box center [414, 268] width 15 height 12
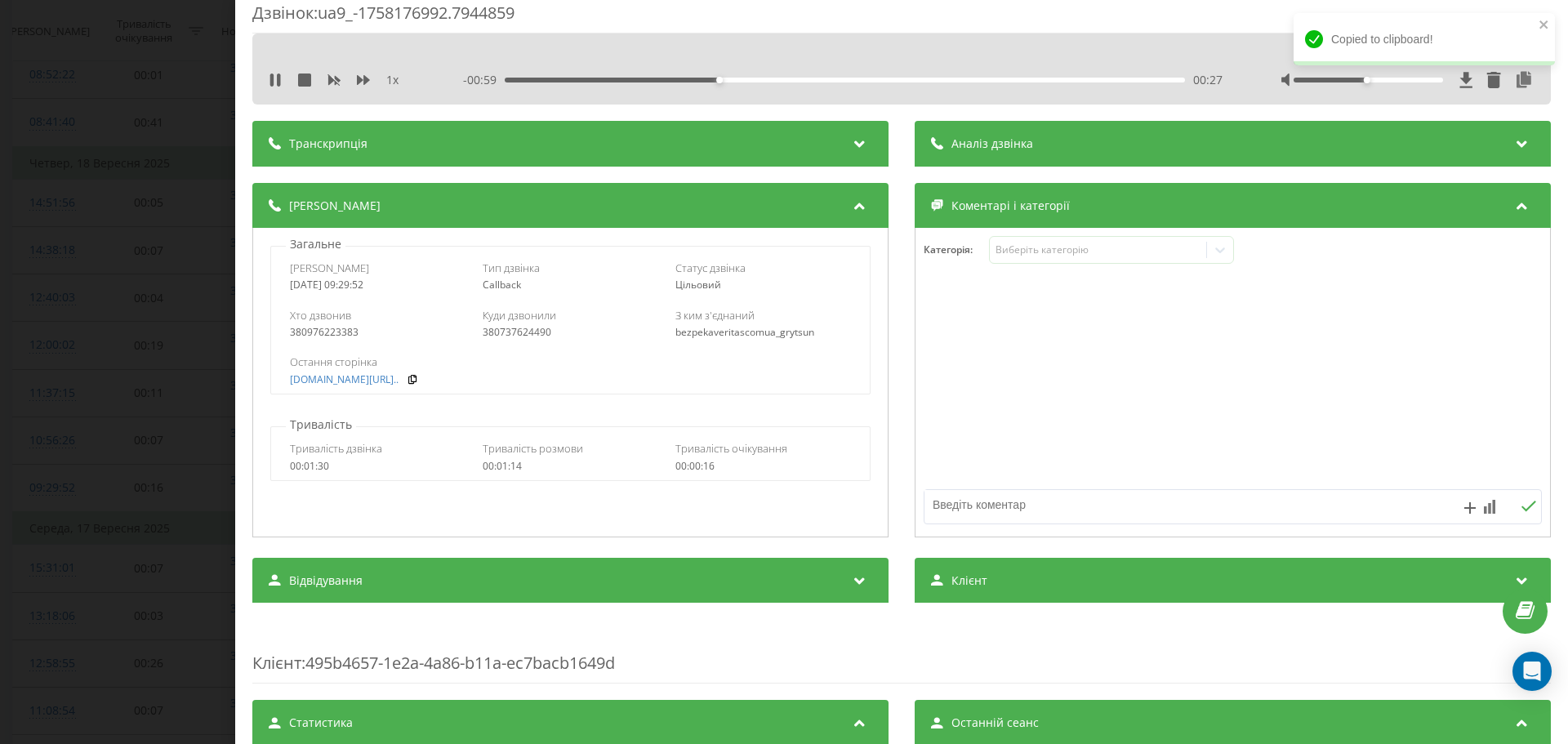
scroll to position [0, 0]
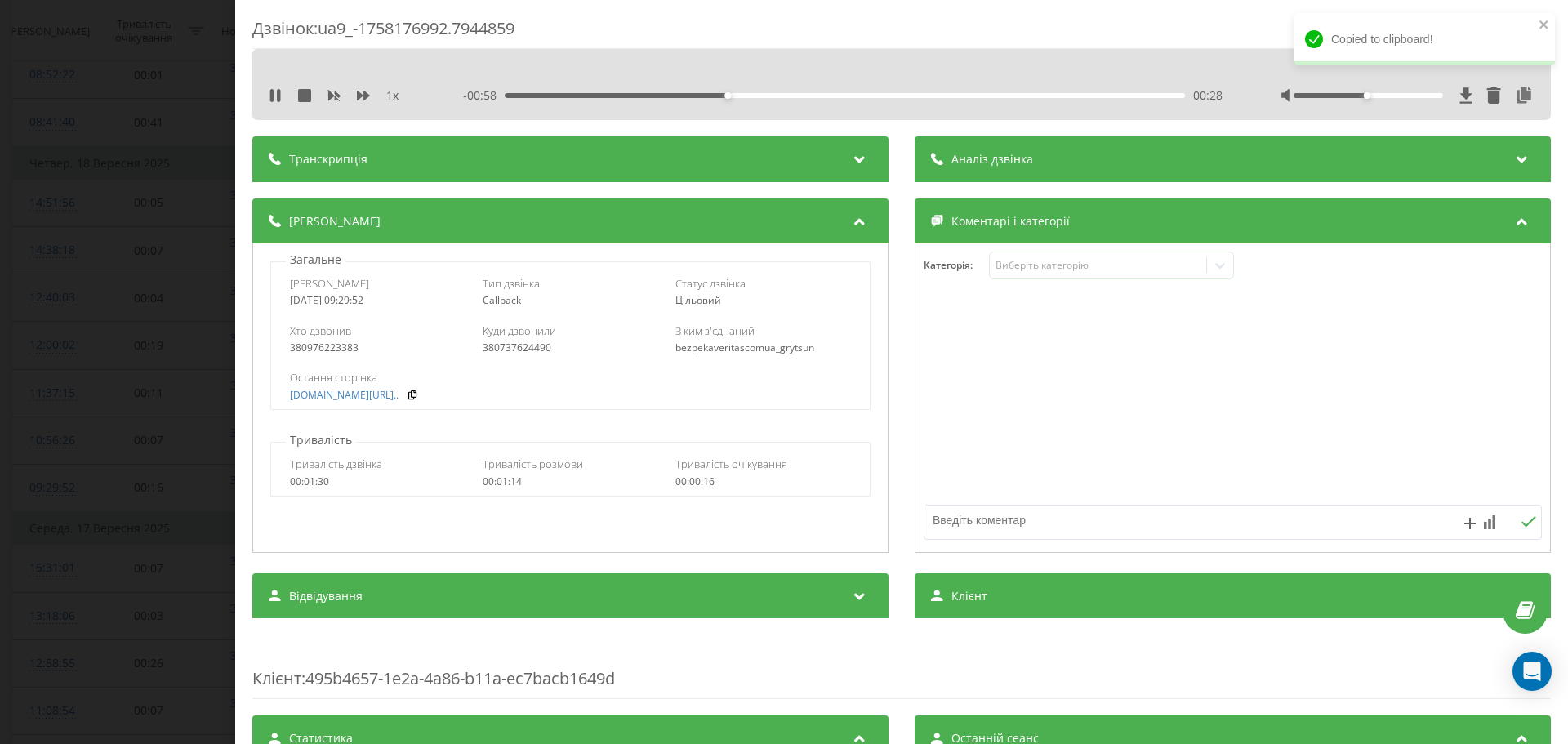
drag, startPoint x: 878, startPoint y: 97, endPoint x: 937, endPoint y: 97, distance: 59.0
click at [880, 97] on div "00:28" at bounding box center [845, 95] width 681 height 5
drag, startPoint x: 1367, startPoint y: 96, endPoint x: 1535, endPoint y: 98, distance: 168.0
click at [1535, 98] on div "1 x - 00:37 00:49 00:49" at bounding box center [901, 85] width 1298 height 71
click at [1025, 99] on div "- 00:36 00:50 00:50" at bounding box center [843, 95] width 760 height 17
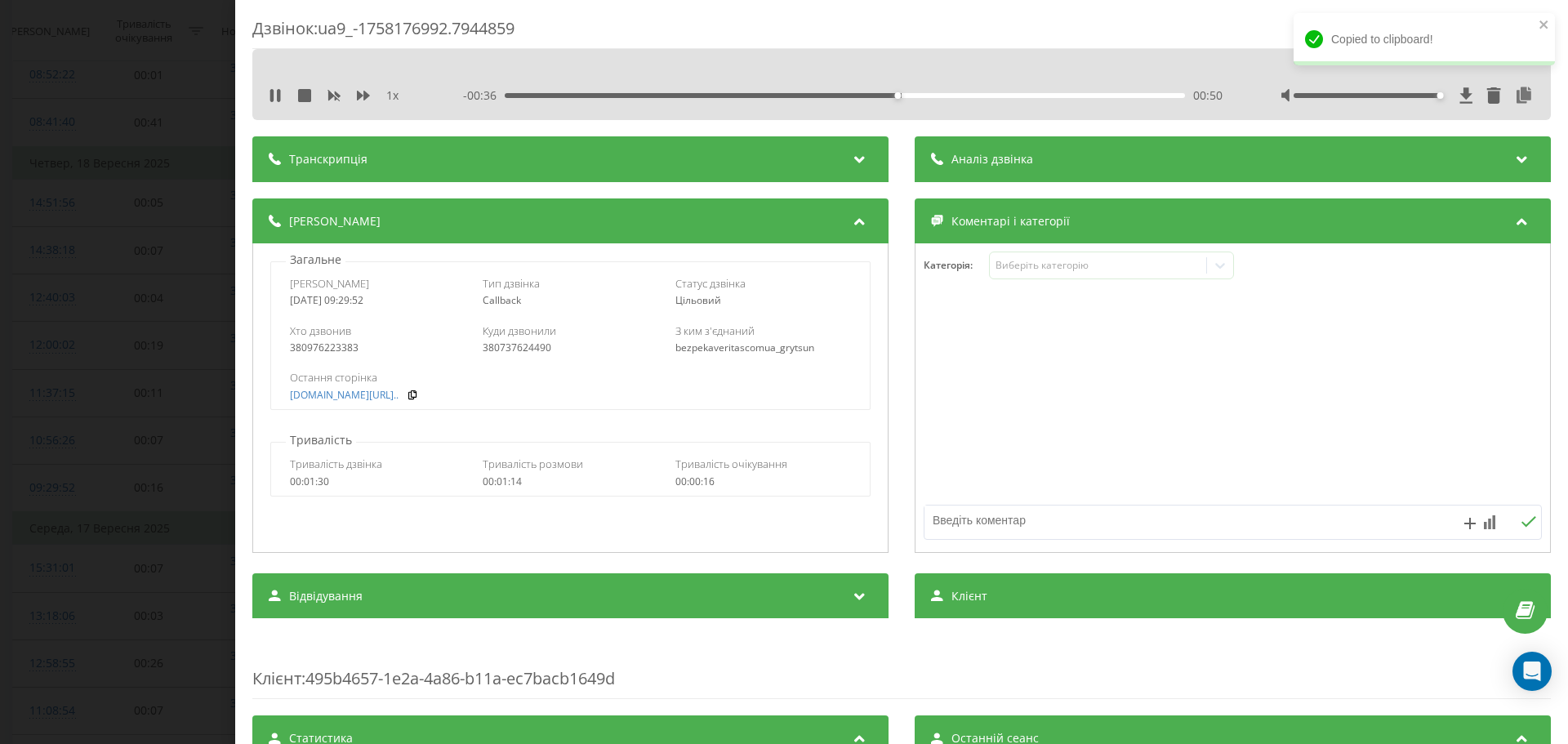
click at [1056, 97] on div "00:50" at bounding box center [845, 95] width 681 height 5
click at [1085, 95] on div "01:11" at bounding box center [845, 95] width 681 height 5
click at [331, 354] on div "380976223383" at bounding box center [377, 348] width 176 height 12
click at [104, 360] on div "Дзвінок : ua9_-1758176992.7944859 1 x - 00:10 01:16 01:16 Транскрипція Для AI-а…" at bounding box center [784, 372] width 1568 height 744
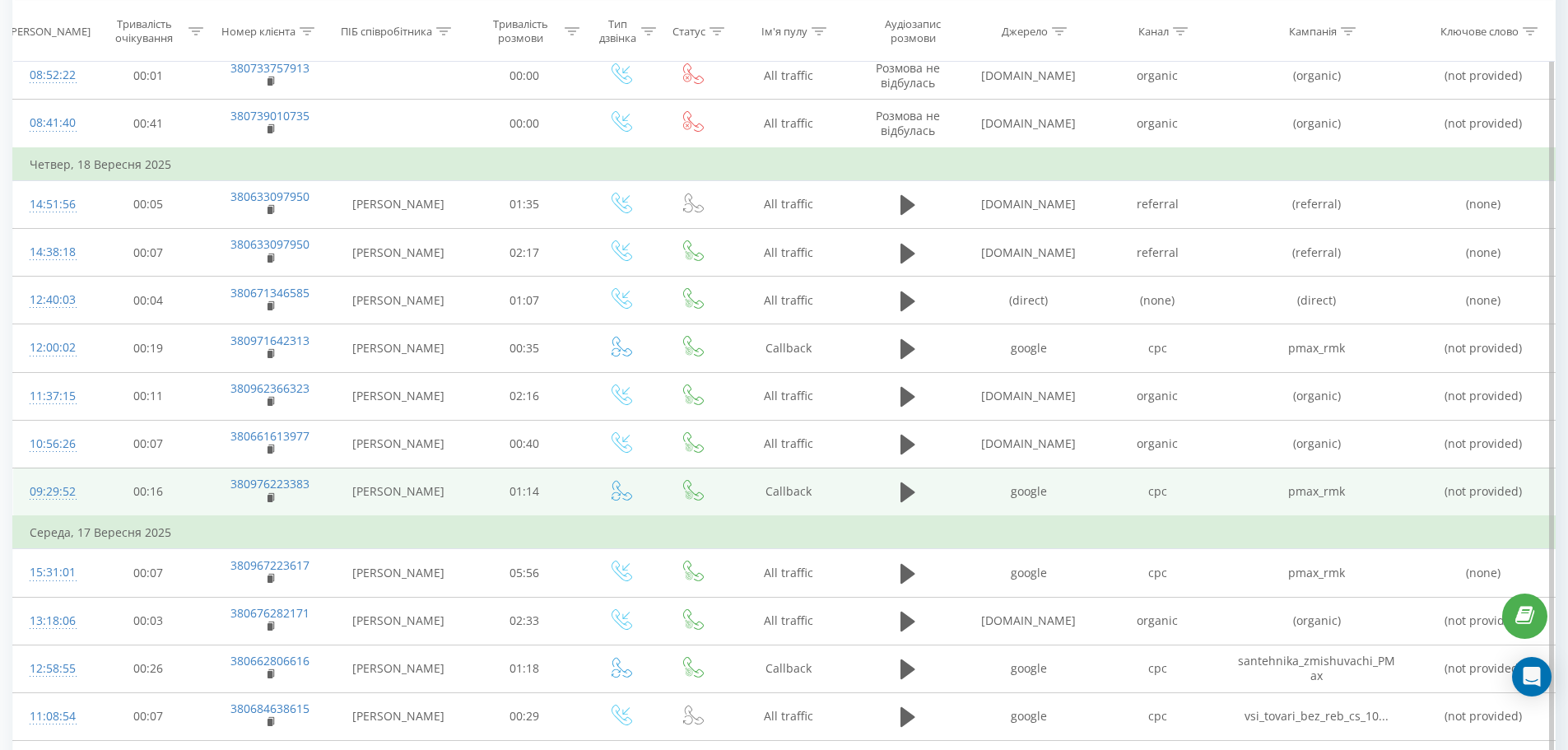
click at [79, 498] on td "09:29:52" at bounding box center [51, 491] width 77 height 49
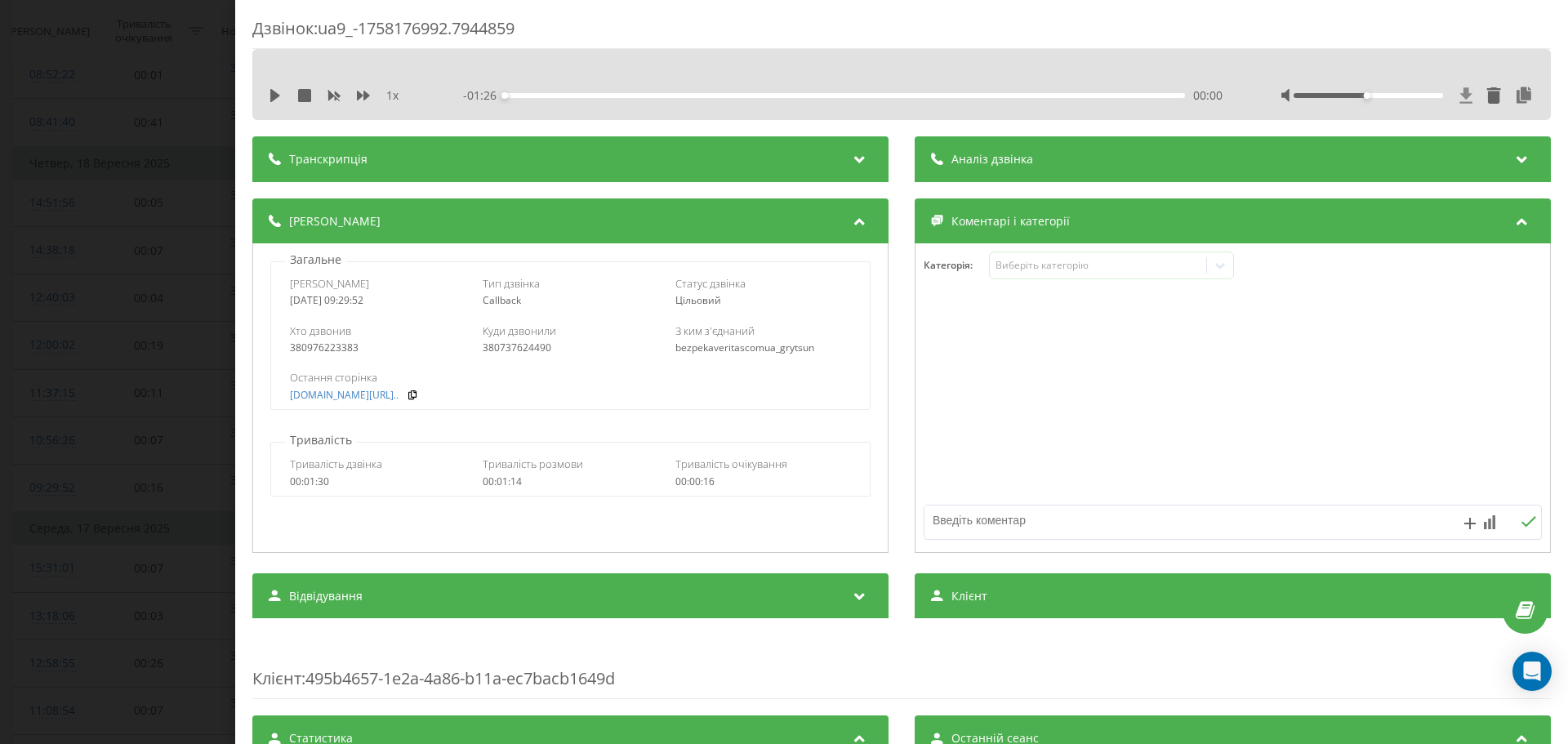
click at [1460, 95] on icon at bounding box center [1466, 95] width 12 height 16
click at [321, 346] on div "380976223383" at bounding box center [377, 348] width 176 height 12
click at [123, 346] on div "Дзвінок : ua9_-1758176992.7944859 1 x - 01:26 00:00 00:00 Транскрипція Для AI-а…" at bounding box center [784, 372] width 1568 height 744
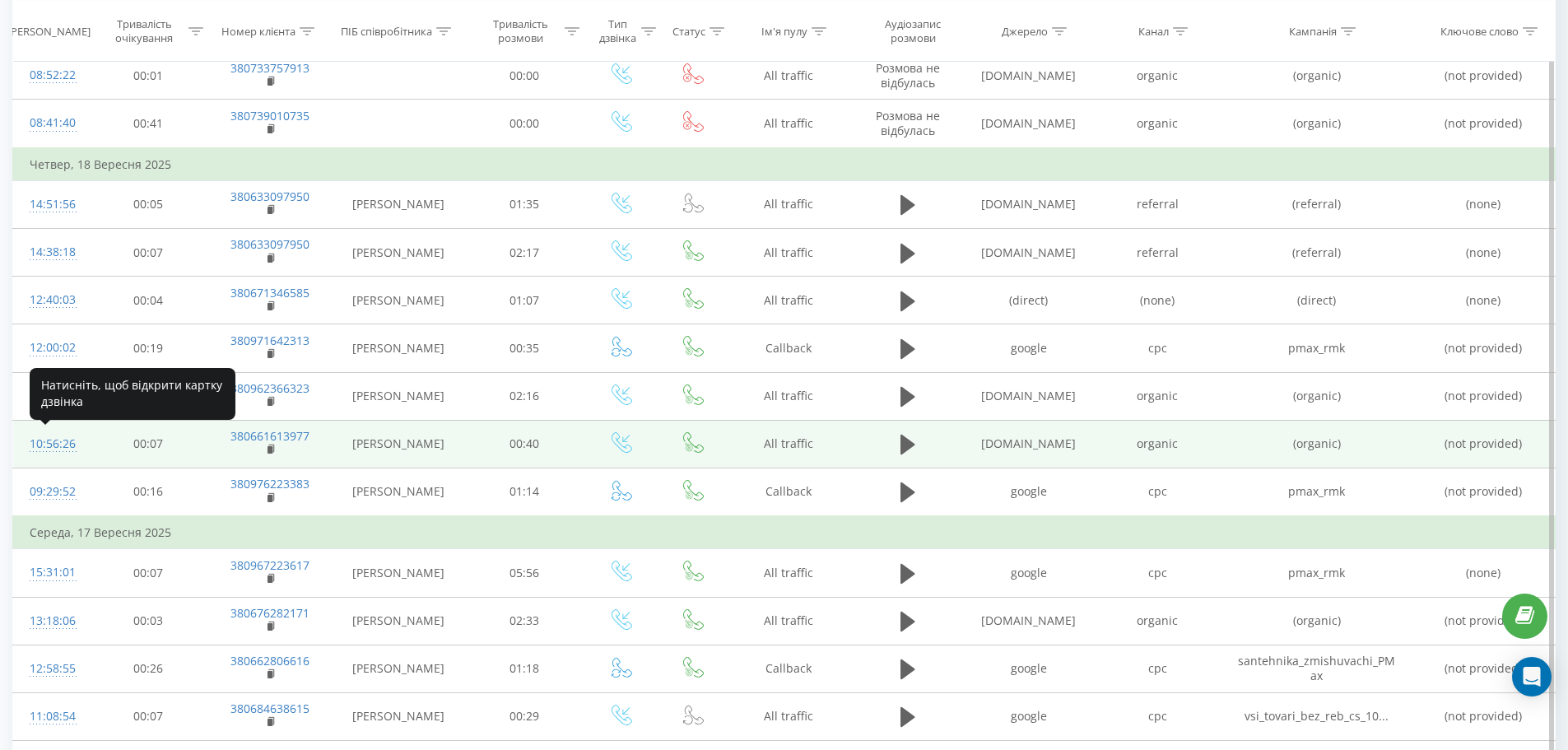
click at [39, 448] on div "10:56:26" at bounding box center [51, 444] width 43 height 32
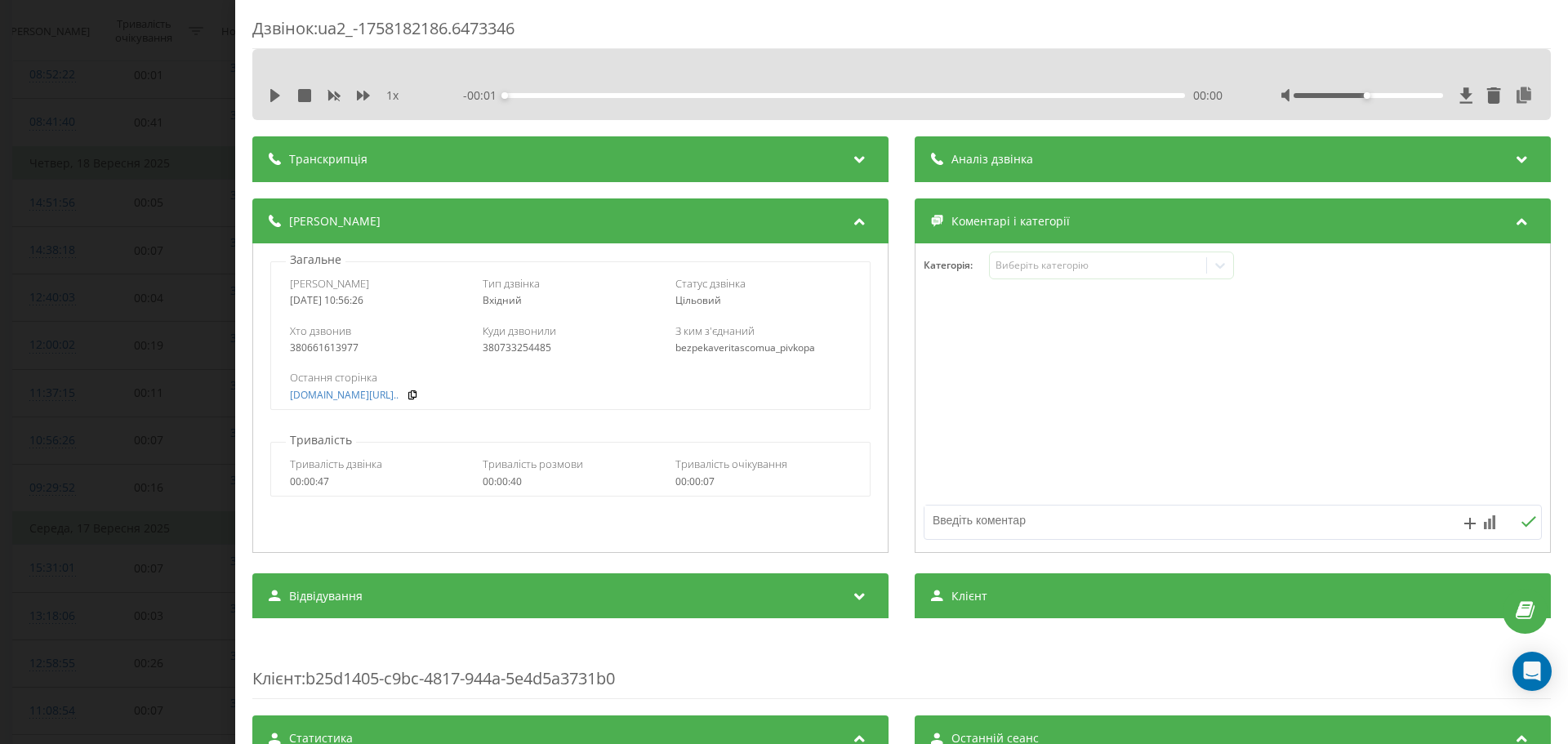
click at [58, 318] on div "Дзвінок : ua2_-1758182186.6473346 1 x - 00:01 00:00 00:00 Транскрипція Для AI-а…" at bounding box center [784, 372] width 1568 height 744
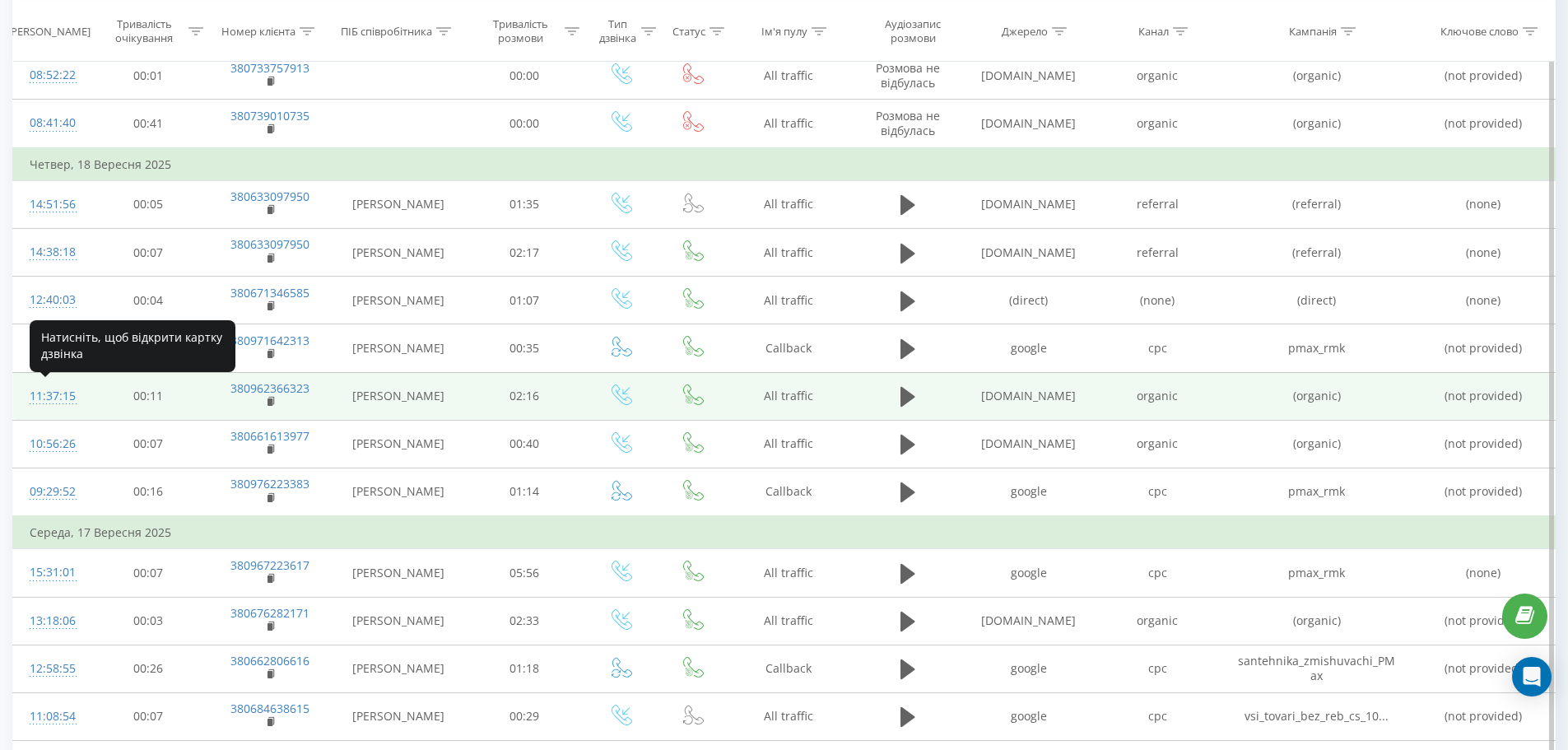
click at [57, 399] on div "11:37:15" at bounding box center [51, 396] width 43 height 32
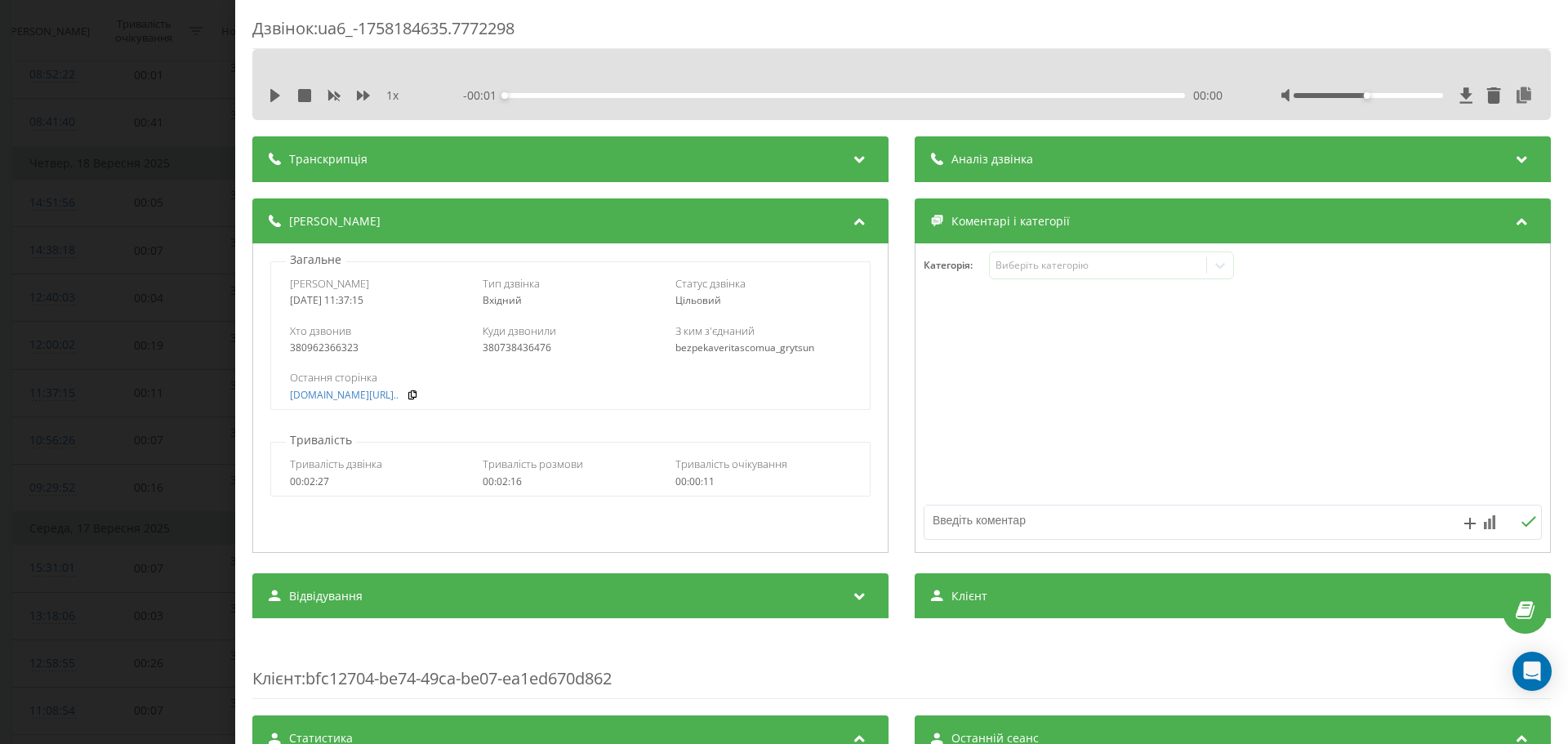
click at [149, 322] on div "Дзвінок : ua6_-1758184635.7772298 1 x - 00:01 00:00 00:00 Транскрипція Для AI-а…" at bounding box center [784, 372] width 1568 height 744
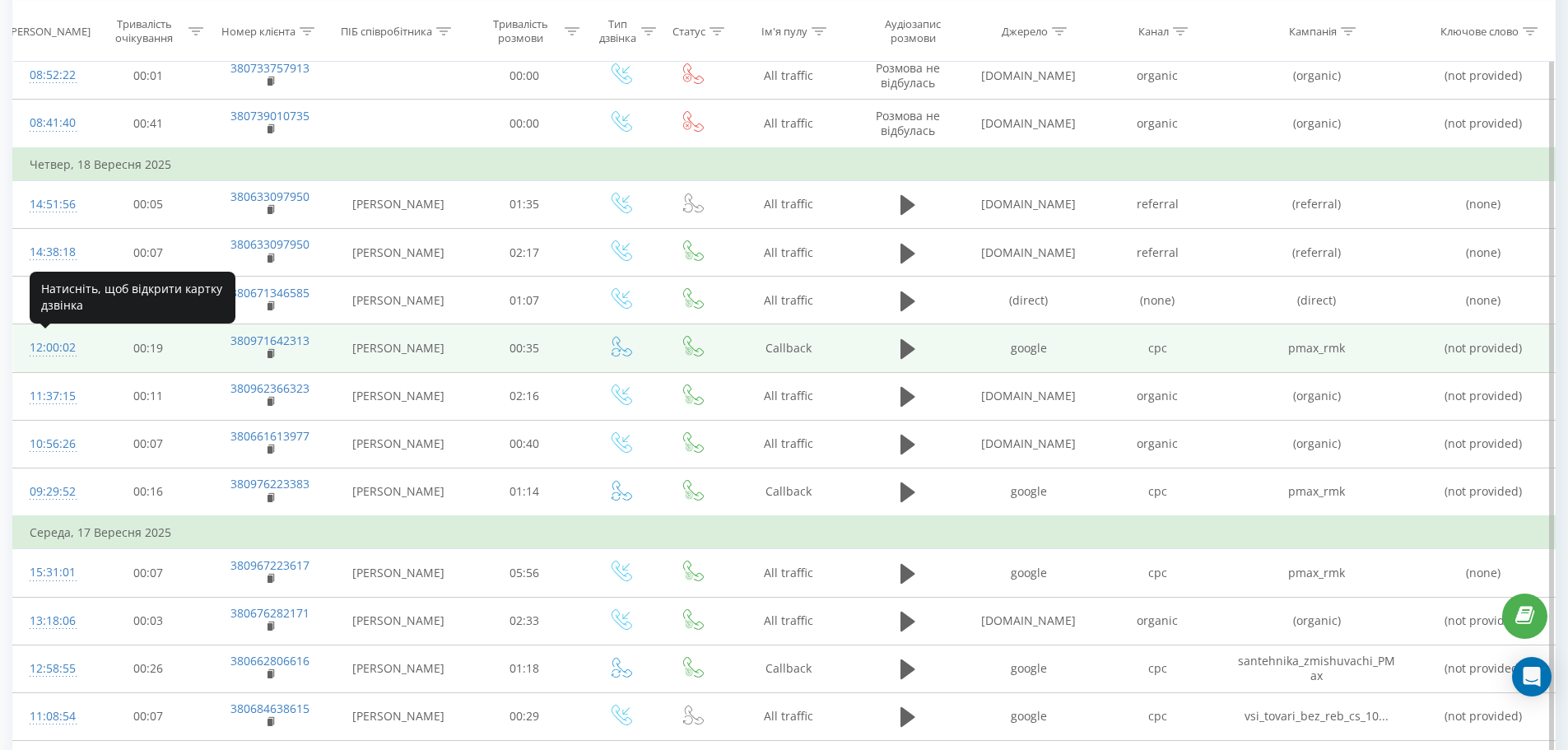
click at [52, 345] on div "12:00:02" at bounding box center [51, 348] width 43 height 32
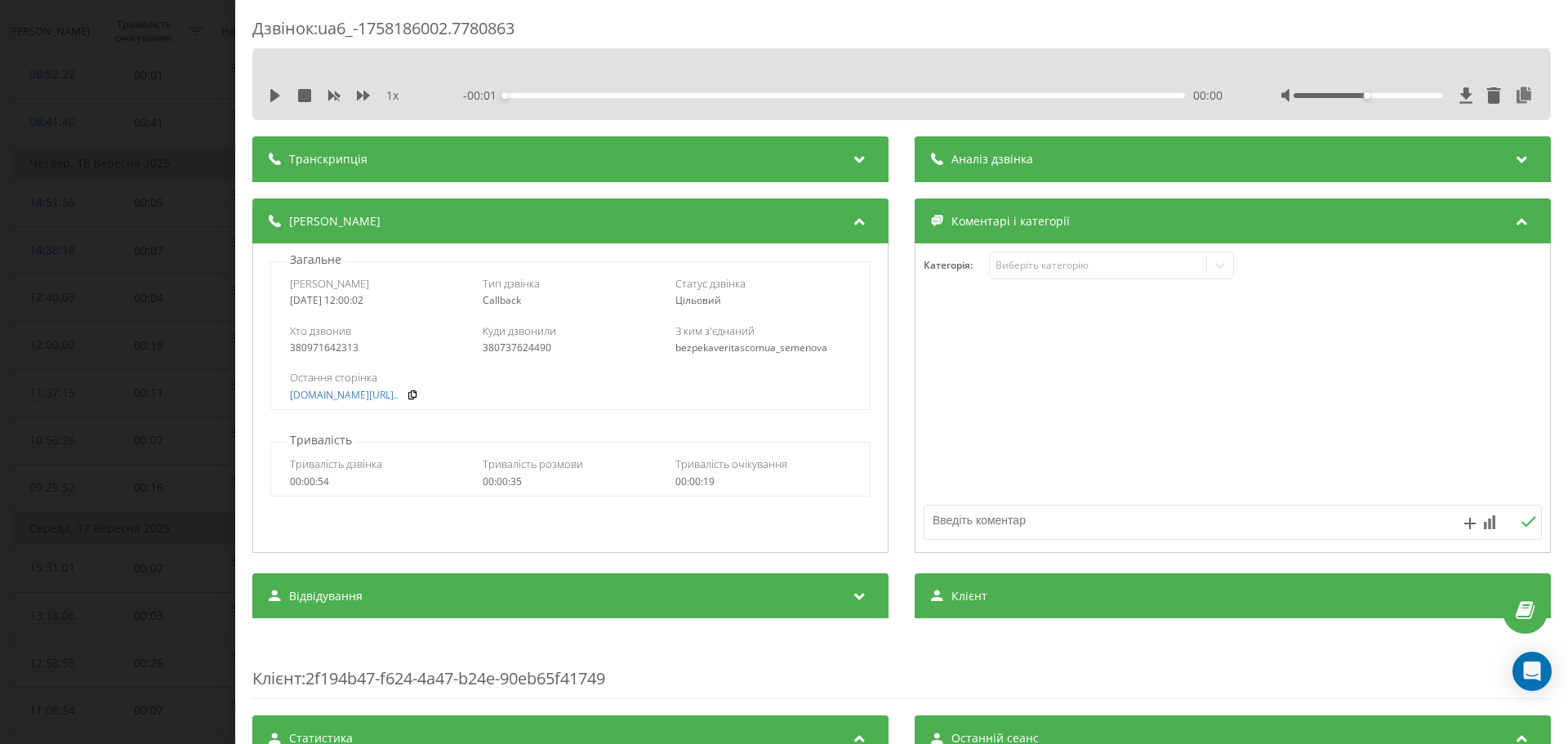
drag, startPoint x: 264, startPoint y: 93, endPoint x: 271, endPoint y: 98, distance: 8.6
click at [265, 93] on div "1 x - 00:01 00:00 00:00" at bounding box center [901, 85] width 1298 height 71
click at [271, 98] on icon at bounding box center [276, 95] width 10 height 13
click at [368, 94] on icon at bounding box center [363, 96] width 13 height 10
click at [351, 344] on div "380971642313" at bounding box center [377, 348] width 176 height 12
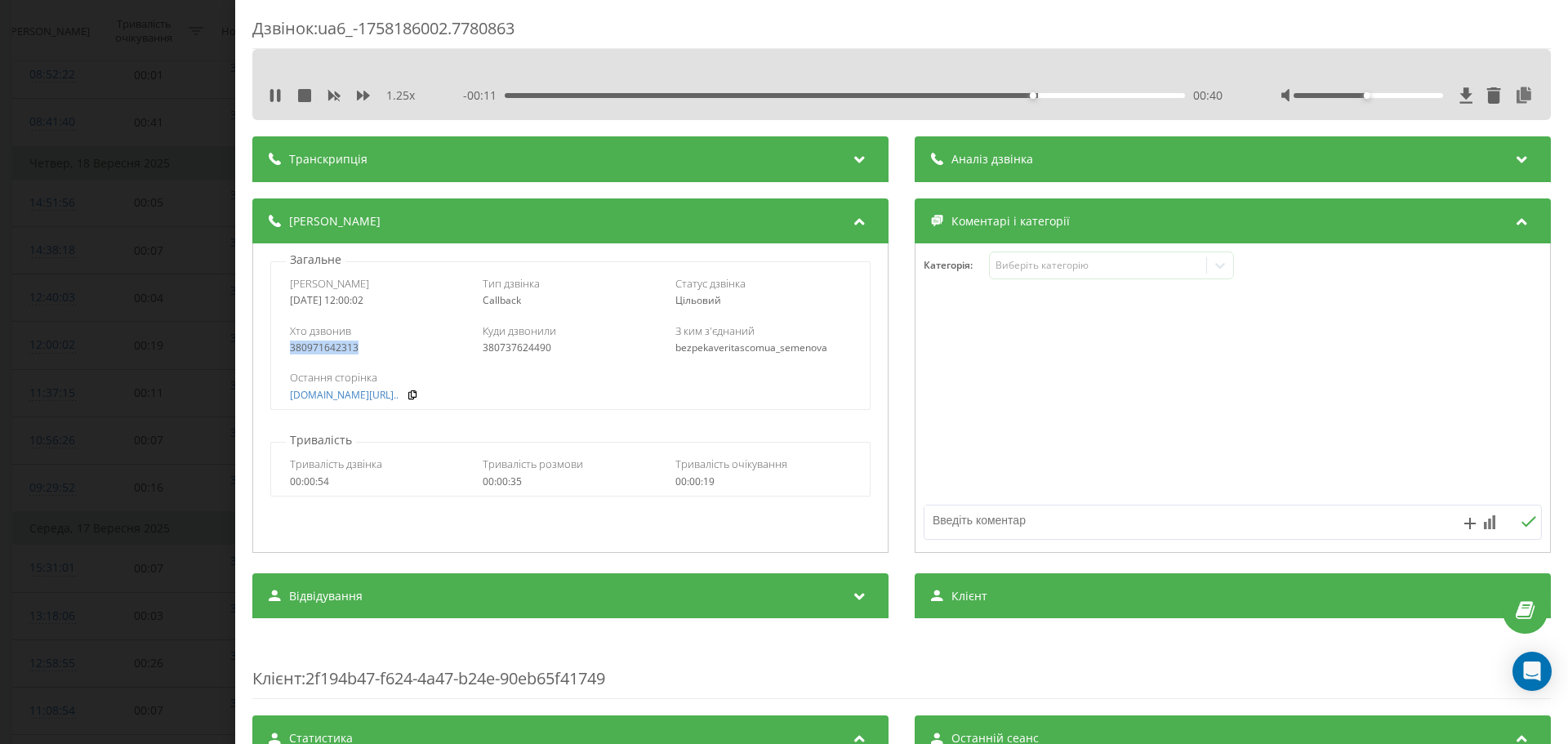
click at [351, 344] on div "380971642313" at bounding box center [377, 348] width 176 height 12
click at [108, 322] on div "Дзвінок : ua6_-1758186002.7780863 1.25 x - 00:10 00:40 00:40 Транскрипція Для A…" at bounding box center [784, 372] width 1568 height 744
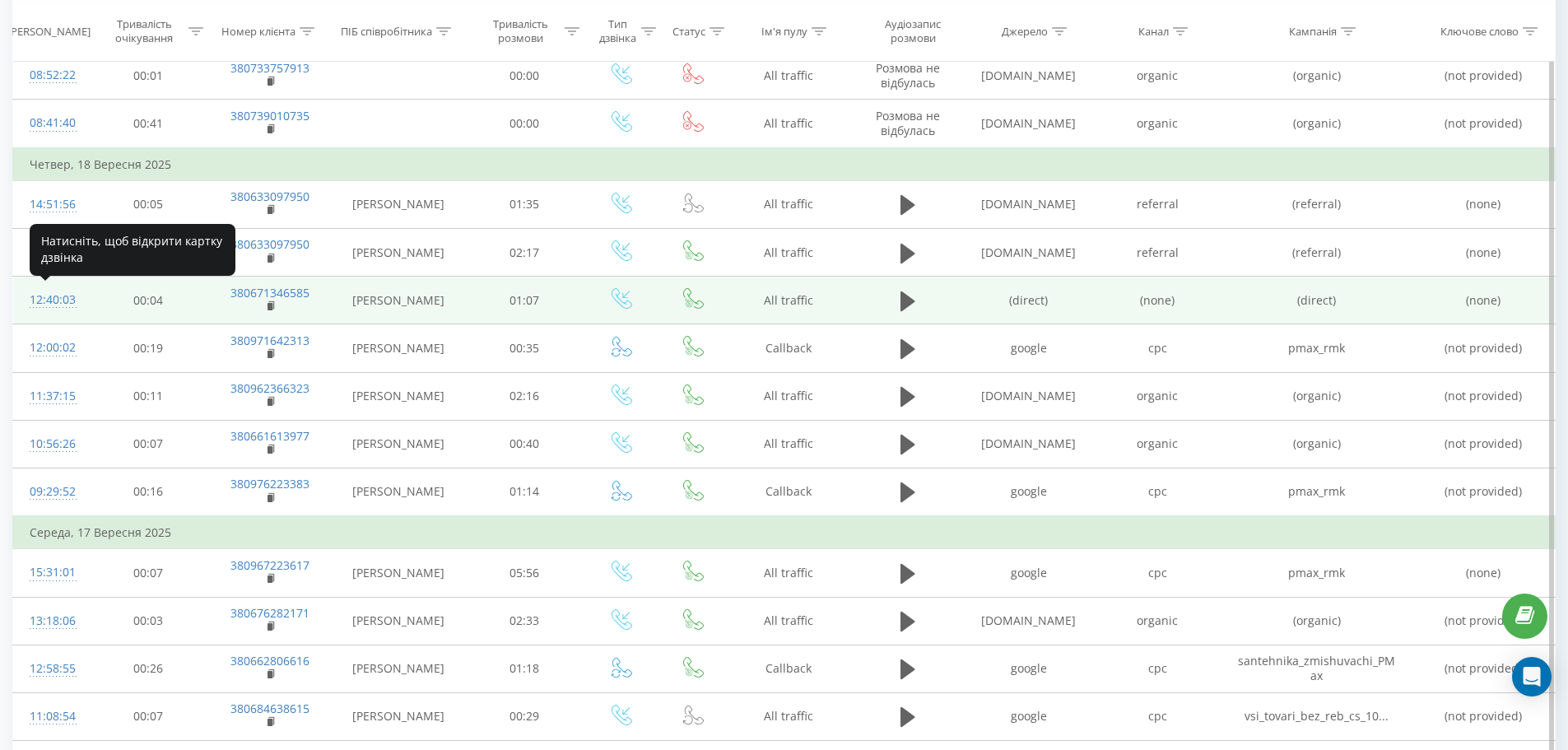
click at [60, 301] on div "12:40:03" at bounding box center [51, 300] width 43 height 32
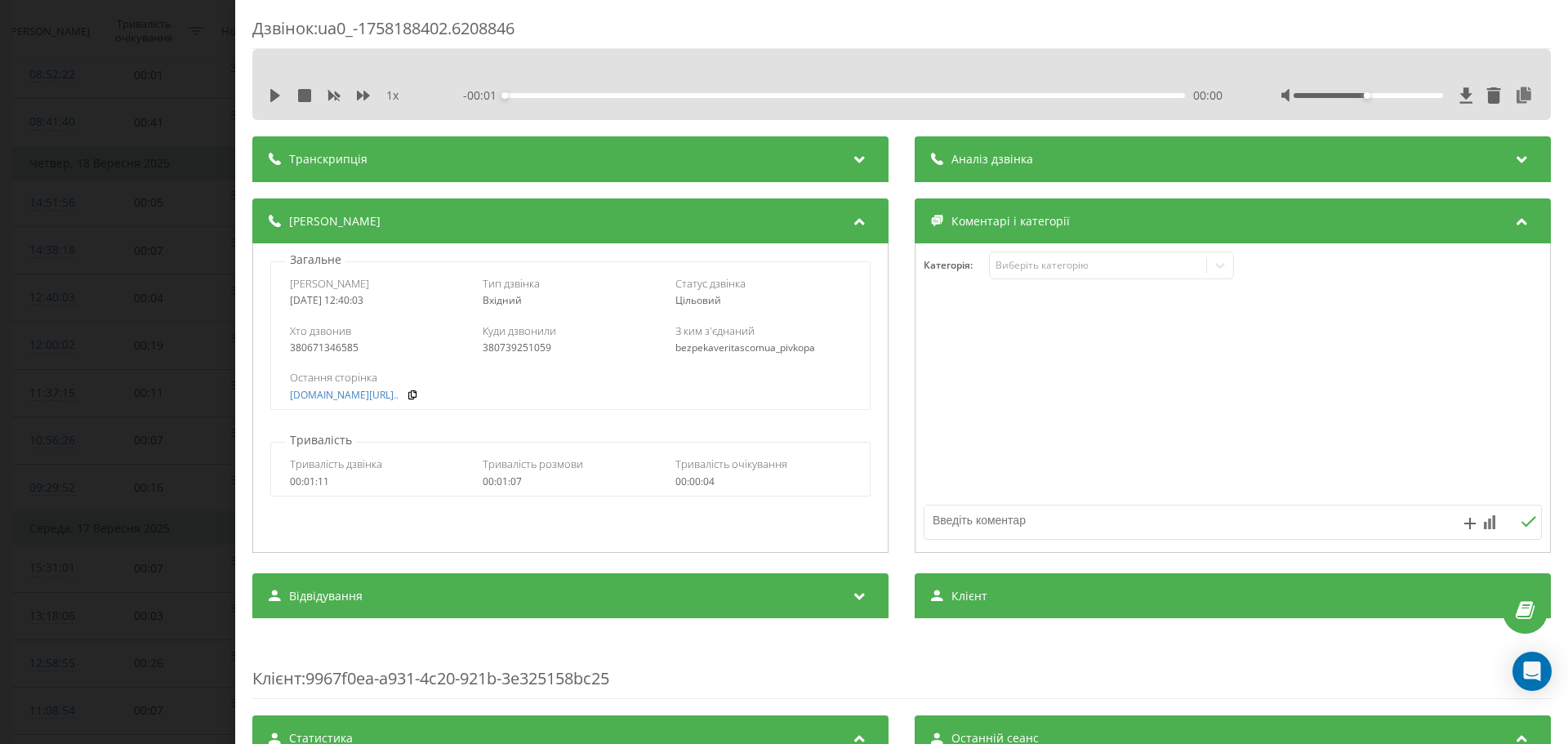
click at [133, 343] on div "Дзвінок : ua0_-1758188402.6208846 1 x - 00:01 00:00 00:00 Транскрипція Для AI-а…" at bounding box center [784, 372] width 1568 height 744
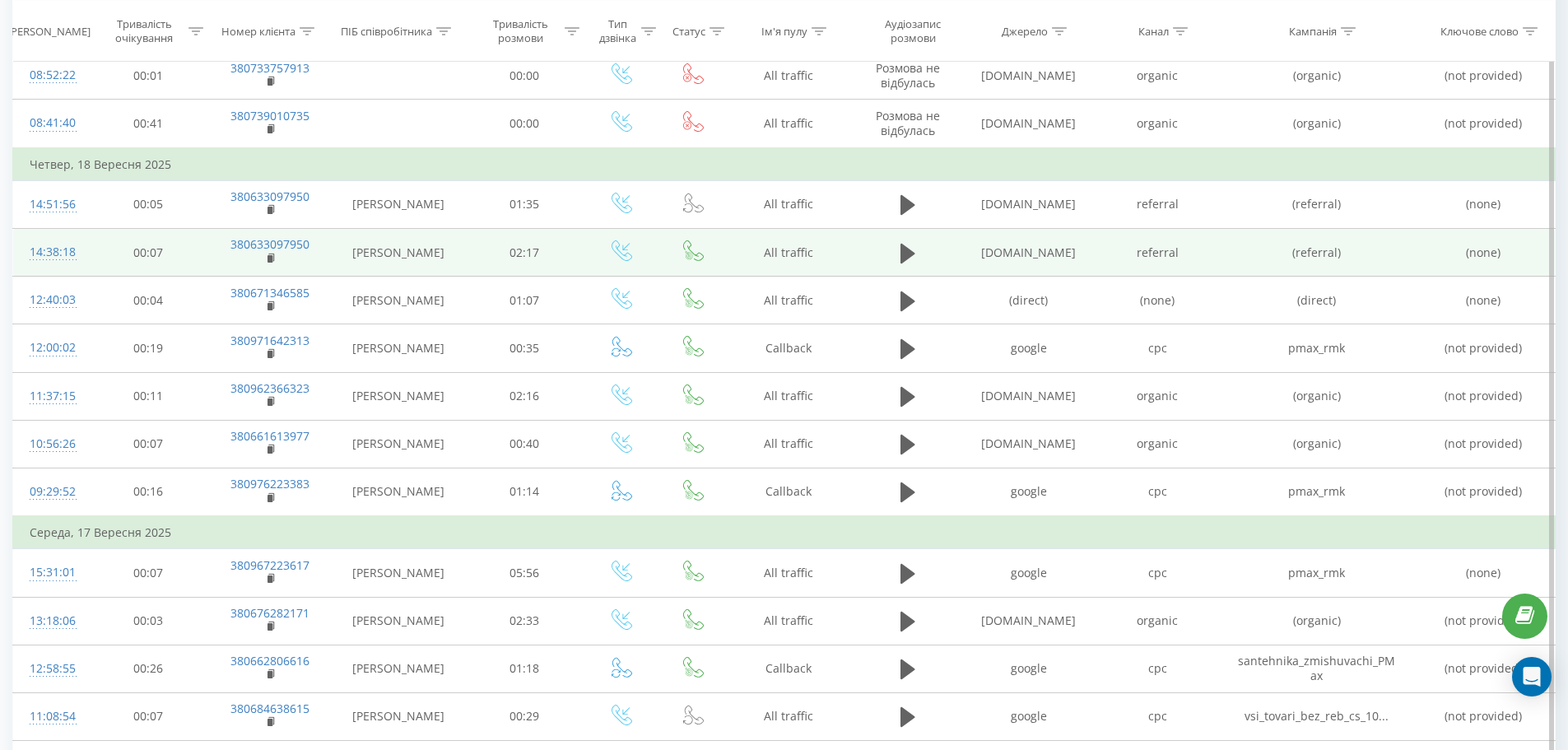
click at [46, 254] on div "14:38:18" at bounding box center [51, 252] width 43 height 32
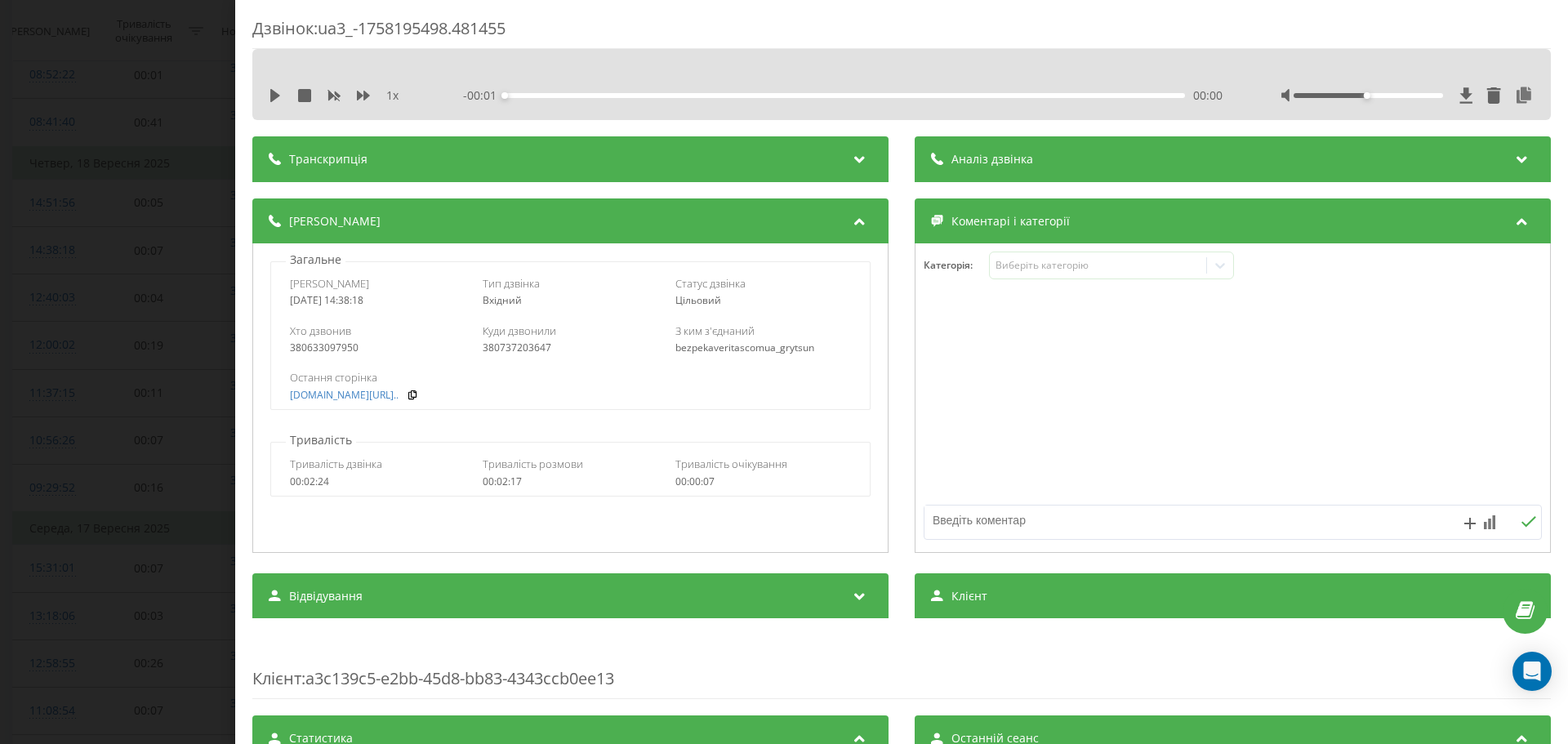
click at [158, 273] on div "Дзвінок : ua3_-1758195498.481455 1 x - 00:01 00:00 00:00 Транскрипція Для AI-ан…" at bounding box center [784, 372] width 1568 height 744
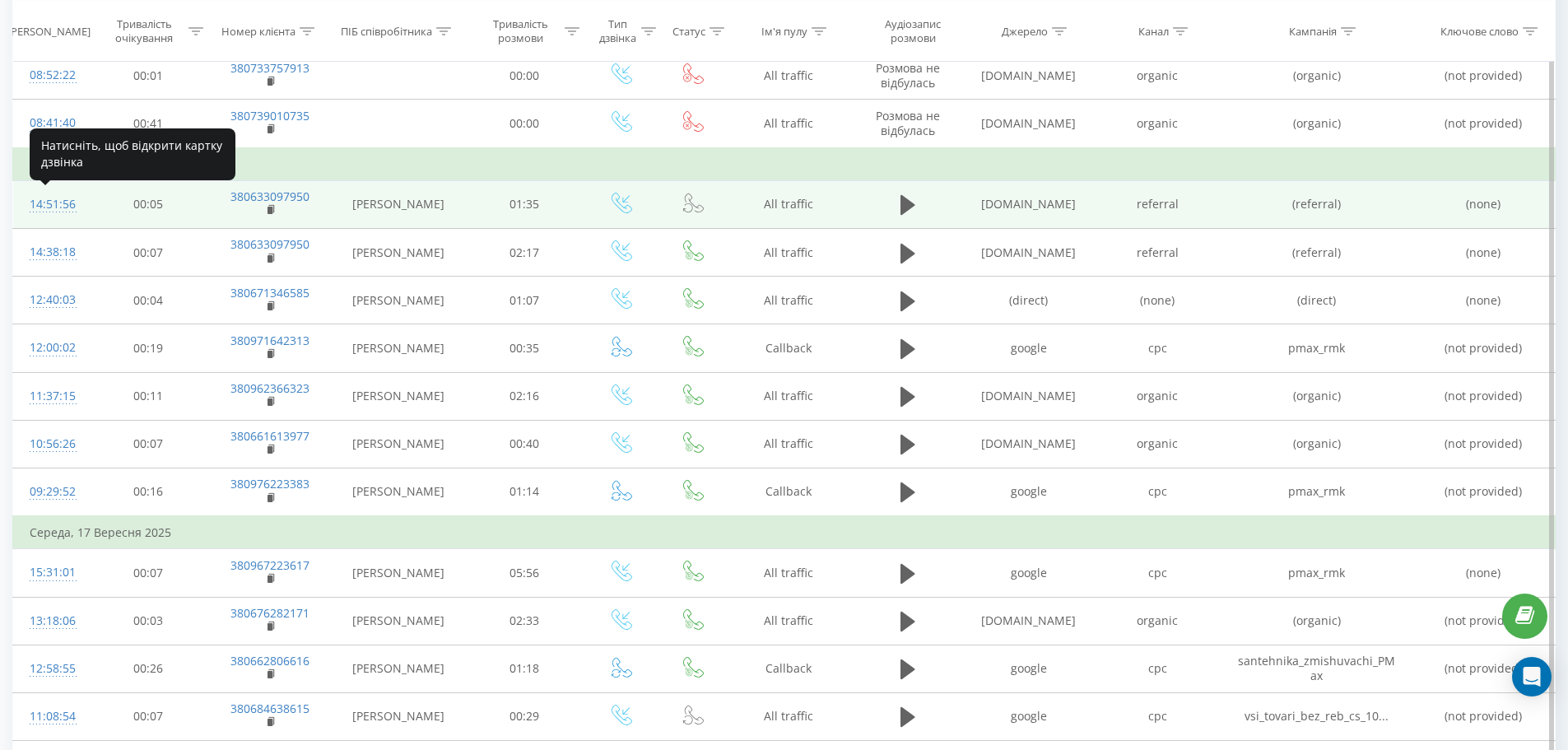
click at [63, 199] on div "14:51:56" at bounding box center [51, 204] width 43 height 32
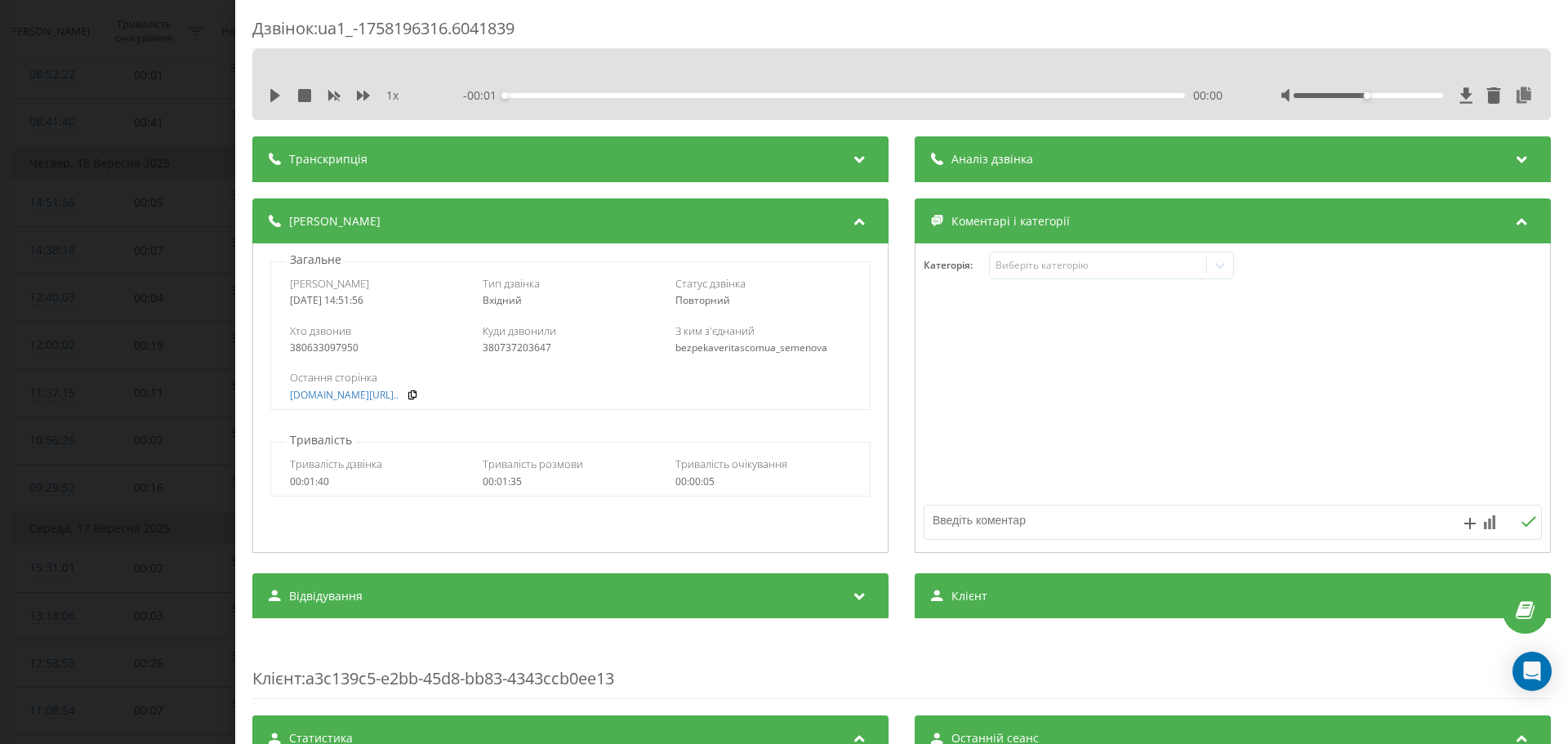
click at [153, 313] on div "Дзвінок : ua1_-1758196316.6041839 1 x - 00:01 00:00 00:00 Транскрипція Для AI-а…" at bounding box center [784, 372] width 1568 height 744
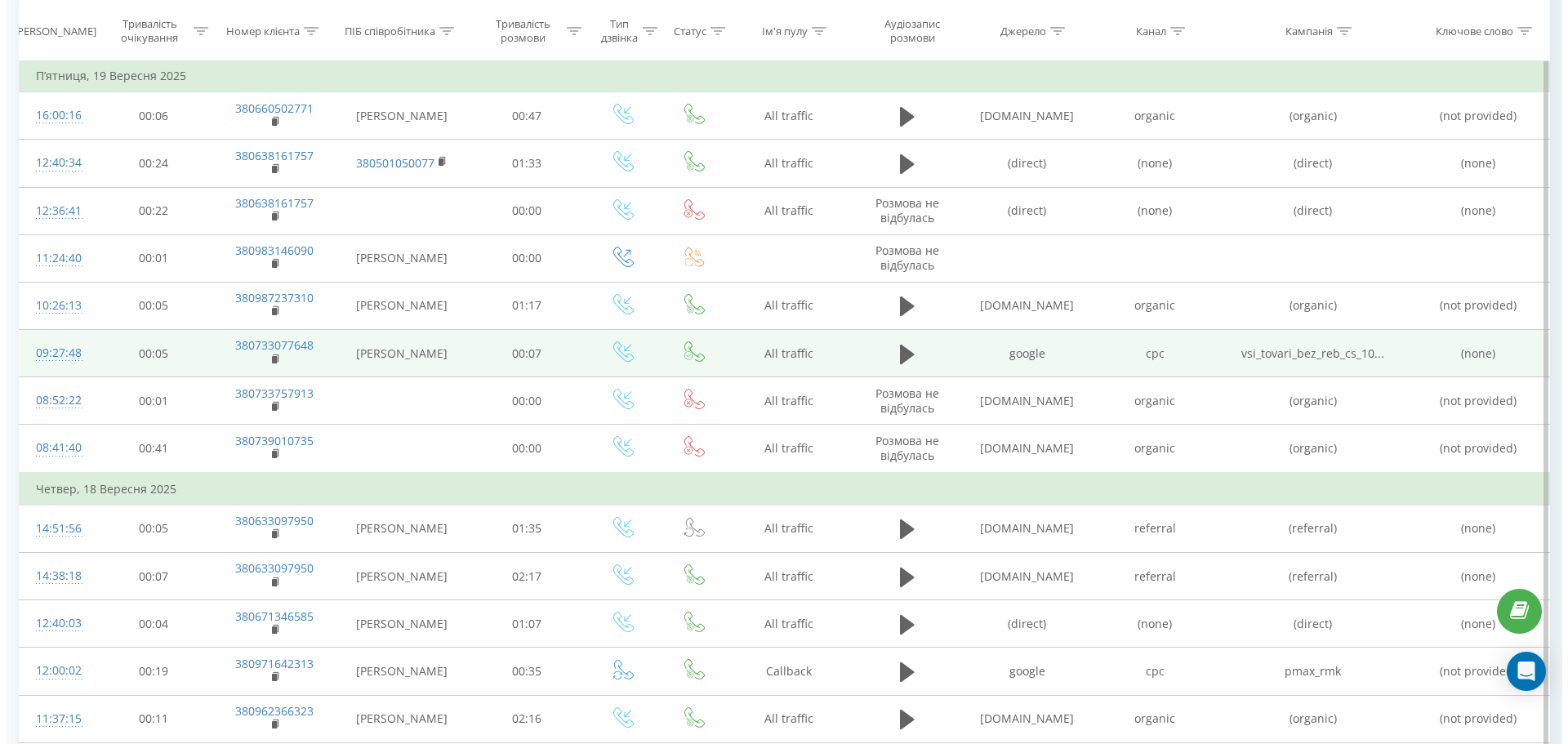
scroll to position [327, 0]
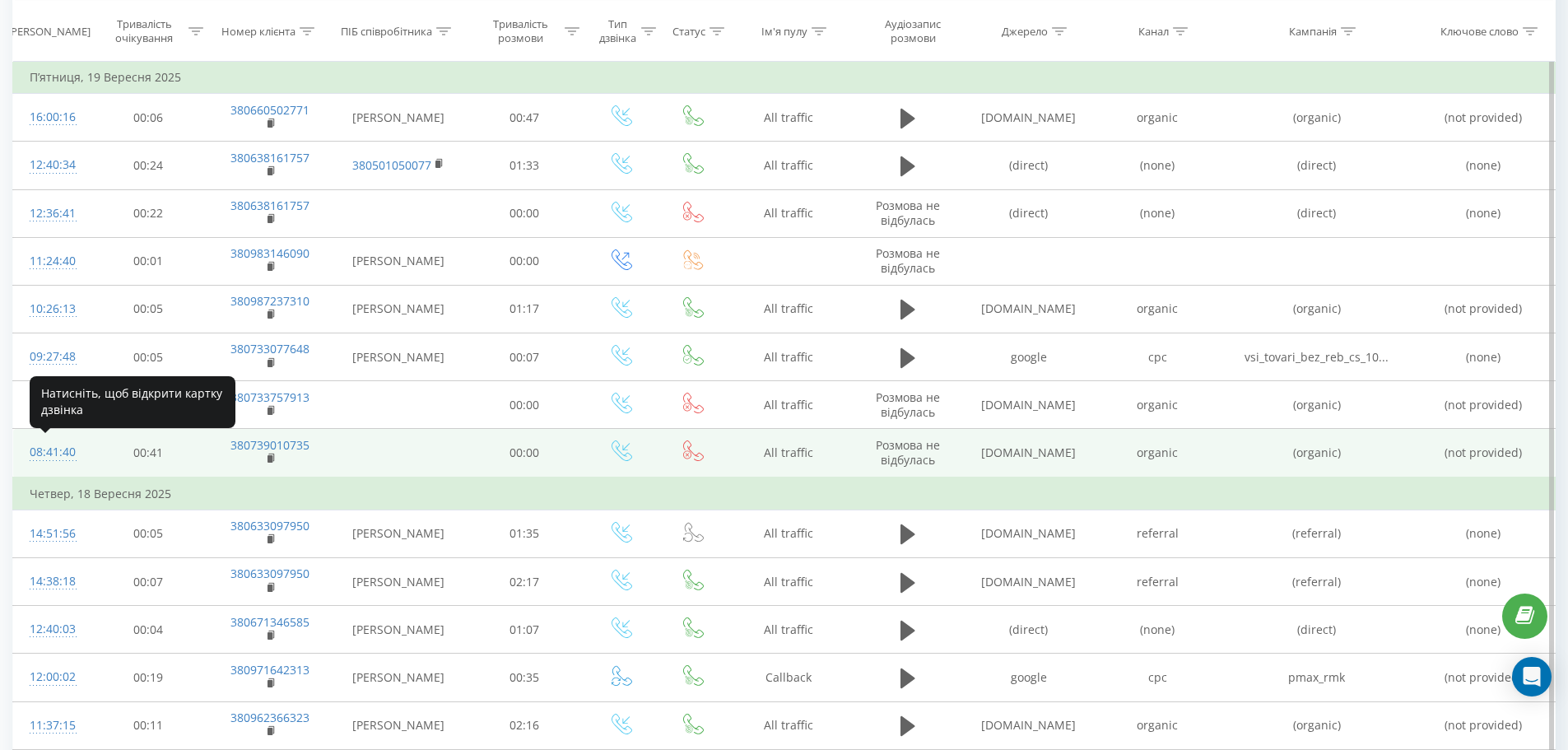
click at [51, 450] on div "08:41:40" at bounding box center [51, 452] width 43 height 32
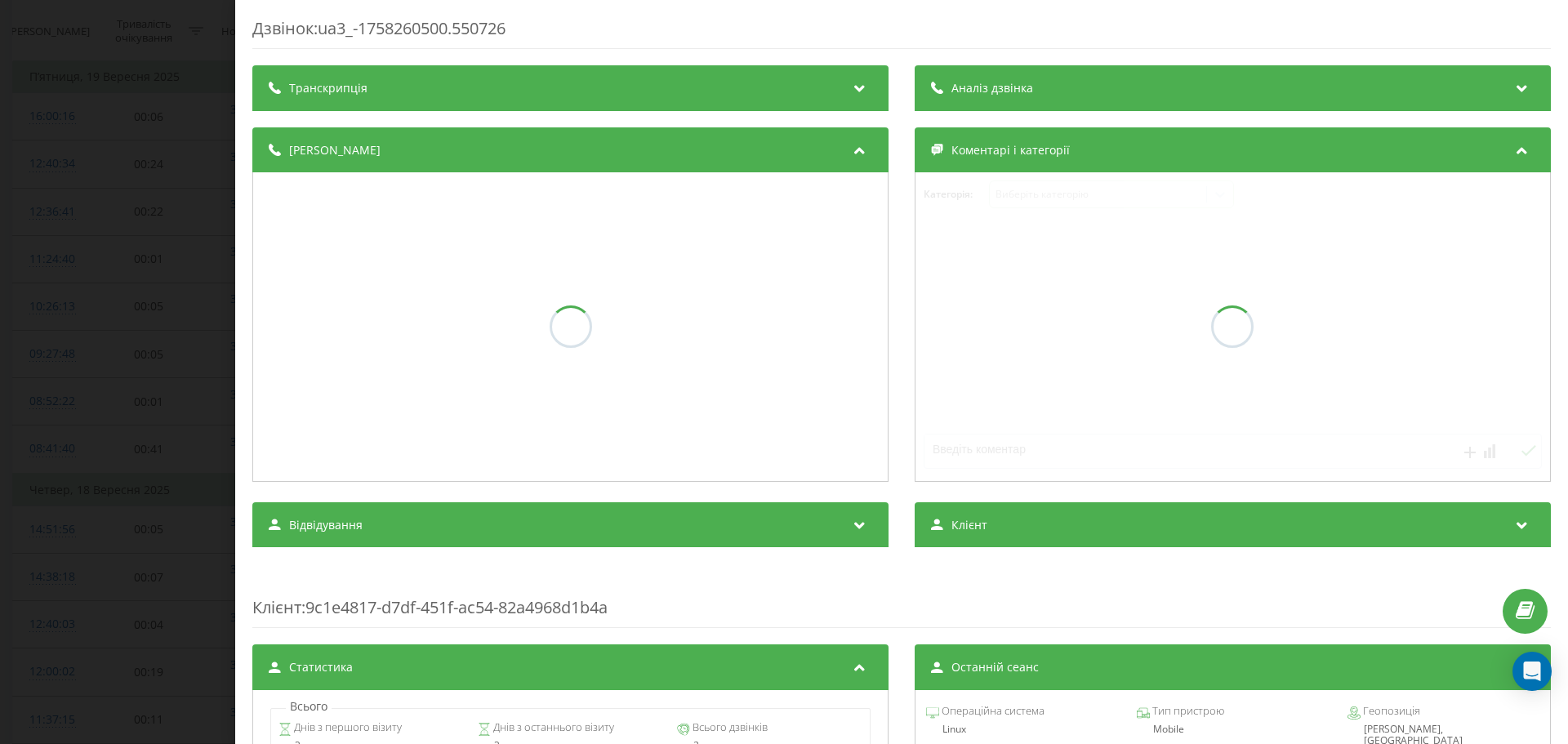
scroll to position [445, 0]
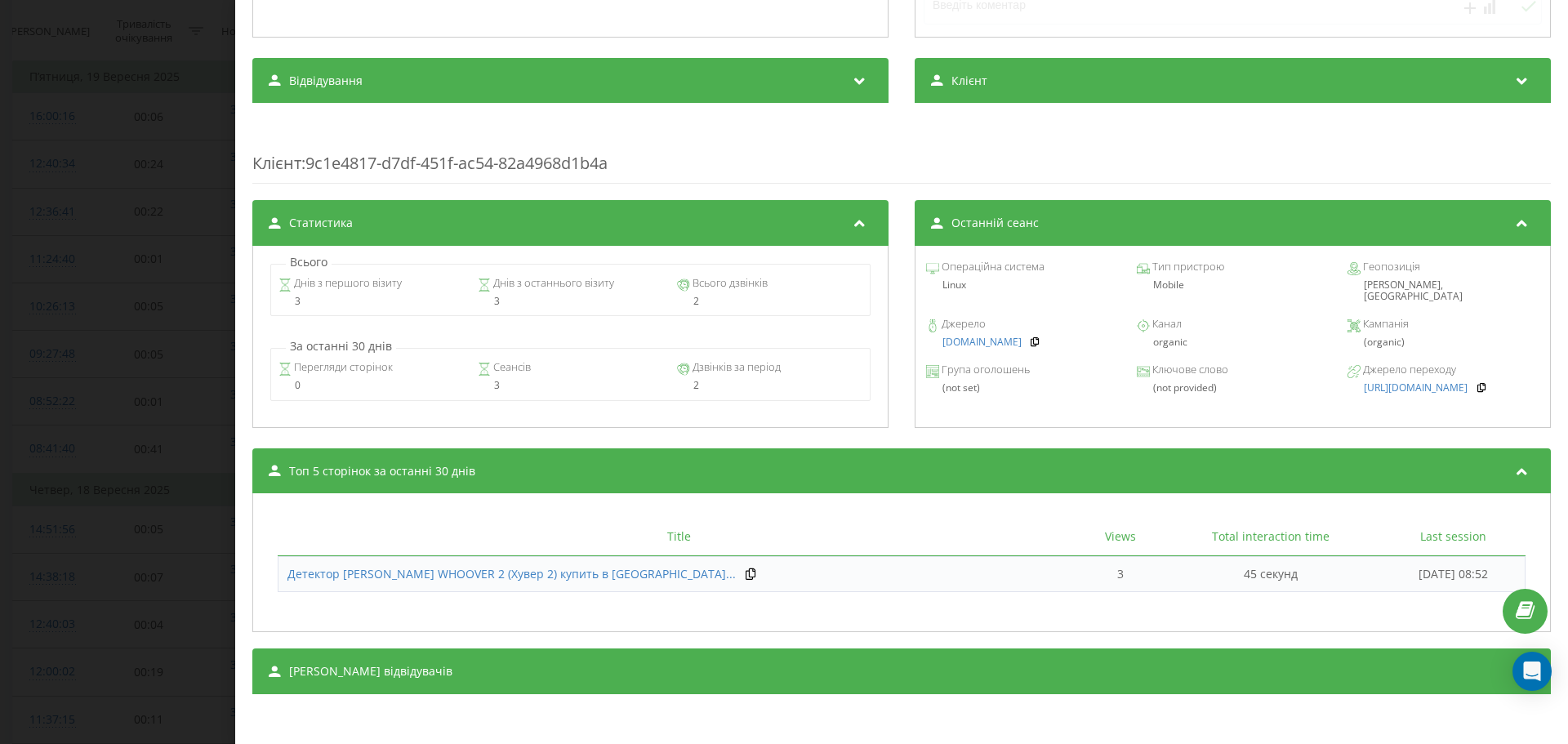
click at [0, 377] on div "Дзвінок : ua3_-1758260500.550726 Транскрипція Аналіз дзвінка Деталі дзвінка Ком…" at bounding box center [784, 372] width 1568 height 744
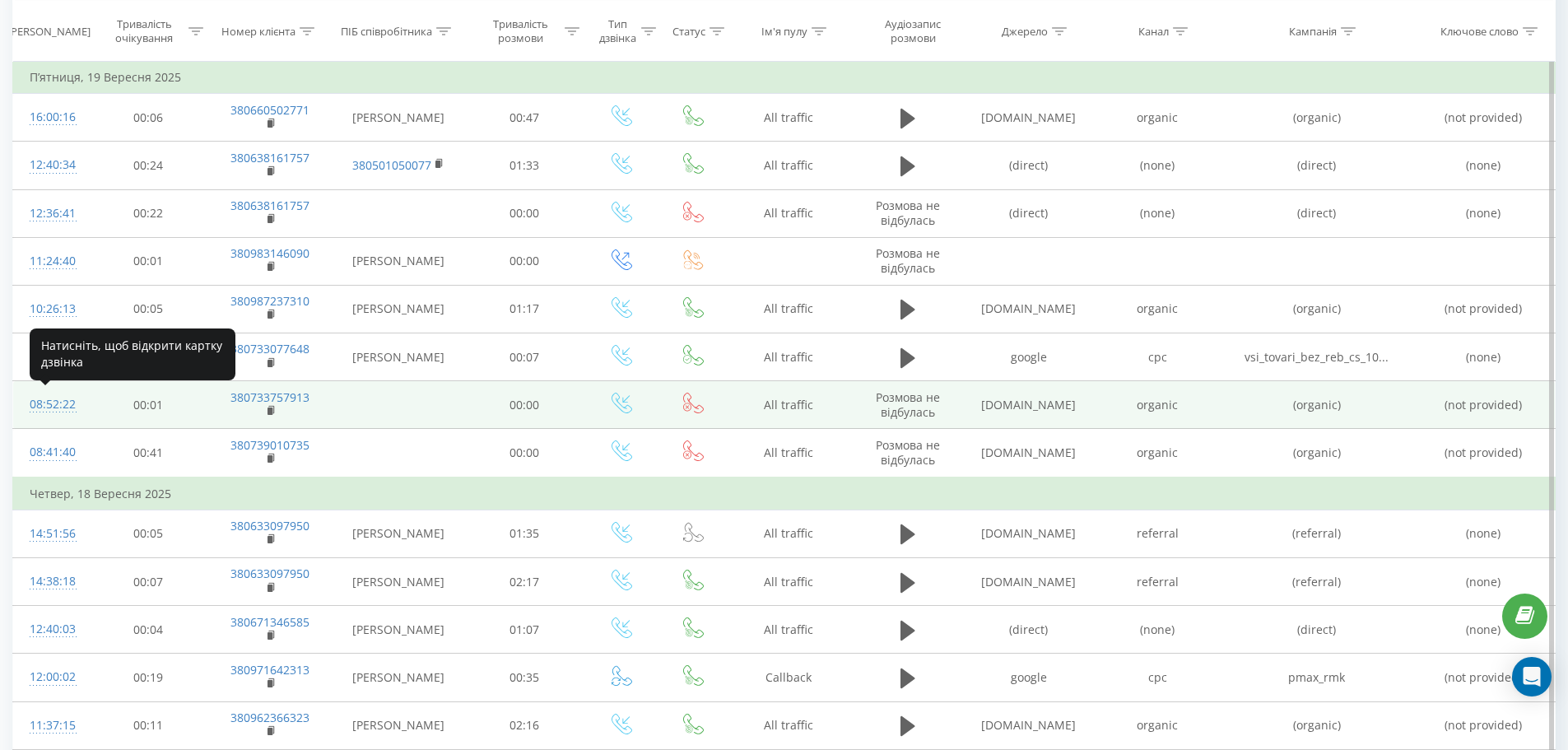
click at [48, 398] on div "08:52:22" at bounding box center [51, 404] width 43 height 32
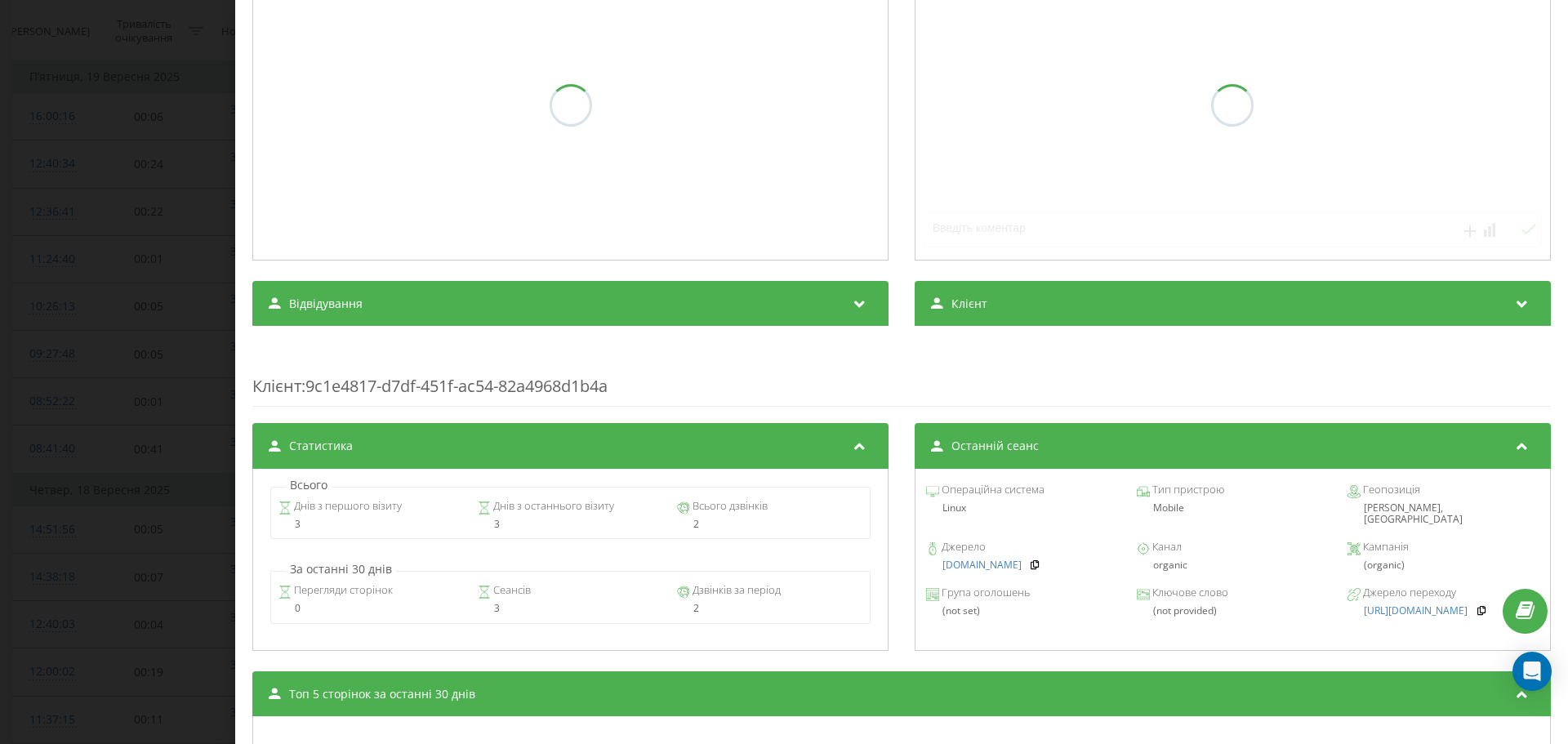
scroll to position [445, 0]
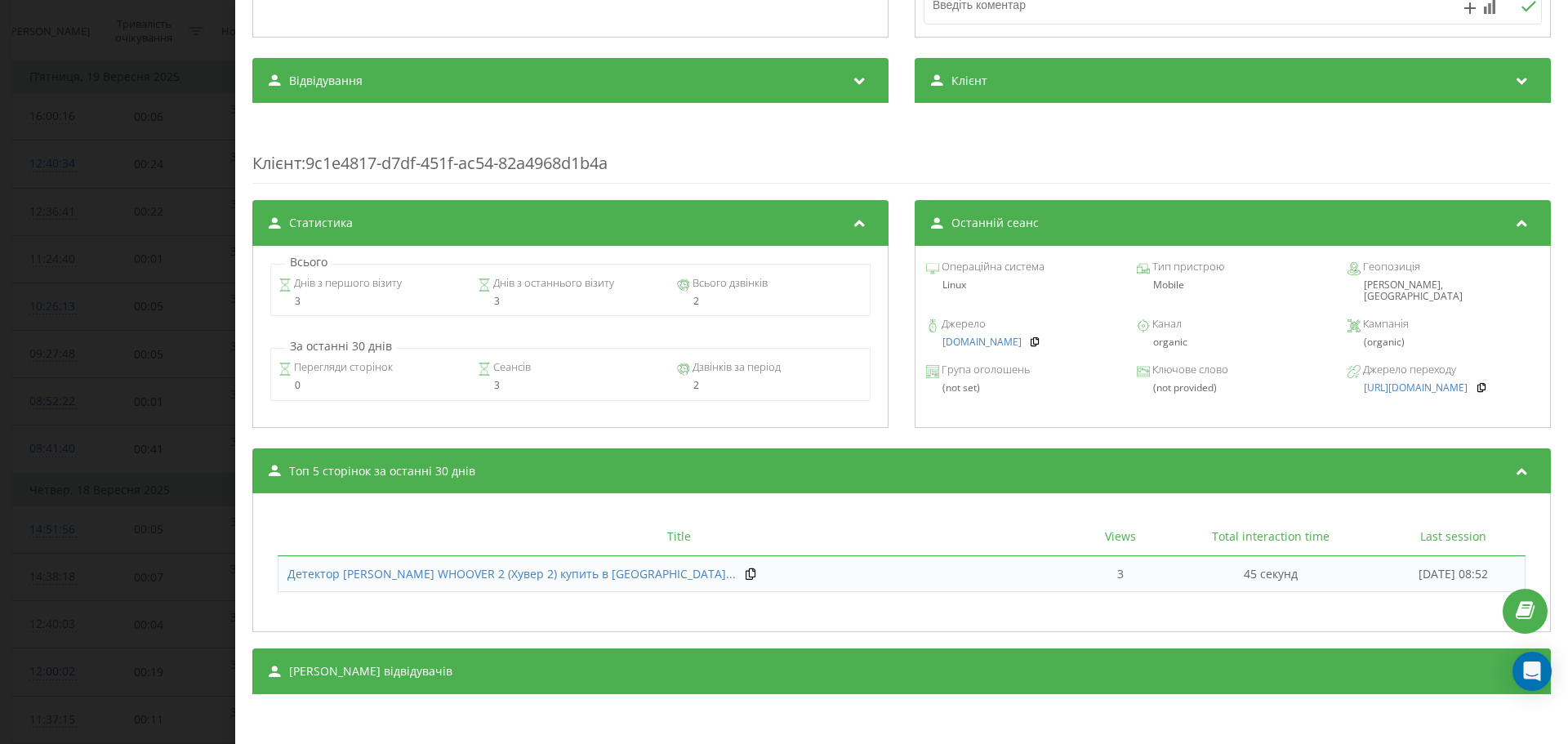
click at [126, 360] on div "Дзвінок : ua3_-1758261142.553780 Транскрипція Для AI-аналізу майбутніх дзвінків…" at bounding box center [784, 372] width 1568 height 744
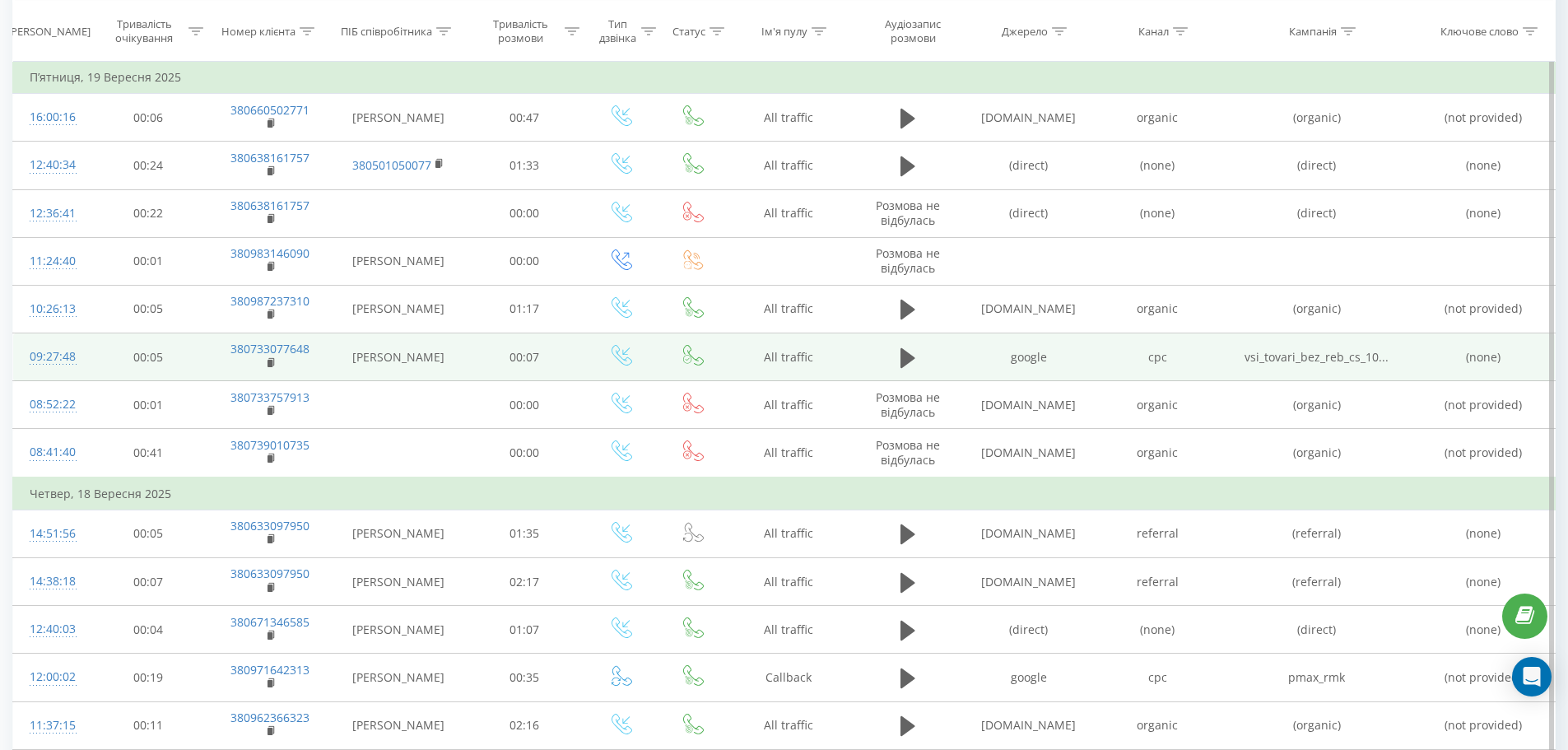
click at [51, 355] on div "09:27:48" at bounding box center [51, 357] width 43 height 32
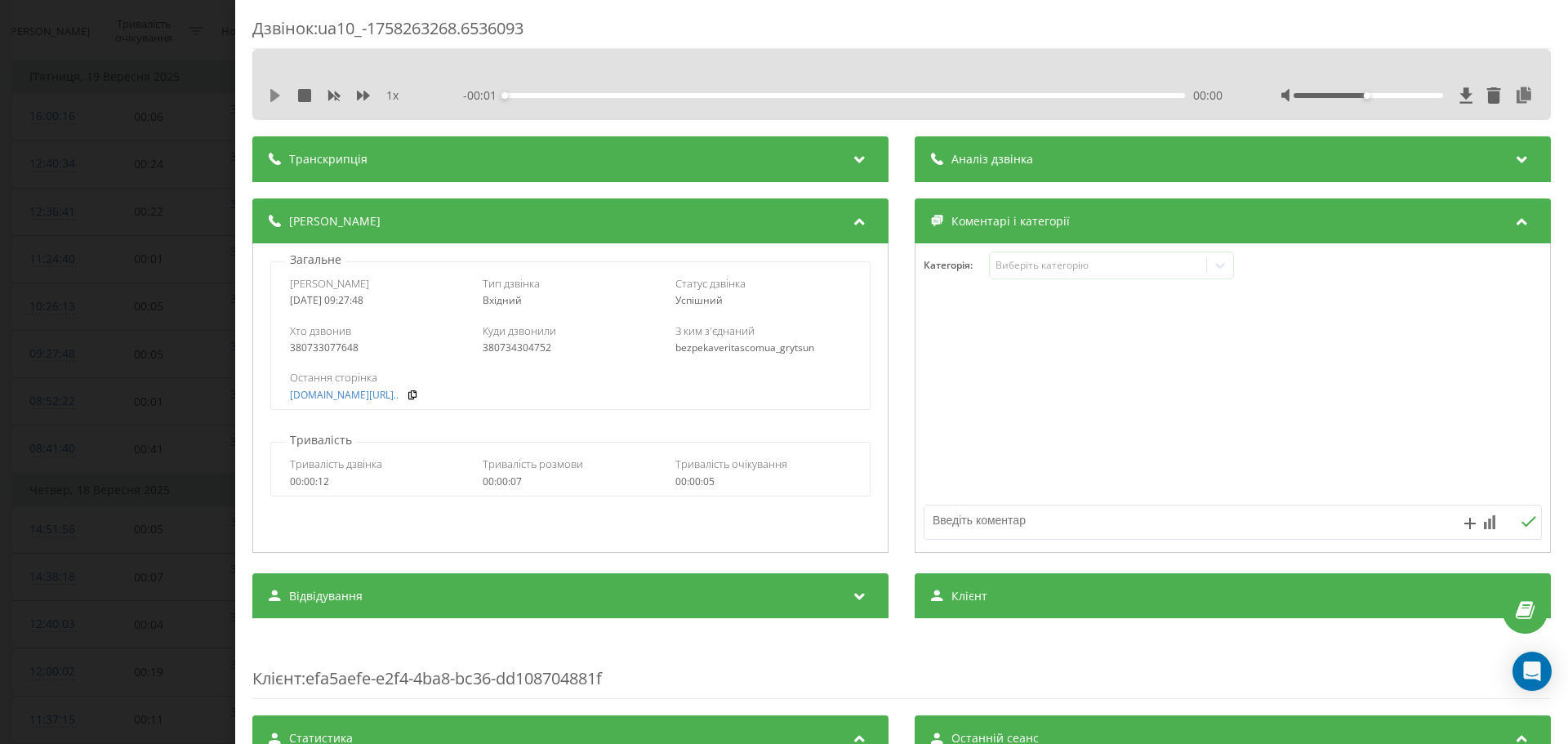
drag, startPoint x: 273, startPoint y: 96, endPoint x: 381, endPoint y: 93, distance: 108.0
click at [275, 96] on icon at bounding box center [276, 95] width 10 height 13
click at [366, 93] on icon at bounding box center [363, 96] width 13 height 10
click at [339, 351] on div "380733077648" at bounding box center [377, 348] width 176 height 12
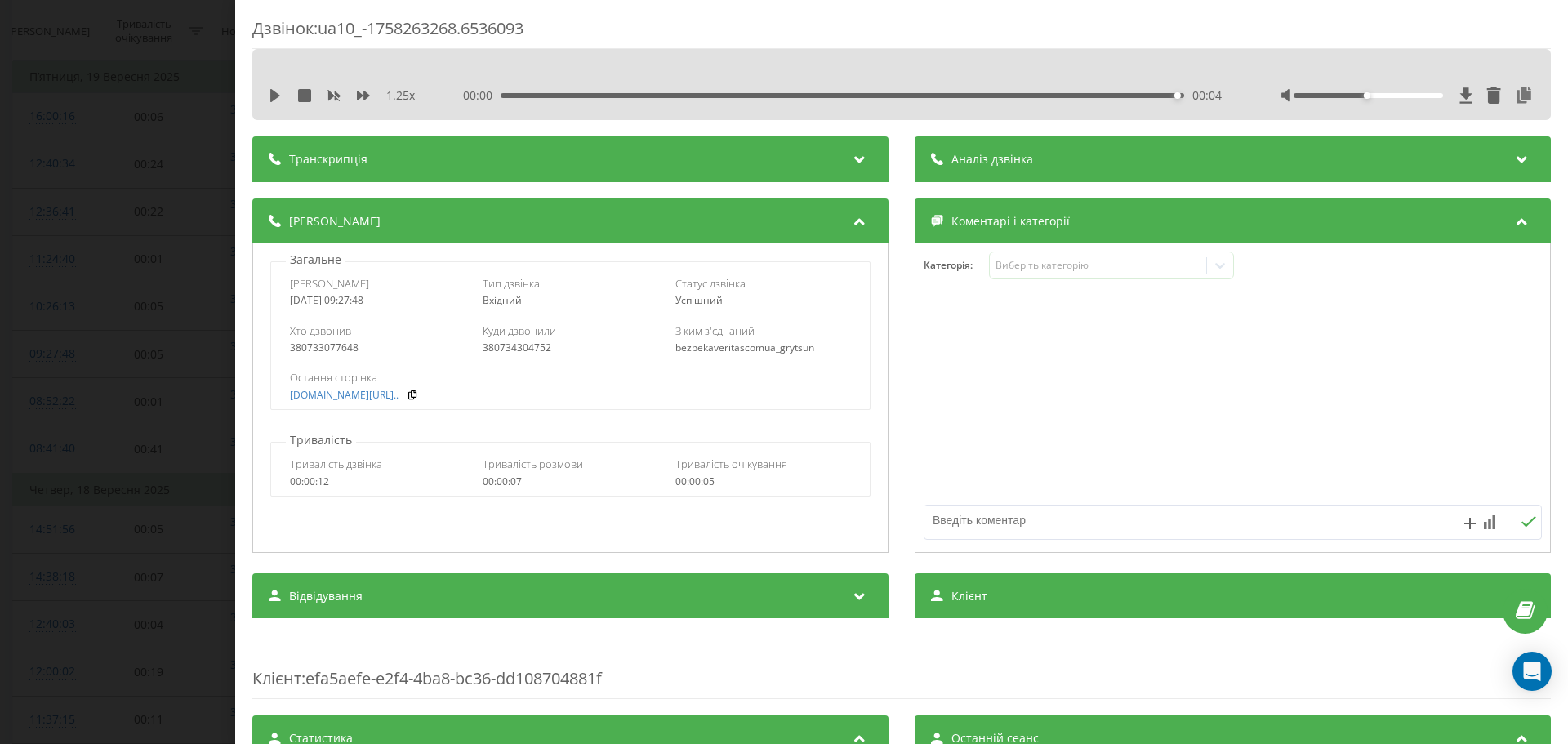
click at [1462, 89] on div at bounding box center [1497, 95] width 75 height 17
click at [1460, 89] on icon at bounding box center [1466, 95] width 14 height 17
click at [167, 335] on div "Дзвінок : ua10_-1758263268.6536093 1.25 x 00:00 00:04 00:04 Транскрипція Для AI…" at bounding box center [784, 372] width 1568 height 744
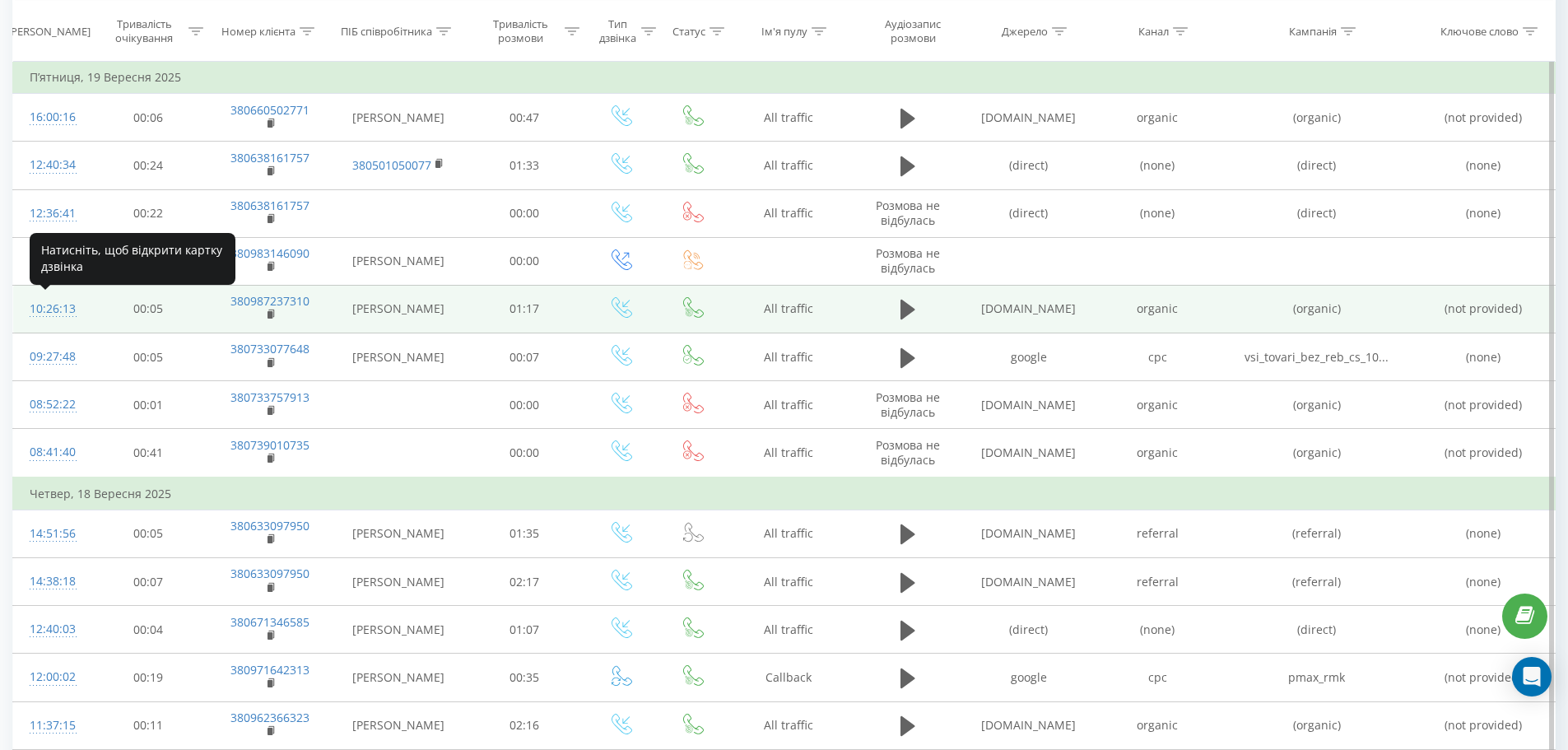
click at [55, 311] on div "10:26:13" at bounding box center [51, 309] width 43 height 32
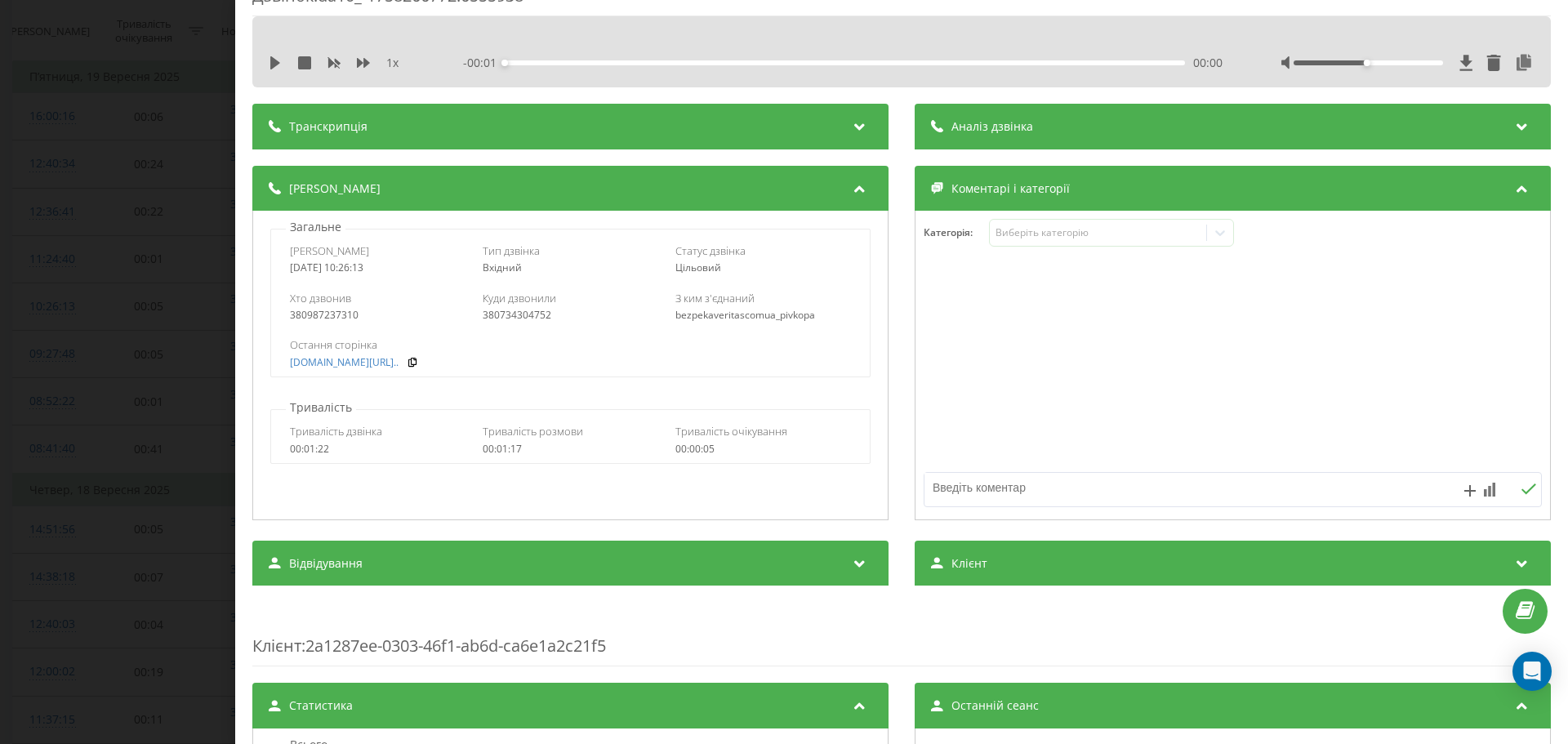
scroll to position [26, 0]
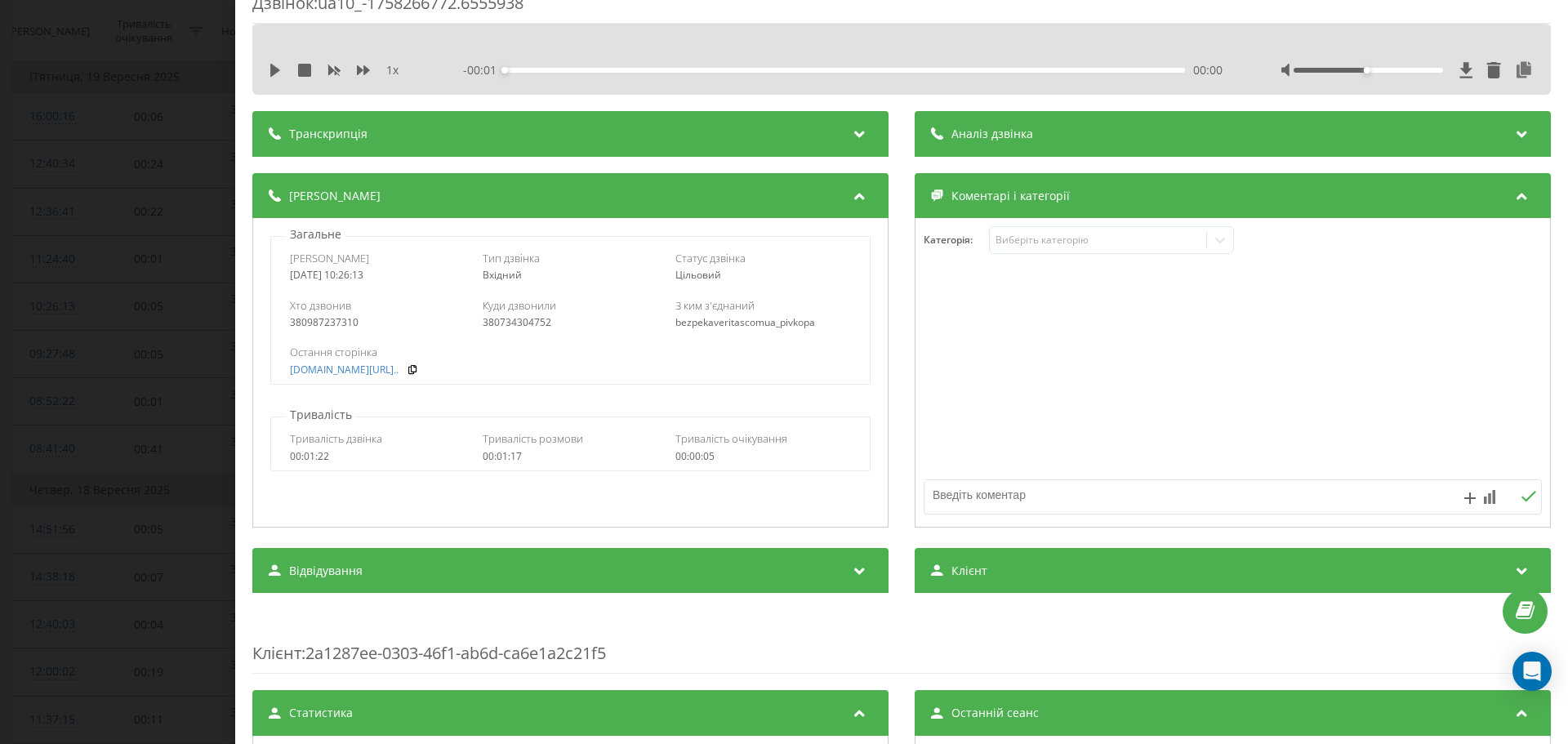
click at [196, 321] on div "Дзвінок : ua10_-1758266772.6555938 1 x - 00:01 00:00 00:00 Транскрипція Для AI-…" at bounding box center [784, 372] width 1568 height 744
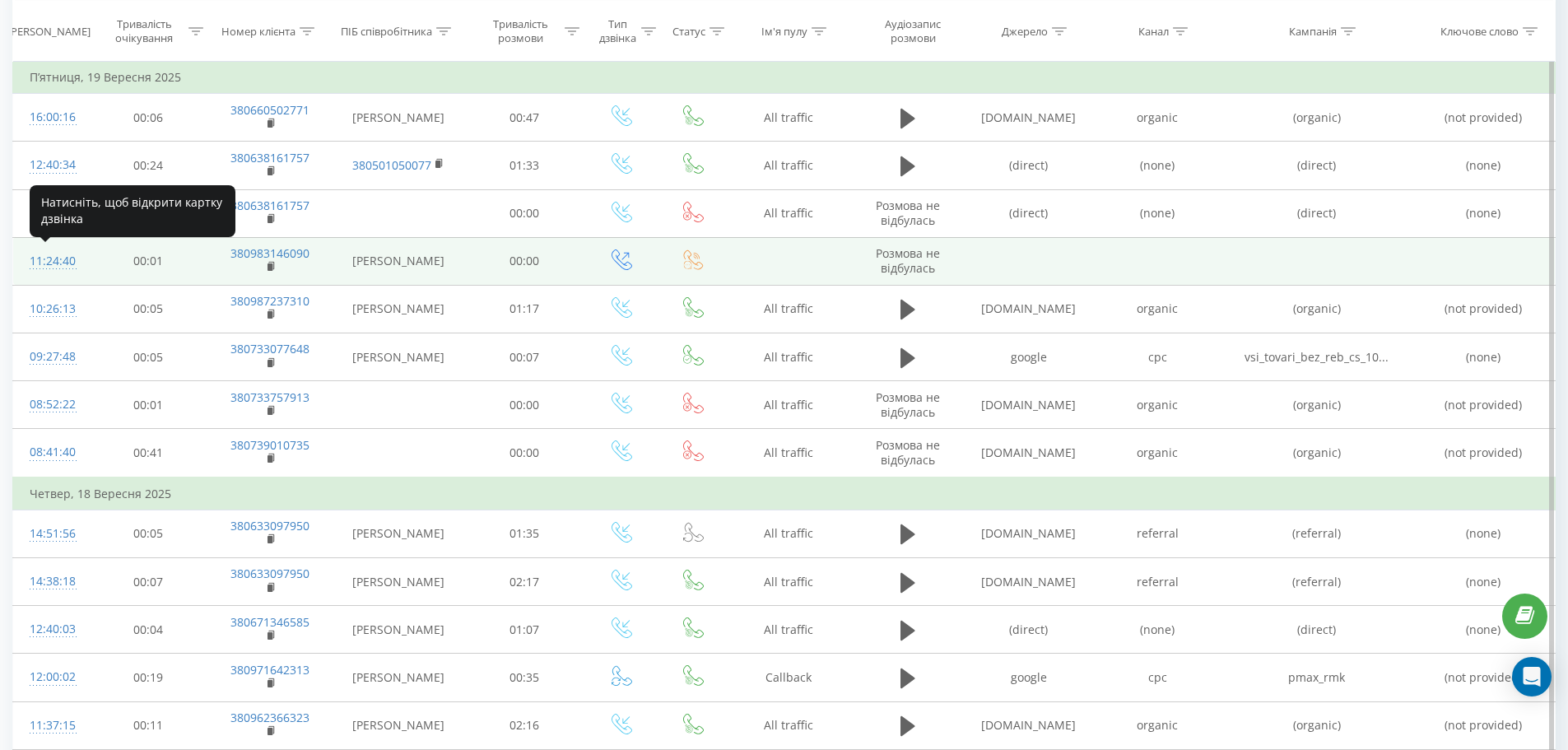
click at [51, 257] on div "11:24:40" at bounding box center [51, 261] width 43 height 32
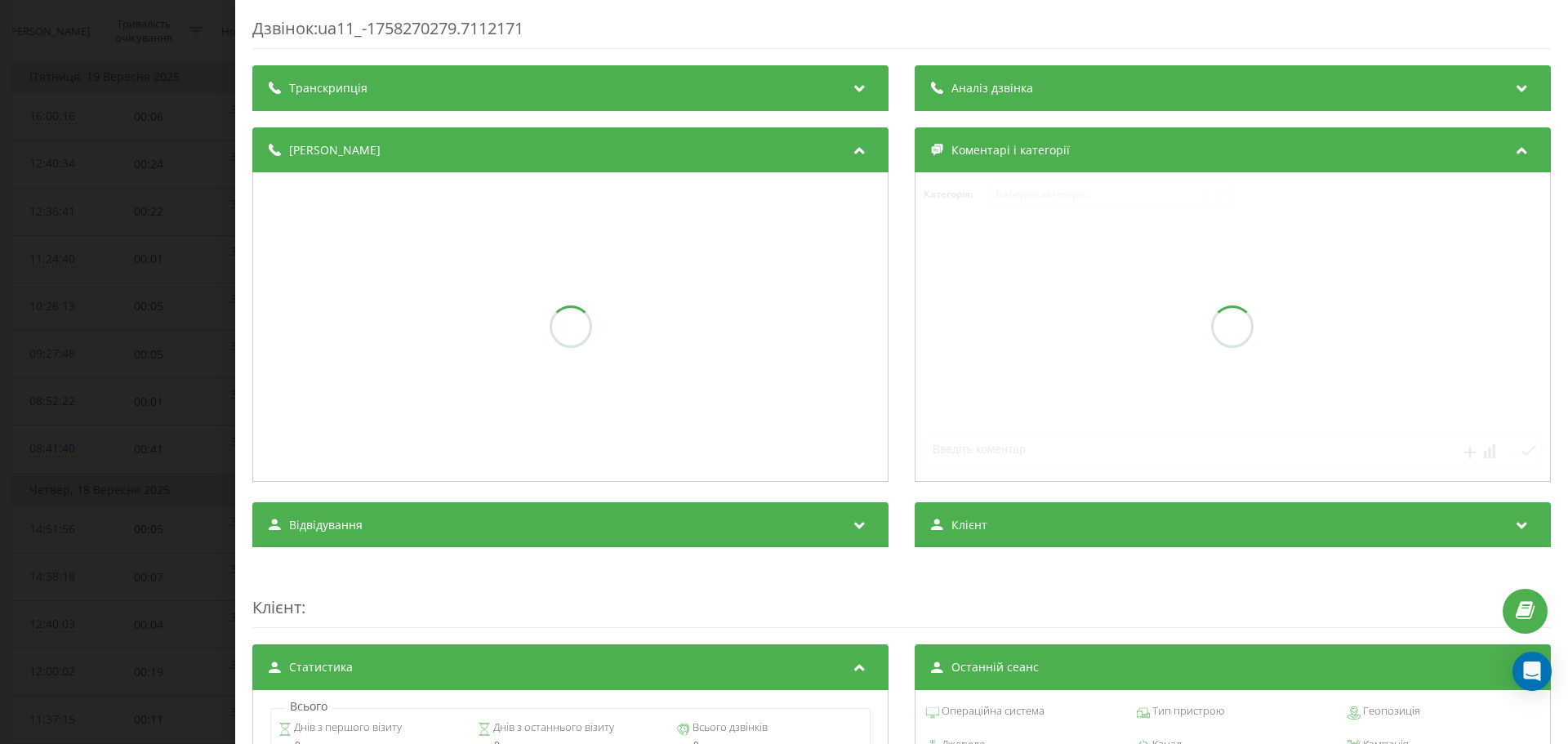
scroll to position [445, 0]
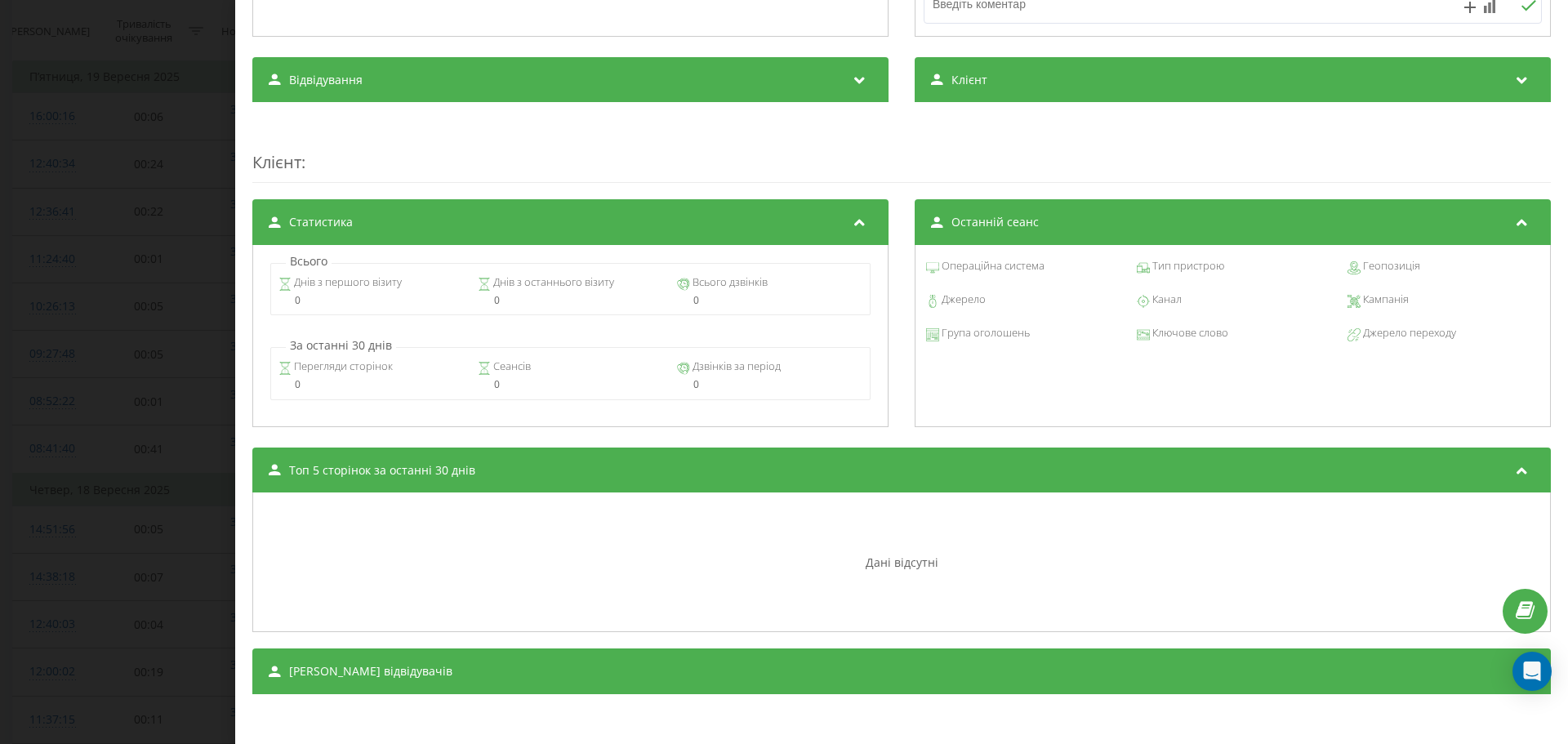
click at [145, 352] on div "Дзвінок : ua11_-1758270279.7112171 Транскрипція Для AI-аналізу майбутніх дзвінк…" at bounding box center [784, 372] width 1568 height 744
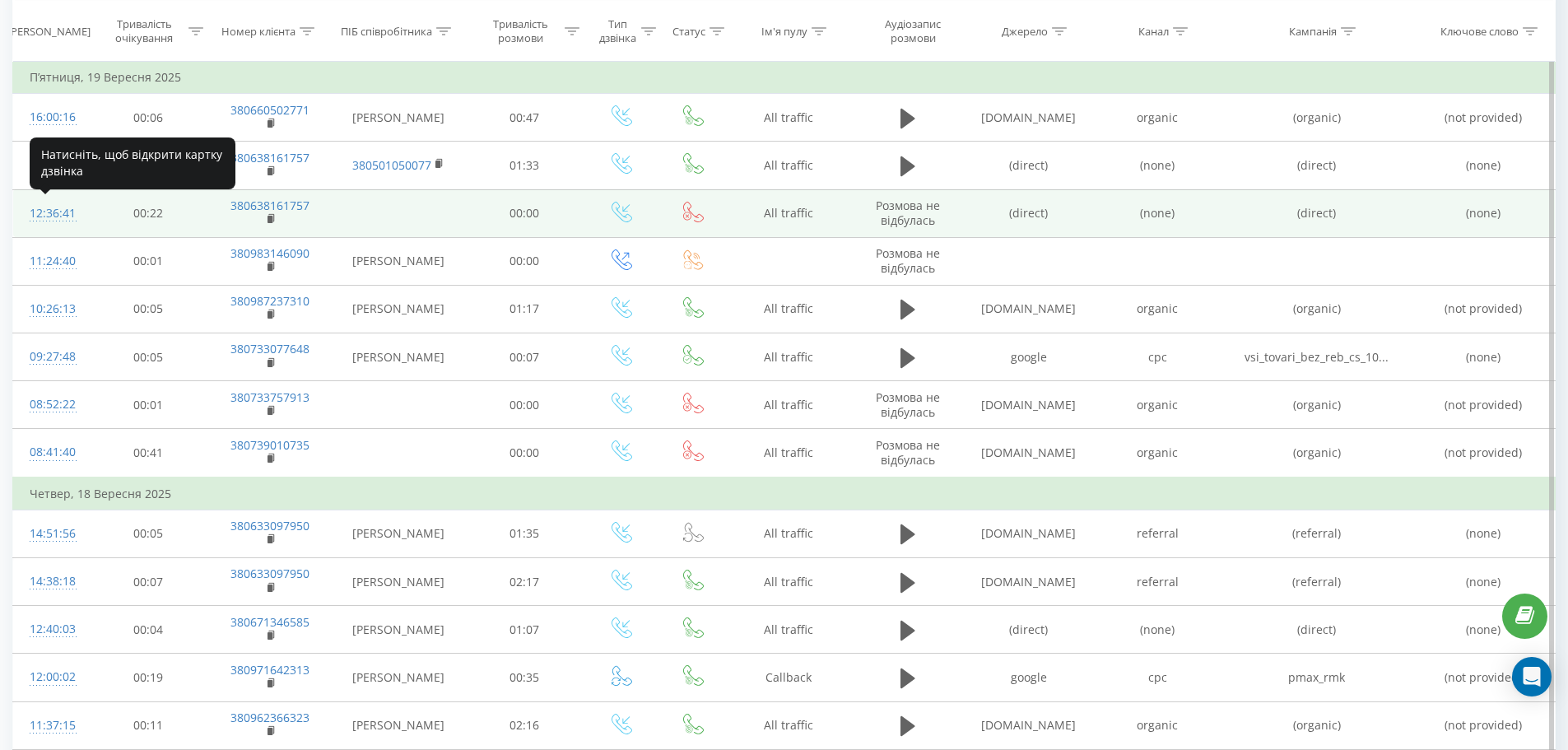
click at [50, 211] on div "12:36:41" at bounding box center [51, 213] width 43 height 32
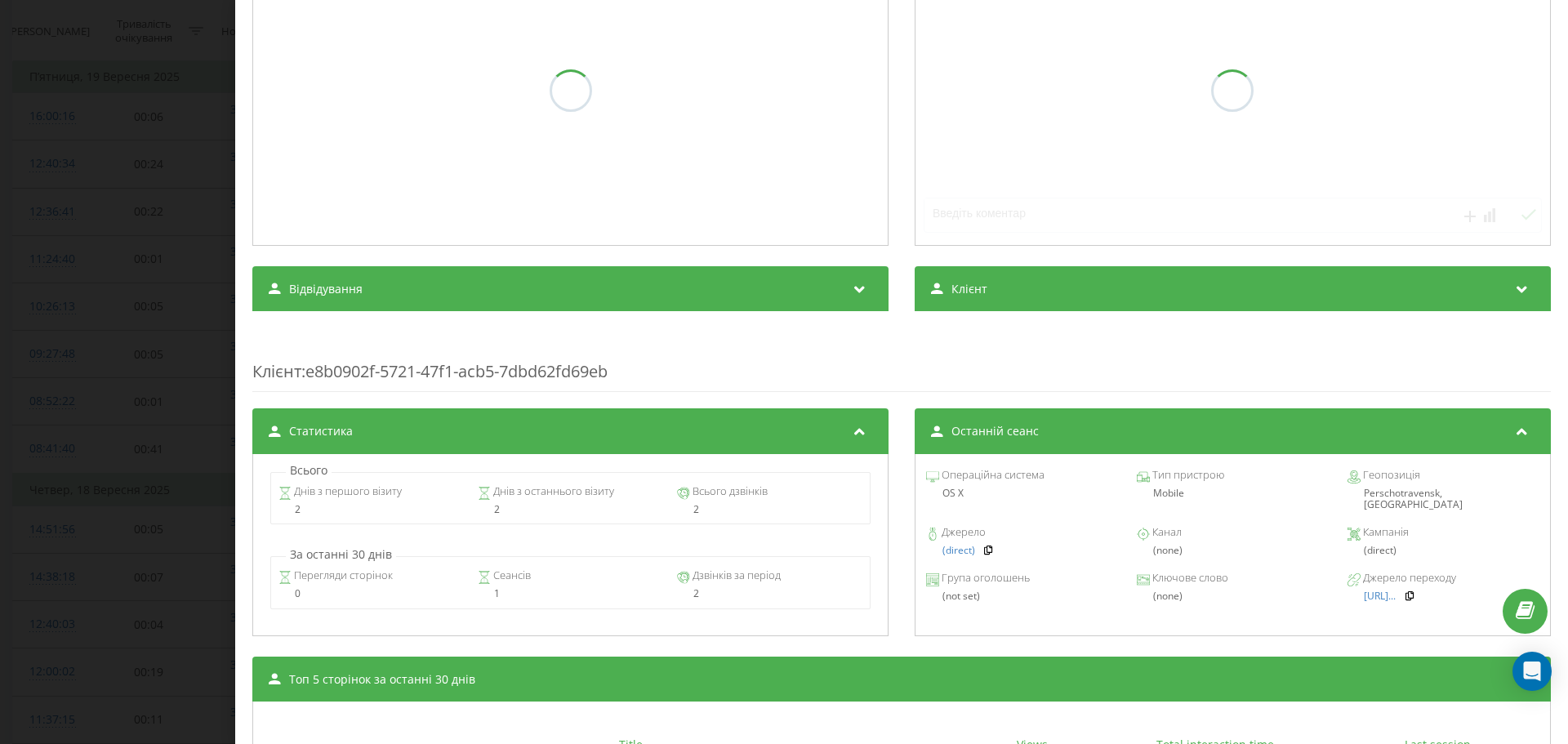
scroll to position [445, 0]
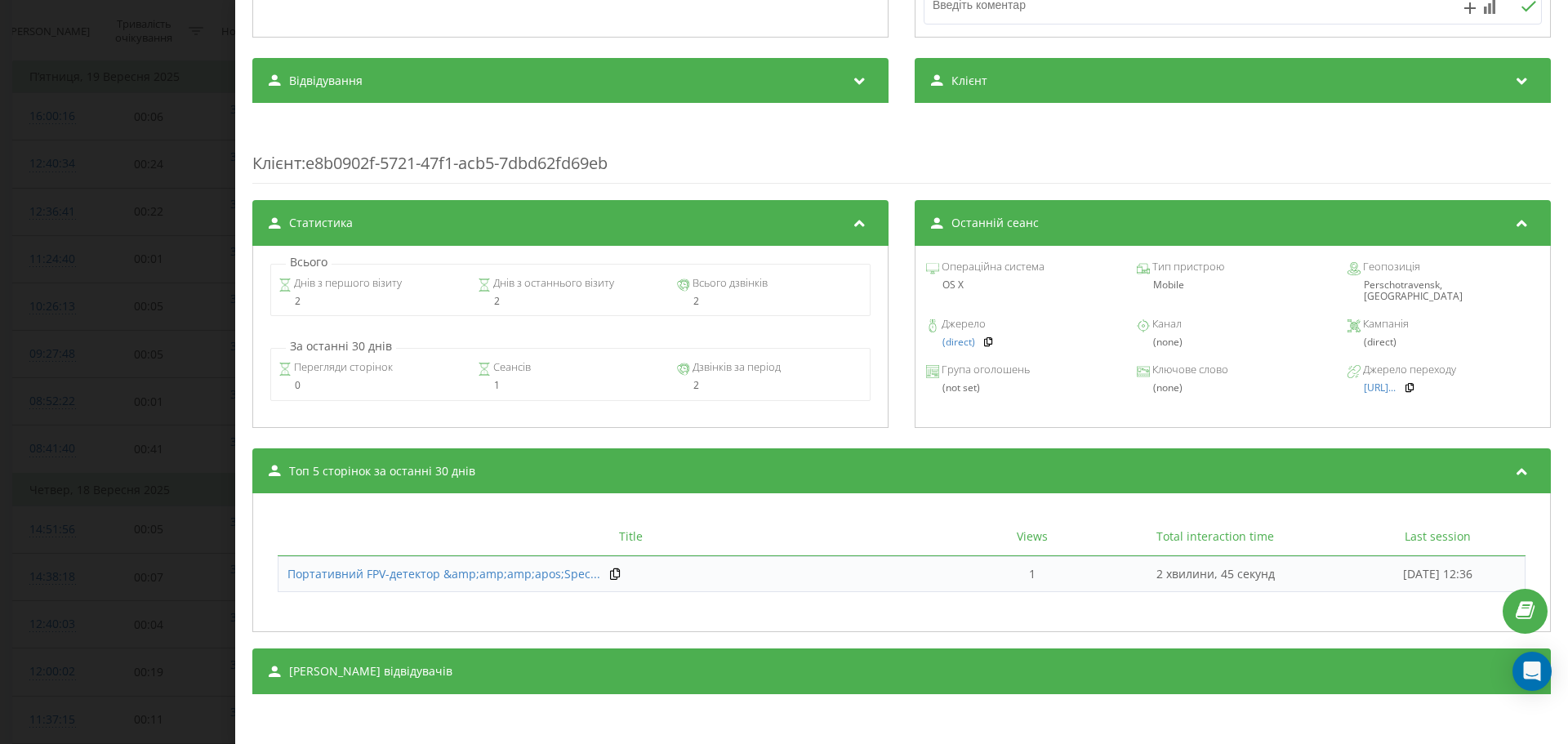
click at [123, 284] on div "Дзвінок : ua11_-1758274601.7139478 Транскрипція Для AI-аналізу майбутніх дзвінк…" at bounding box center [784, 372] width 1568 height 744
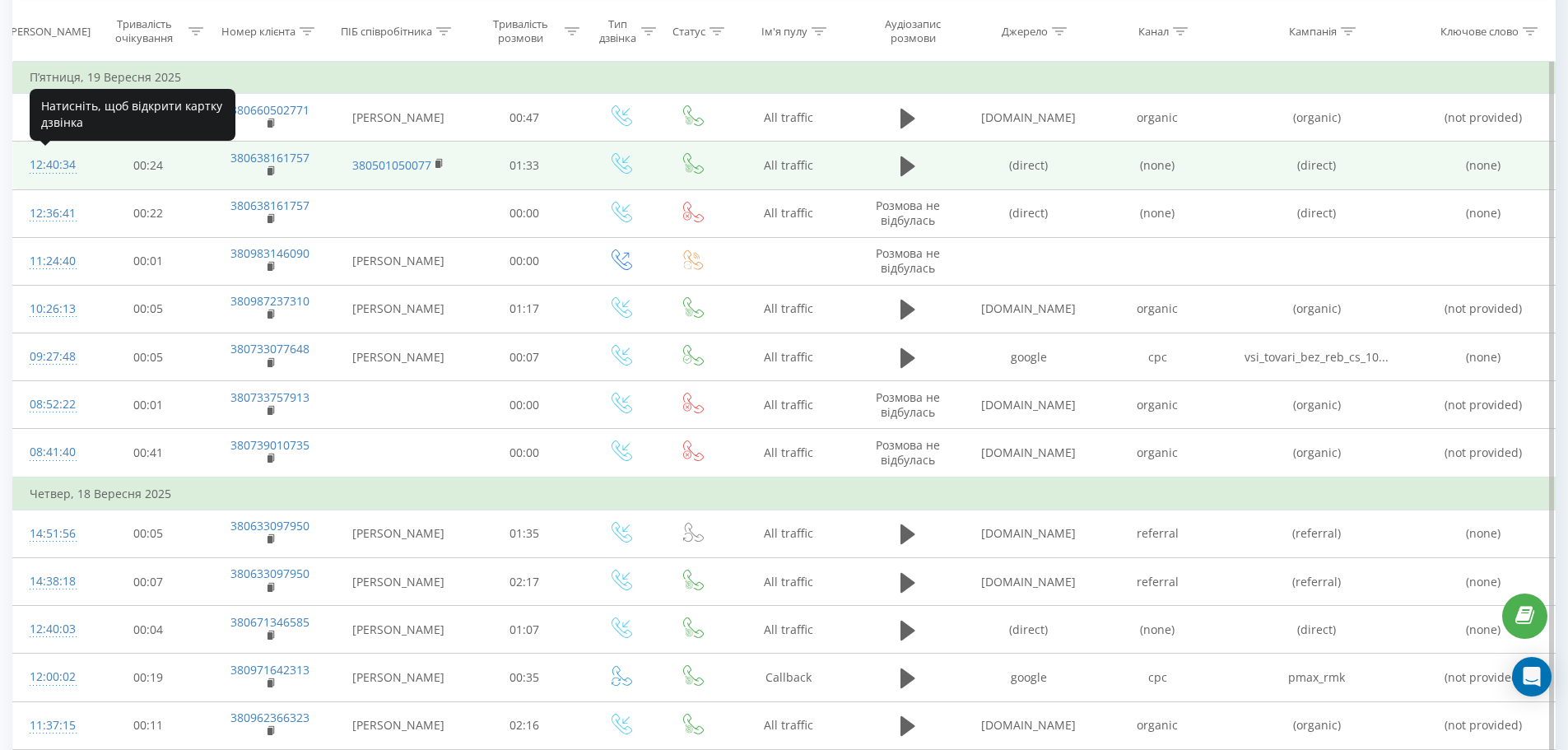
click at [47, 169] on div "12:40:34" at bounding box center [51, 165] width 43 height 32
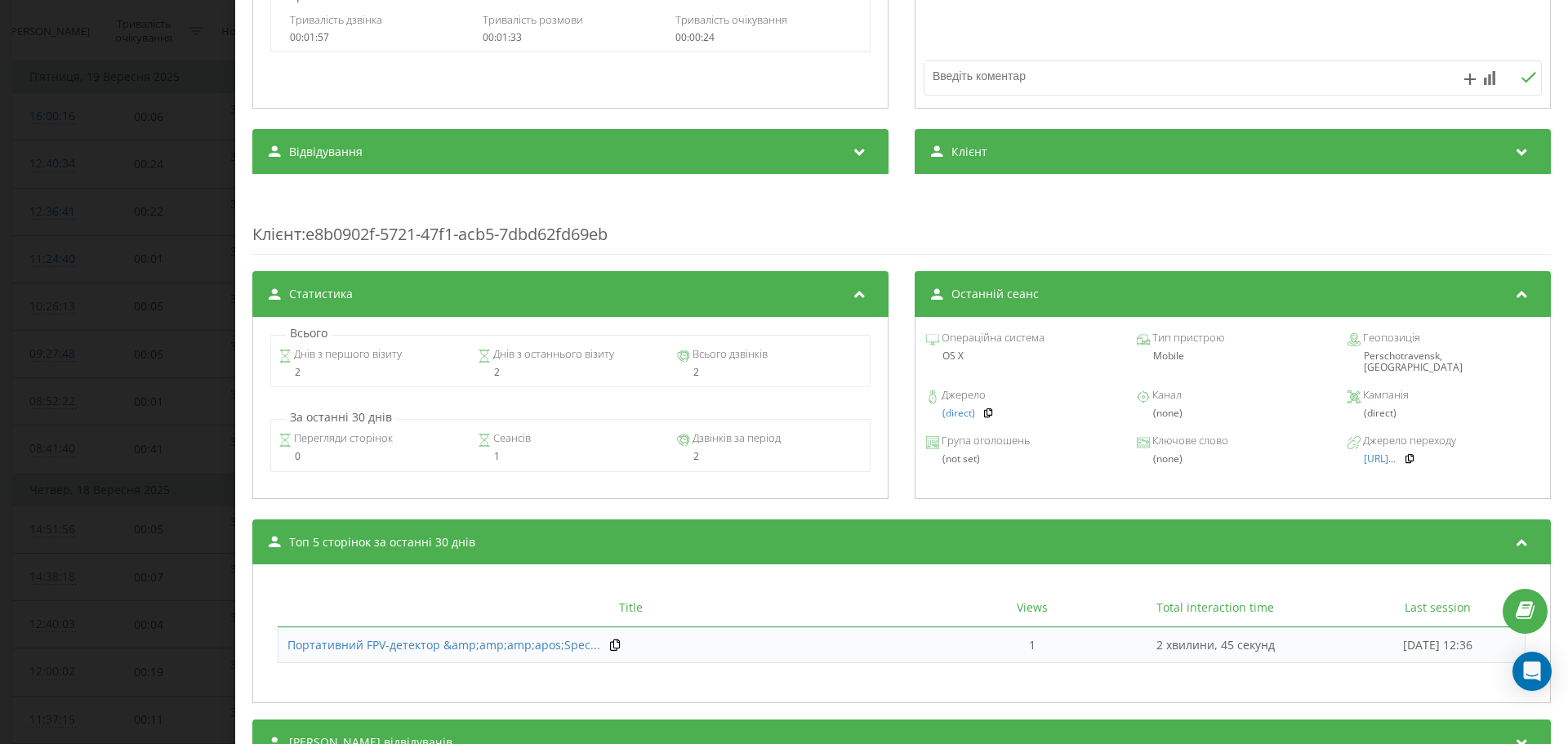
scroll to position [516, 0]
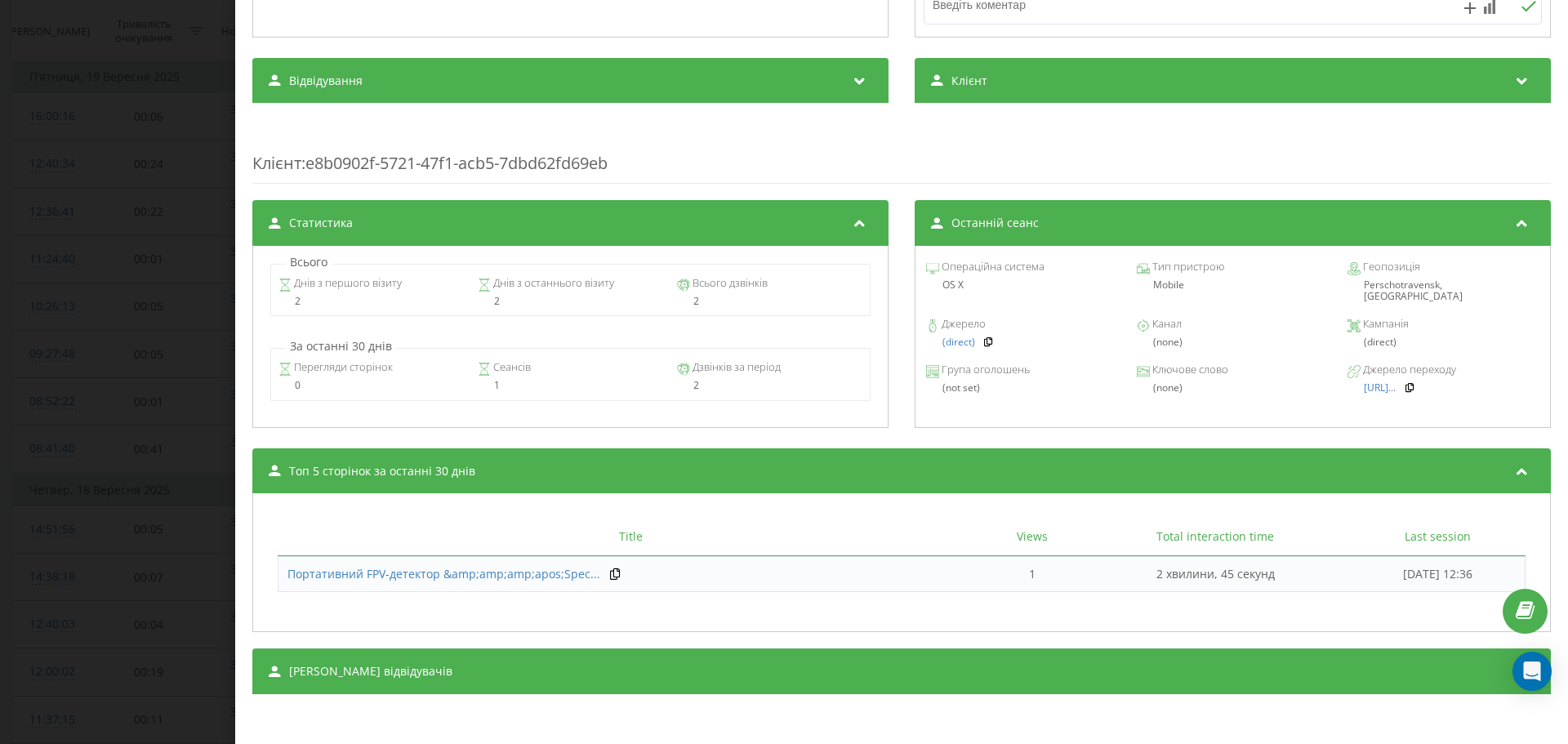
click at [250, 387] on div "Дзвінок : ua11_-1758274834.7140381 1 x - 00:01 00:00 00:00 Транскрипція Для AI-…" at bounding box center [901, 372] width 1333 height 744
click at [100, 150] on div "Дзвінок : ua11_-1758274834.7140381 1 x - 00:01 00:00 00:00 Транскрипція Для AI-…" at bounding box center [784, 372] width 1568 height 744
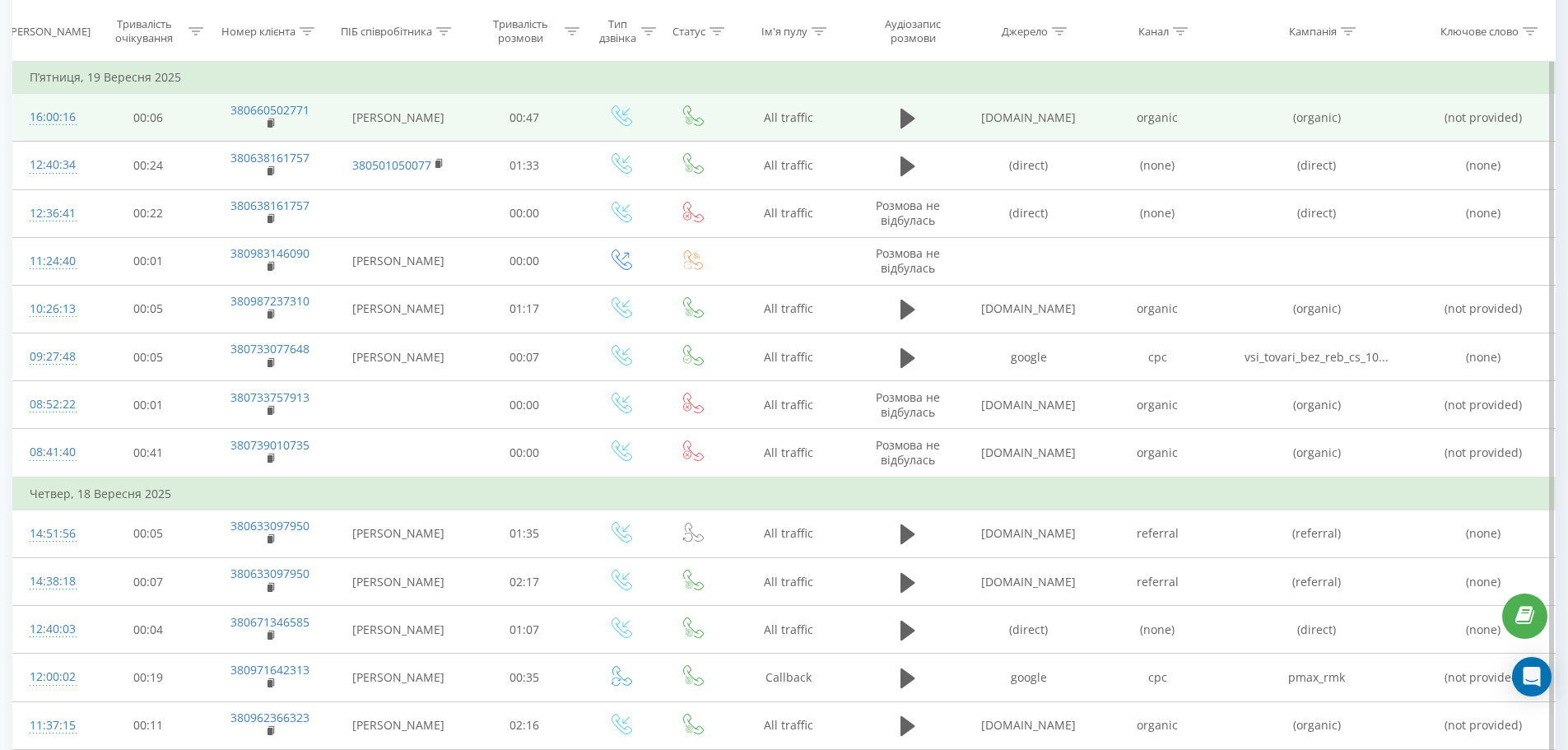
click at [59, 120] on div "16:00:16" at bounding box center [51, 118] width 43 height 32
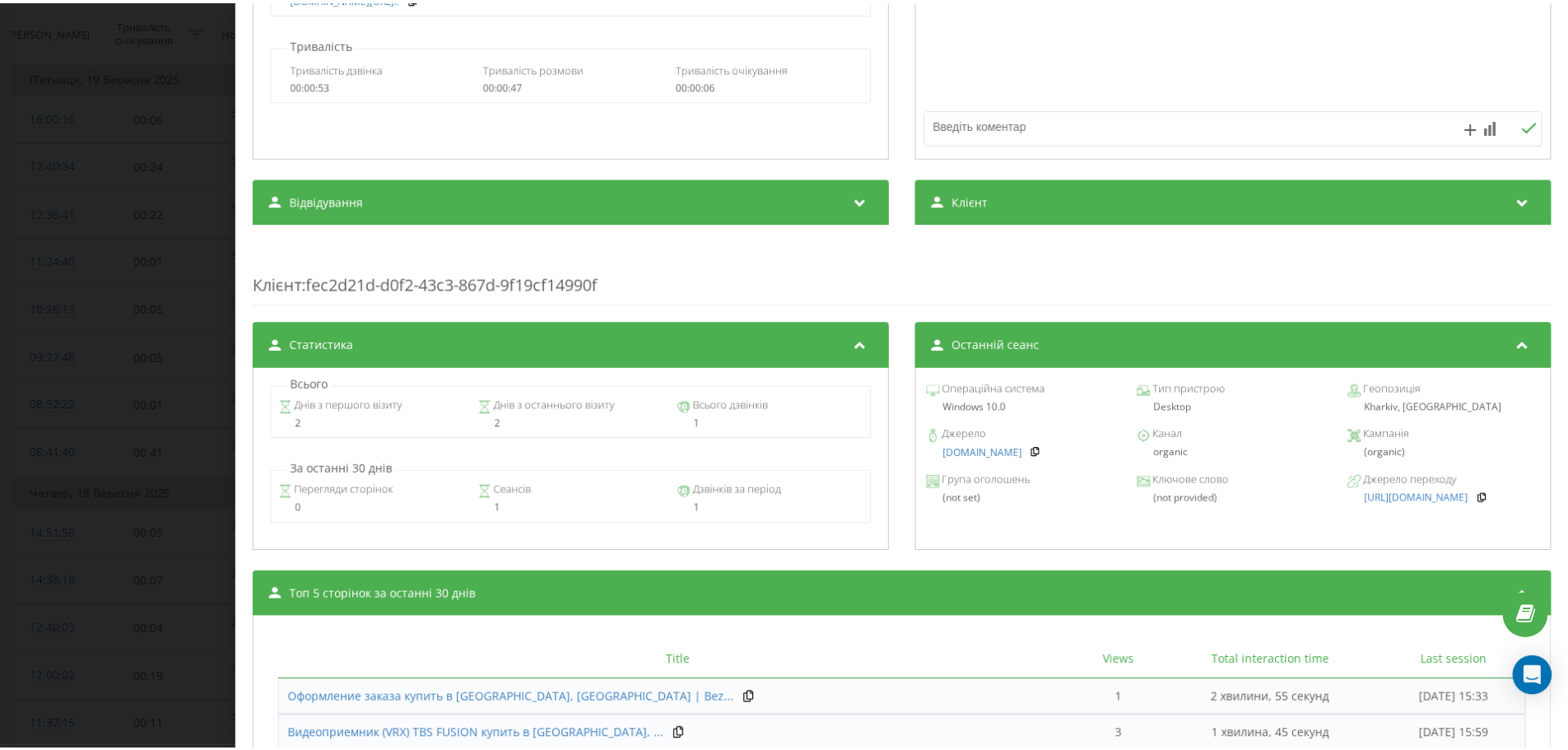
scroll to position [472, 0]
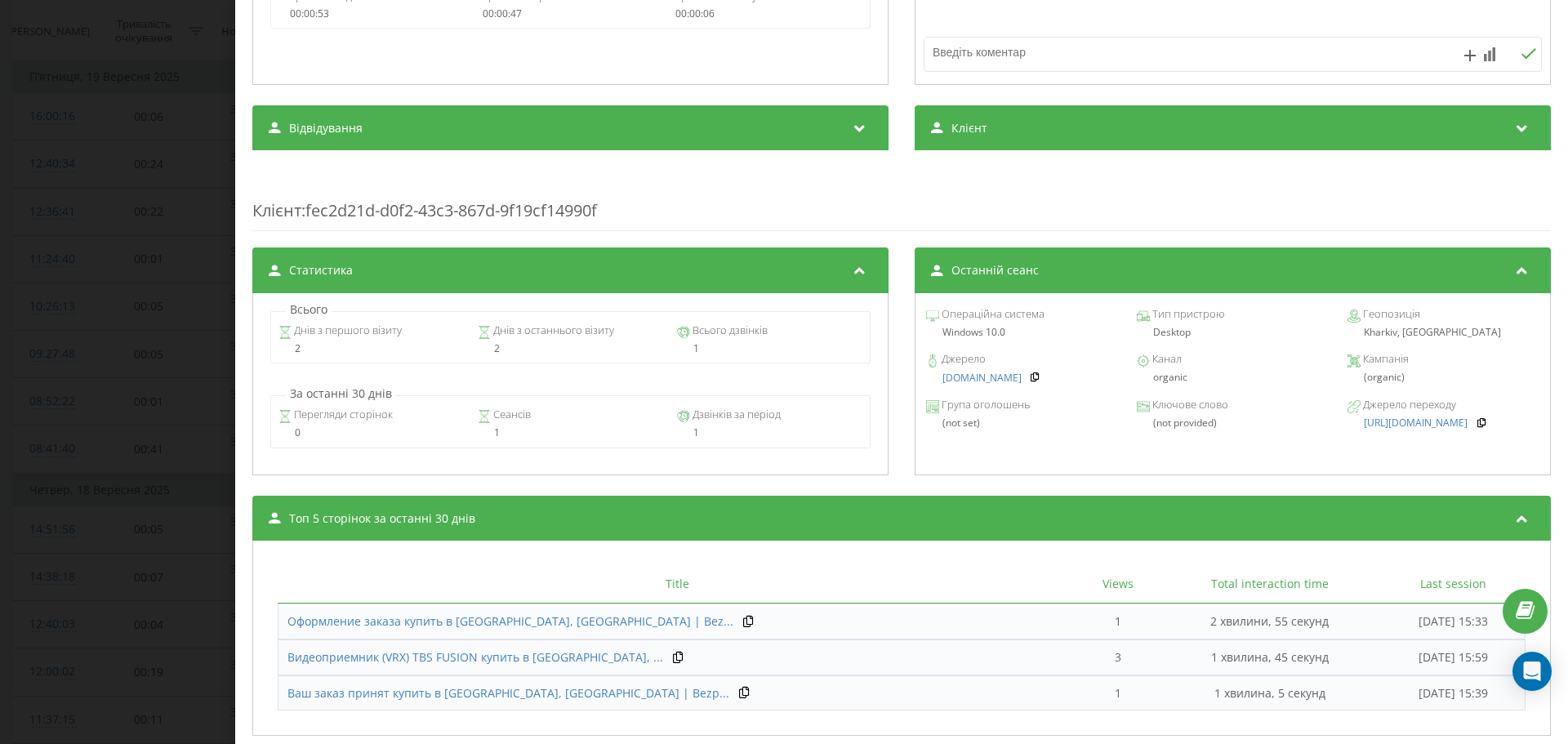
click at [108, 378] on div "Дзвінок : ua7_-1758286816.6430888 1 x - 00:01 00:00 00:00 Транскрипція Для AI-а…" at bounding box center [784, 372] width 1568 height 744
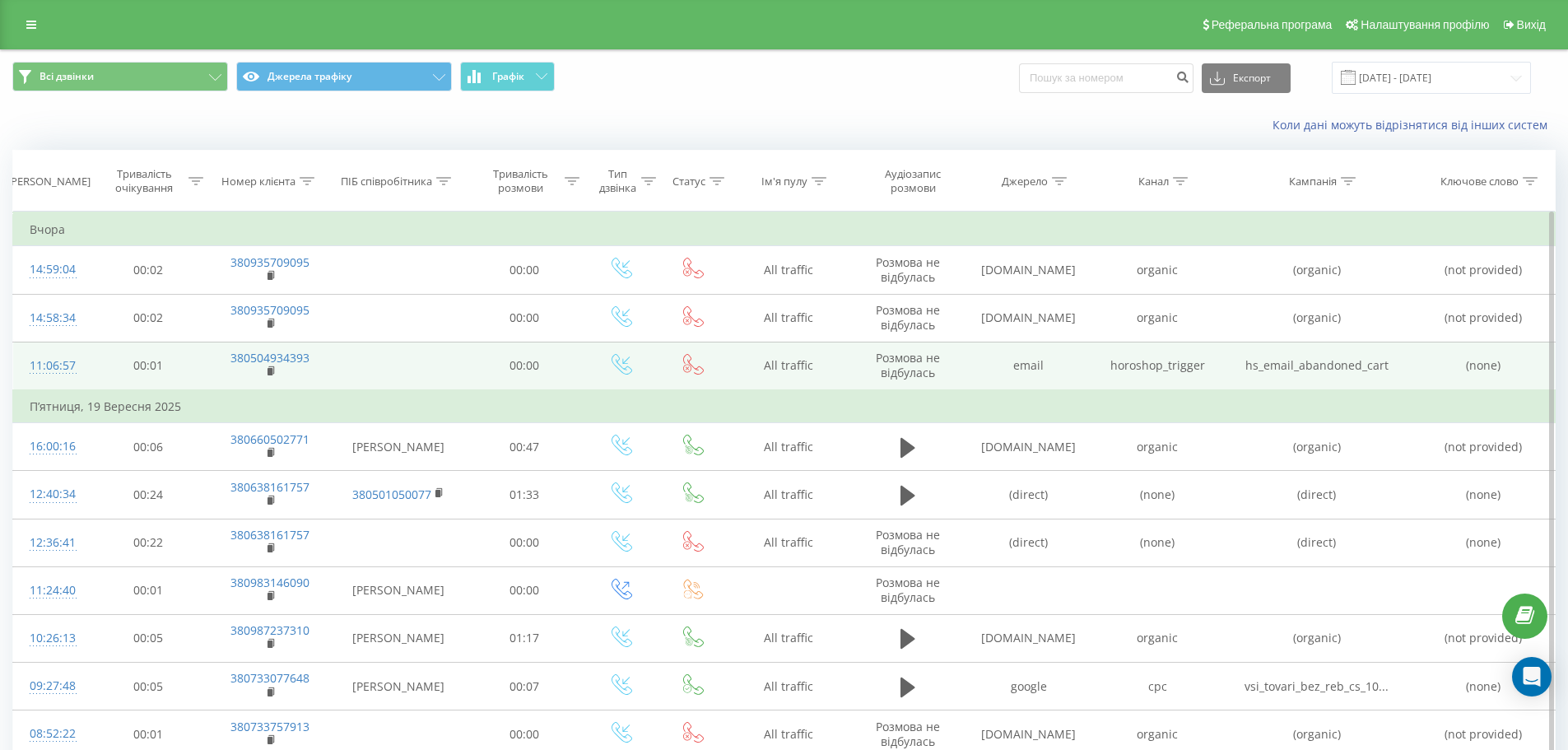
click at [60, 366] on div "11:06:57" at bounding box center [51, 366] width 43 height 32
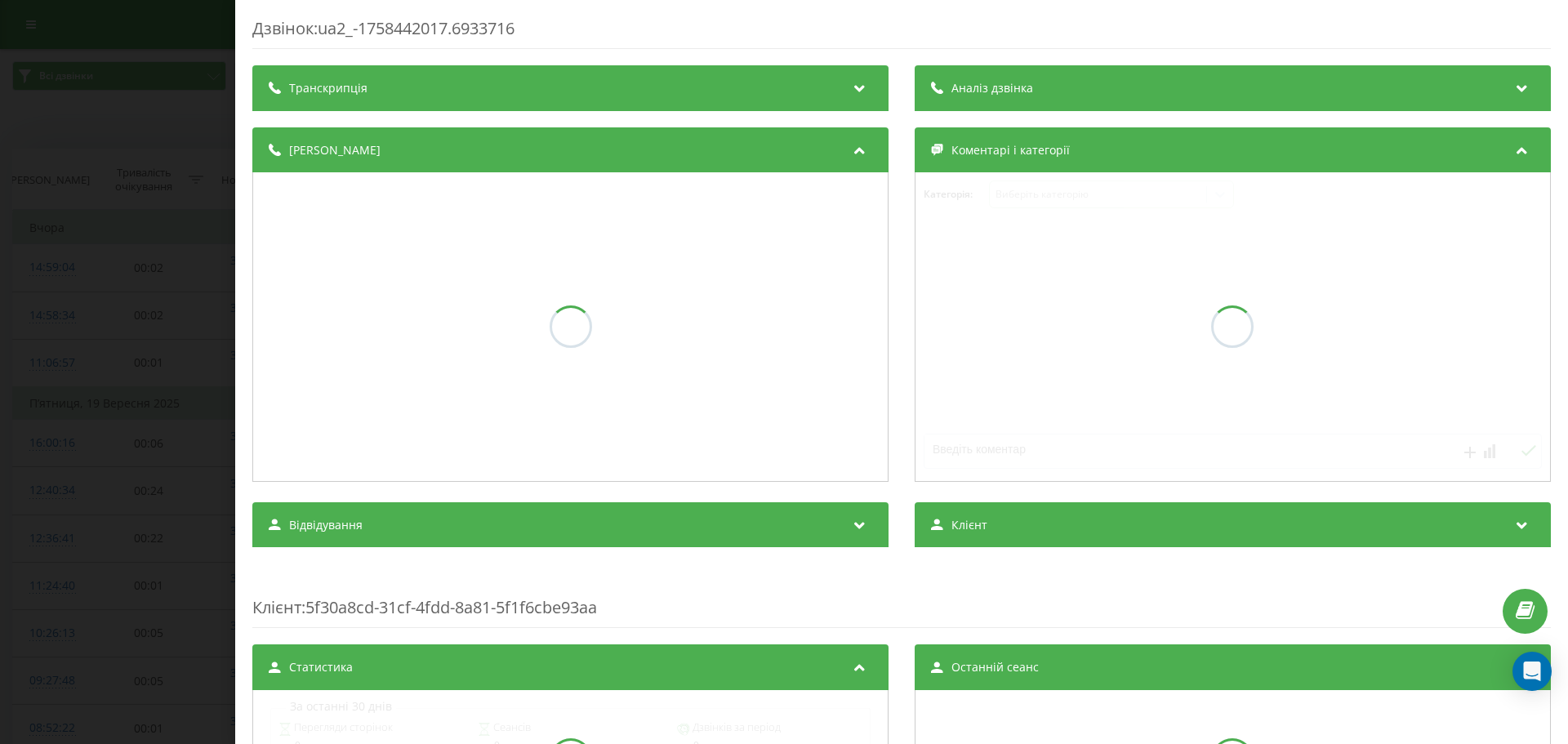
scroll to position [397, 0]
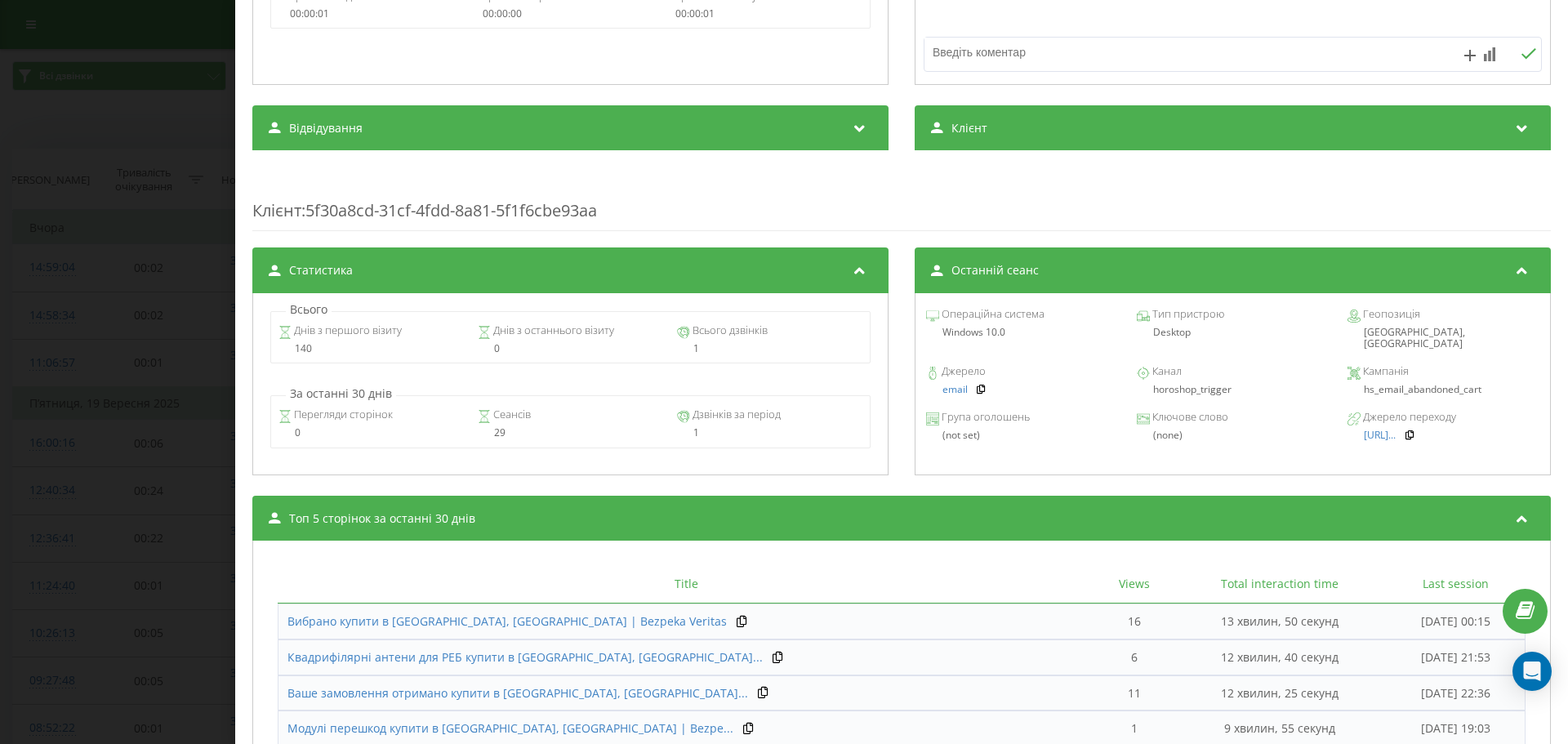
click at [23, 261] on div "Дзвінок : ua2_-1758442017.6933716 Транскрипція Для AI-аналізу майбутніх дзвінкі…" at bounding box center [784, 372] width 1568 height 744
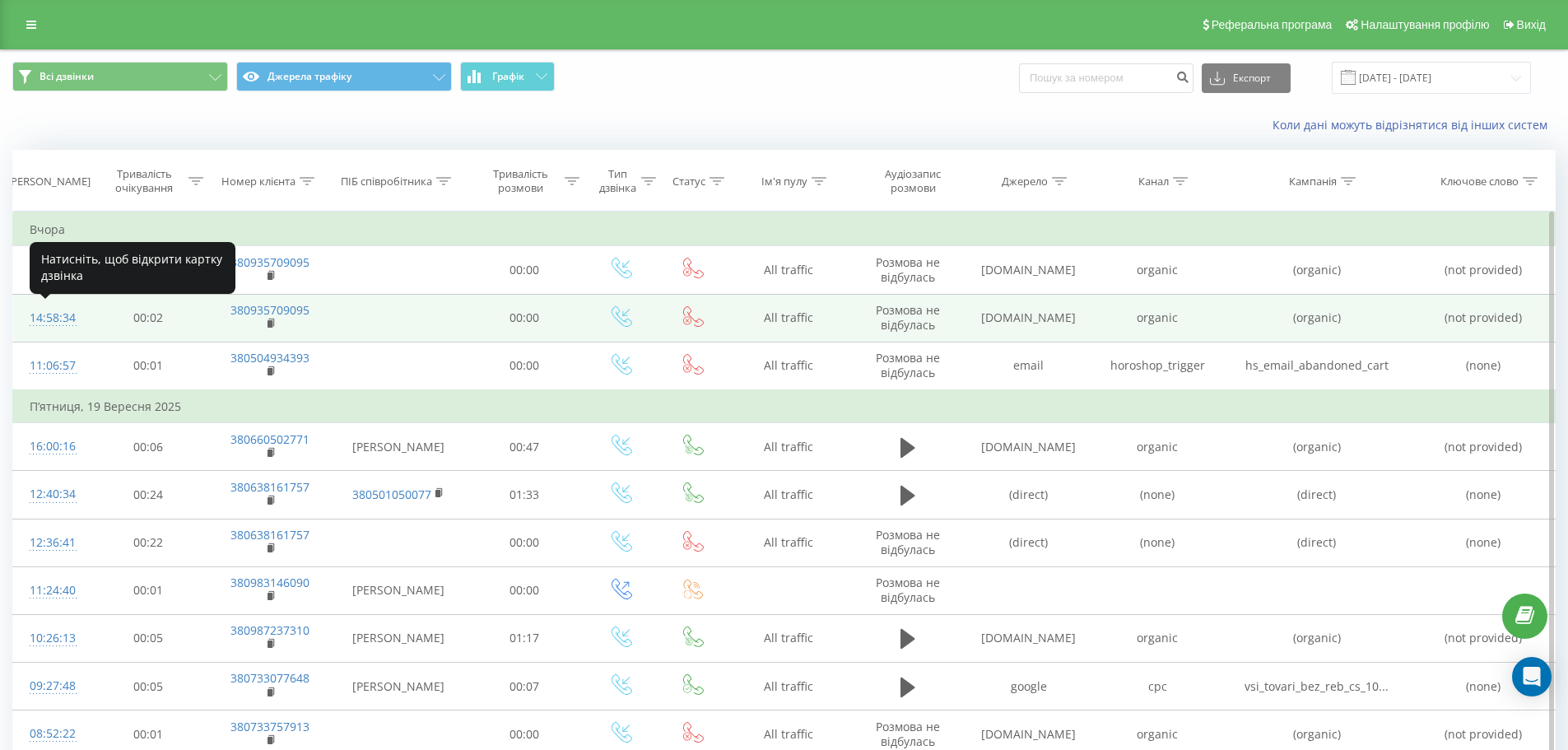
click at [55, 321] on div "14:58:34" at bounding box center [51, 318] width 43 height 32
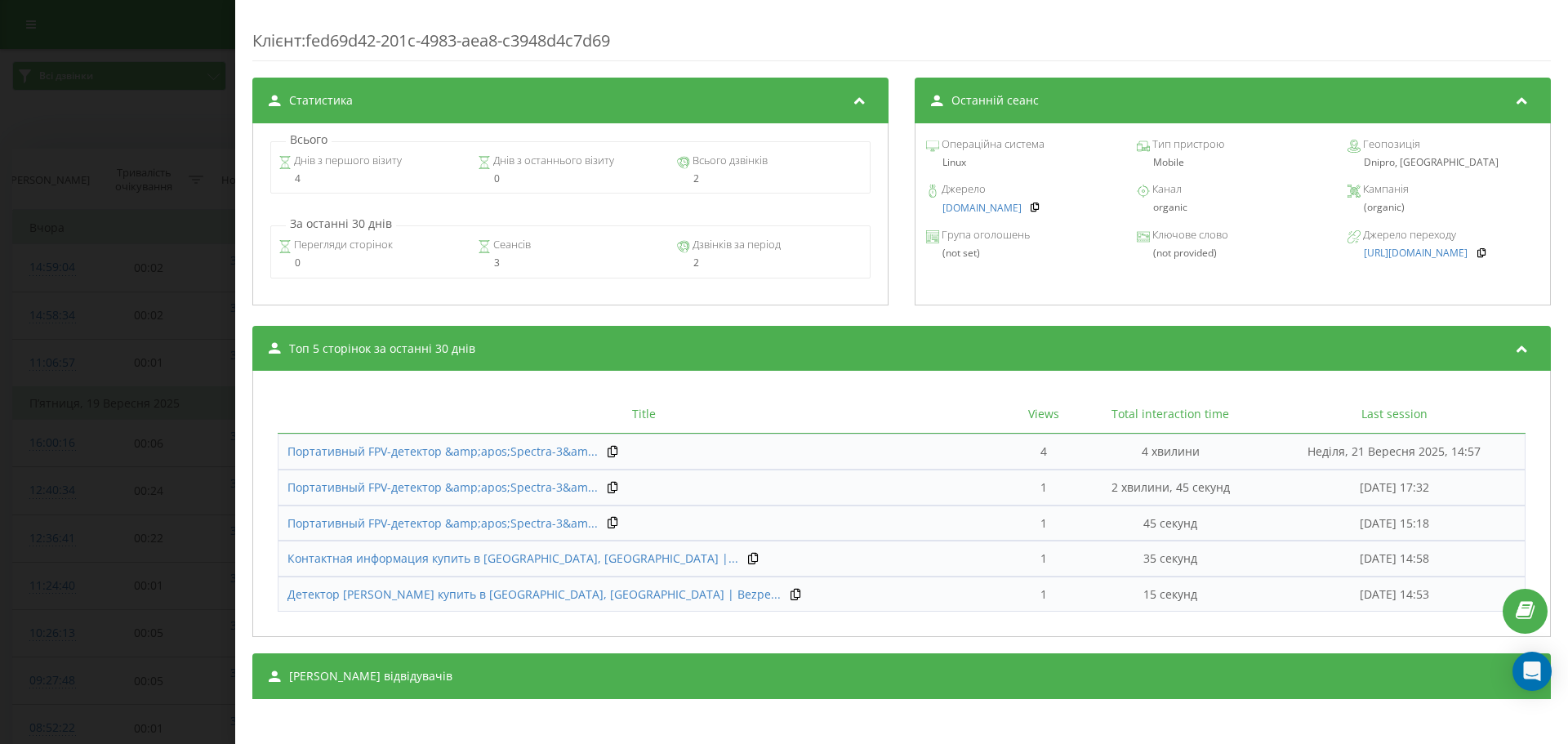
scroll to position [572, 0]
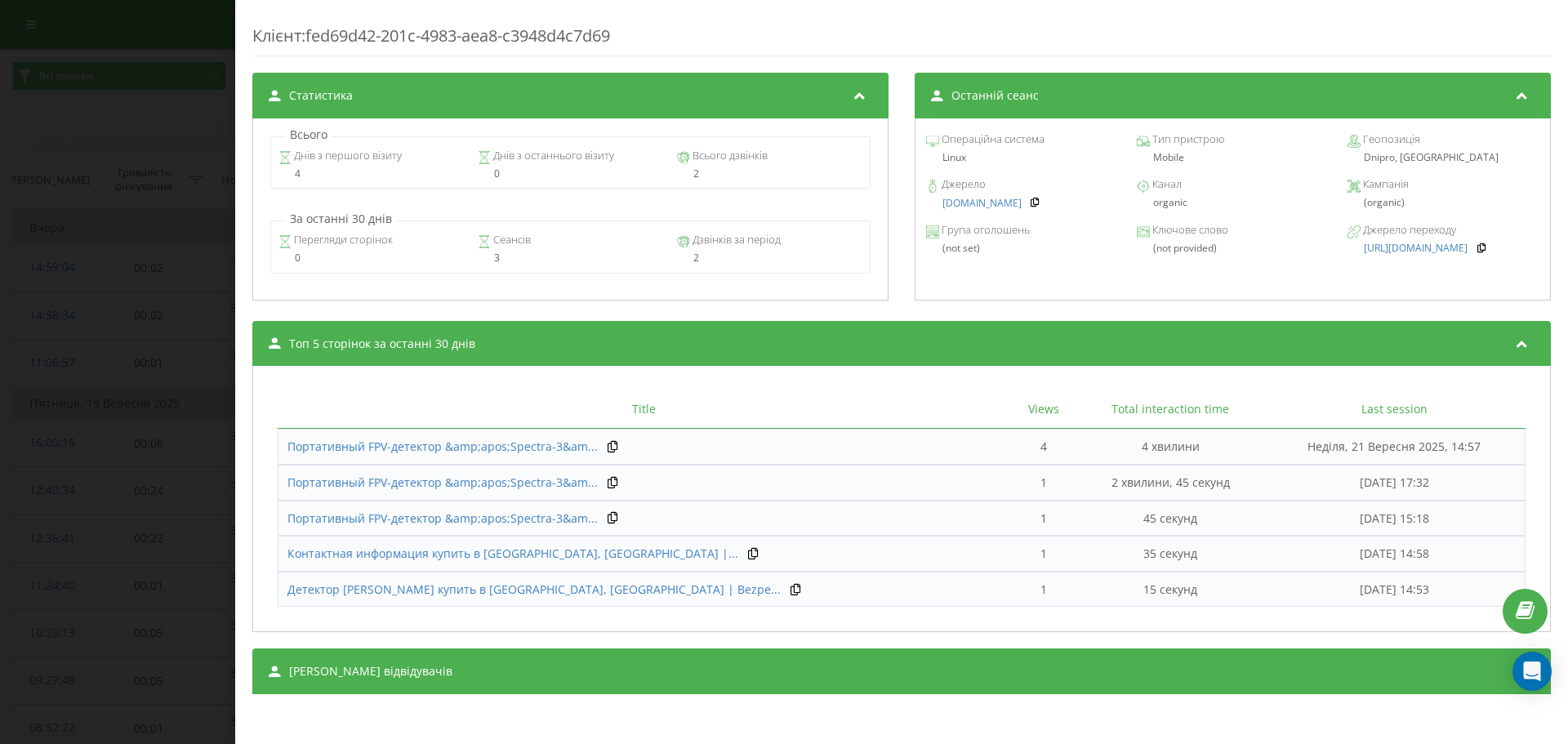
click at [68, 313] on div "Дзвінок : ua10_-1758455914.6881794 Транскрипція Для AI-аналізу майбутніх дзвінк…" at bounding box center [784, 372] width 1568 height 744
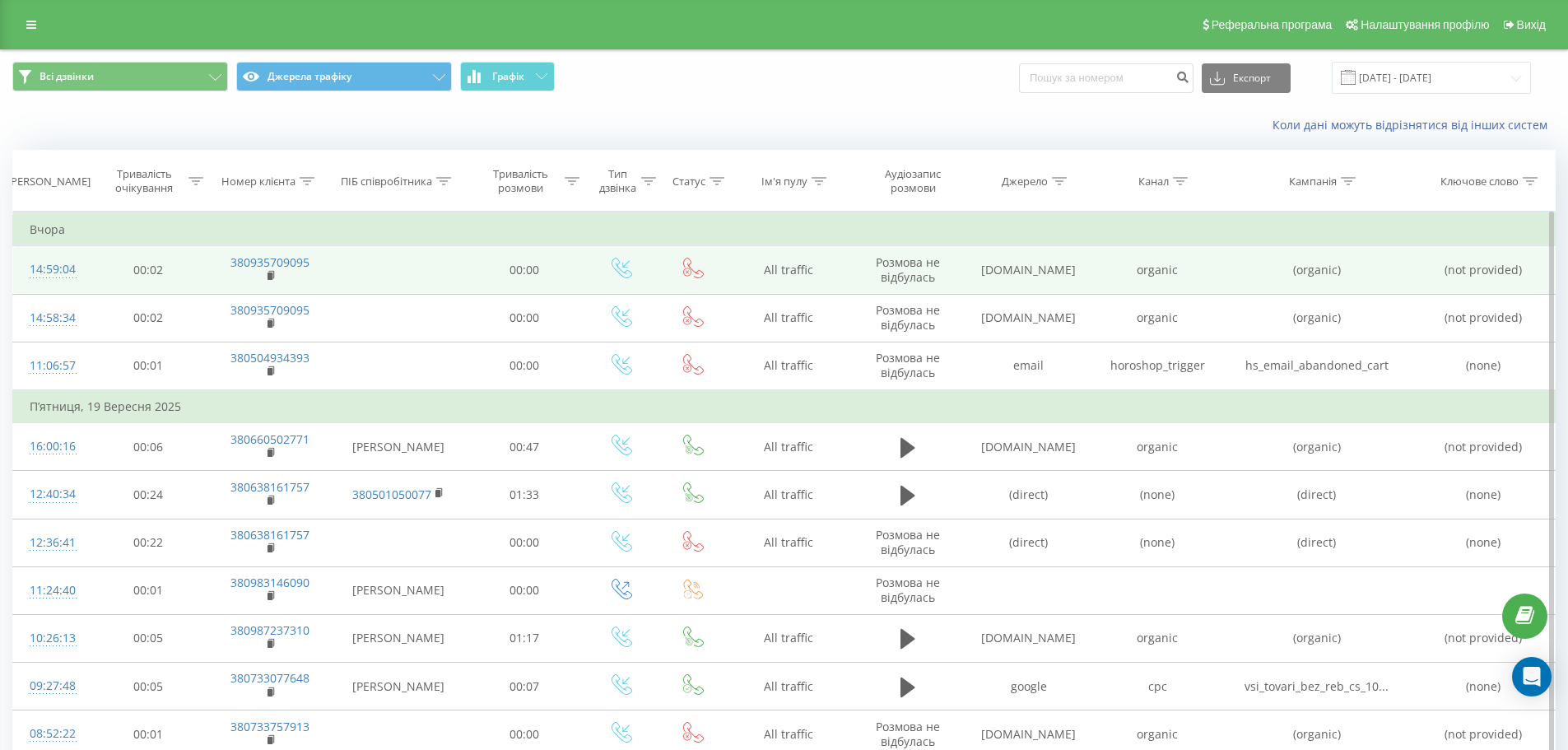
click at [37, 268] on div "14:59:04" at bounding box center [51, 270] width 43 height 32
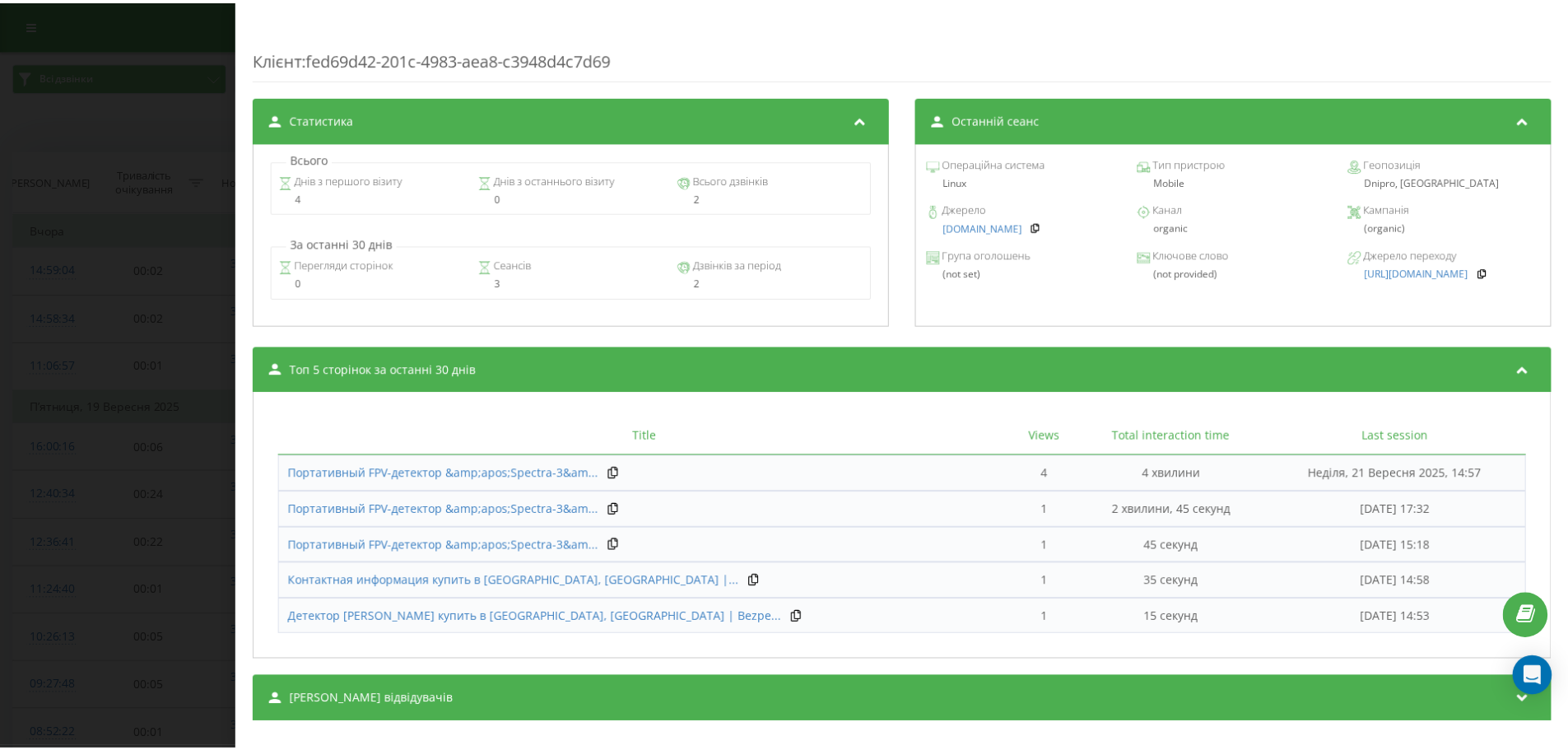
scroll to position [565, 0]
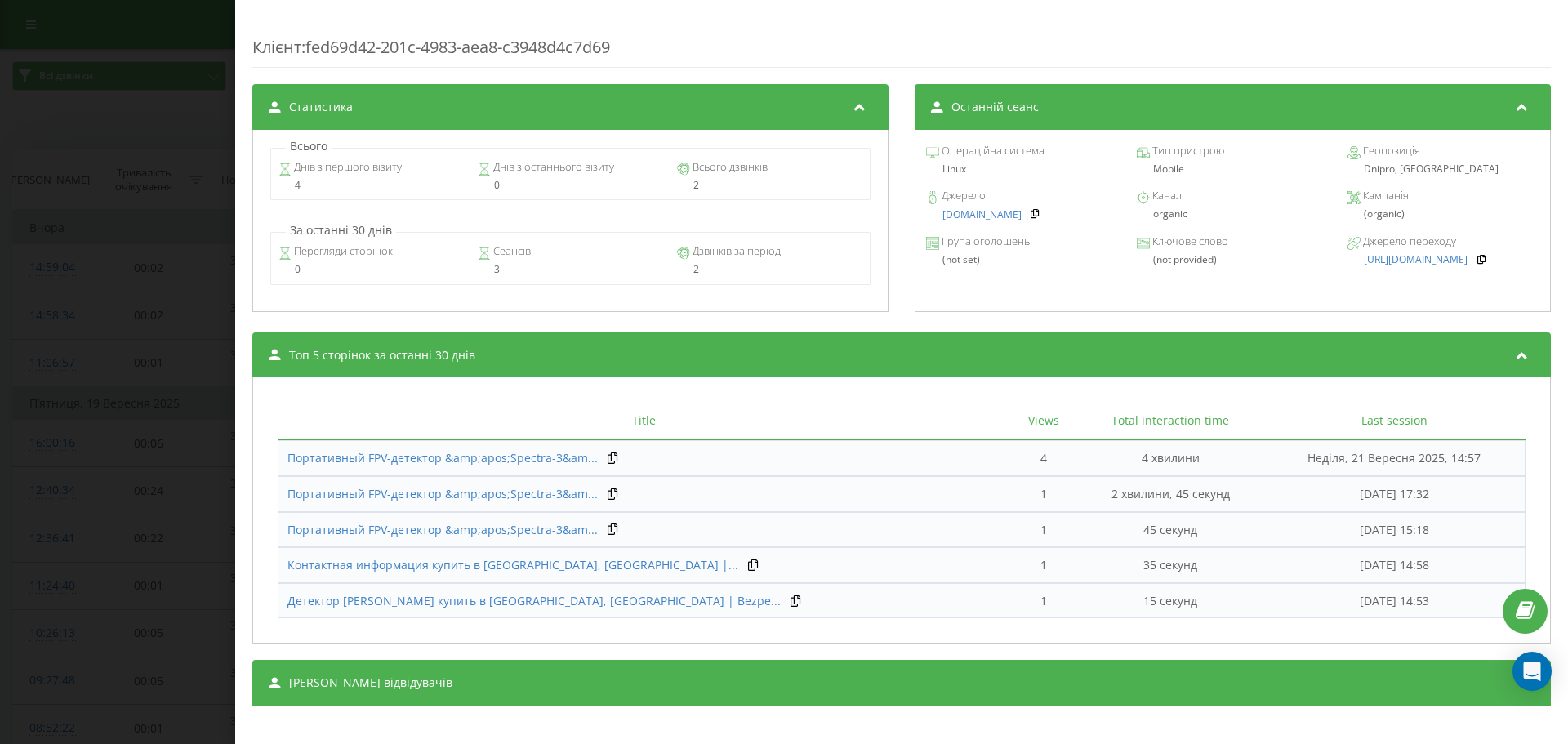
click at [31, 313] on div "Дзвінок : ua10_-1758455944.6881929 Транскрипція Для AI-аналізу майбутніх дзвінк…" at bounding box center [784, 372] width 1568 height 744
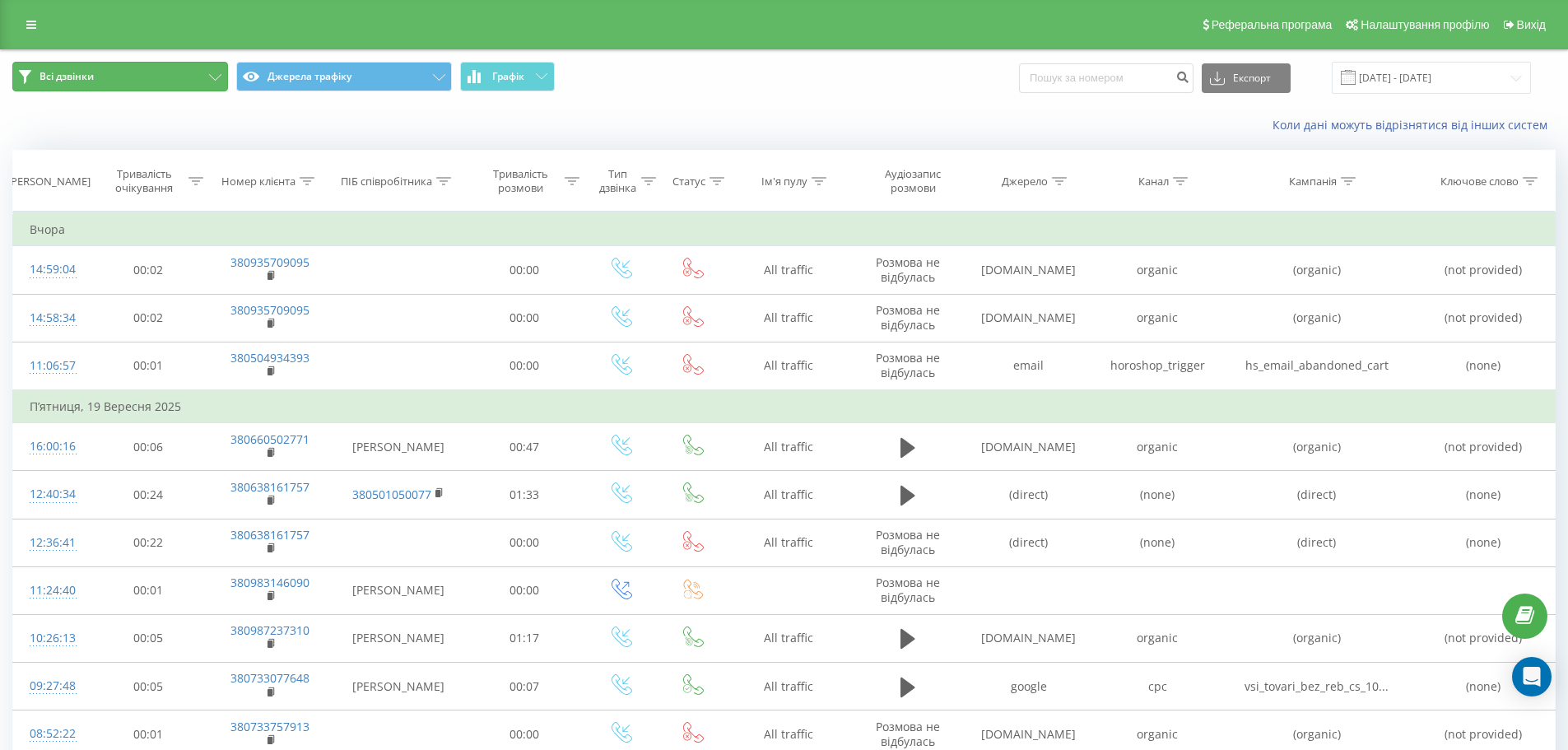
click at [182, 82] on button "Всі дзвінки" at bounding box center [119, 77] width 216 height 30
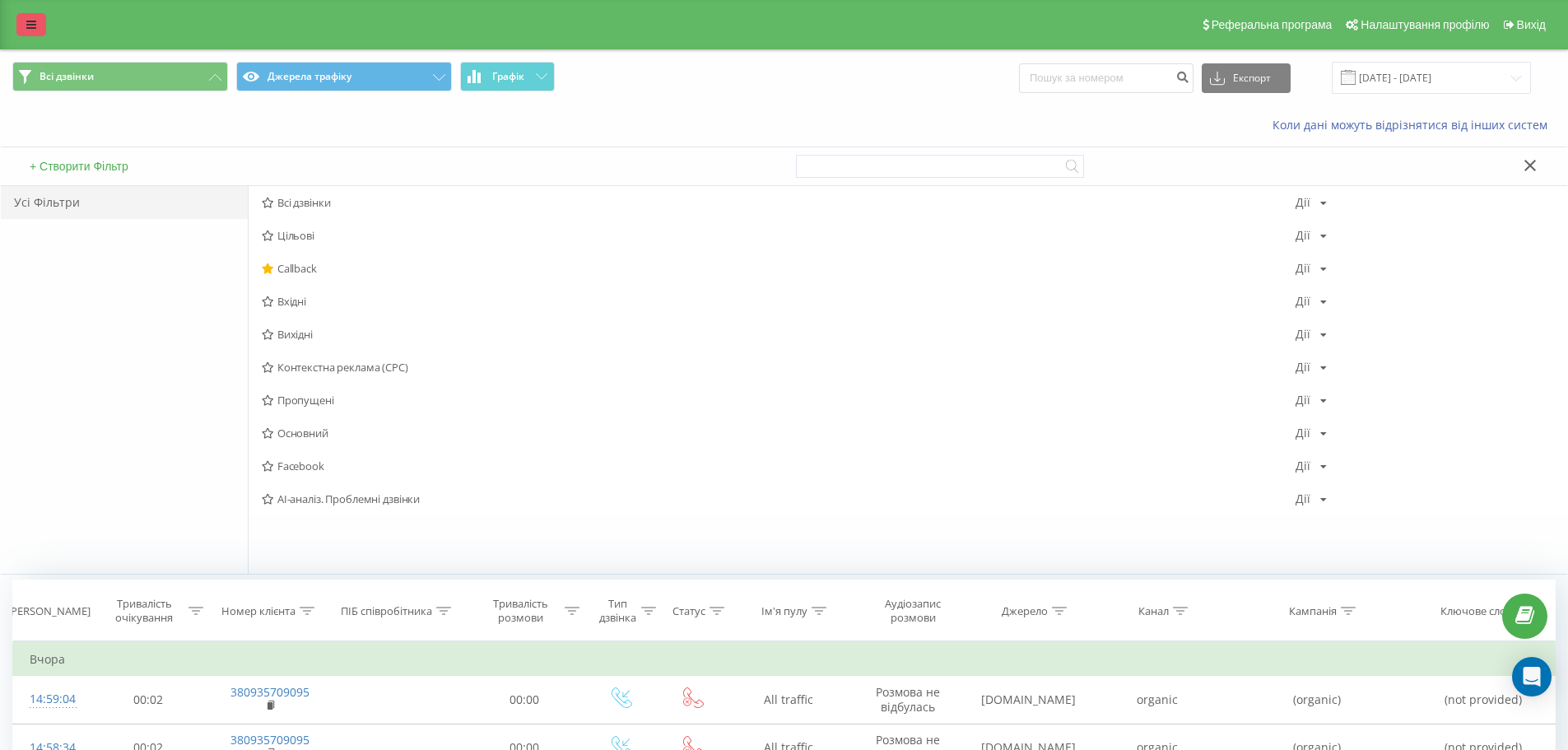
click at [23, 25] on link at bounding box center [32, 24] width 30 height 23
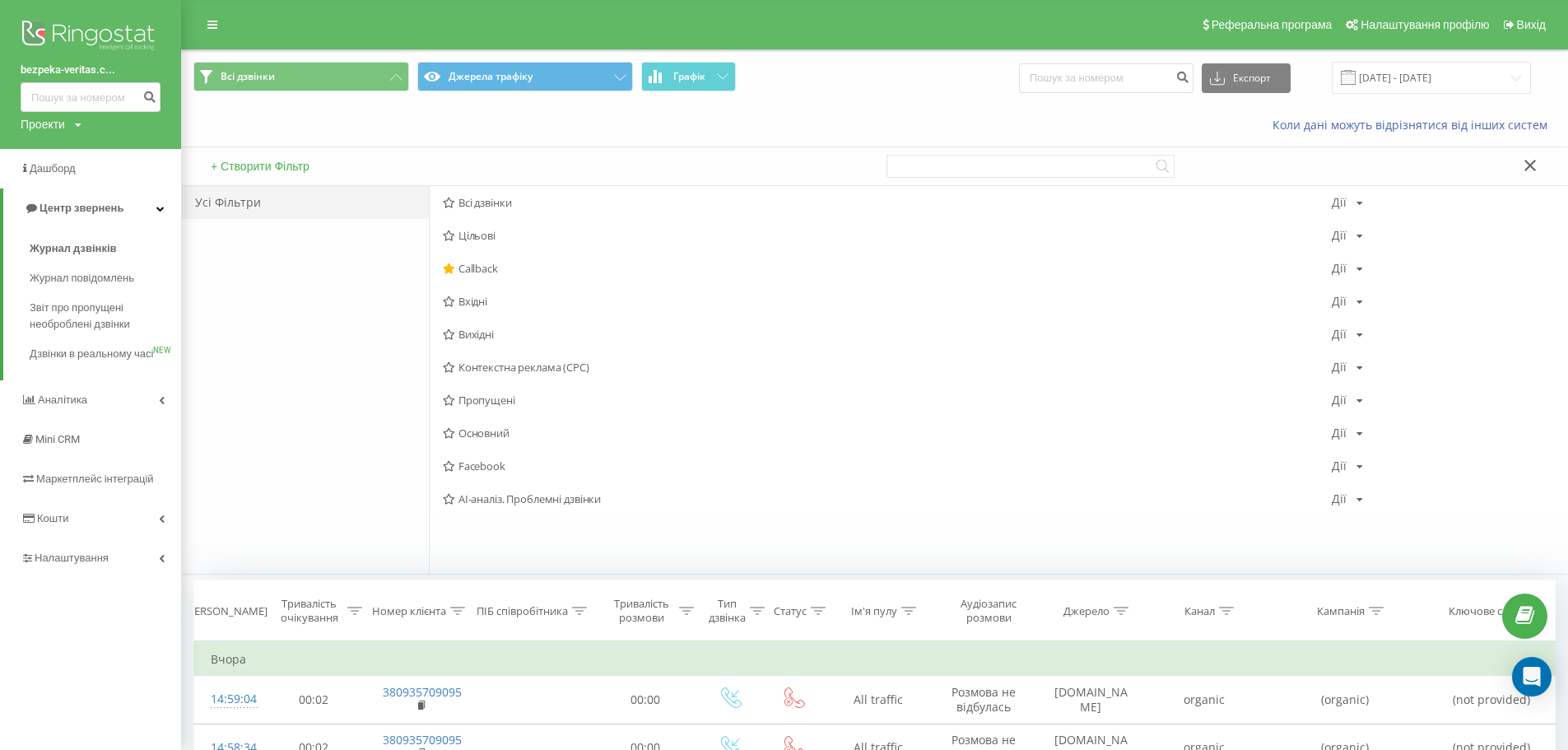
click at [67, 125] on div "Проекти bezpeka-veritas.com.ua" at bounding box center [51, 125] width 61 height 17
click at [63, 144] on link "[DOMAIN_NAME]" at bounding box center [75, 148] width 80 height 13
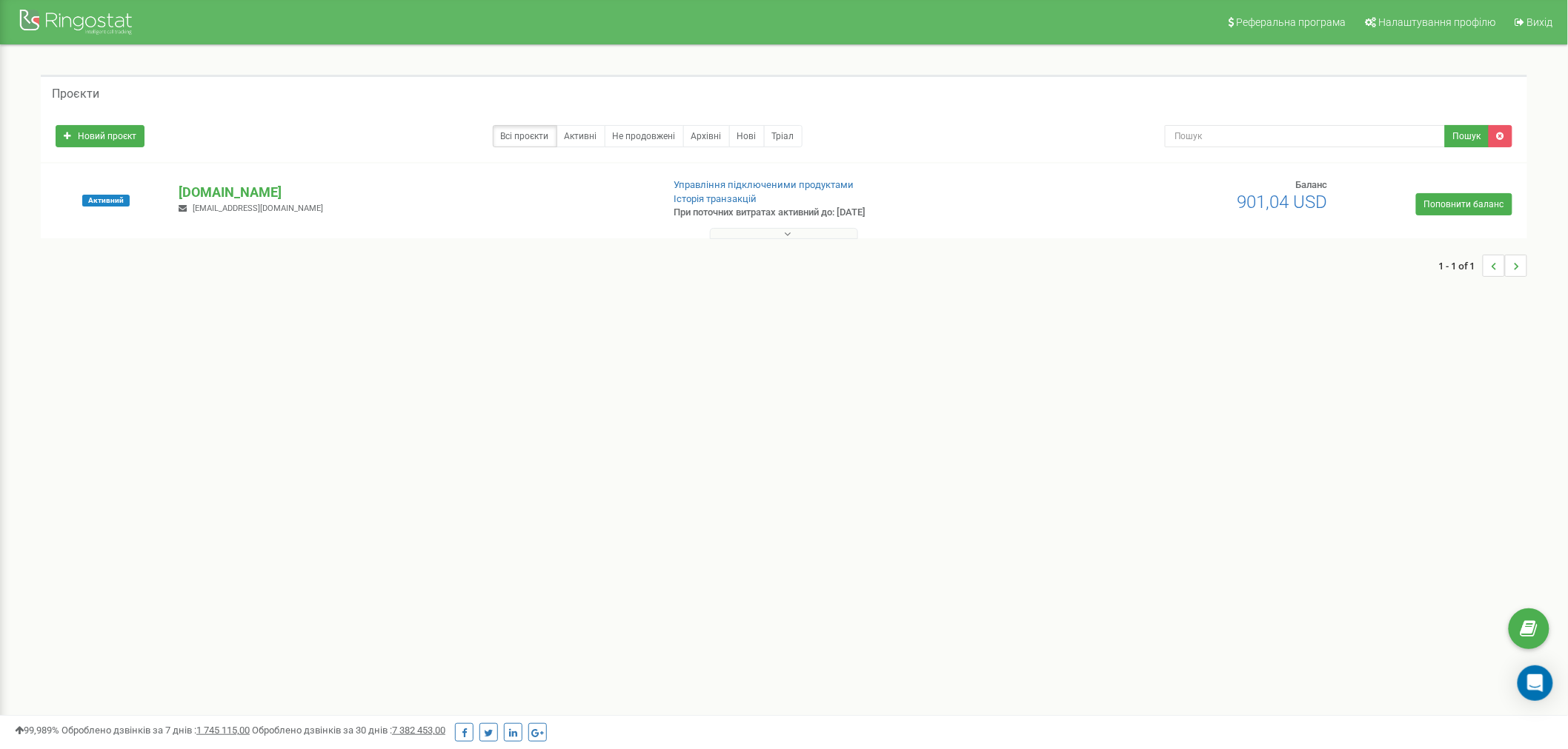
drag, startPoint x: 8, startPoint y: 477, endPoint x: 0, endPoint y: 471, distance: 10.0
click at [8, 477] on div "Реферальна програма Налаштування профілю Вихід Проєкти Новий проєкт Всі проєкти…" at bounding box center [784, 444] width 1568 height 889
click at [254, 202] on div "[DOMAIN_NAME] [EMAIL_ADDRESS][DOMAIN_NAME]" at bounding box center [414, 199] width 493 height 32
click at [276, 194] on p "[DOMAIN_NAME]" at bounding box center [413, 192] width 471 height 19
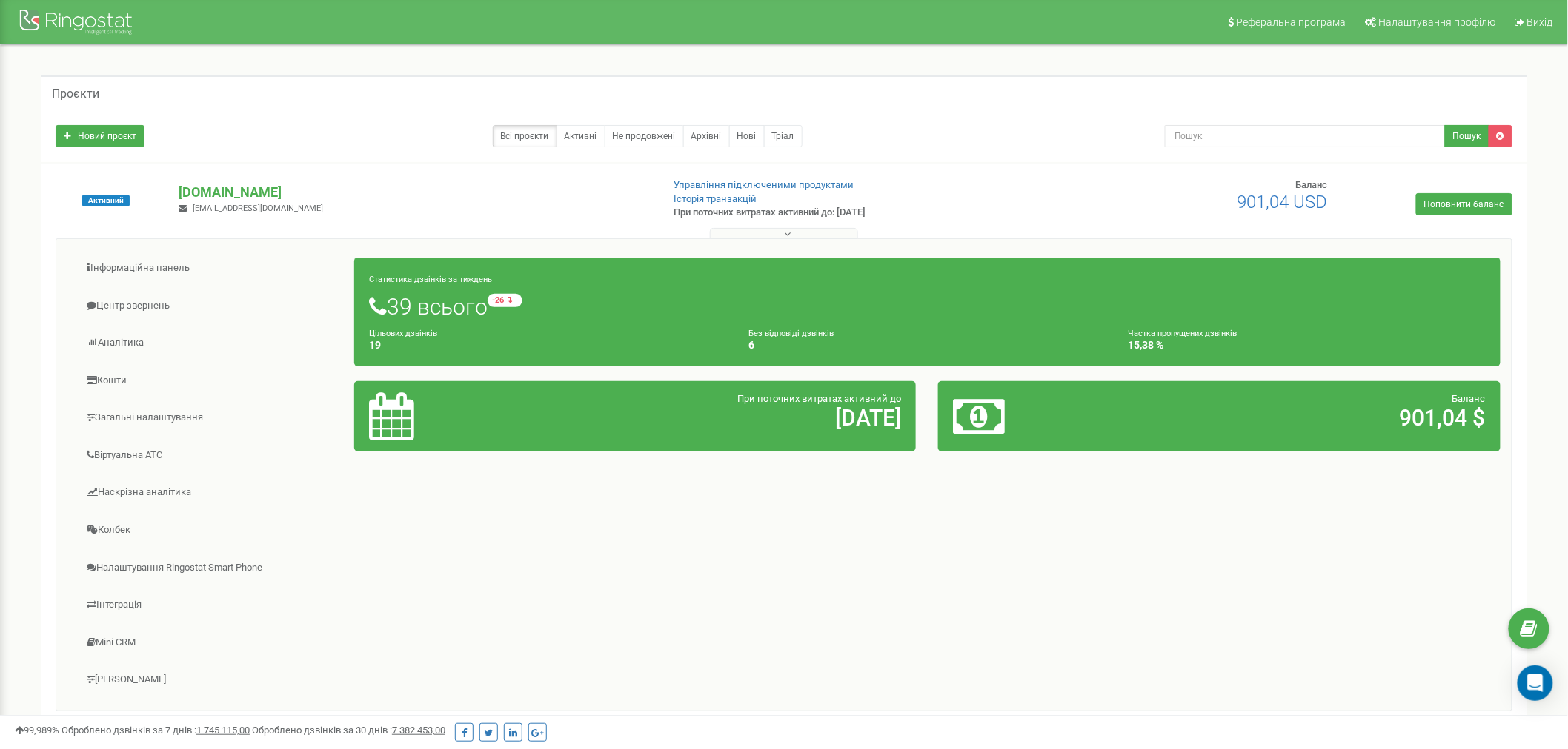
click at [639, 533] on div "Інформаційна панель Центр звернень Аналiтика Кошти" at bounding box center [784, 475] width 1457 height 473
click at [104, 376] on link "Кошти" at bounding box center [211, 381] width 288 height 37
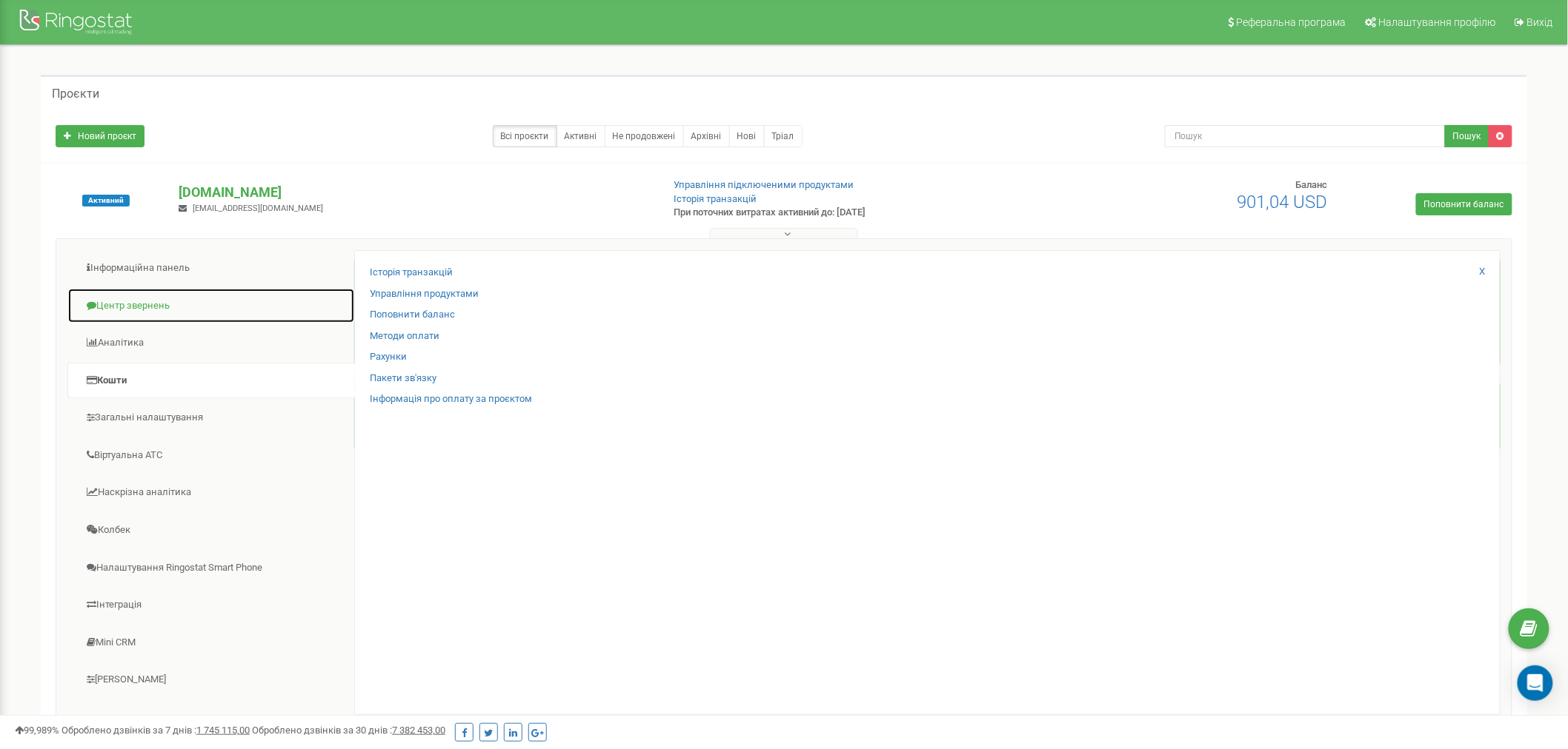
click at [123, 305] on link "Центр звернень" at bounding box center [211, 306] width 288 height 37
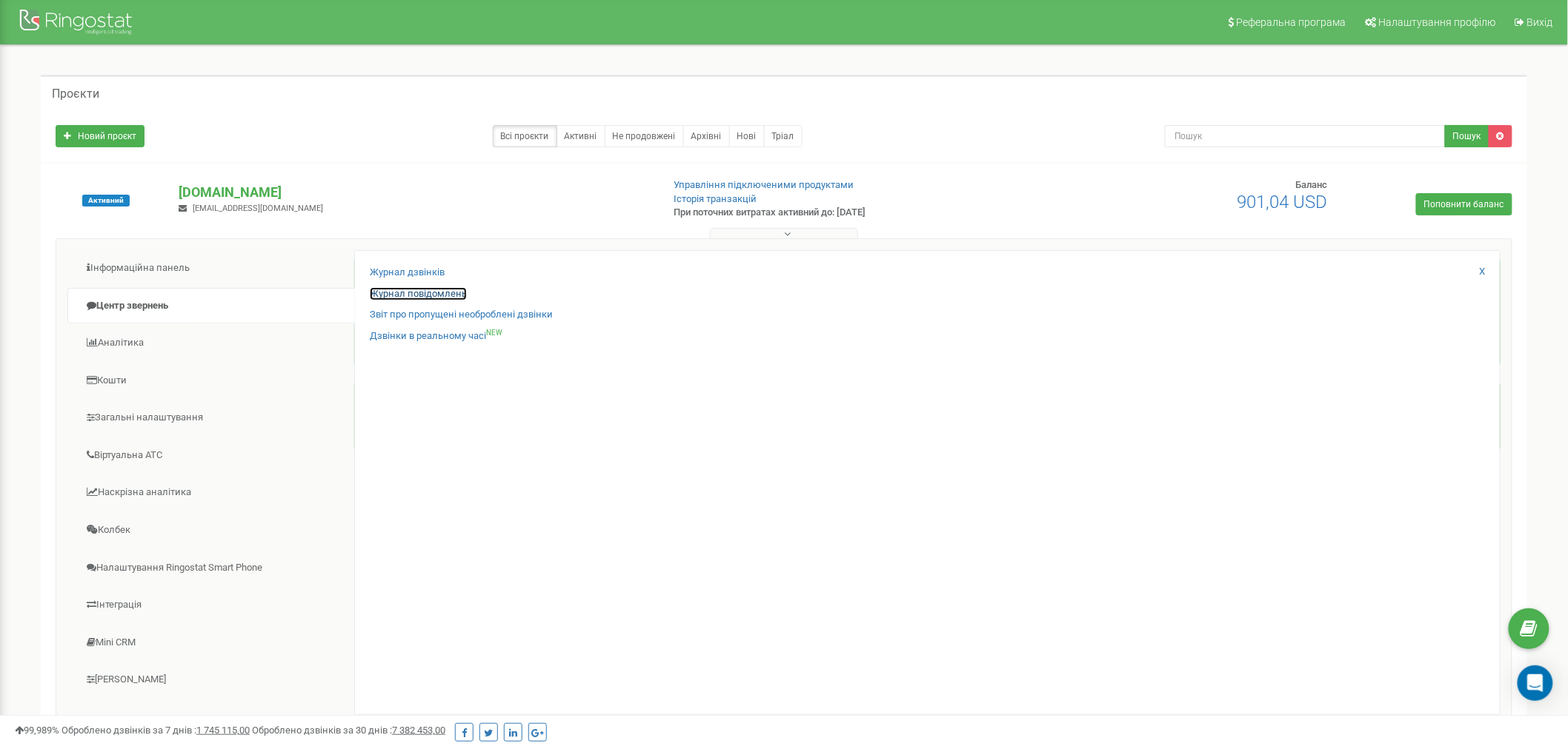
click at [408, 291] on link "Журнал повідомлень" at bounding box center [418, 295] width 97 height 14
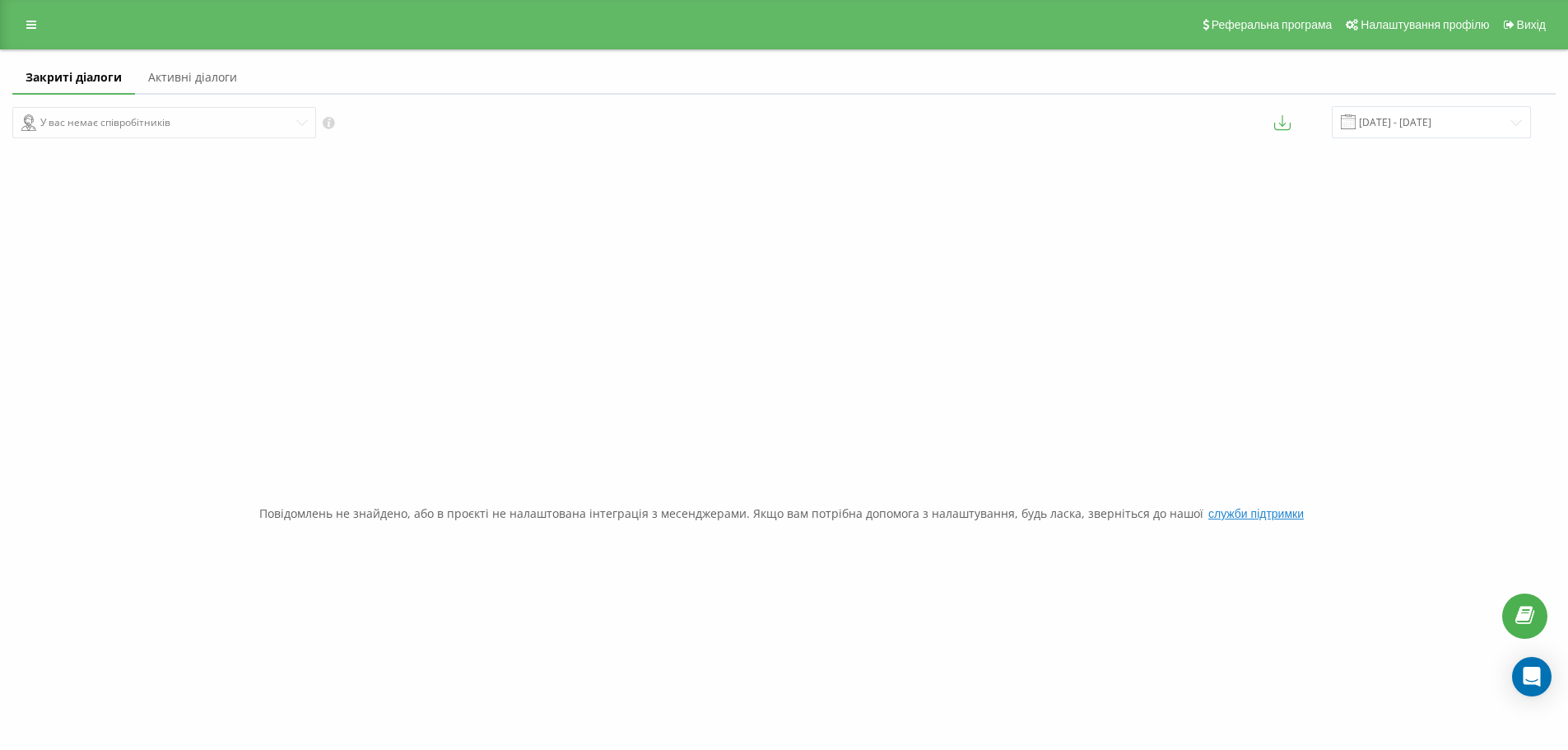
click at [1367, 220] on div "Повідомлень не знайдено, або в проєкті не налаштована інтеграція з месенджерами…" at bounding box center [784, 513] width 1543 height 750
click at [390, 216] on div "Повідомлень не знайдено, або в проєкті не налаштована інтеграція з месенджерами…" at bounding box center [784, 513] width 1543 height 750
